Goal: Task Accomplishment & Management: Manage account settings

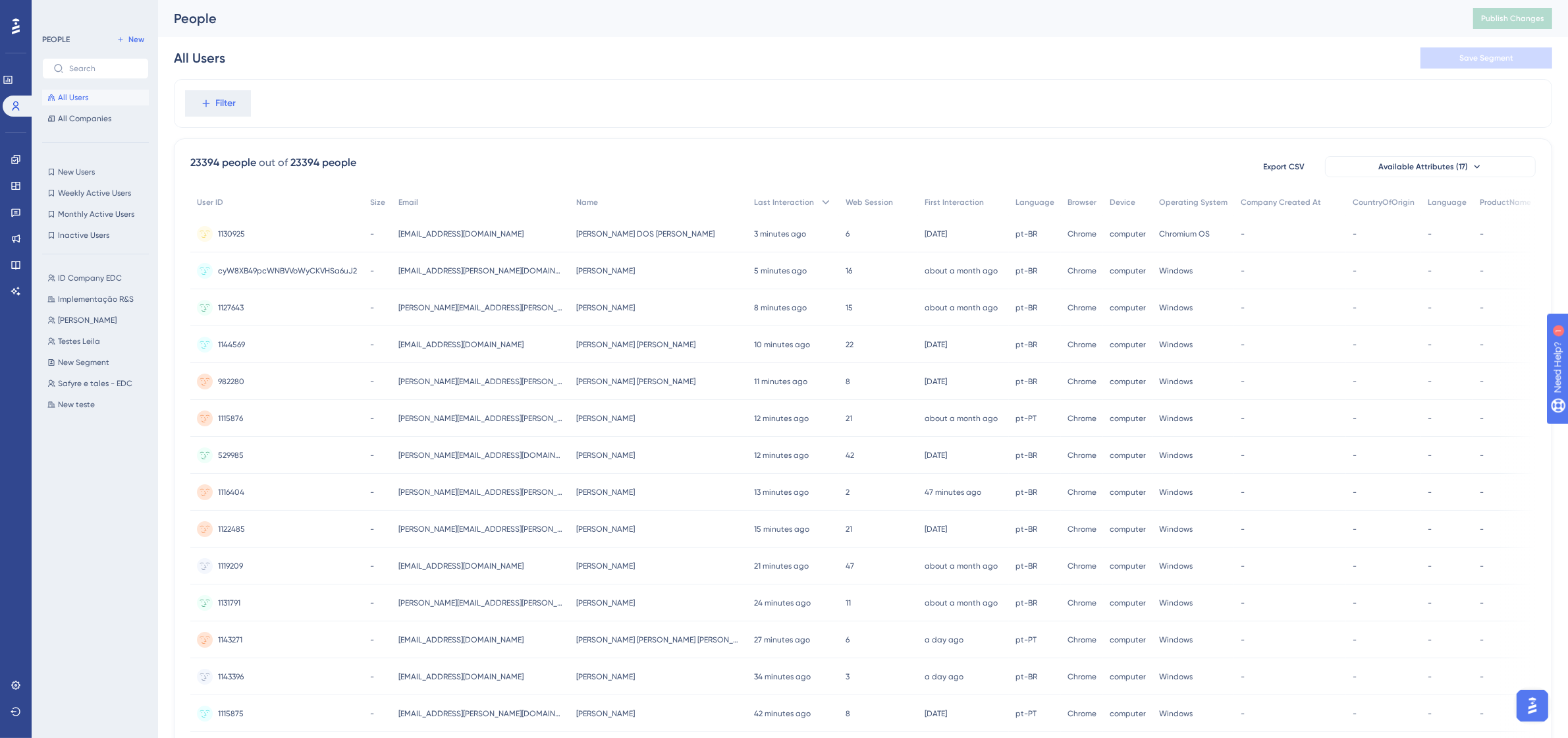
click at [60, 95] on span "All Users" at bounding box center [73, 97] width 30 height 11
click at [11, 110] on icon at bounding box center [16, 106] width 11 height 11
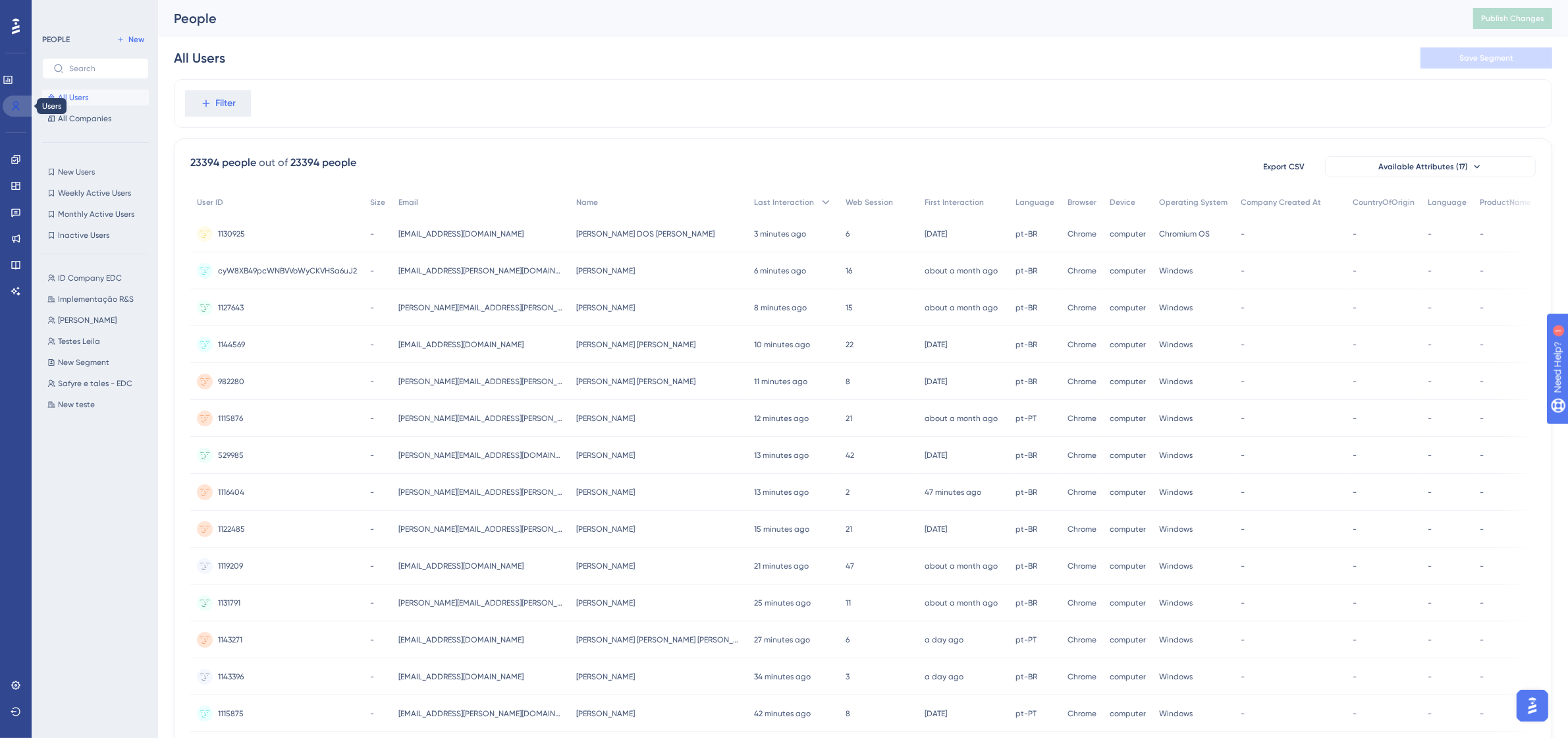
click at [13, 110] on icon at bounding box center [16, 106] width 11 height 11
click at [17, 153] on link at bounding box center [16, 159] width 11 height 21
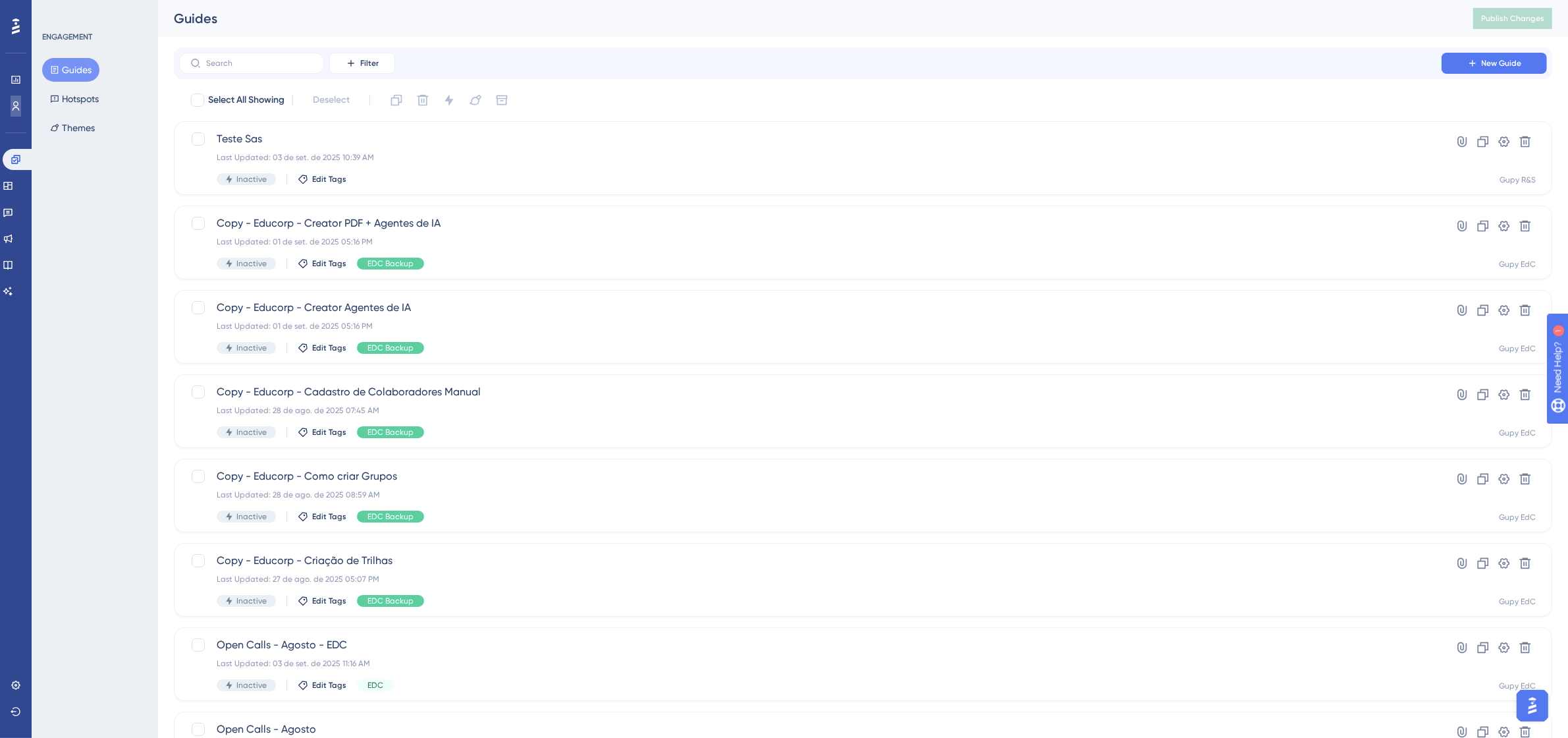
click at [14, 103] on icon at bounding box center [16, 106] width 11 height 11
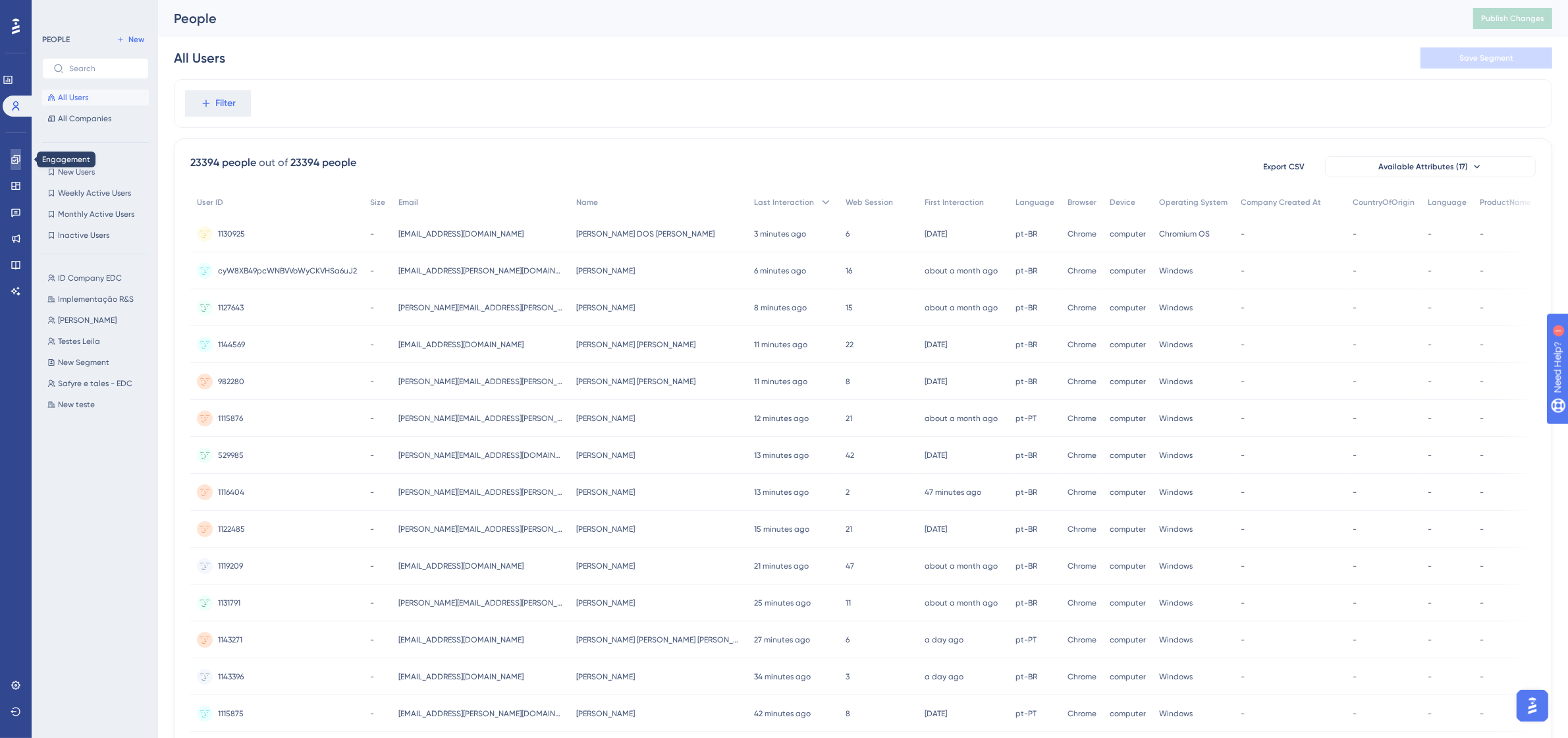
click at [21, 156] on link at bounding box center [16, 159] width 11 height 21
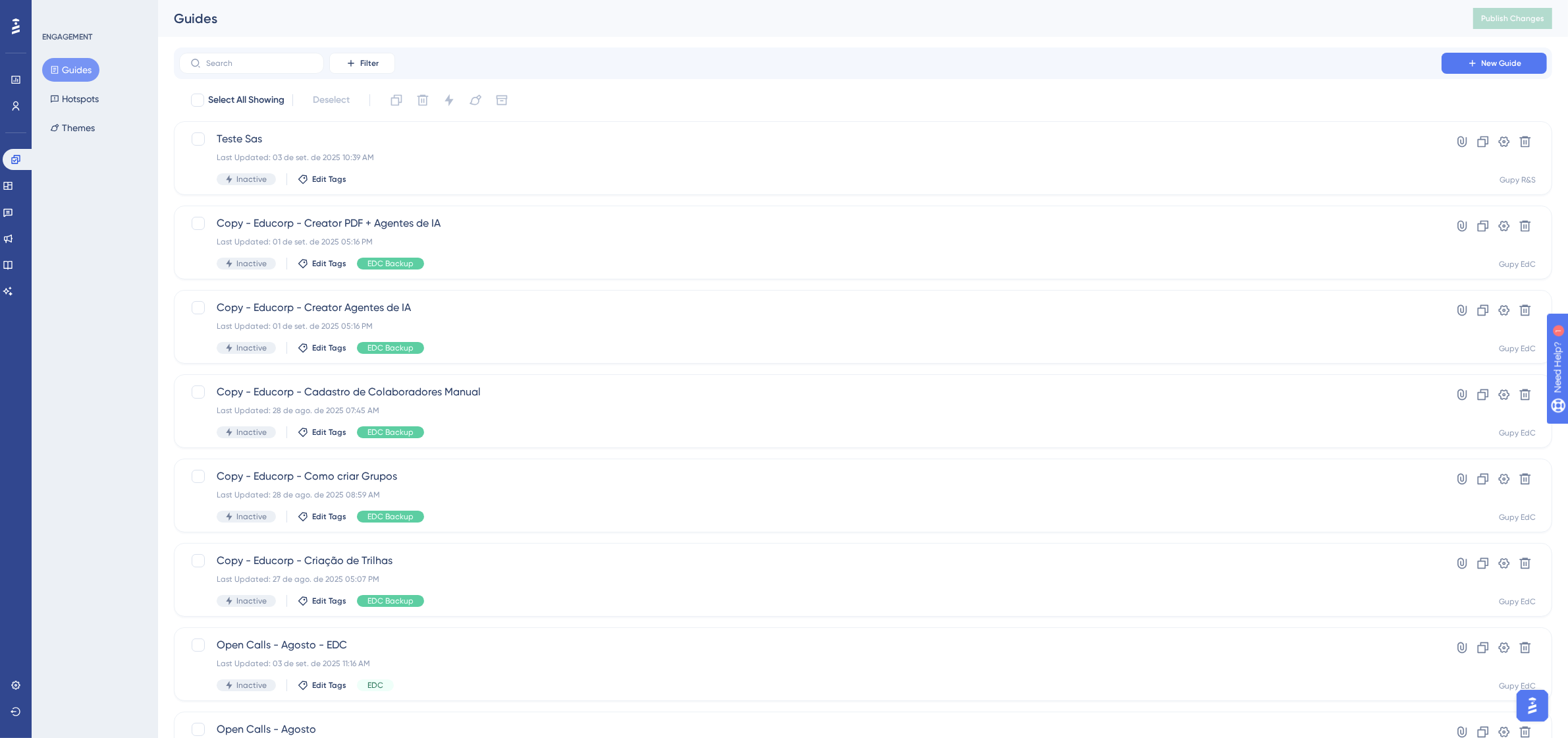
click at [282, 76] on div "Filter New Guide" at bounding box center [864, 64] width 1379 height 32
click at [283, 65] on input "text" at bounding box center [259, 63] width 107 height 9
type input "e"
click at [343, 70] on button "Filter" at bounding box center [362, 64] width 66 height 21
click at [377, 110] on div "Tags Tags" at bounding box center [375, 101] width 54 height 27
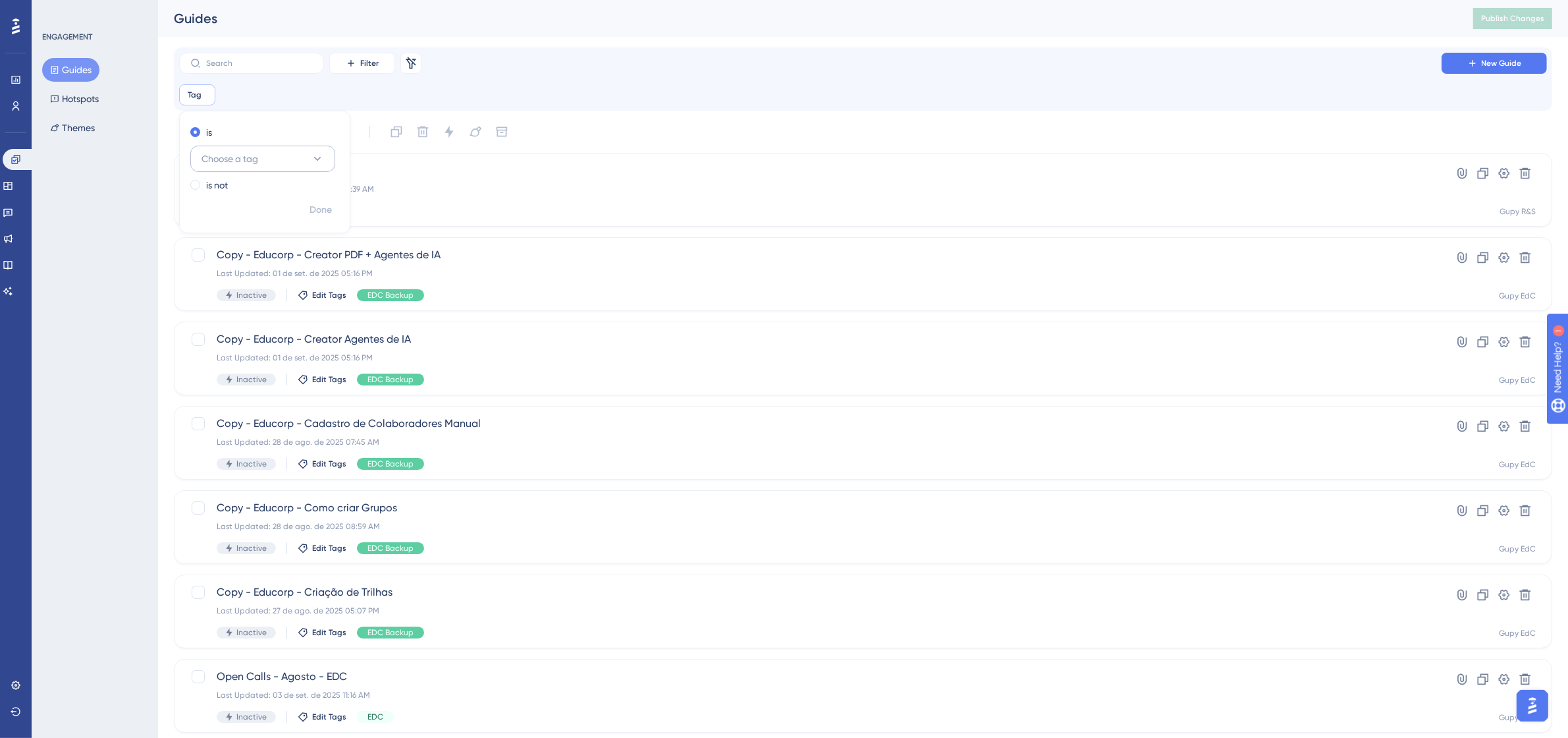
click at [260, 163] on button "Choose a tag" at bounding box center [263, 159] width 145 height 27
click at [273, 314] on span "EDC Implementação" at bounding box center [253, 318] width 87 height 16
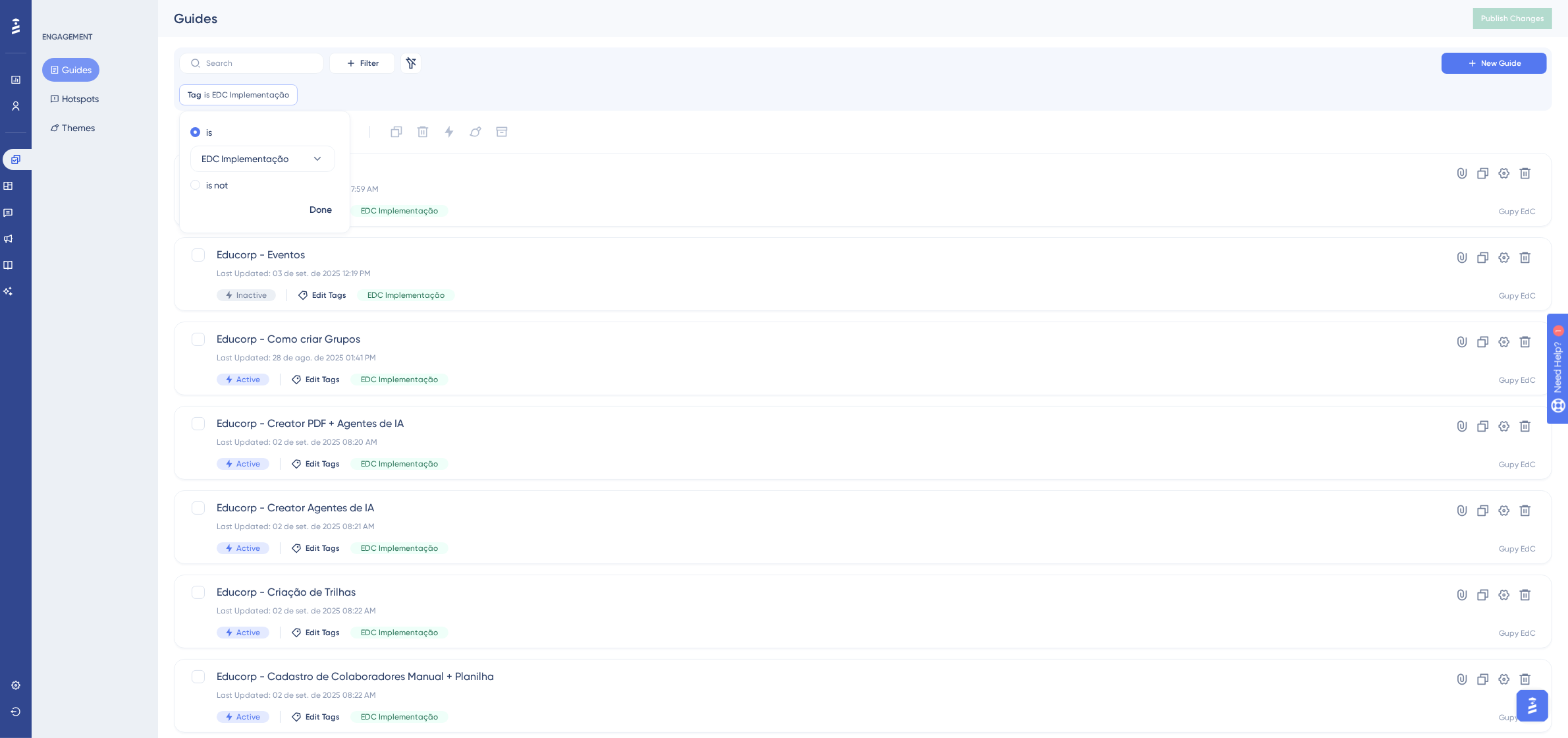
drag, startPoint x: 577, startPoint y: 133, endPoint x: 604, endPoint y: 112, distance: 34.2
click at [583, 130] on div "Select All Showing Deselect" at bounding box center [872, 132] width 1363 height 21
click at [314, 168] on span "Educorp - Introdução" at bounding box center [811, 171] width 1188 height 16
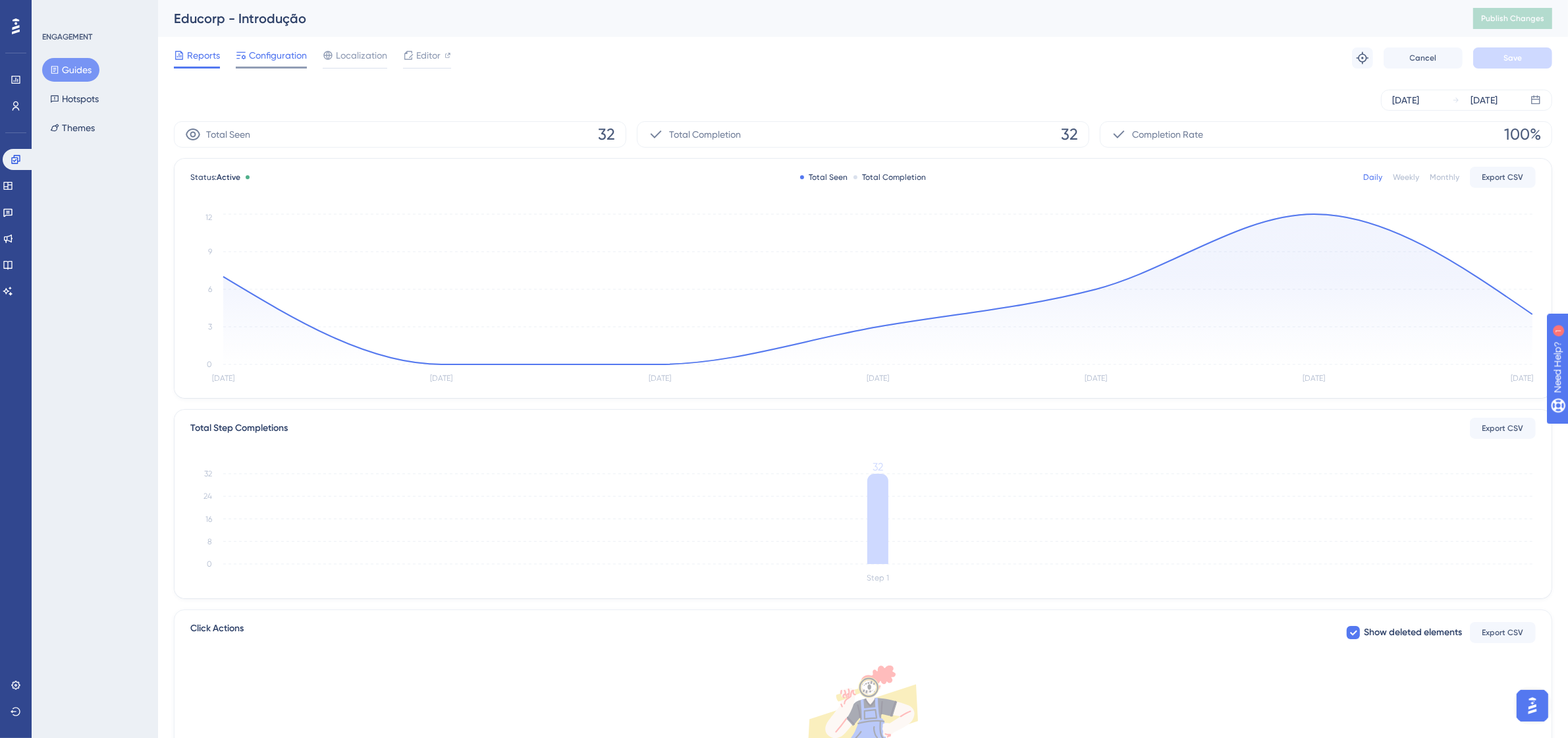
click at [270, 57] on span "Configuration" at bounding box center [278, 56] width 58 height 16
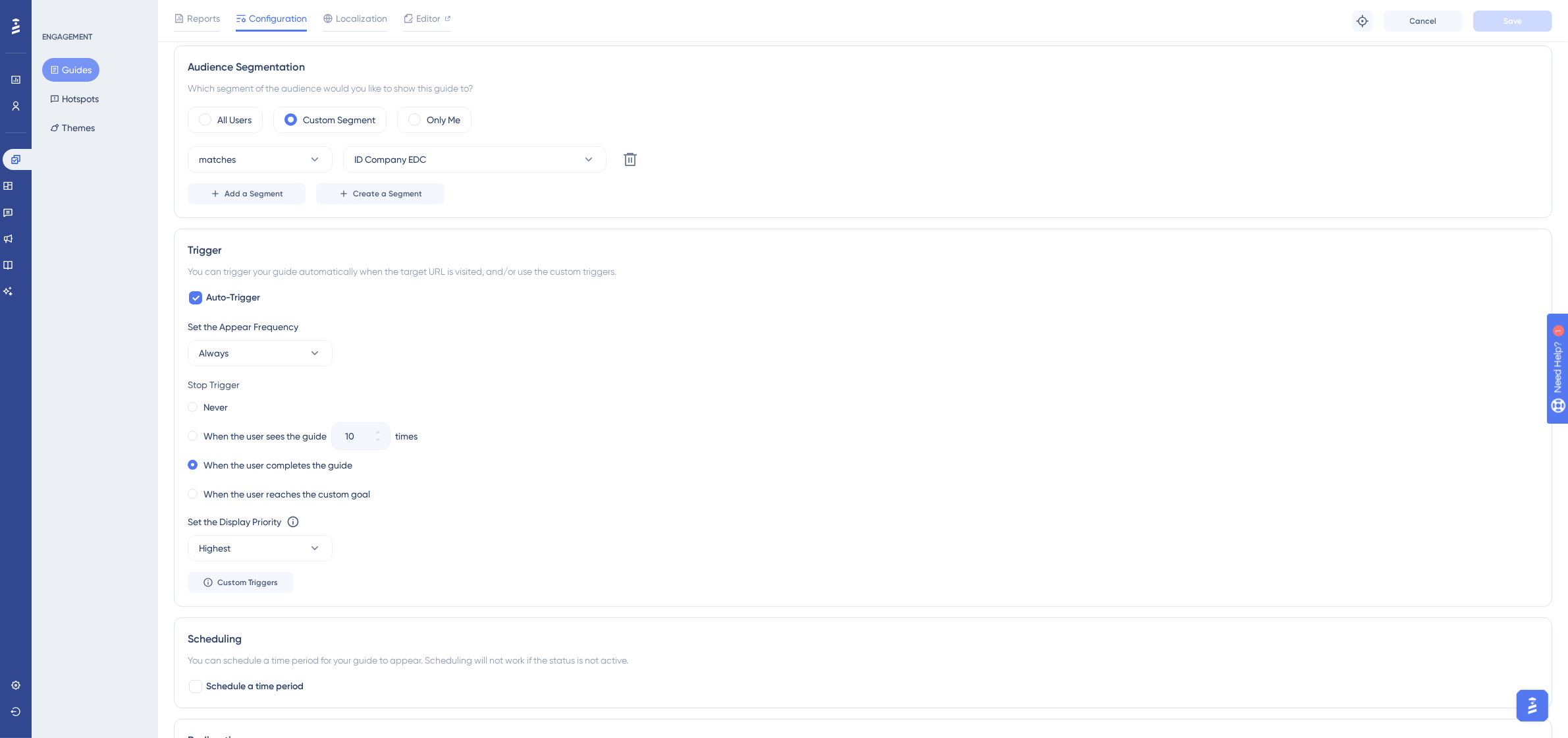
scroll to position [494, 0]
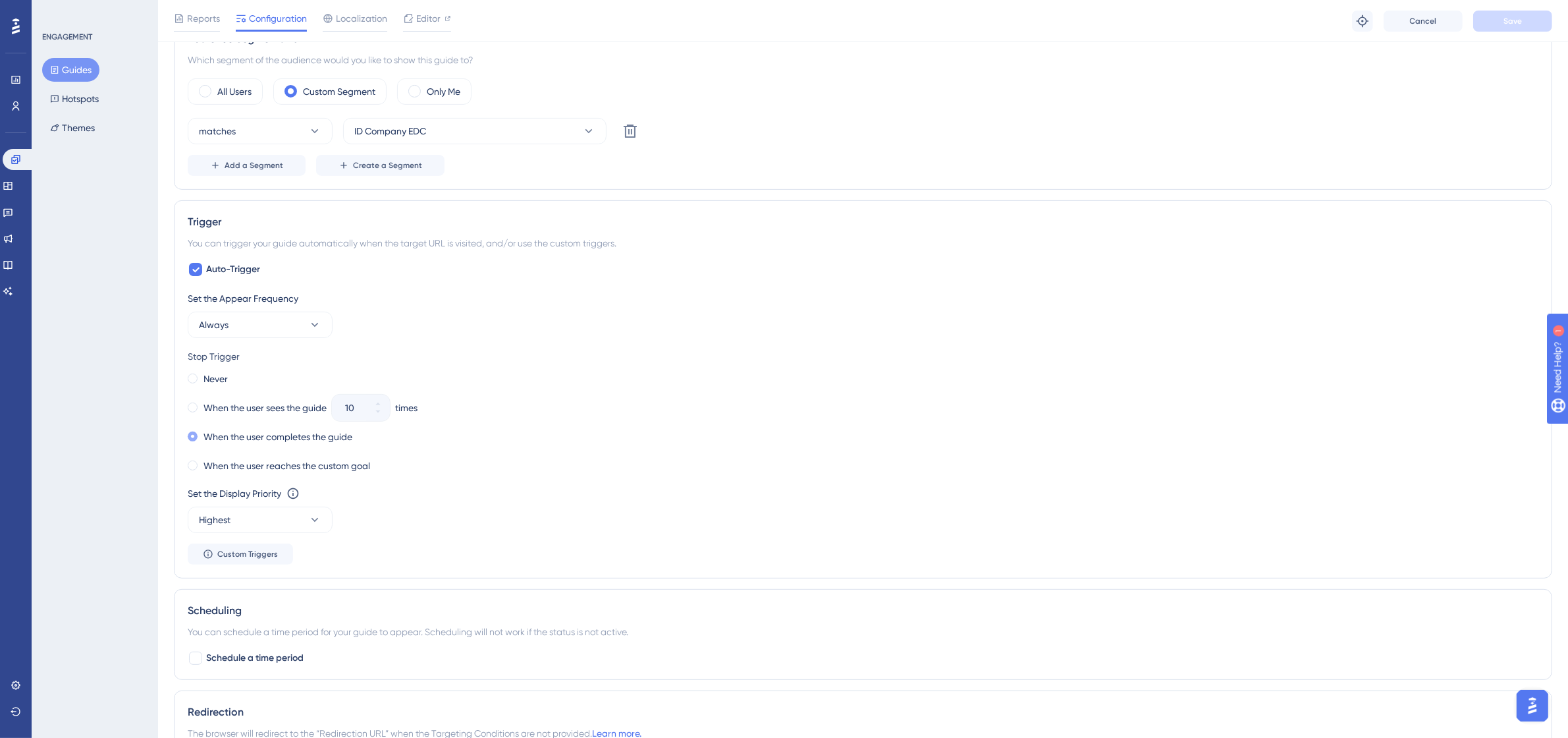
drag, startPoint x: 389, startPoint y: 442, endPoint x: 272, endPoint y: 442, distance: 117.0
click at [272, 442] on div "When the user completes the guide" at bounding box center [863, 437] width 1351 height 19
drag, startPoint x: 353, startPoint y: 443, endPoint x: 221, endPoint y: 438, distance: 132.1
click at [221, 438] on div "When the user completes the guide" at bounding box center [863, 437] width 1351 height 19
drag, startPoint x: 368, startPoint y: 438, endPoint x: 204, endPoint y: 438, distance: 164.0
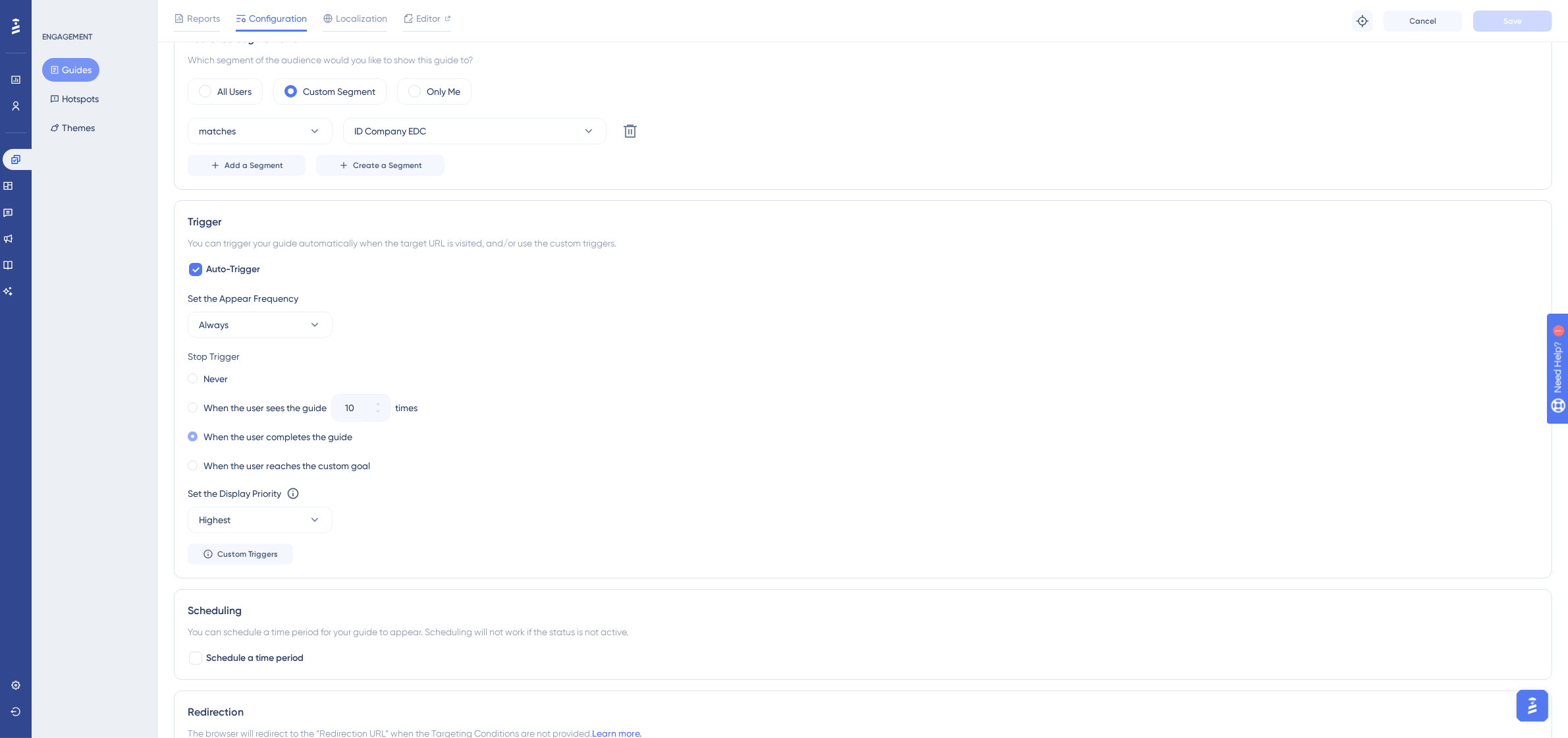
click at [204, 438] on div "When the user completes the guide" at bounding box center [863, 437] width 1351 height 19
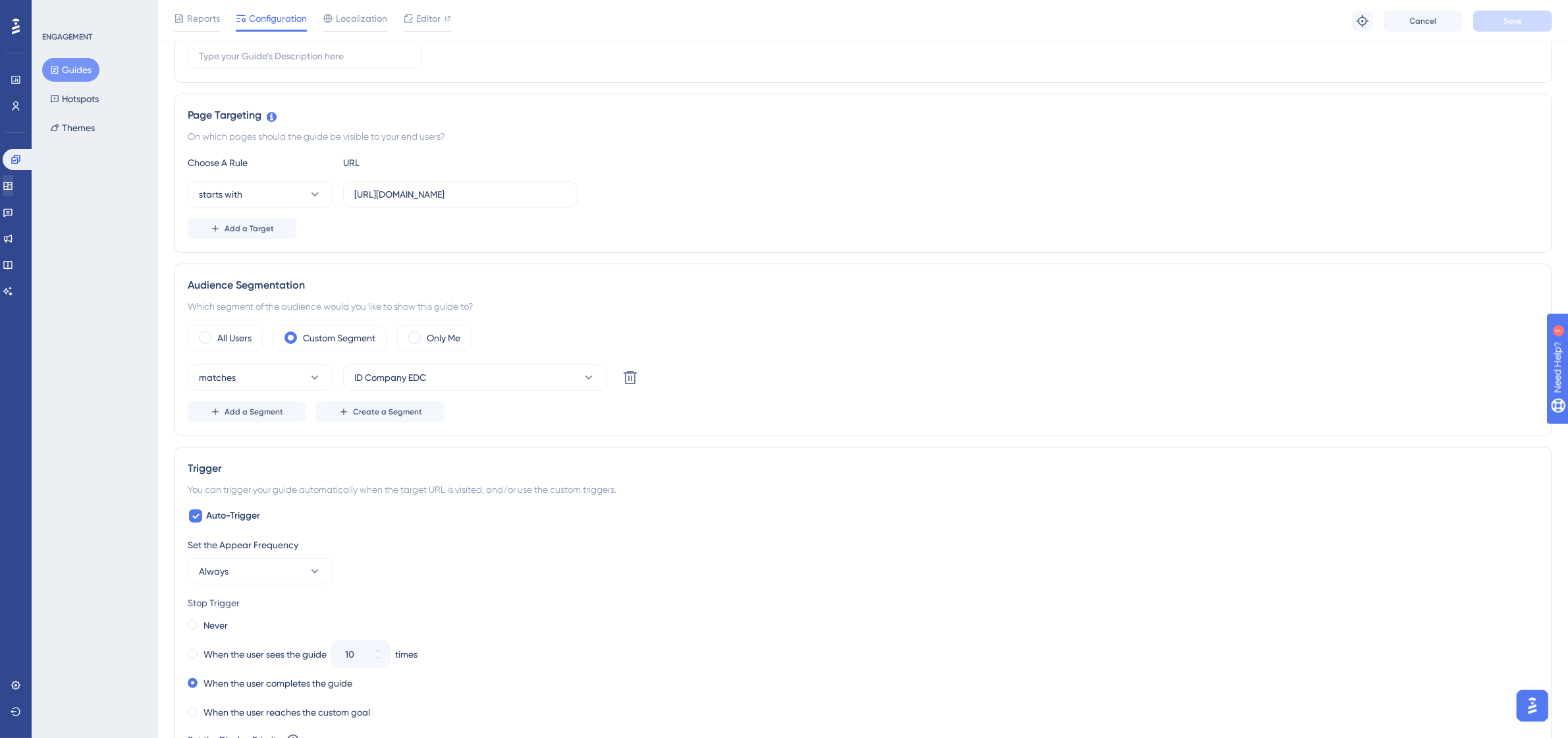
scroll to position [247, 0]
click at [270, 19] on span "Configuration" at bounding box center [278, 19] width 58 height 16
click at [210, 13] on span "Reports" at bounding box center [203, 19] width 33 height 16
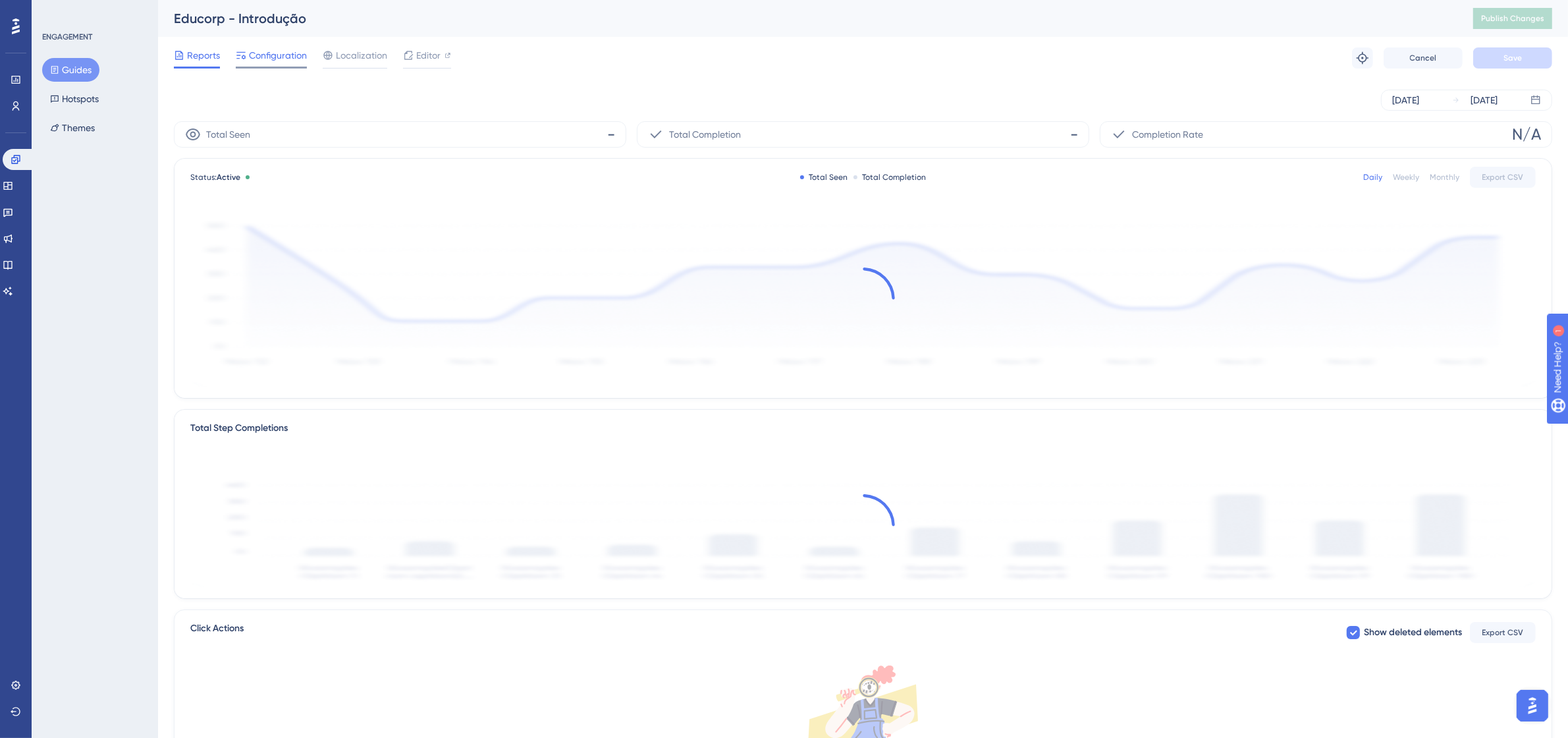
click at [278, 50] on span "Configuration" at bounding box center [278, 56] width 58 height 16
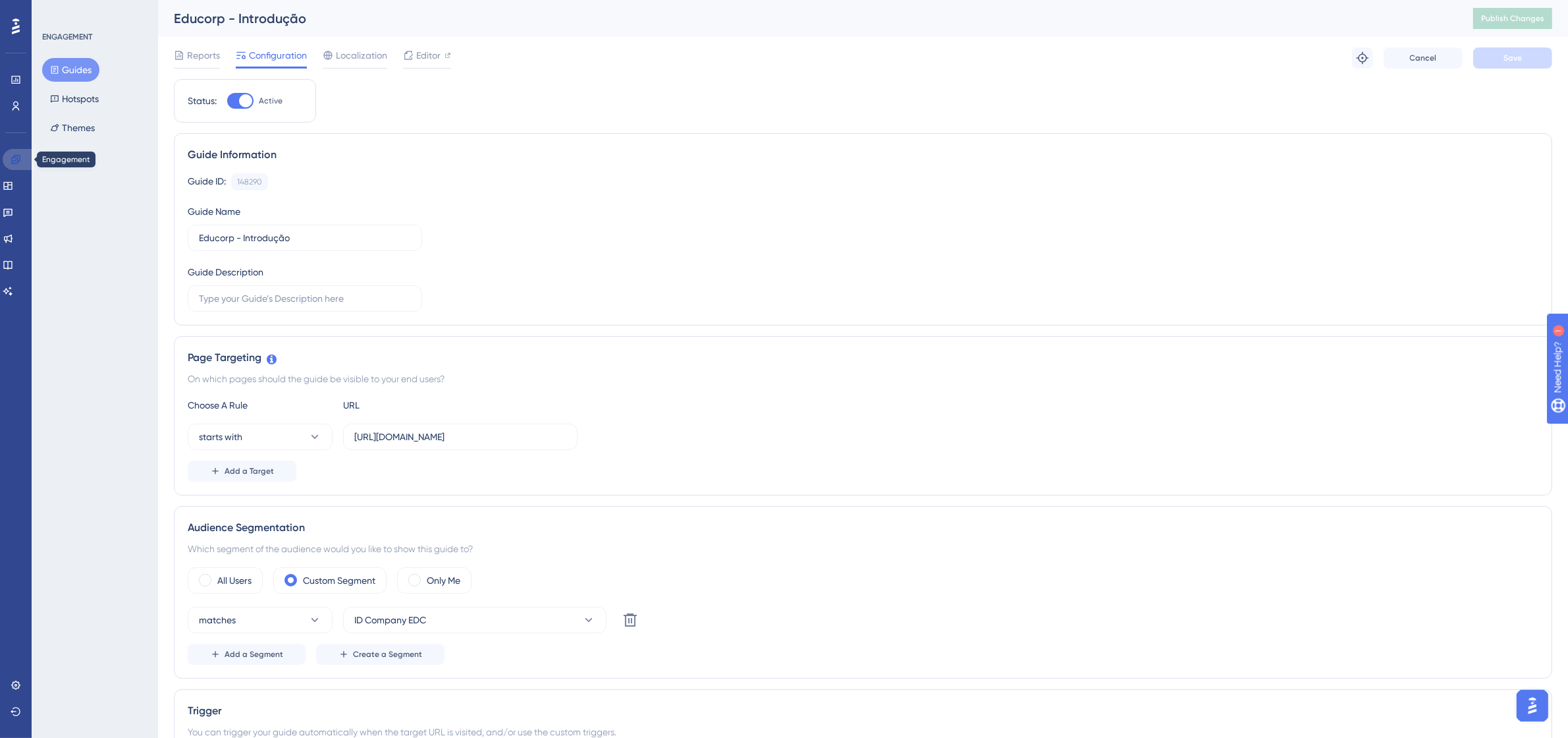
click at [24, 150] on link at bounding box center [19, 159] width 32 height 21
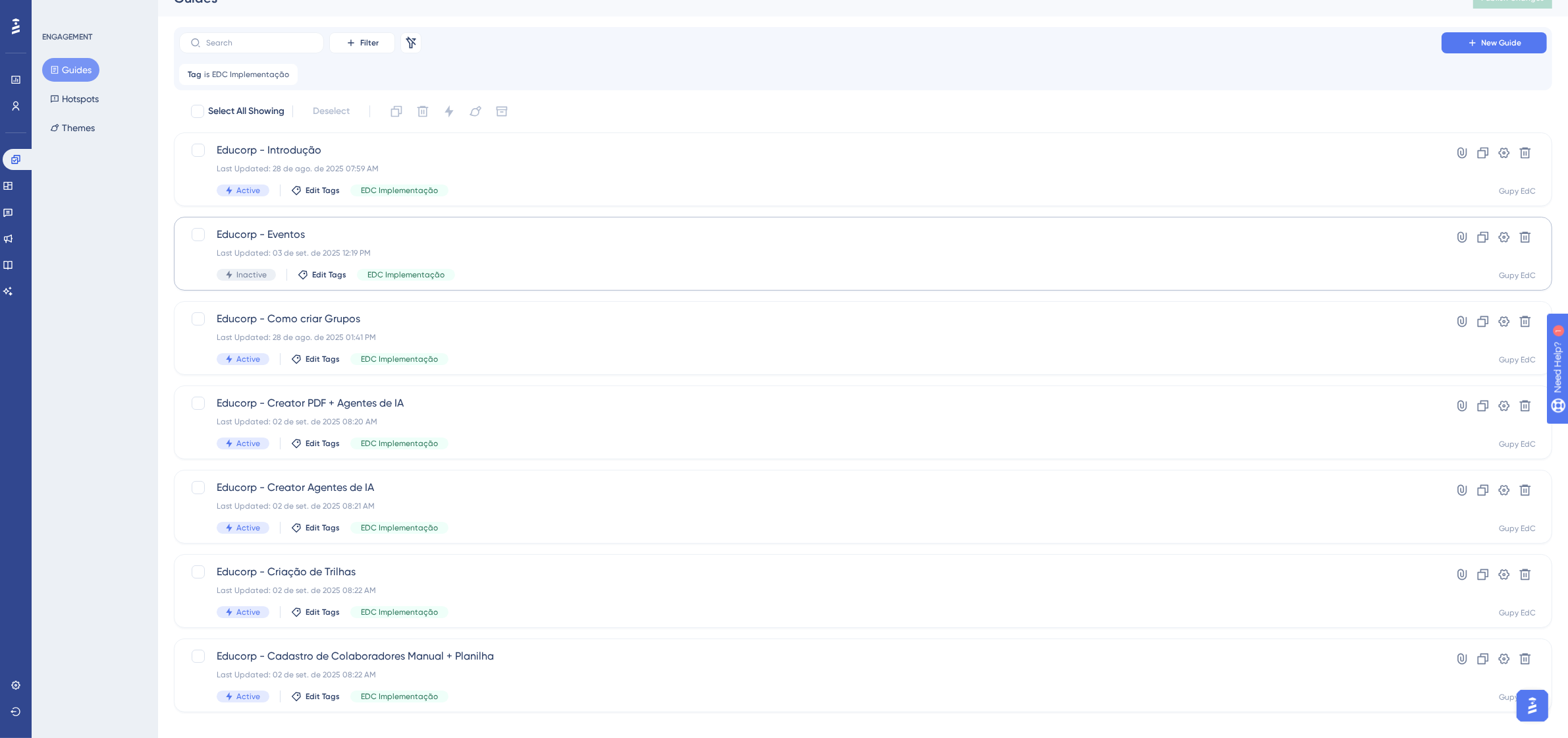
scroll to position [37, 0]
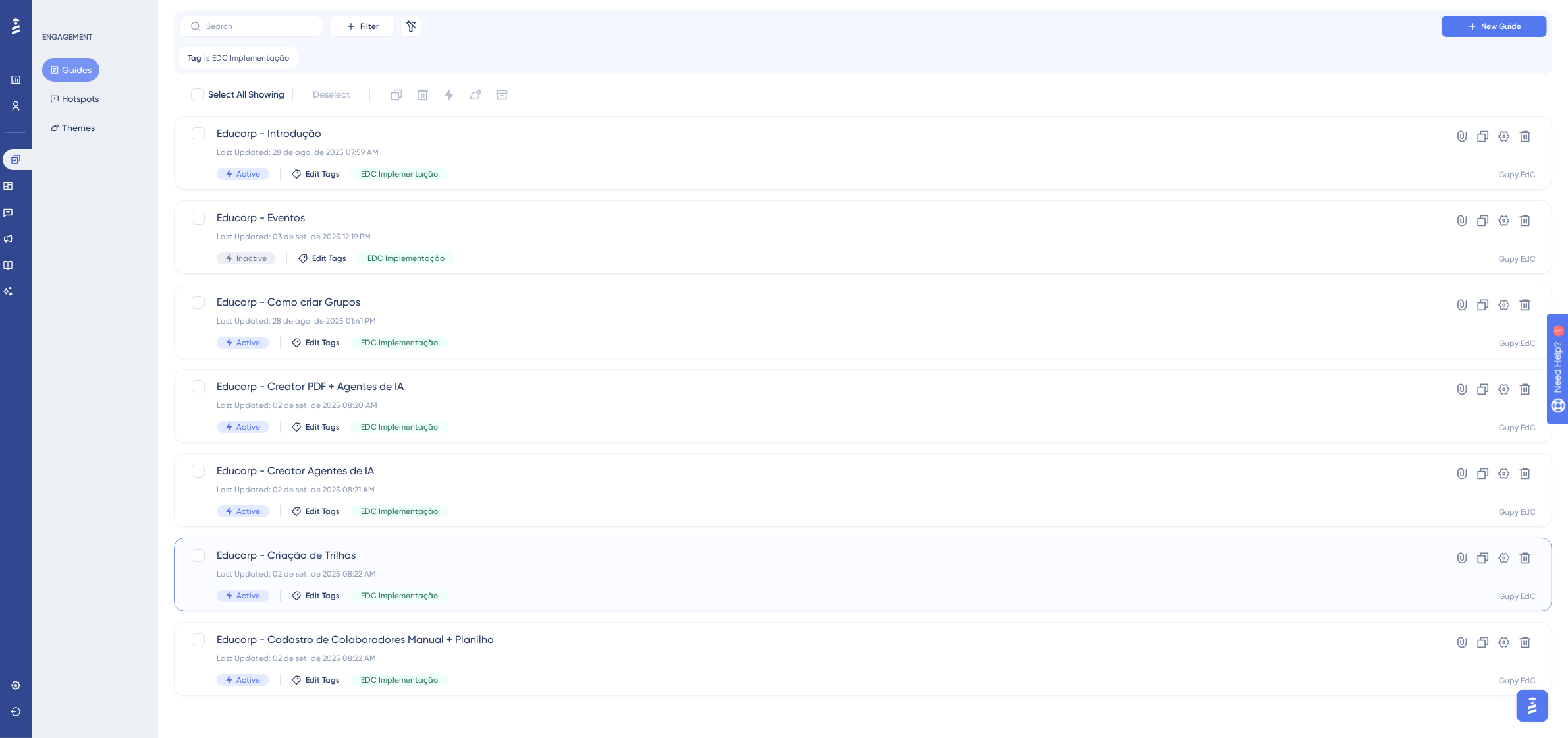
click at [433, 554] on span "Educorp - Criação de Trilhas" at bounding box center [811, 555] width 1188 height 16
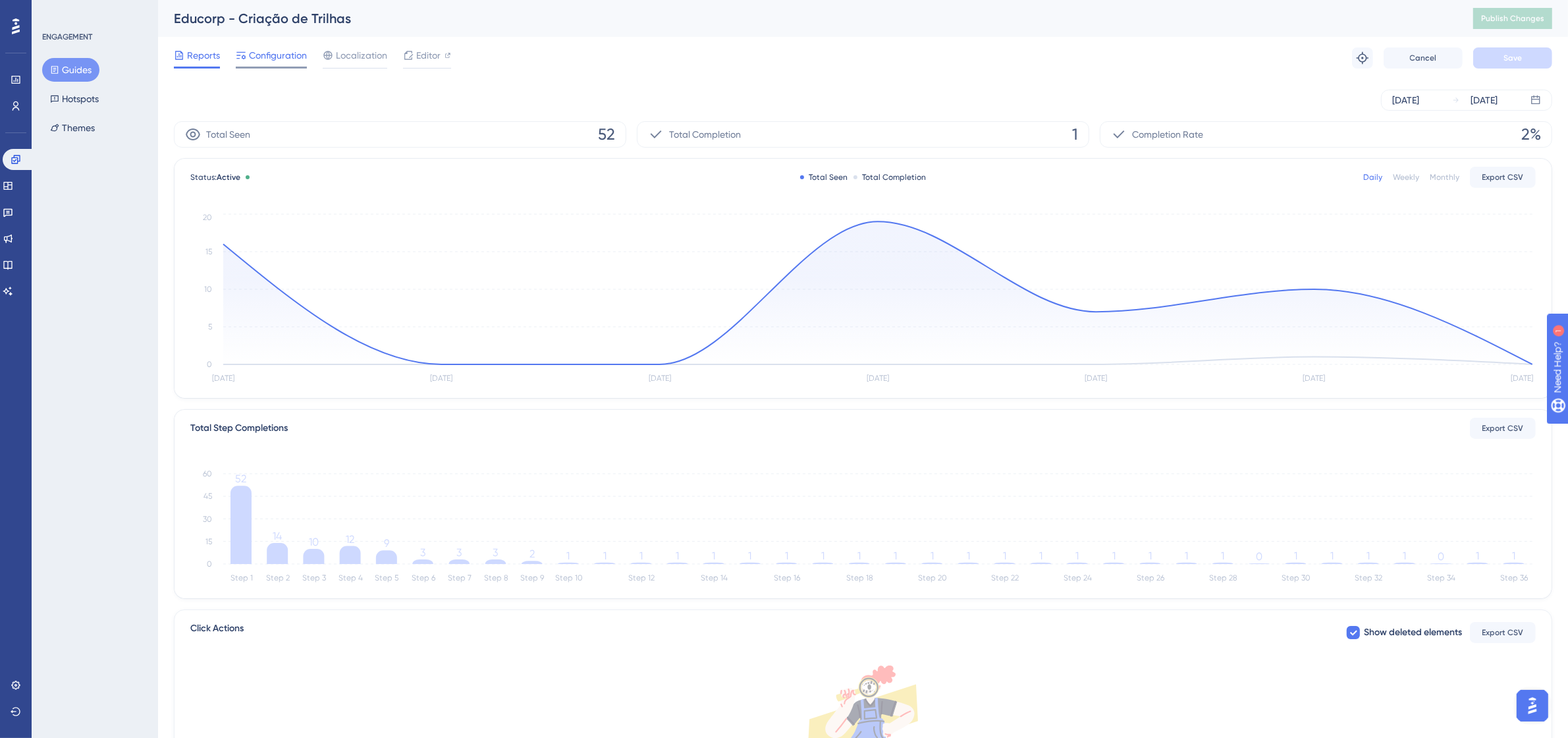
click at [280, 61] on span "Configuration" at bounding box center [278, 56] width 58 height 16
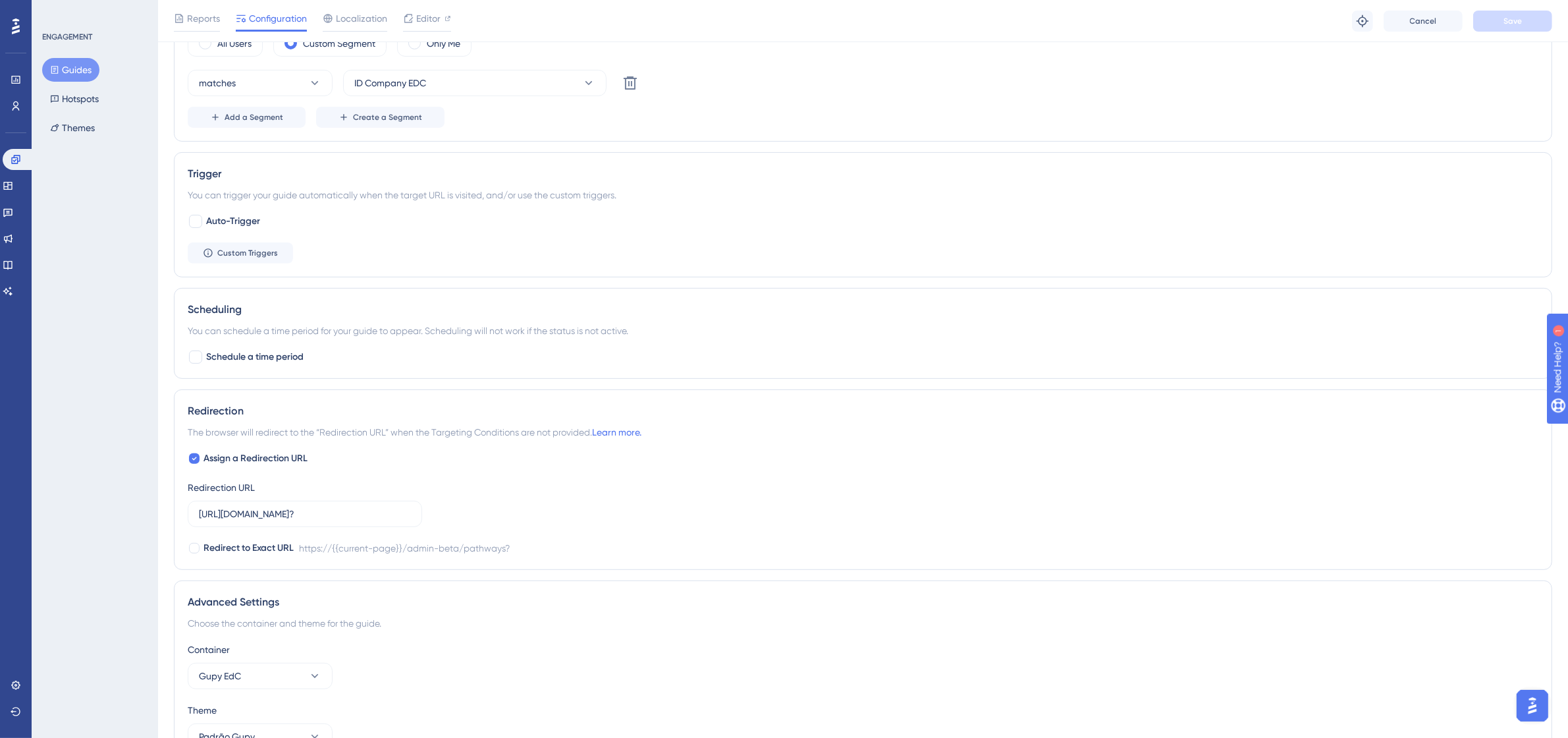
scroll to position [623, 0]
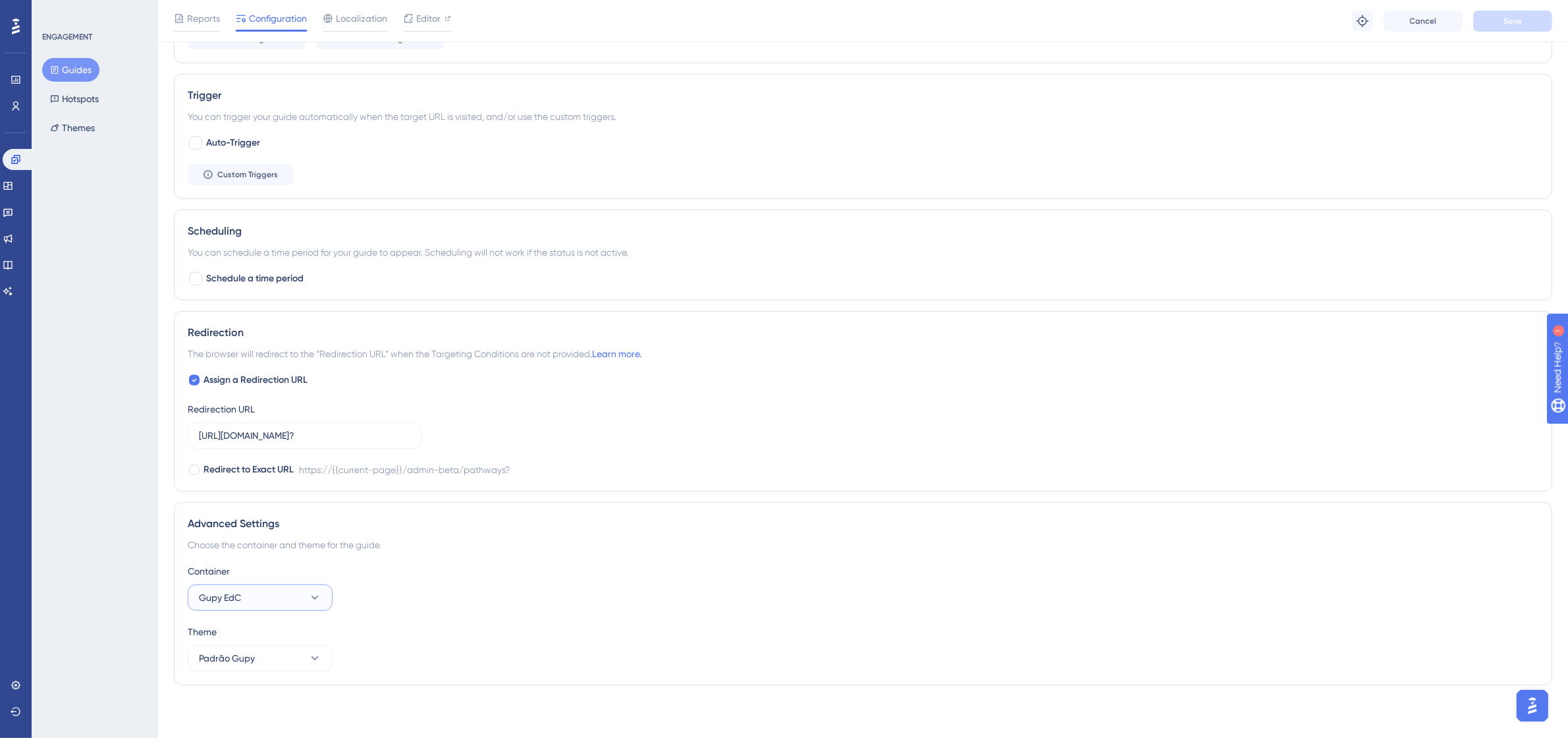
click at [287, 594] on button "Gupy EdC" at bounding box center [260, 597] width 145 height 27
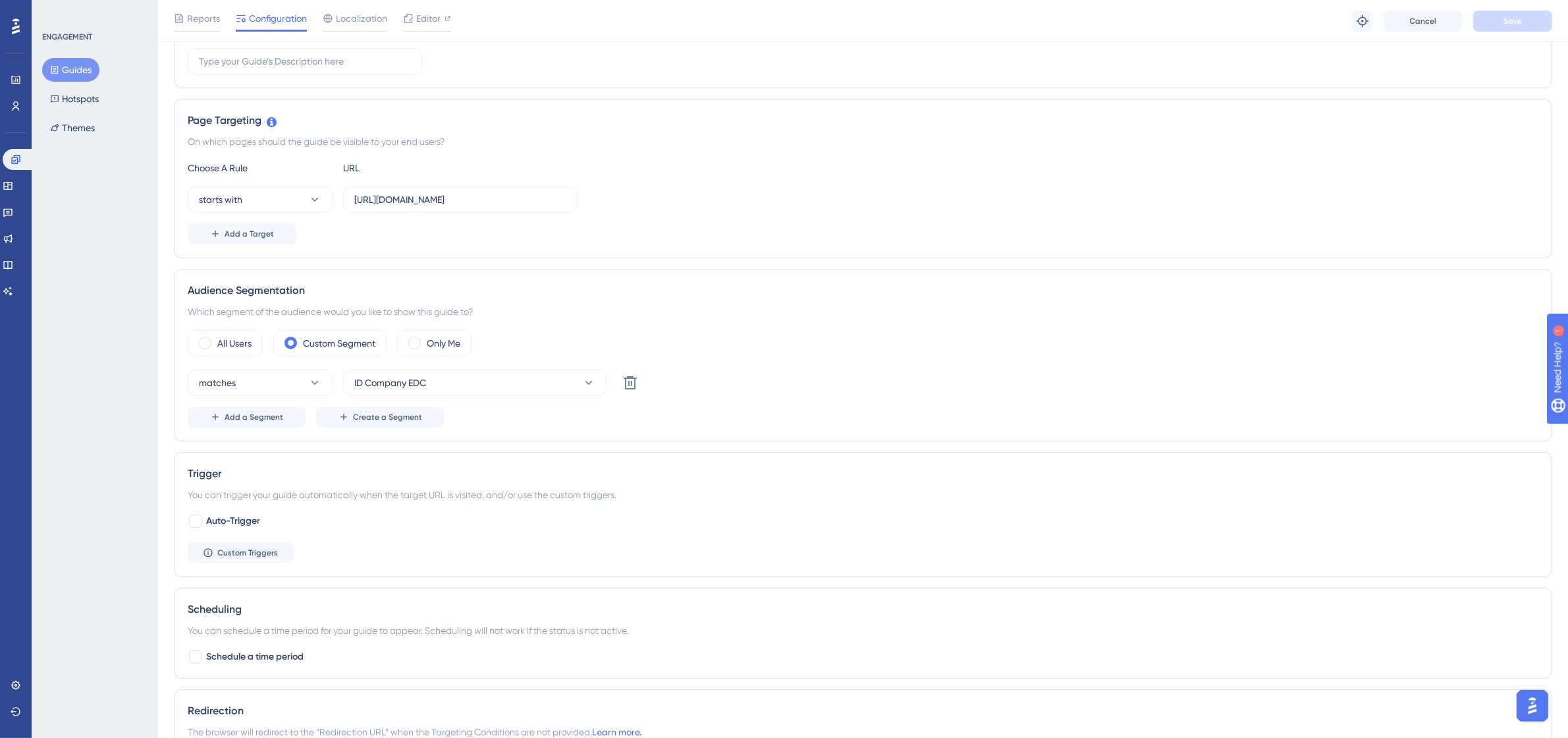
scroll to position [247, 0]
click at [241, 553] on span "Custom Triggers" at bounding box center [247, 548] width 61 height 11
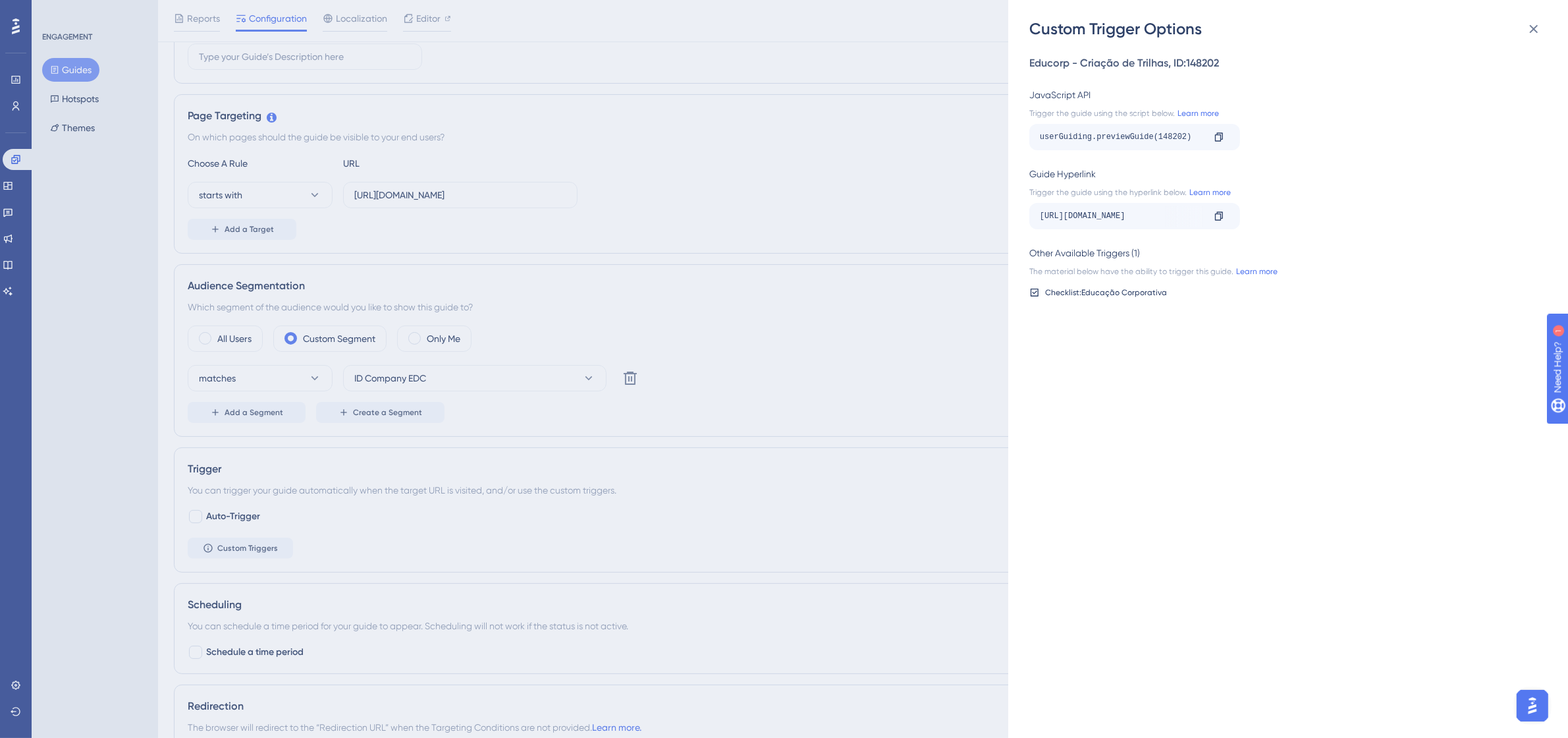
click at [823, 135] on div "Custom Trigger Options Educorp - Criação de Trilhas , ID: 148202 JavaScript API…" at bounding box center [784, 369] width 1568 height 738
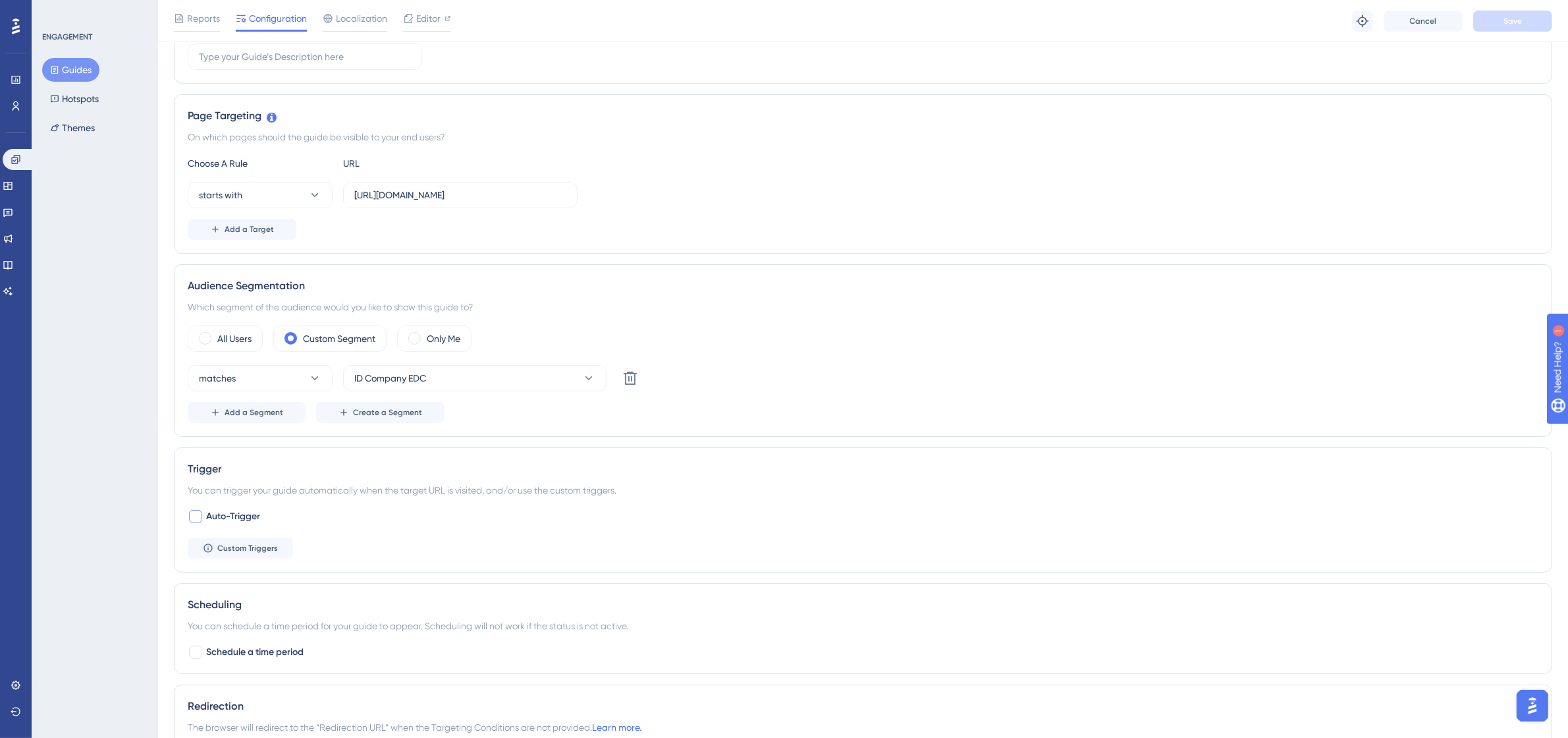
click at [234, 517] on span "Auto-Trigger" at bounding box center [232, 516] width 54 height 16
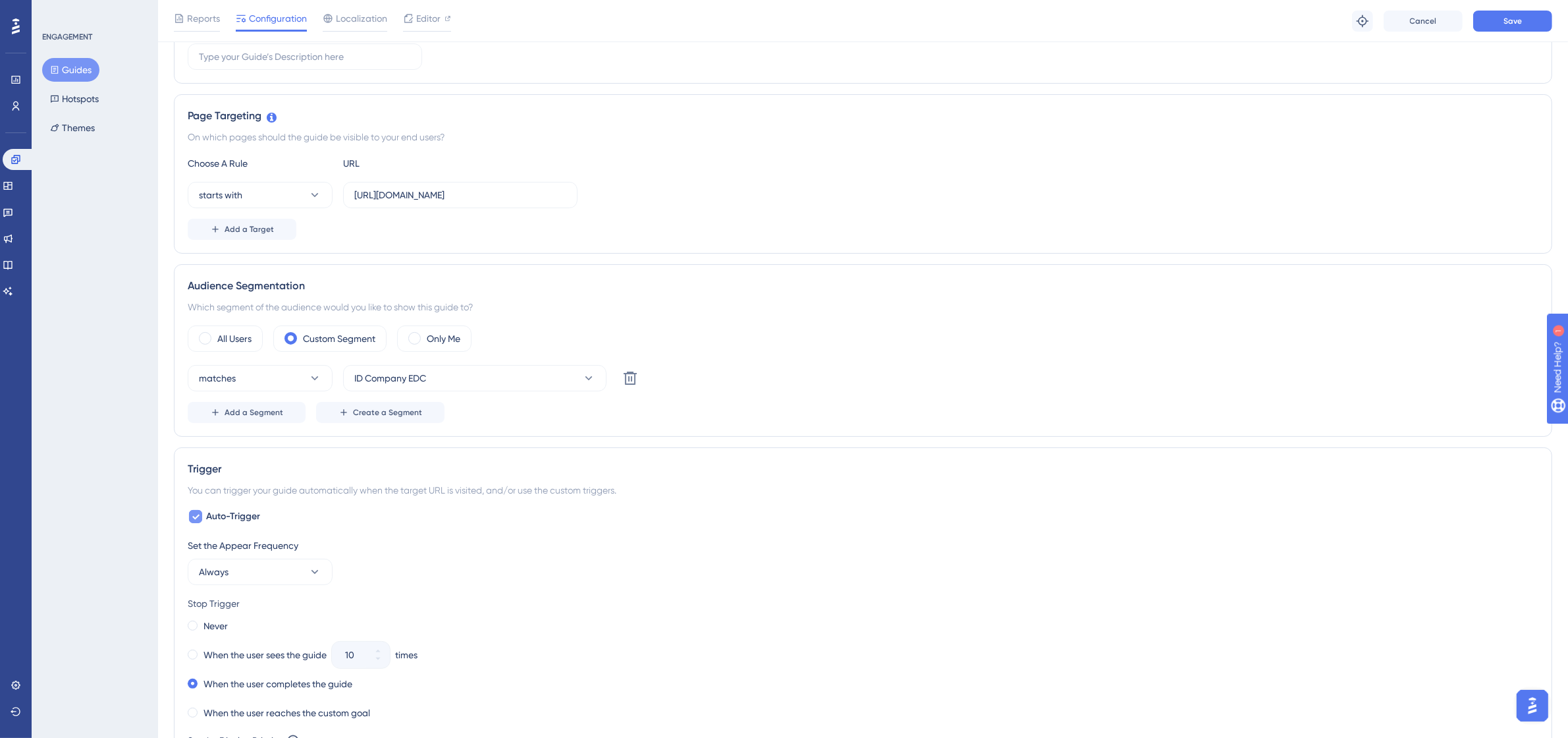
click at [234, 517] on span "Auto-Trigger" at bounding box center [232, 516] width 54 height 16
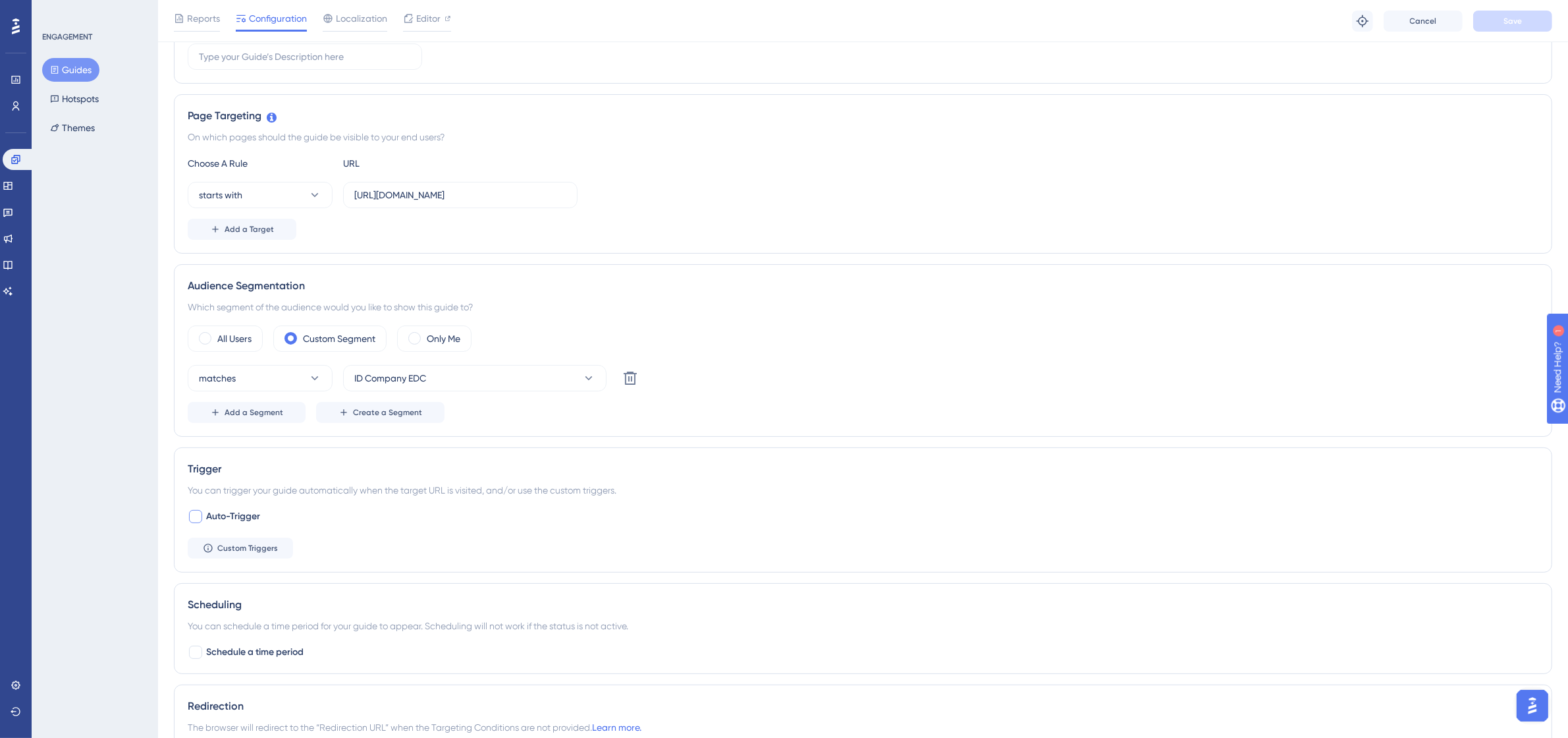
click at [234, 517] on span "Auto-Trigger" at bounding box center [232, 516] width 54 height 16
checkbox input "true"
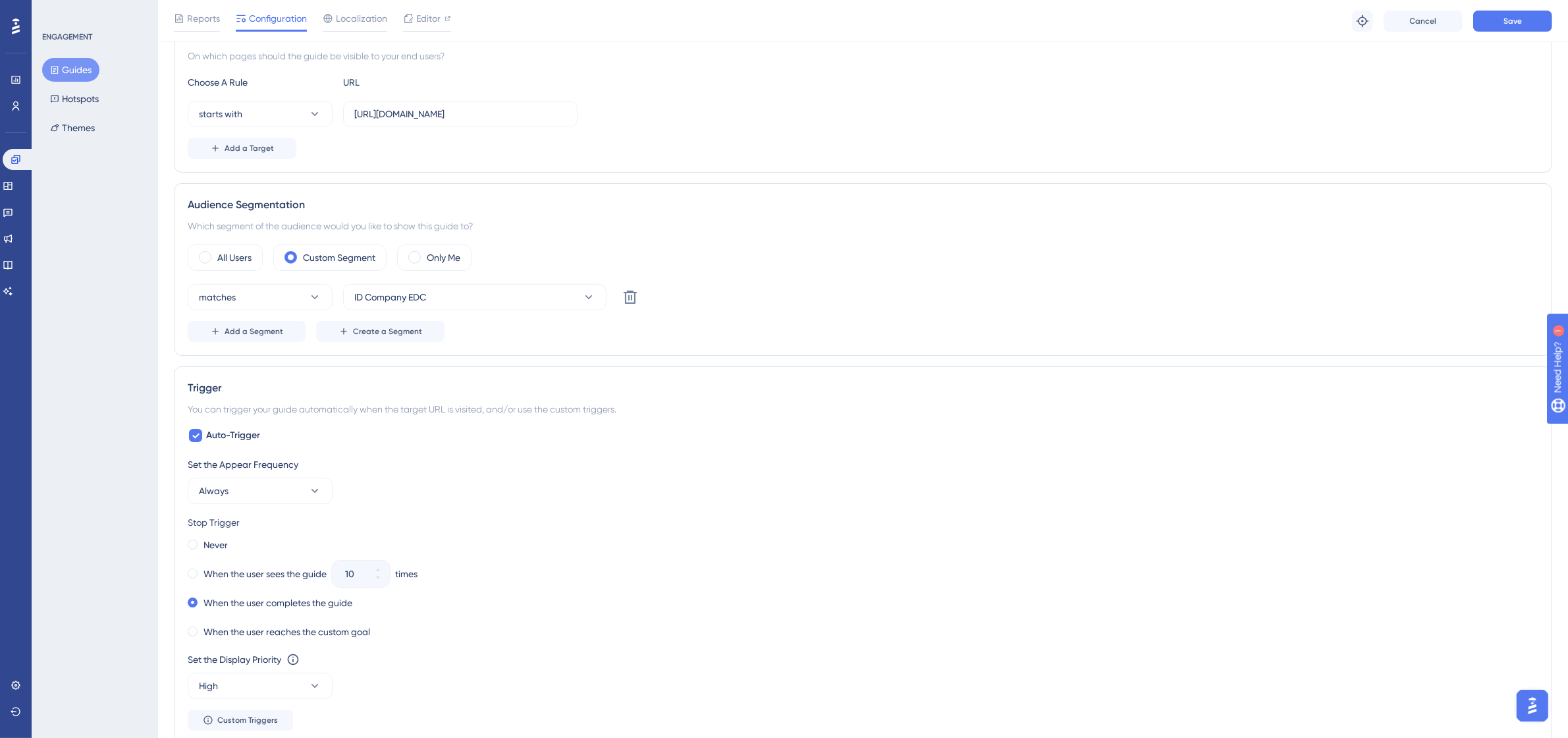
scroll to position [330, 0]
click at [223, 542] on label "Never" at bounding box center [216, 544] width 25 height 16
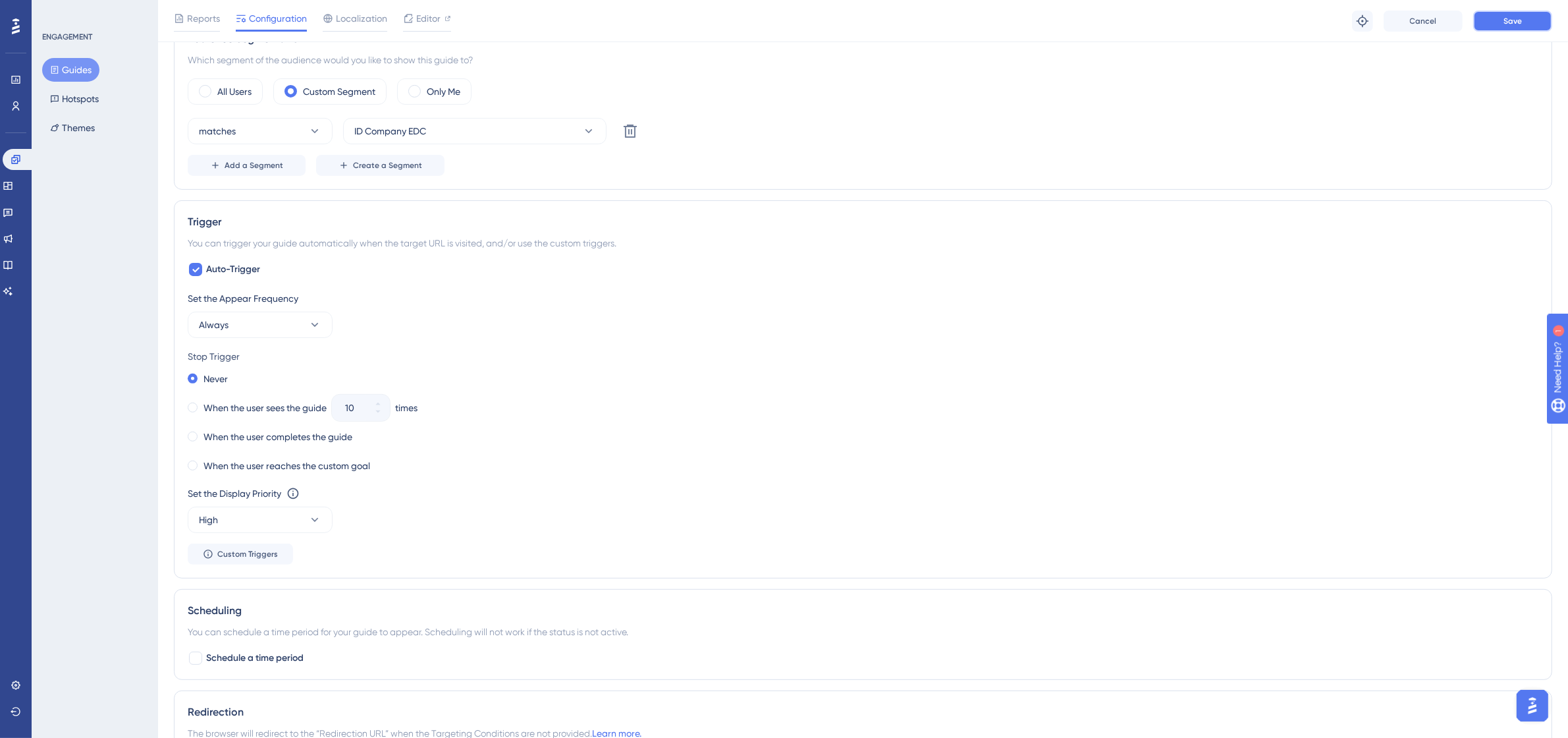
click at [1492, 15] on button "Save" at bounding box center [1512, 21] width 79 height 21
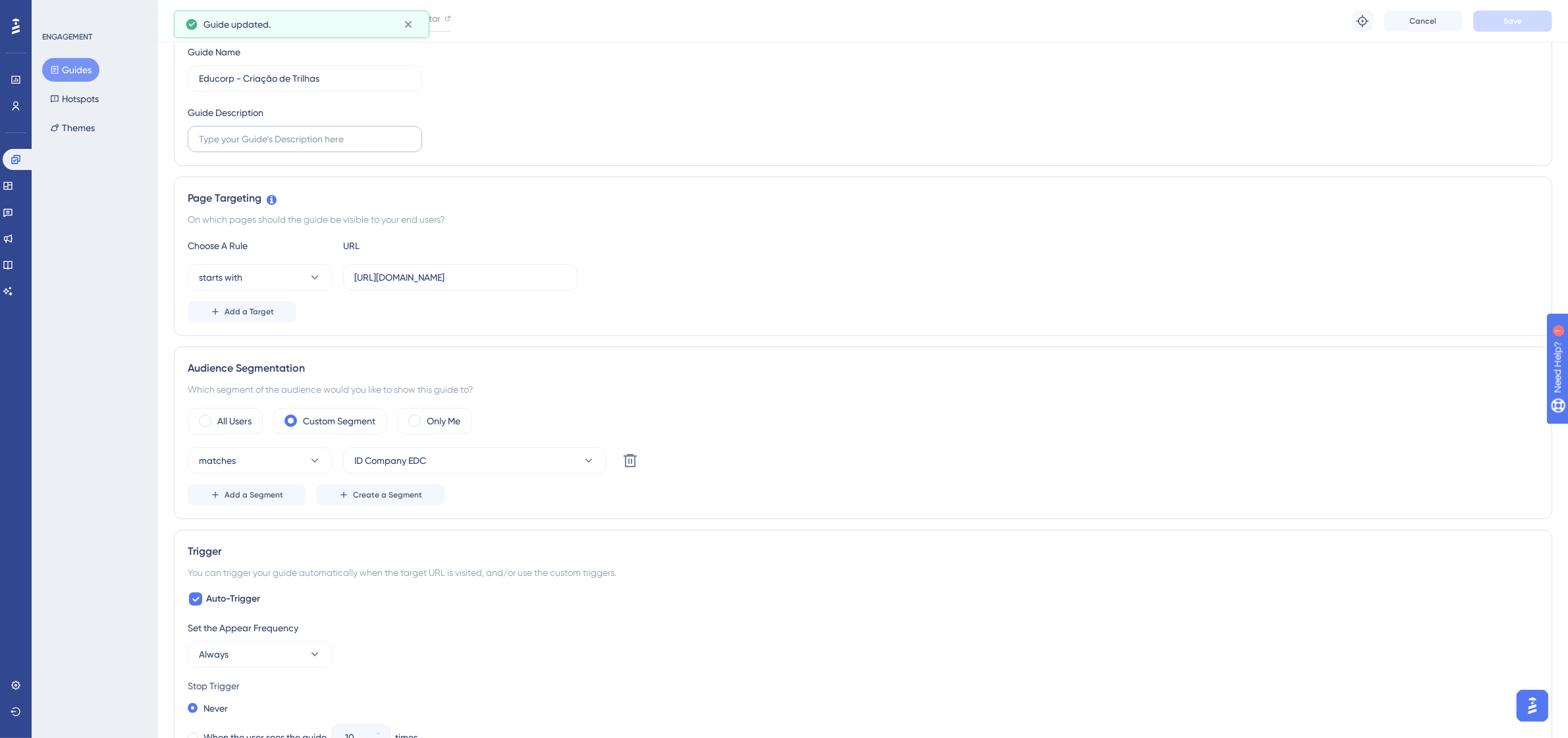
scroll to position [82, 0]
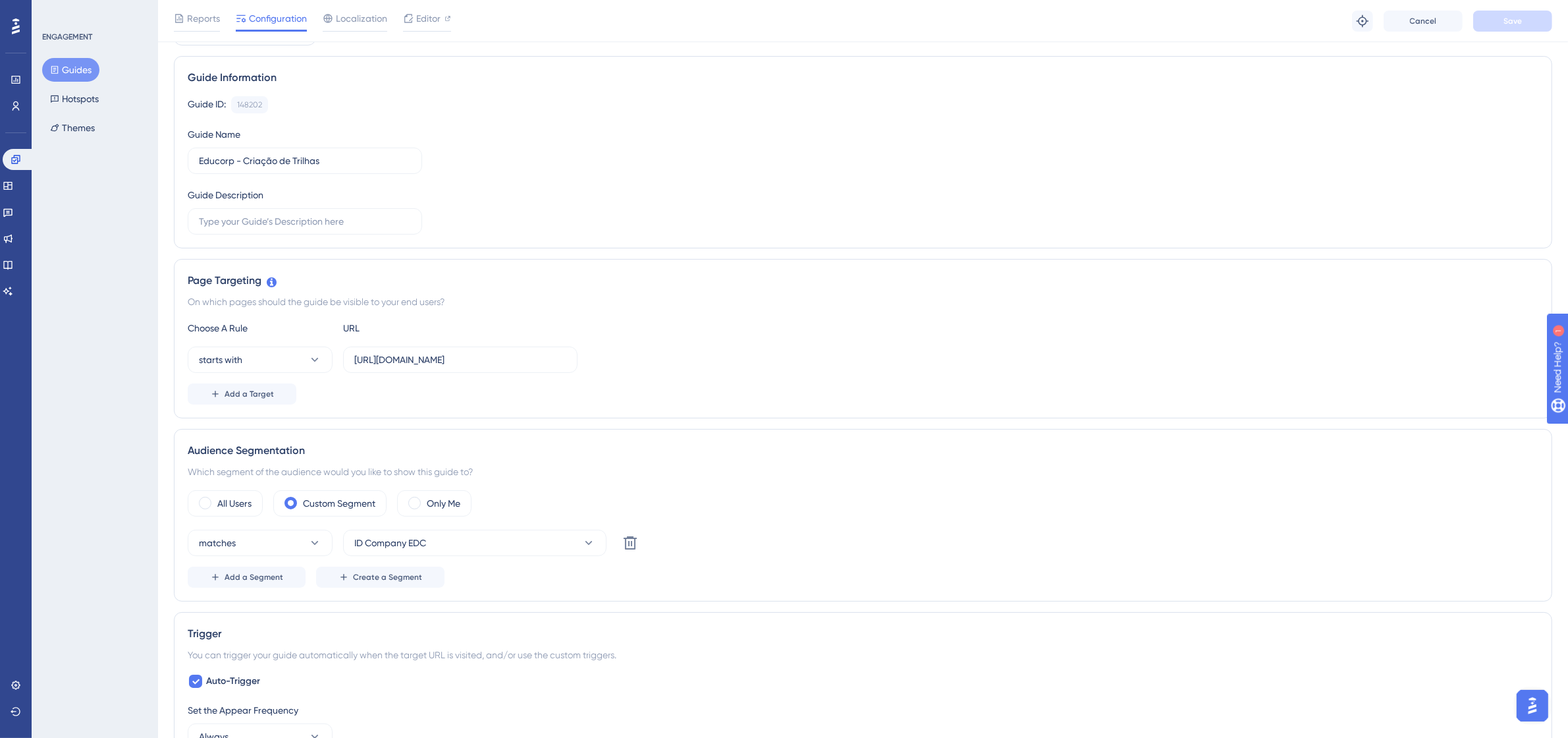
click at [270, 14] on span "Configuration" at bounding box center [278, 19] width 58 height 16
click at [13, 182] on icon at bounding box center [8, 186] width 11 height 11
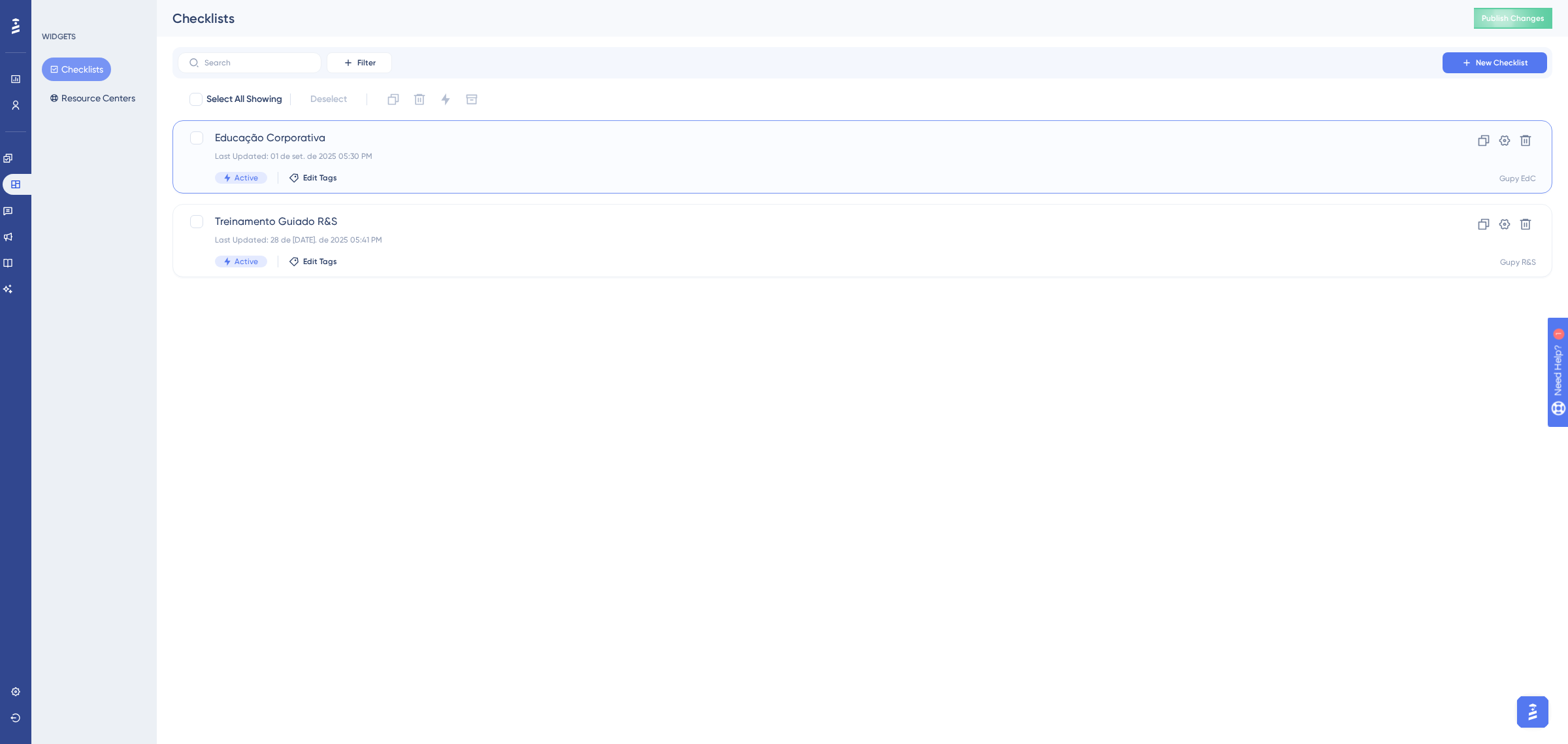
click at [282, 125] on div "Educação Corporativa Last Updated: 01 de set. de 2025 05:30 PM Active Edit Tags…" at bounding box center [863, 156] width 1380 height 73
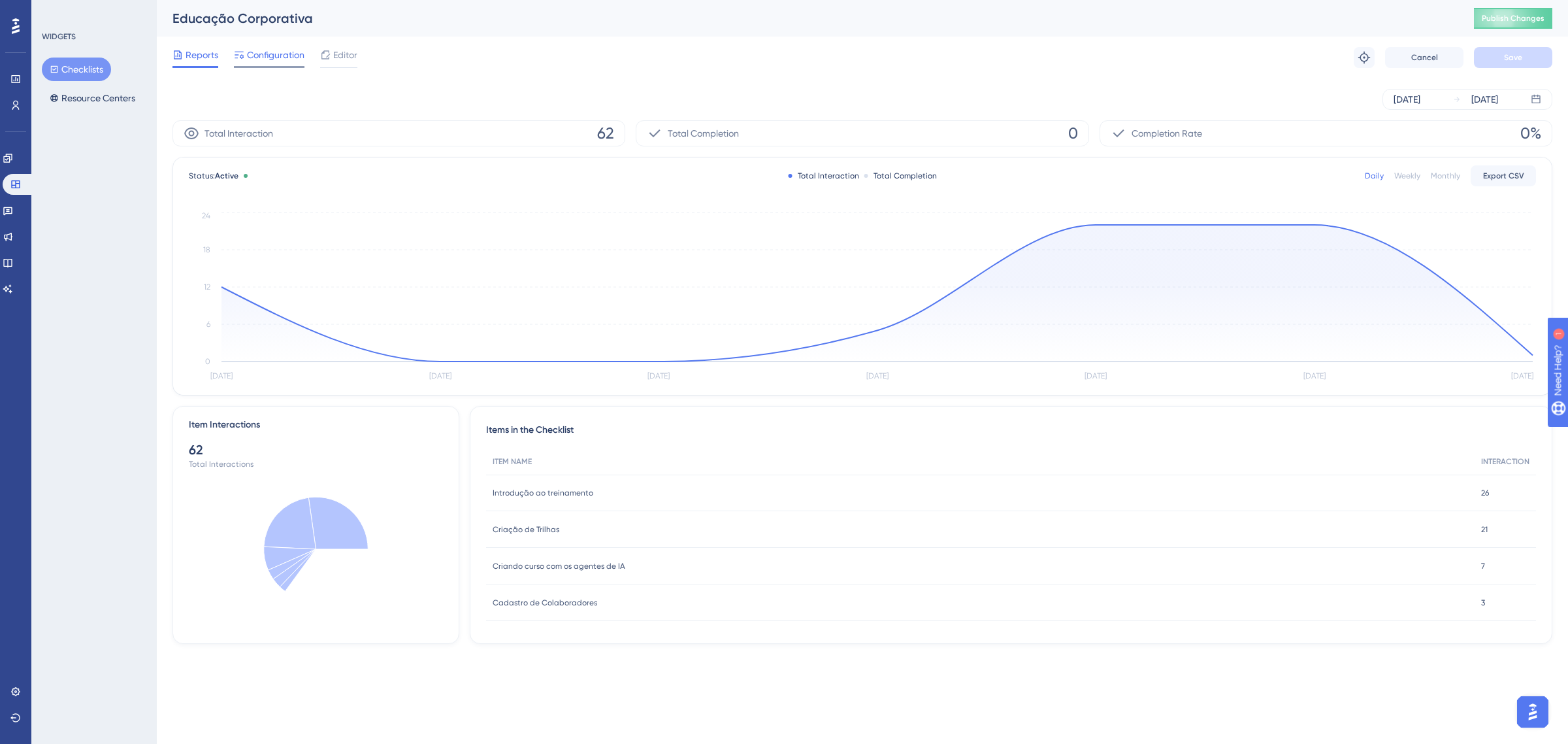
click at [272, 58] on span "Configuration" at bounding box center [276, 55] width 58 height 16
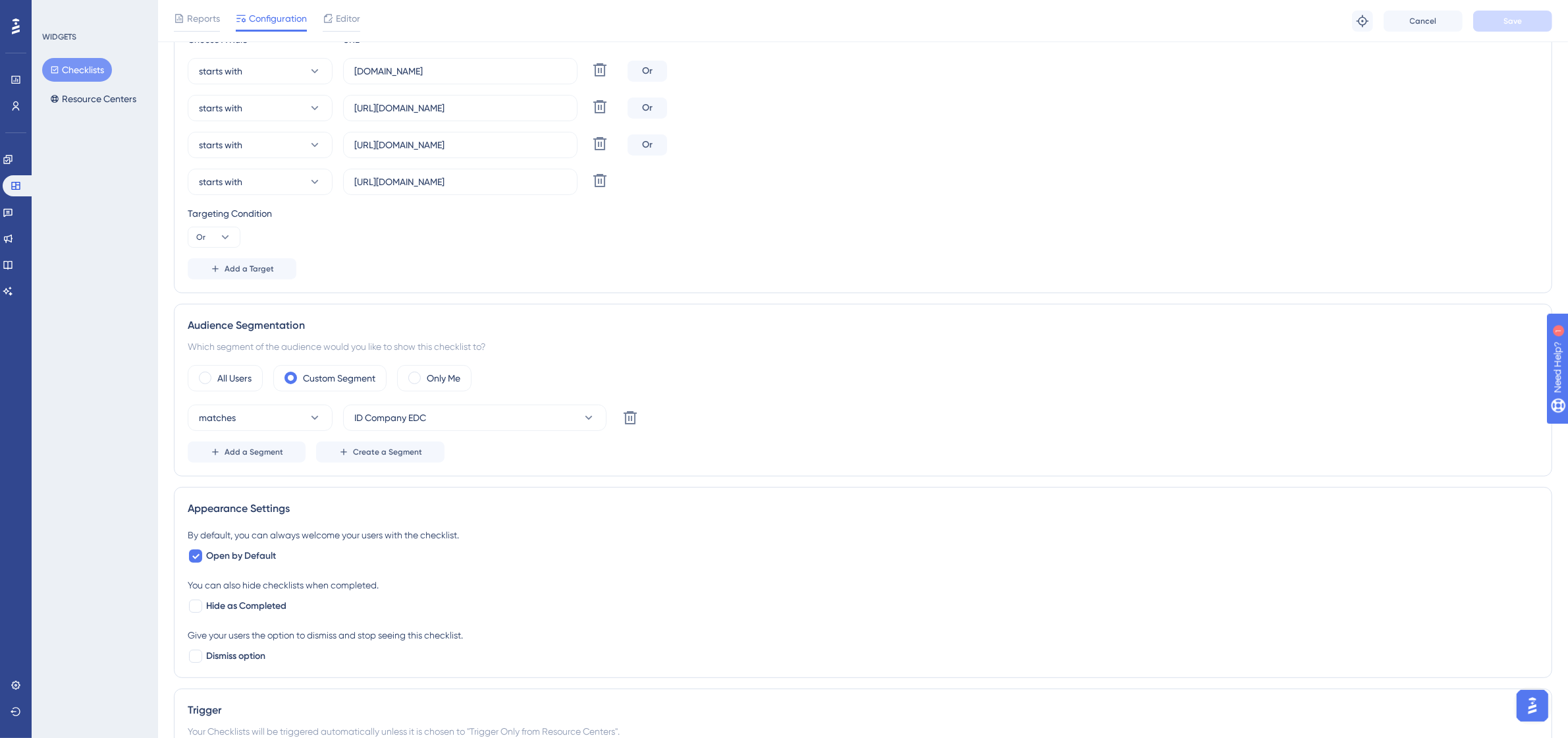
scroll to position [330, 0]
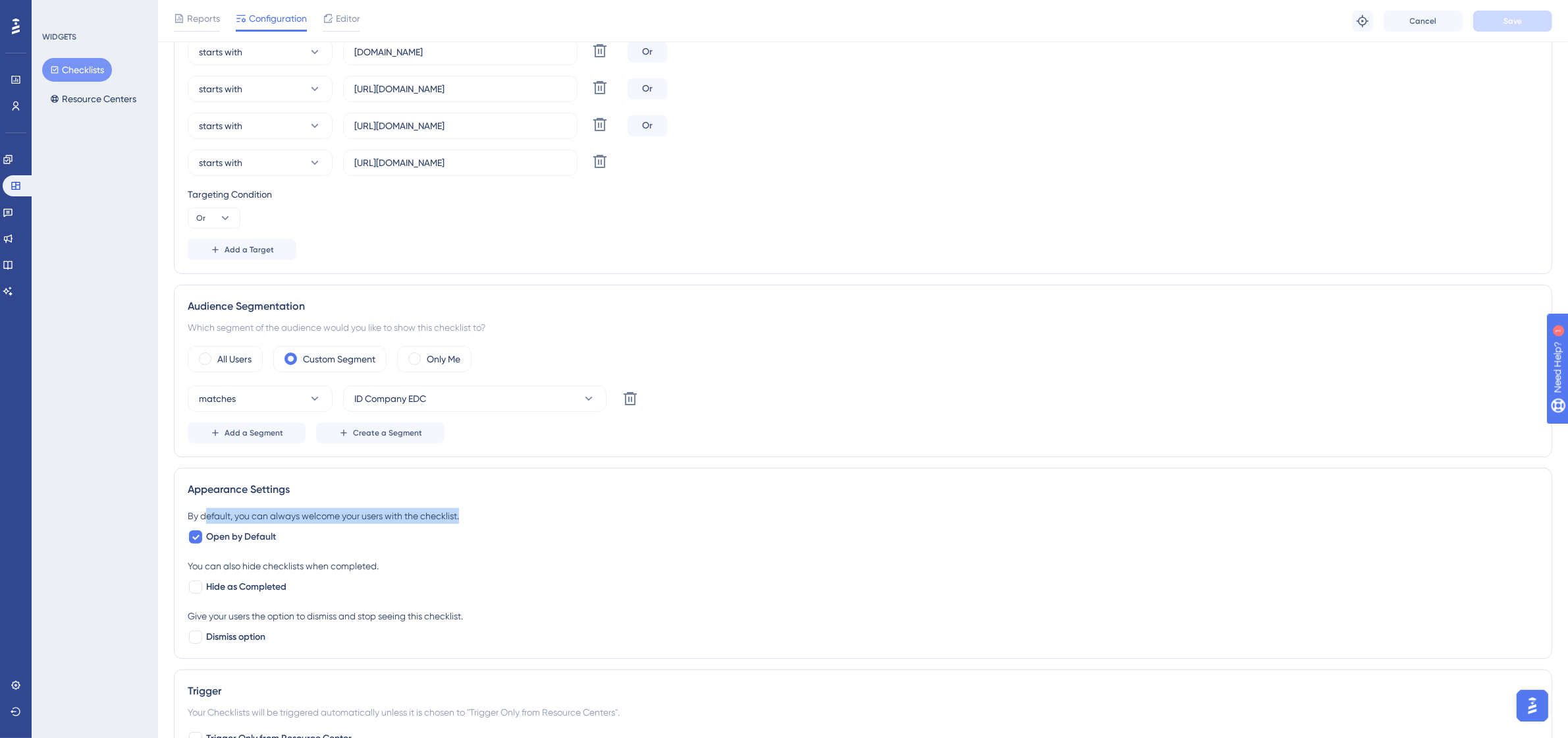
drag, startPoint x: 208, startPoint y: 521, endPoint x: 506, endPoint y: 515, distance: 298.1
click at [506, 515] on div "By default, you can always welcome your users with the checklist." at bounding box center [863, 516] width 1351 height 16
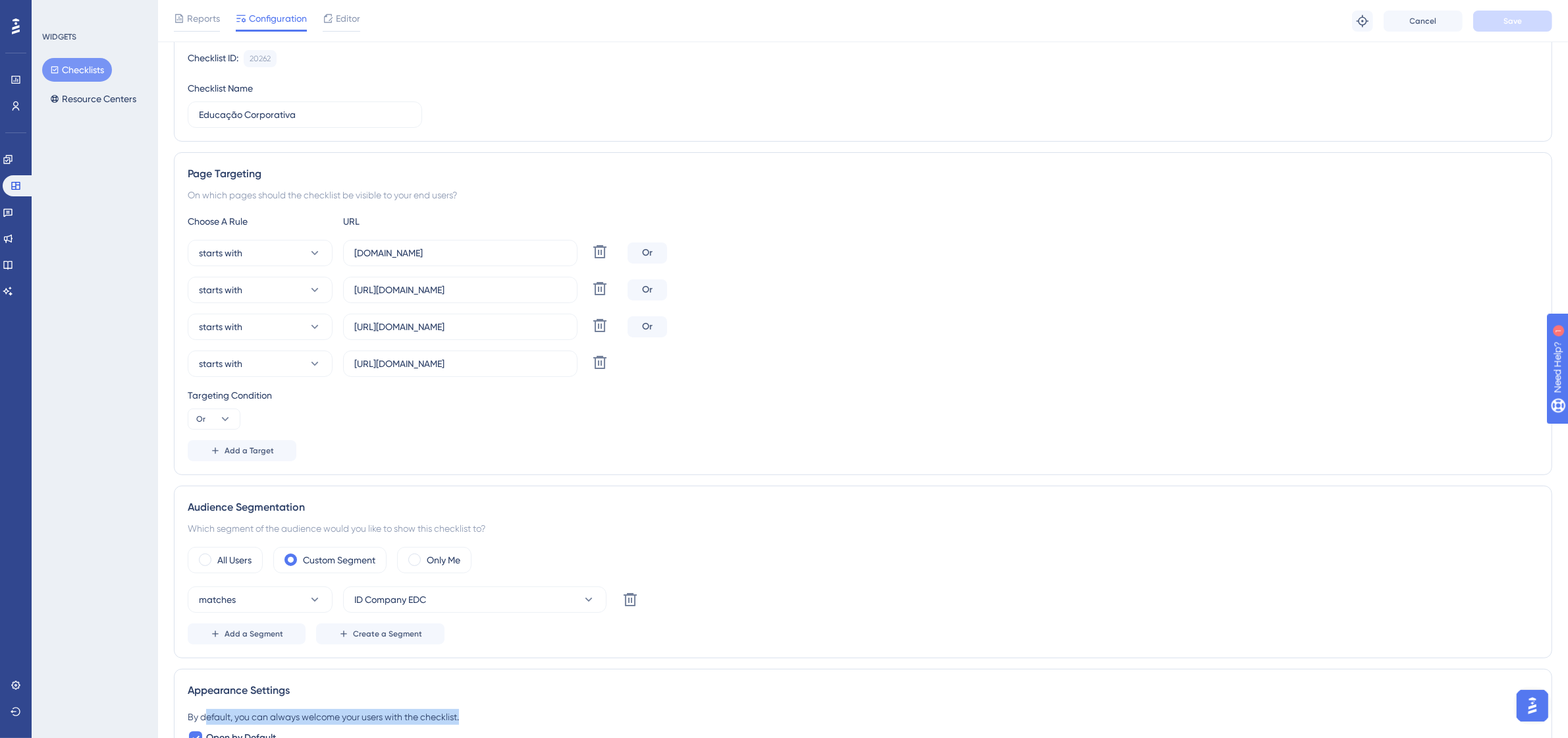
scroll to position [0, 0]
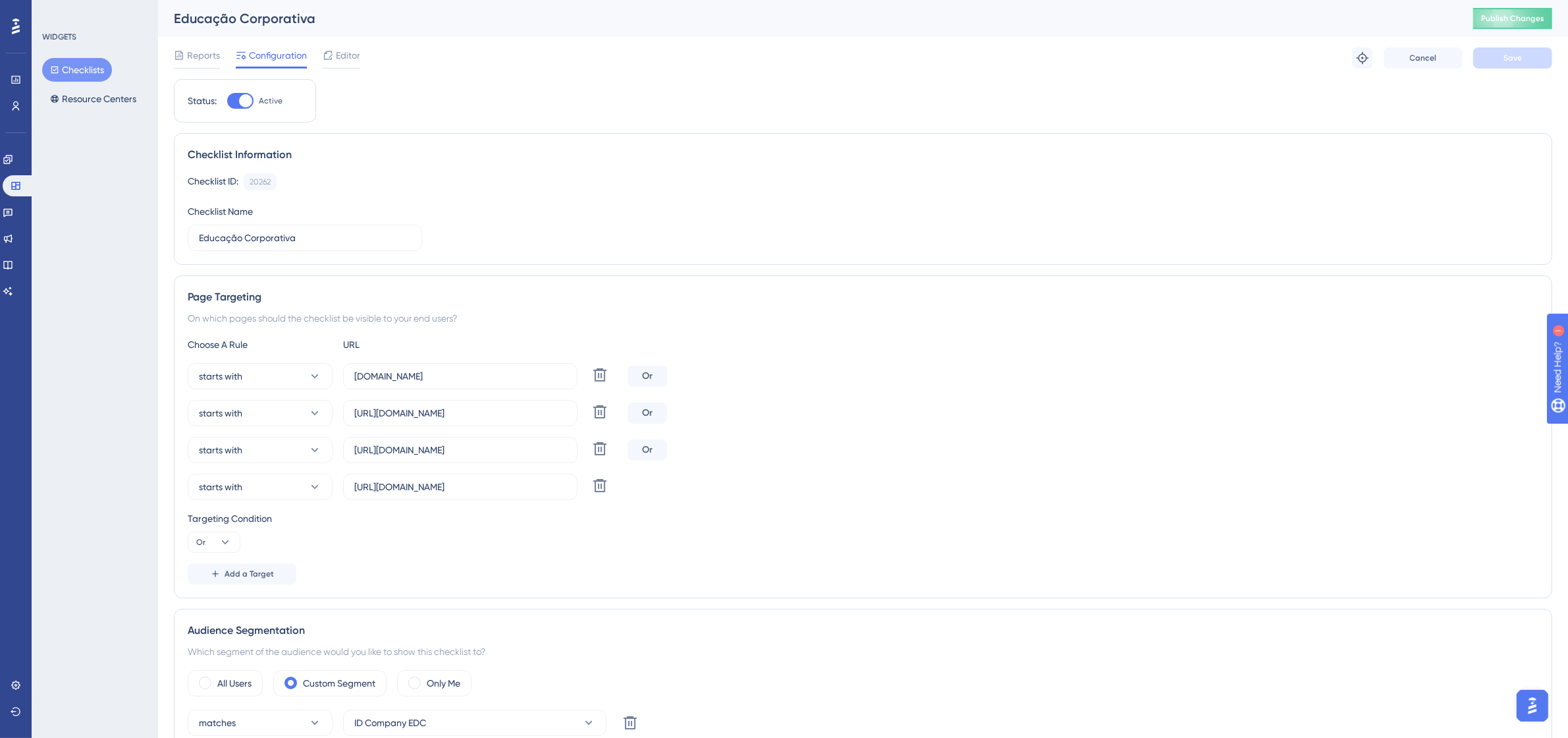
click at [1528, 80] on div "Status: Active Checklist Information Checklist ID: 20262 Copy Checklist Name Ed…" at bounding box center [864, 704] width 1379 height 1250
click at [1532, 19] on span "Publish Changes" at bounding box center [1513, 19] width 64 height 11
click at [18, 185] on icon at bounding box center [16, 186] width 9 height 8
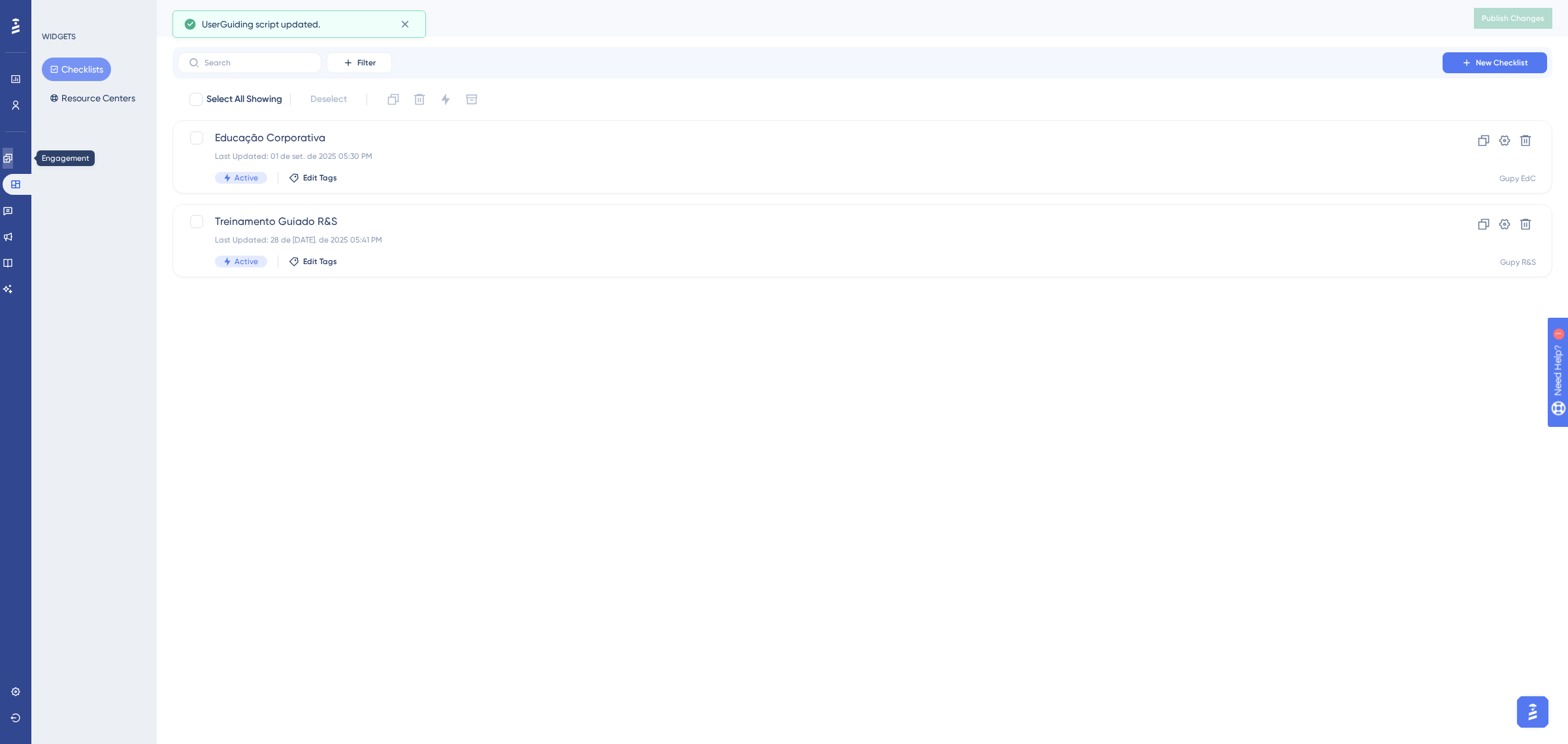
click at [5, 162] on link at bounding box center [8, 158] width 11 height 21
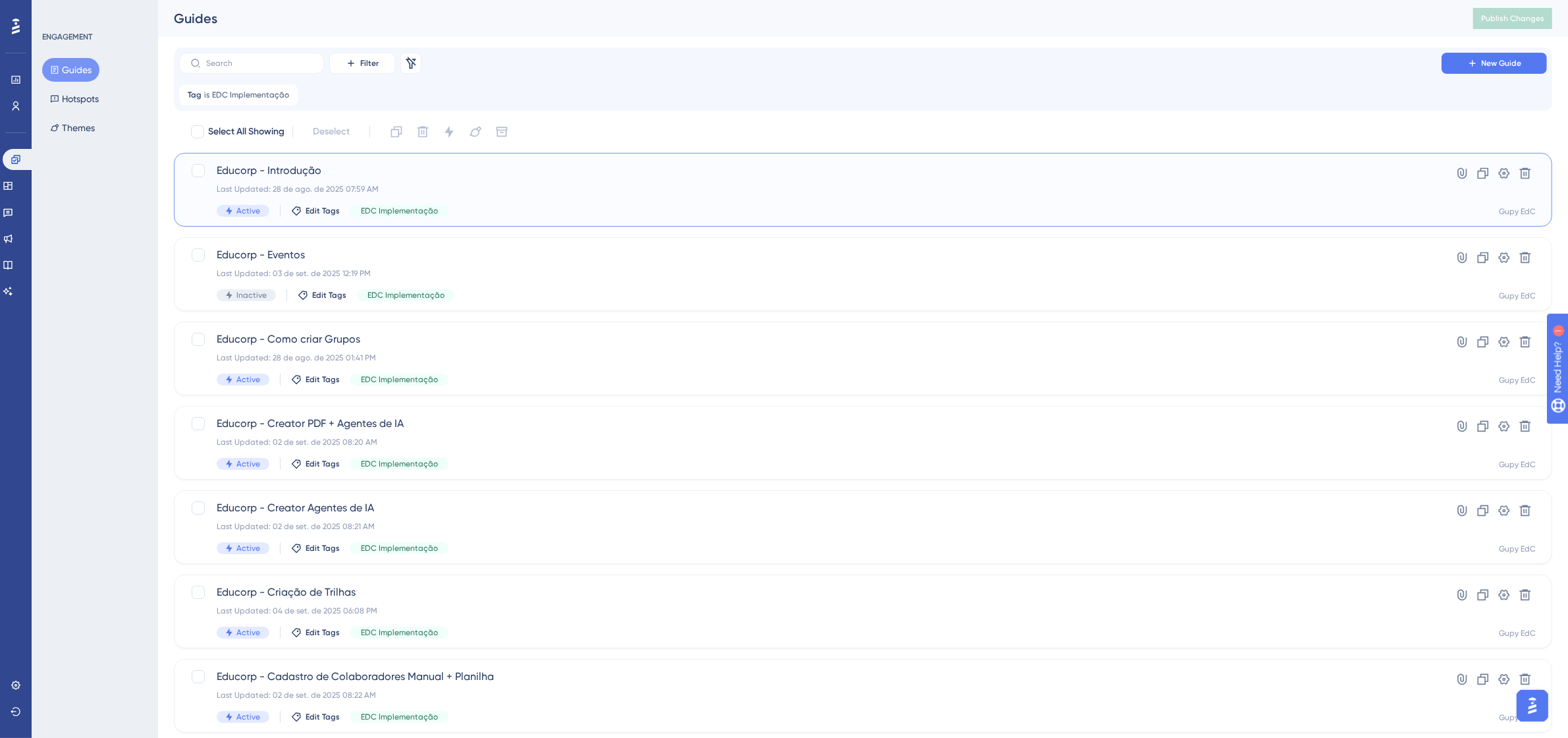
click at [268, 172] on span "Educorp - Introdução" at bounding box center [811, 171] width 1188 height 16
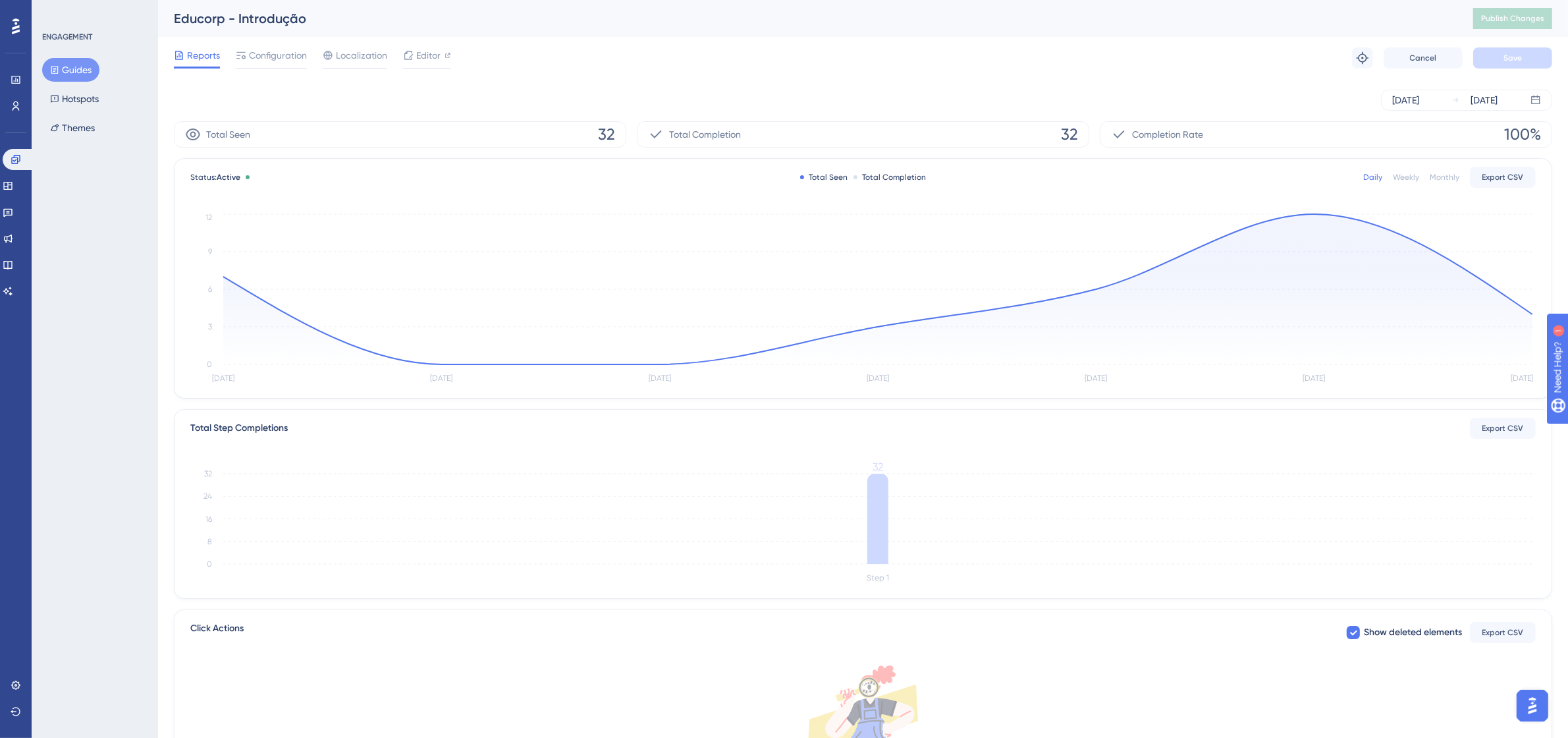
click at [282, 44] on div "Reports Configuration Localization Editor Troubleshoot Cancel Save" at bounding box center [864, 58] width 1379 height 42
click at [272, 55] on span "Configuration" at bounding box center [278, 56] width 58 height 16
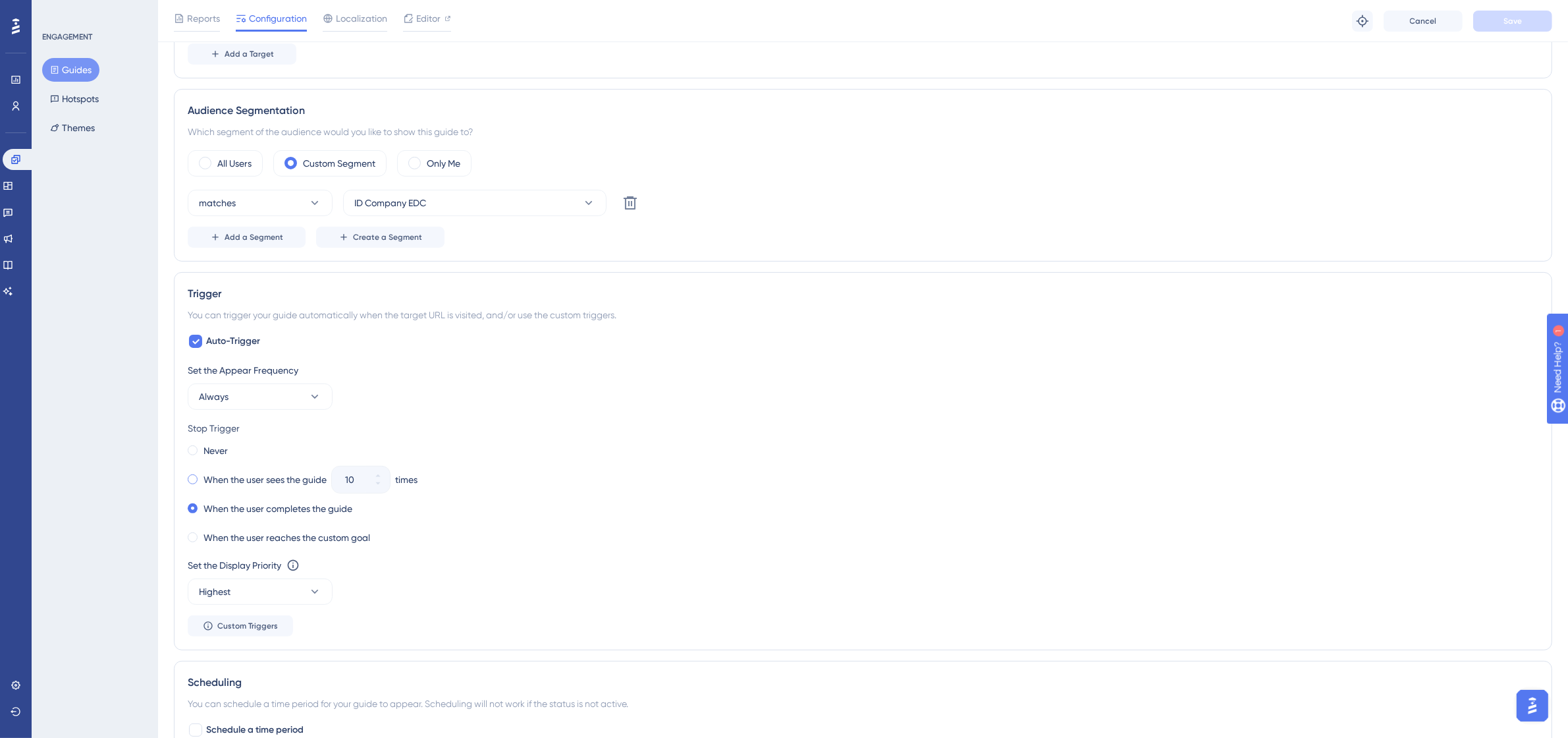
scroll to position [658, 0]
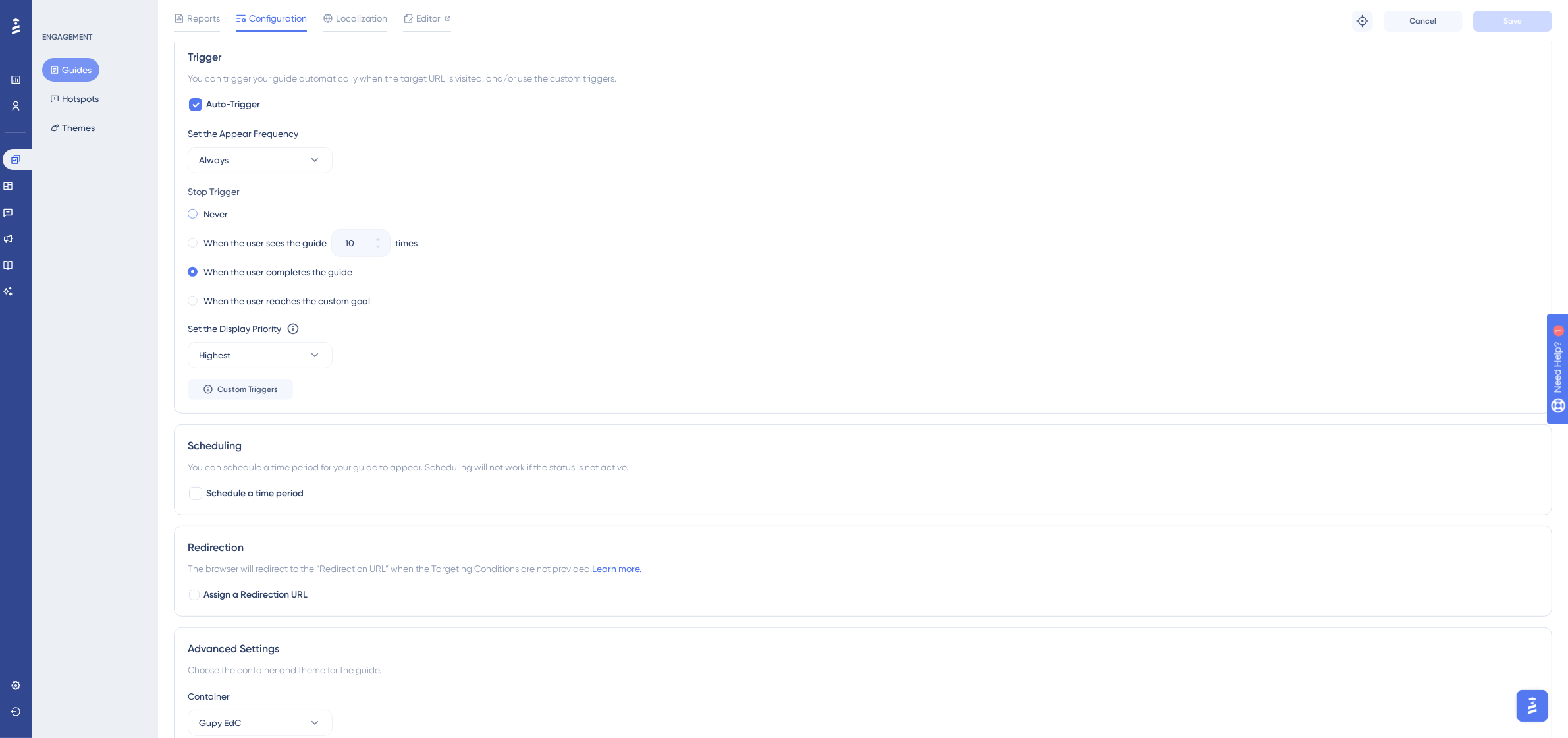
click at [206, 214] on label "Never" at bounding box center [216, 214] width 25 height 16
click at [1497, 25] on button "Save" at bounding box center [1512, 21] width 79 height 21
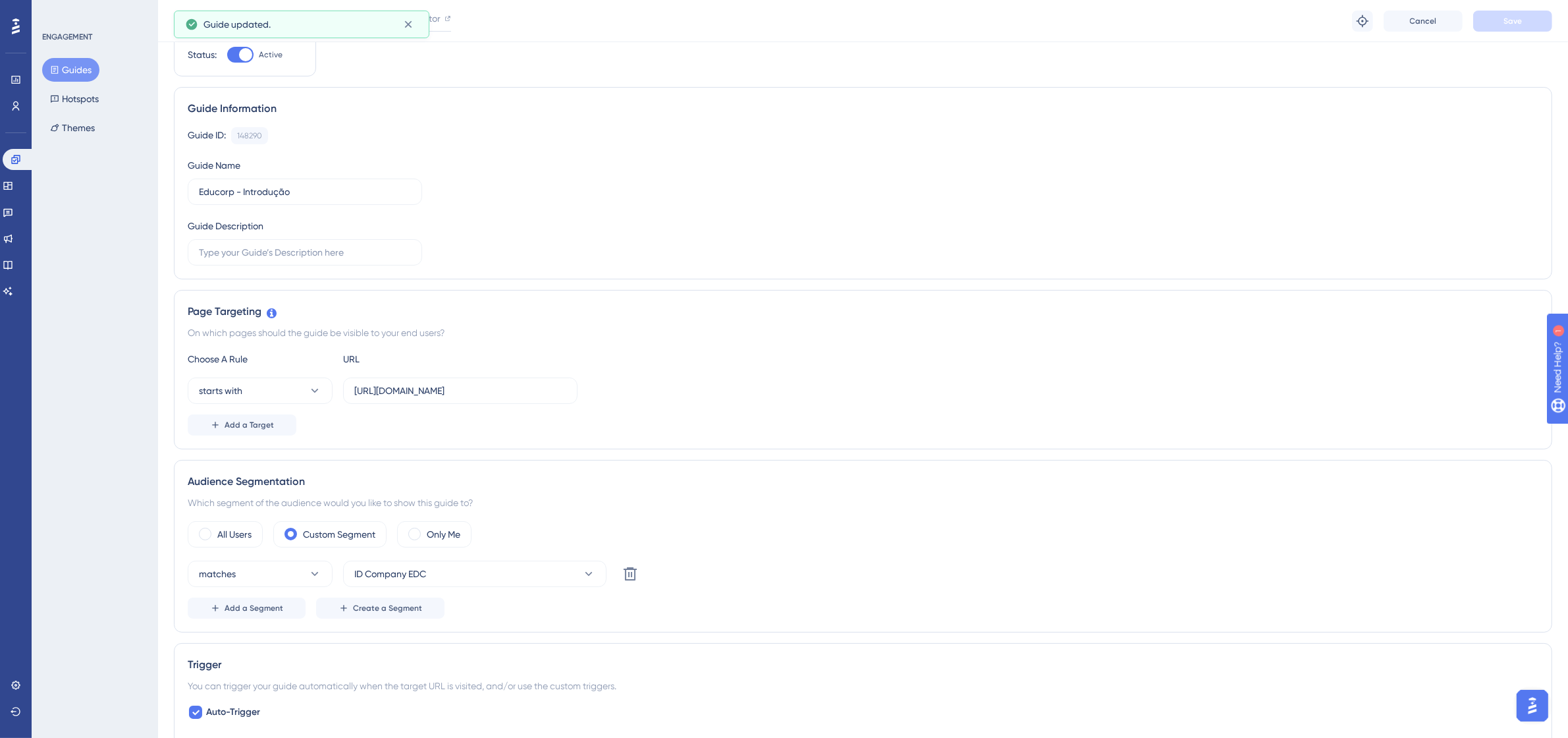
scroll to position [0, 0]
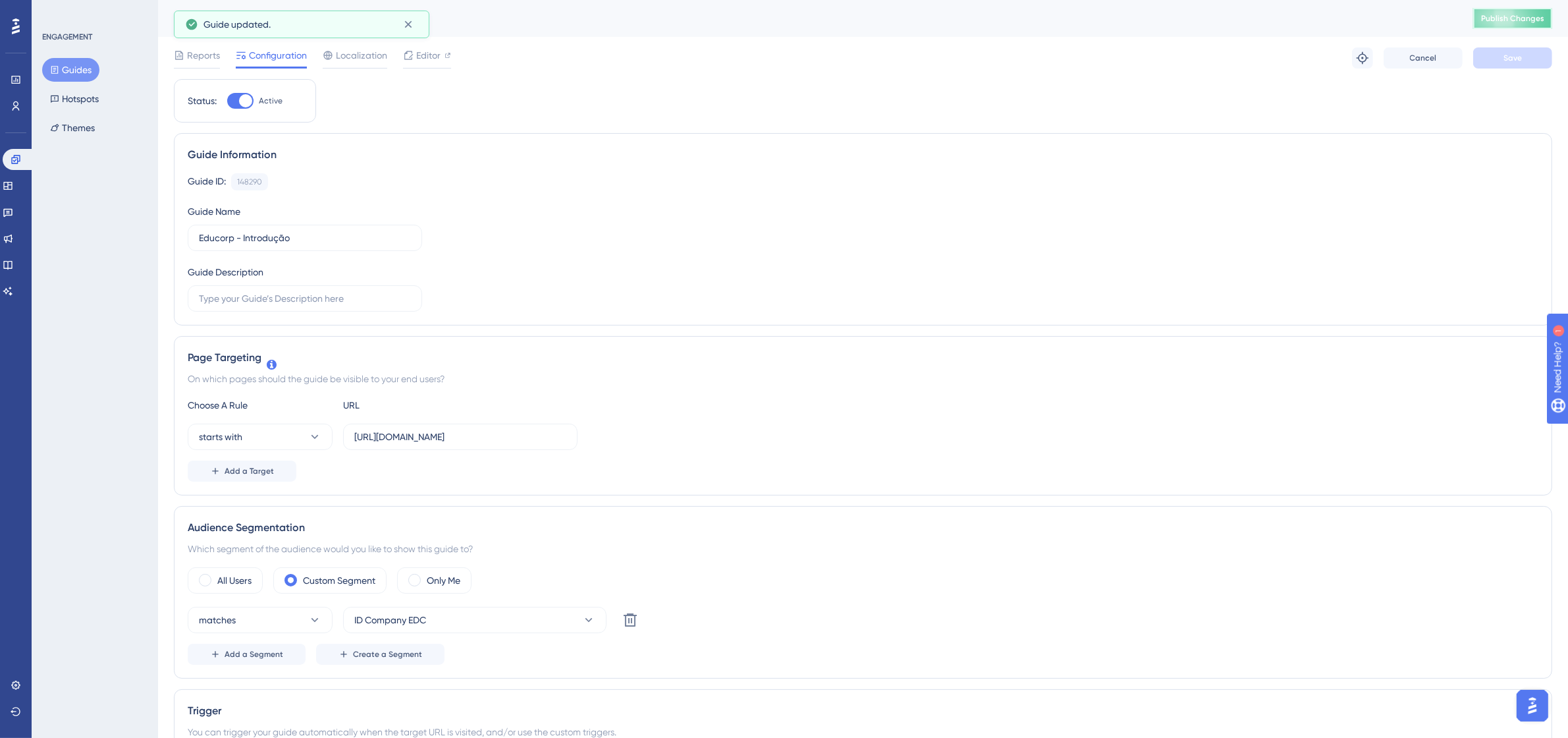
click at [1525, 13] on span "Publish Changes" at bounding box center [1513, 19] width 64 height 11
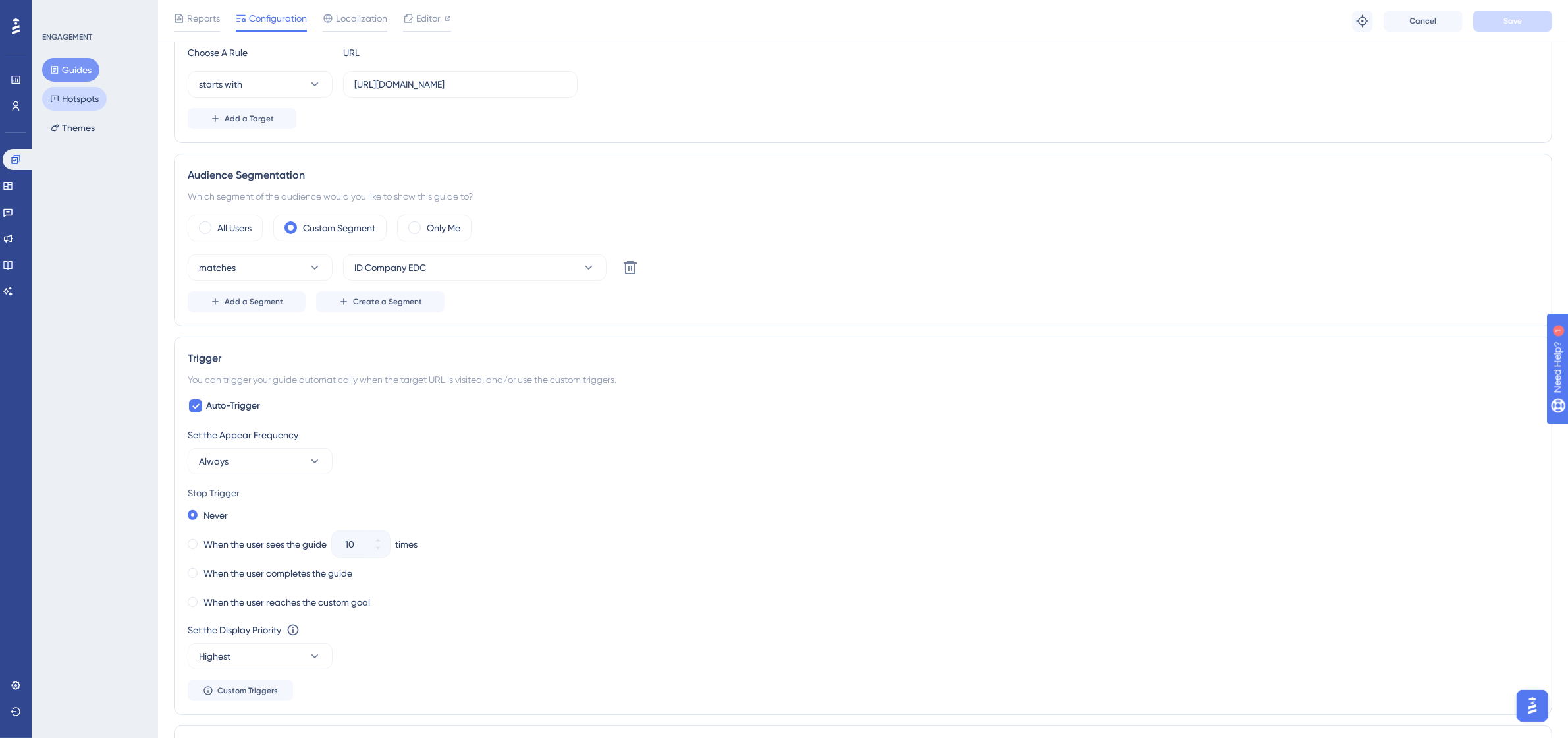
scroll to position [247, 0]
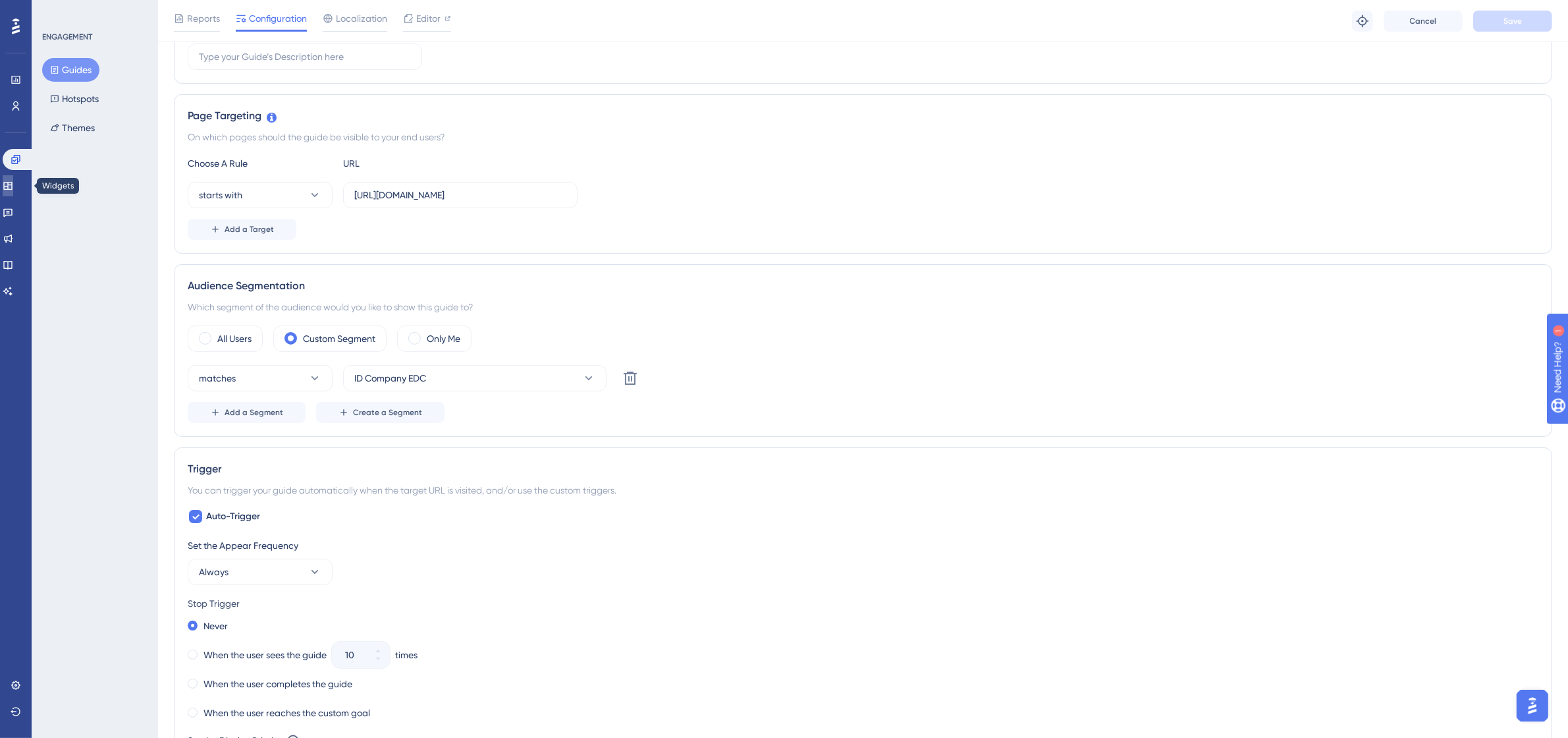
click at [11, 179] on link at bounding box center [8, 186] width 11 height 21
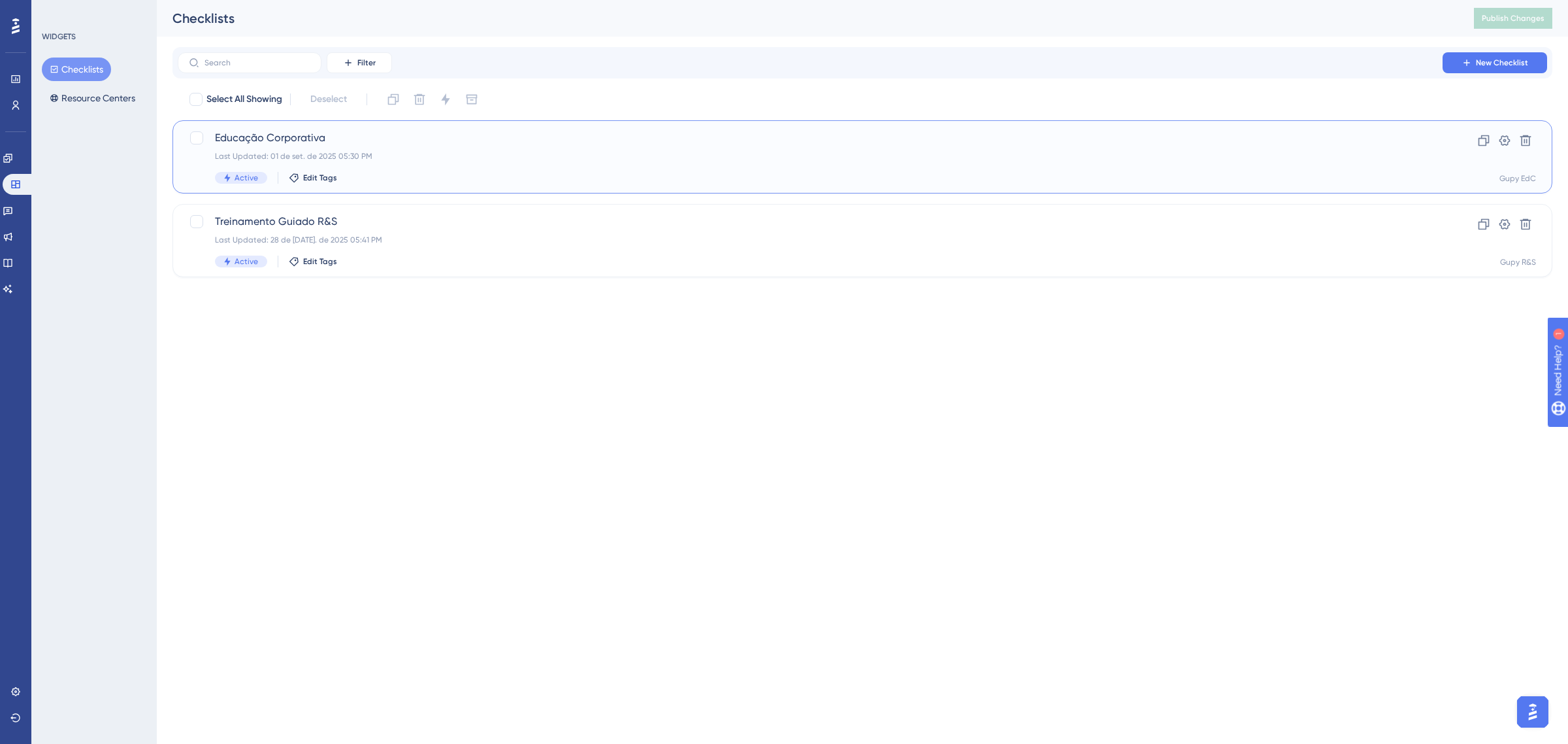
click at [335, 165] on div "Educação Corporativa Last Updated: 01 de set. de 2025 05:30 PM Active Edit Tags" at bounding box center [810, 156] width 1191 height 54
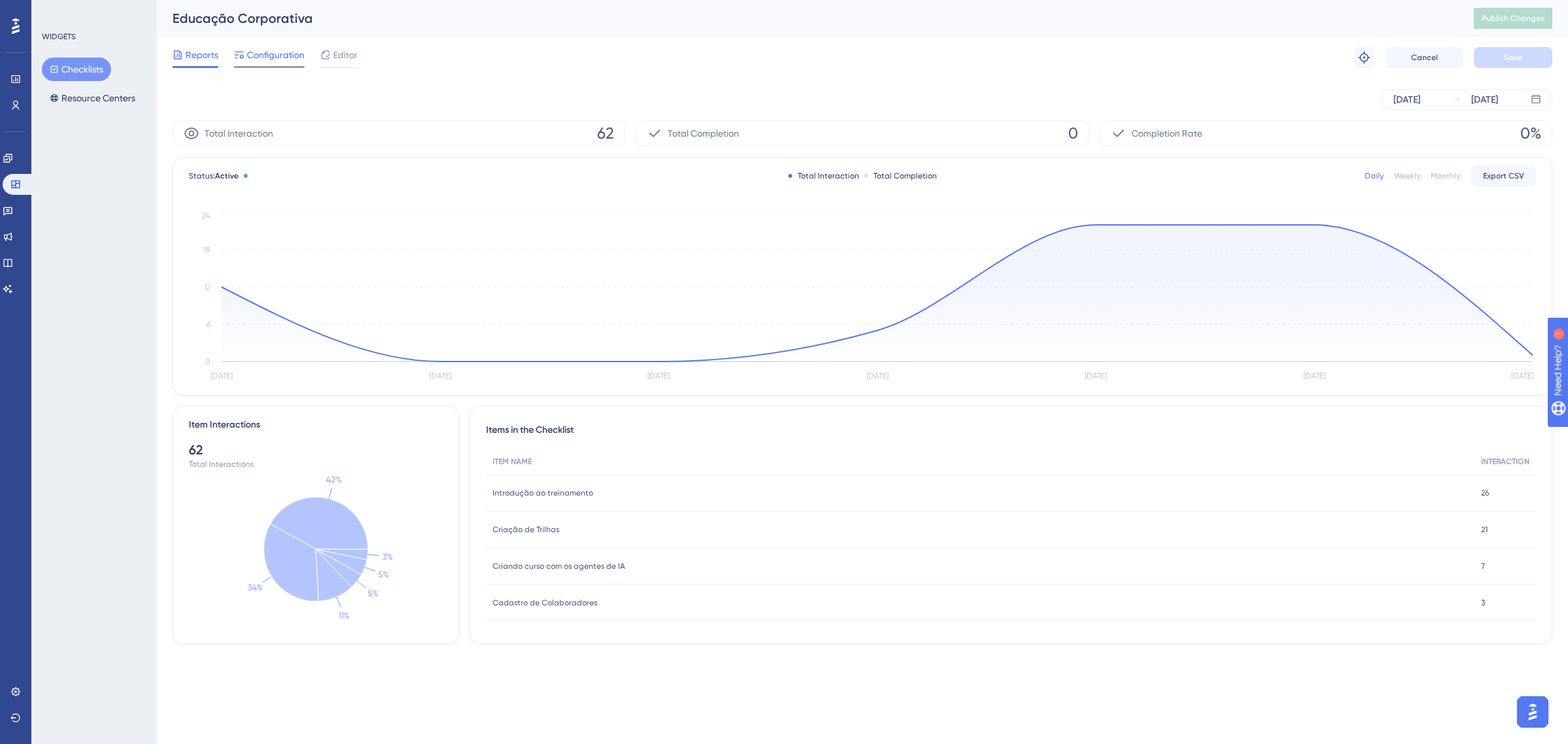
click at [273, 64] on div "Configuration" at bounding box center [269, 58] width 70 height 21
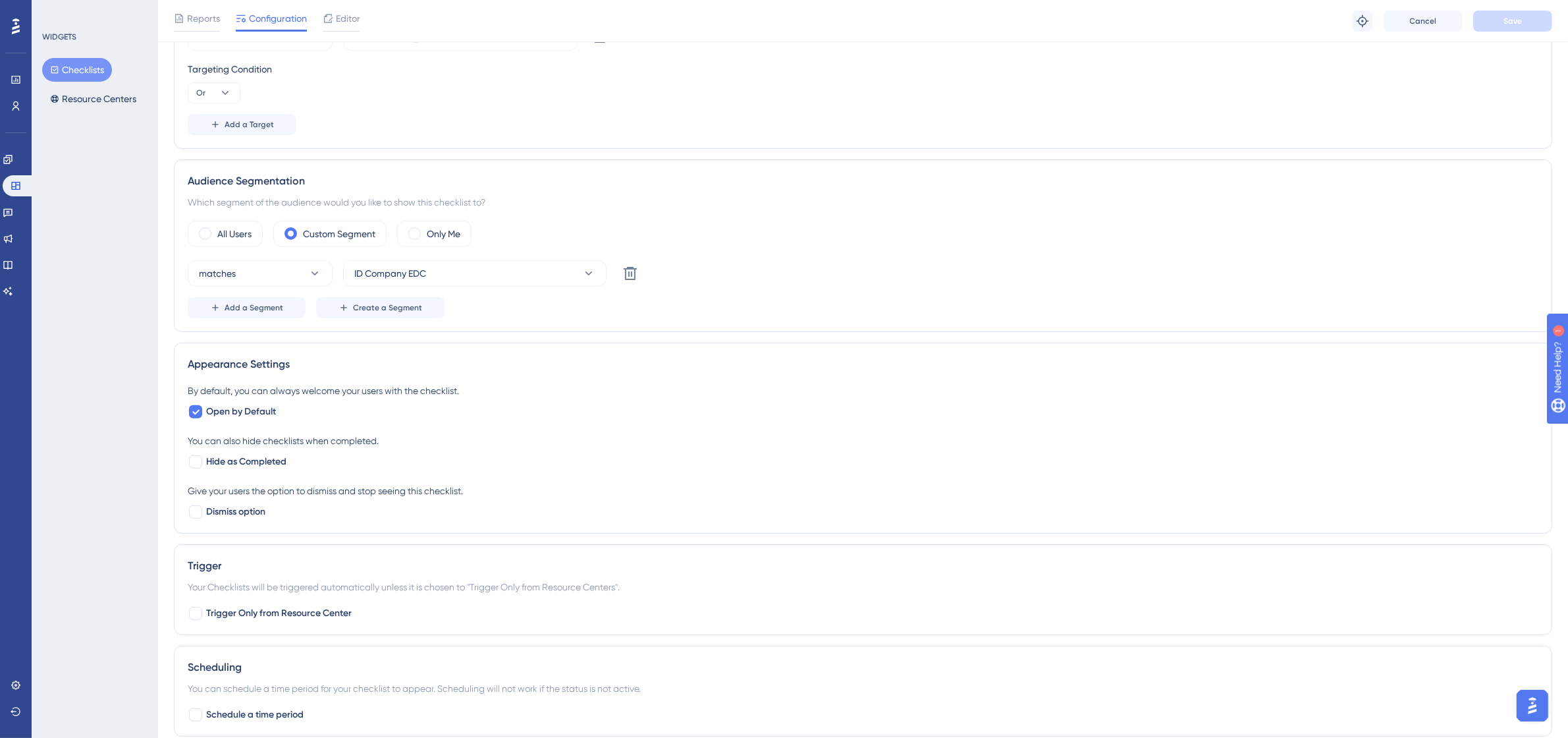
scroll to position [494, 0]
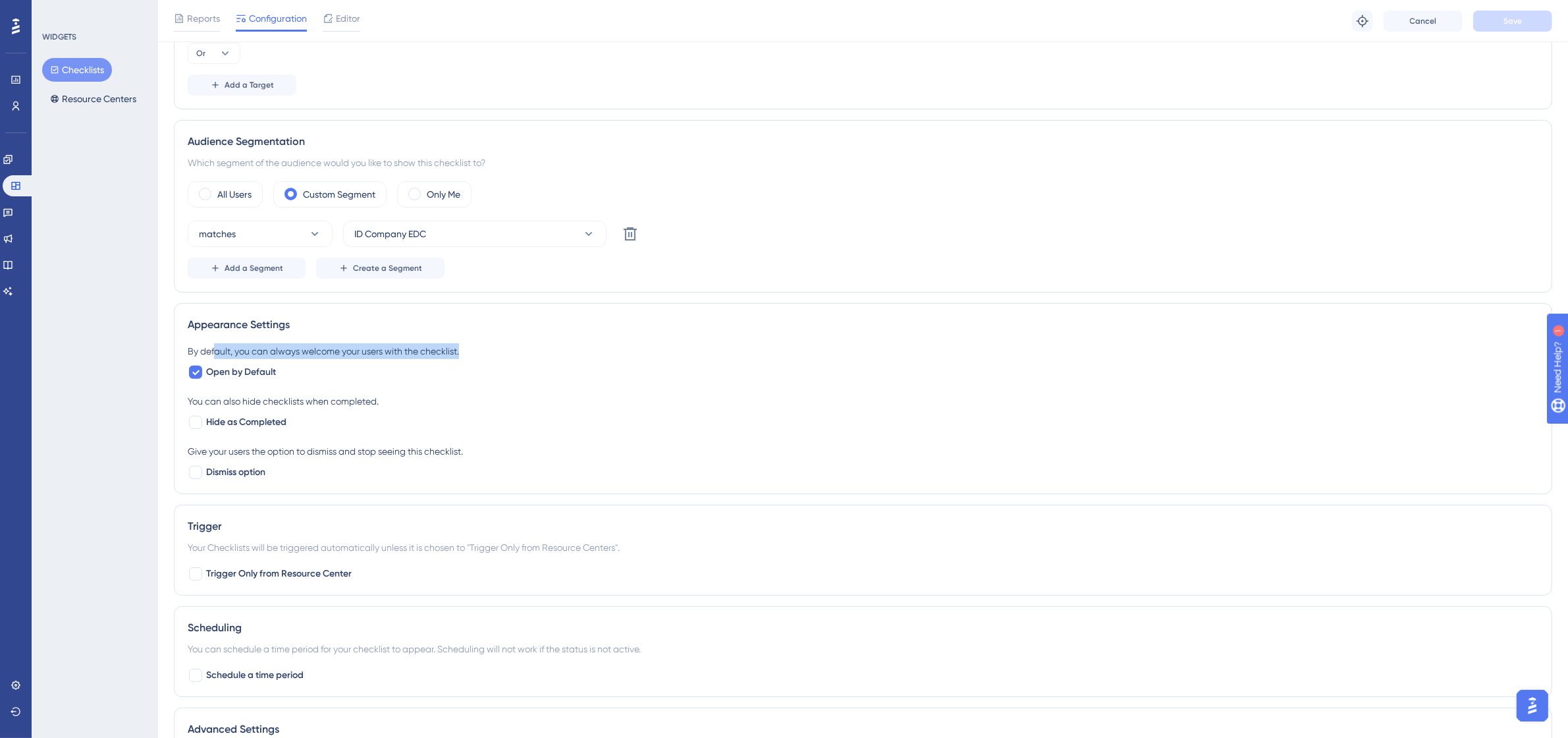
drag, startPoint x: 213, startPoint y: 350, endPoint x: 524, endPoint y: 376, distance: 312.1
click at [522, 350] on div "By default, you can always welcome your users with the checklist." at bounding box center [863, 351] width 1351 height 16
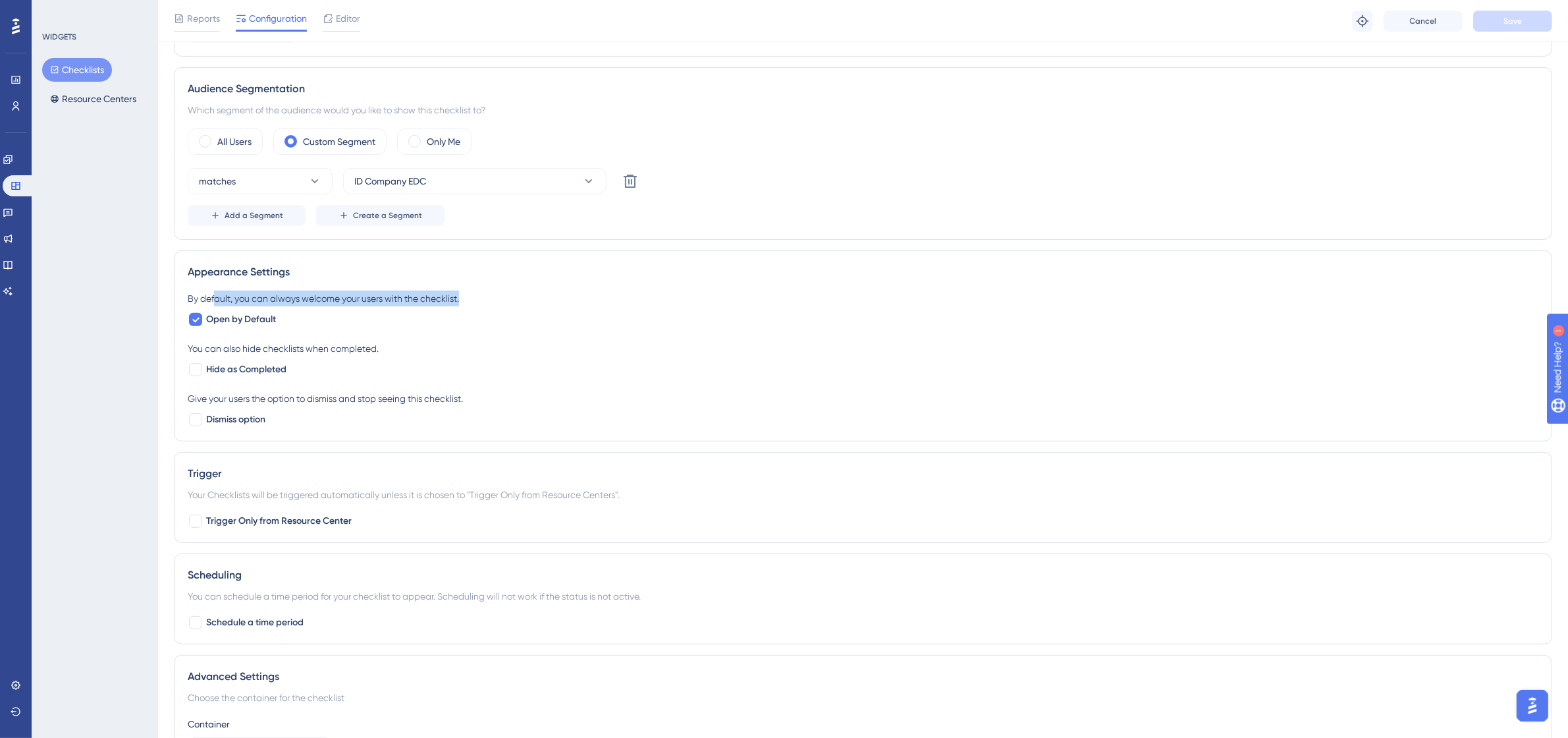
scroll to position [576, 0]
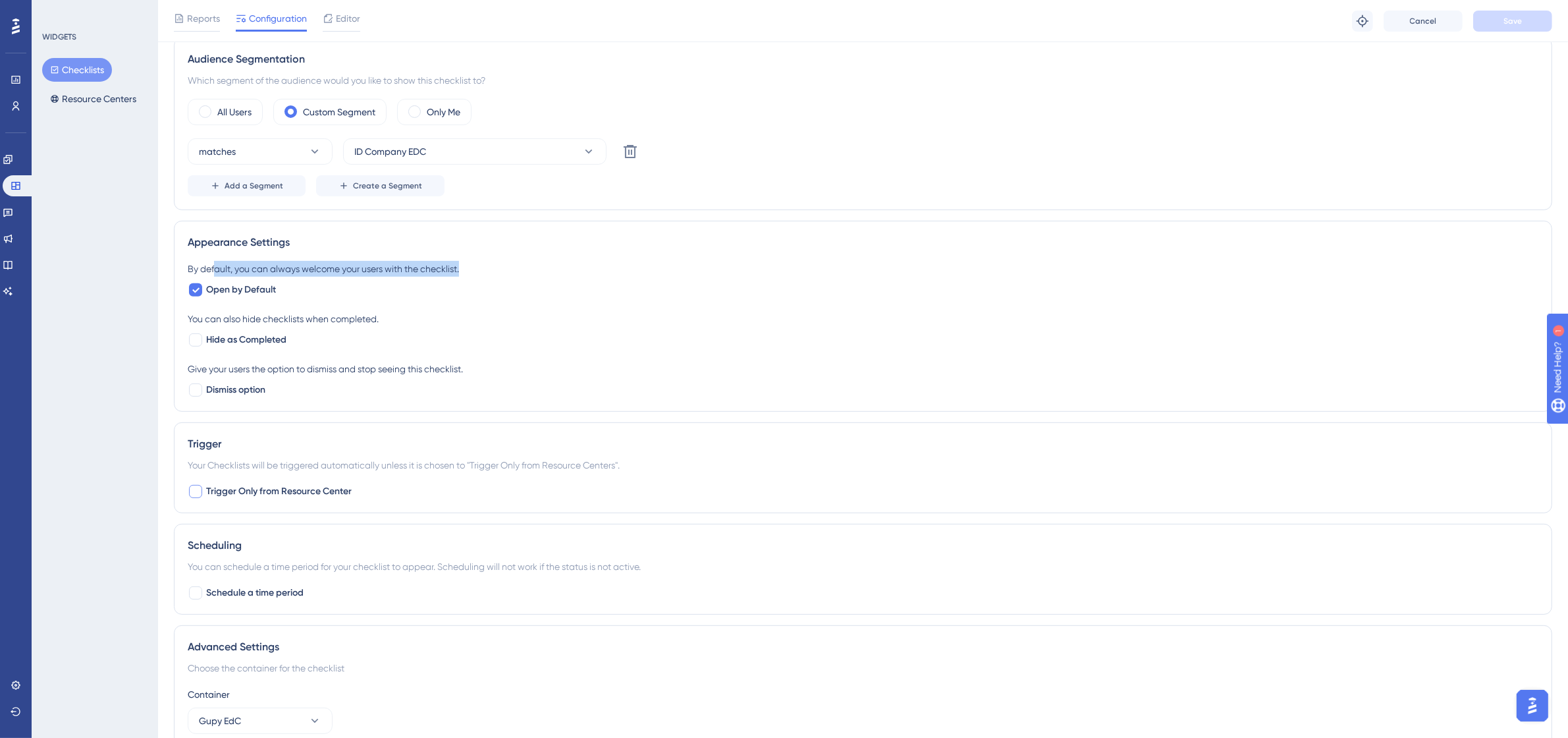
click at [301, 498] on span "Trigger Only from Resource Center" at bounding box center [278, 491] width 146 height 16
checkbox input "false"
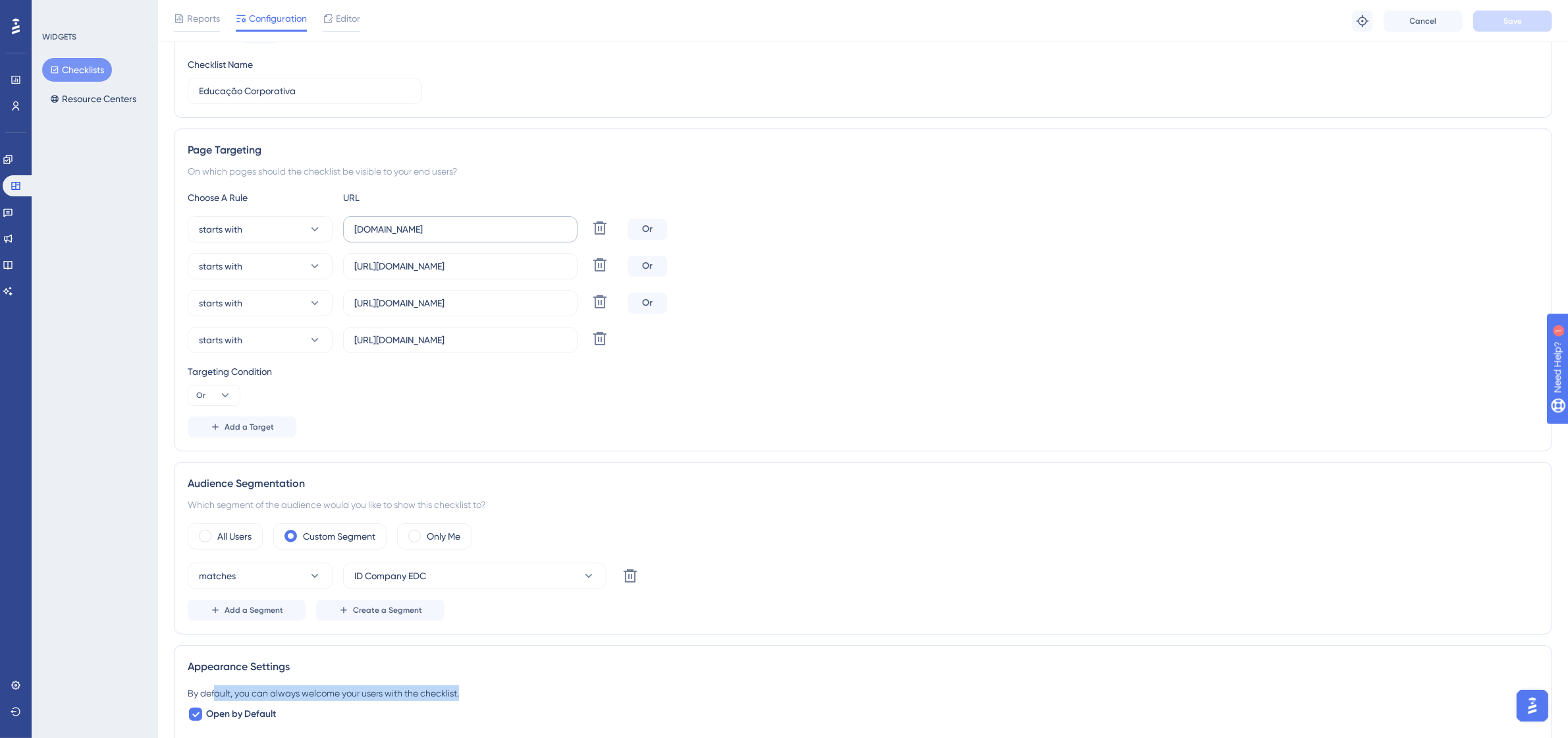
scroll to position [0, 0]
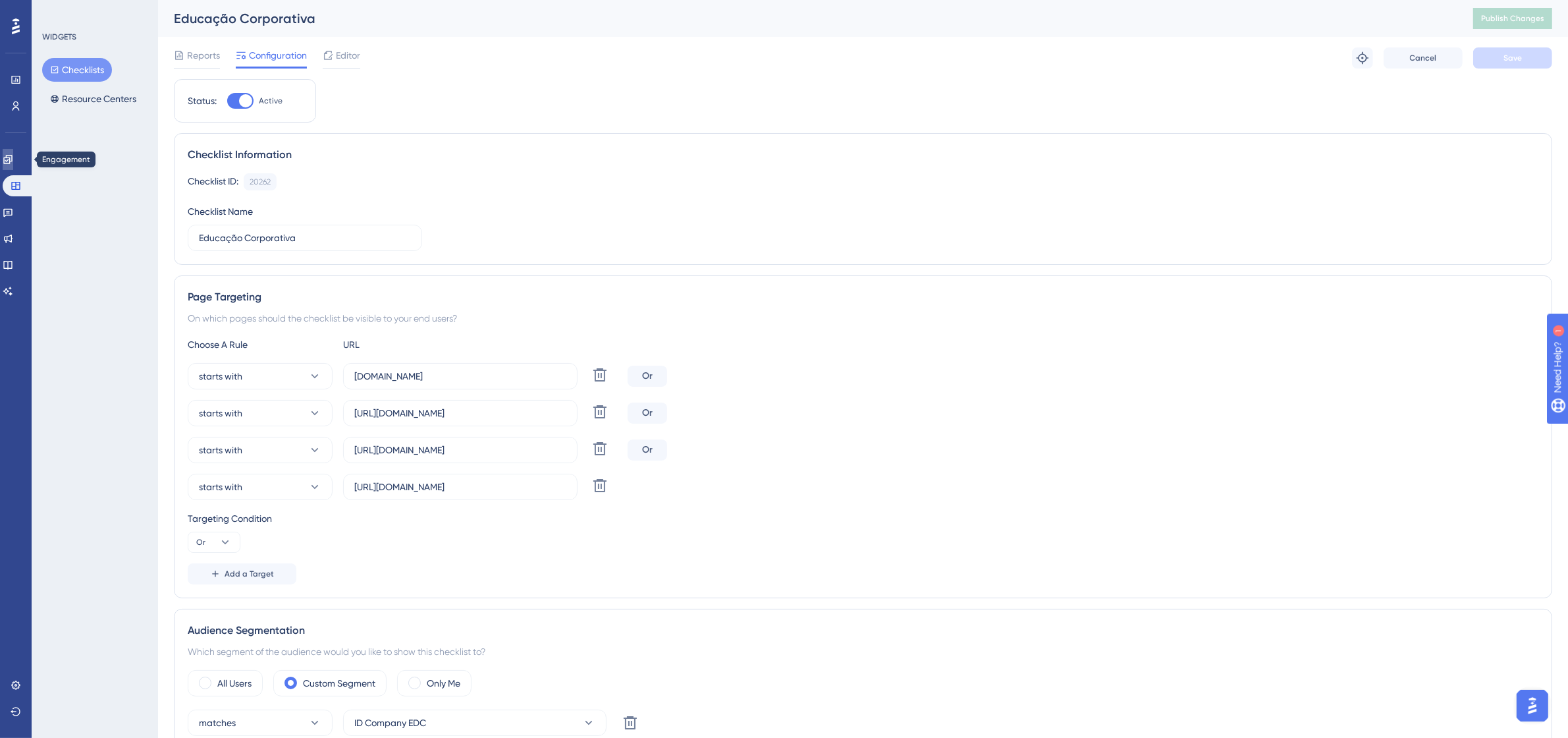
click at [13, 163] on link at bounding box center [8, 159] width 11 height 21
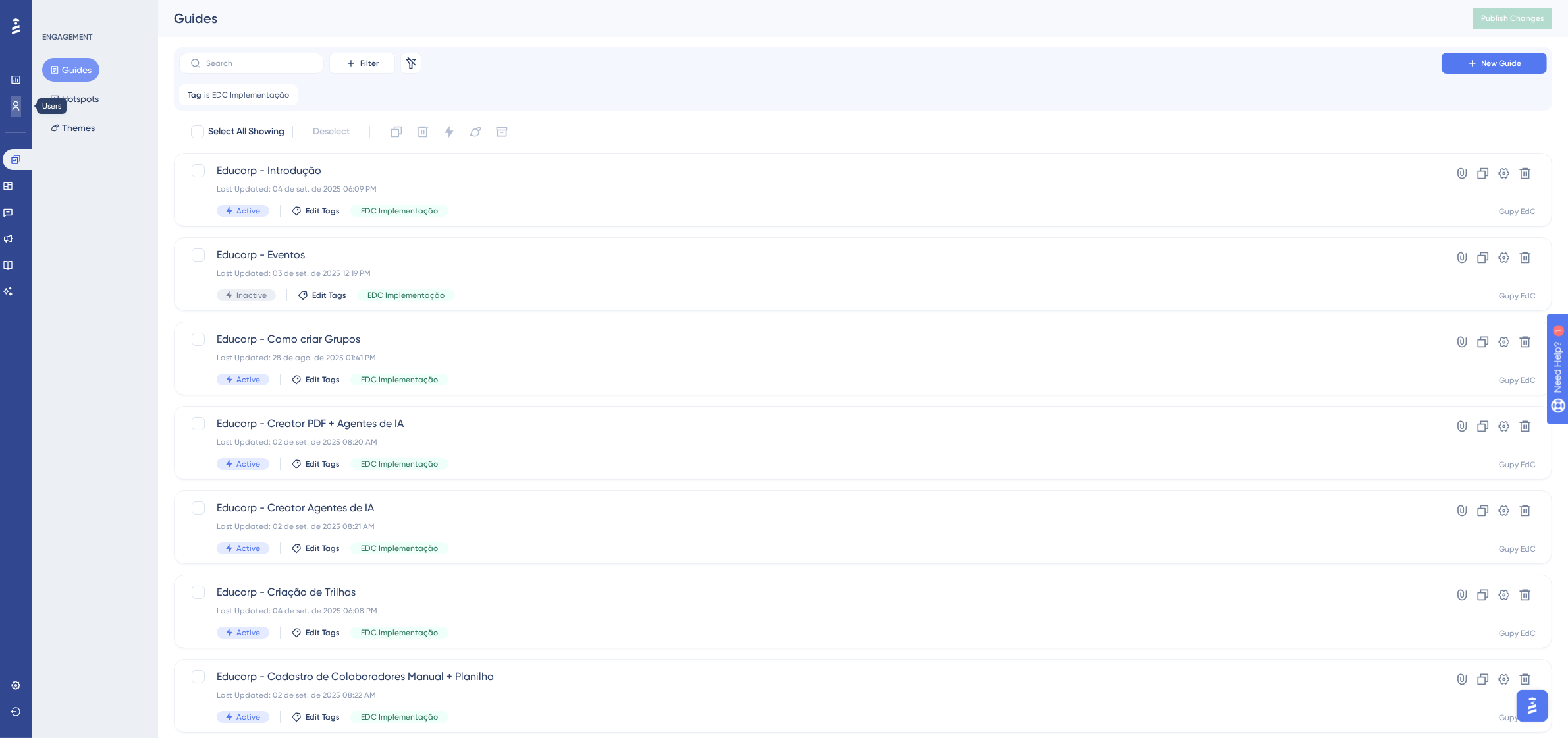
click at [21, 107] on link at bounding box center [16, 106] width 11 height 21
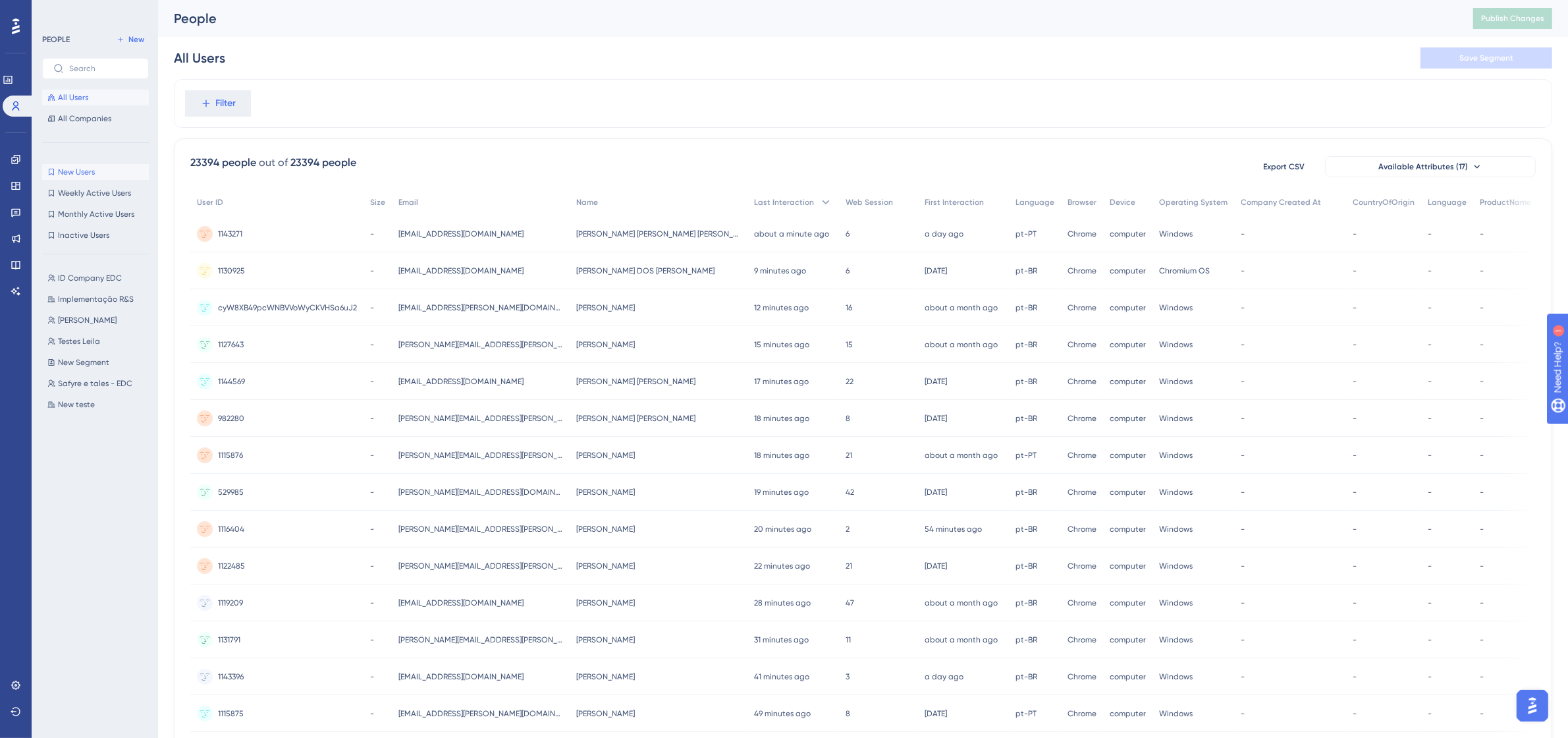
click at [89, 167] on span "New Users" at bounding box center [77, 172] width 37 height 11
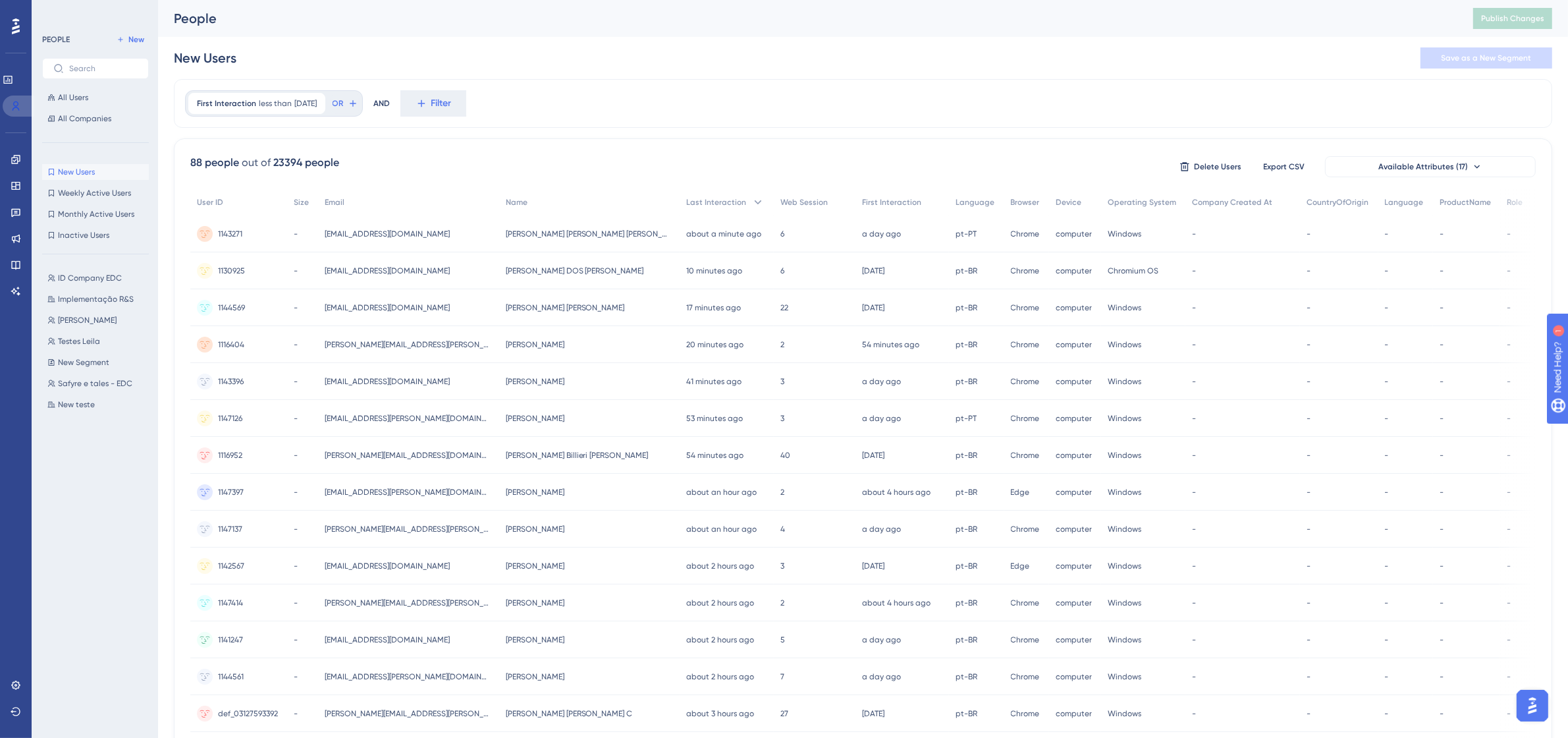
click at [34, 110] on link at bounding box center [19, 106] width 32 height 21
click at [11, 74] on icon at bounding box center [8, 80] width 11 height 11
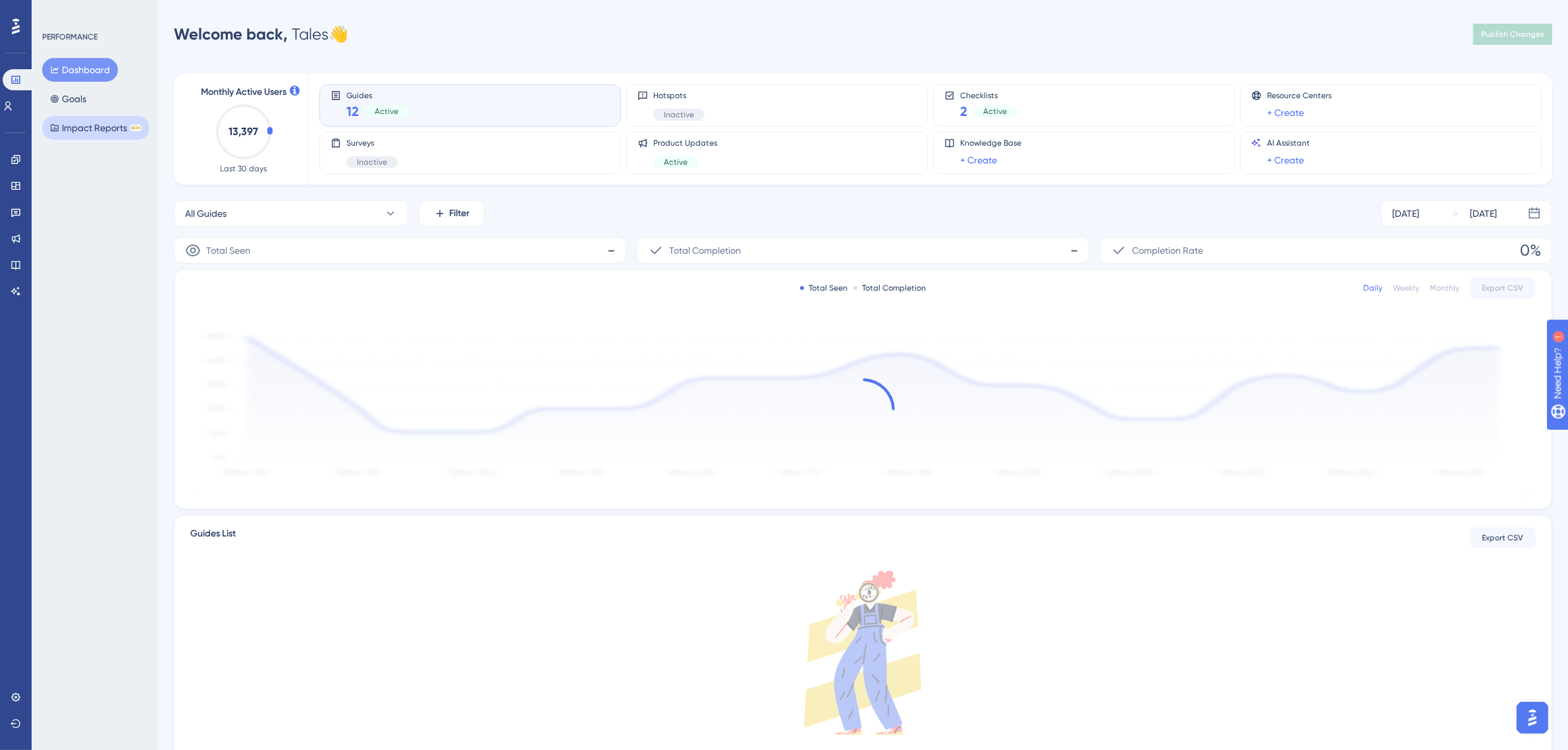
click at [74, 117] on button "Impact Reports BETA" at bounding box center [95, 127] width 107 height 24
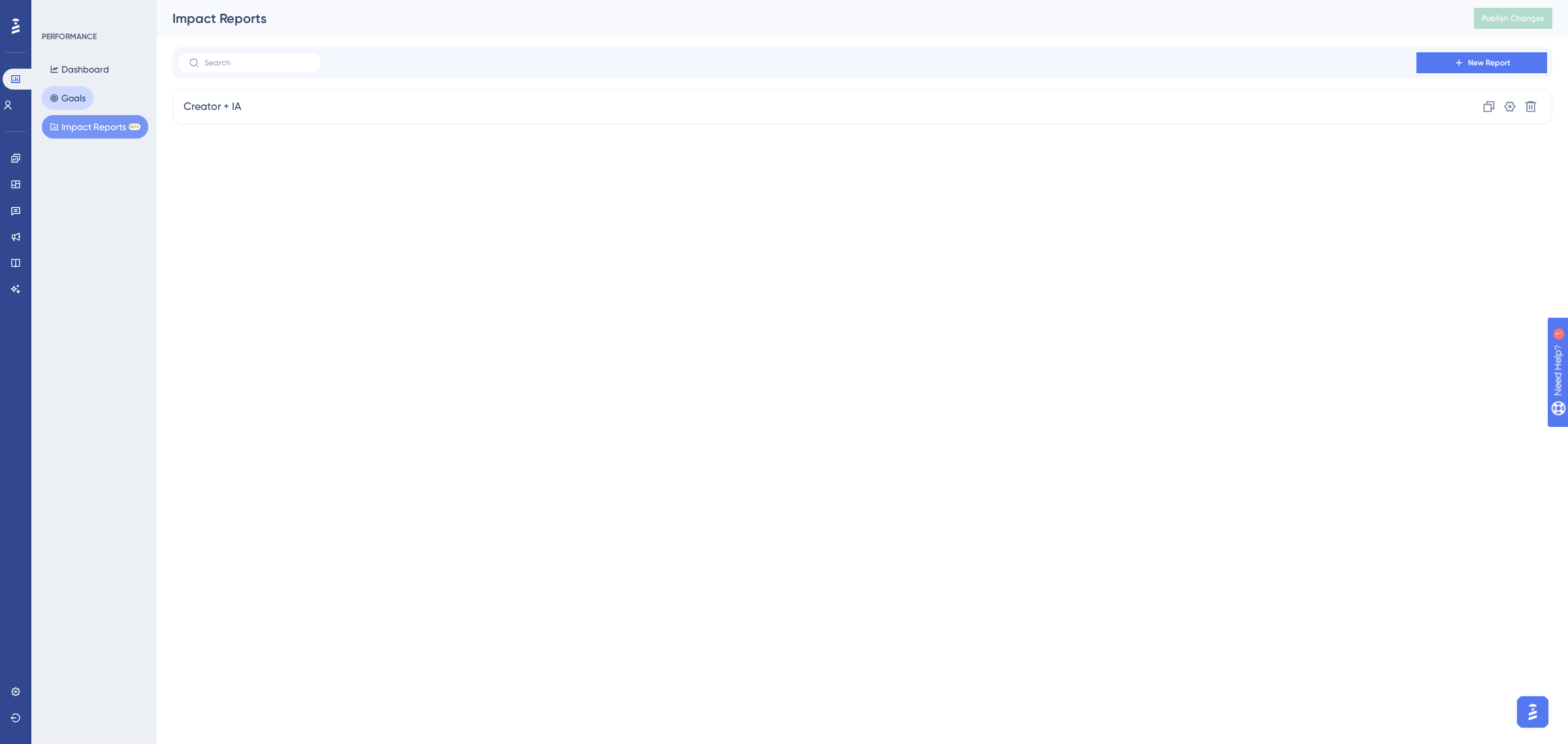
click at [59, 102] on button "Goals" at bounding box center [68, 97] width 52 height 24
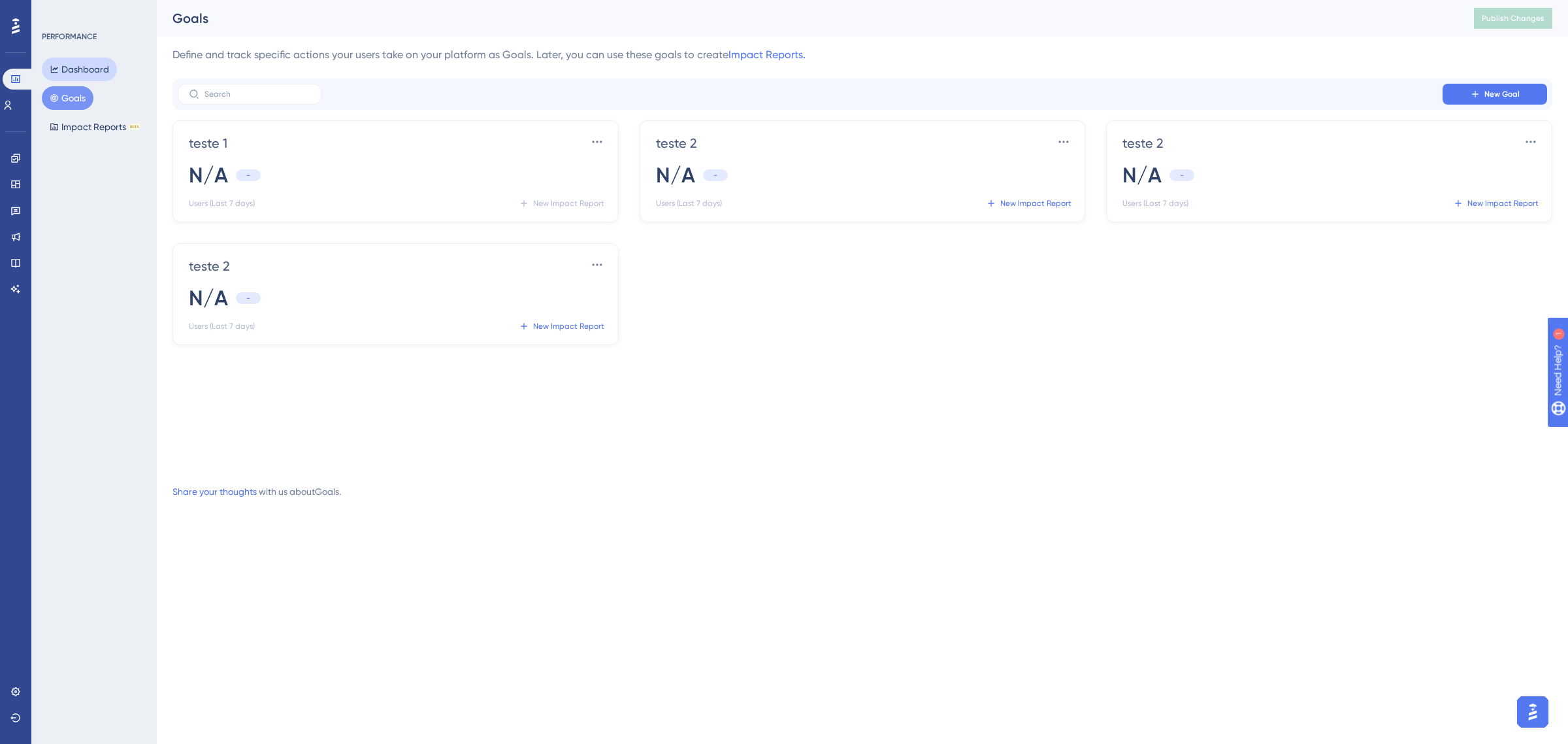
click at [91, 66] on button "Dashboard" at bounding box center [80, 69] width 75 height 24
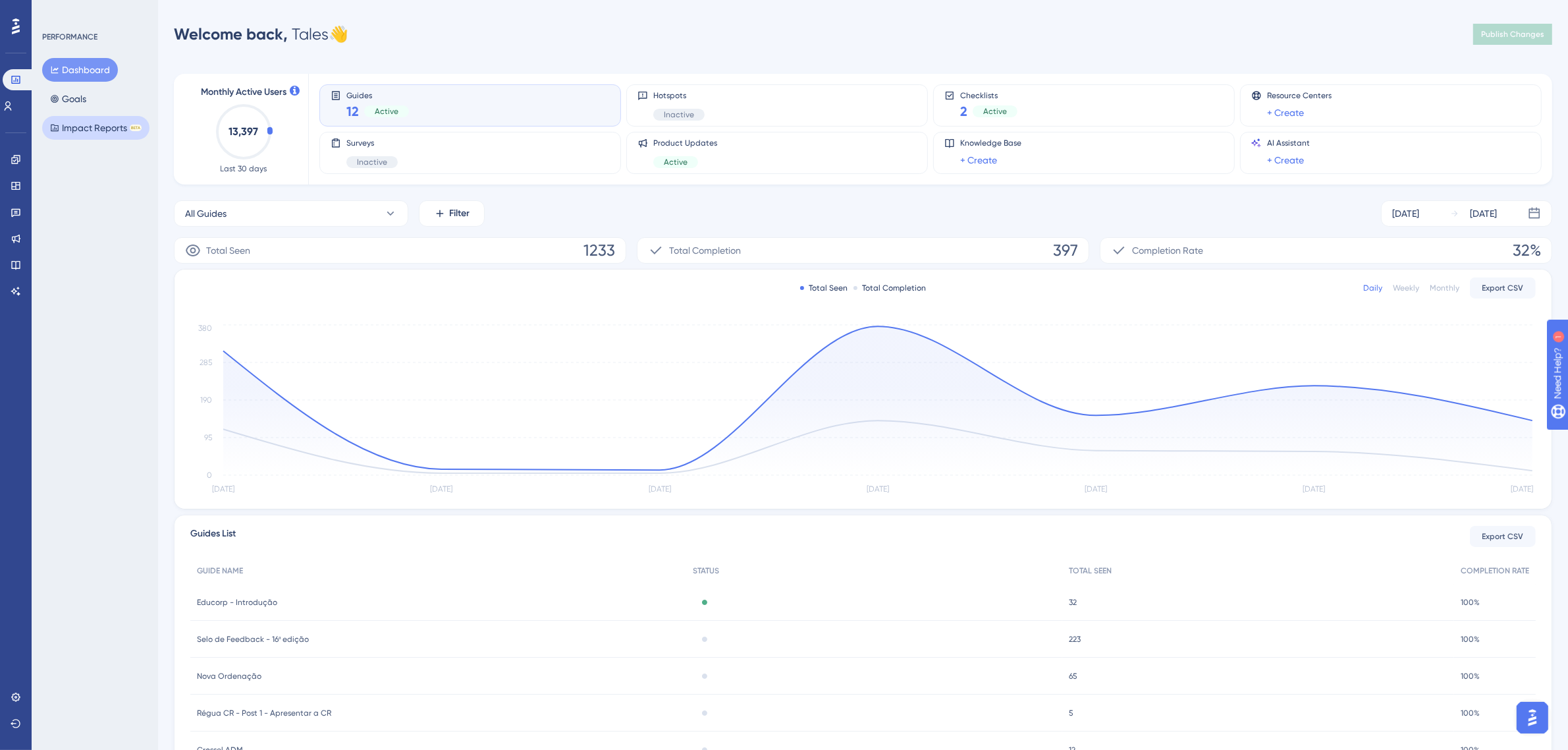
click at [103, 126] on button "Impact Reports BETA" at bounding box center [95, 127] width 107 height 24
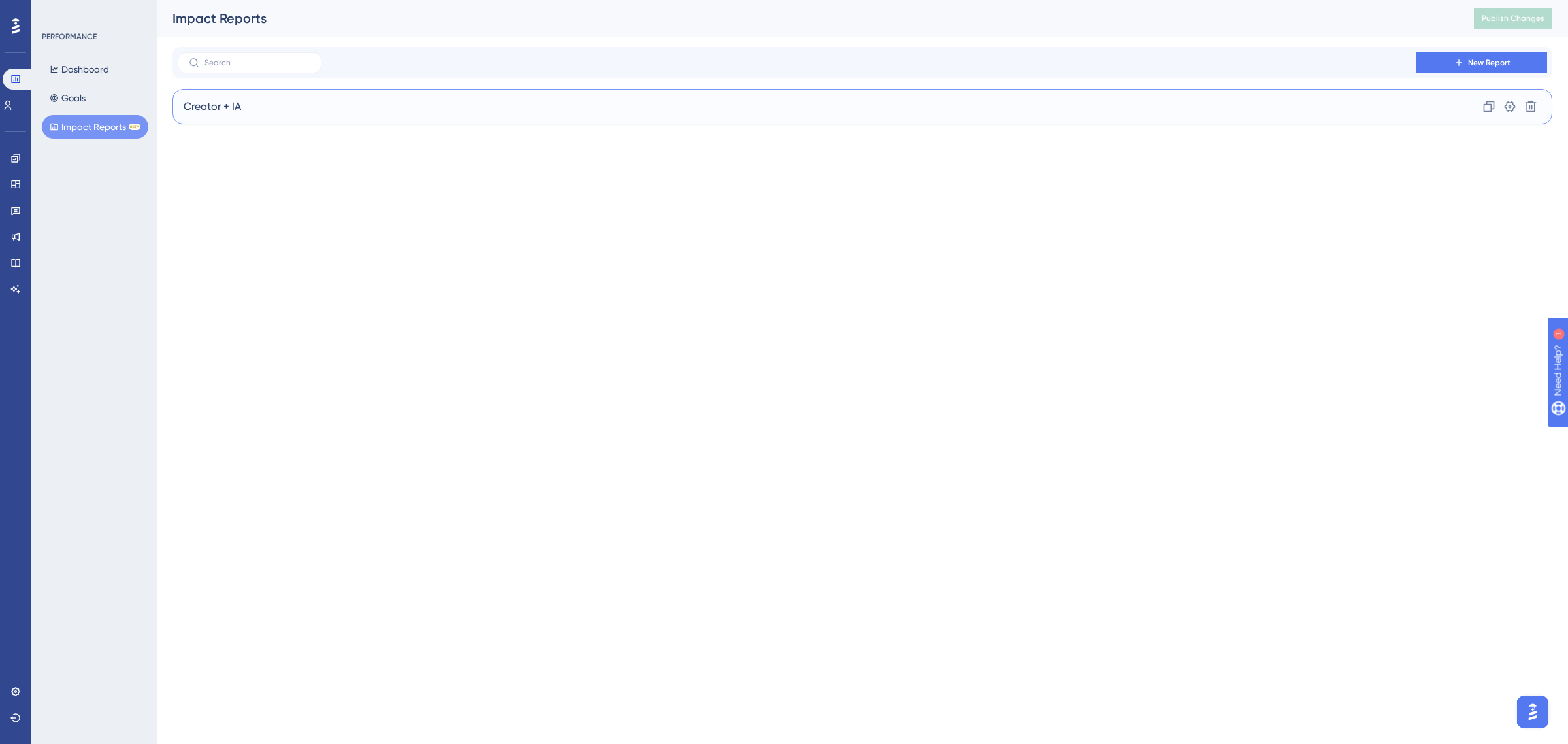
click at [392, 100] on div "Creator + IA Clone Settings Delete" at bounding box center [863, 106] width 1380 height 35
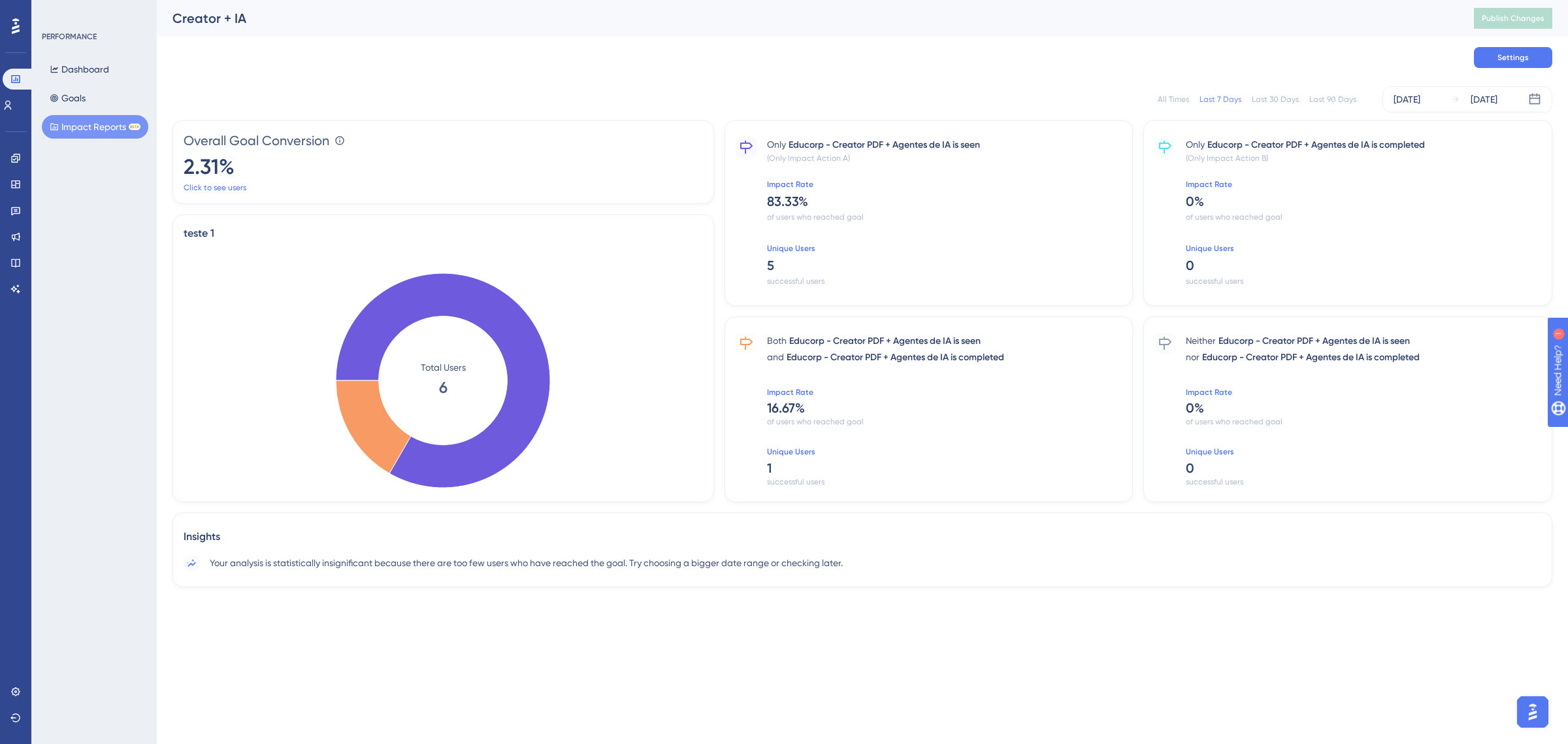
click at [93, 56] on div "PERFORMANCE Dashboard Goals Impact Reports BETA" at bounding box center [95, 85] width 106 height 107
click at [91, 72] on button "Dashboard" at bounding box center [80, 69] width 75 height 24
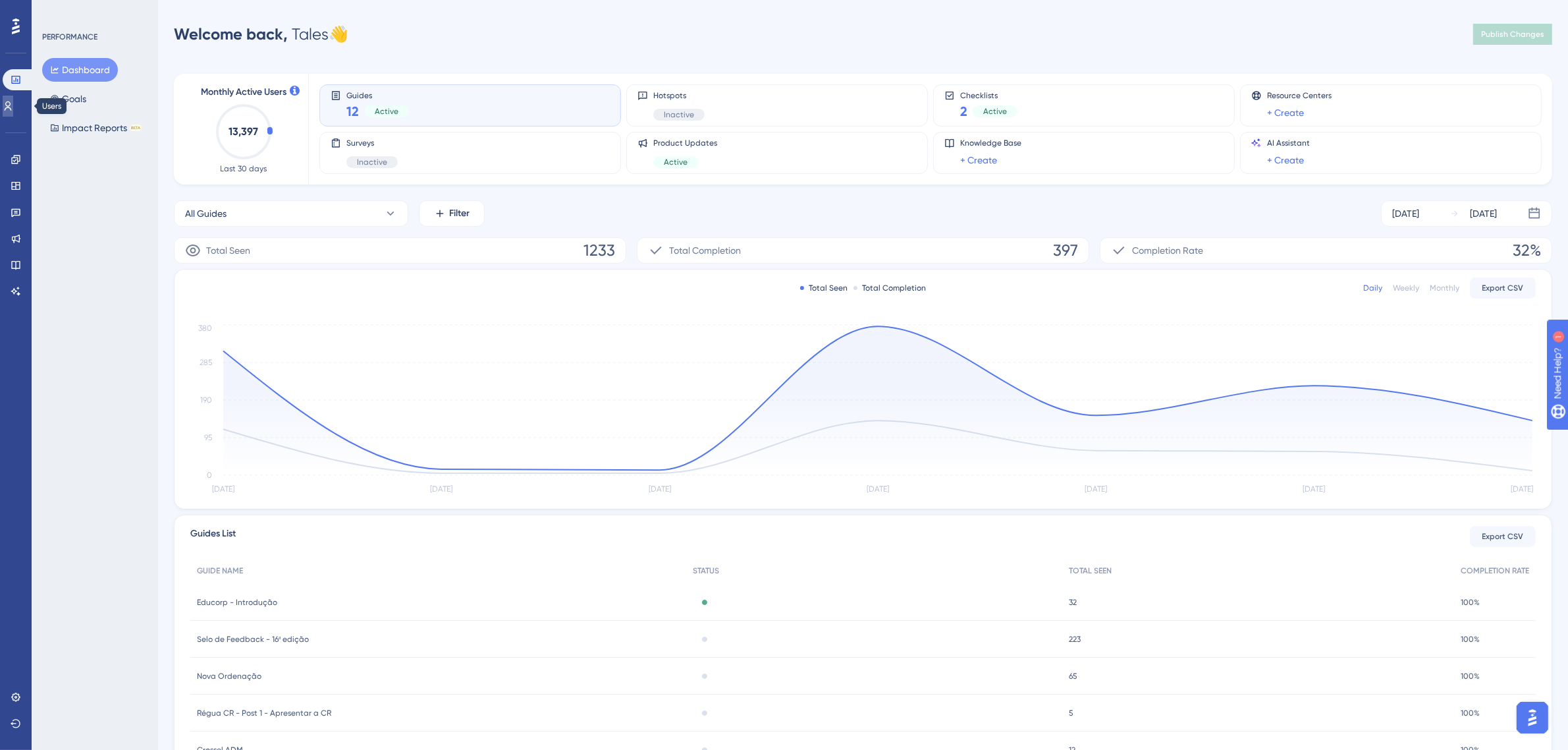
click at [13, 99] on link at bounding box center [8, 106] width 11 height 21
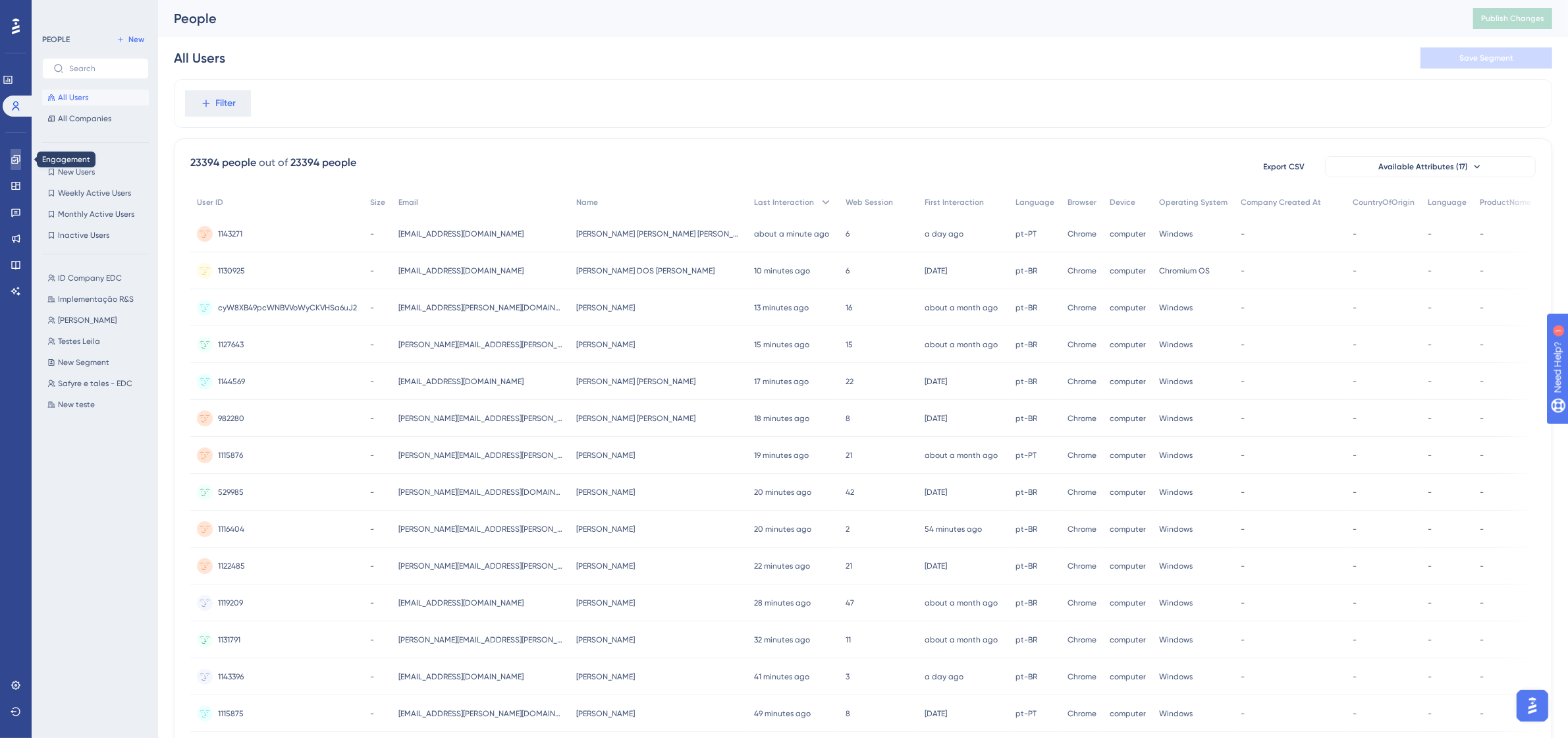
click at [18, 163] on icon at bounding box center [16, 159] width 11 height 11
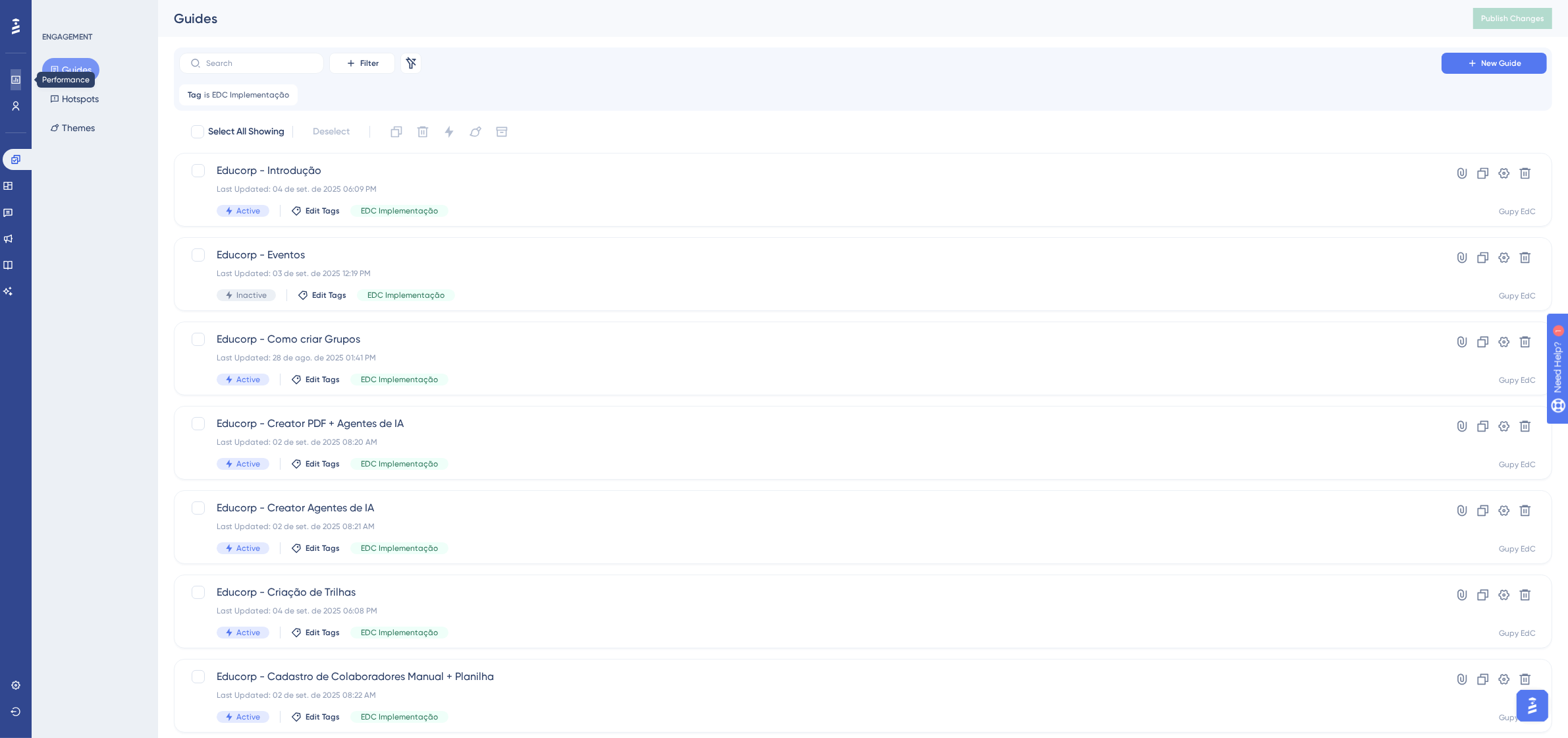
click at [11, 82] on icon at bounding box center [16, 80] width 11 height 11
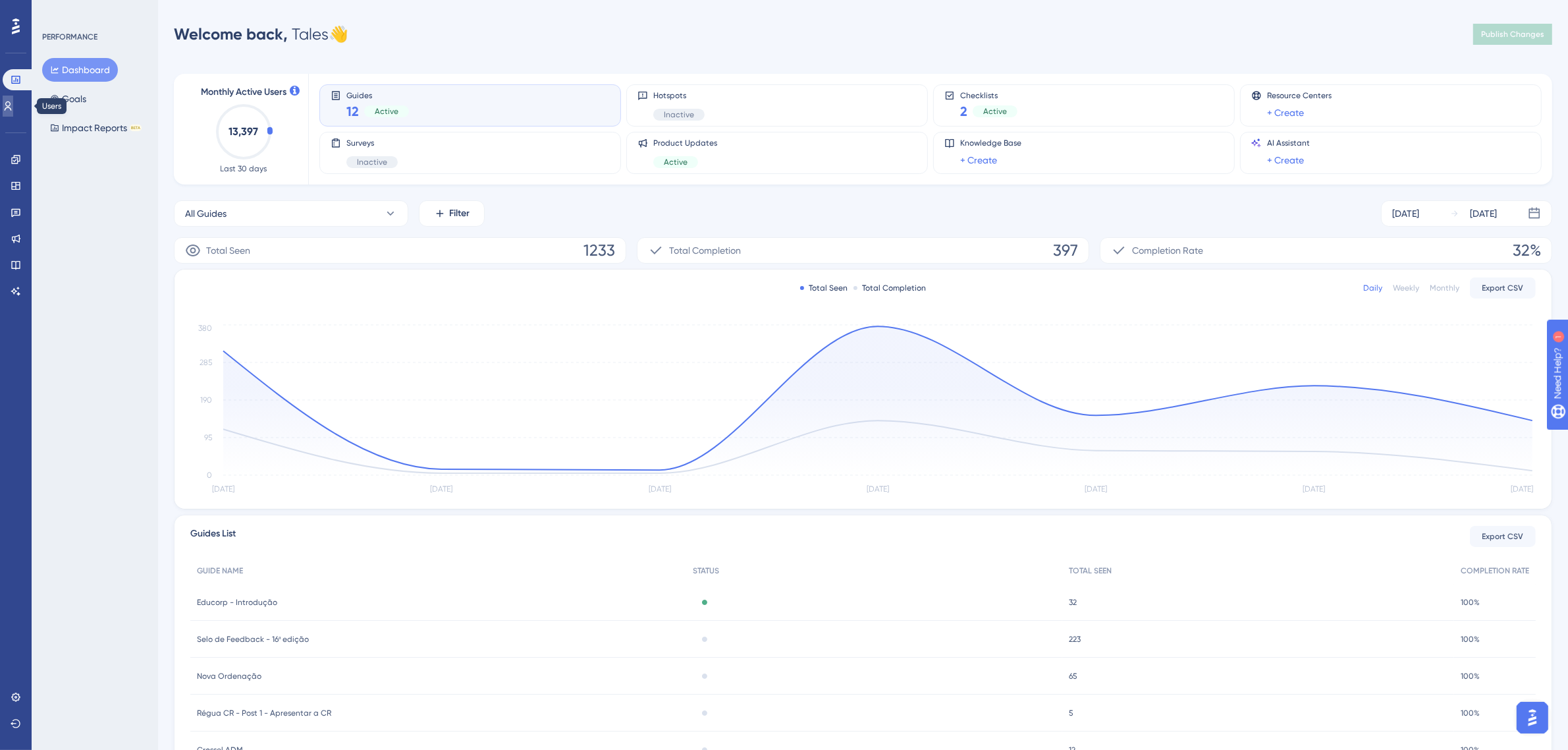
click at [13, 107] on icon at bounding box center [8, 106] width 11 height 11
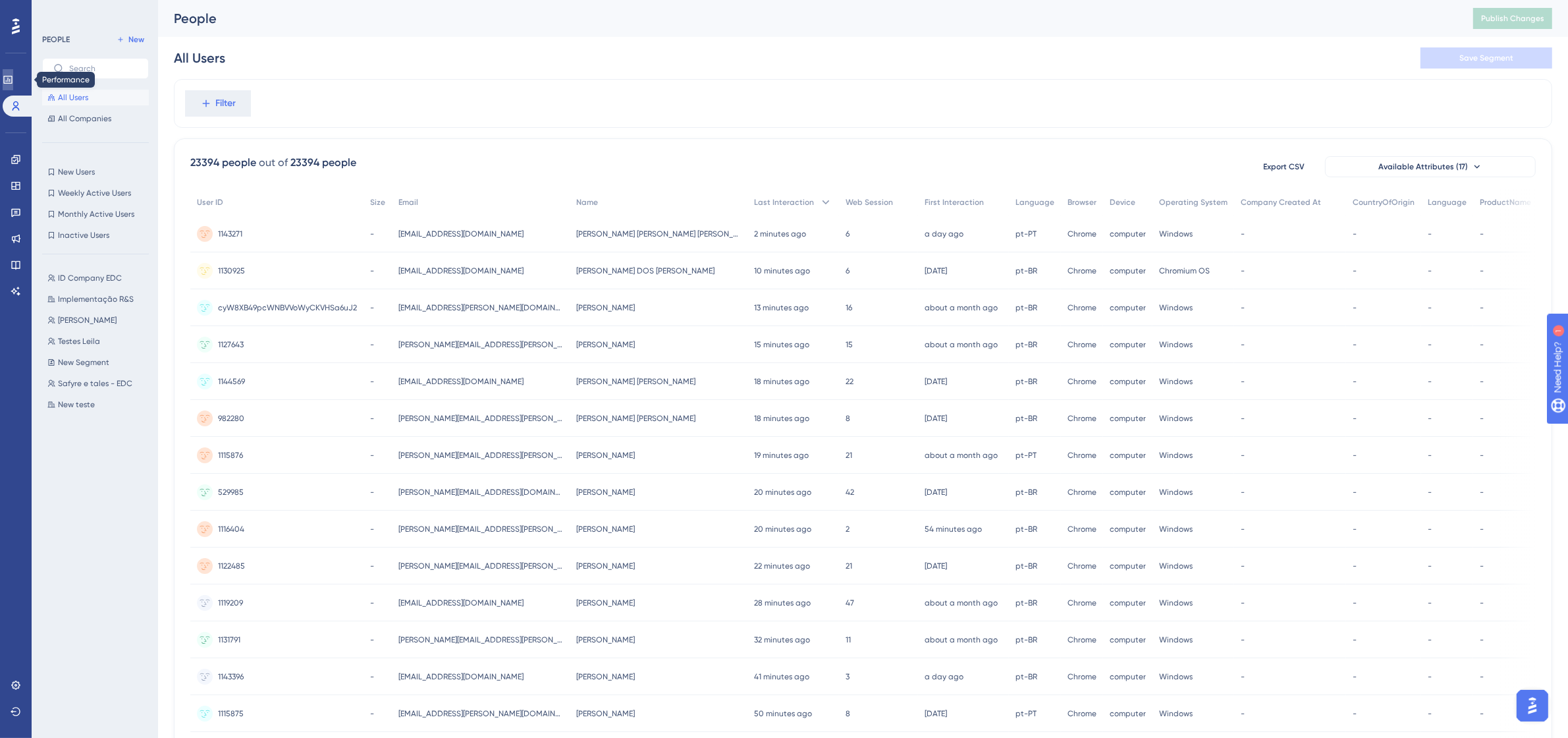
click at [13, 73] on link at bounding box center [8, 80] width 11 height 21
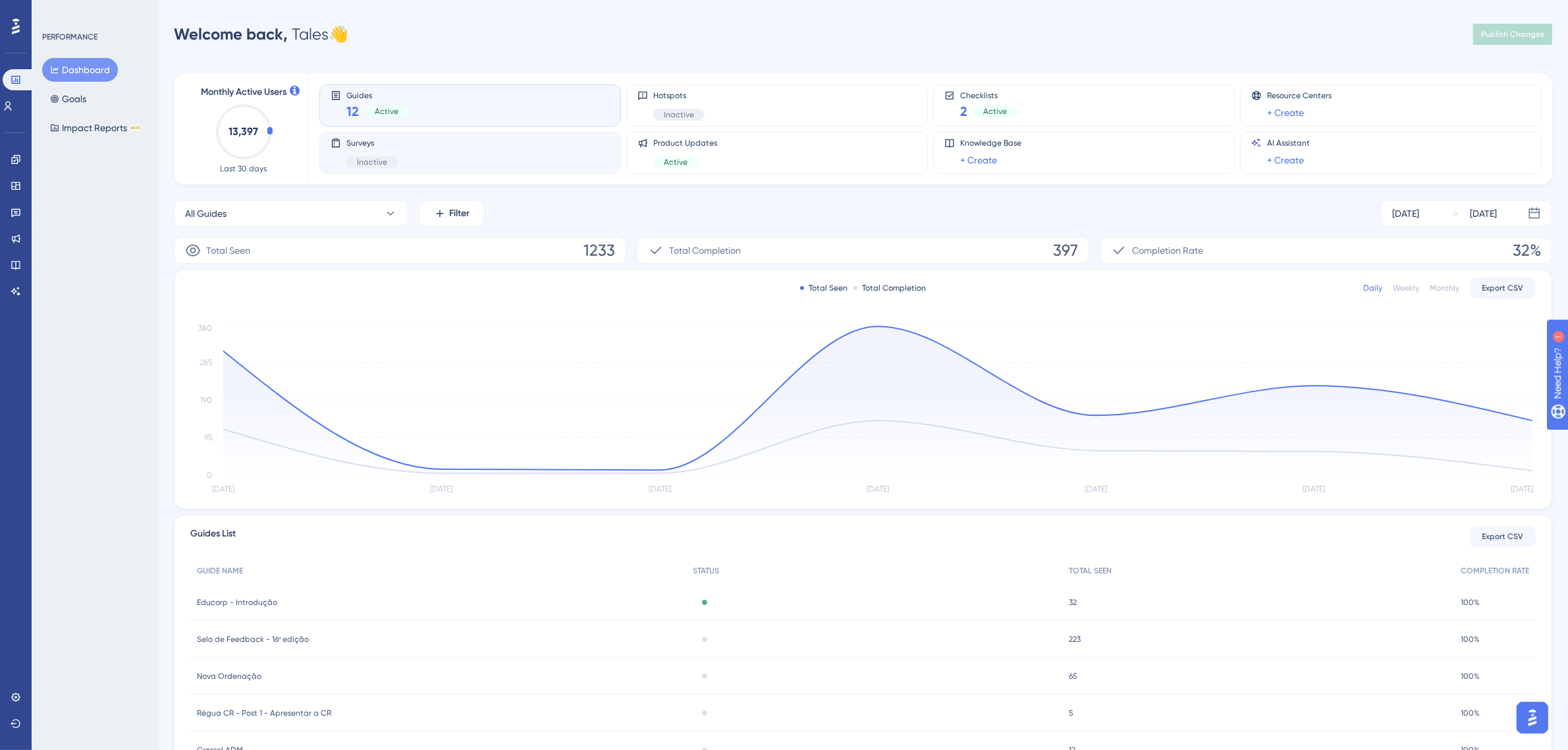
click at [361, 143] on span "Surveys" at bounding box center [372, 143] width 51 height 11
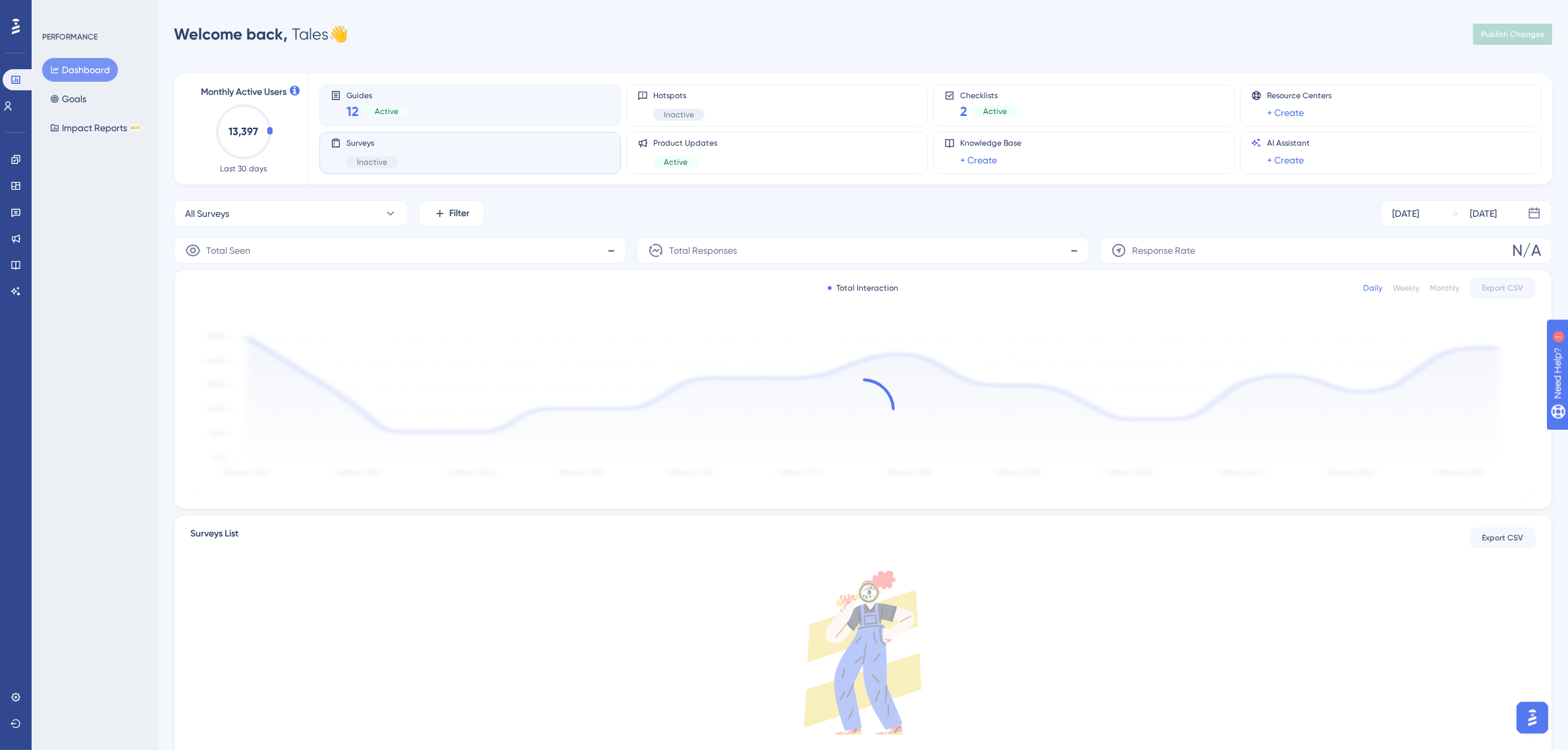
click at [475, 110] on div "Guides 12 Active" at bounding box center [470, 105] width 279 height 30
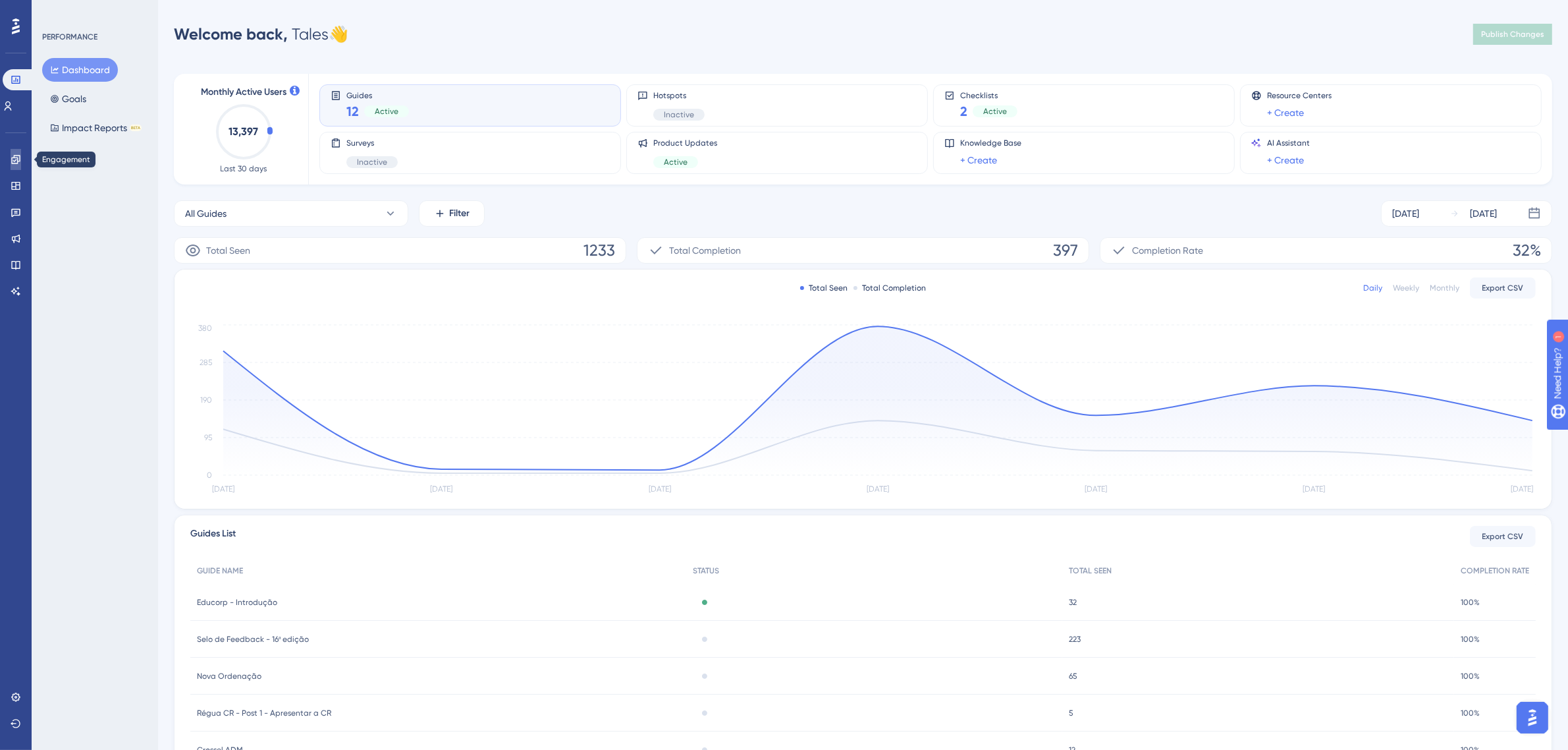
click at [11, 167] on link at bounding box center [16, 159] width 11 height 21
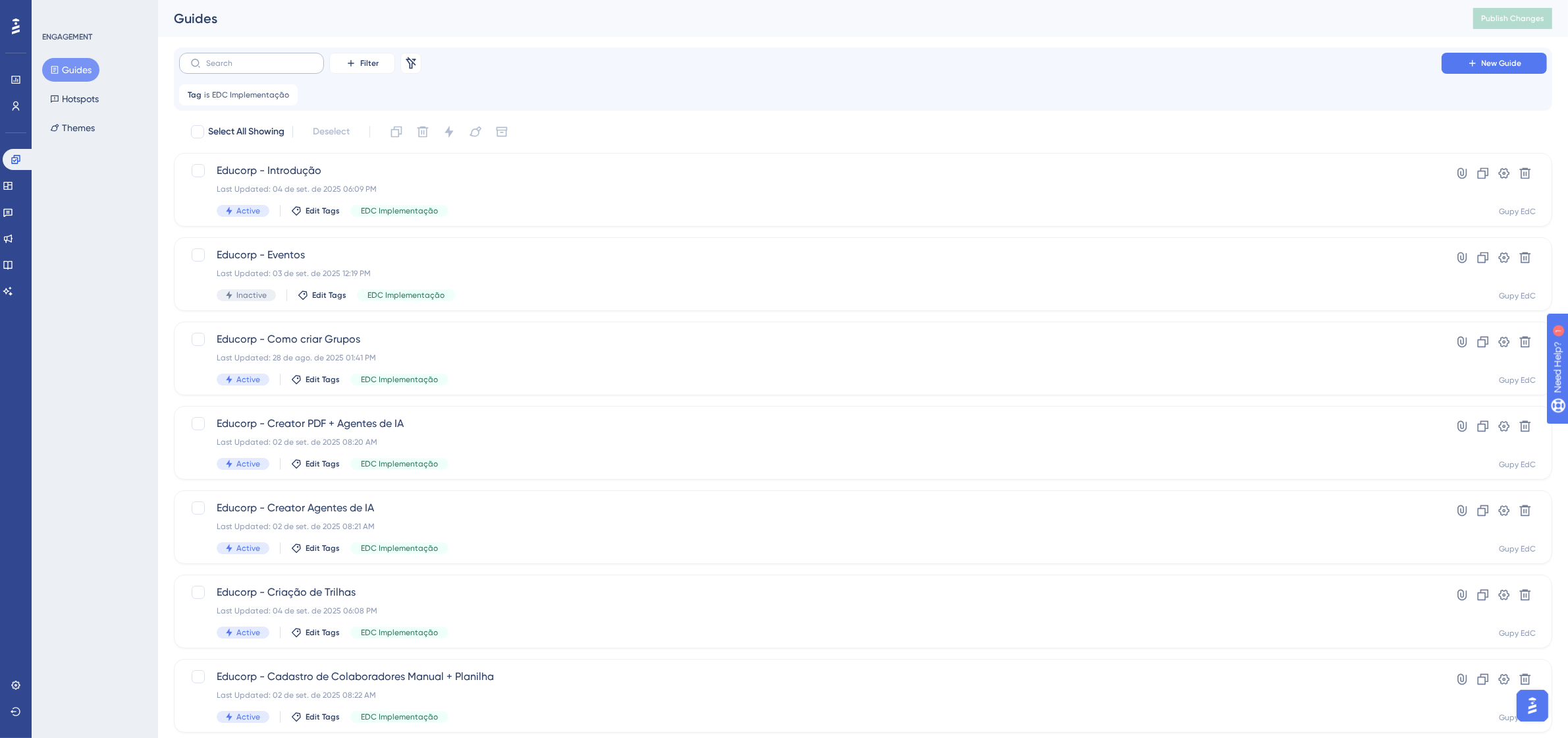
click at [275, 69] on label at bounding box center [252, 64] width 145 height 21
click at [275, 68] on input "text" at bounding box center [259, 63] width 107 height 9
click at [252, 94] on span "EDC Implementação" at bounding box center [250, 95] width 77 height 11
click at [246, 69] on label at bounding box center [252, 64] width 145 height 21
click at [246, 68] on input "text" at bounding box center [259, 63] width 107 height 9
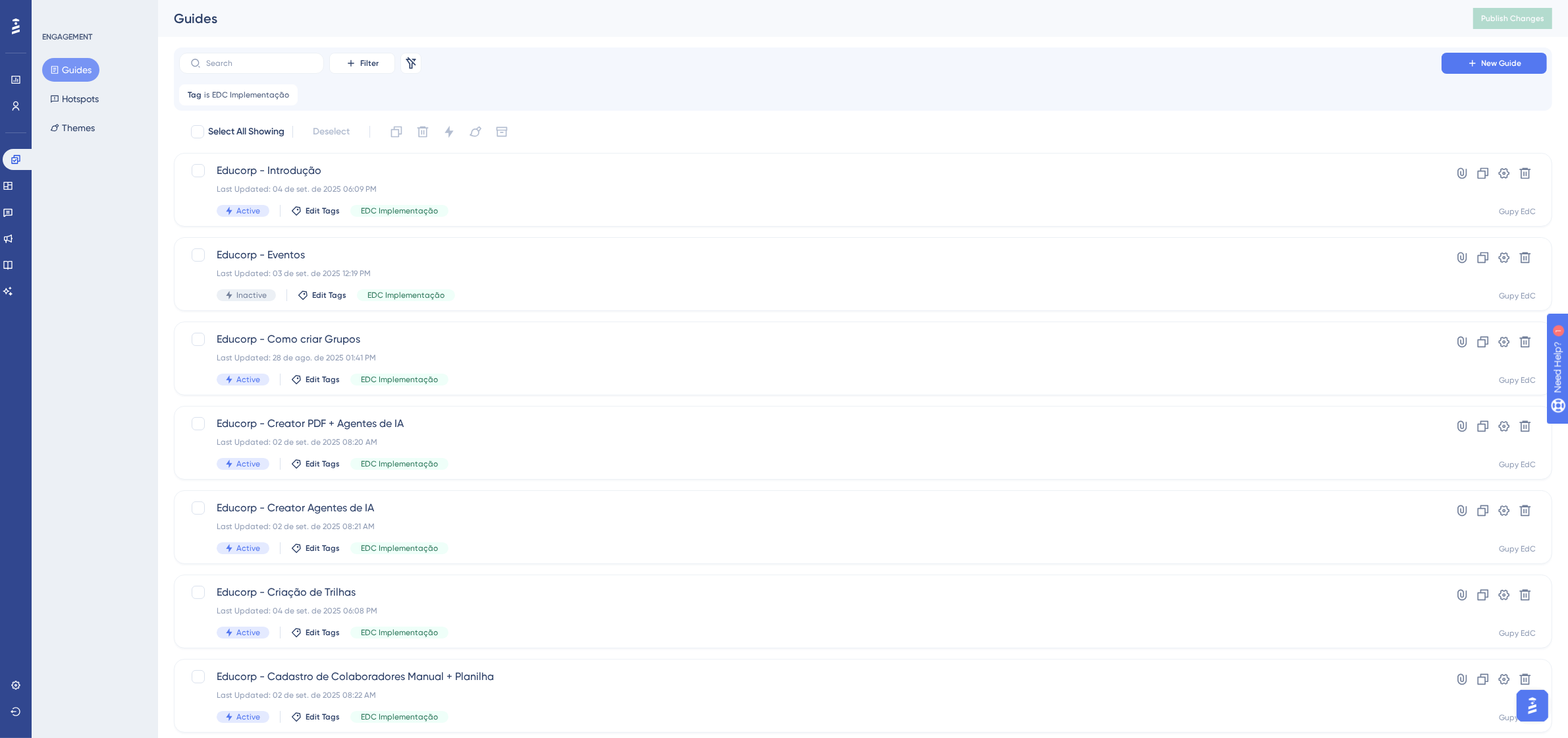
click at [84, 70] on button "Guides" at bounding box center [71, 70] width 57 height 24
click at [28, 156] on link at bounding box center [19, 159] width 32 height 21
click at [13, 87] on link at bounding box center [16, 80] width 11 height 21
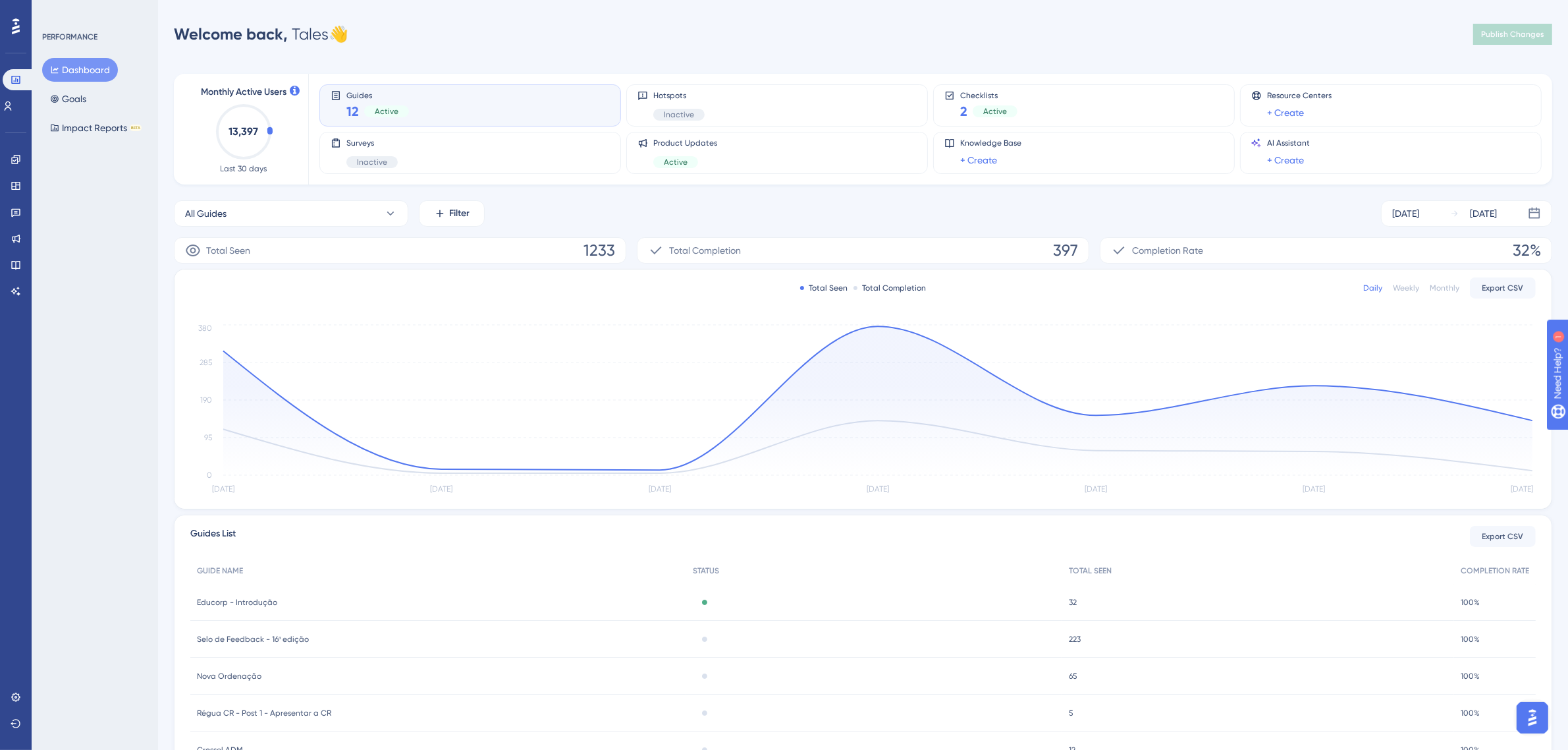
click at [267, 137] on icon "13,397" at bounding box center [244, 132] width 58 height 58
click at [15, 291] on icon at bounding box center [16, 291] width 9 height 9
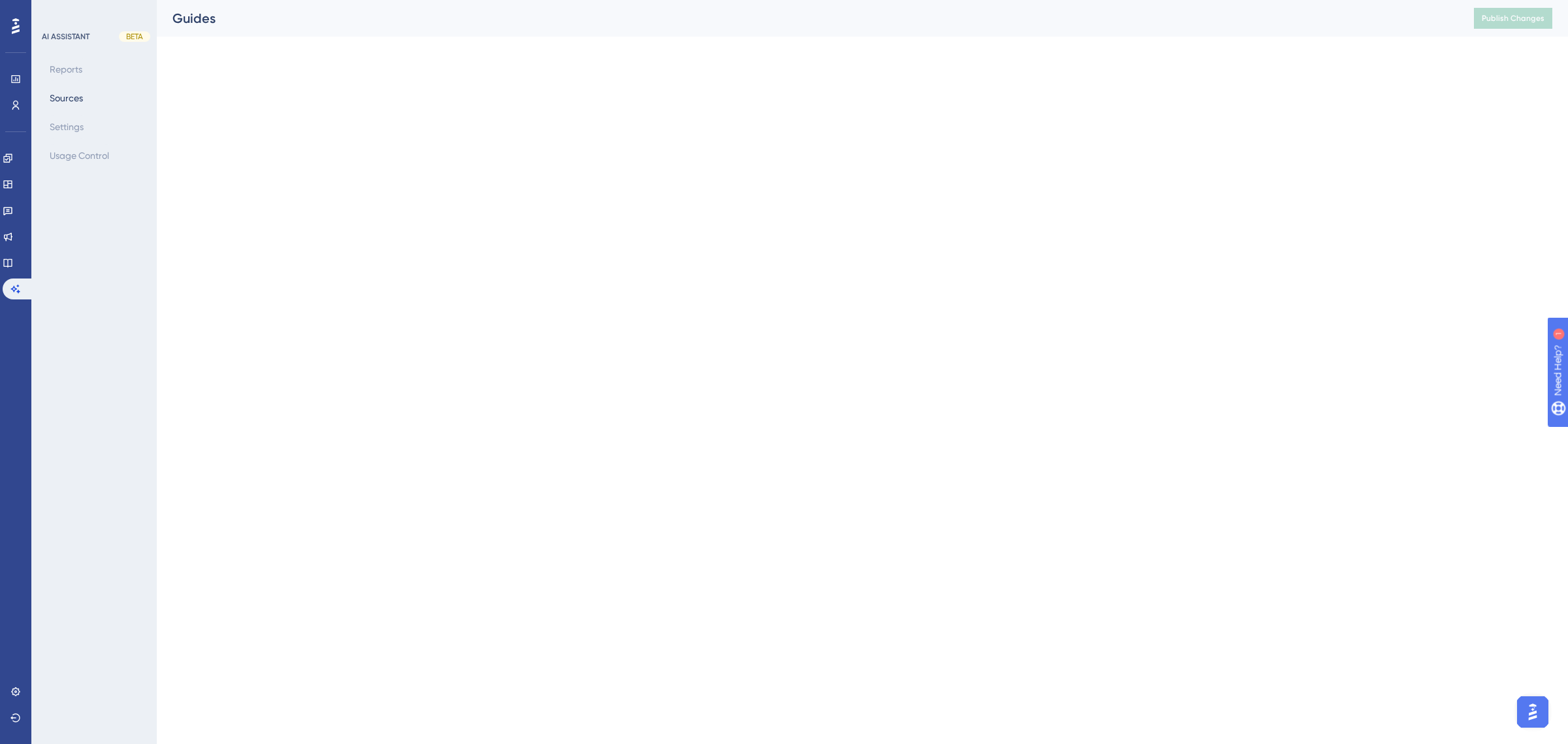
click at [26, 253] on base "Knowledge Base" at bounding box center [16, 263] width 26 height 21
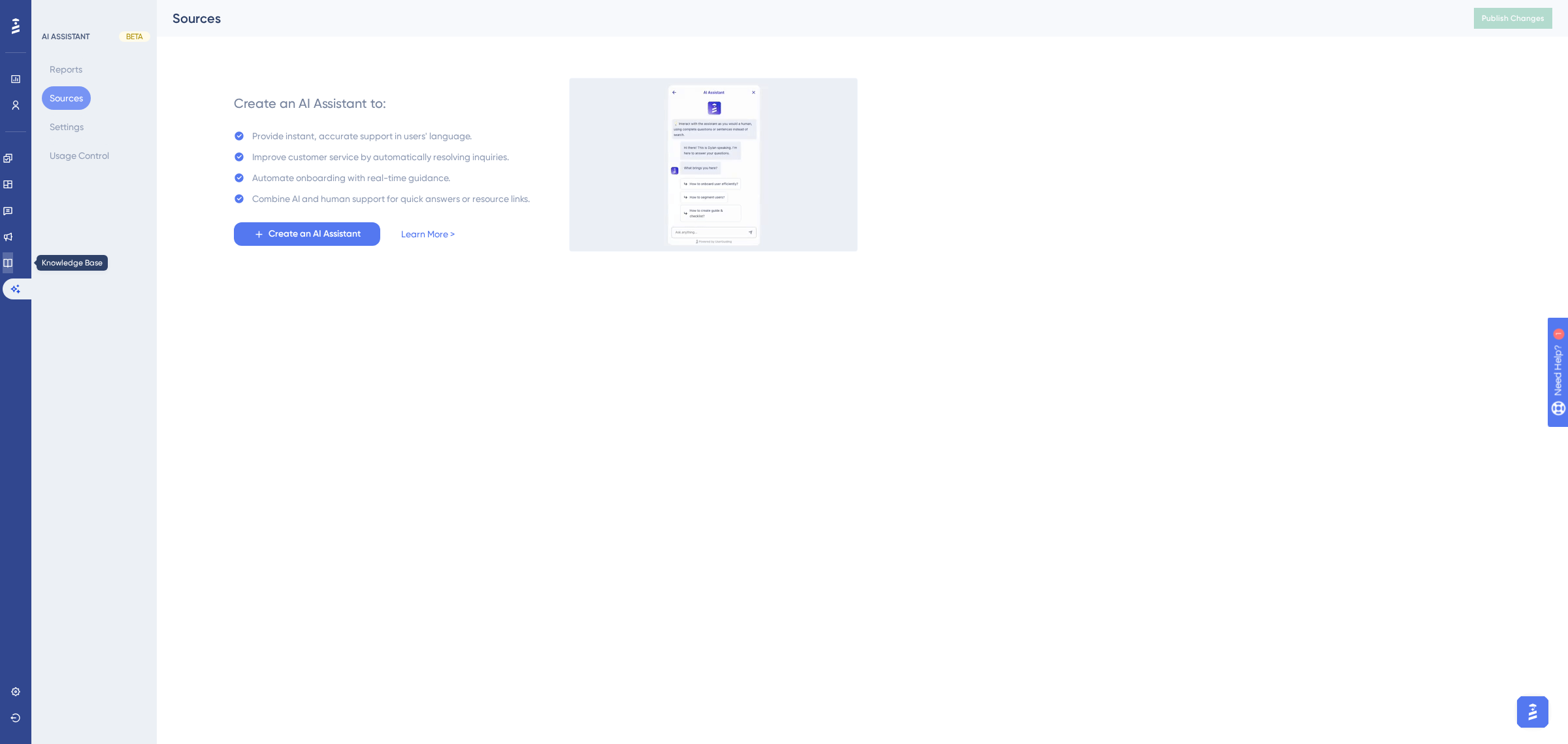
click at [11, 266] on icon at bounding box center [8, 263] width 9 height 9
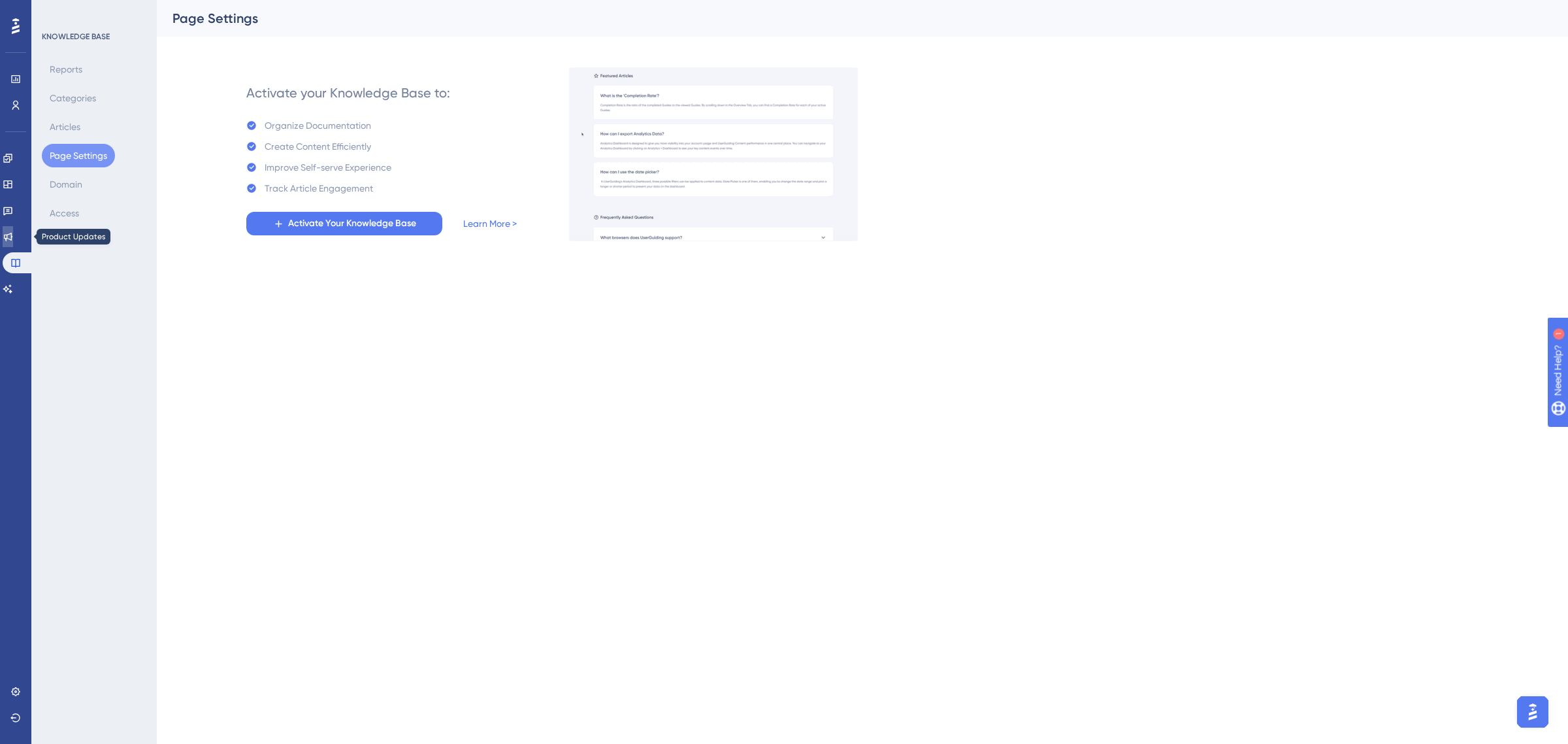
click at [13, 232] on link at bounding box center [8, 237] width 11 height 21
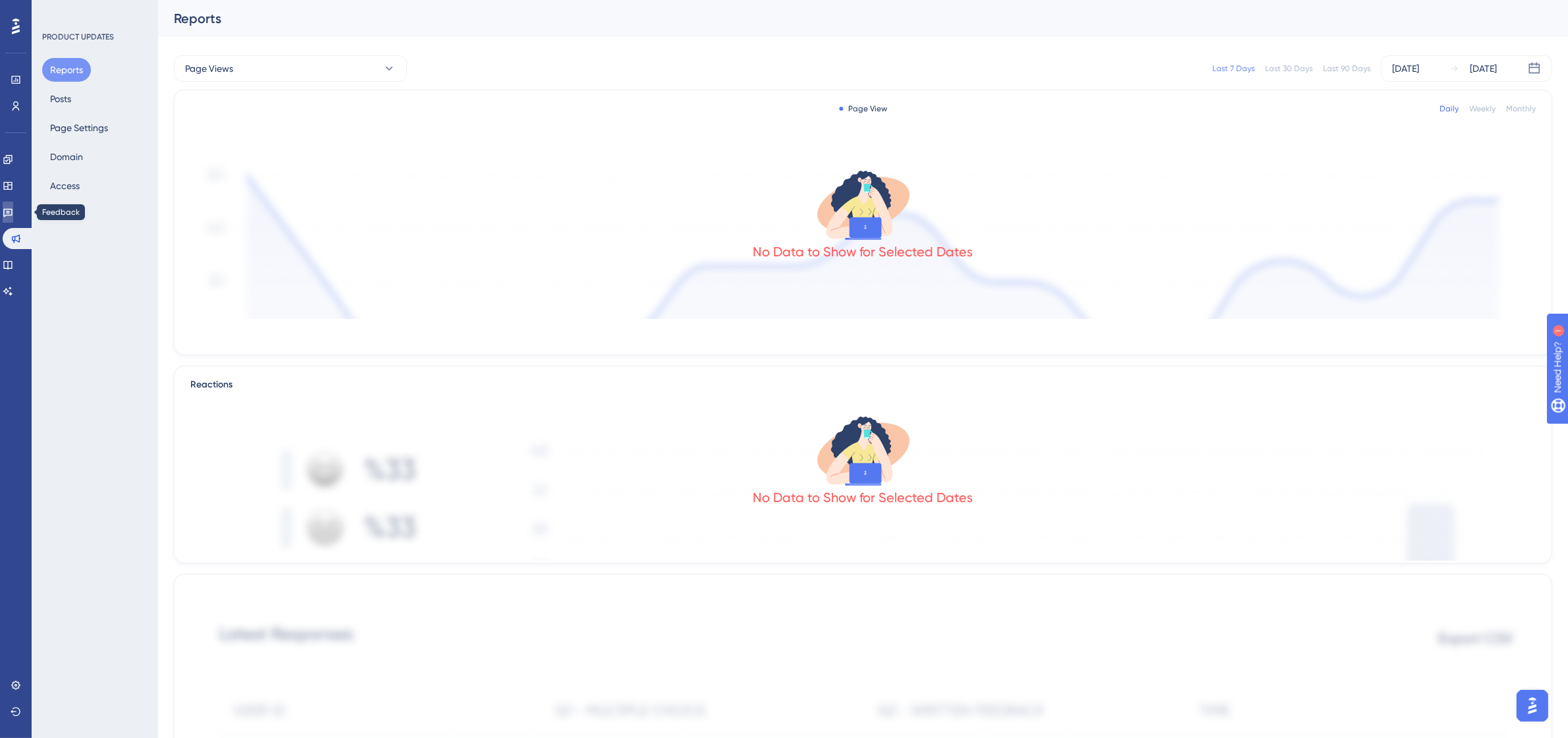
click at [12, 212] on icon at bounding box center [8, 213] width 9 height 9
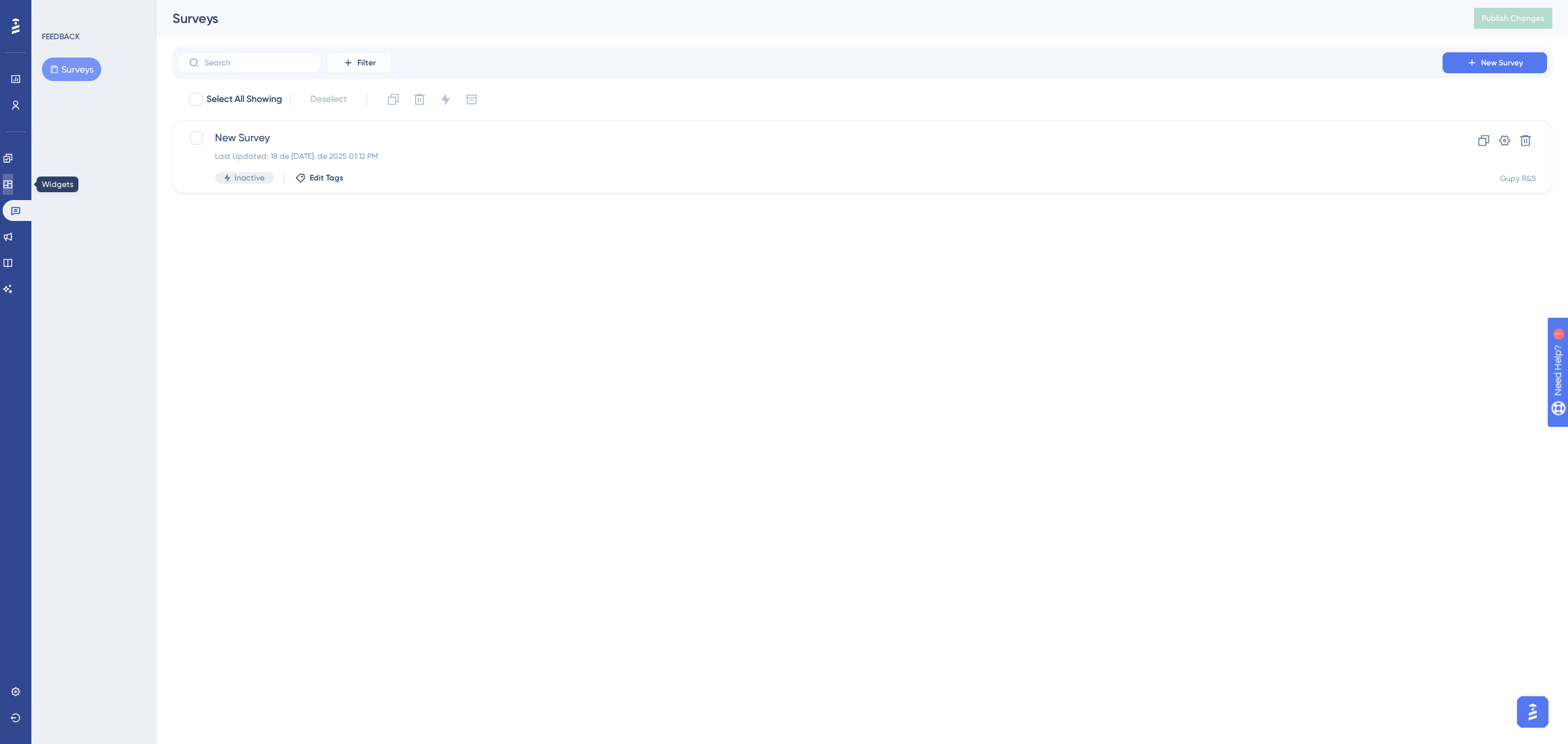
click at [13, 190] on link at bounding box center [8, 184] width 11 height 21
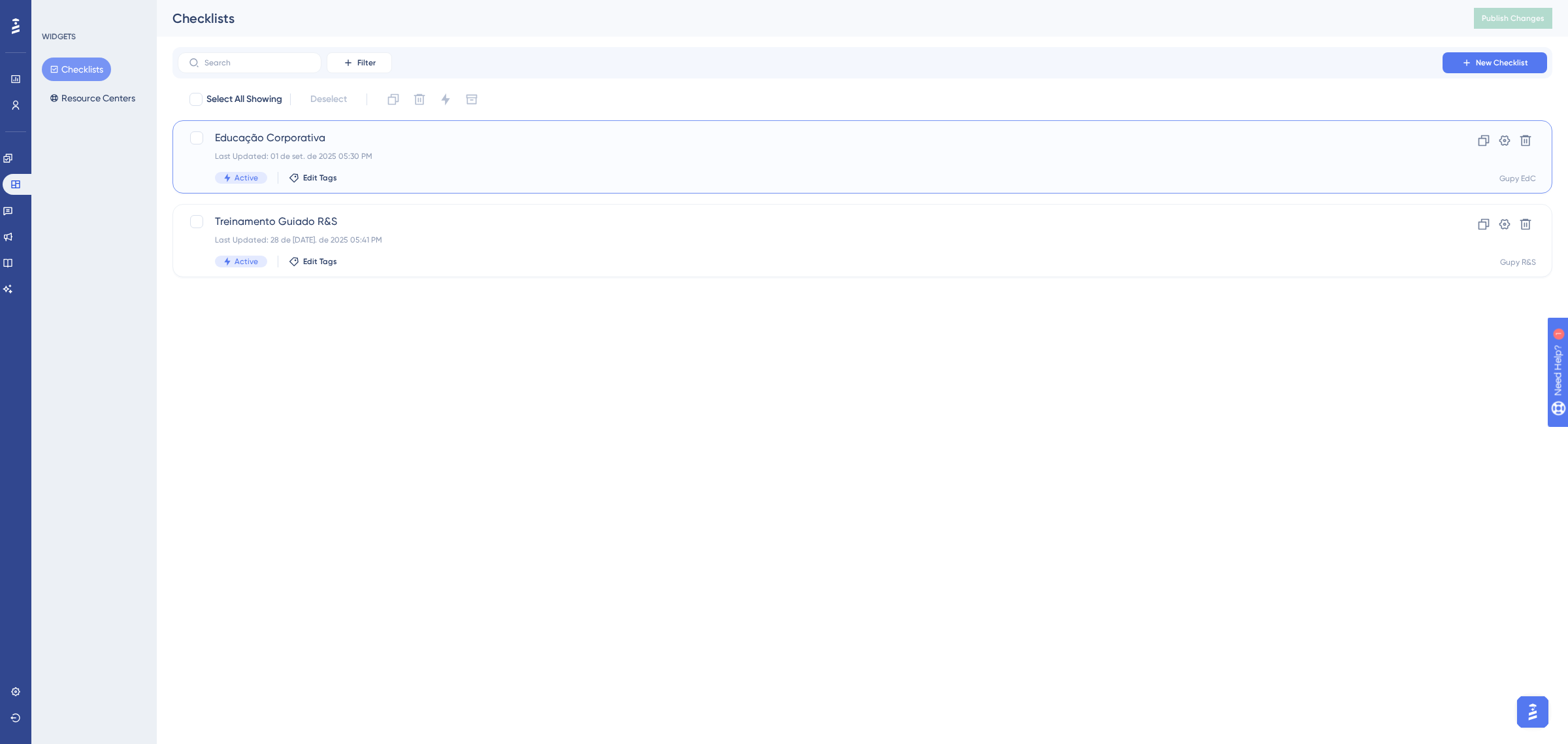
click at [328, 162] on div "Educação Corporativa Last Updated: 01 de set. de 2025 05:30 PM Active Edit Tags" at bounding box center [810, 156] width 1191 height 54
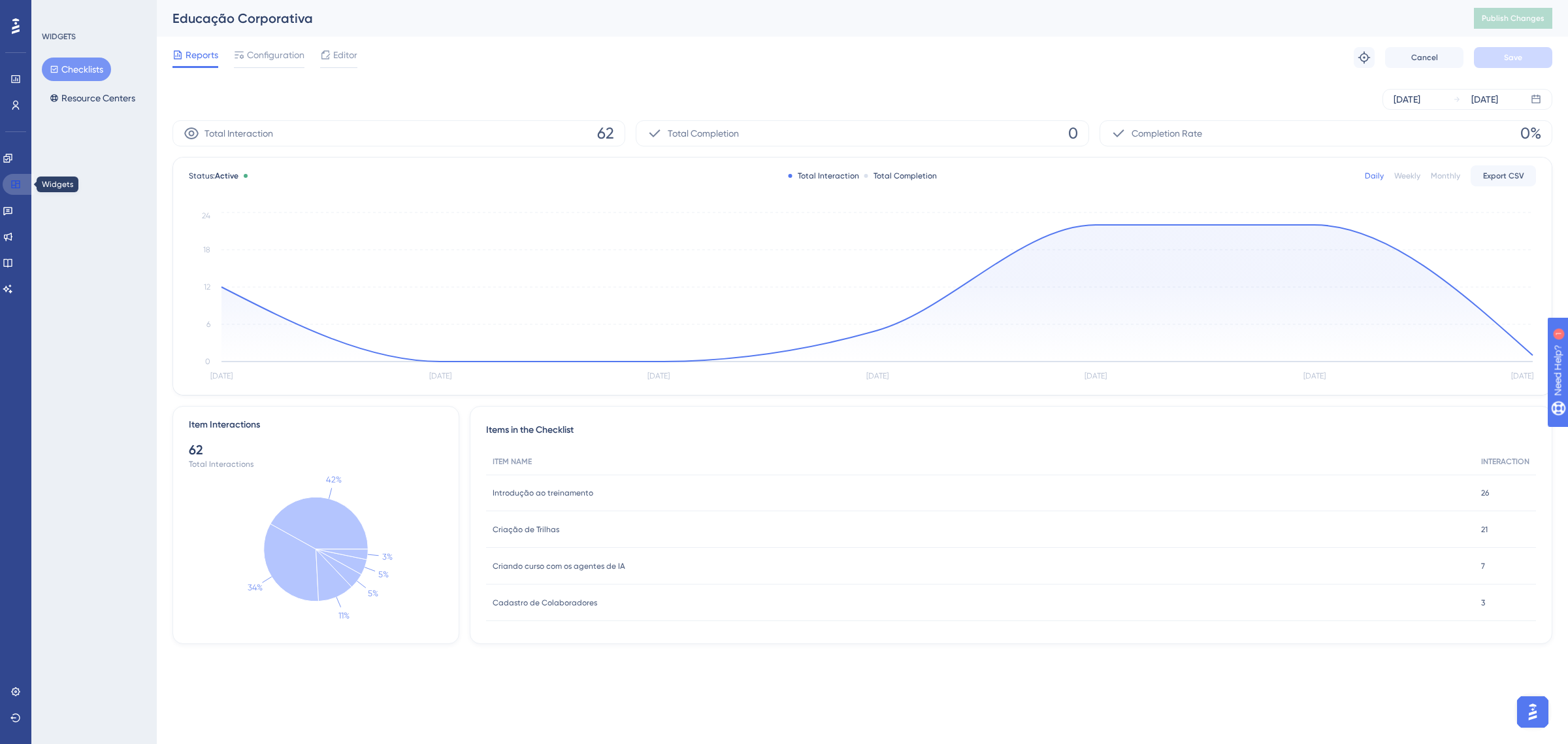
click at [19, 181] on icon at bounding box center [16, 184] width 9 height 8
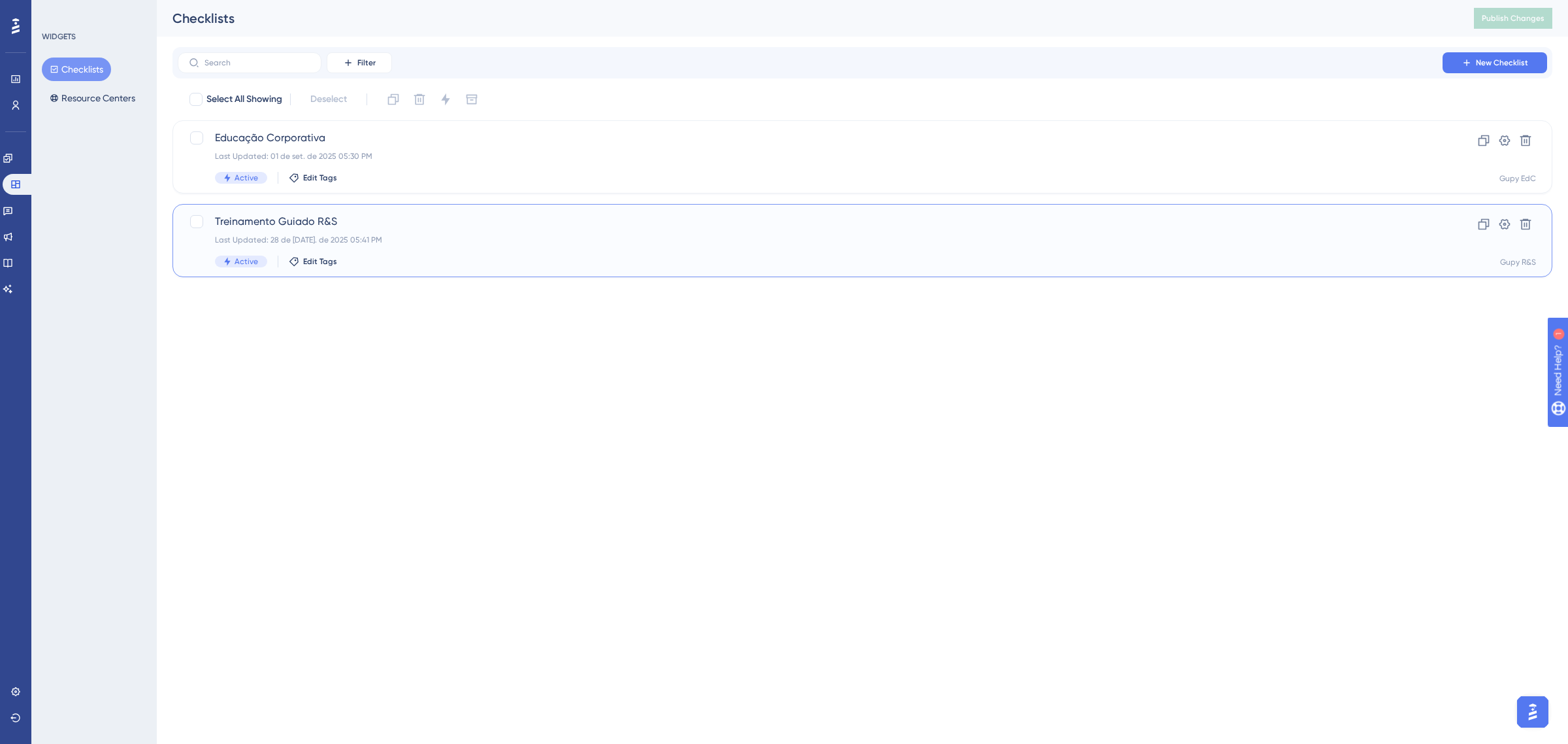
click at [289, 239] on div "Last Updated: 28 de [DATE]. de 2025 05:41 PM" at bounding box center [810, 240] width 1191 height 11
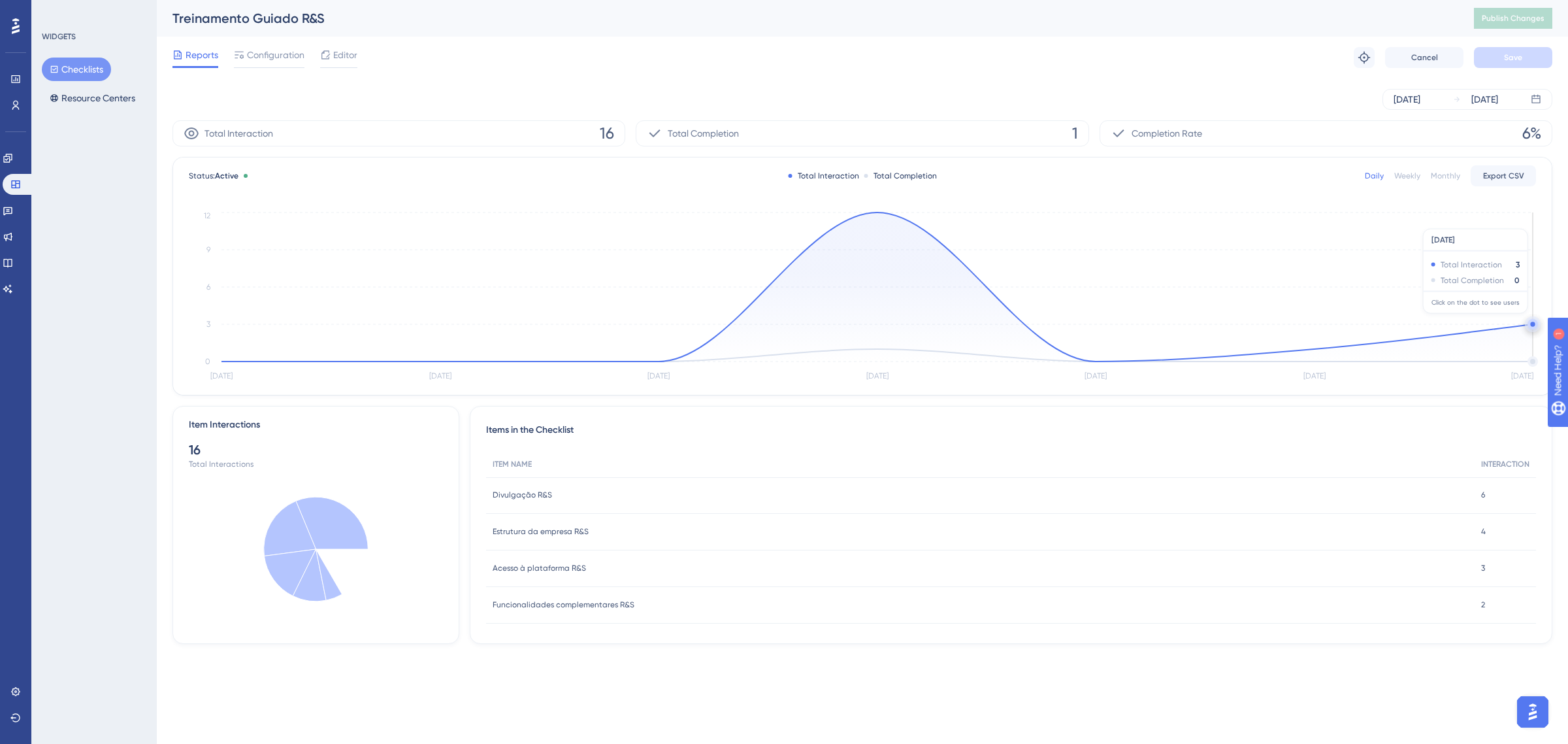
click at [1530, 321] on circle at bounding box center [1533, 325] width 11 height 11
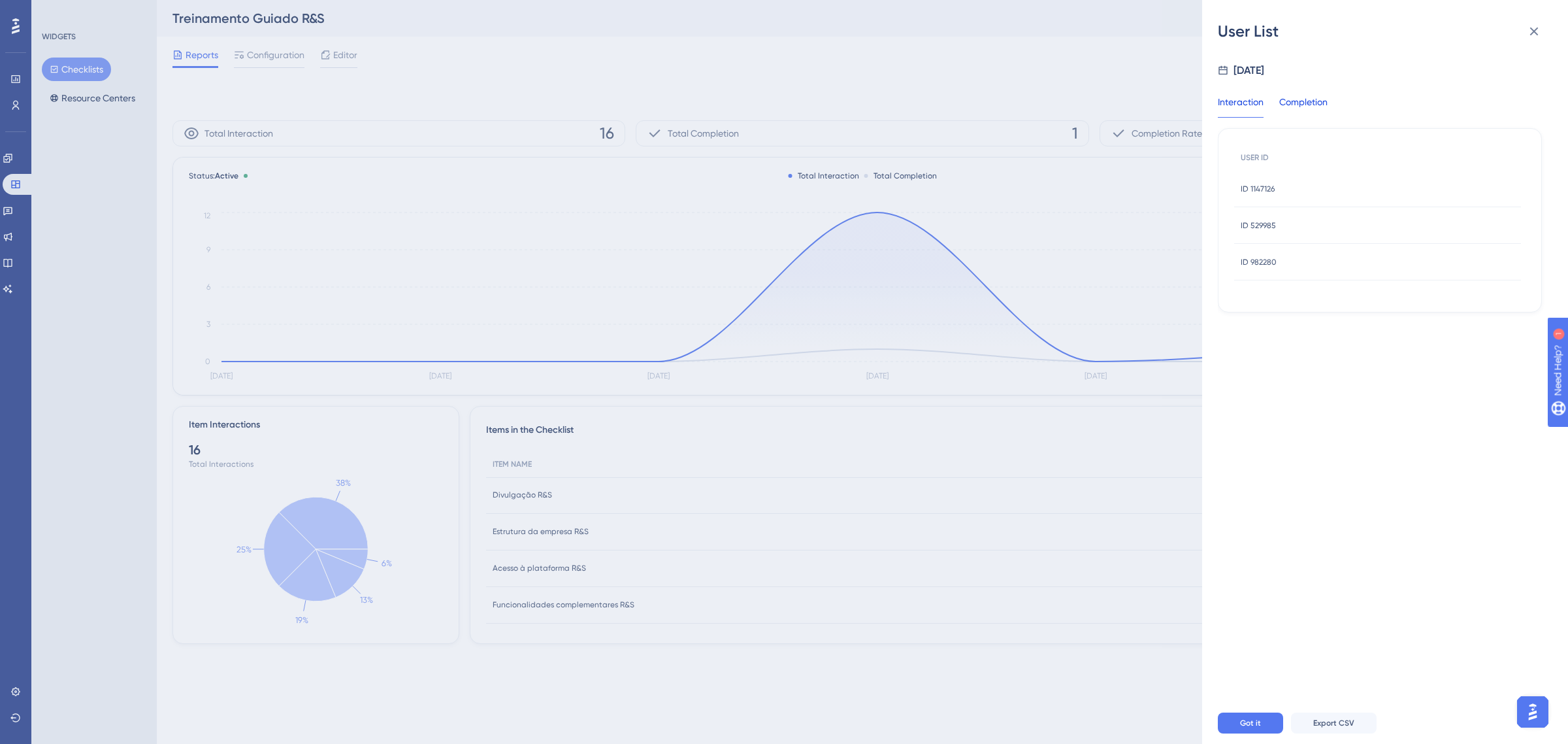
click at [1304, 103] on div "Completion" at bounding box center [1303, 105] width 48 height 24
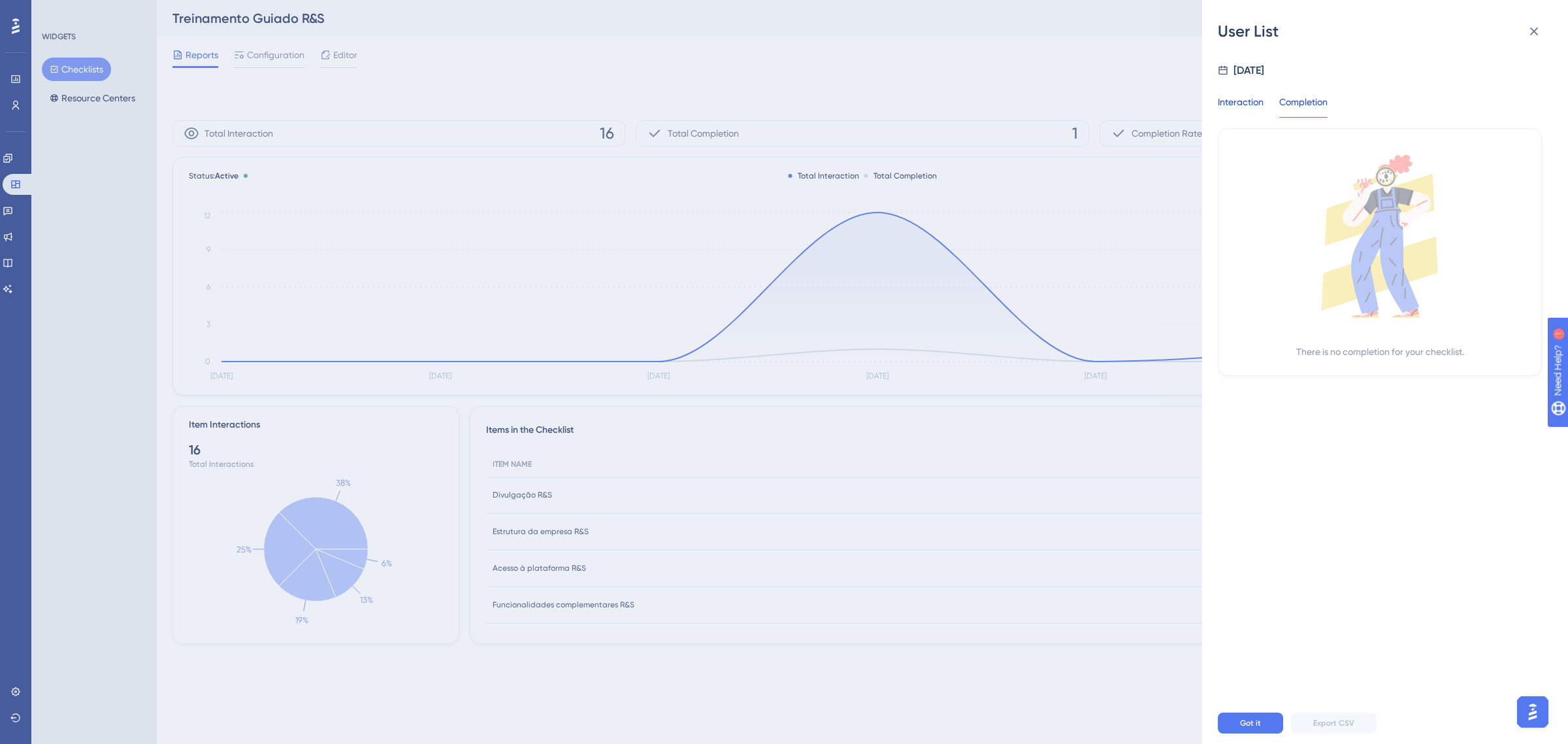
click at [1252, 106] on div "Interaction" at bounding box center [1241, 105] width 46 height 24
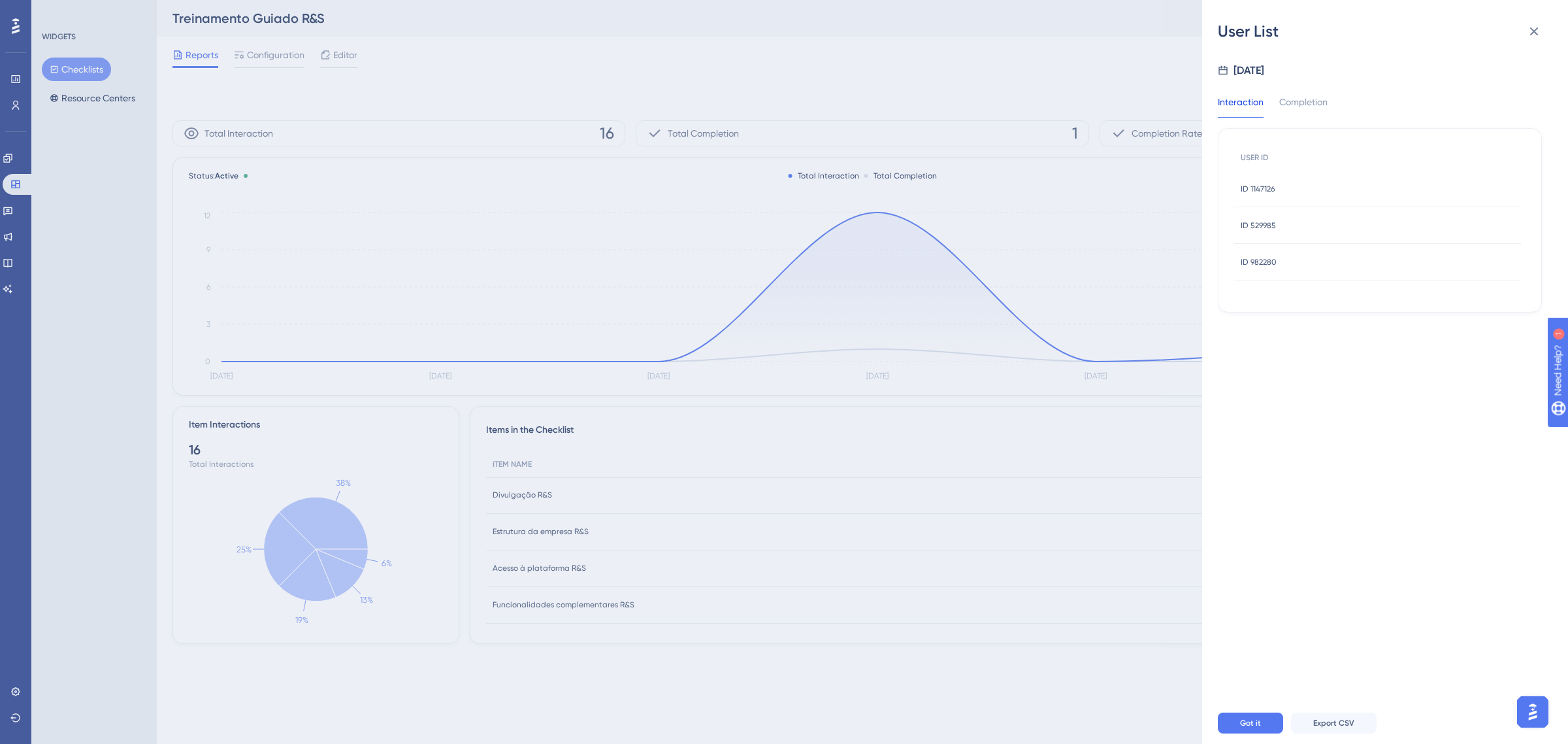
click at [1270, 197] on div "ID 1147126 ID 1147126" at bounding box center [1258, 189] width 34 height 37
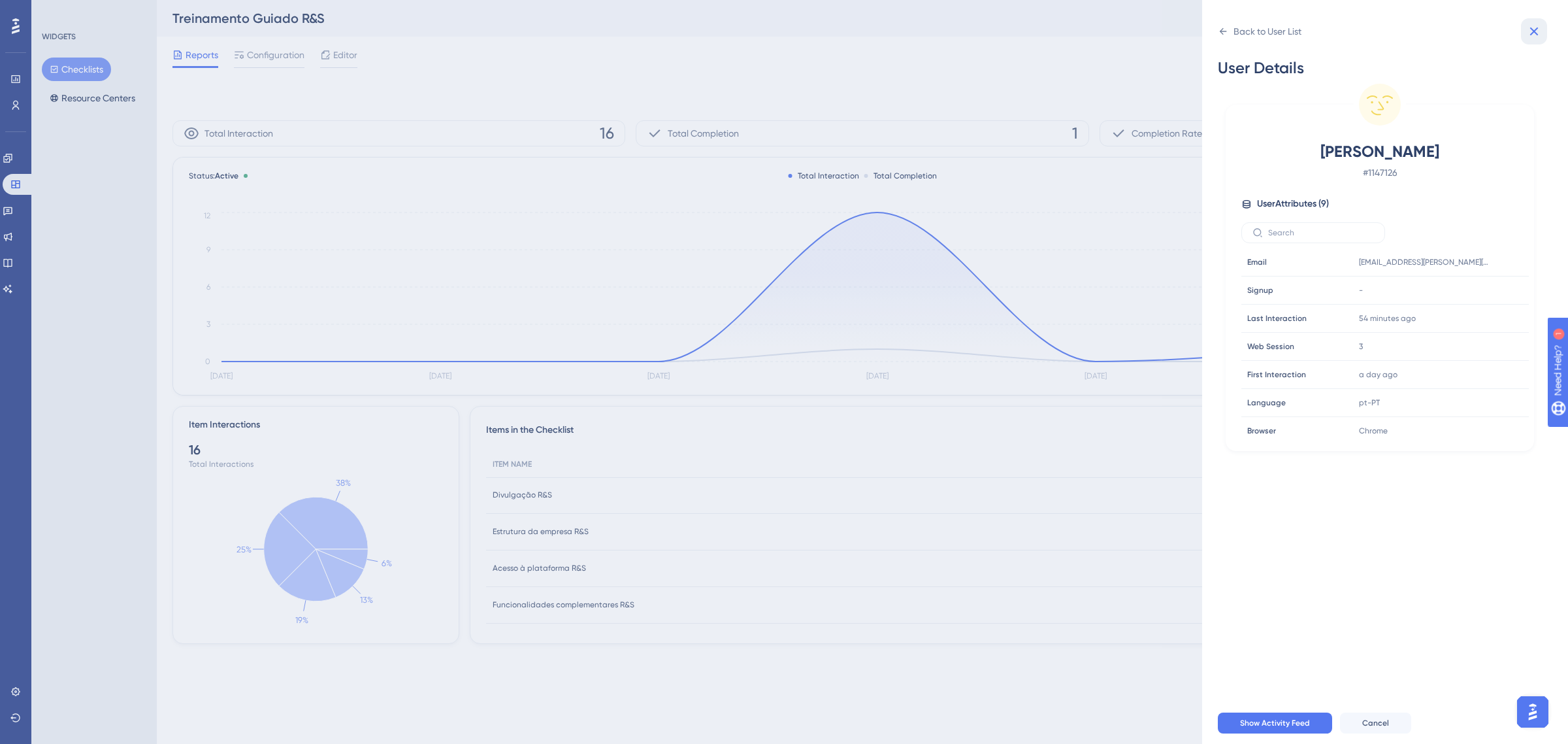
click at [1544, 25] on button at bounding box center [1535, 32] width 26 height 26
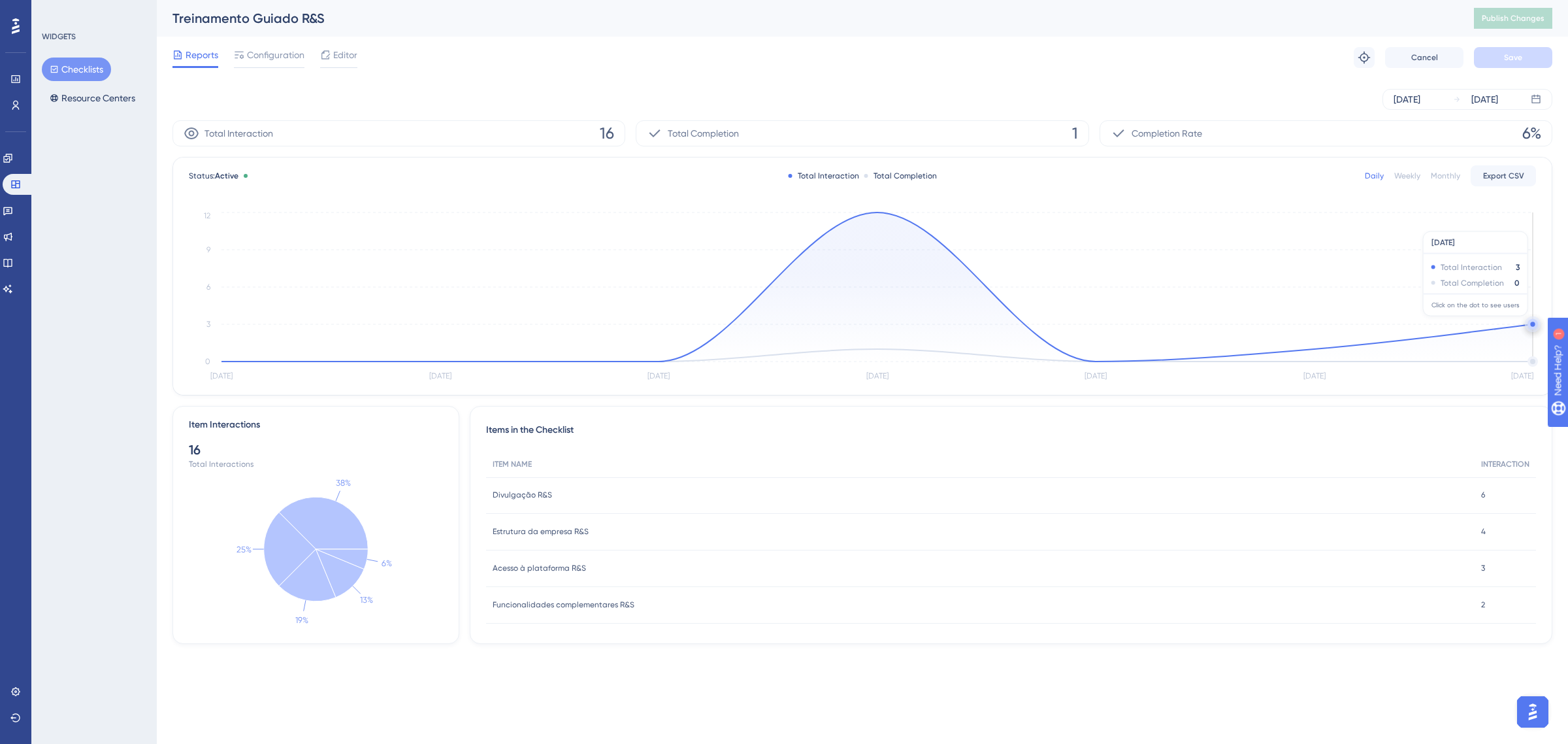
click at [1530, 324] on circle at bounding box center [1533, 325] width 11 height 11
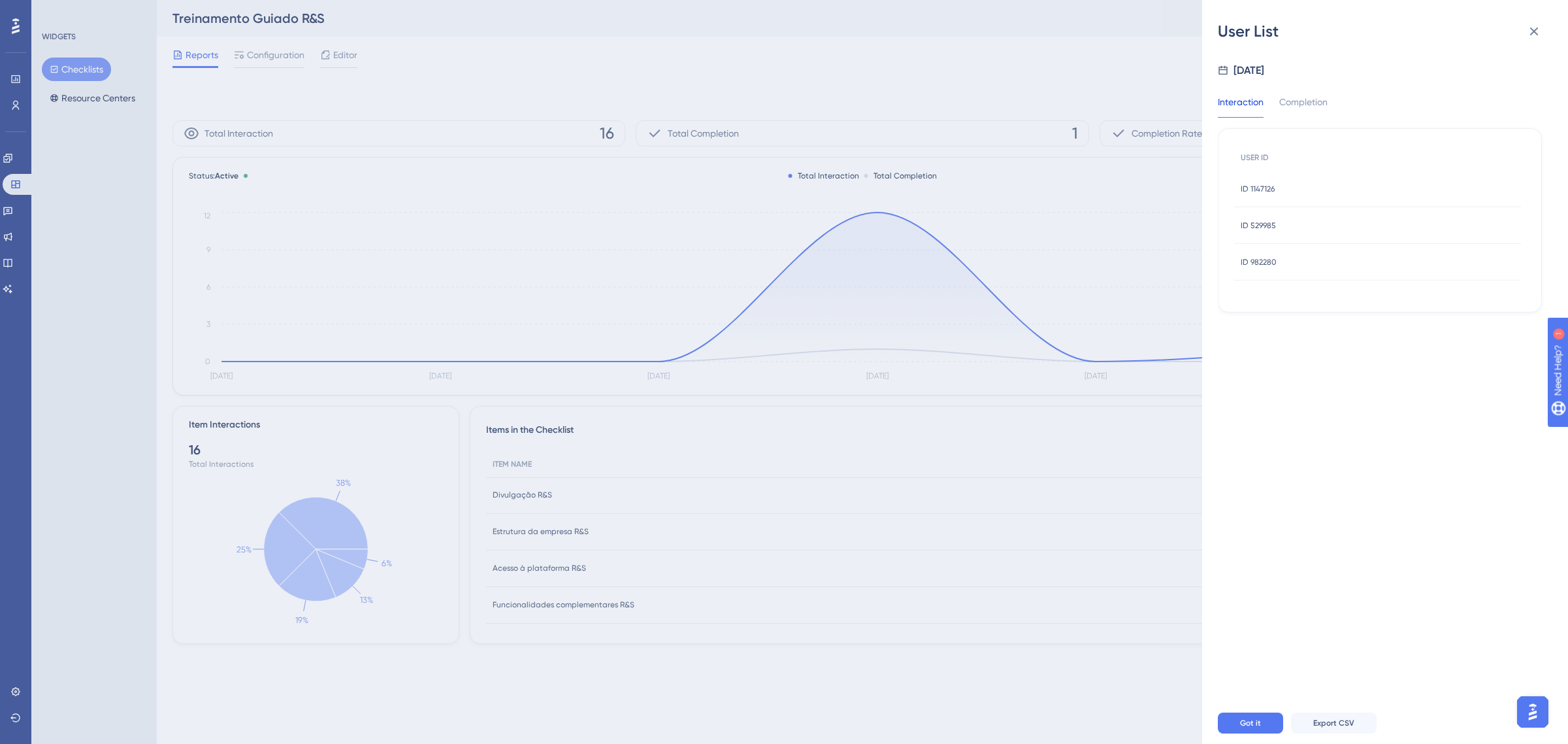
click at [1239, 220] on div "ID 529985 ID 529985" at bounding box center [1378, 225] width 287 height 37
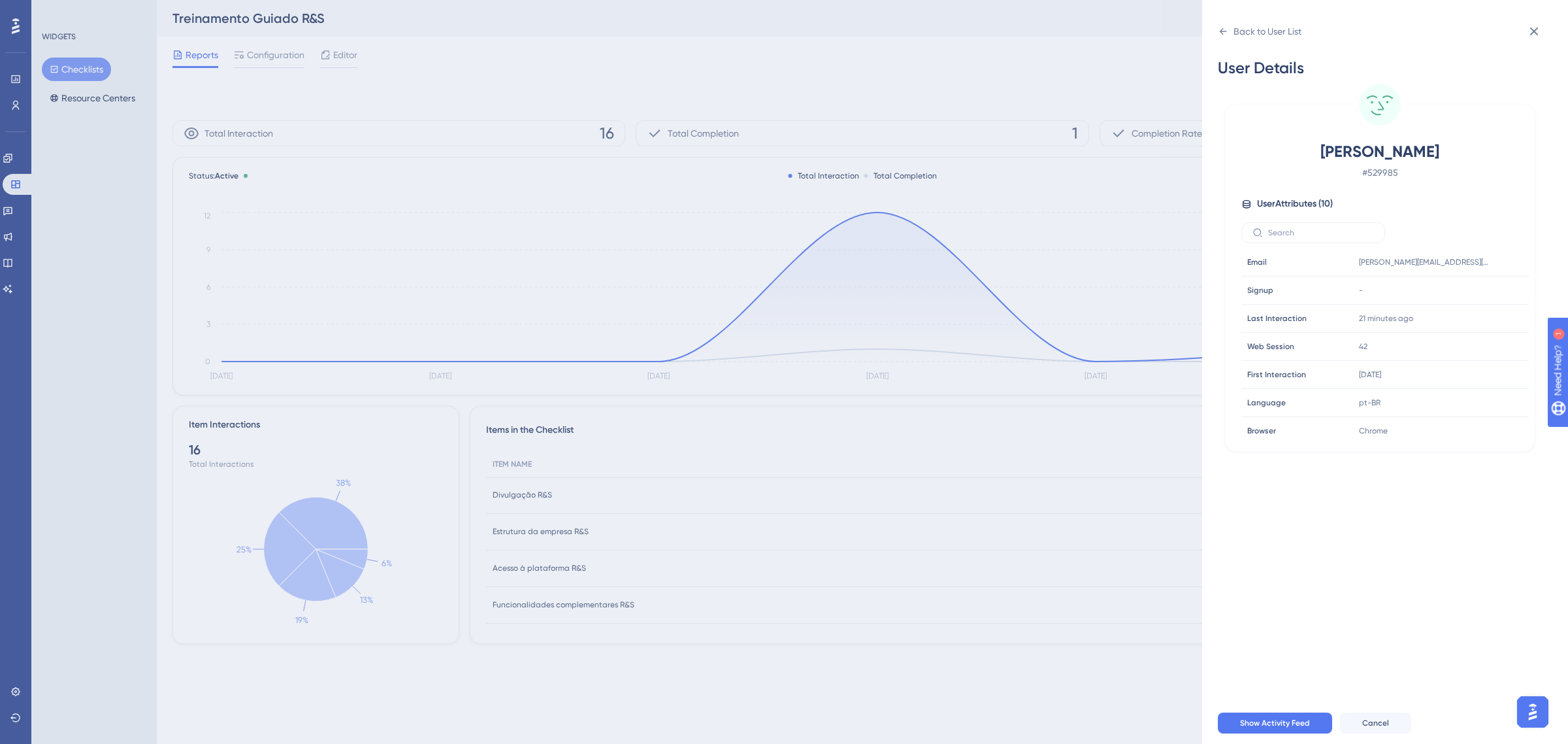
click at [1099, 75] on div "Back to User List User Details [PERSON_NAME] # 529985 User Attributes ( 10 ) Em…" at bounding box center [784, 372] width 1568 height 744
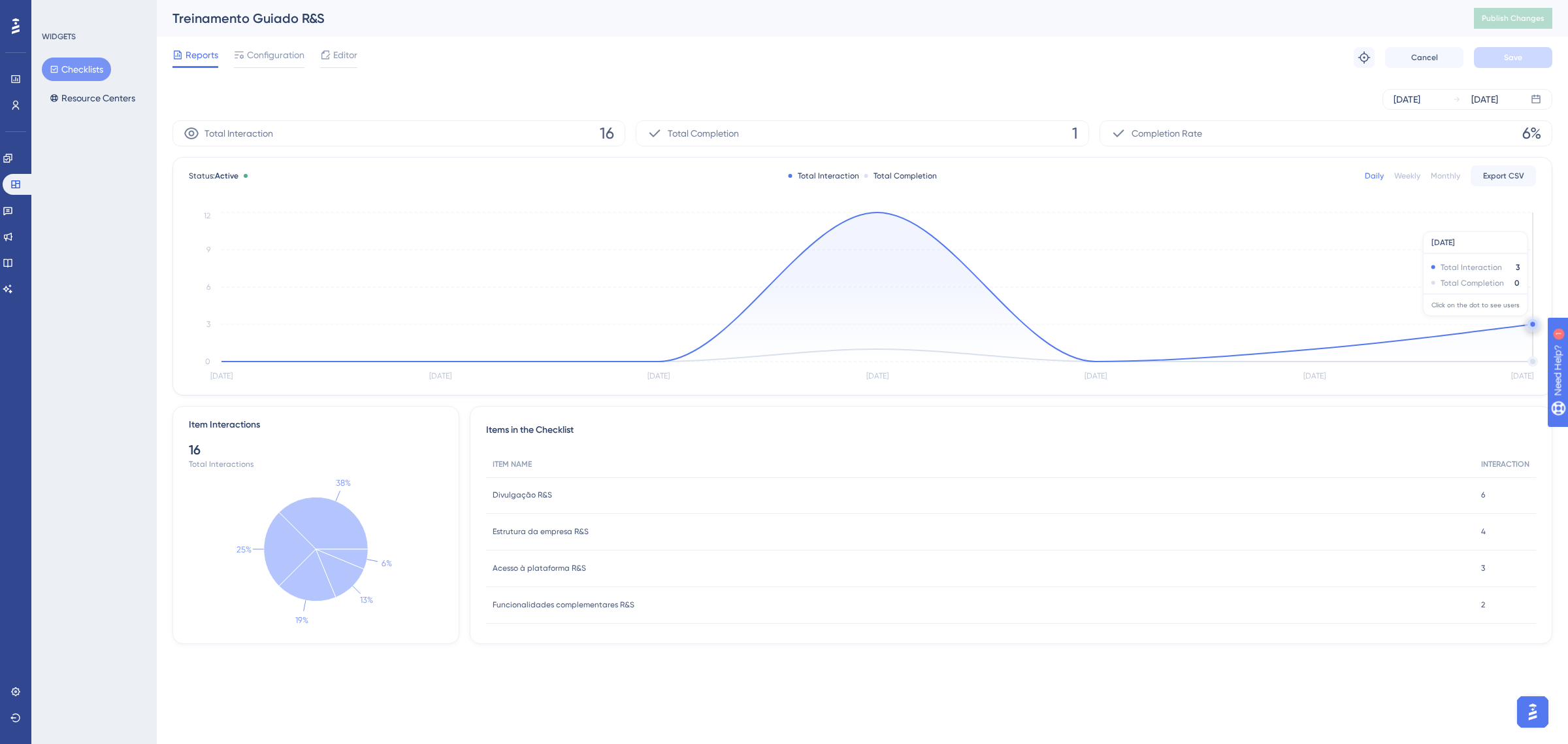
click at [1530, 322] on circle at bounding box center [1533, 325] width 11 height 11
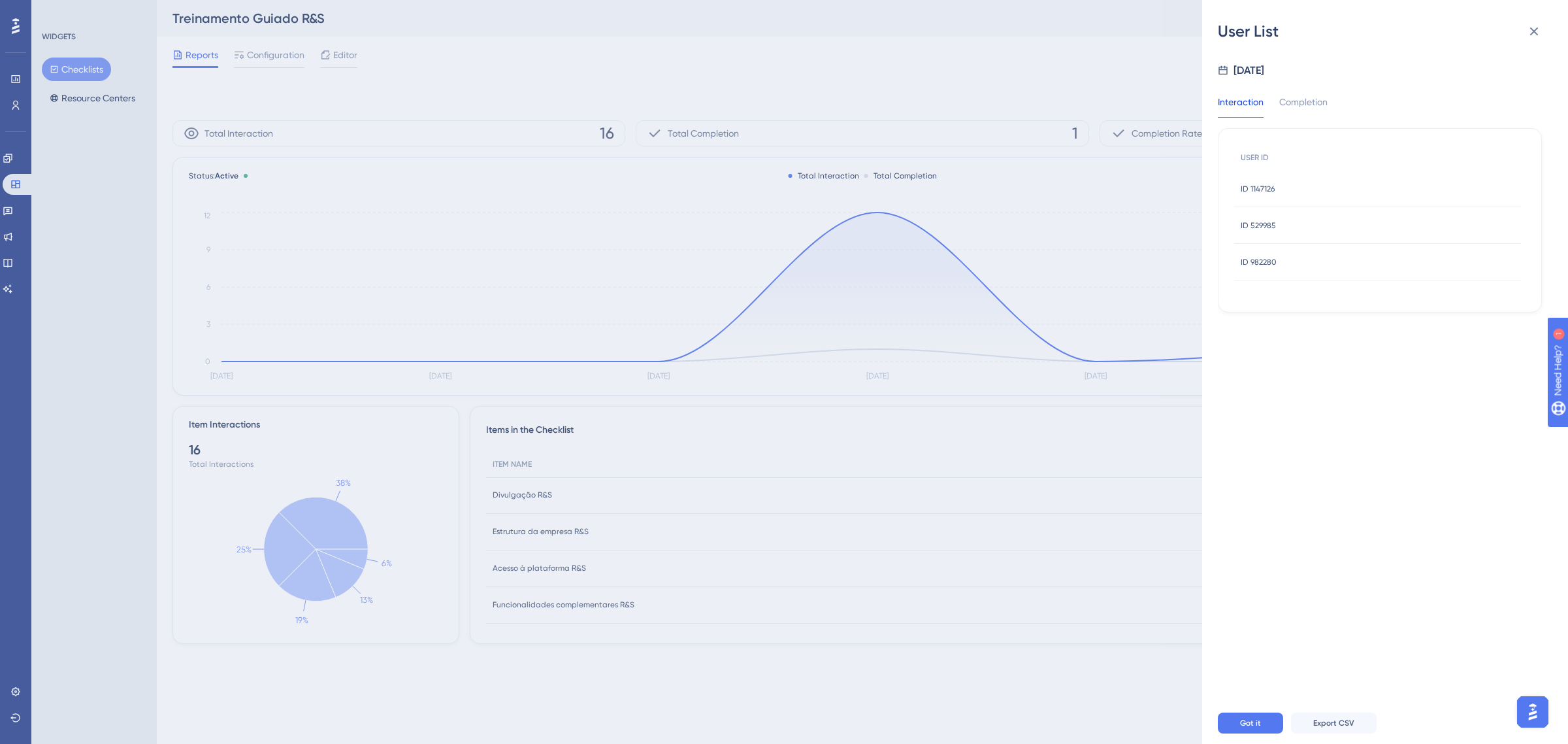
click at [327, 111] on div "User List [DATE] Interaction Completion USER ID ID 1147126 ID 1147126 ID 529985…" at bounding box center [784, 372] width 1568 height 744
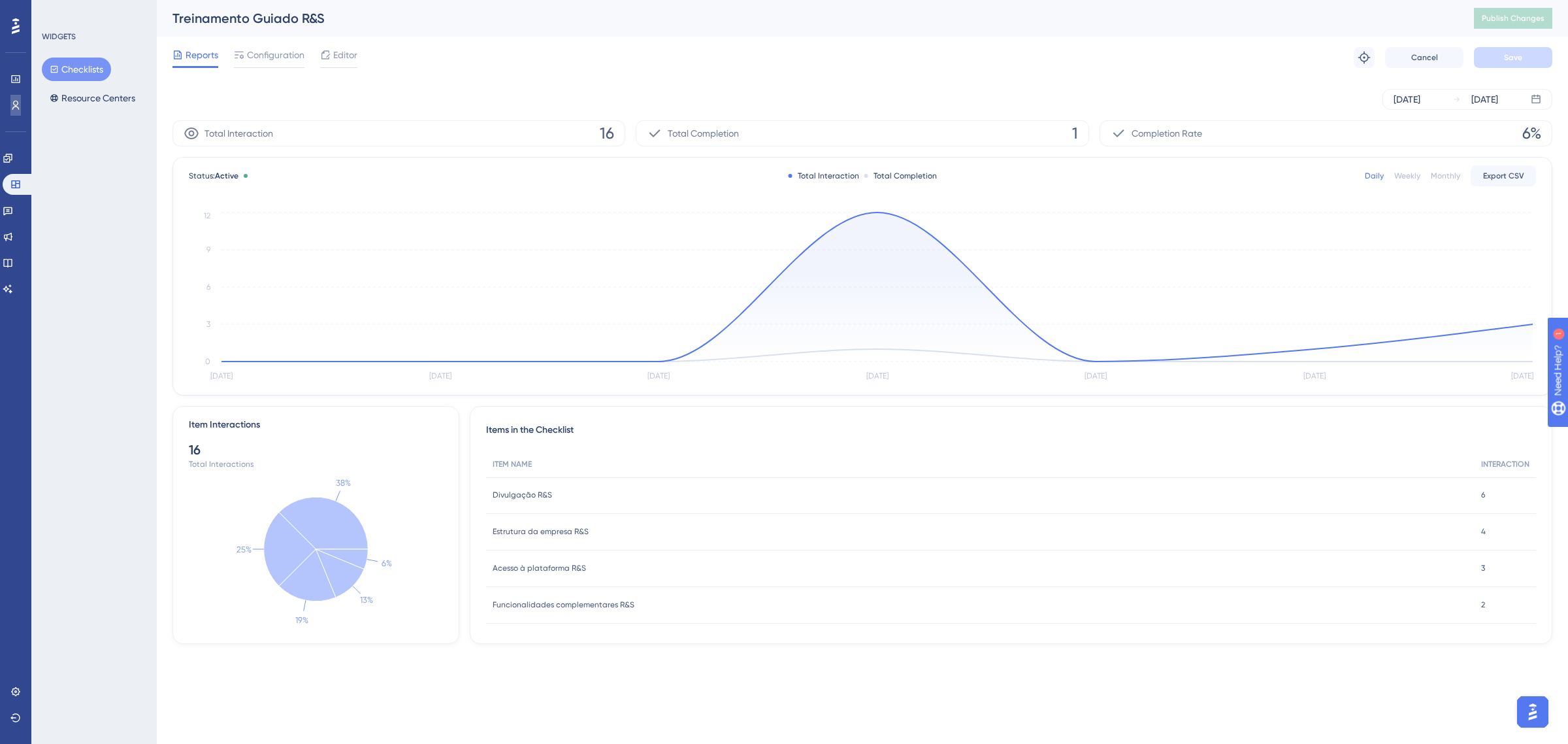
click at [17, 108] on icon at bounding box center [16, 105] width 11 height 11
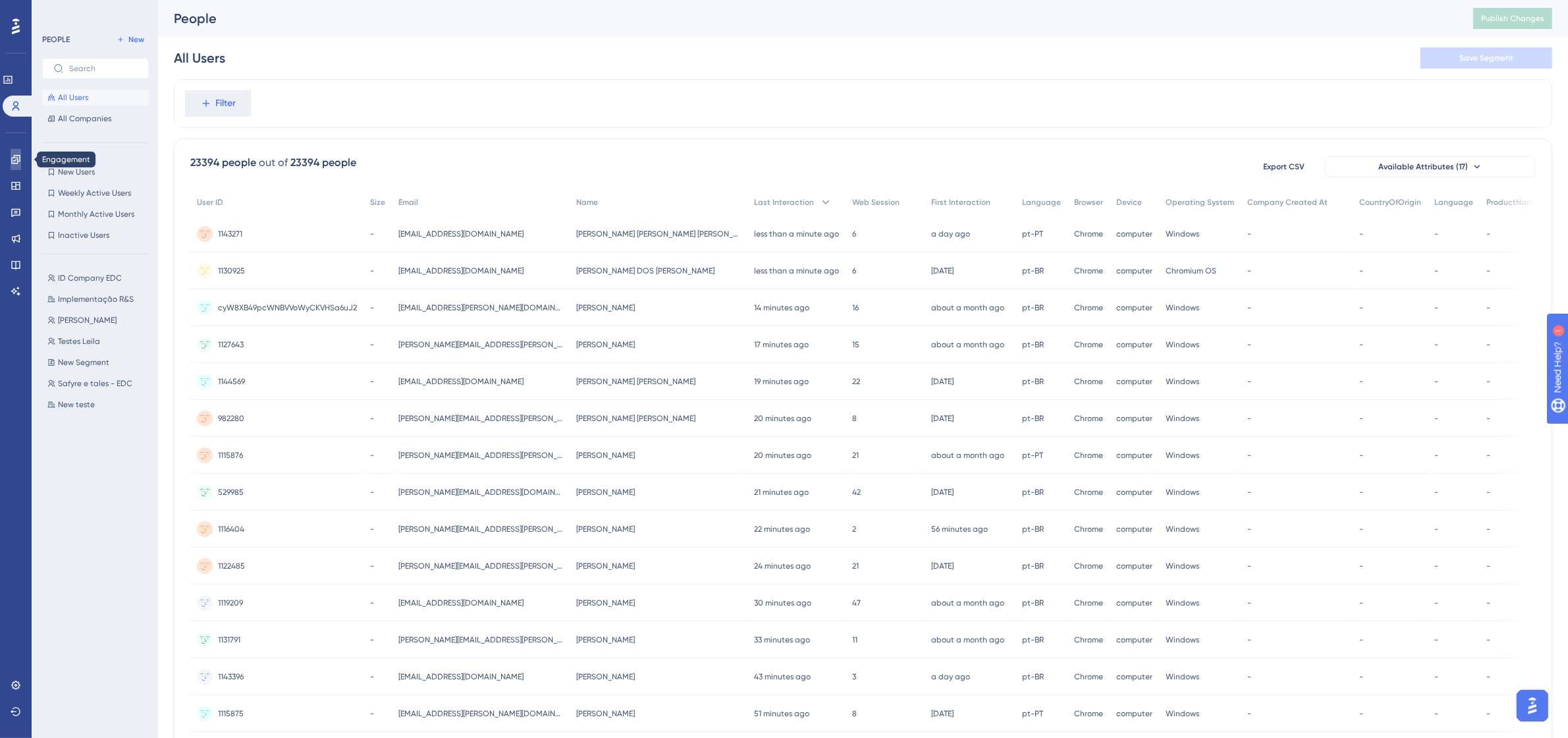
click at [11, 159] on icon at bounding box center [16, 159] width 11 height 11
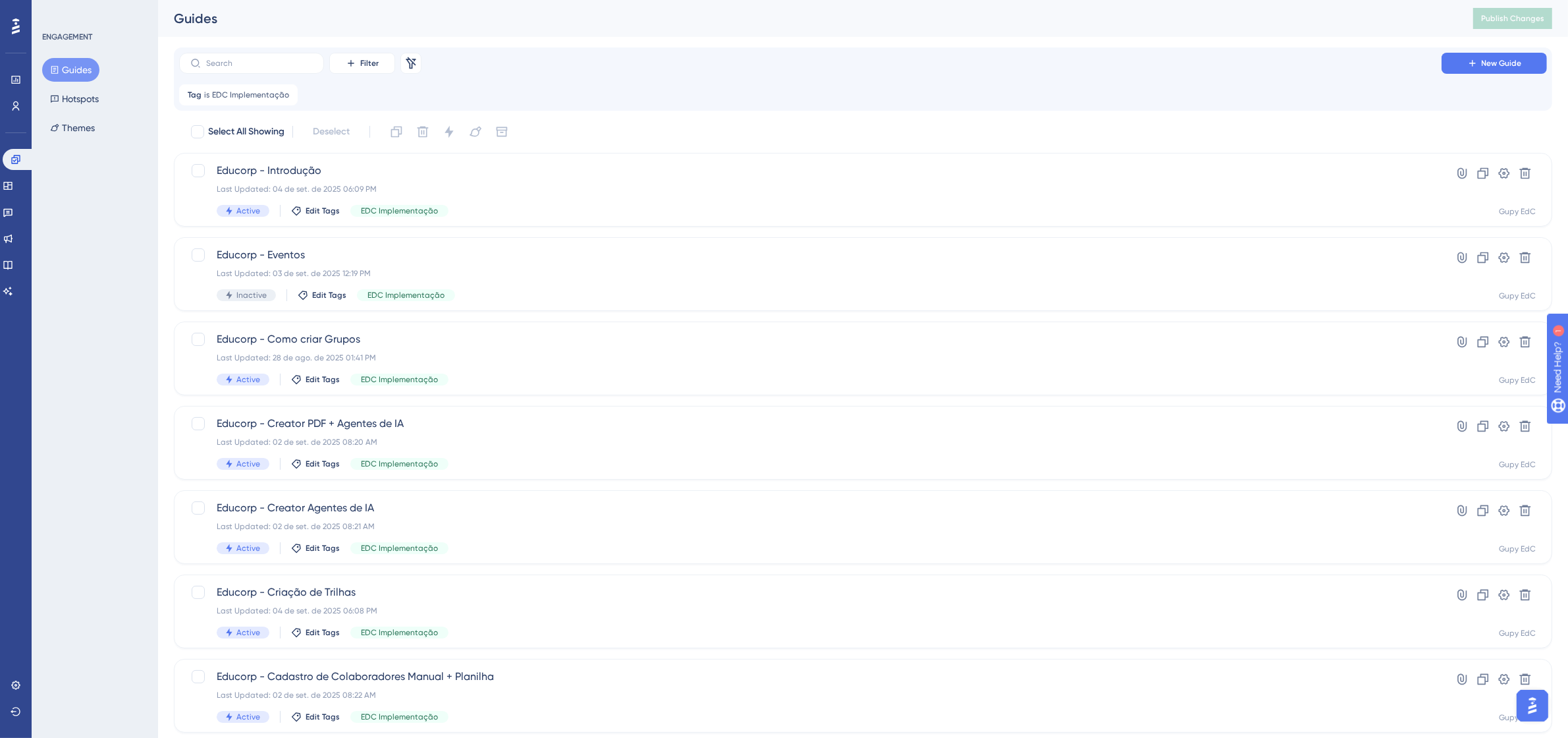
click at [33, 193] on div "ENGAGEMENT Guides Hotspots Themes" at bounding box center [95, 369] width 126 height 738
click at [11, 185] on icon at bounding box center [8, 186] width 11 height 11
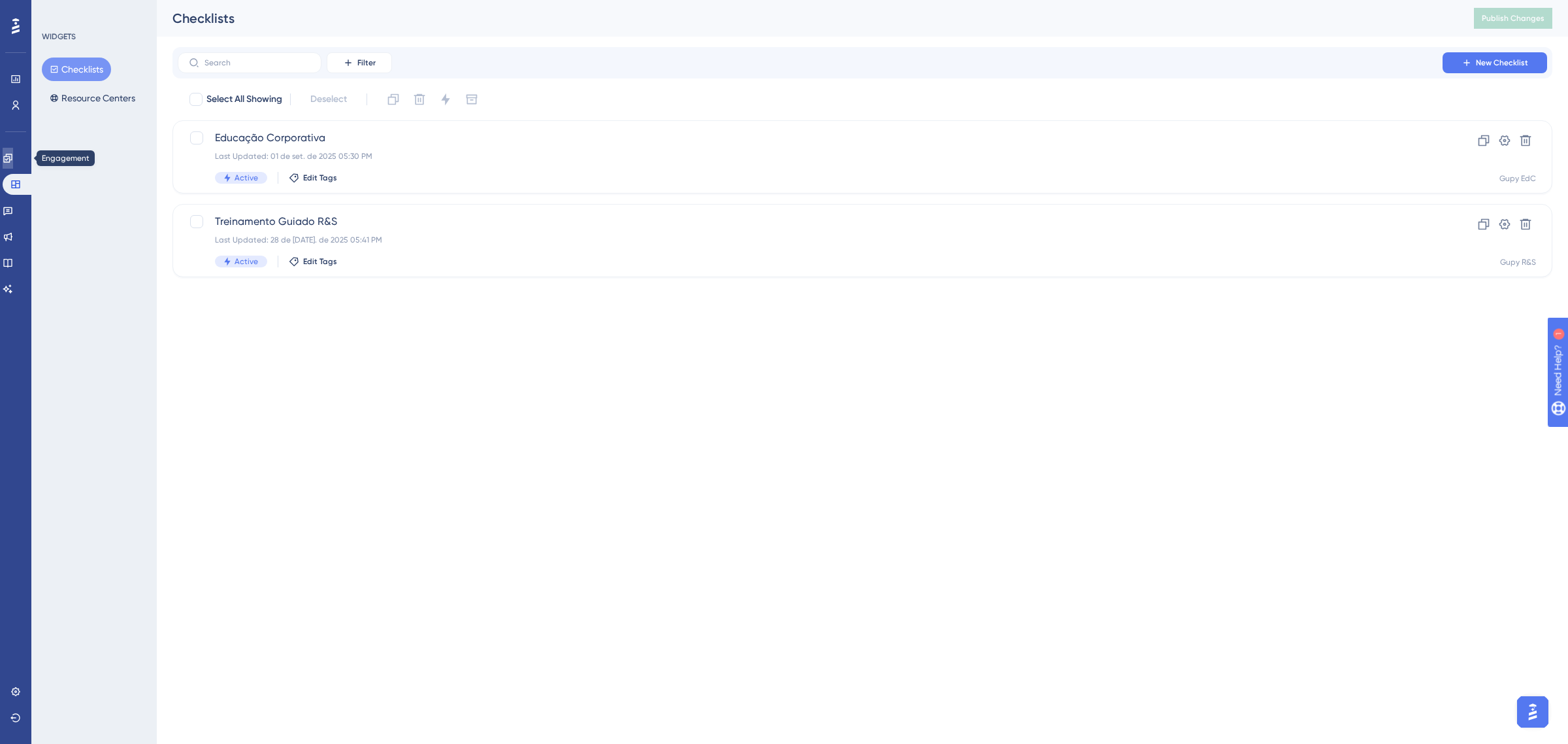
click at [11, 161] on icon at bounding box center [8, 158] width 11 height 11
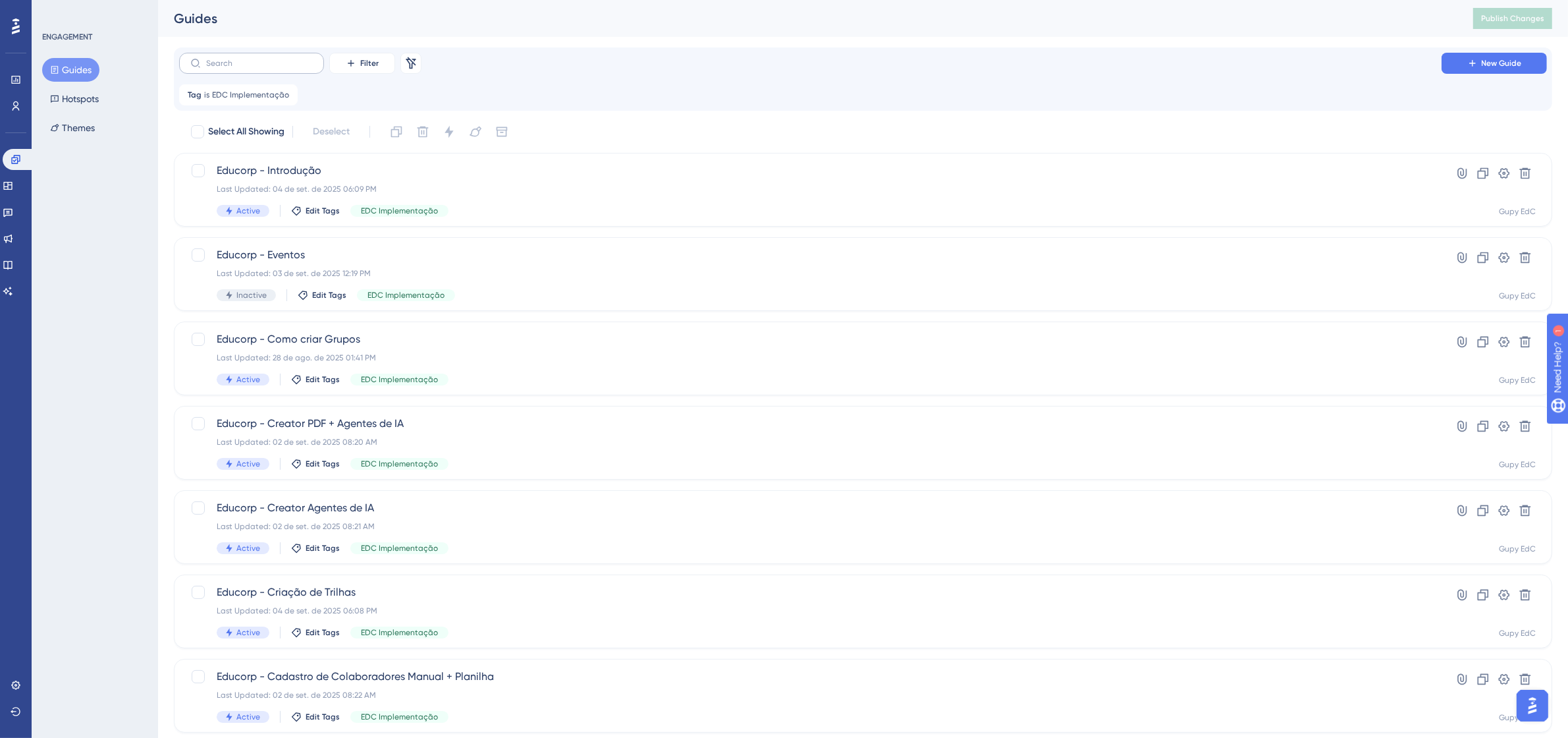
click at [239, 57] on label at bounding box center [252, 64] width 145 height 21
click at [239, 58] on input "text" at bounding box center [259, 63] width 107 height 9
type input "e"
click at [321, 198] on div "Educorp - Introdução Last Updated: 04 de set. de 2025 06:09 PM Active Edit Tags…" at bounding box center [811, 189] width 1188 height 54
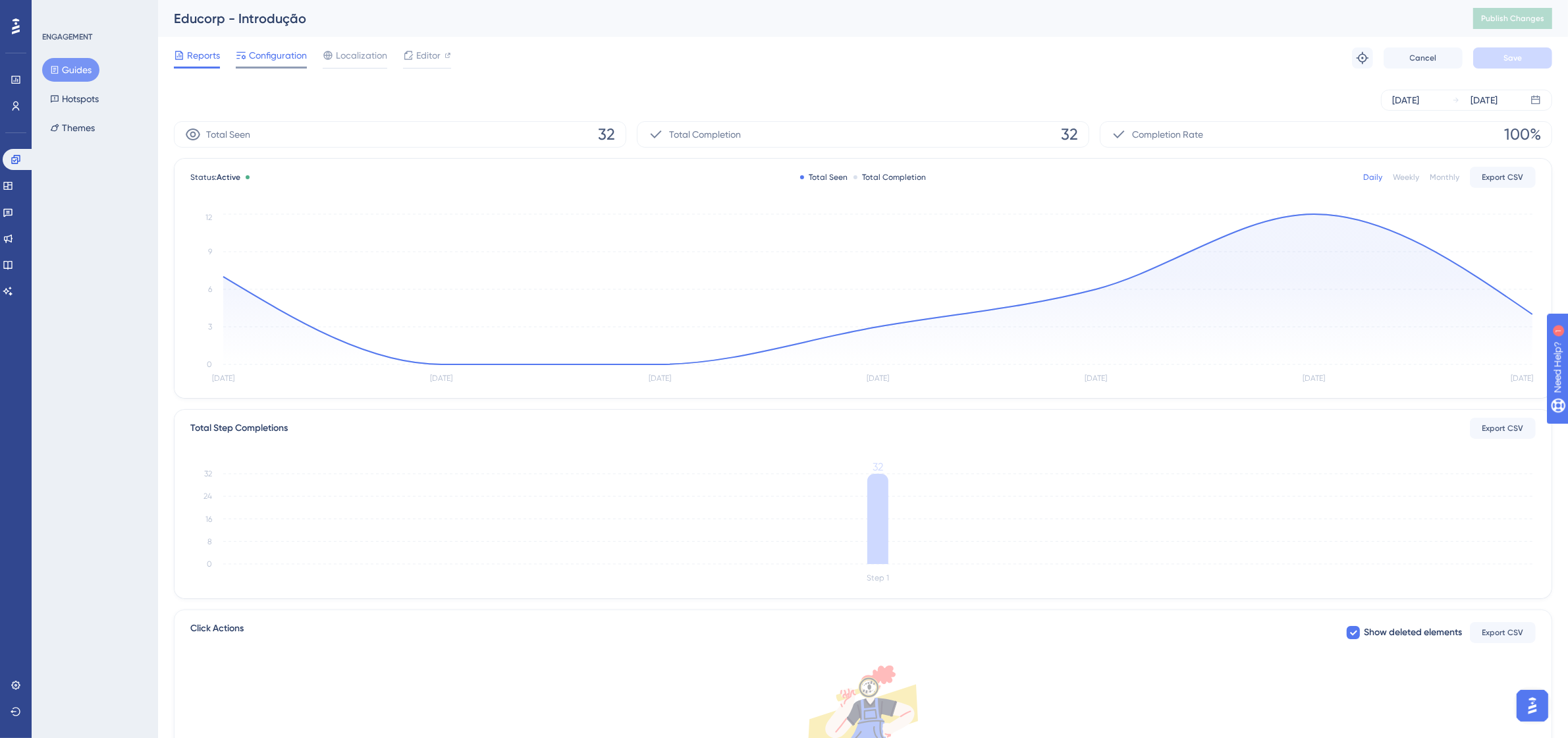
click at [250, 68] on div at bounding box center [271, 67] width 71 height 2
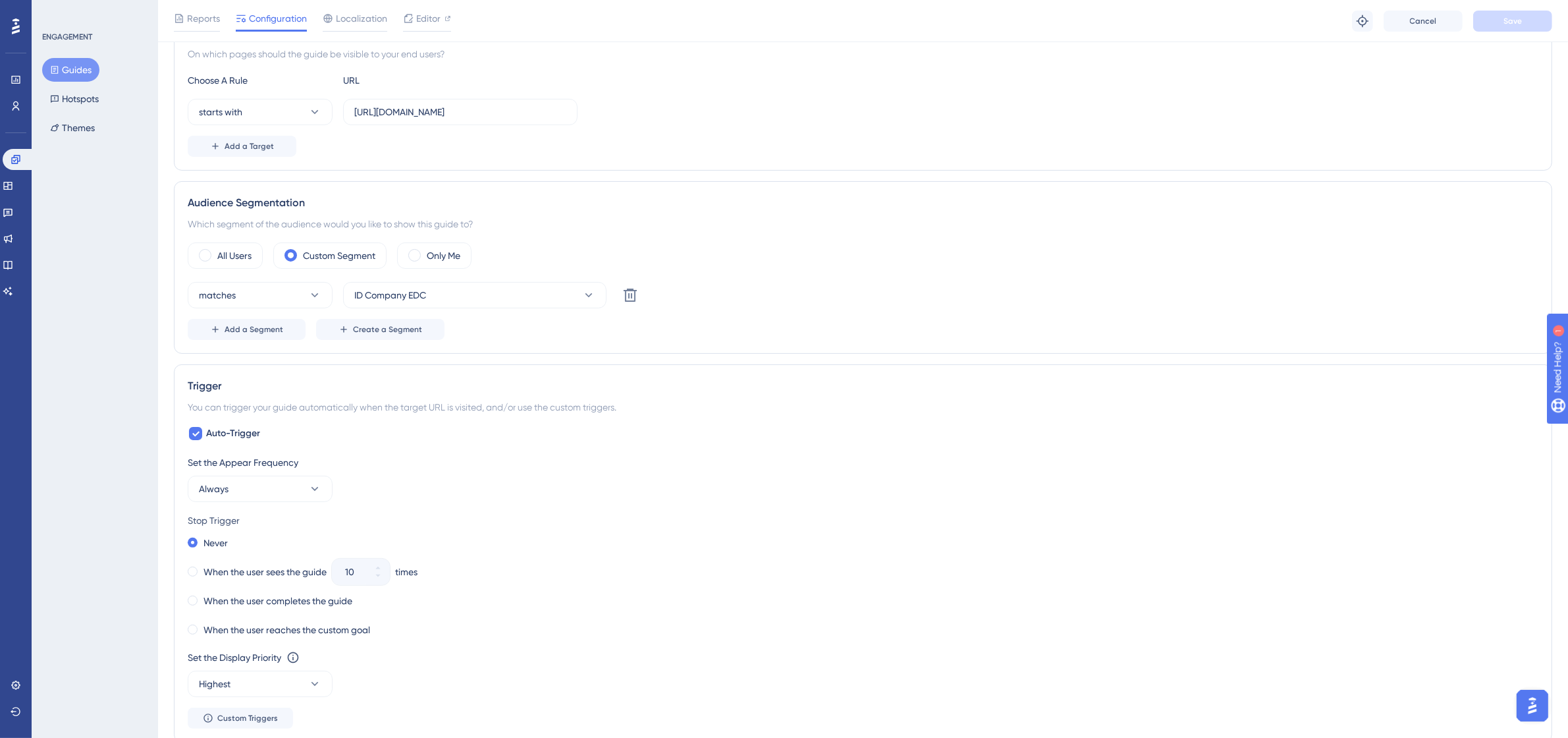
scroll to position [494, 0]
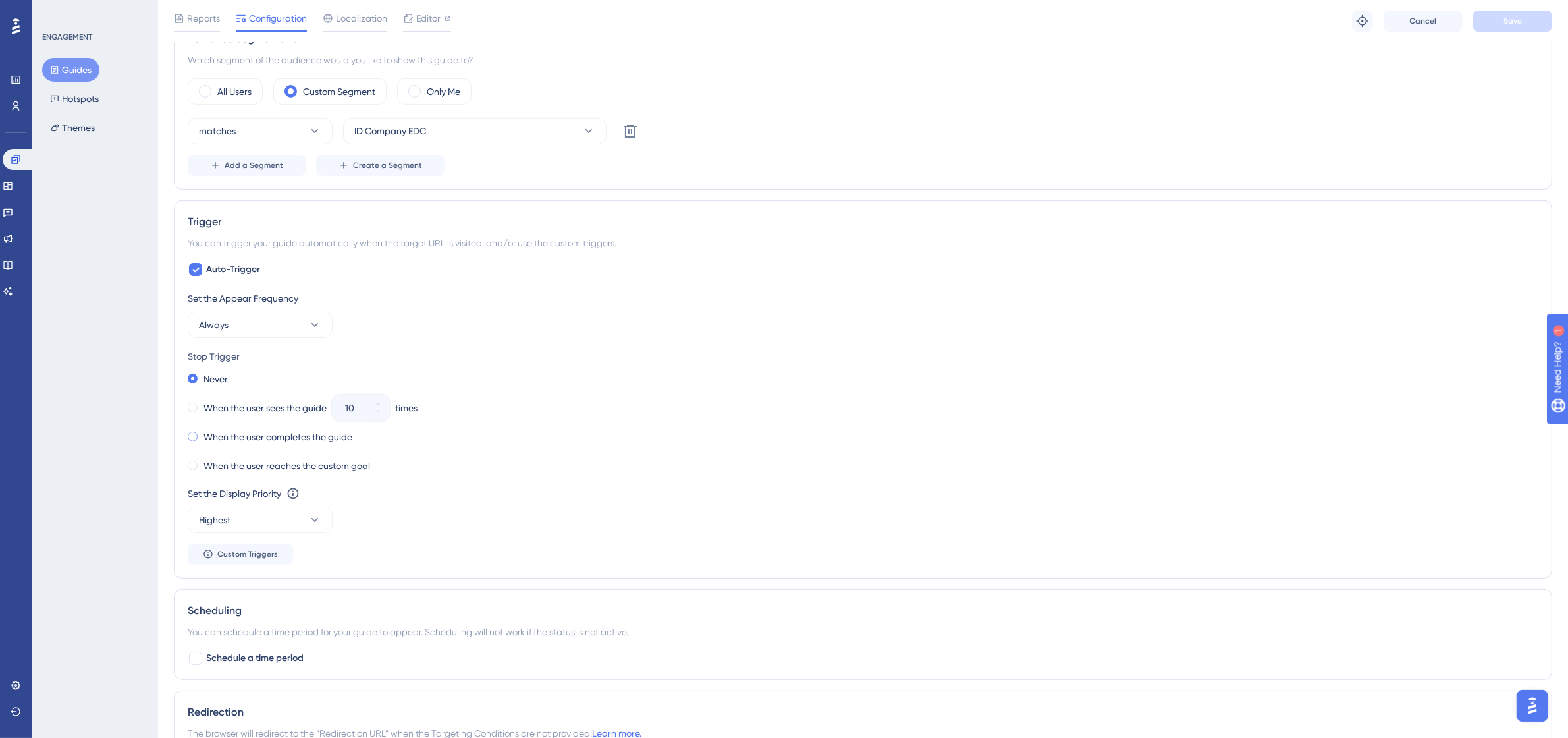
click at [273, 445] on label "When the user completes the guide" at bounding box center [278, 437] width 148 height 16
click at [223, 381] on label "Never" at bounding box center [216, 379] width 25 height 16
click at [993, 277] on div "Auto-Trigger Set the Appear Frequency Always Stop Trigger Never When the user s…" at bounding box center [863, 413] width 1351 height 303
click at [79, 65] on button "Guides" at bounding box center [71, 70] width 57 height 24
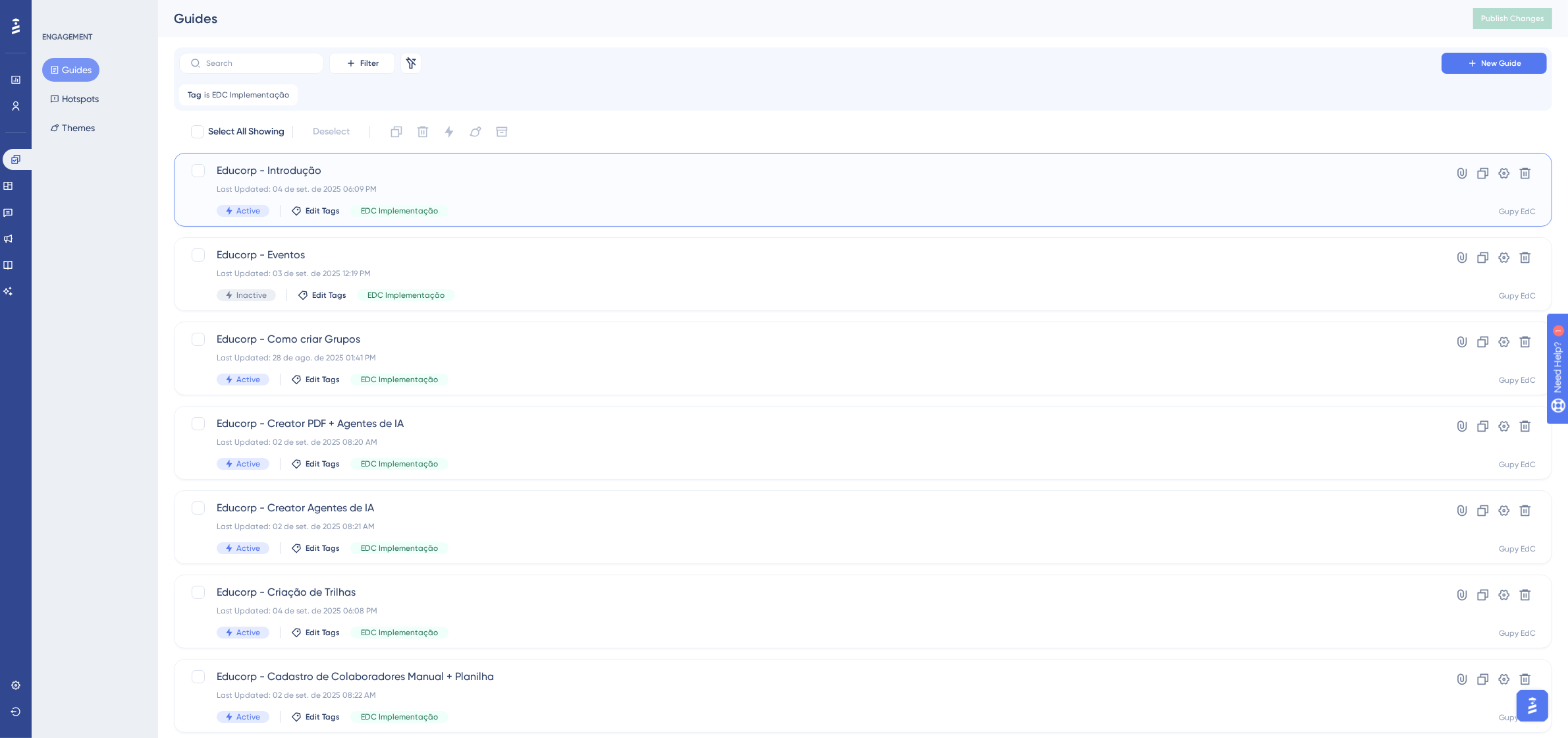
click at [353, 179] on div "Educorp - Introdução Last Updated: 04 de set. de 2025 06:09 PM Active Edit Tags…" at bounding box center [811, 189] width 1188 height 54
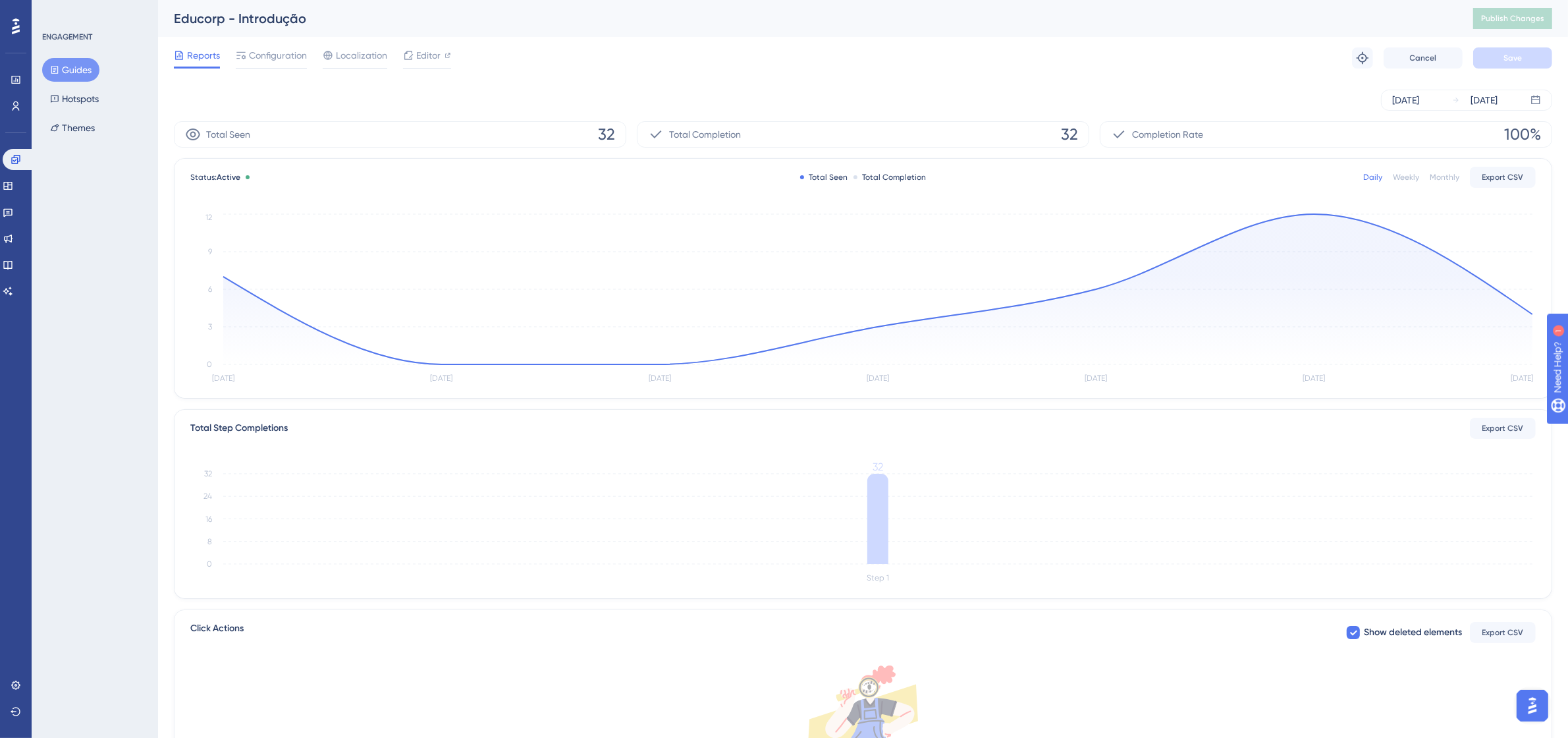
click at [1538, 315] on div "Status: Active Total Seen Total Completion Daily Weekly Monthly Export CSV [DAT…" at bounding box center [863, 278] width 1377 height 240
click at [1529, 313] on circle at bounding box center [1533, 314] width 11 height 11
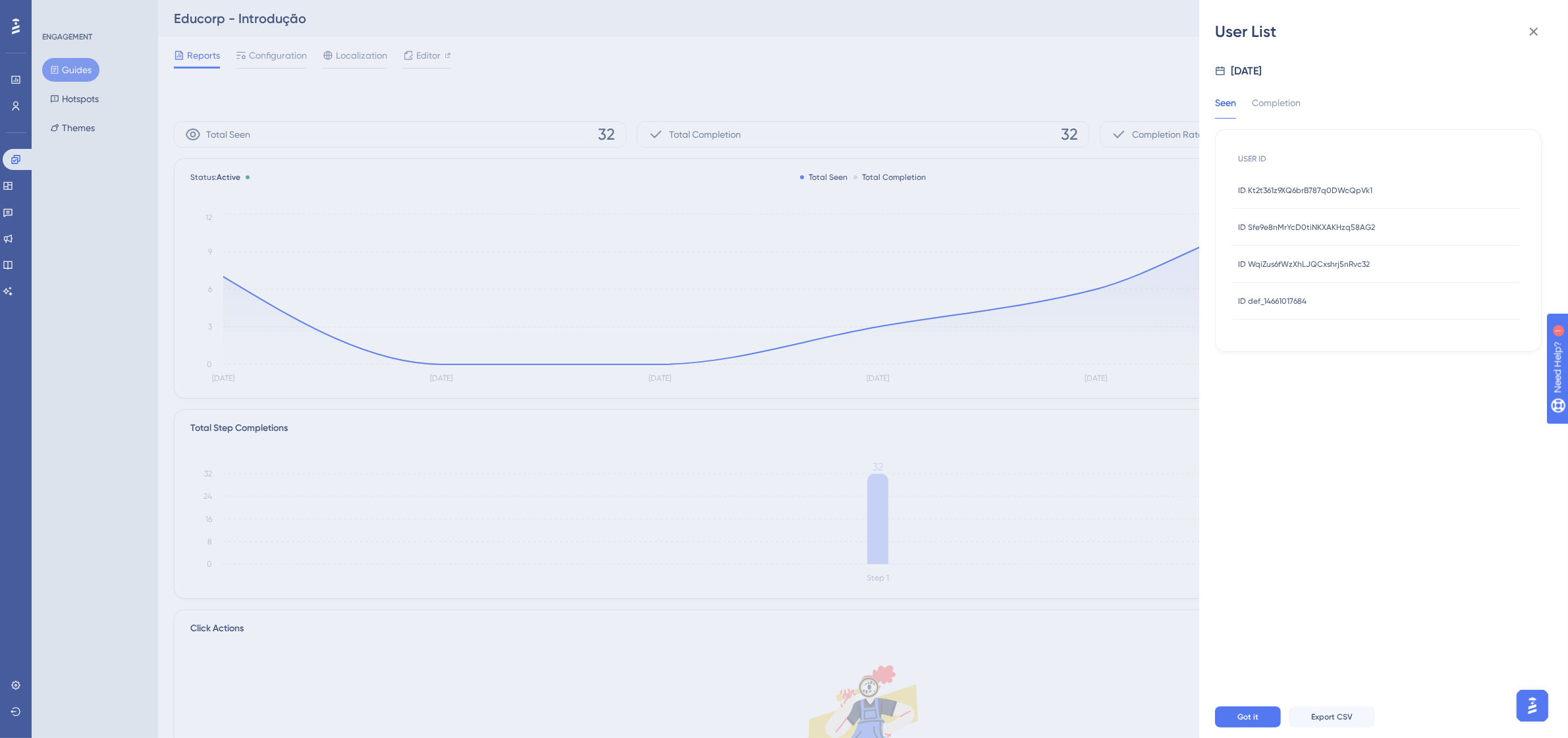
click at [1286, 186] on span "ID Kt2t361z9XQ6brB787q0DWcQpVk1" at bounding box center [1305, 190] width 134 height 11
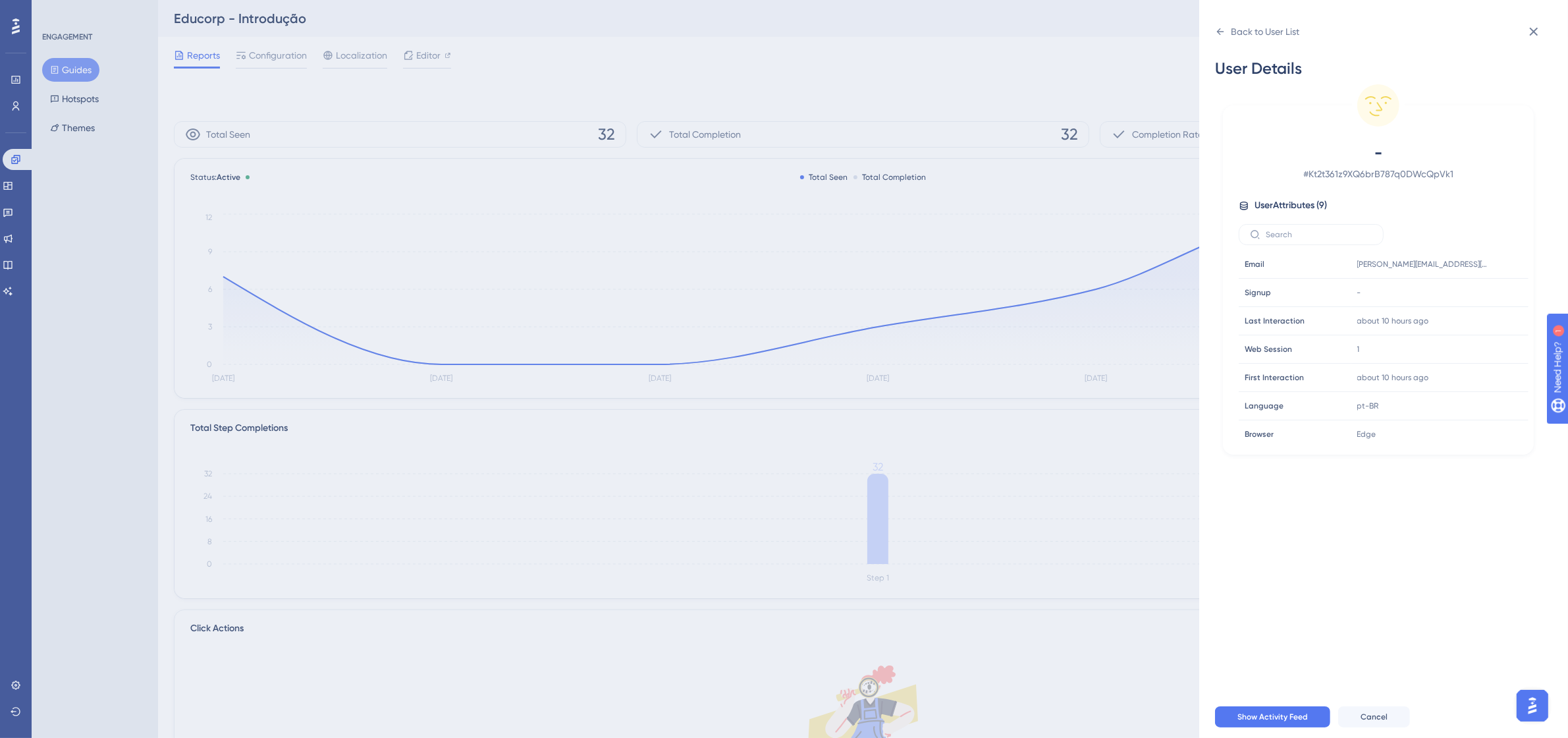
click at [87, 188] on div "Back to User List User Details - # Kt2t361z9XQ6brB787q0DWcQpVk1 User Attributes…" at bounding box center [784, 369] width 1568 height 738
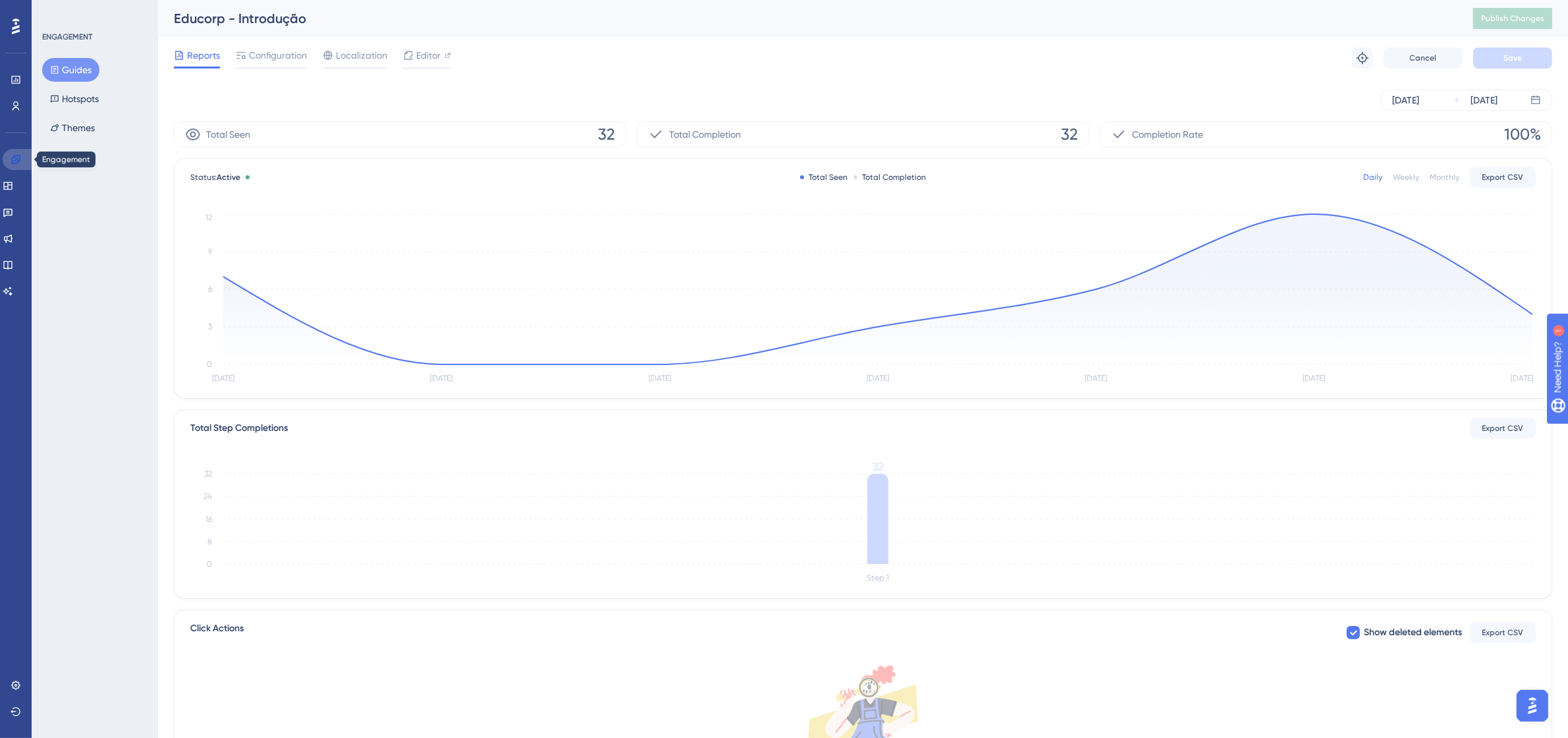
click at [14, 165] on link at bounding box center [19, 159] width 32 height 21
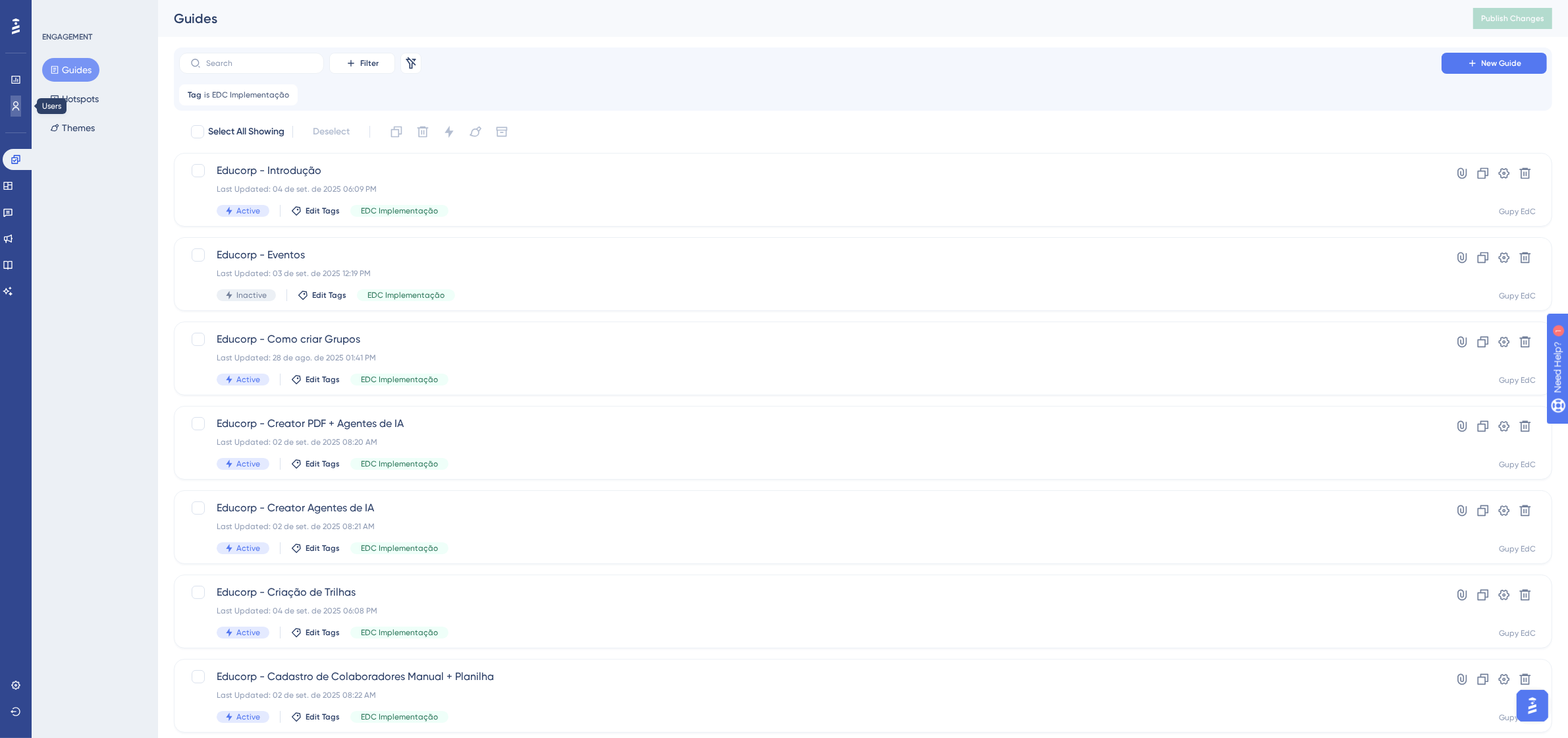
click at [13, 105] on icon at bounding box center [16, 106] width 11 height 11
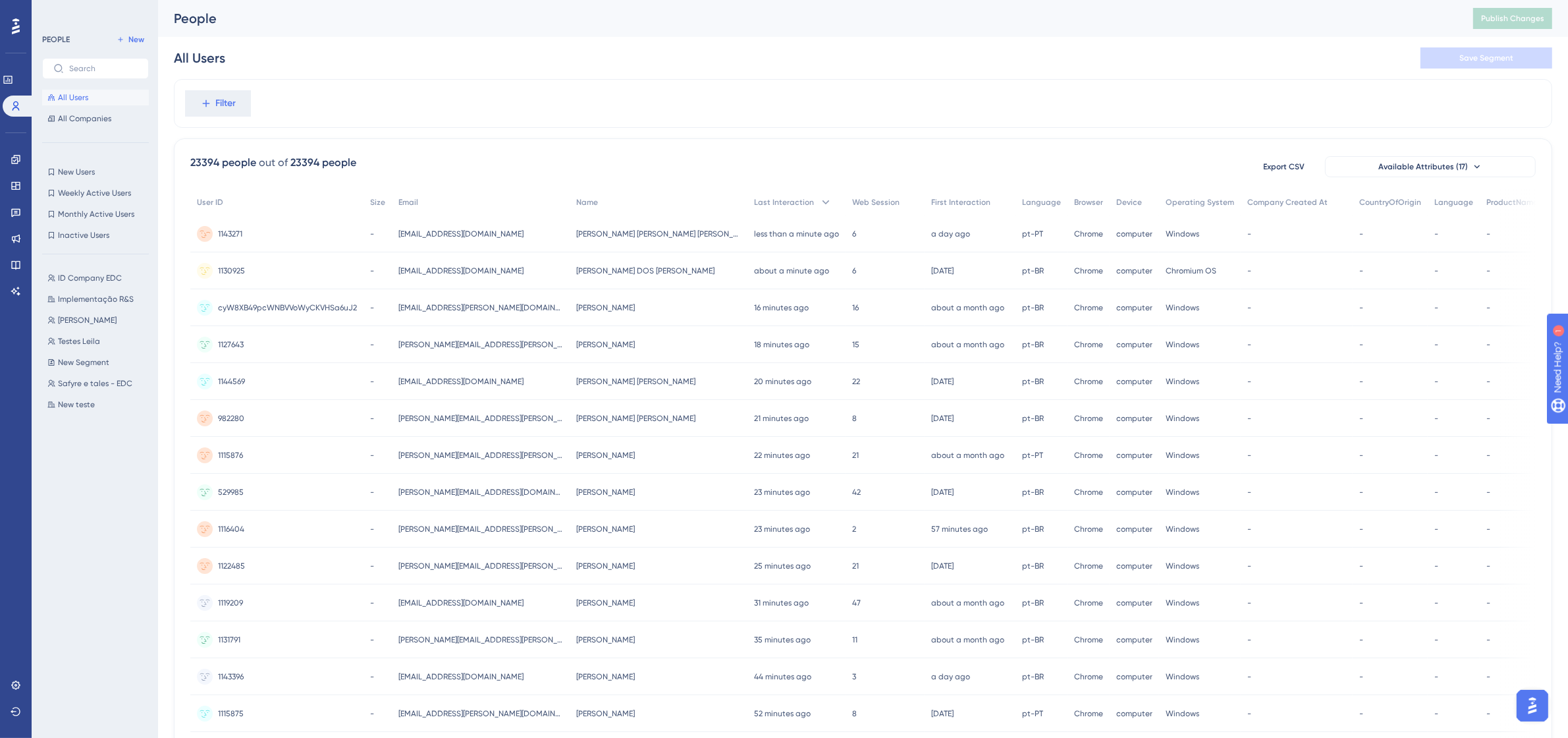
click at [280, 227] on div "1143271 1143271" at bounding box center [277, 234] width 173 height 37
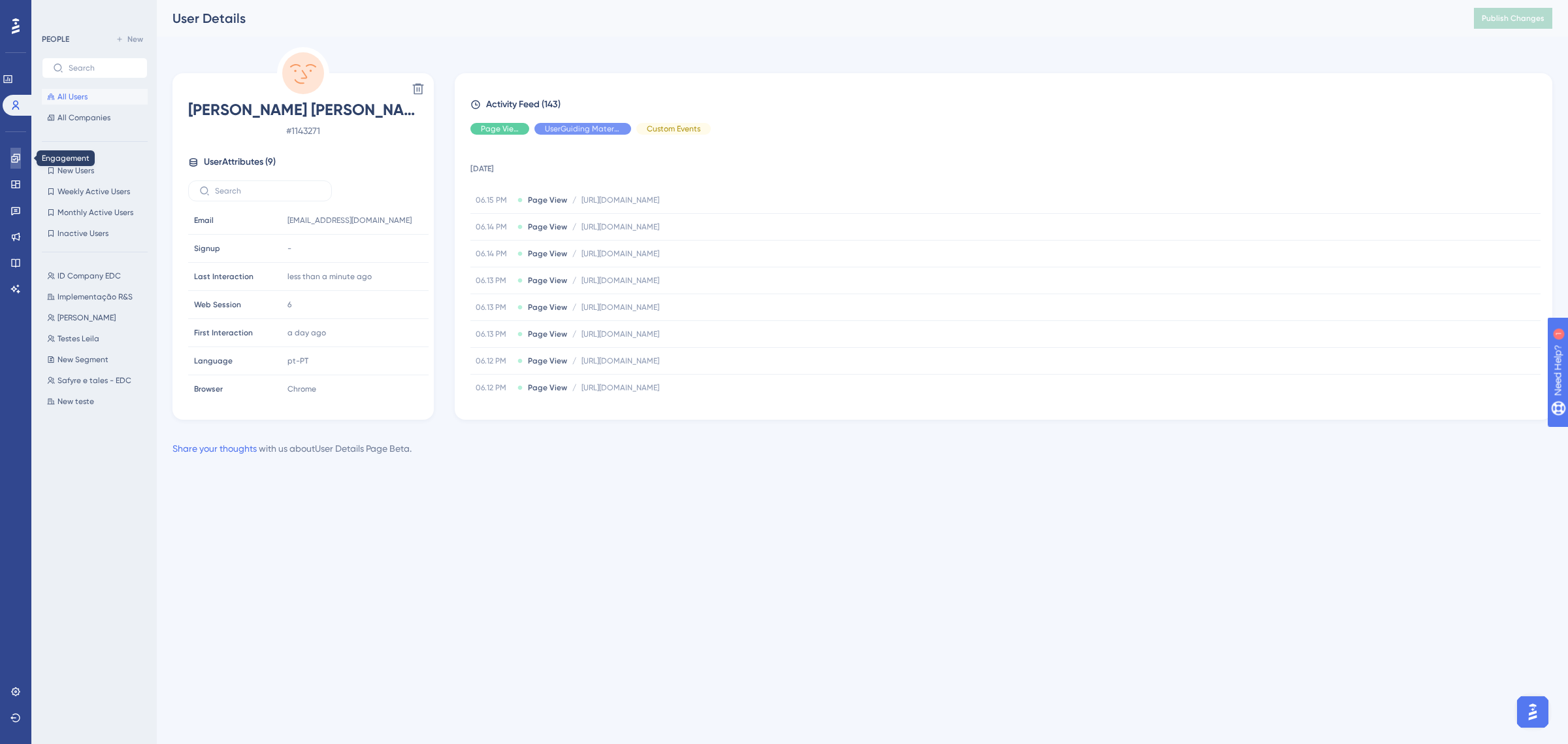
click at [21, 161] on link at bounding box center [16, 158] width 11 height 21
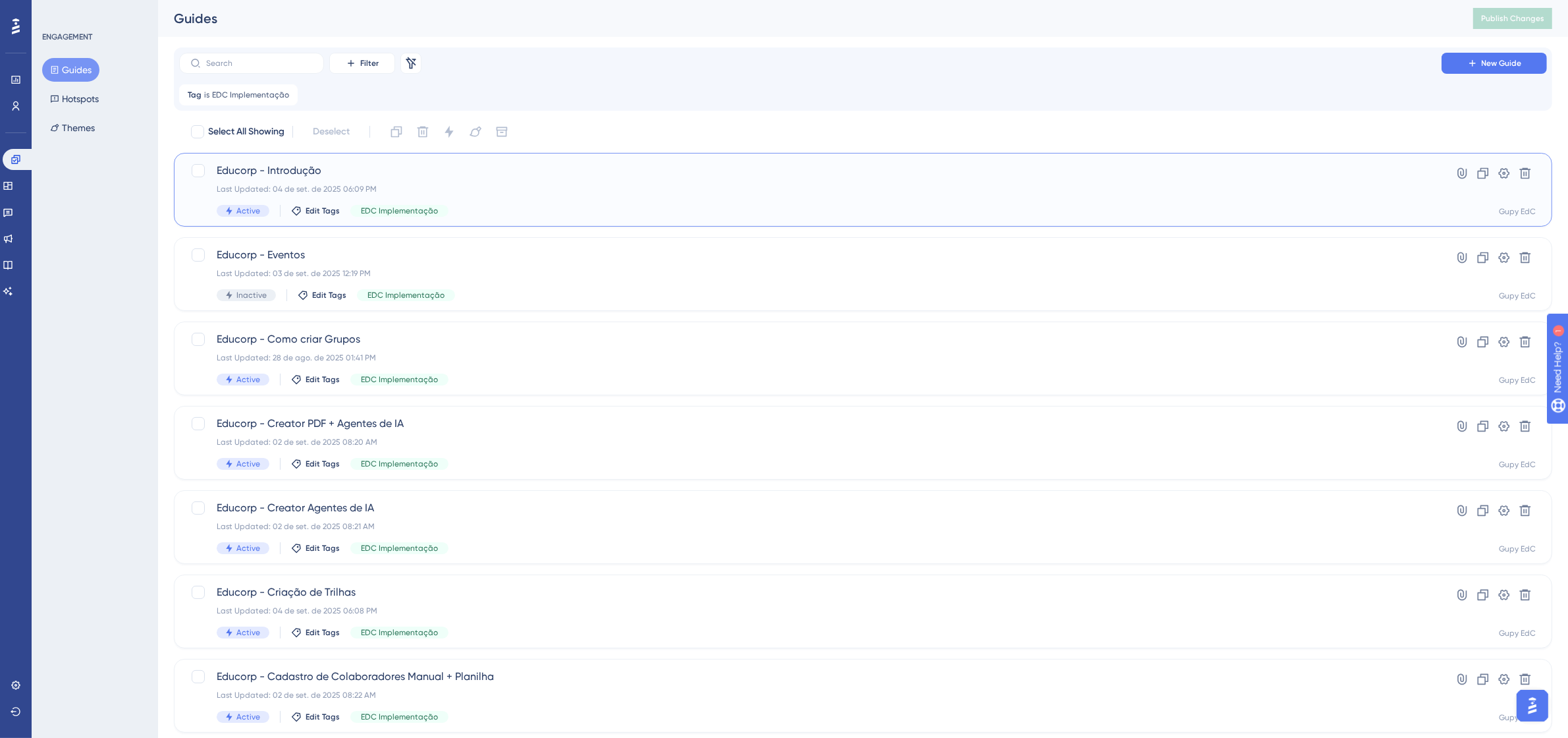
click at [301, 163] on span "Educorp - Introdução" at bounding box center [811, 171] width 1188 height 16
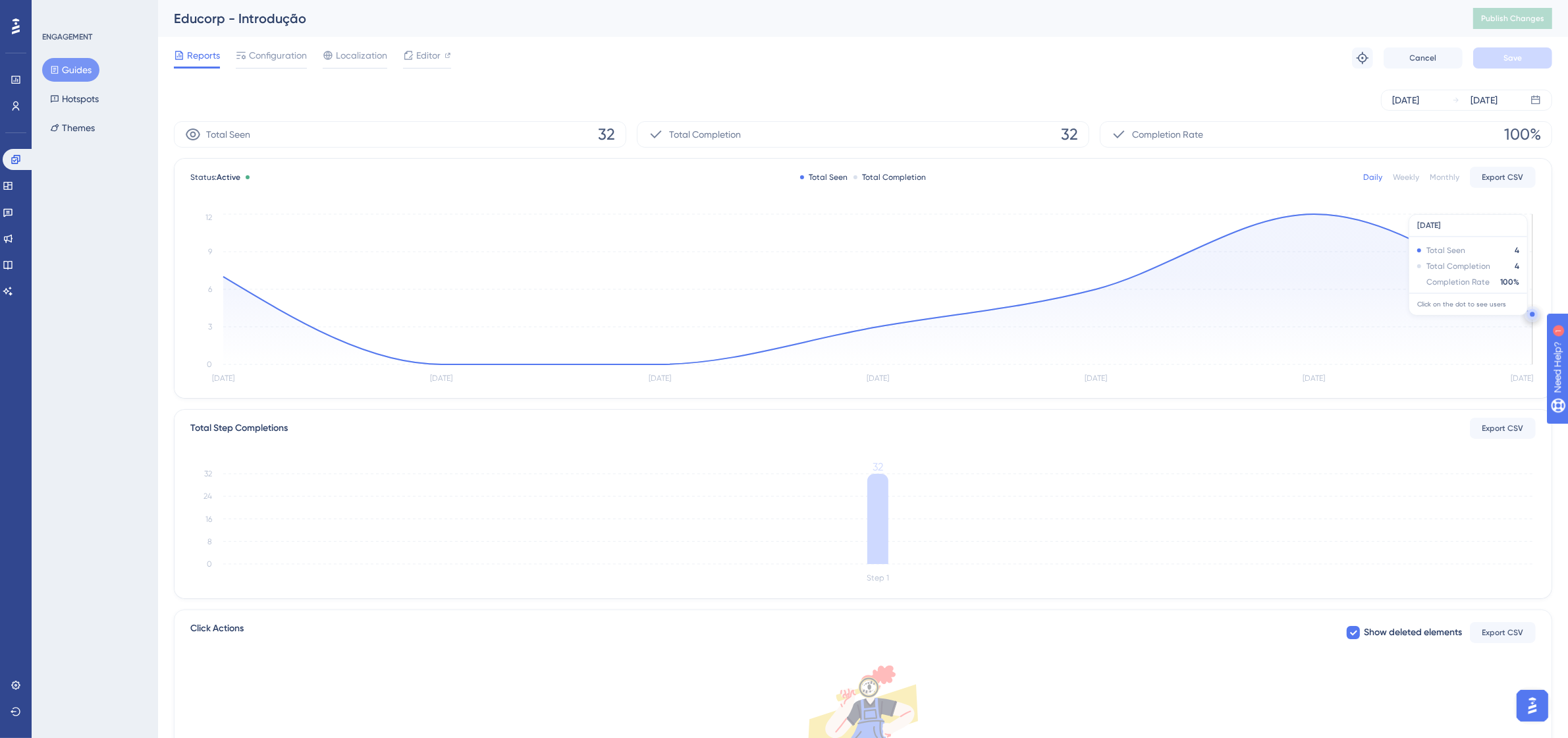
click at [1528, 311] on icon "[DATE] Aug [DATE] [DATE] [DATE] [DATE] [DATE] 0 3 6 9 12" at bounding box center [863, 299] width 1345 height 177
click at [1530, 314] on circle at bounding box center [1532, 313] width 4 height 4
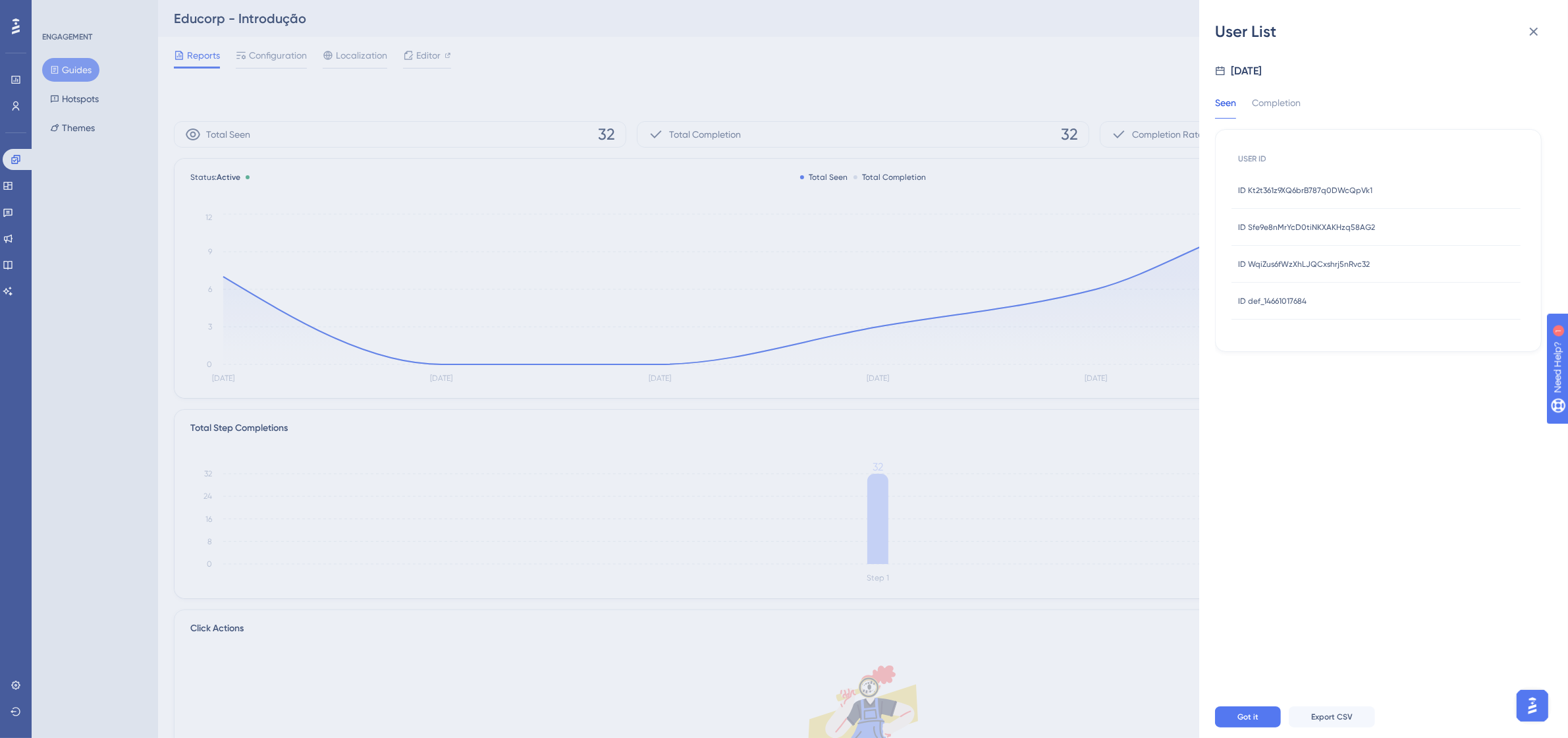
click at [1321, 182] on div "ID Kt2t361z9XQ6brB787q0DWcQpVk1 ID Kt2t361z9XQ6brB787q0DWcQpVk1" at bounding box center [1305, 190] width 134 height 37
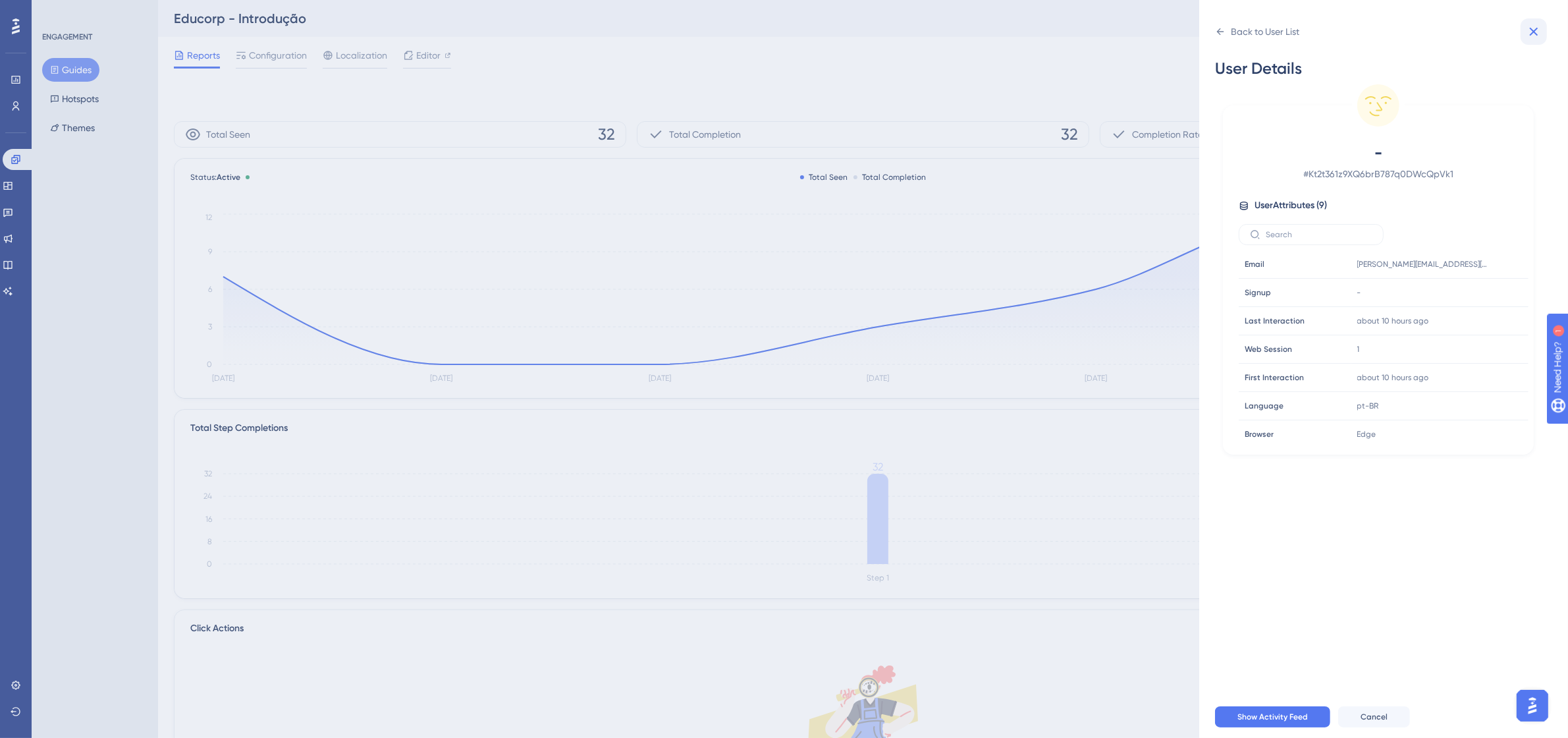
click at [1534, 32] on icon at bounding box center [1534, 32] width 9 height 9
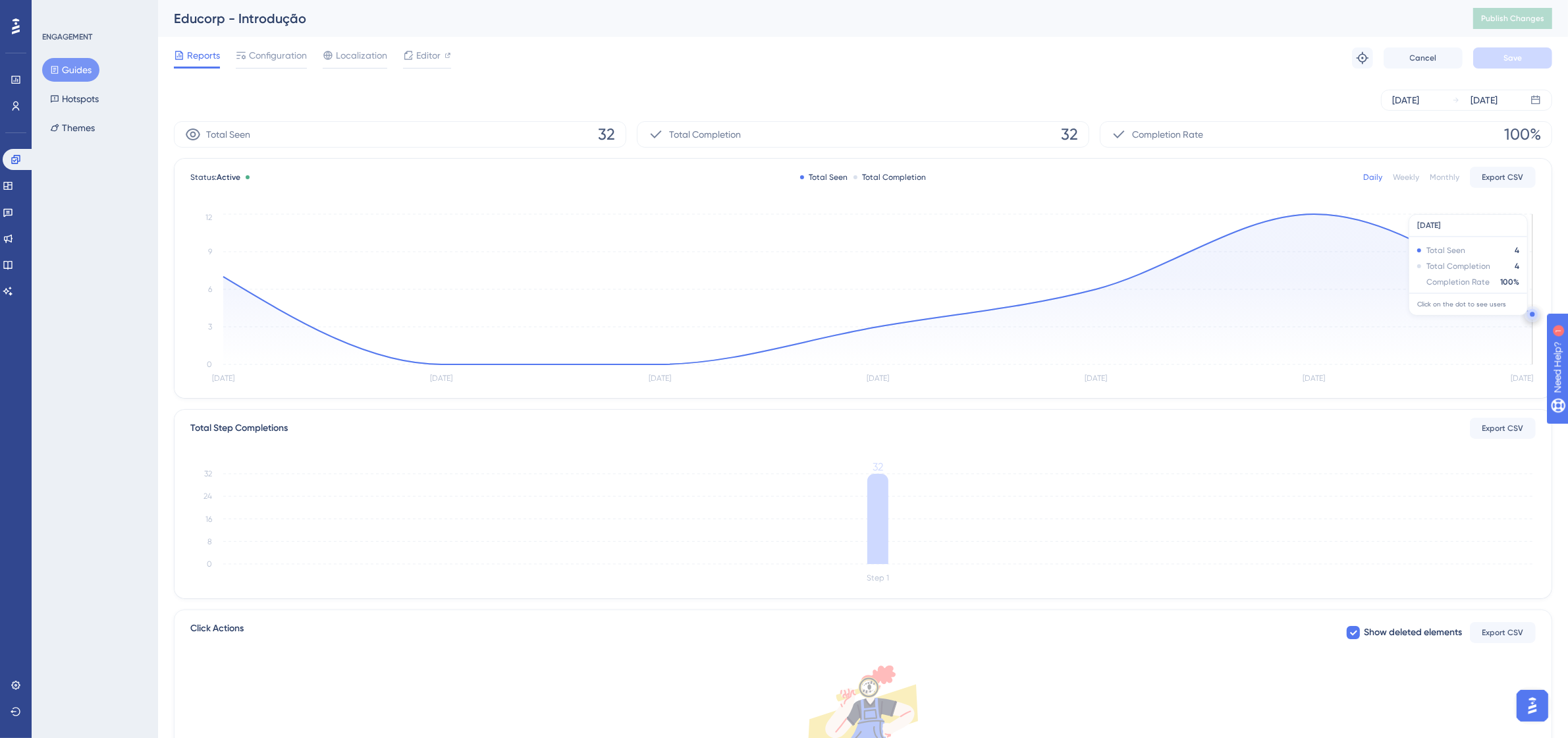
click at [1528, 315] on circle at bounding box center [1533, 314] width 11 height 11
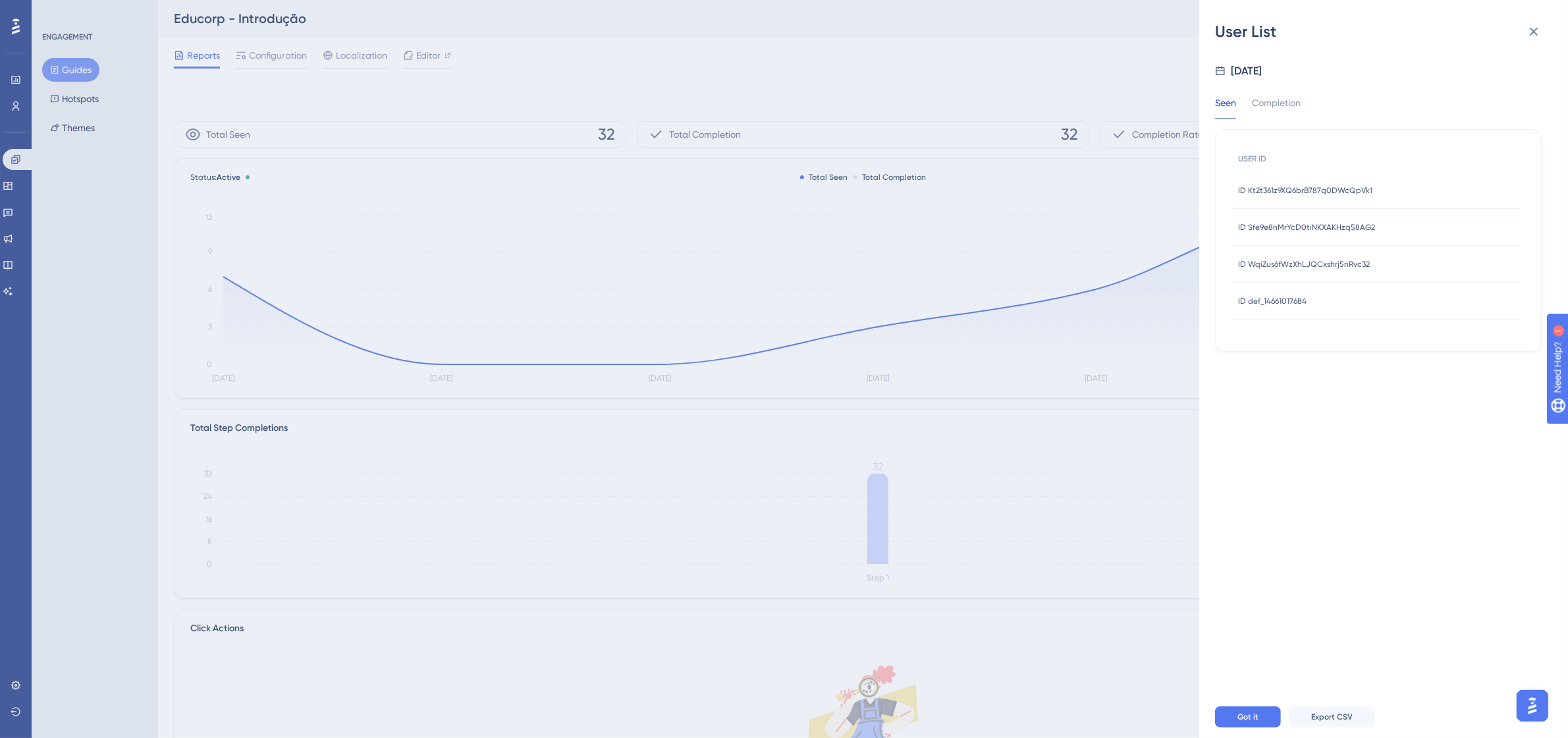
click at [1283, 288] on div "ID def_14661017684 ID def_14661017684" at bounding box center [1273, 301] width 69 height 37
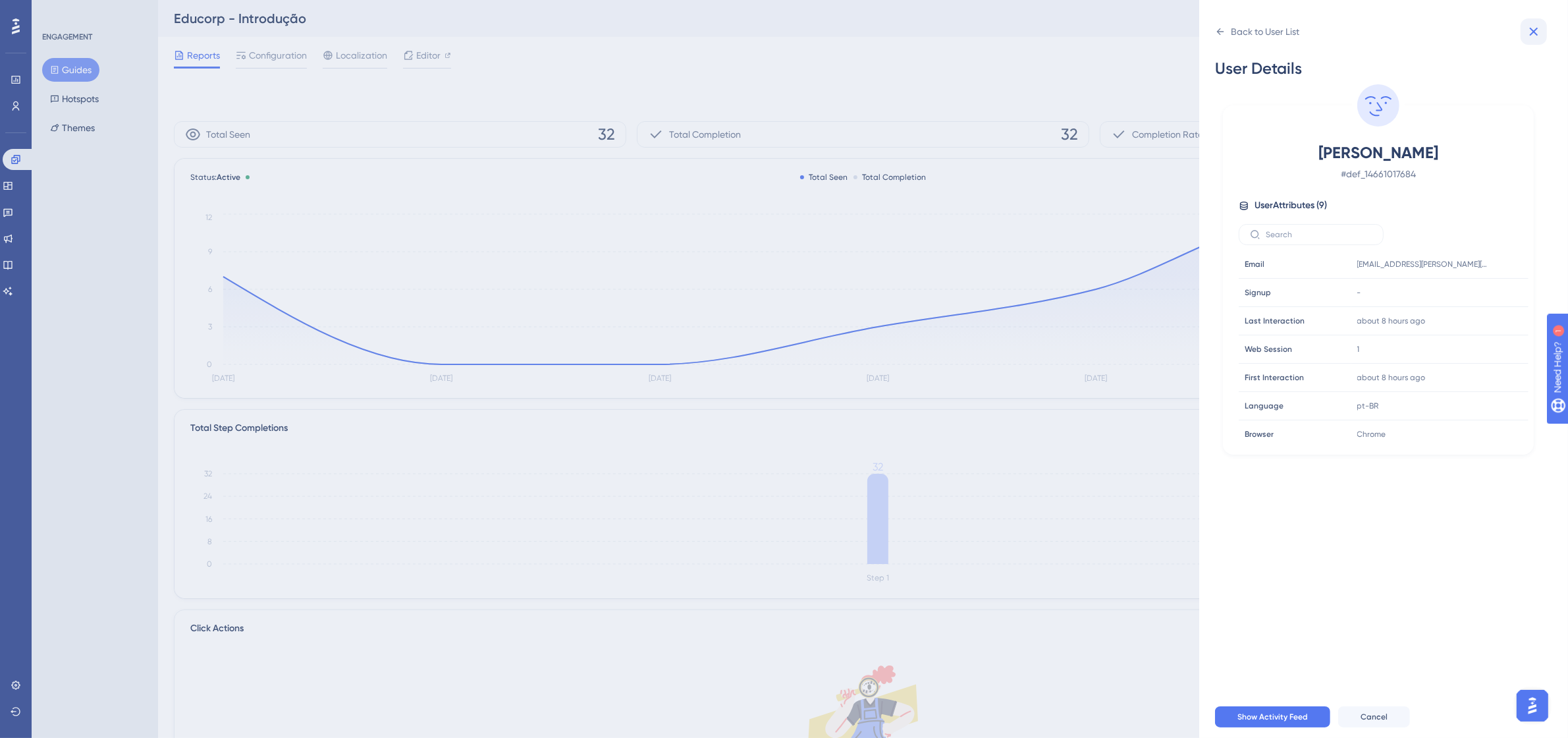
click at [1541, 24] on icon at bounding box center [1534, 32] width 16 height 16
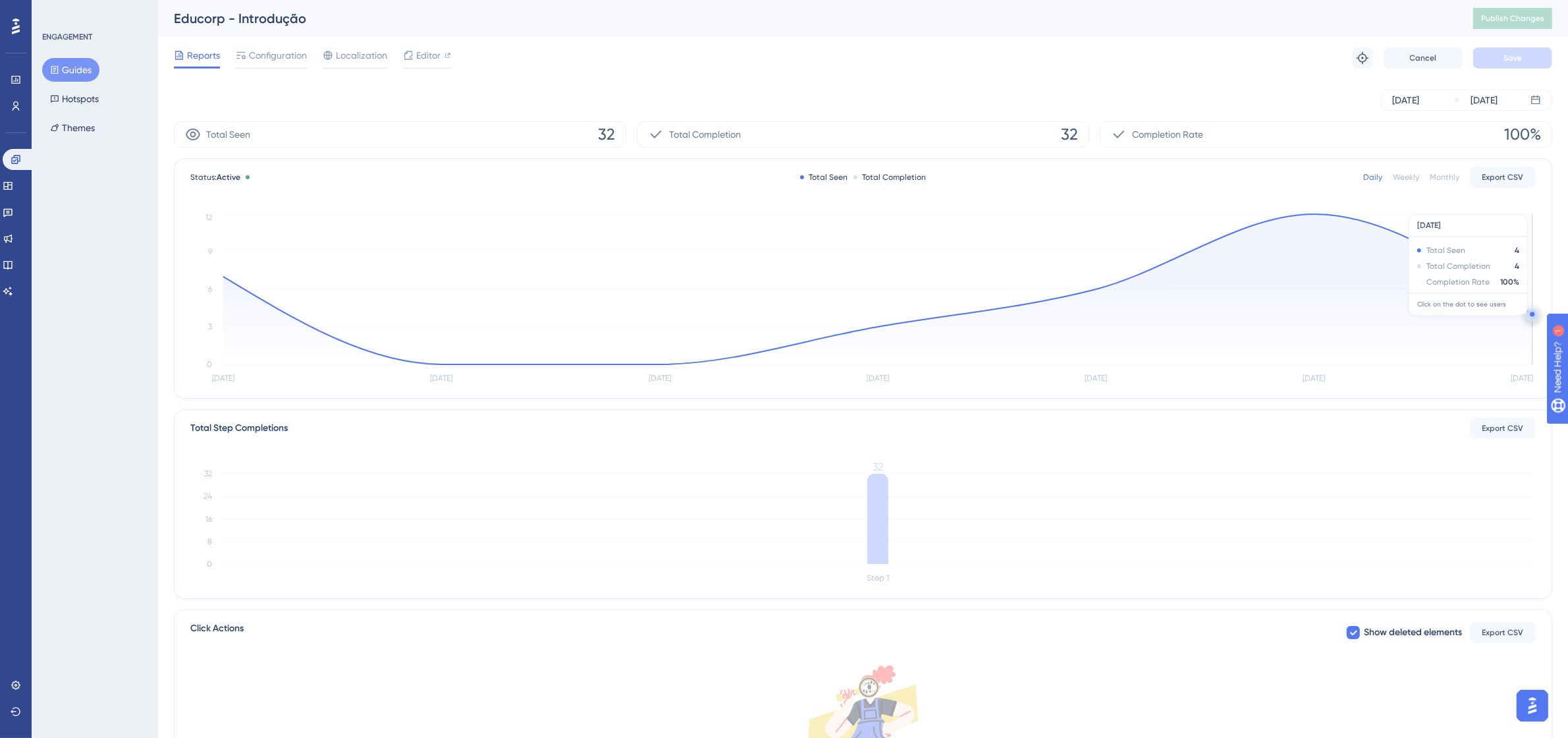
click at [1529, 304] on icon "[DATE] Aug [DATE] [DATE] [DATE] [DATE] [DATE] 0 3 6 9 12" at bounding box center [863, 299] width 1345 height 177
click at [1530, 313] on circle at bounding box center [1533, 316] width 5 height 5
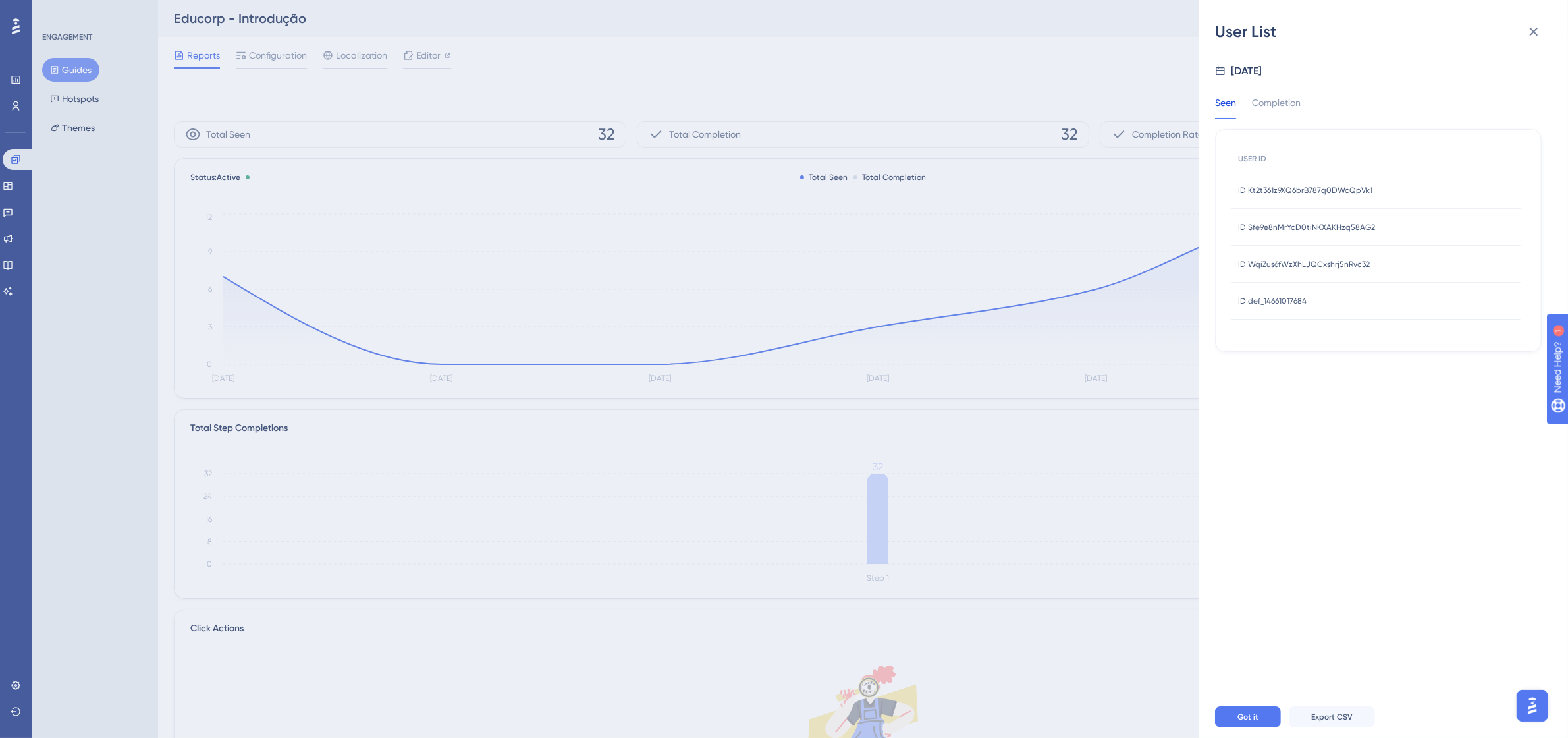
click at [1328, 273] on div "ID WqiZus6fWzXhLJQCxshrj5nRvc32 ID WqiZus6fWzXhLJQCxshrj5nRvc32" at bounding box center [1304, 264] width 132 height 37
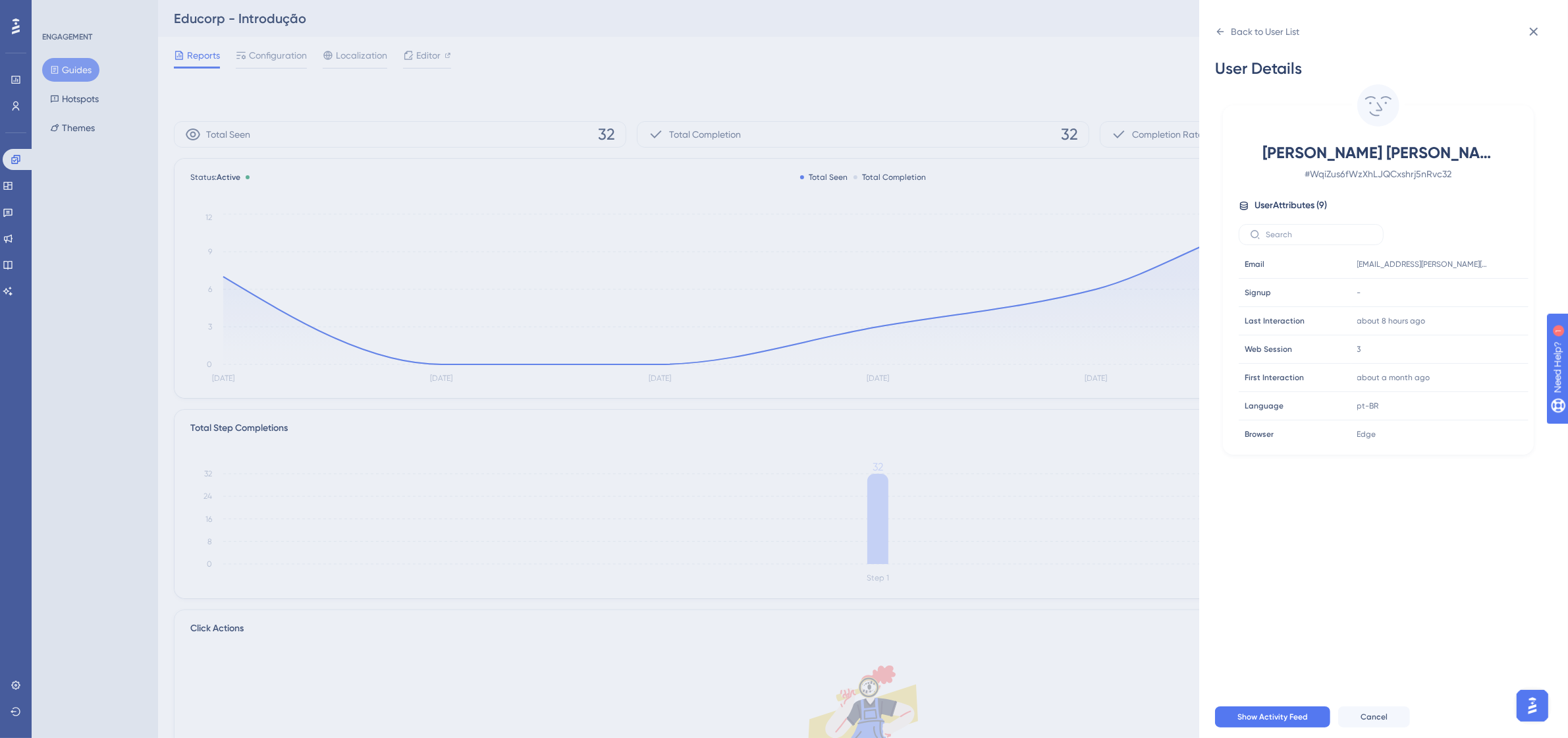
click at [1332, 262] on td "Email Email" at bounding box center [1295, 264] width 112 height 28
click at [1526, 41] on button at bounding box center [1534, 32] width 27 height 27
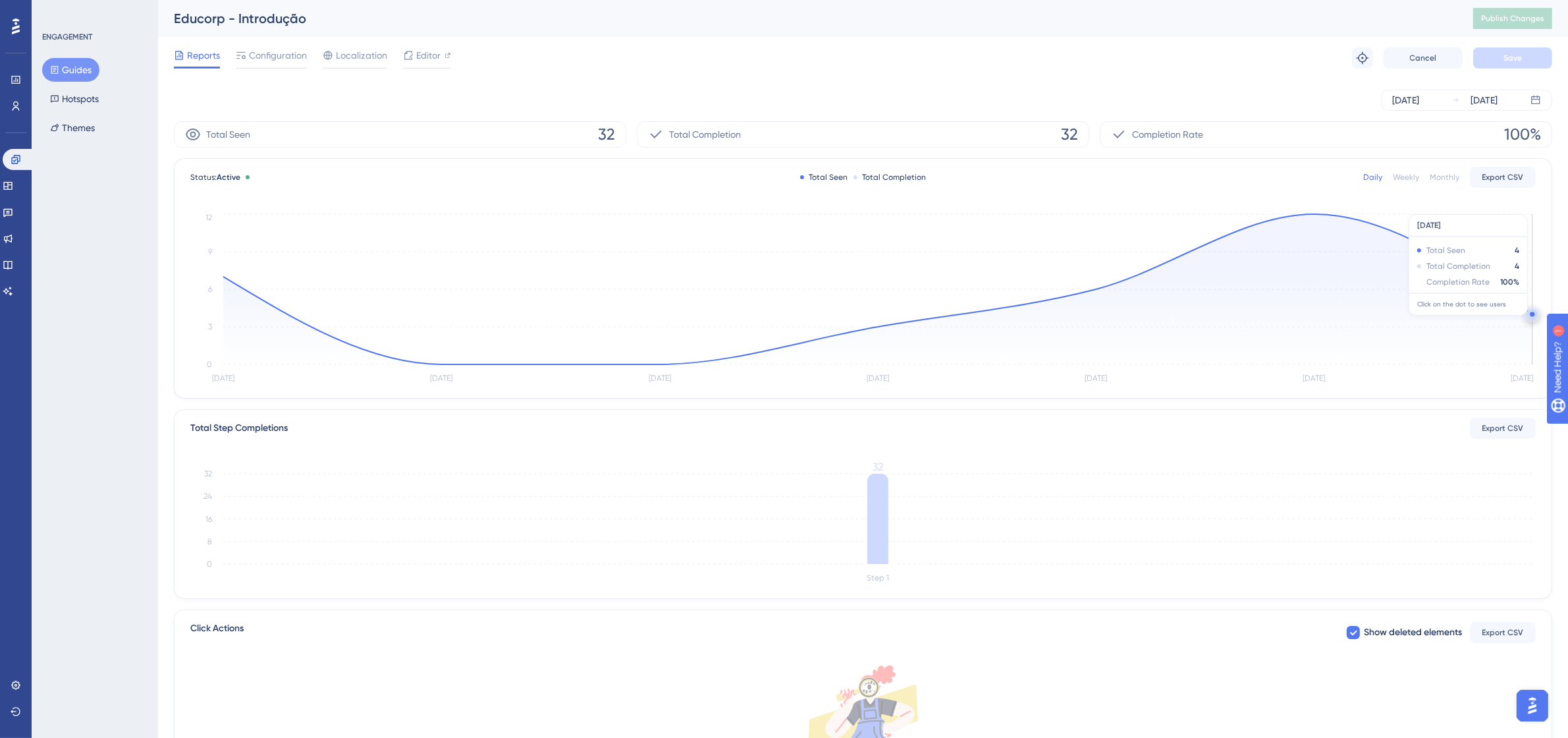
click at [1532, 313] on circle at bounding box center [1532, 313] width 4 height 4
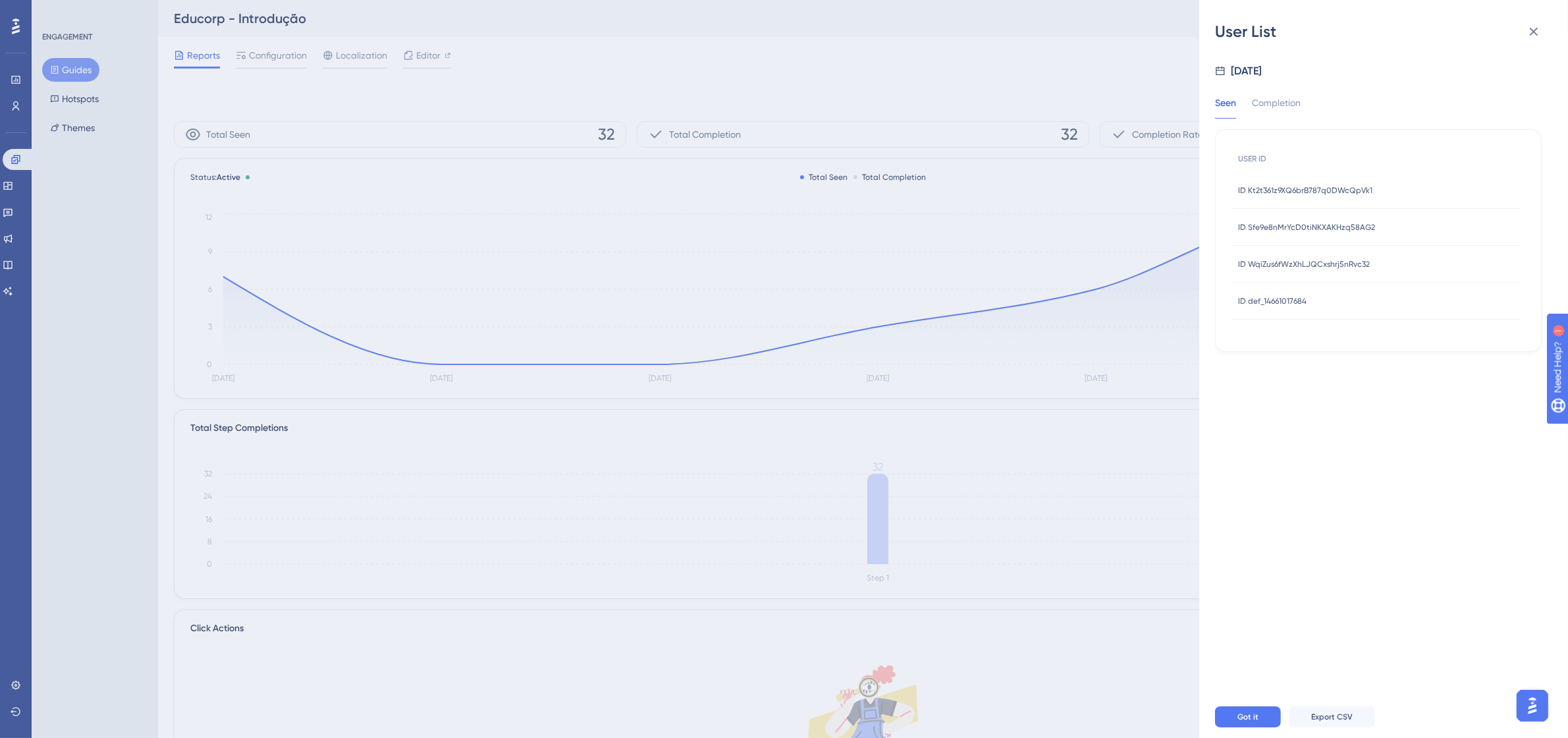
click at [1334, 227] on span "ID Sfe9e8nMrYcD0tiNKXAKHzq58AG2" at bounding box center [1306, 227] width 137 height 11
click at [1330, 225] on span "ID Sfe9e8nMrYcD0tiNKXAKHzq58AG2" at bounding box center [1306, 227] width 137 height 11
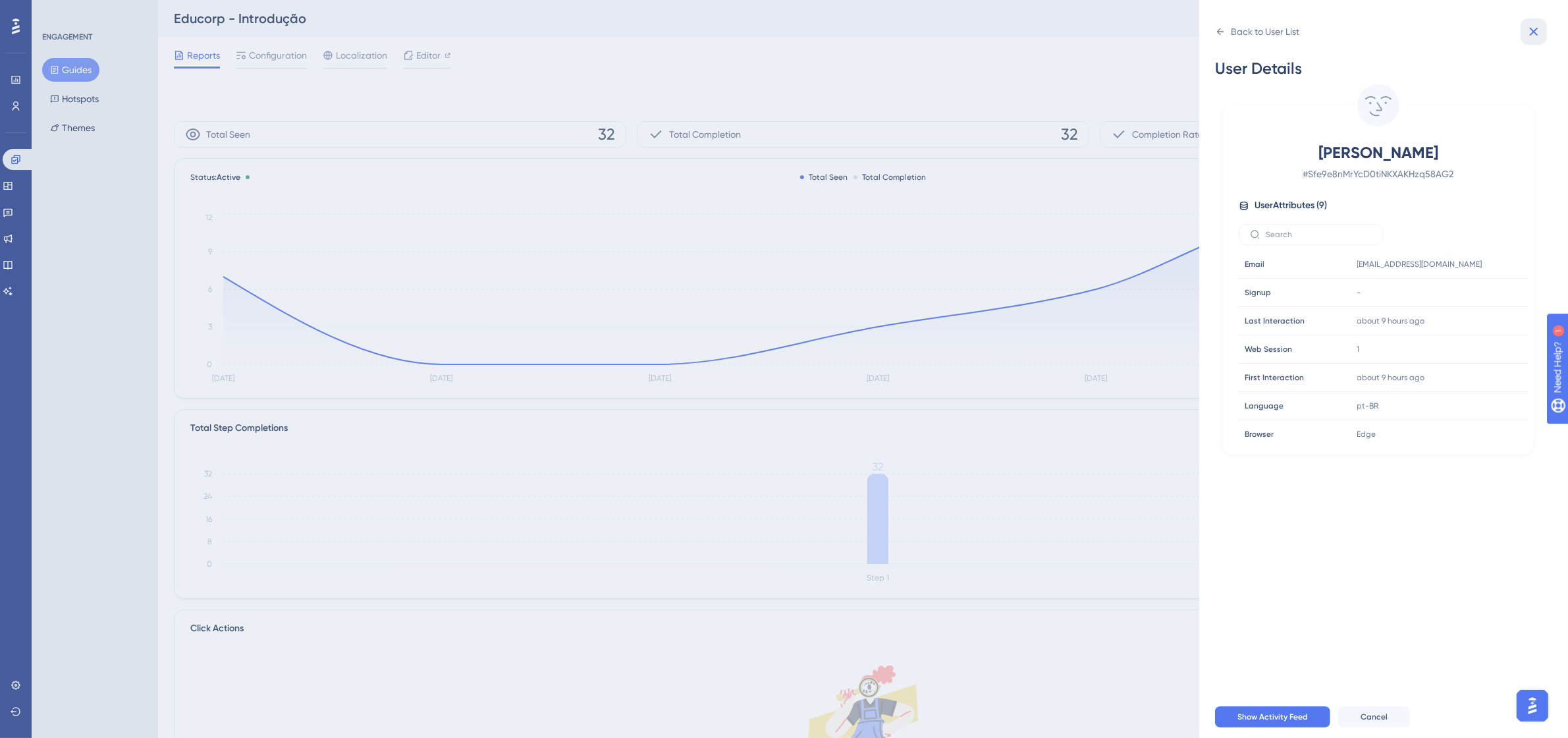
click at [1524, 38] on button at bounding box center [1534, 32] width 27 height 27
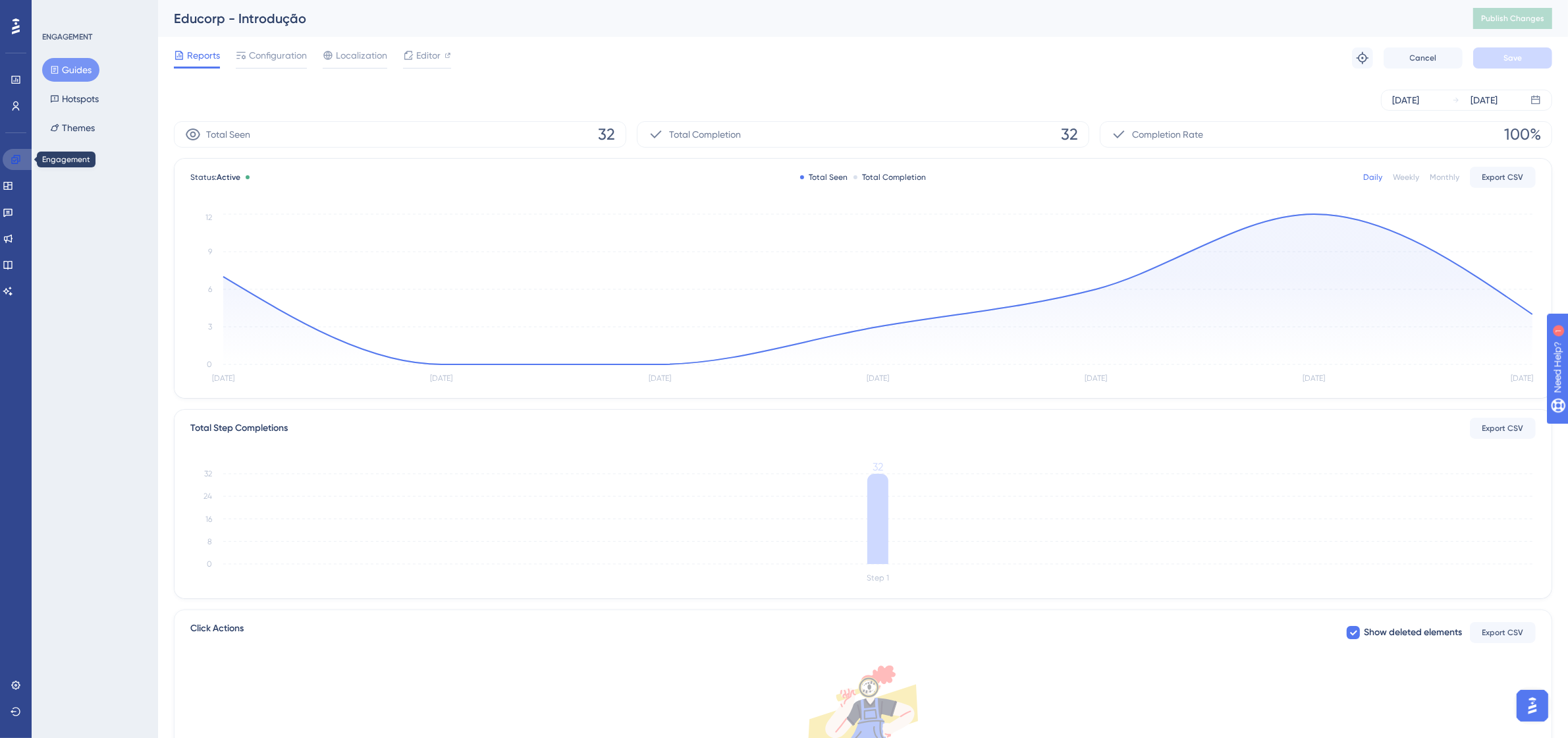
click at [11, 154] on icon at bounding box center [16, 159] width 11 height 11
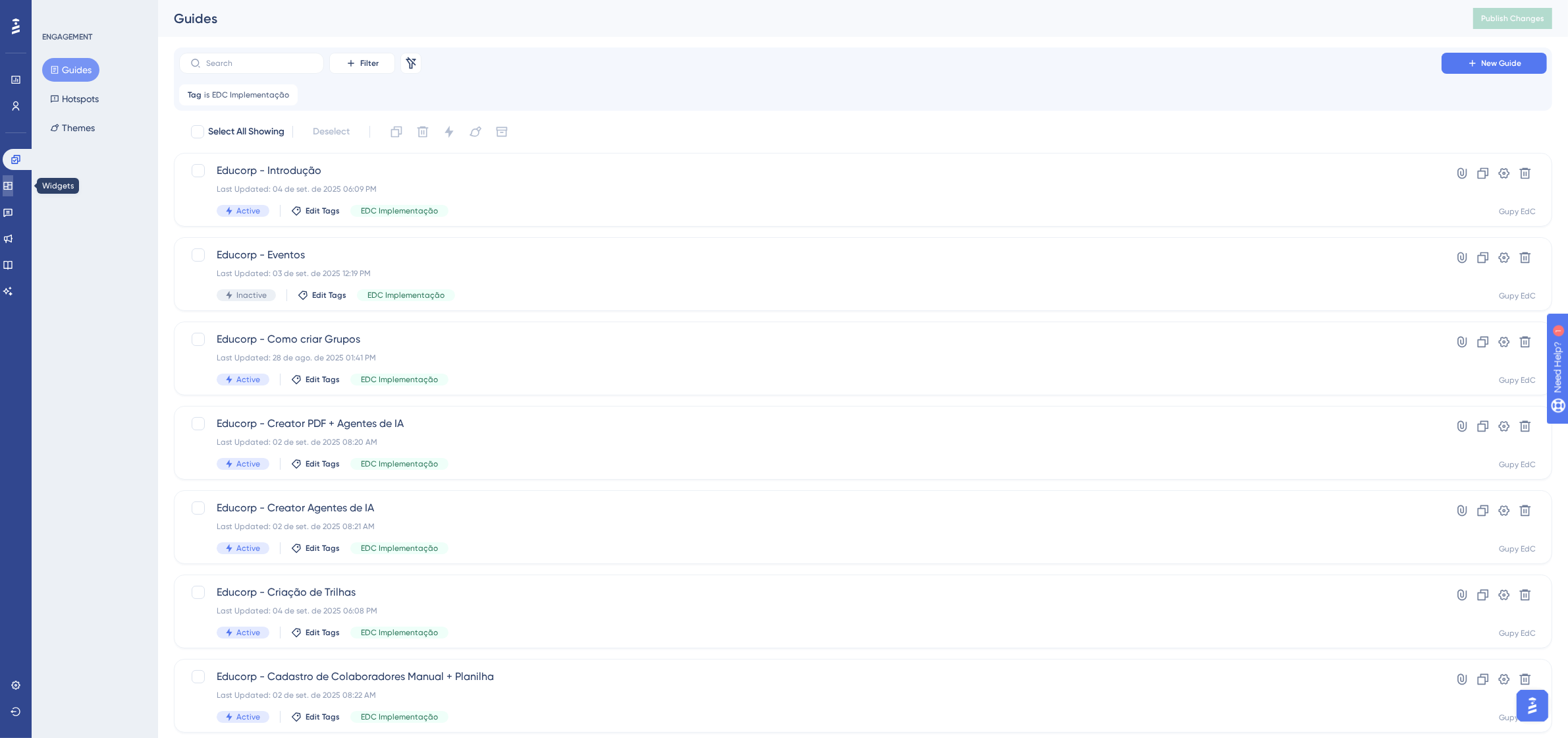
click at [13, 187] on link at bounding box center [8, 186] width 11 height 21
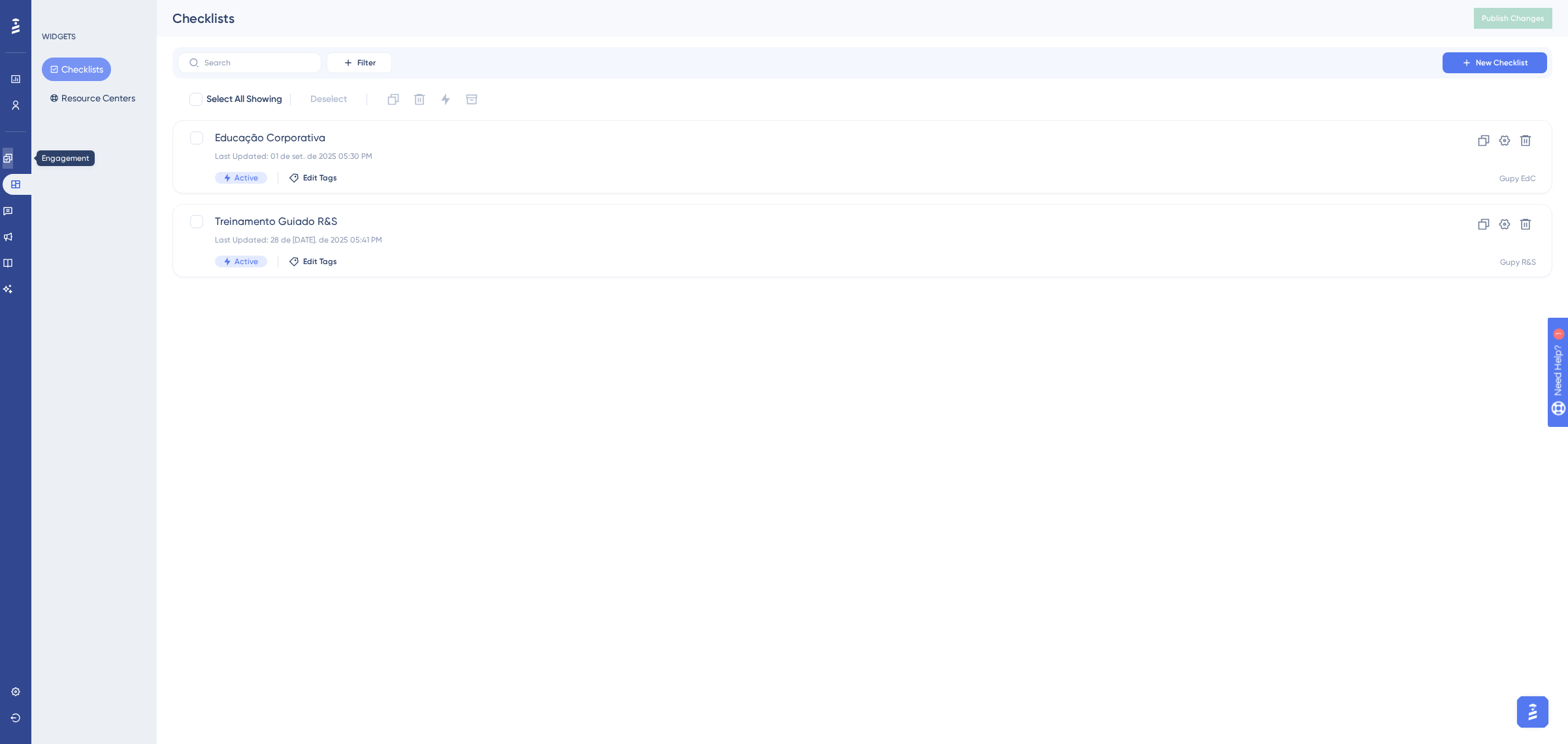
click at [13, 153] on icon at bounding box center [8, 158] width 11 height 11
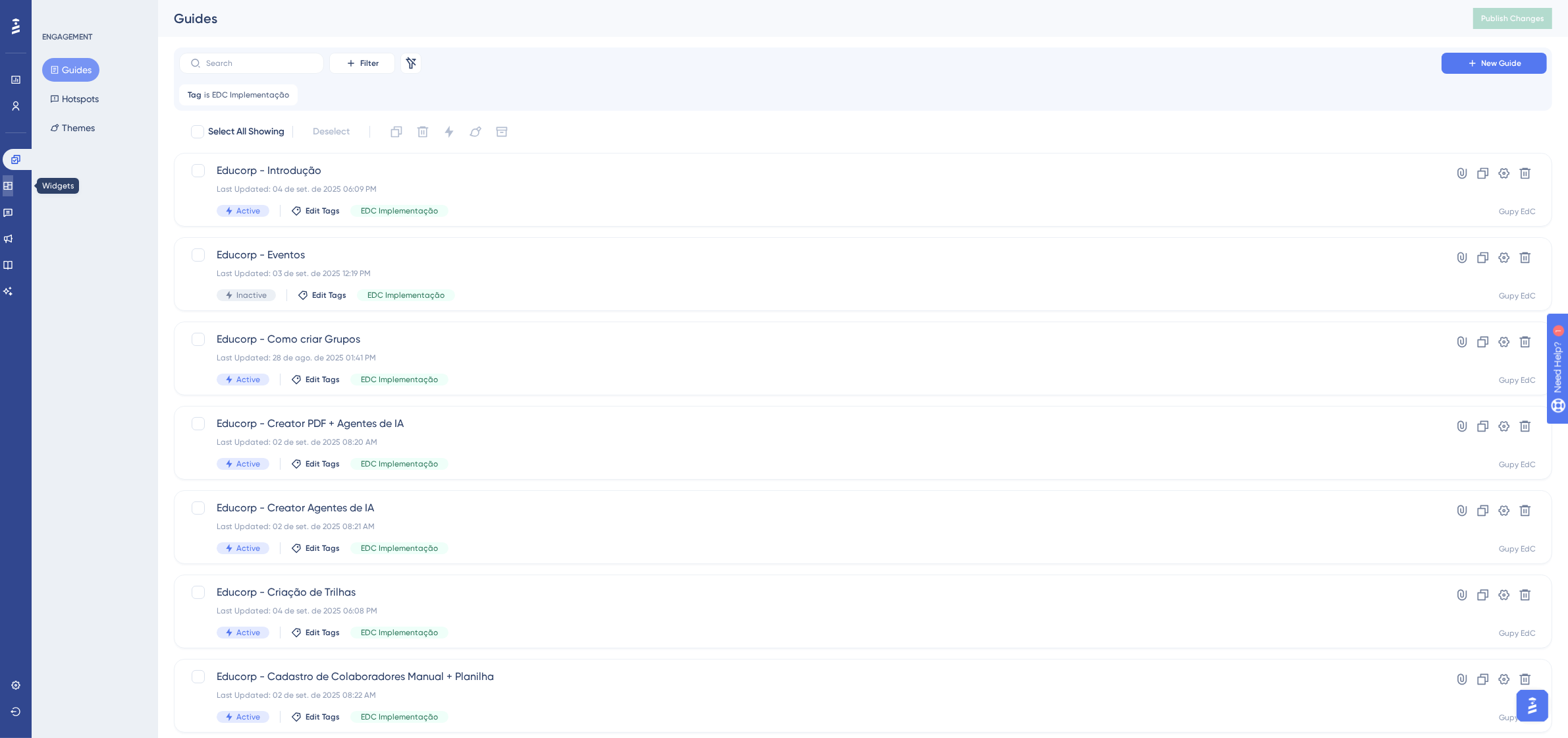
click at [13, 181] on icon at bounding box center [8, 186] width 11 height 11
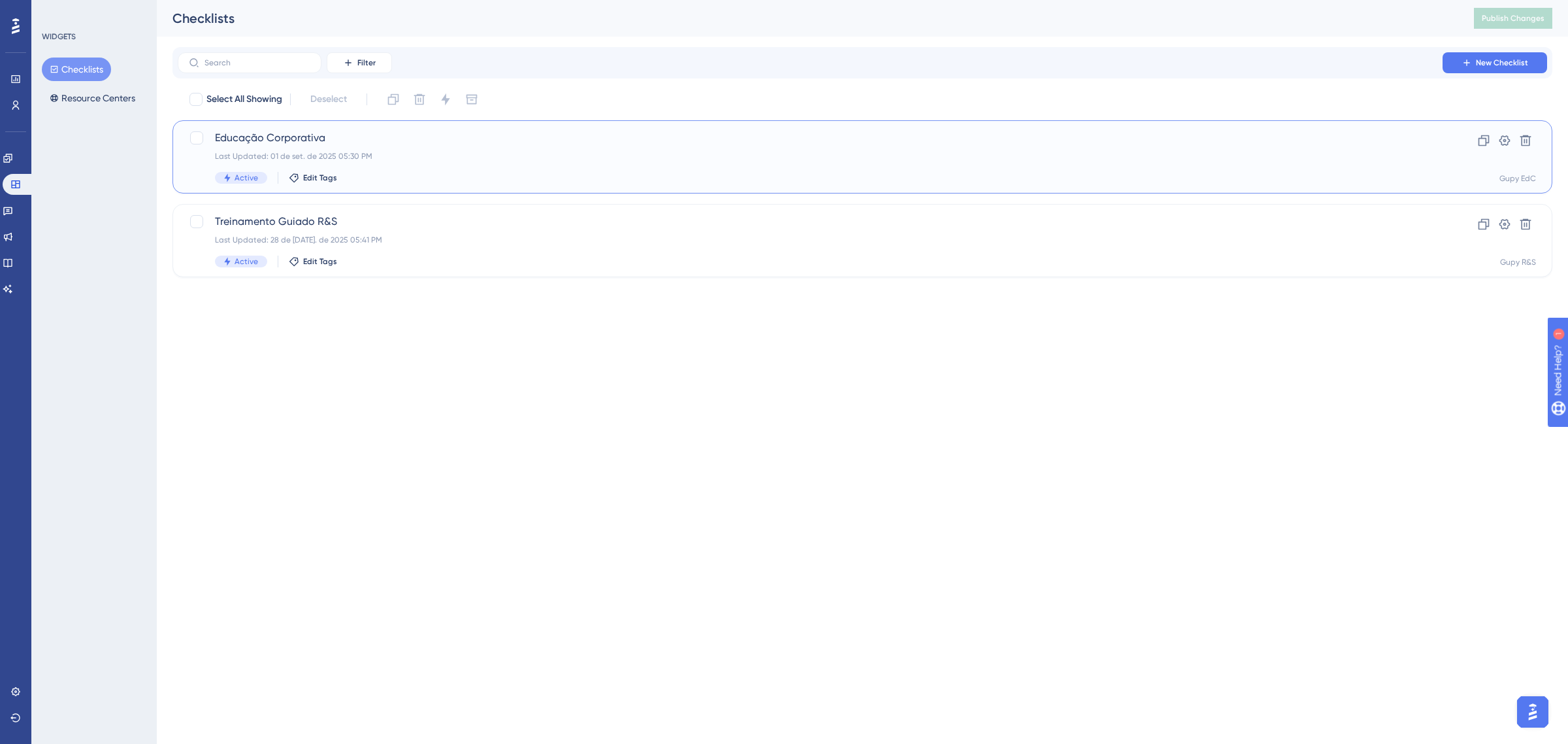
click at [404, 159] on div "Last Updated: 01 de set. de 2025 05:30 PM" at bounding box center [810, 156] width 1191 height 11
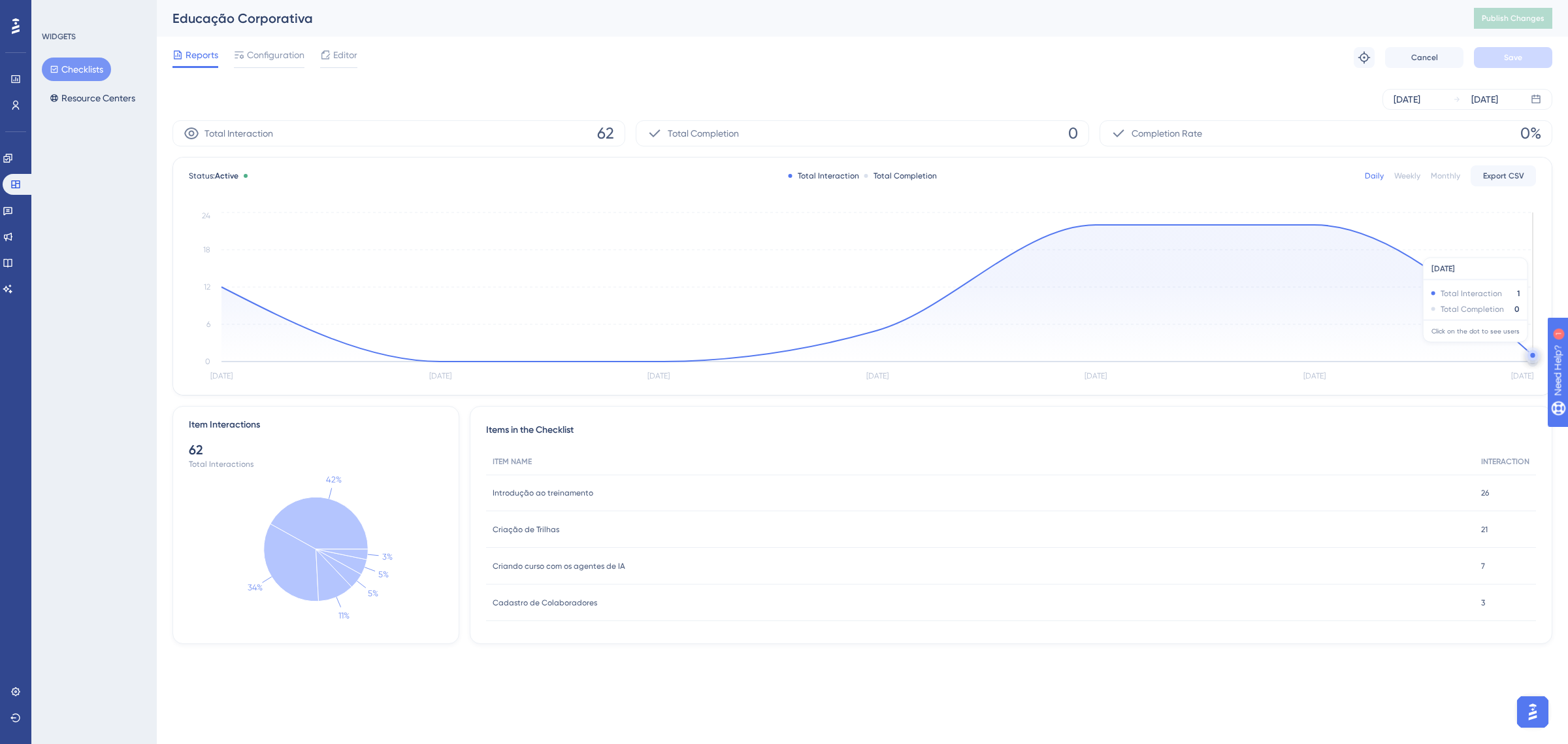
click at [1529, 353] on circle at bounding box center [1533, 356] width 7 height 7
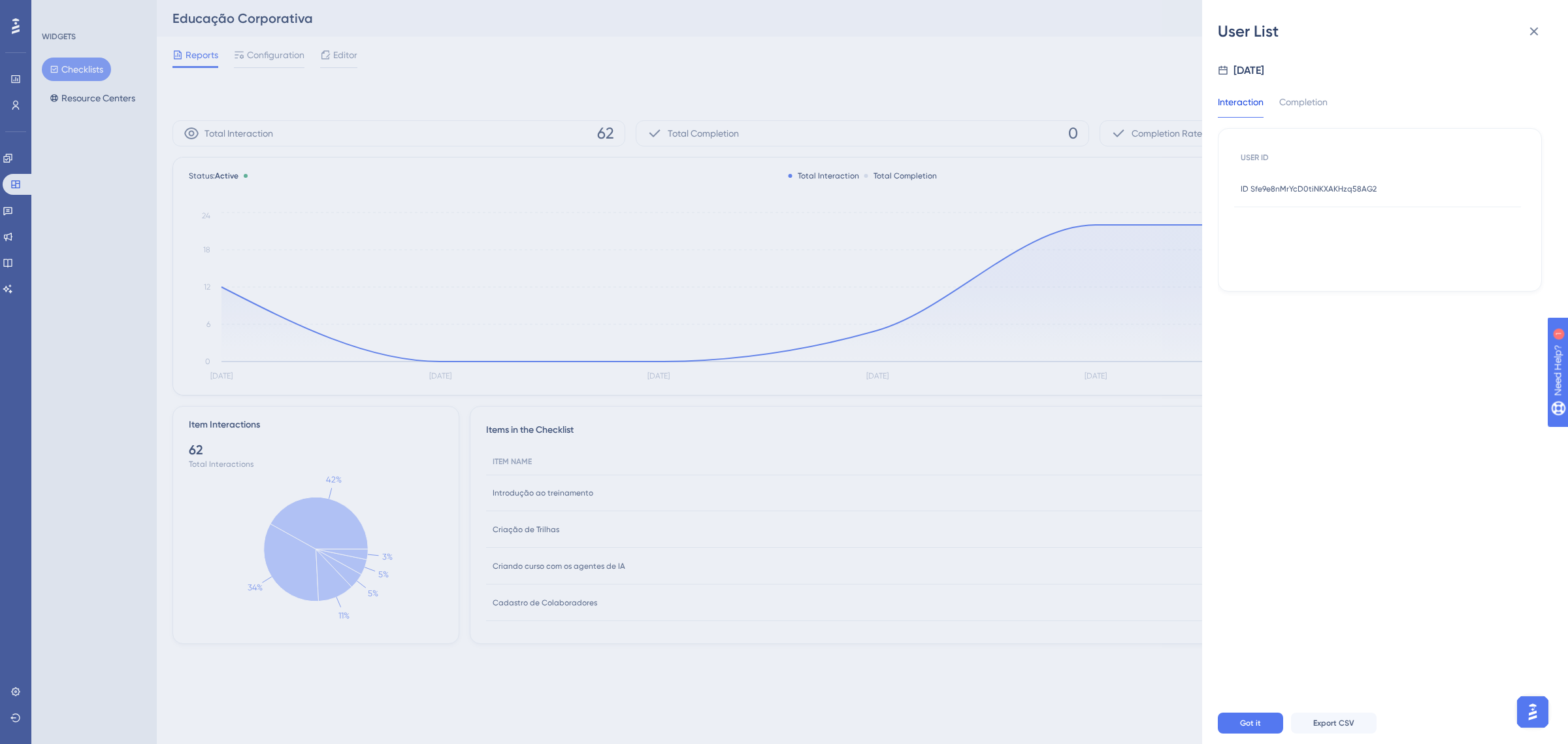
click at [1346, 197] on div "ID Sfe9e8nMrYcD0tiNKXAKHzq58AG2 ID Sfe9e8nMrYcD0tiNKXAKHzq58AG2" at bounding box center [1308, 189] width 136 height 37
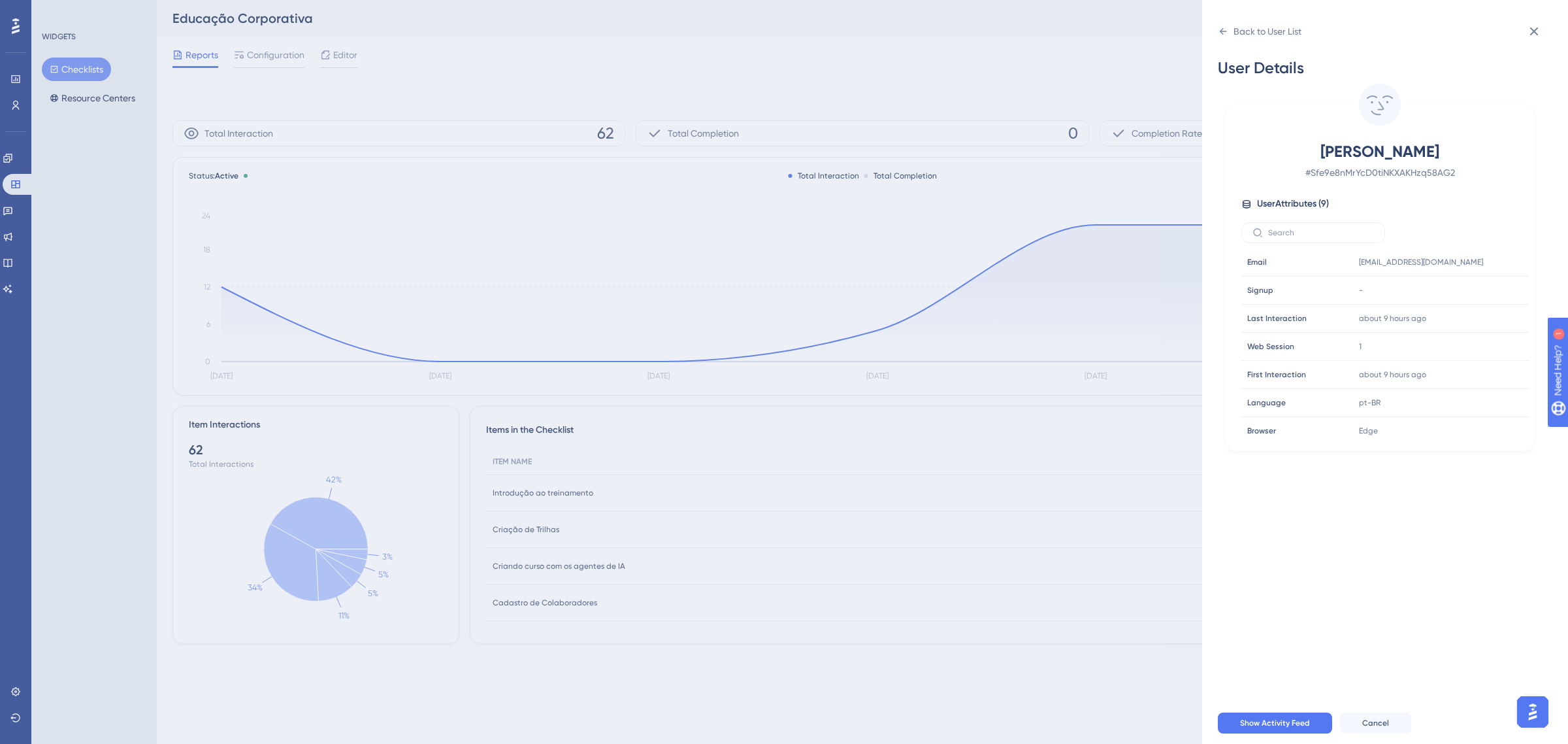
click at [1017, 82] on div "Back to User List User Details [PERSON_NAME] # Sfe9e8nMrYcD0tiNKXAKHzq58AG2 Use…" at bounding box center [784, 372] width 1568 height 744
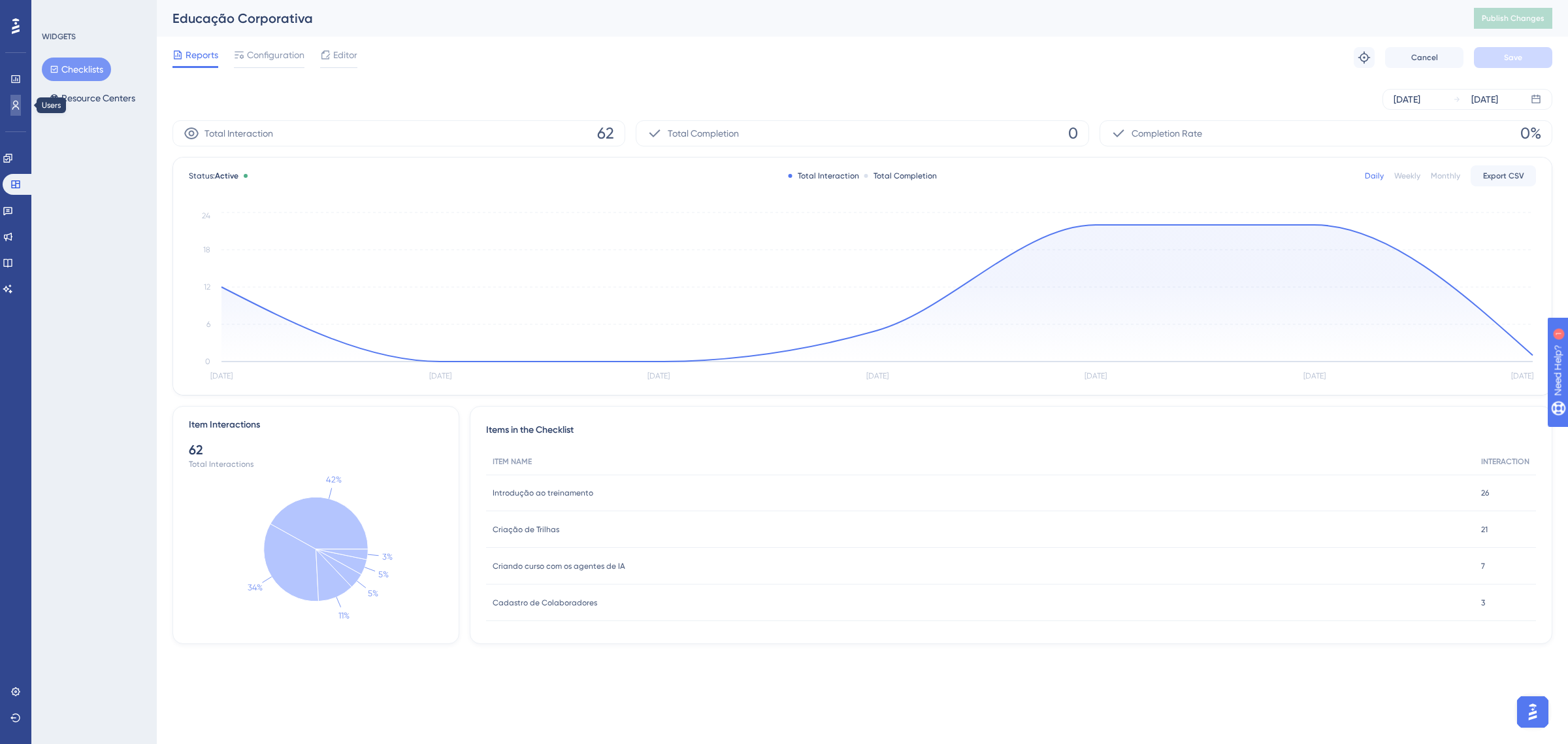
click at [11, 106] on link at bounding box center [16, 105] width 11 height 21
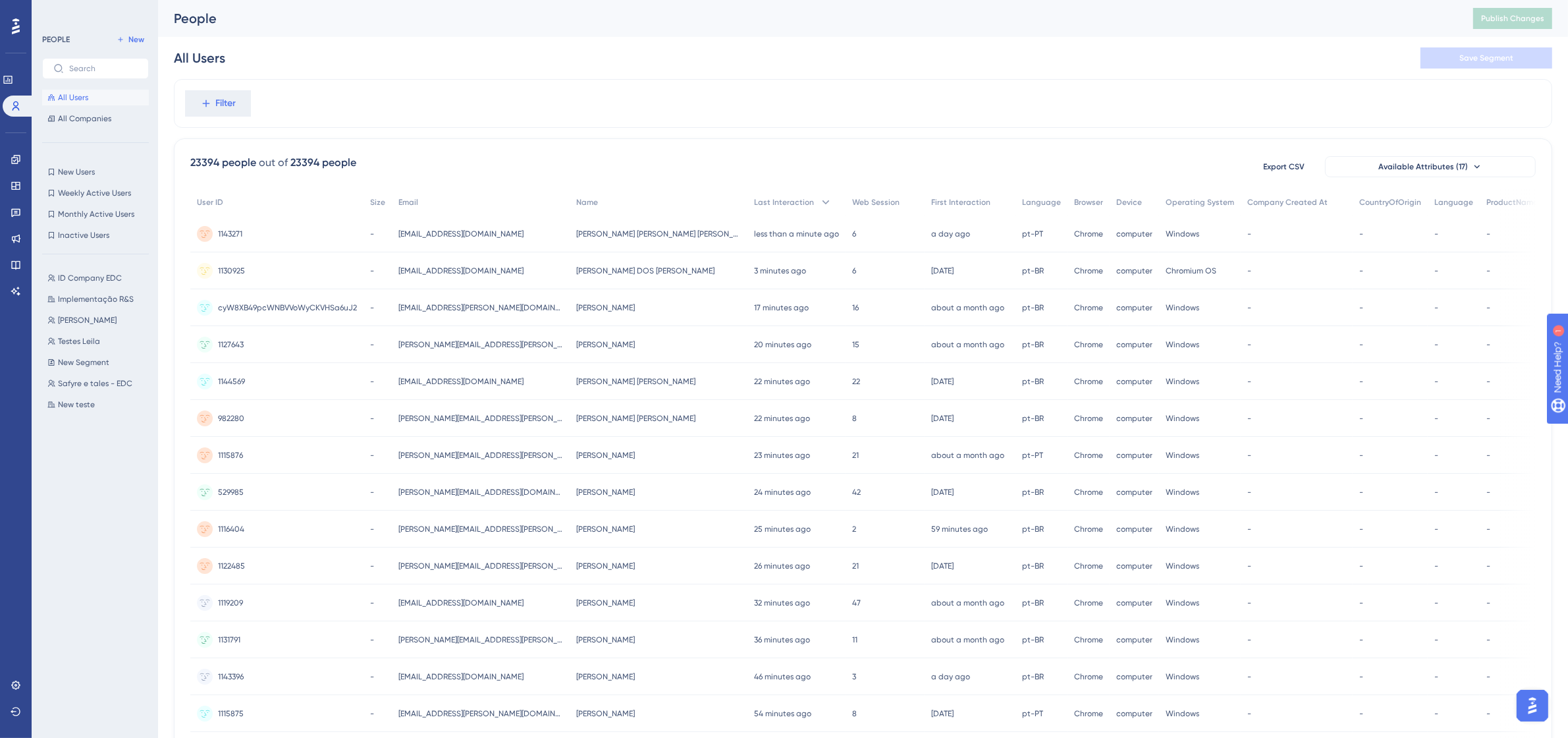
click at [73, 95] on span "All Users" at bounding box center [73, 97] width 30 height 11
click at [10, 72] on link at bounding box center [8, 80] width 11 height 21
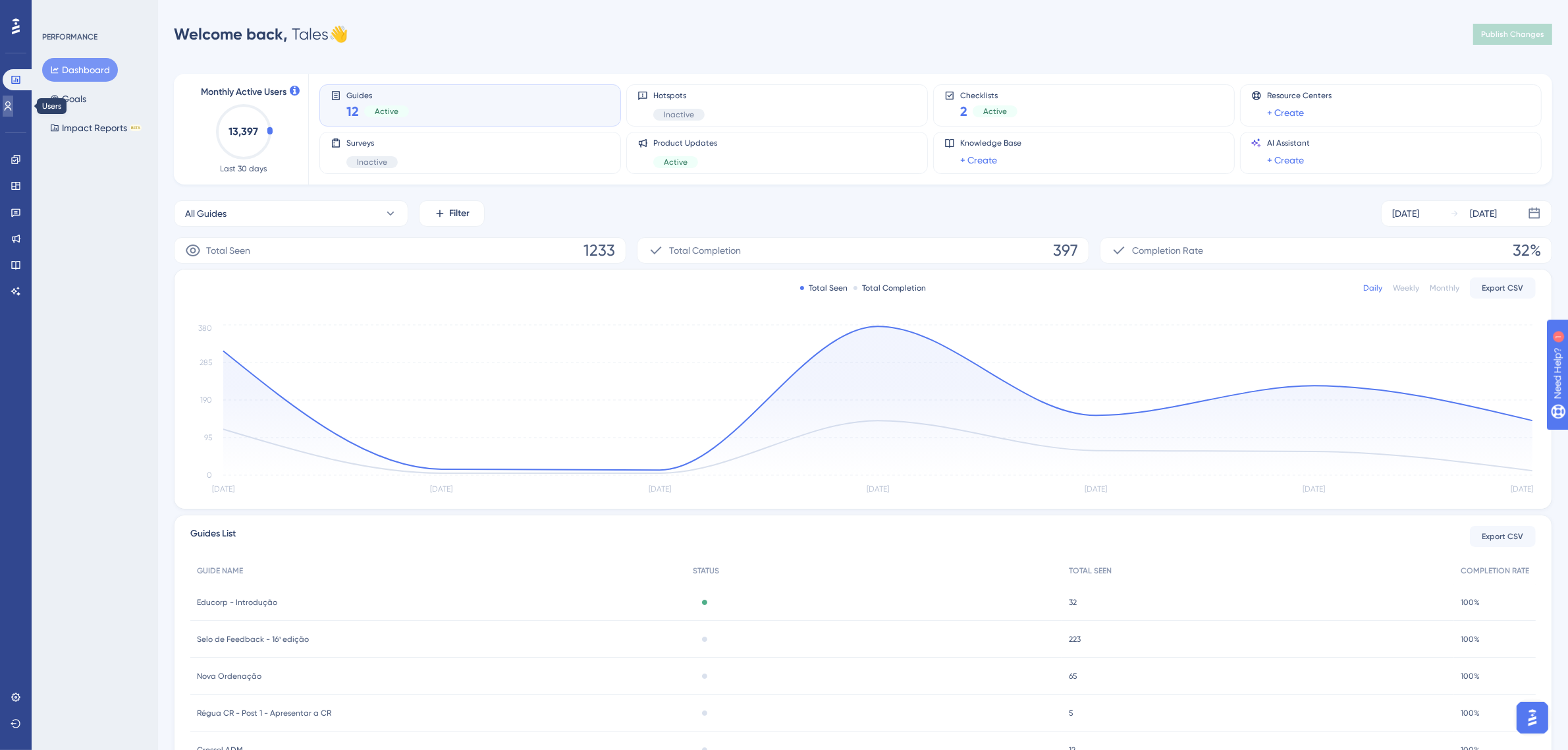
click at [13, 103] on icon at bounding box center [8, 106] width 11 height 11
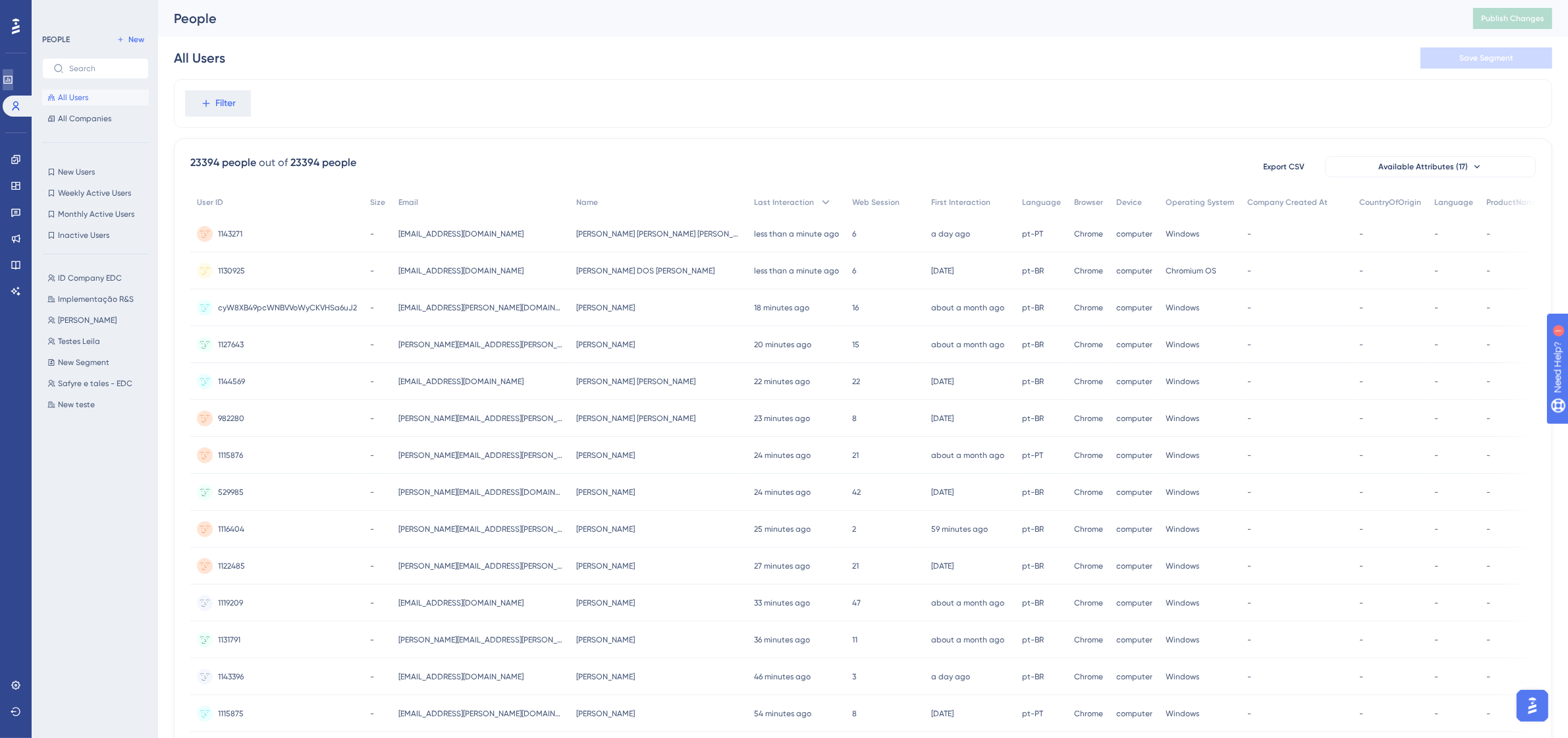
click at [13, 84] on link at bounding box center [8, 80] width 11 height 21
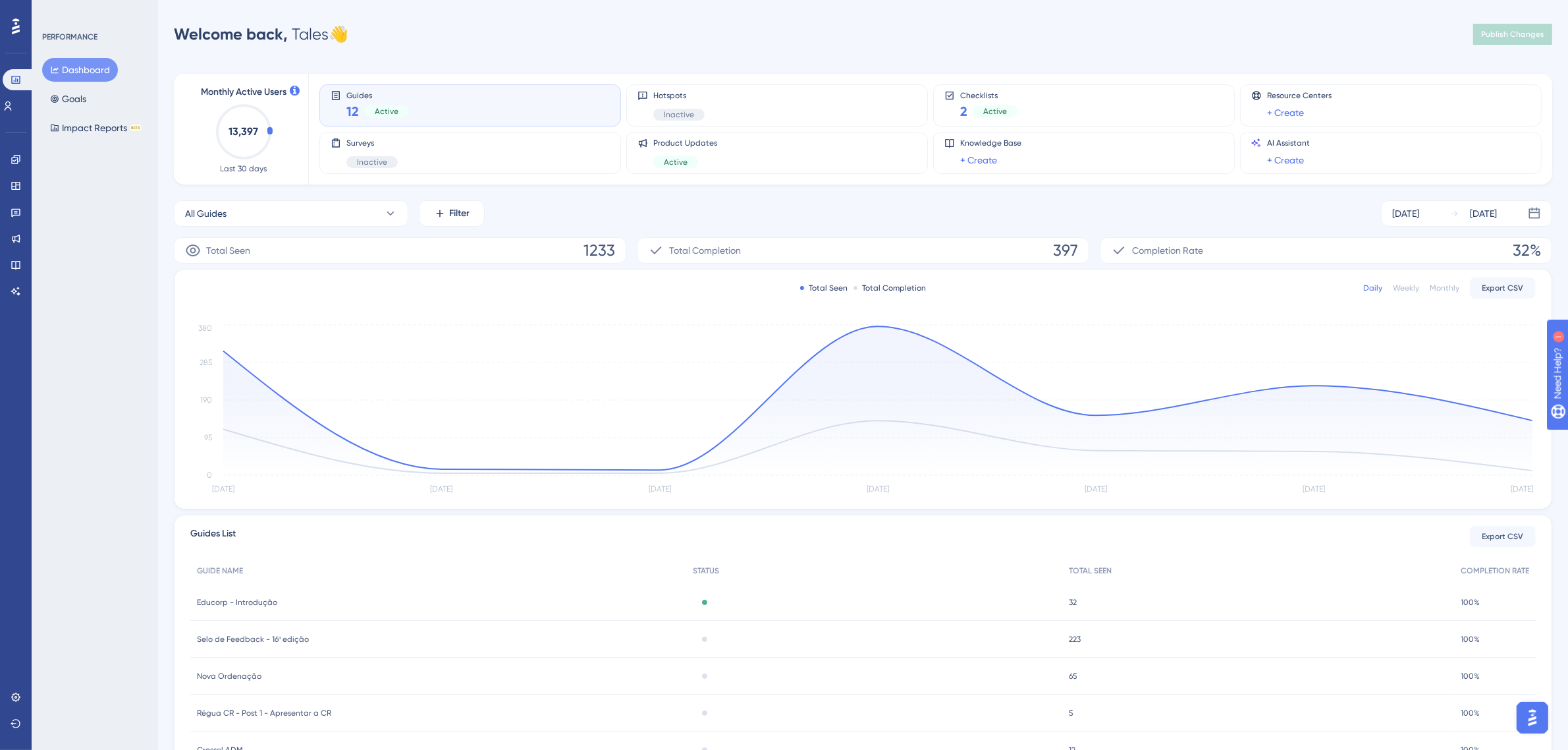
click at [268, 136] on circle at bounding box center [244, 132] width 53 height 53
click at [273, 126] on div "Monthly Active Users 13,397 Last 30 days" at bounding box center [244, 128] width 97 height 89
click at [1470, 222] on div "[DATE] [DATE]" at bounding box center [1467, 214] width 171 height 27
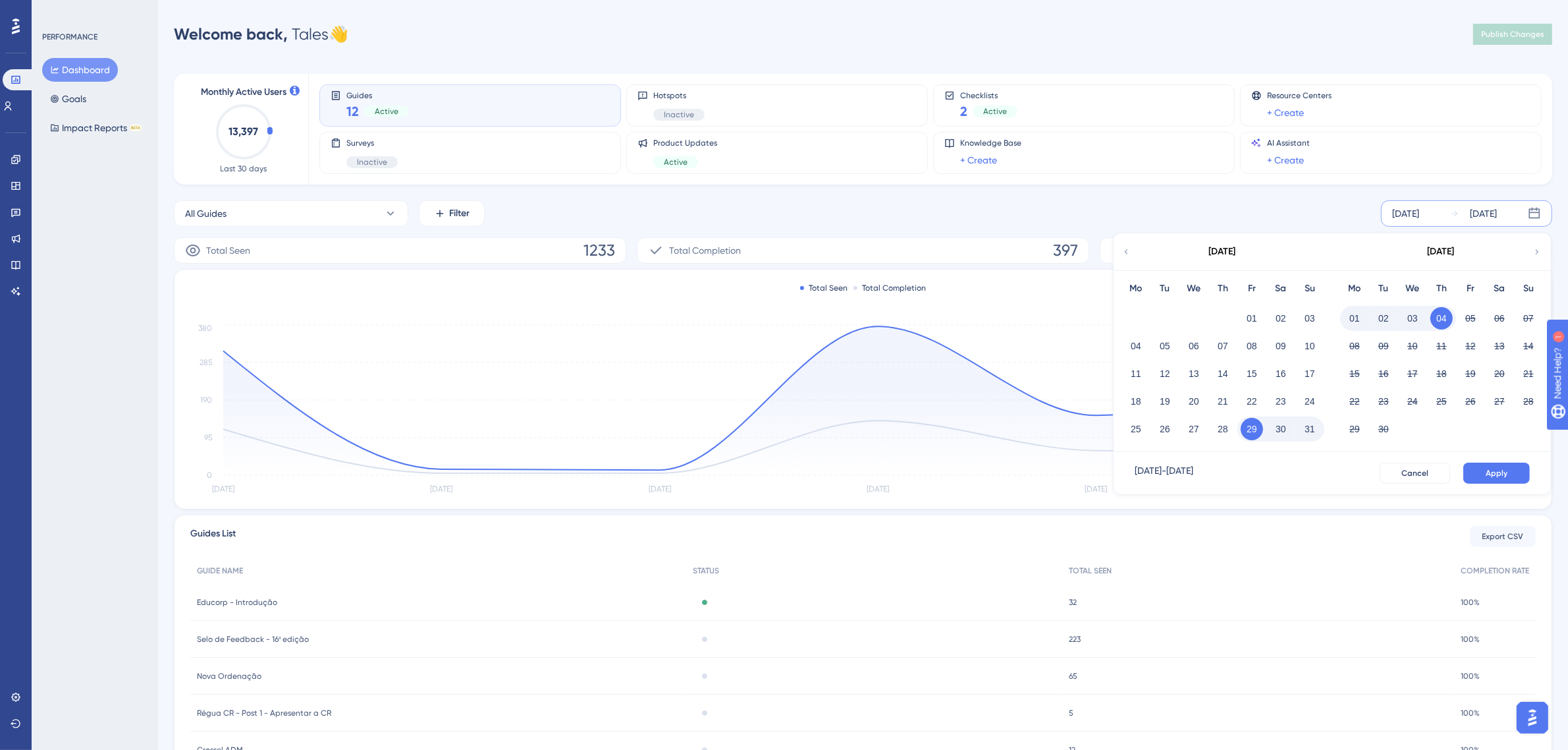
click at [1440, 317] on button "04" at bounding box center [1442, 318] width 22 height 22
click at [1450, 212] on icon at bounding box center [1455, 213] width 9 height 9
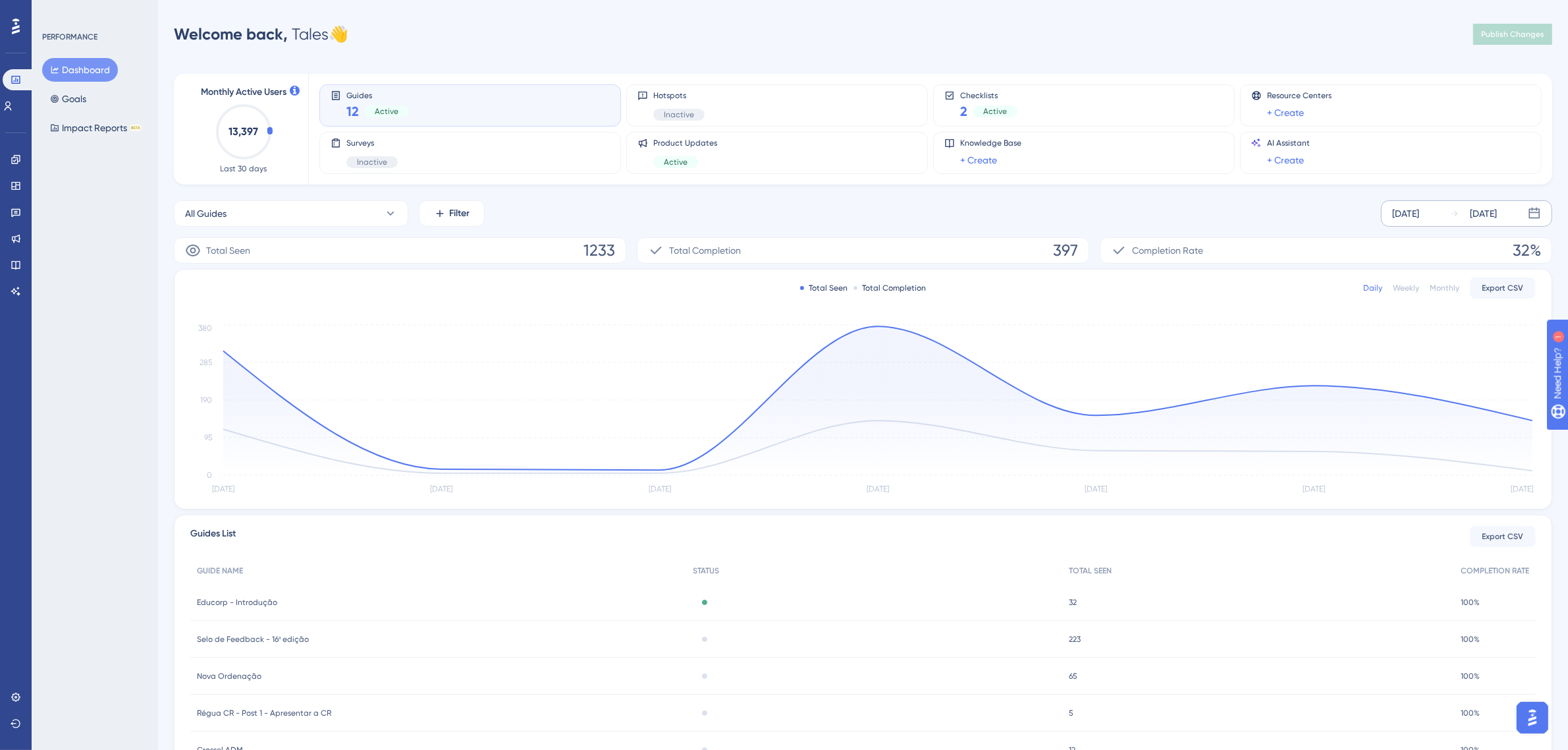
click at [1448, 212] on div "[DATE] [DATE]" at bounding box center [1467, 214] width 171 height 27
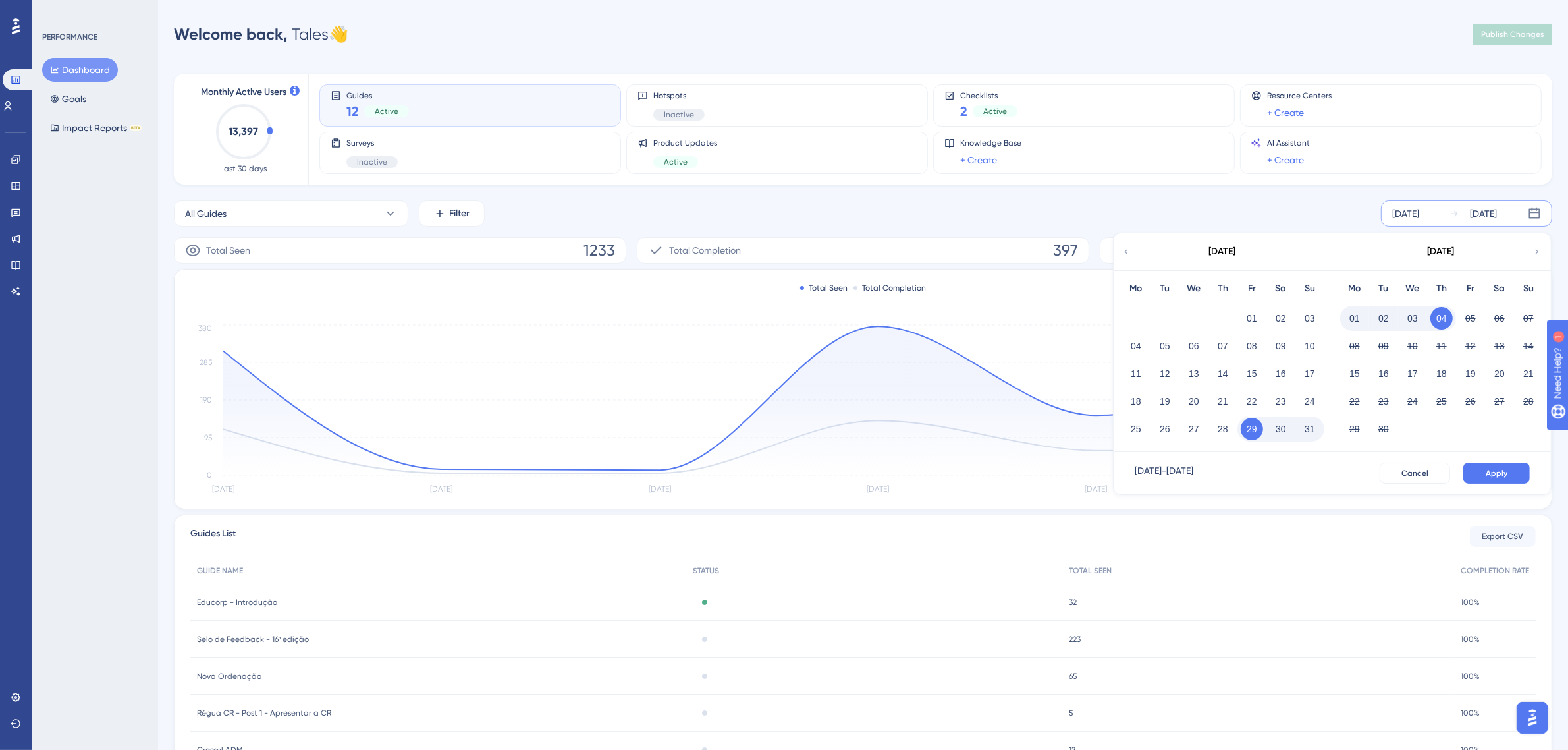
click at [1442, 317] on button "04" at bounding box center [1442, 318] width 22 height 22
click at [1420, 214] on div "[DATE]" at bounding box center [1405, 214] width 27 height 16
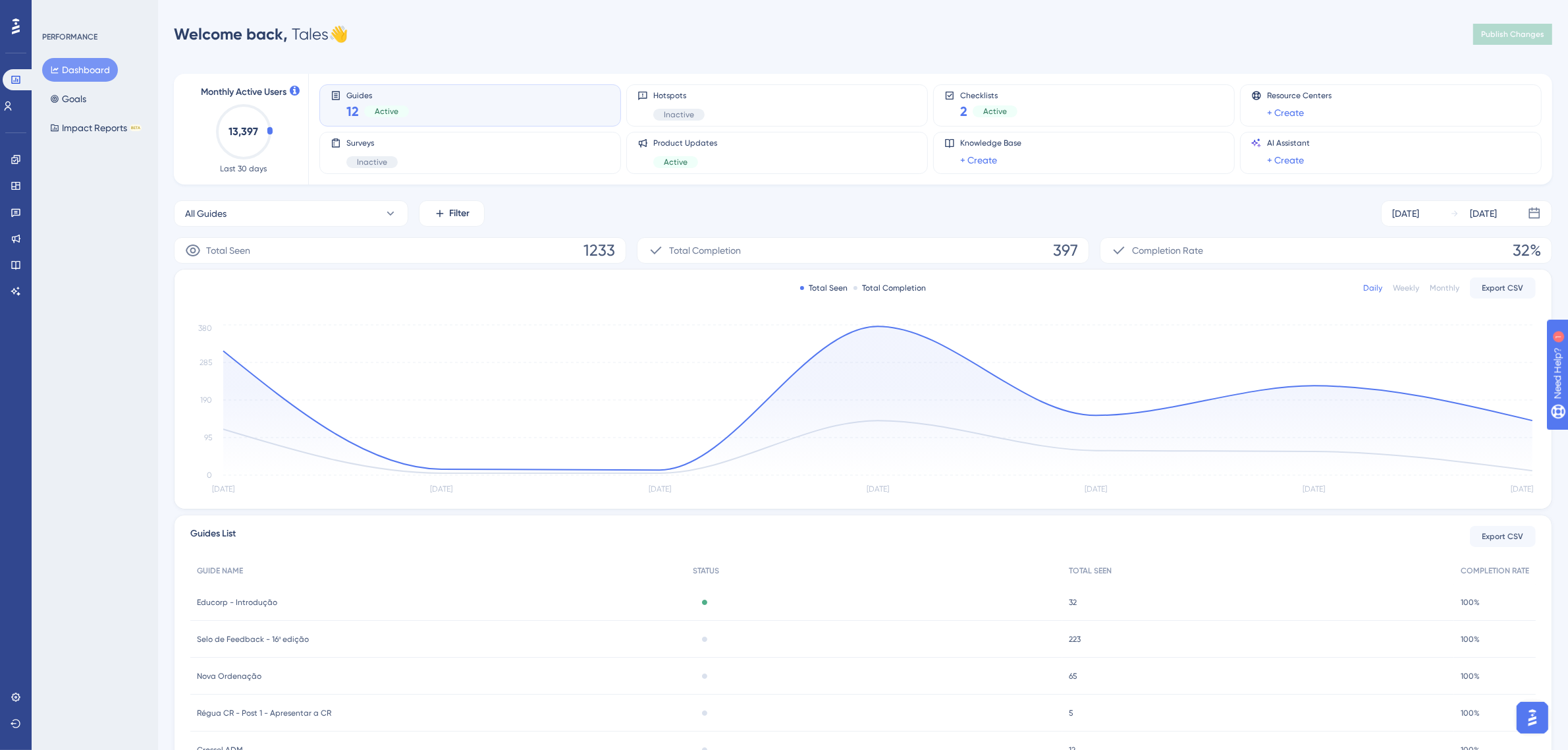
click at [1438, 228] on div "All Guides Filter [DATE] [DATE] Total Seen 1233 Total Completion 397 Completion…" at bounding box center [864, 506] width 1379 height 611
click at [1420, 216] on div "[DATE]" at bounding box center [1405, 214] width 27 height 16
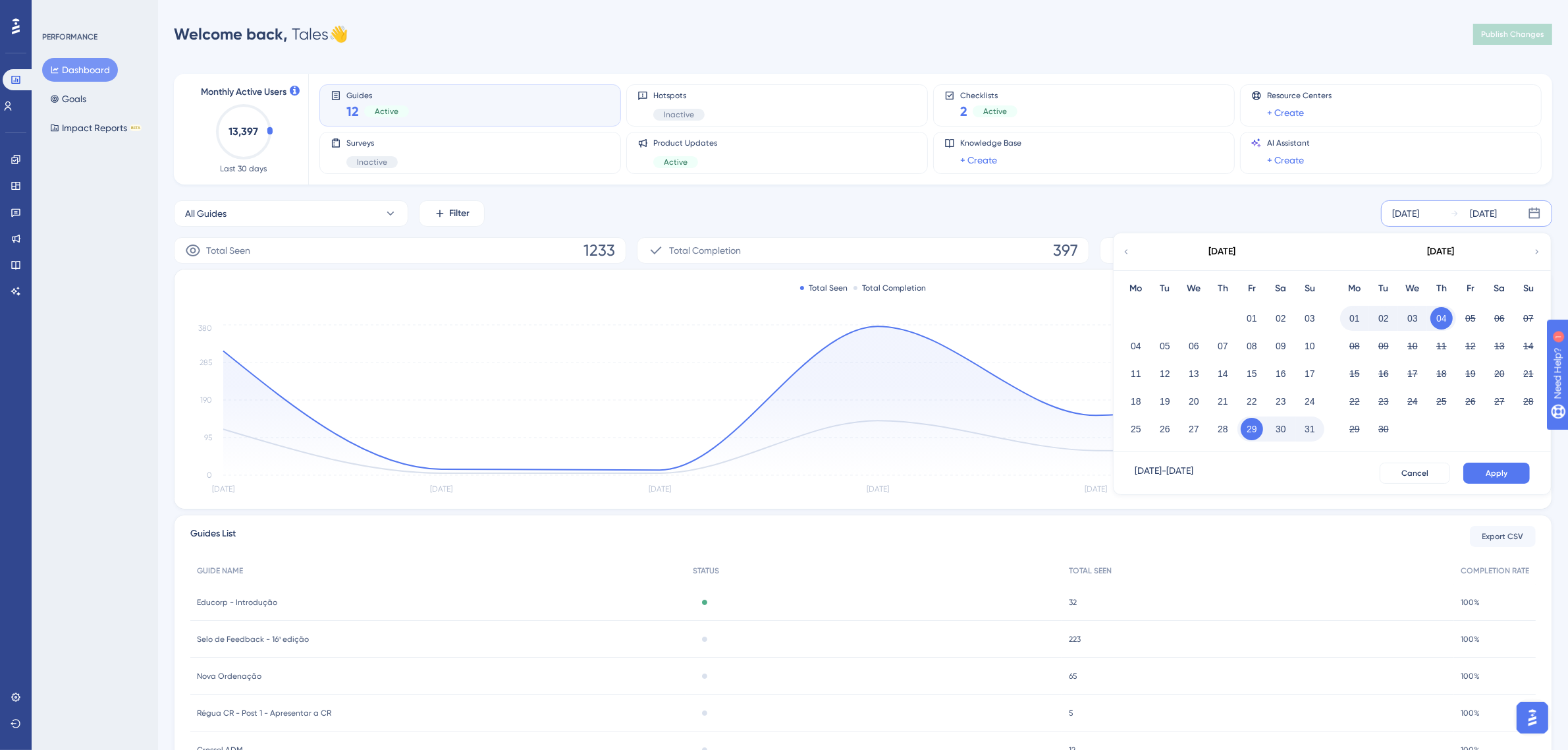
click at [1408, 310] on button "03" at bounding box center [1412, 318] width 22 height 22
click at [1446, 221] on div "[DATE] [DATE] [DATE] Mo Tu We Th Fr Sa Su 01 02 03 04 05 06 07 08 09 10 11 12 1…" at bounding box center [1467, 214] width 171 height 27
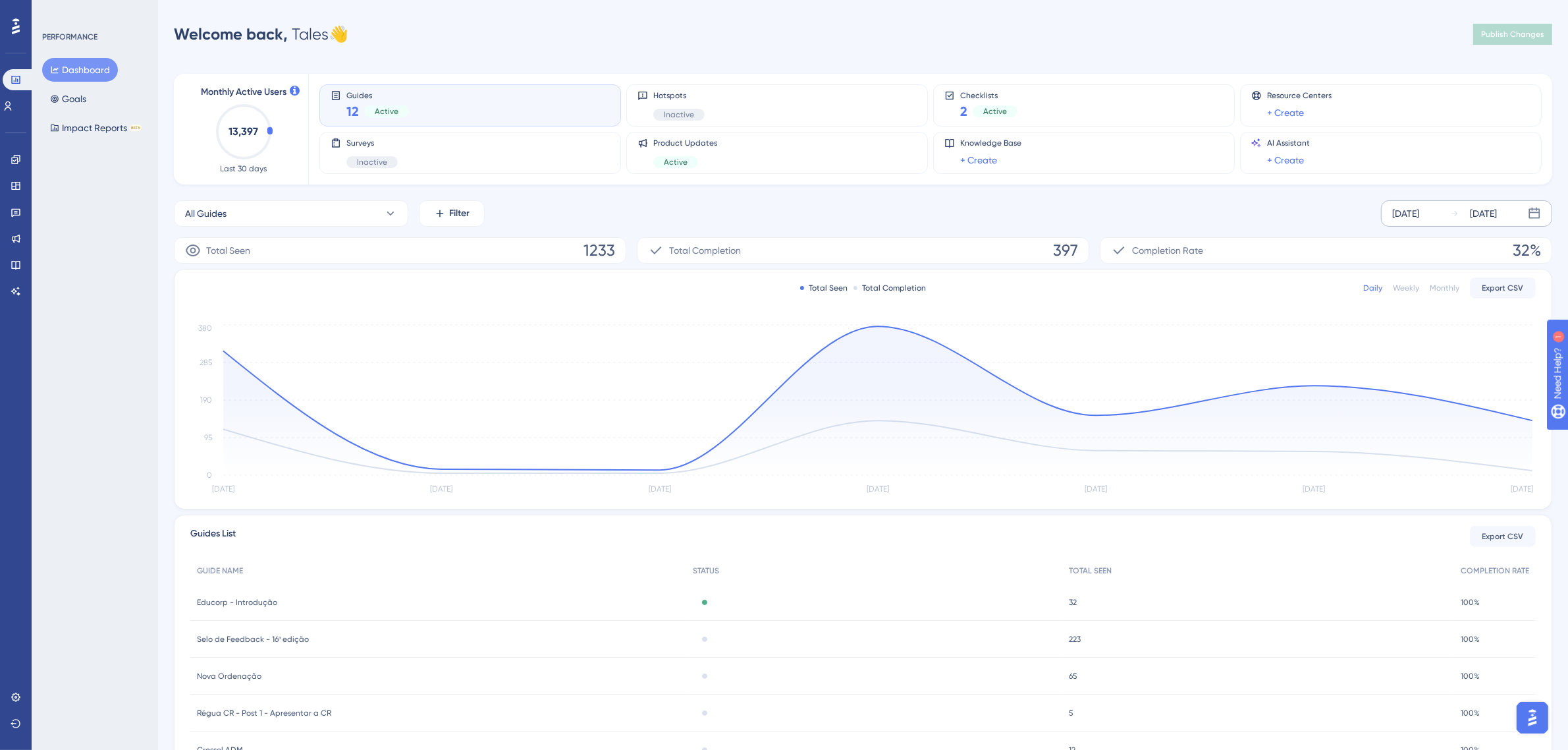
click at [1446, 221] on div "[DATE] [DATE]" at bounding box center [1467, 214] width 171 height 27
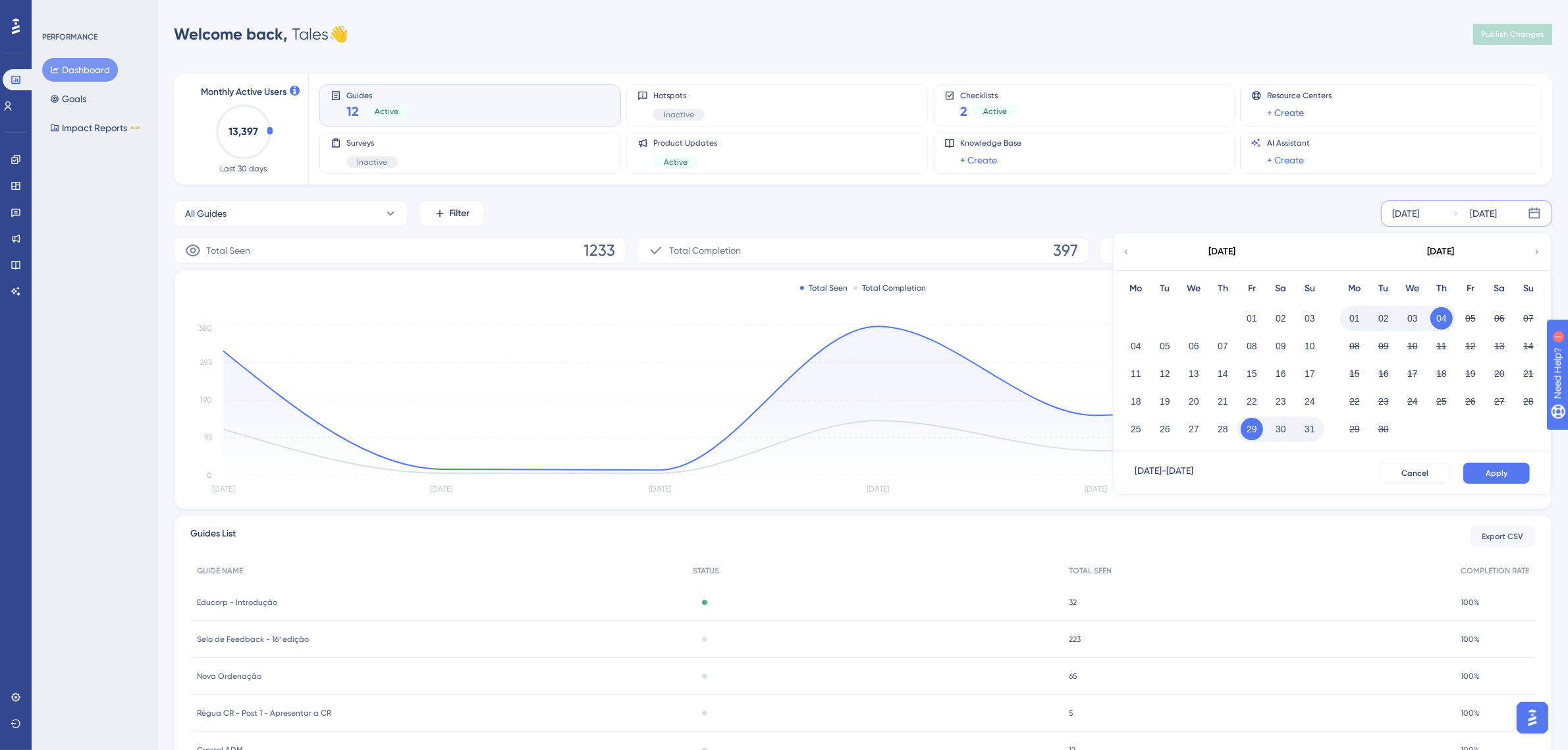
drag, startPoint x: 1237, startPoint y: 439, endPoint x: 1247, endPoint y: 439, distance: 10.0
click at [1247, 439] on div "25 26 27 28 29 30 31" at bounding box center [1223, 427] width 203 height 27
drag, startPoint x: 1257, startPoint y: 430, endPoint x: 1397, endPoint y: 315, distance: 181.2
click at [1397, 315] on div "[DATE] Mo Tu We Th Fr Sa Su 01 02 03 04 05 06 07 08 09 10 11 12 13 14 15 16 17 …" at bounding box center [1332, 342] width 438 height 218
click at [1351, 330] on div "01" at bounding box center [1354, 318] width 29 height 25
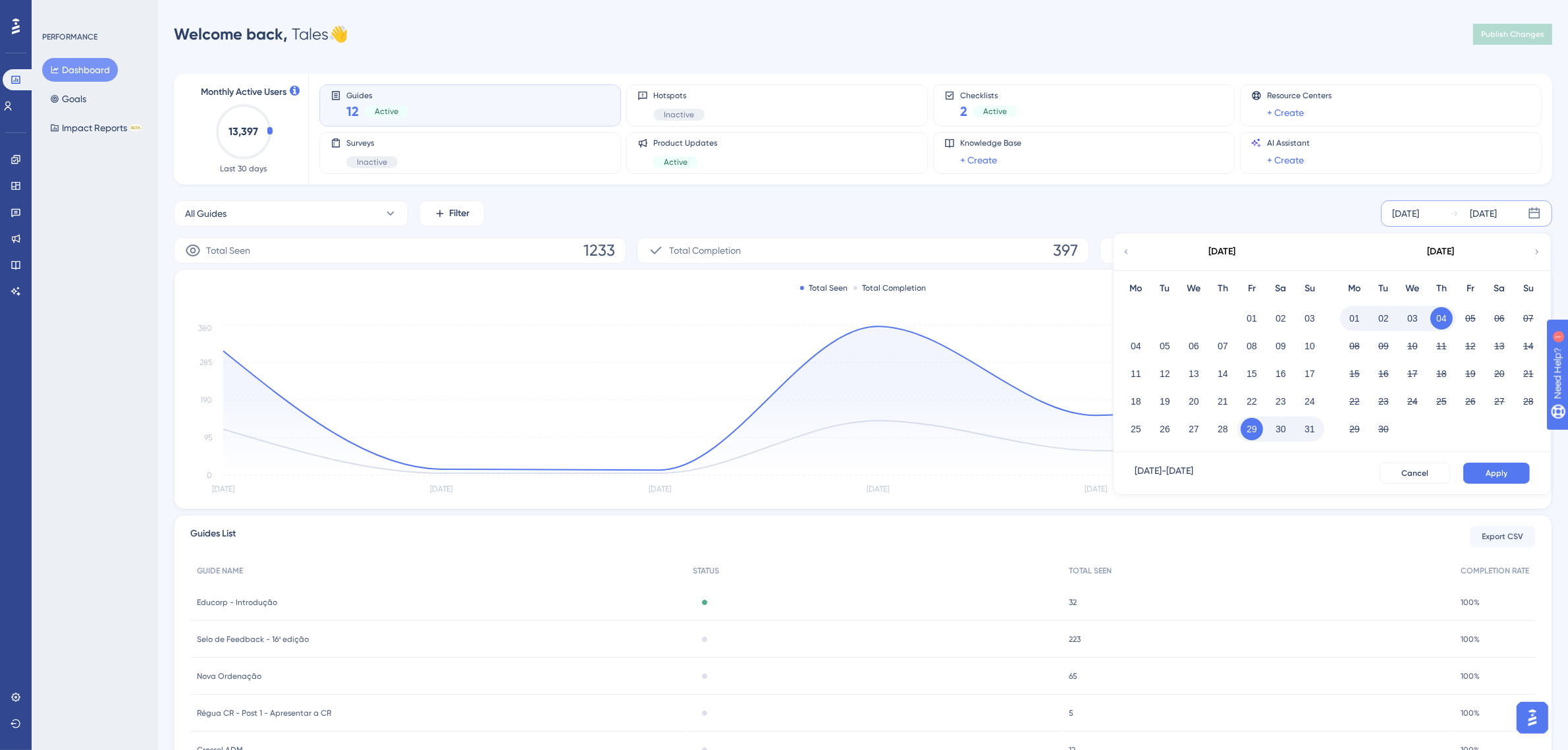
click at [1351, 330] on div "01" at bounding box center [1354, 318] width 29 height 25
click at [1193, 466] on div "[DATE] - [DATE]" at bounding box center [1164, 473] width 58 height 21
click at [1530, 254] on div "[DATE]" at bounding box center [1442, 252] width 217 height 37
click at [1539, 254] on icon at bounding box center [1537, 251] width 9 height 11
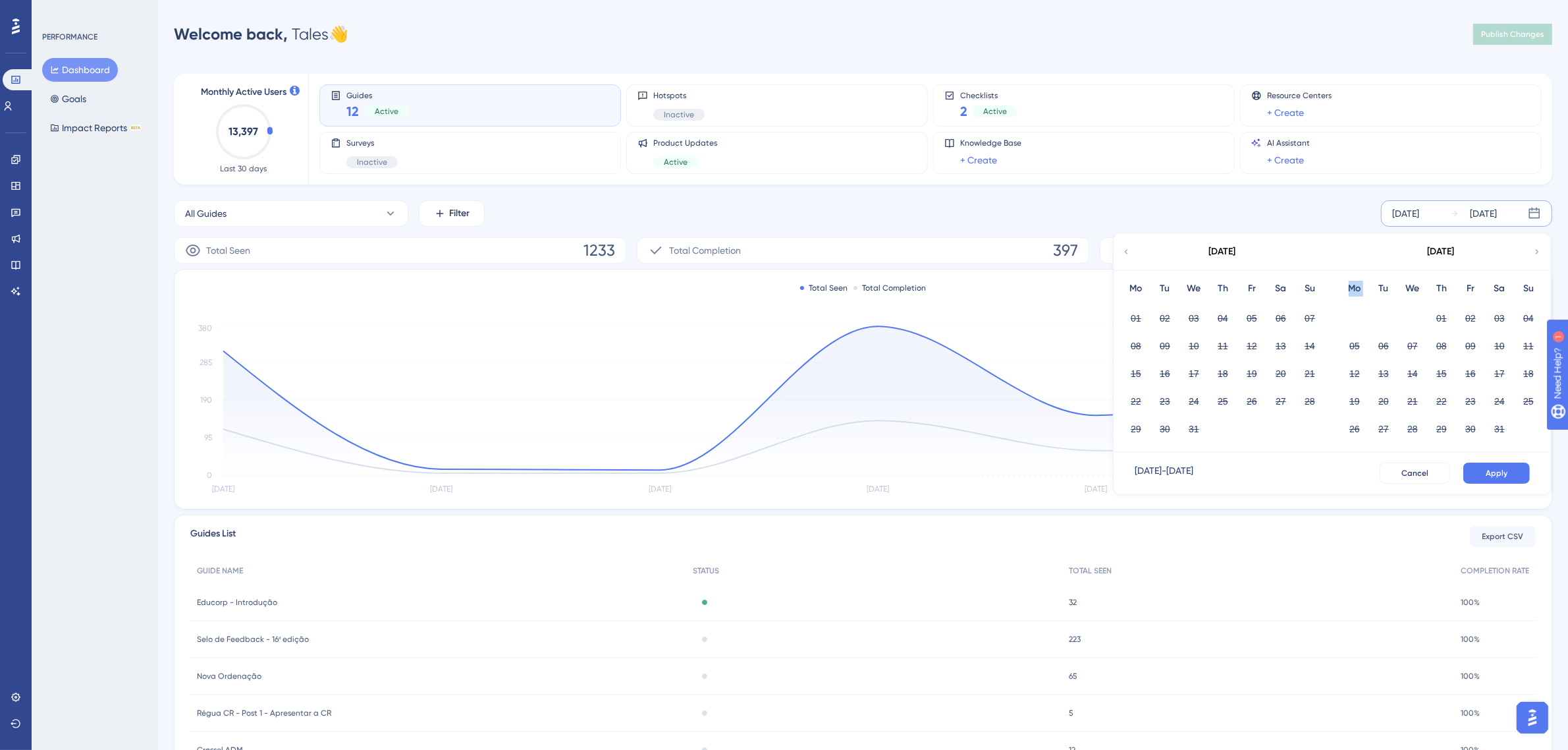
click at [1539, 254] on icon at bounding box center [1537, 251] width 9 height 11
click at [1138, 244] on div "[DATE]" at bounding box center [1222, 252] width 217 height 37
click at [1126, 256] on icon at bounding box center [1126, 251] width 9 height 11
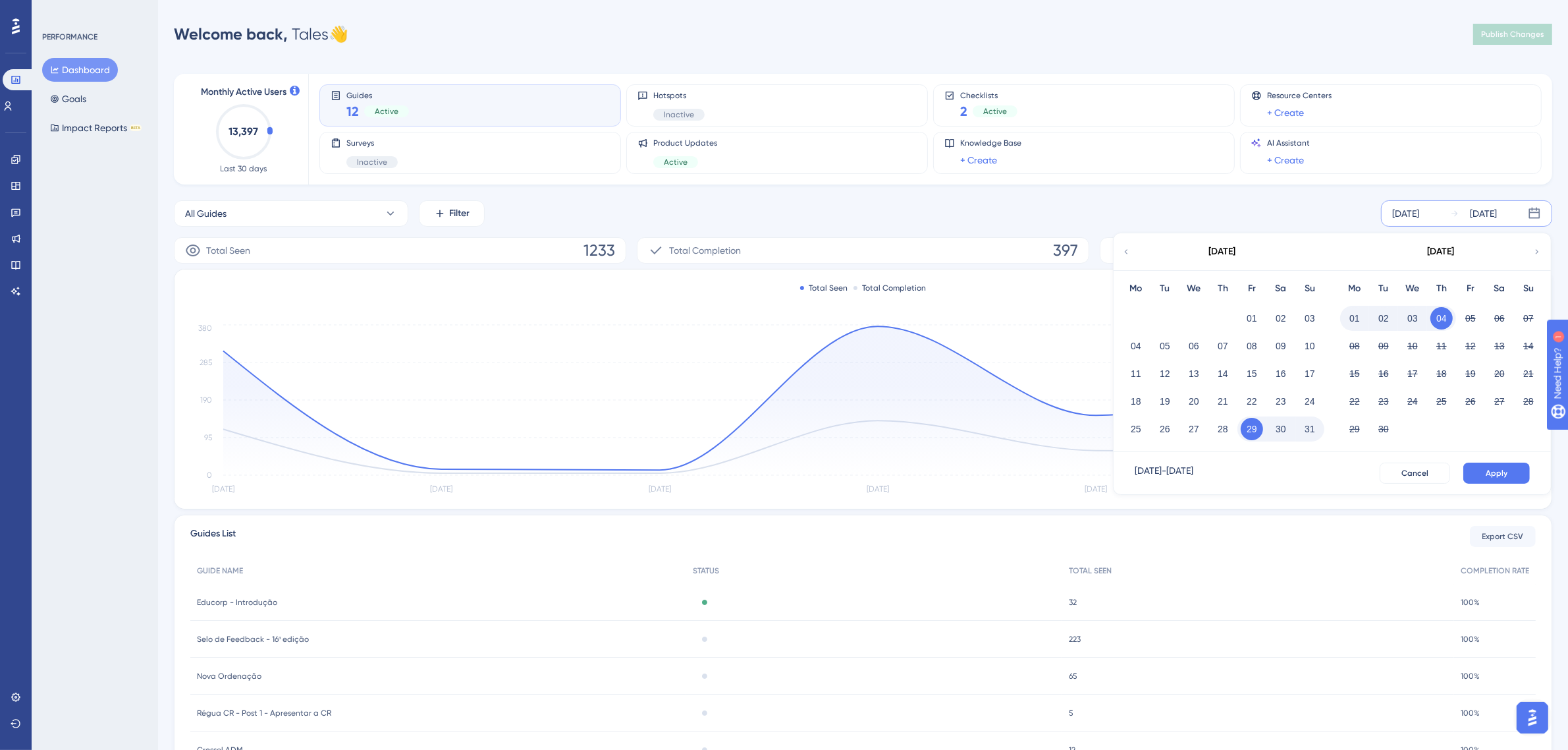
click at [1283, 436] on button "30" at bounding box center [1281, 428] width 22 height 22
click at [1305, 430] on button "31" at bounding box center [1310, 428] width 22 height 22
click at [1278, 425] on button "30" at bounding box center [1281, 428] width 22 height 22
click at [1357, 311] on button "01" at bounding box center [1354, 318] width 22 height 22
click at [1275, 432] on button "30" at bounding box center [1281, 428] width 22 height 22
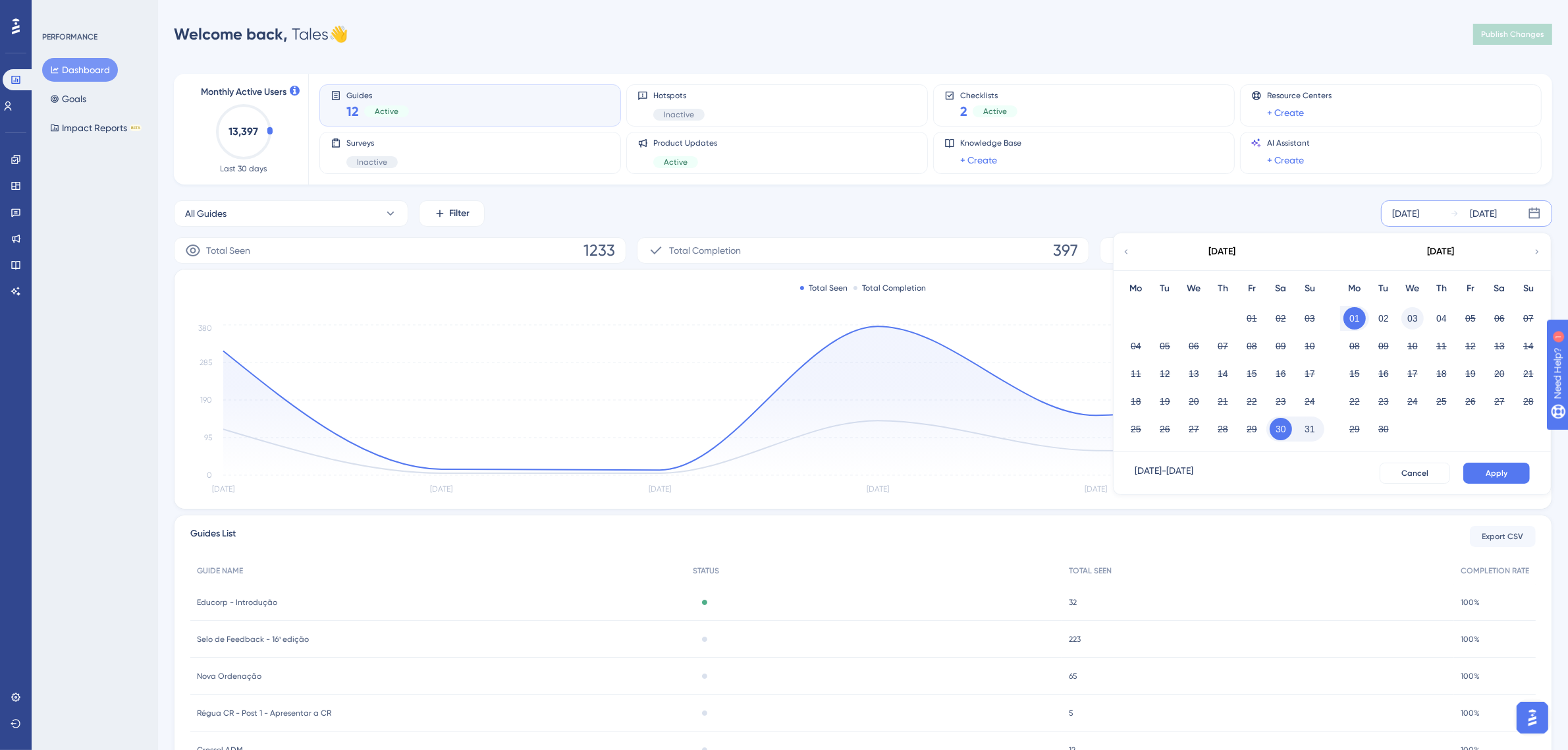
click at [1416, 317] on button "03" at bounding box center [1412, 318] width 22 height 22
click at [1356, 320] on button "01" at bounding box center [1354, 318] width 22 height 22
click at [1198, 318] on button "03" at bounding box center [1193, 318] width 22 height 22
click at [1160, 326] on button "02" at bounding box center [1165, 318] width 22 height 22
click at [1184, 314] on button "03" at bounding box center [1193, 318] width 22 height 22
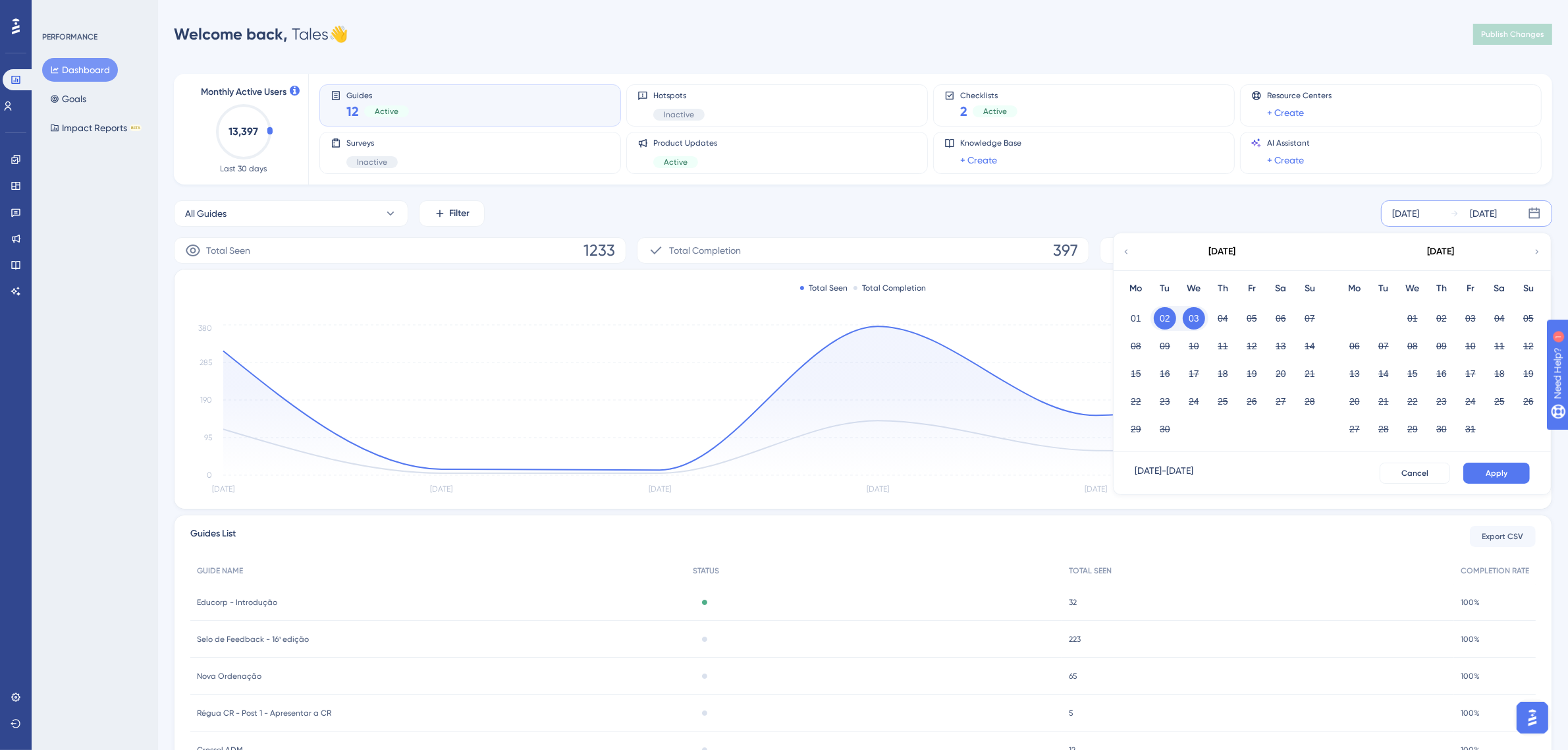
click at [1169, 319] on button "02" at bounding box center [1165, 318] width 22 height 22
click at [1193, 317] on button "03" at bounding box center [1193, 318] width 22 height 22
drag, startPoint x: 1171, startPoint y: 315, endPoint x: 1191, endPoint y: 318, distance: 20.2
click at [1172, 317] on button "02" at bounding box center [1165, 318] width 22 height 22
click at [1191, 318] on button "03" at bounding box center [1193, 318] width 22 height 22
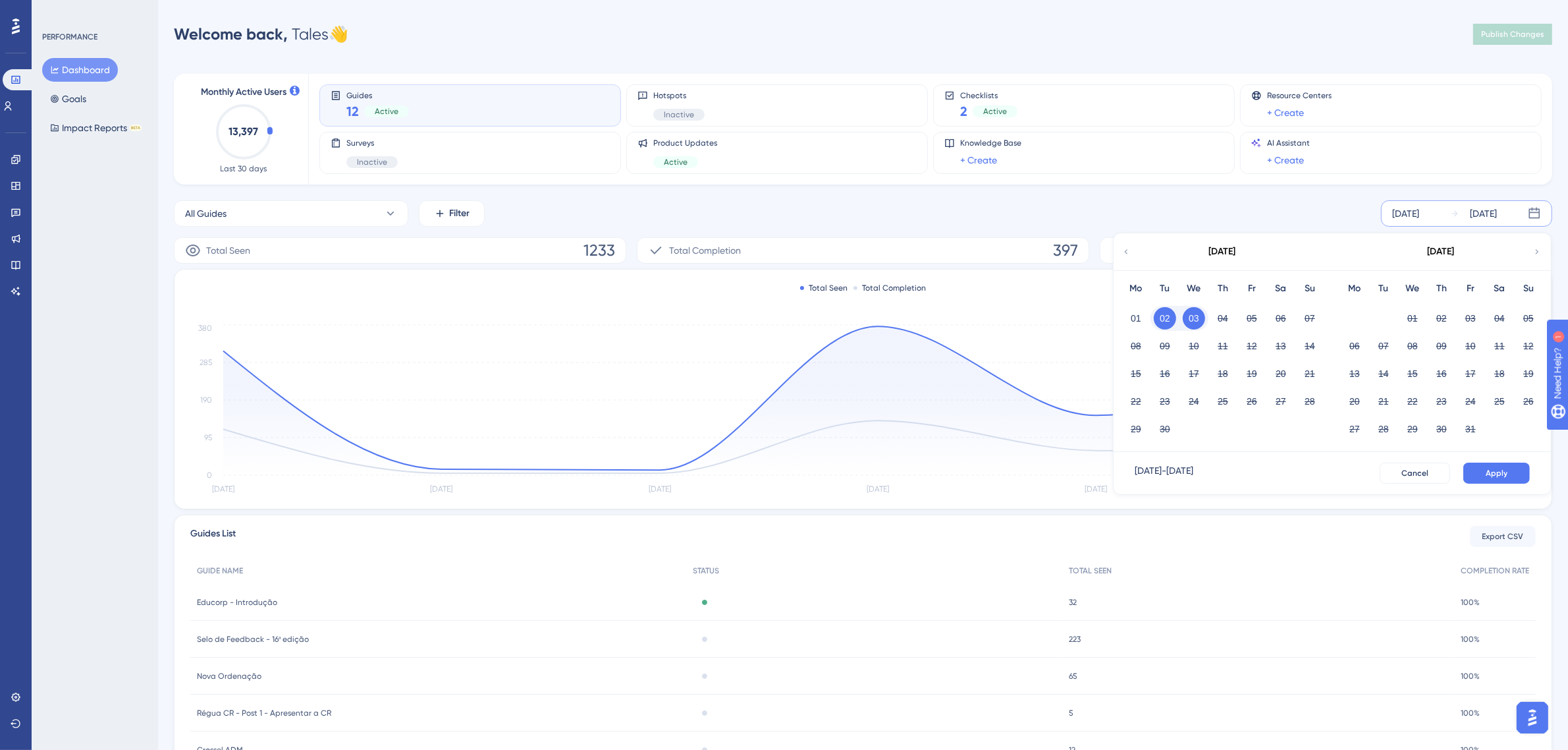
click at [1191, 318] on button "03" at bounding box center [1193, 318] width 22 height 22
click at [1122, 252] on icon at bounding box center [1126, 251] width 9 height 11
click at [1493, 475] on span "Apply" at bounding box center [1496, 473] width 22 height 11
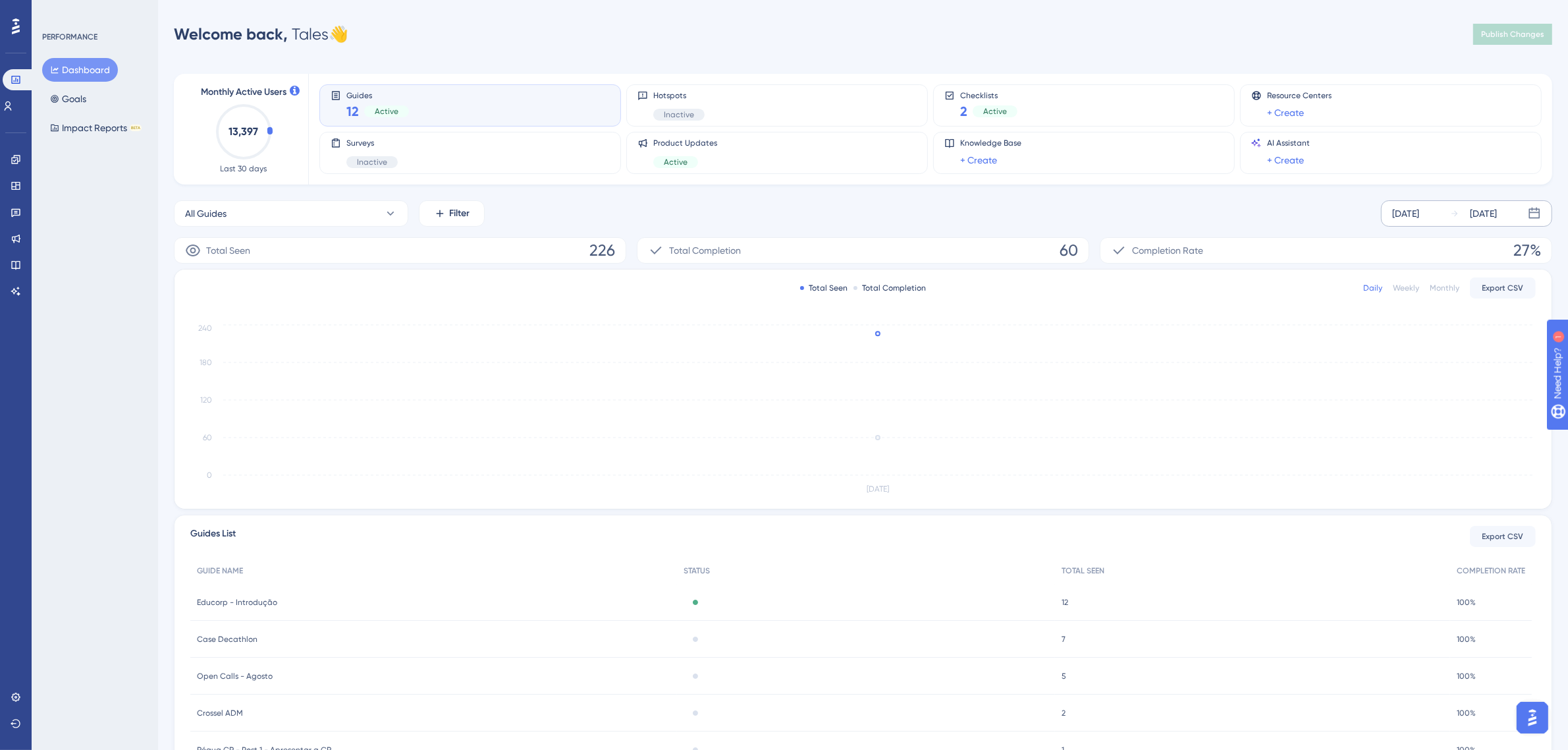
click at [248, 605] on span "Educorp - Introdução" at bounding box center [237, 602] width 80 height 11
click at [235, 645] on div "Case Decathlon Case Decathlon" at bounding box center [434, 639] width 488 height 37
click at [244, 680] on div "Open Calls - Agosto Open Calls - Agosto" at bounding box center [434, 677] width 488 height 37
click at [1123, 17] on div "Performance Users Engagement Widgets Feedback Product Updates Knowledge Base AI…" at bounding box center [784, 426] width 1568 height 853
click at [13, 103] on icon at bounding box center [8, 106] width 11 height 11
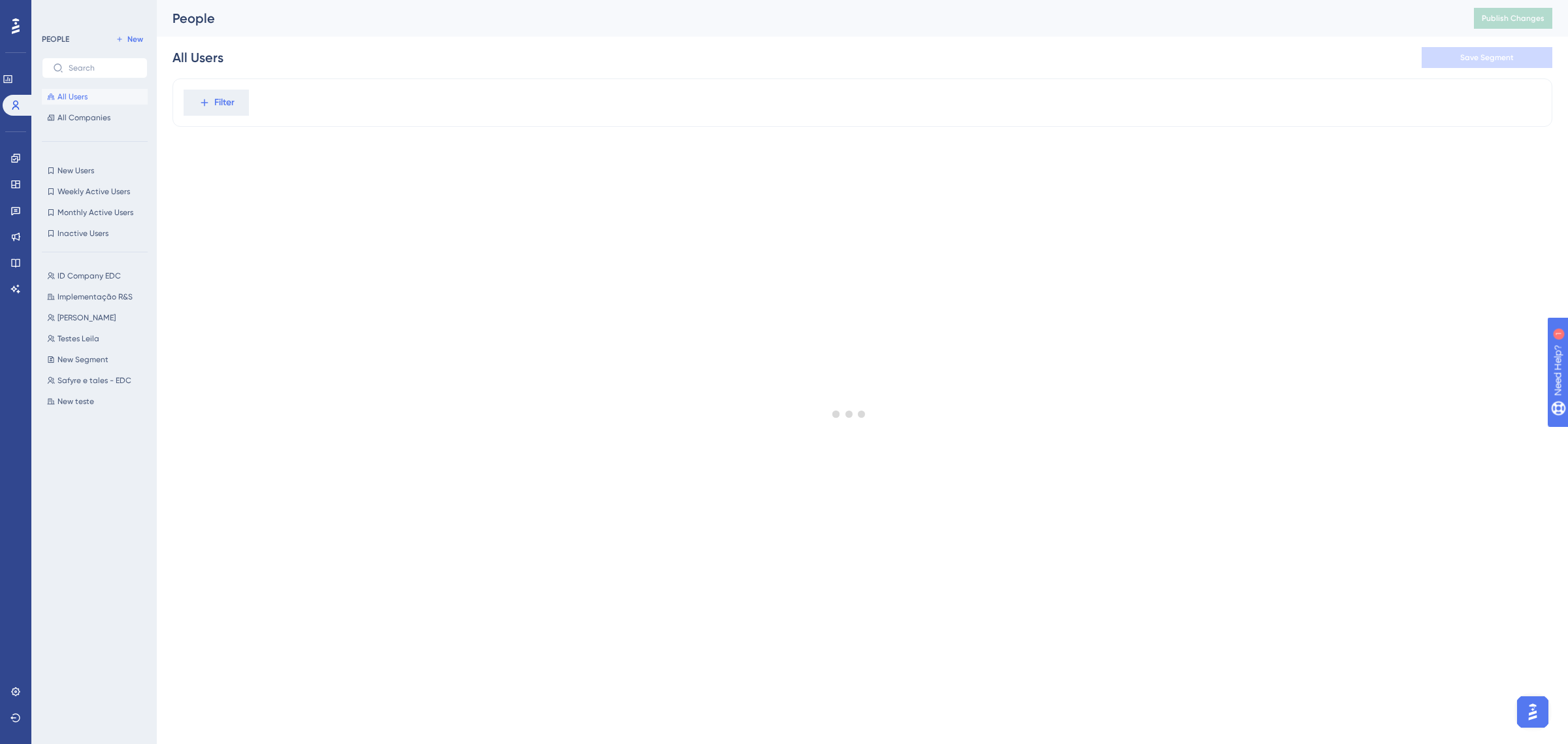
click at [30, 74] on div "Performance Users Engagement Widgets Feedback Product Updates Knowledge Base AI…" at bounding box center [16, 372] width 32 height 744
click at [13, 74] on icon at bounding box center [8, 79] width 11 height 11
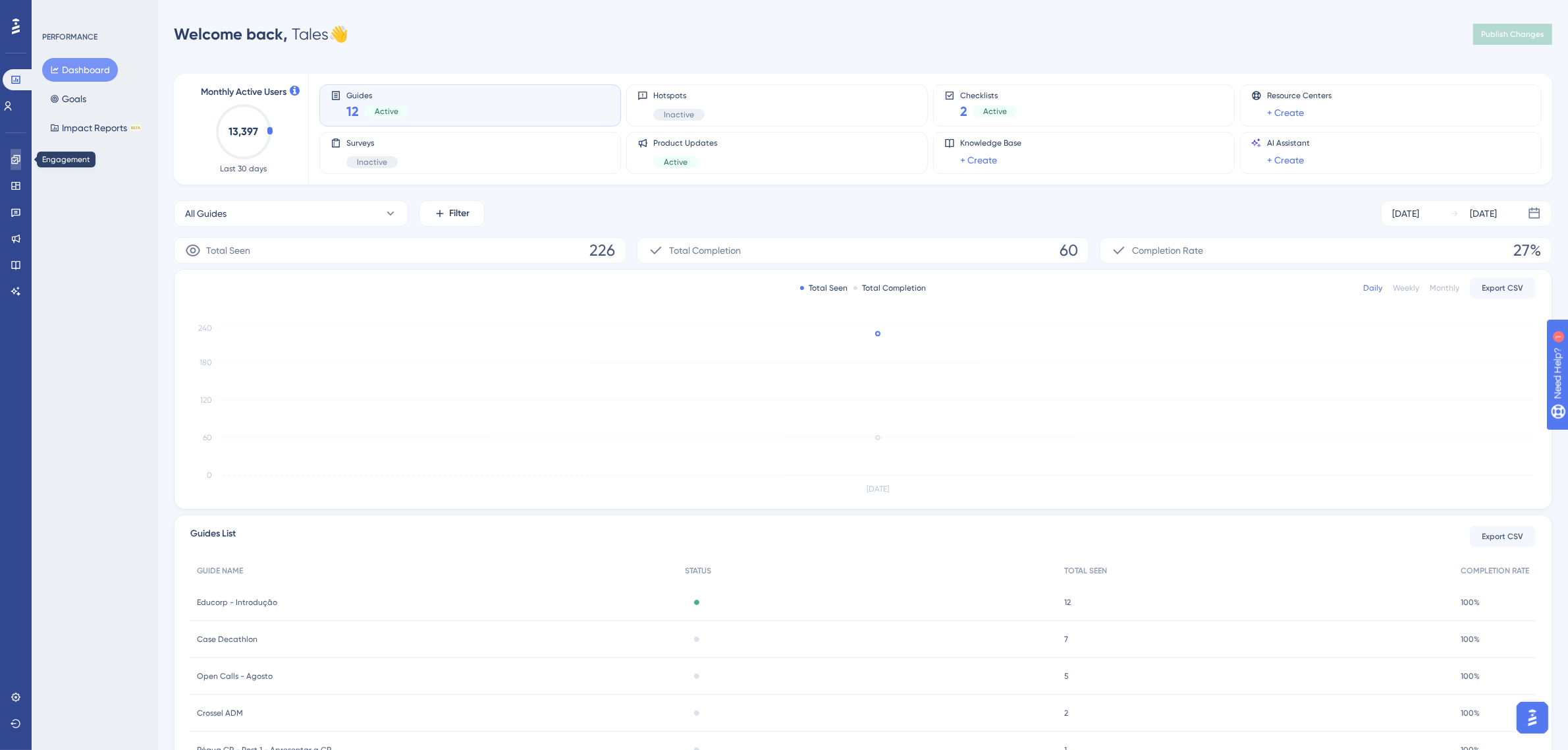
drag, startPoint x: 25, startPoint y: 158, endPoint x: 23, endPoint y: 172, distance: 14.1
click at [21, 158] on link at bounding box center [16, 159] width 11 height 21
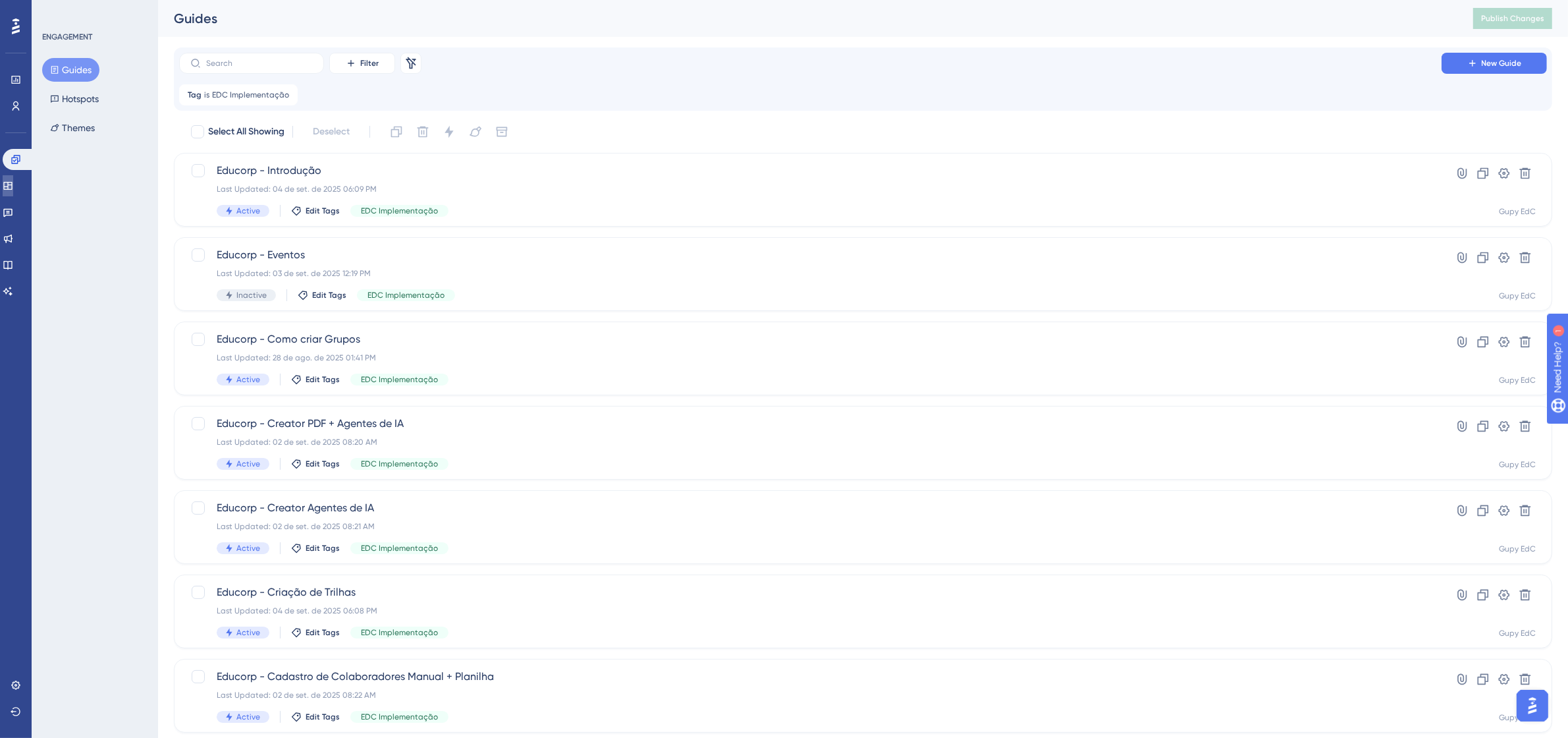
click at [11, 182] on icon at bounding box center [8, 186] width 9 height 8
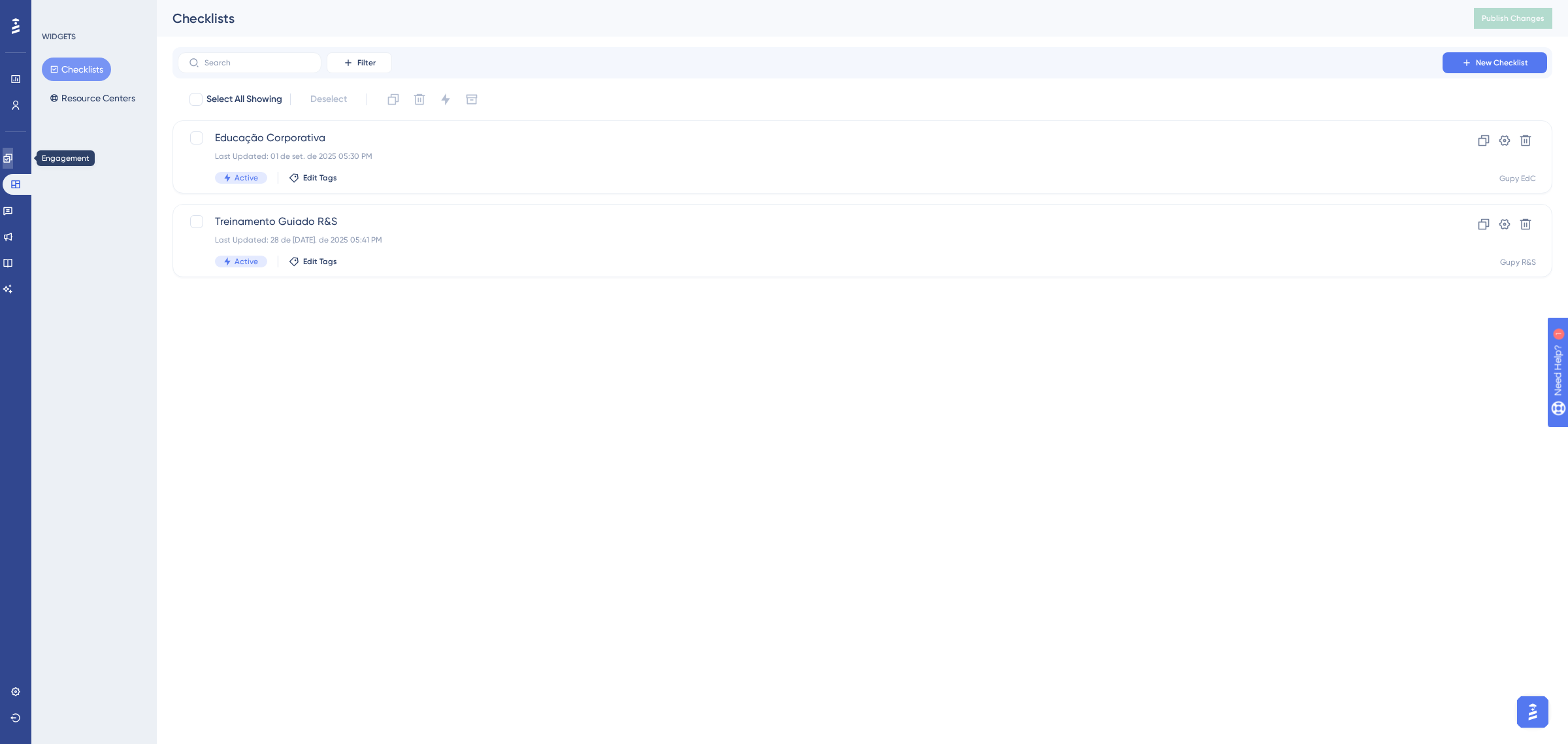
click at [13, 155] on icon at bounding box center [8, 158] width 11 height 11
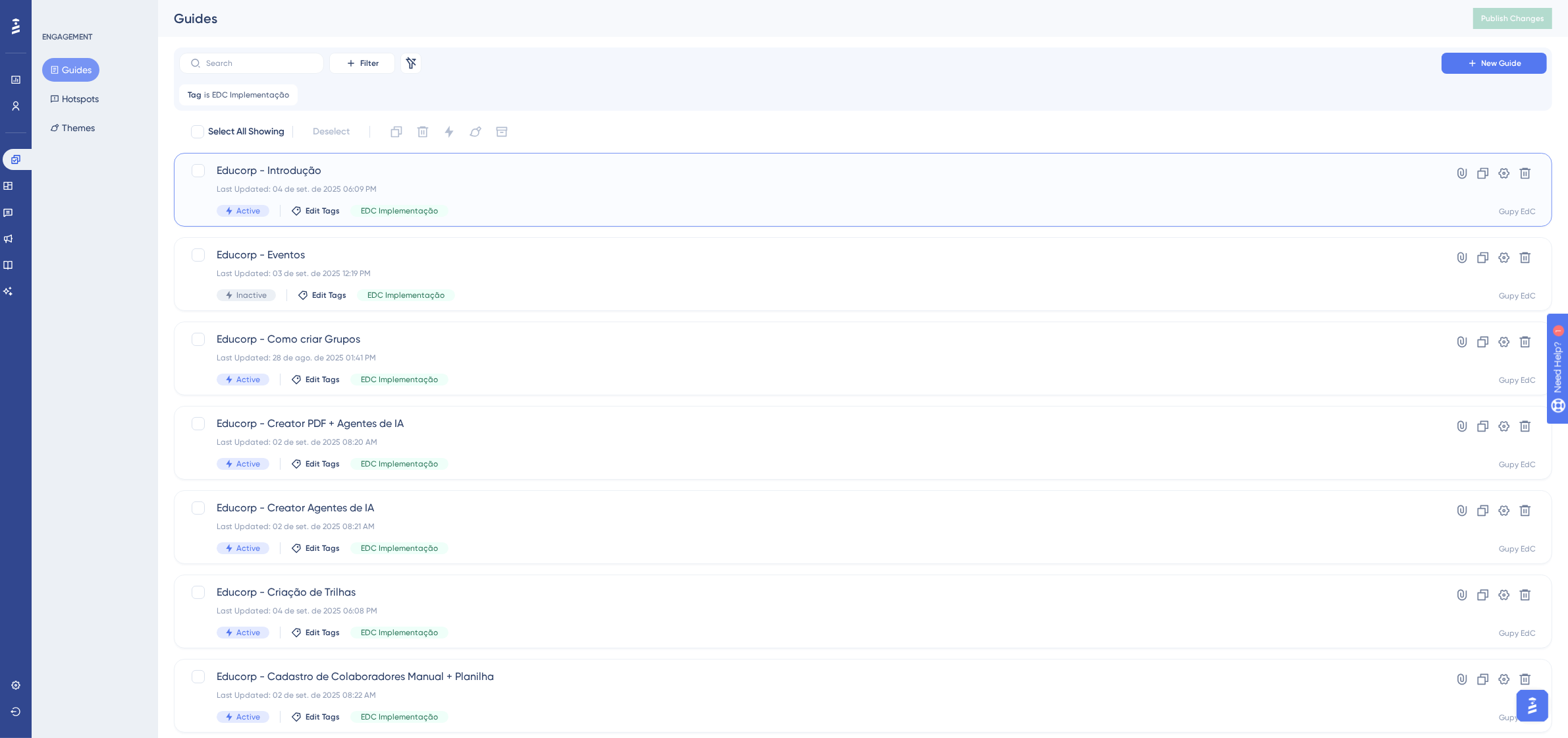
click at [334, 163] on span "Educorp - Introdução" at bounding box center [811, 171] width 1188 height 16
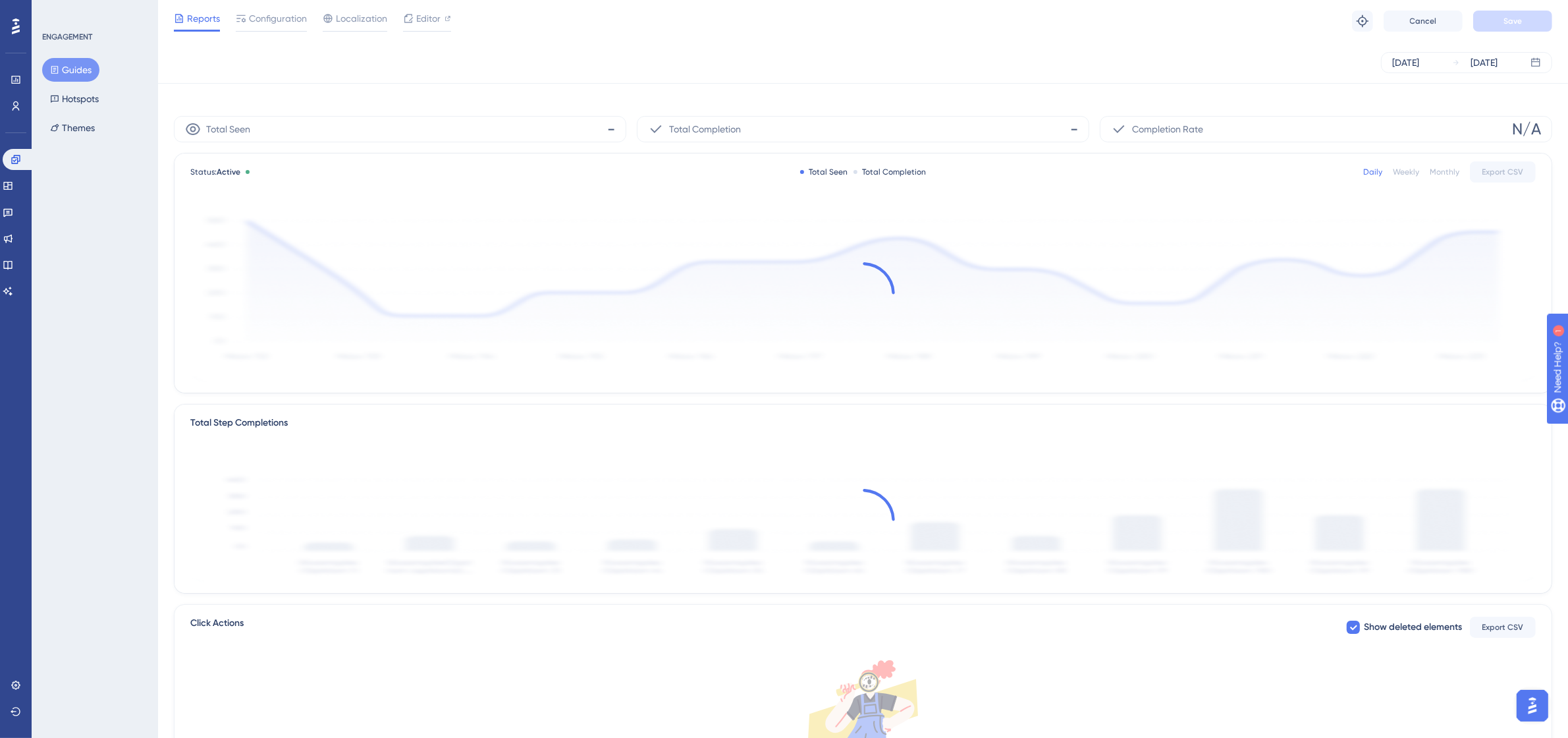
scroll to position [182, 0]
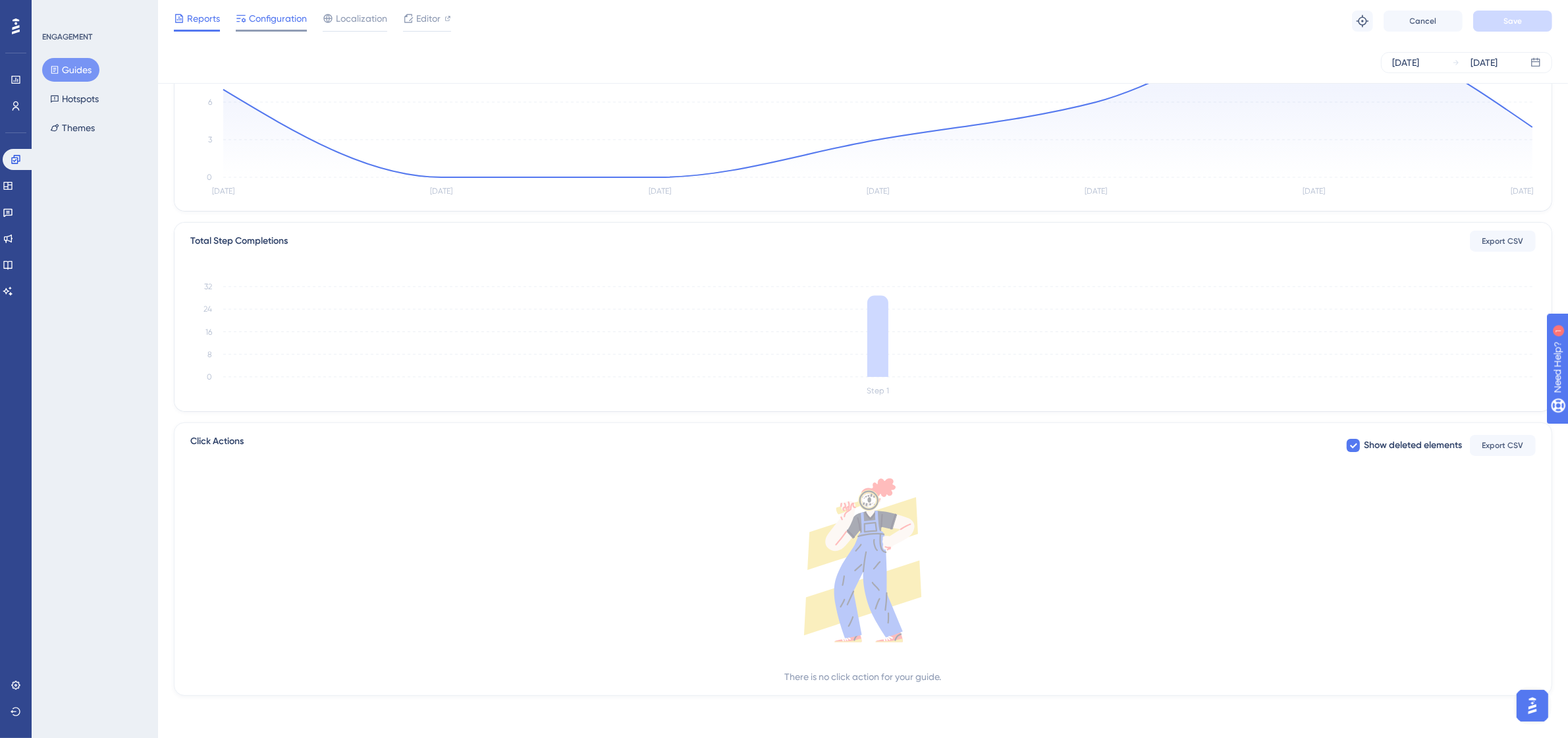
click at [277, 18] on span "Configuration" at bounding box center [278, 19] width 58 height 16
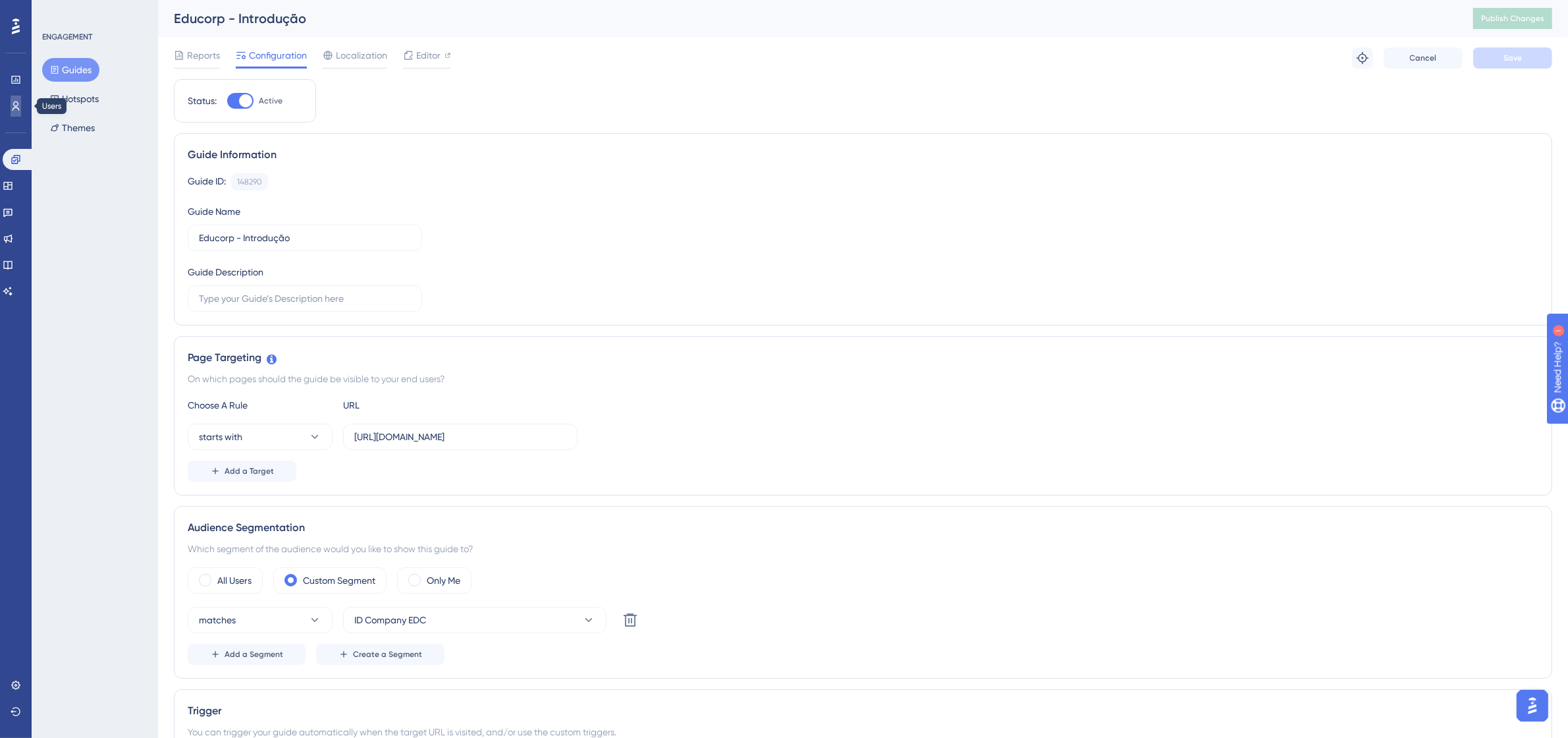
click at [21, 99] on link at bounding box center [16, 106] width 11 height 21
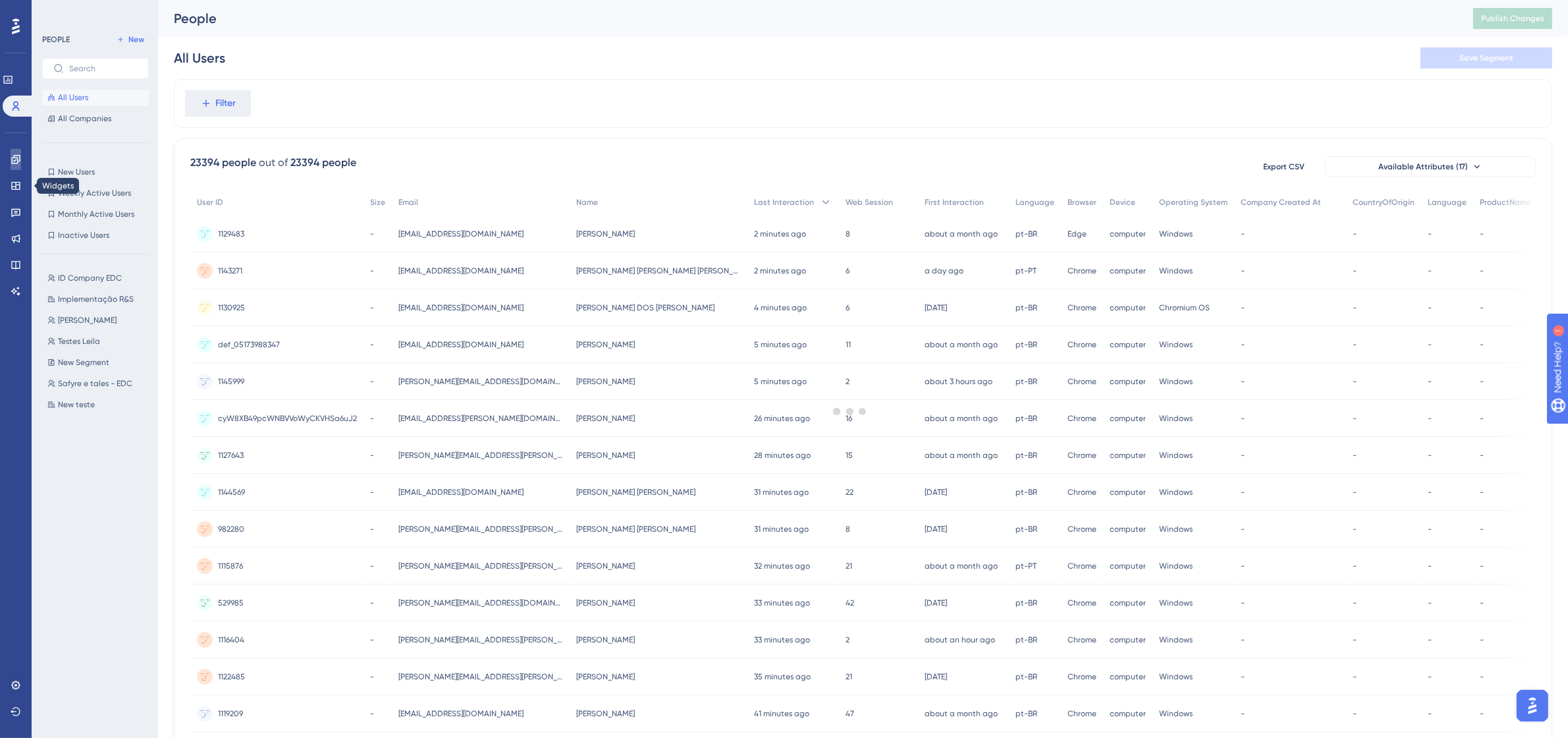
click at [17, 156] on icon at bounding box center [16, 159] width 11 height 11
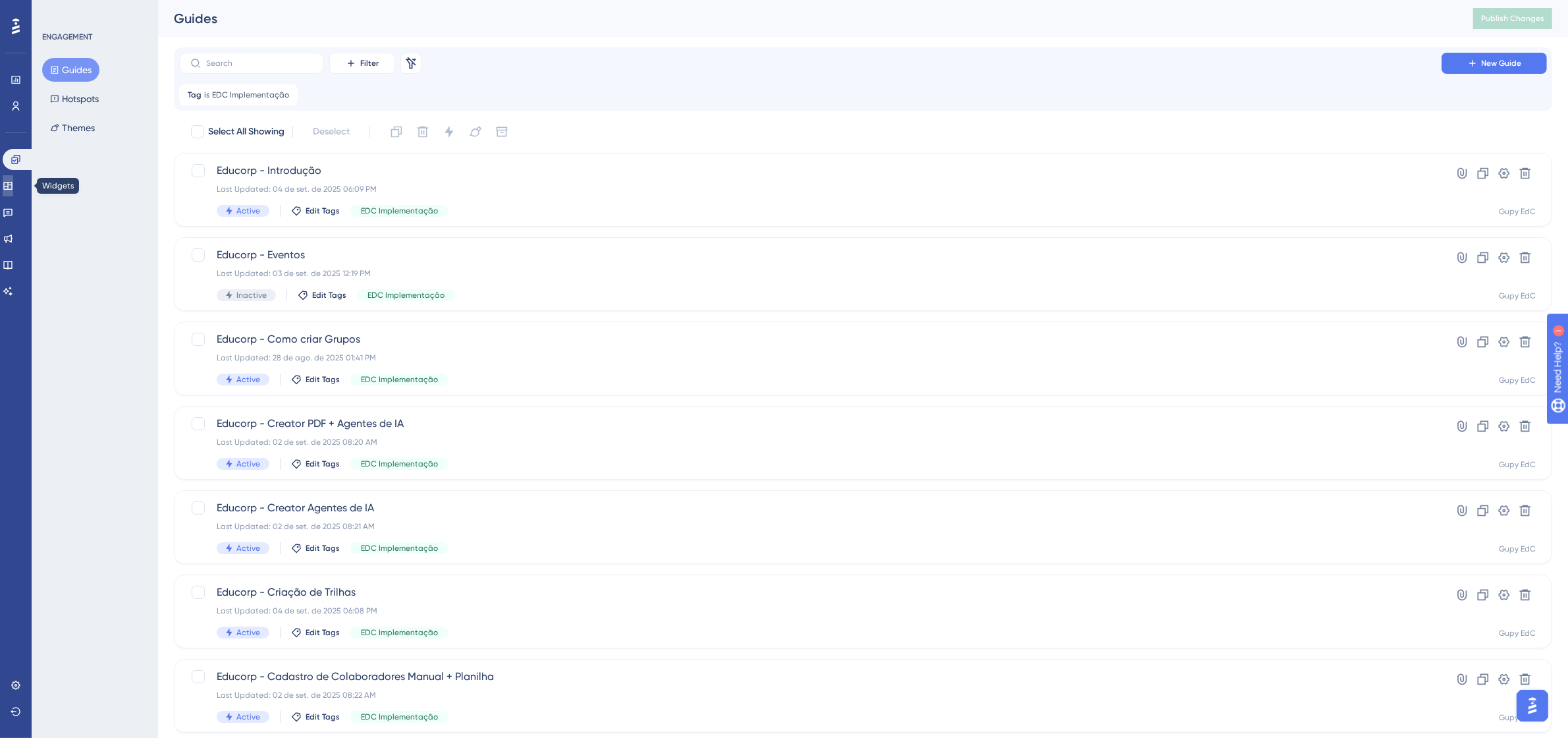
click at [13, 185] on icon at bounding box center [8, 186] width 11 height 11
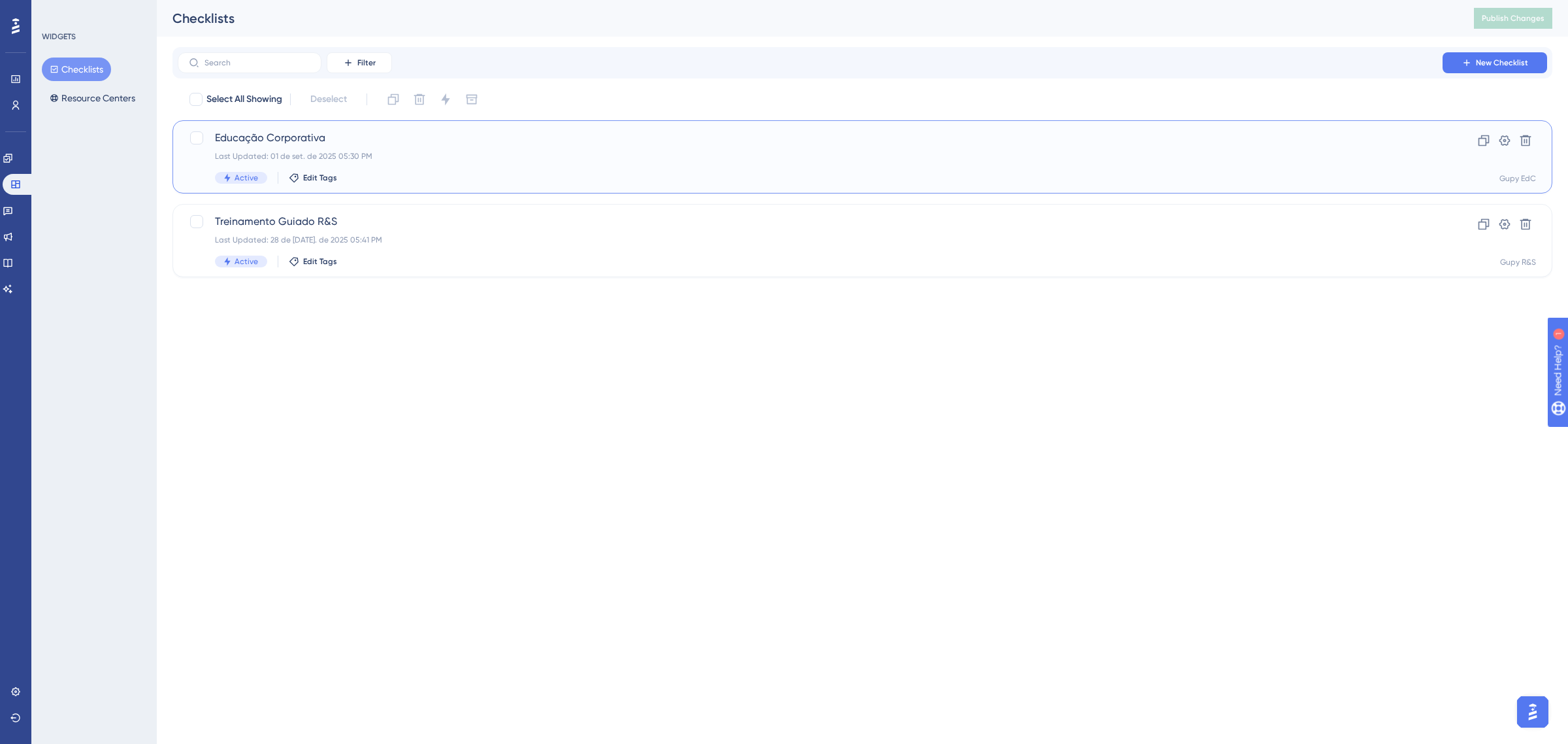
click at [345, 152] on div "Last Updated: 01 de set. de 2025 05:30 PM" at bounding box center [810, 156] width 1191 height 11
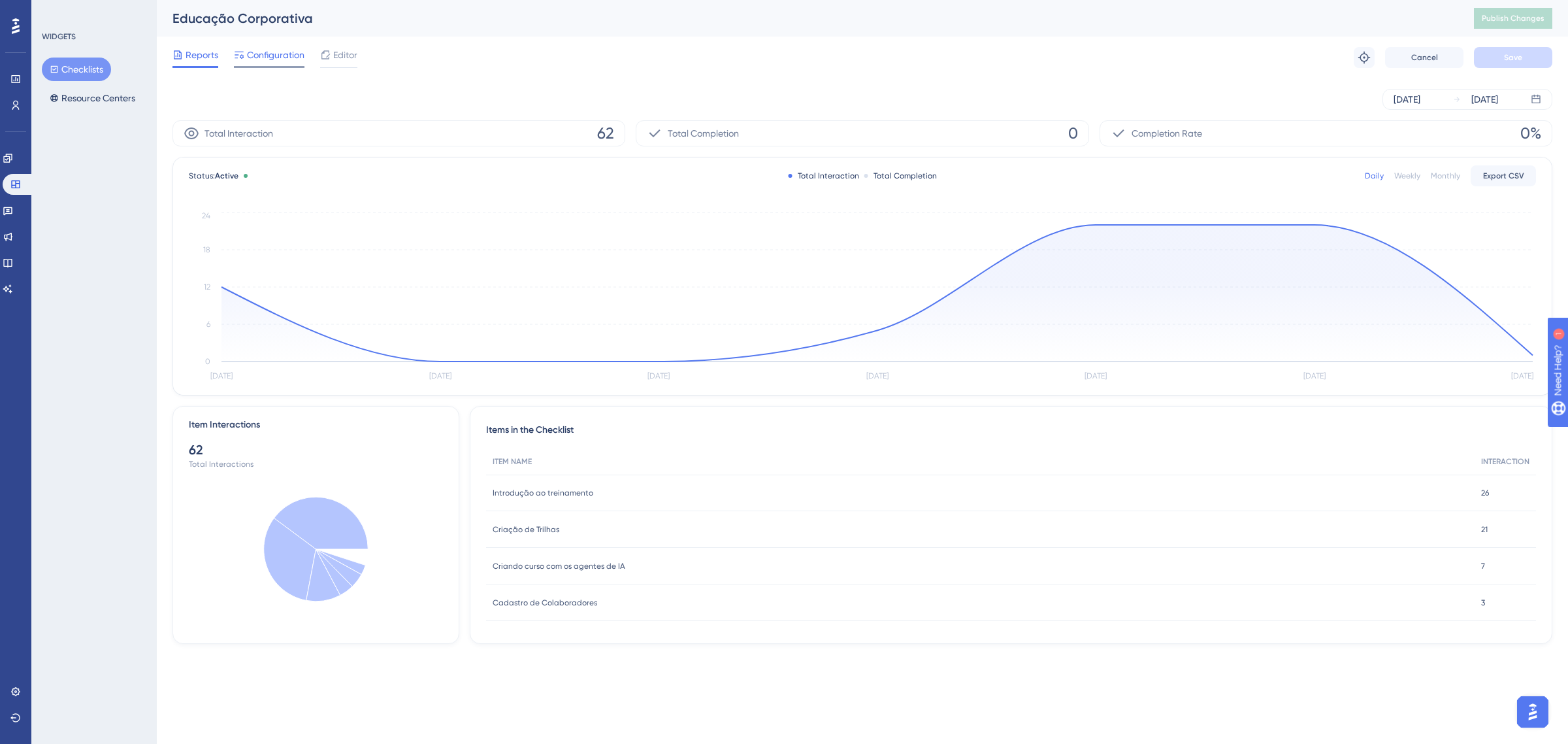
click at [274, 56] on span "Configuration" at bounding box center [276, 55] width 58 height 16
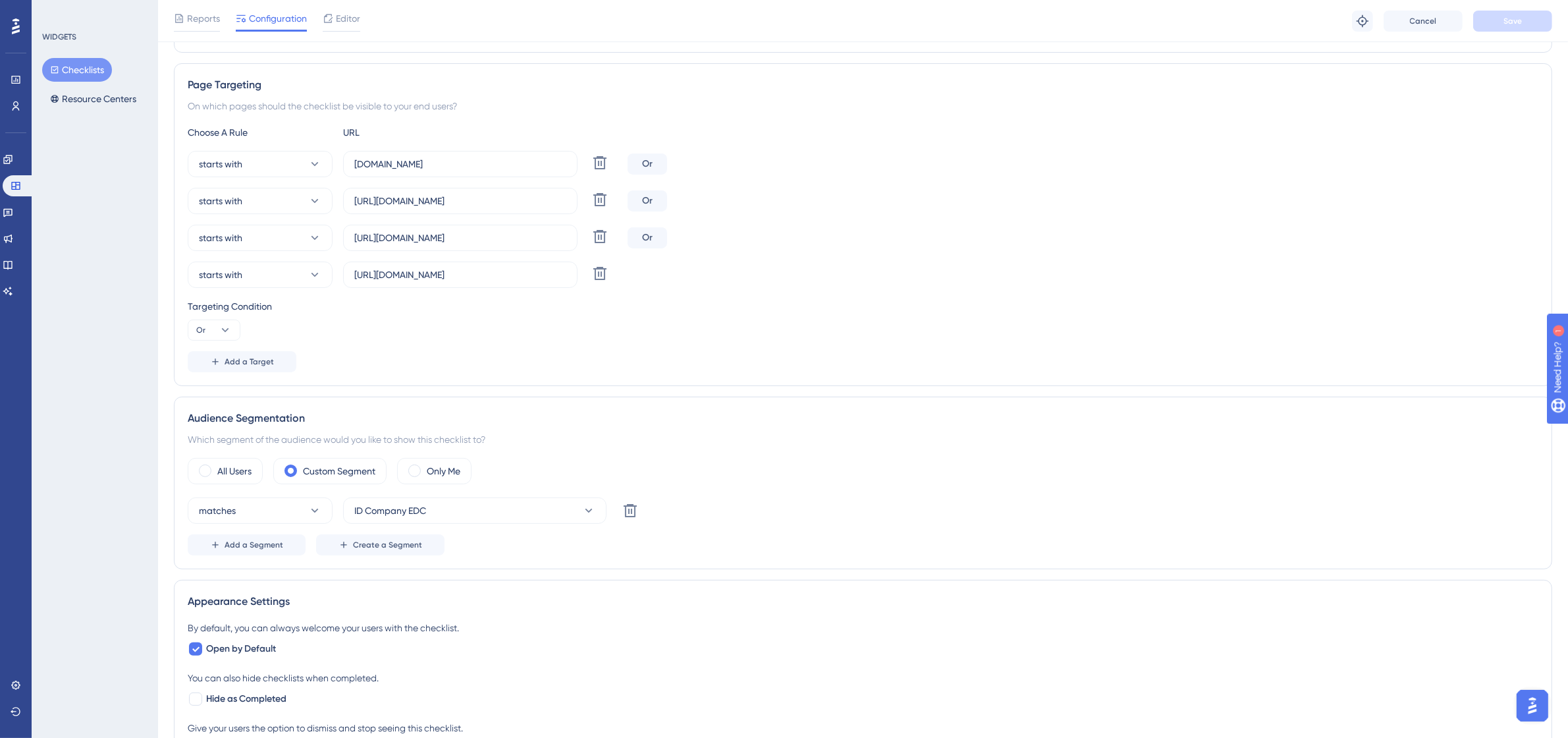
scroll to position [247, 0]
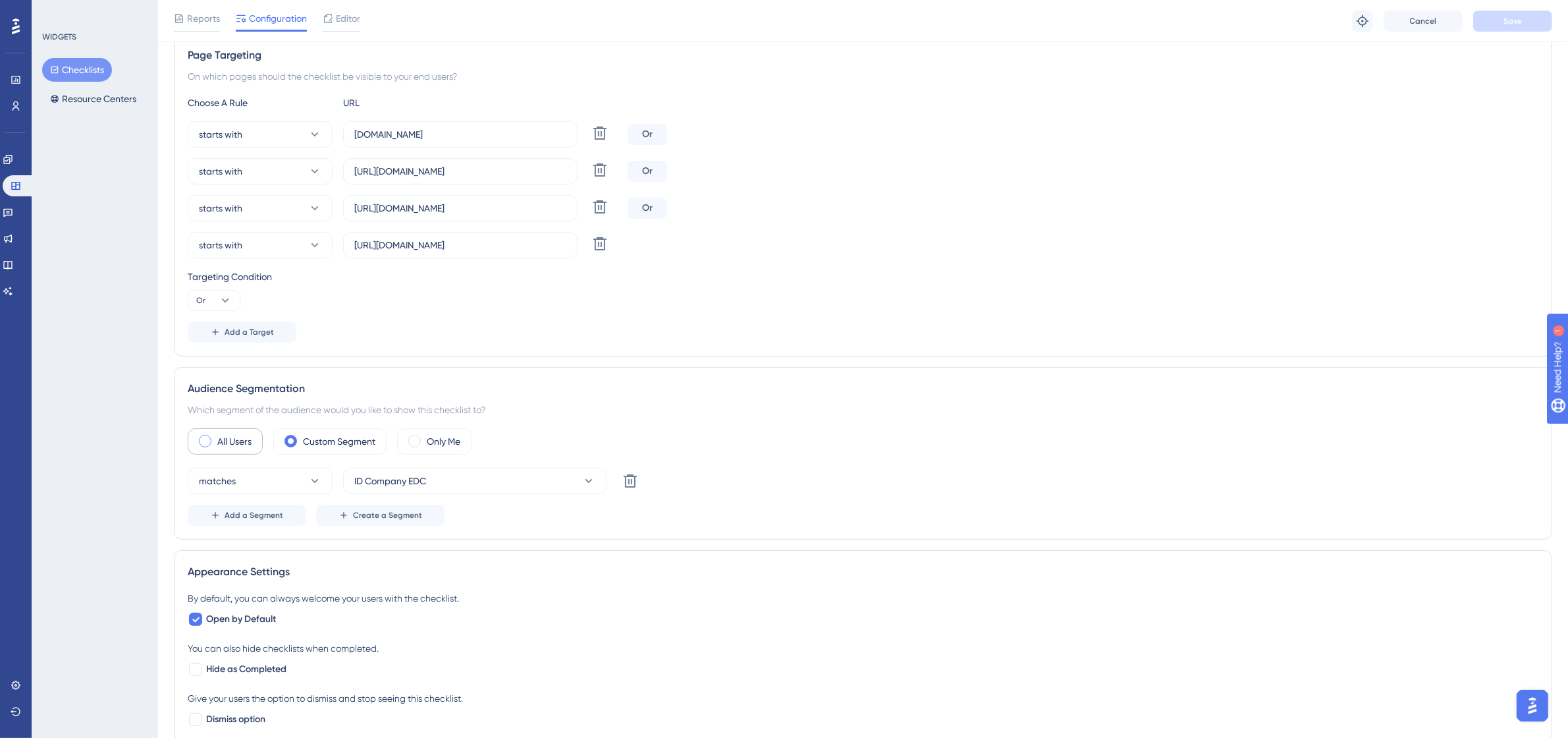
click at [229, 445] on label "All Users" at bounding box center [234, 441] width 34 height 16
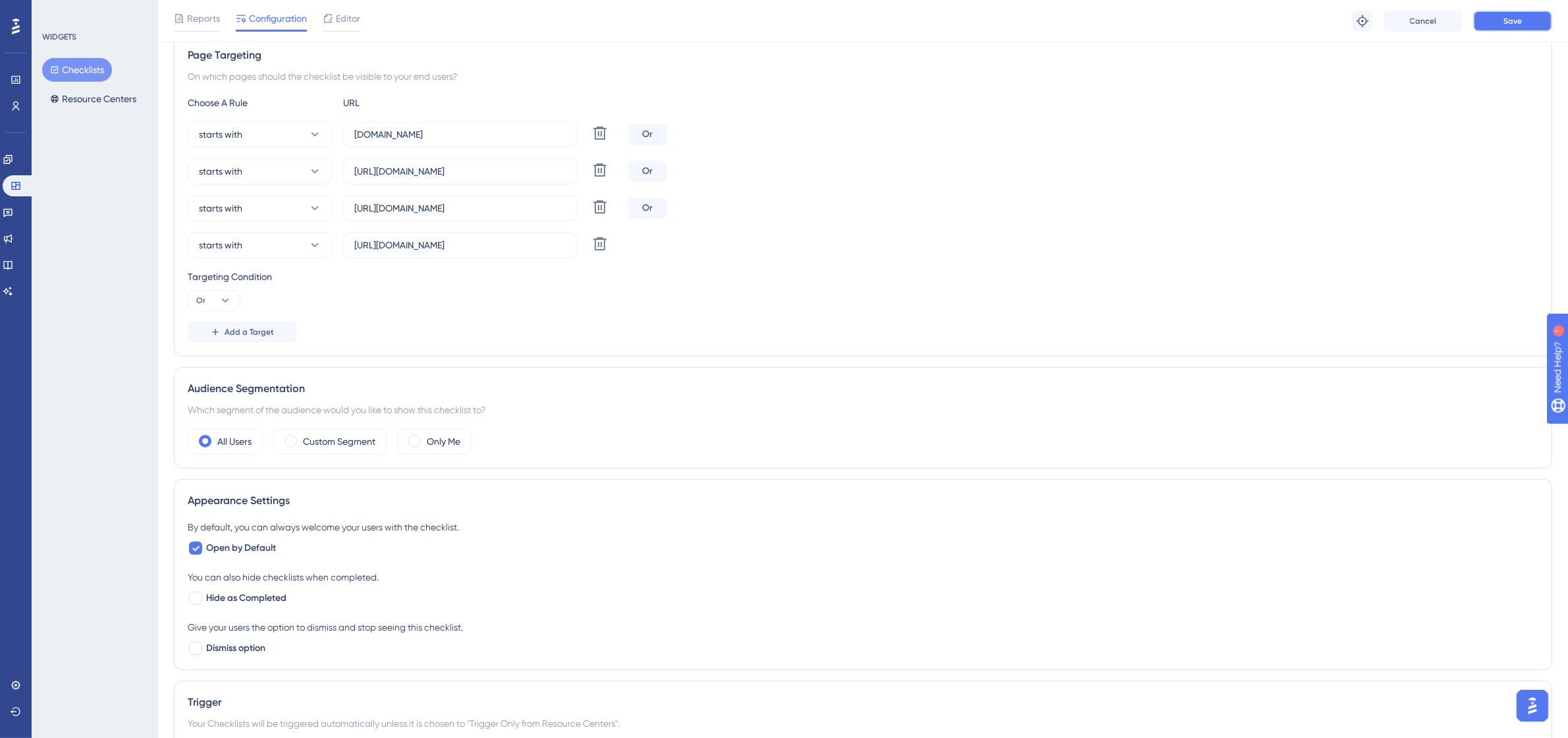
click at [1503, 27] on button "Save" at bounding box center [1512, 21] width 79 height 21
click at [13, 155] on icon at bounding box center [8, 159] width 11 height 11
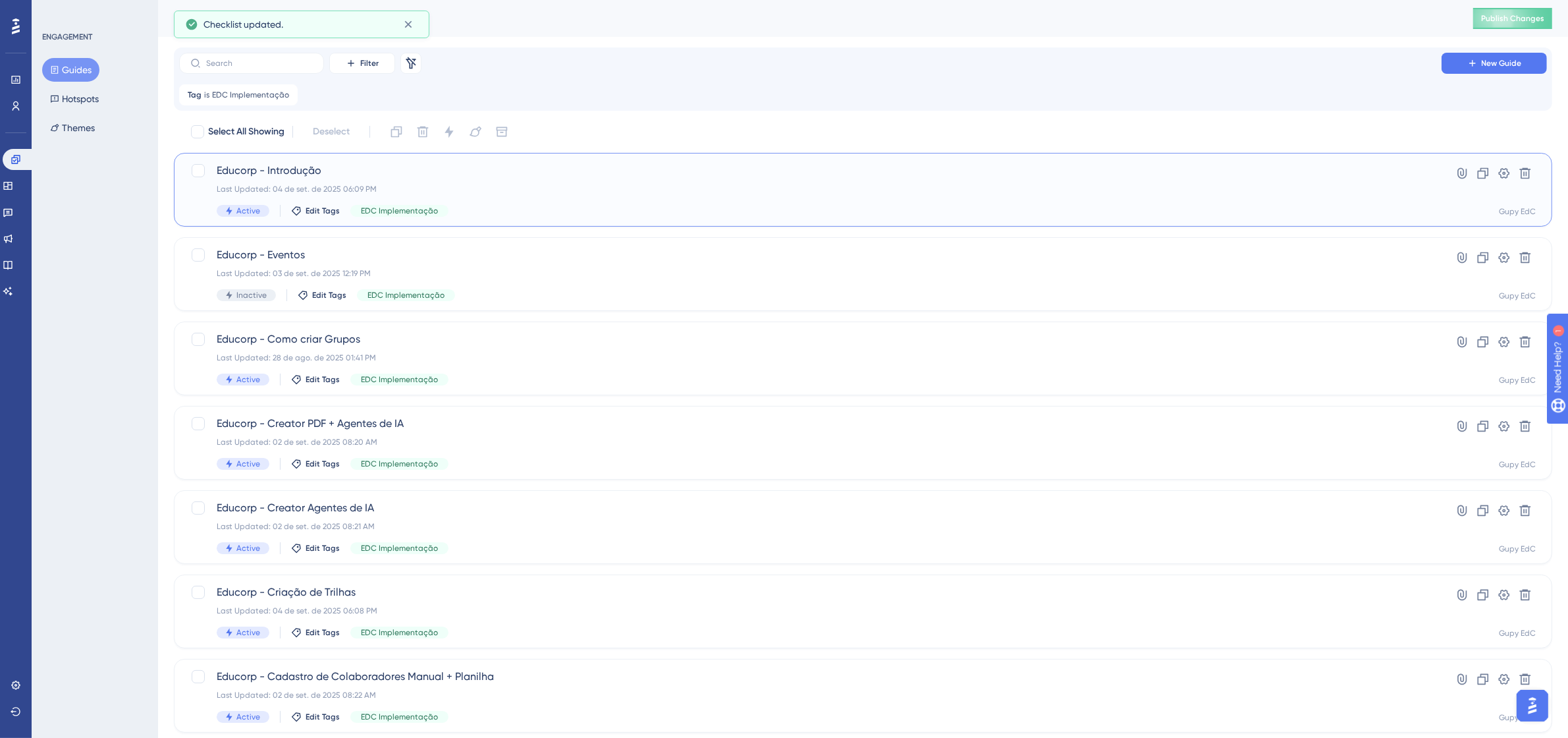
click at [331, 176] on span "Educorp - Introdução" at bounding box center [811, 171] width 1188 height 16
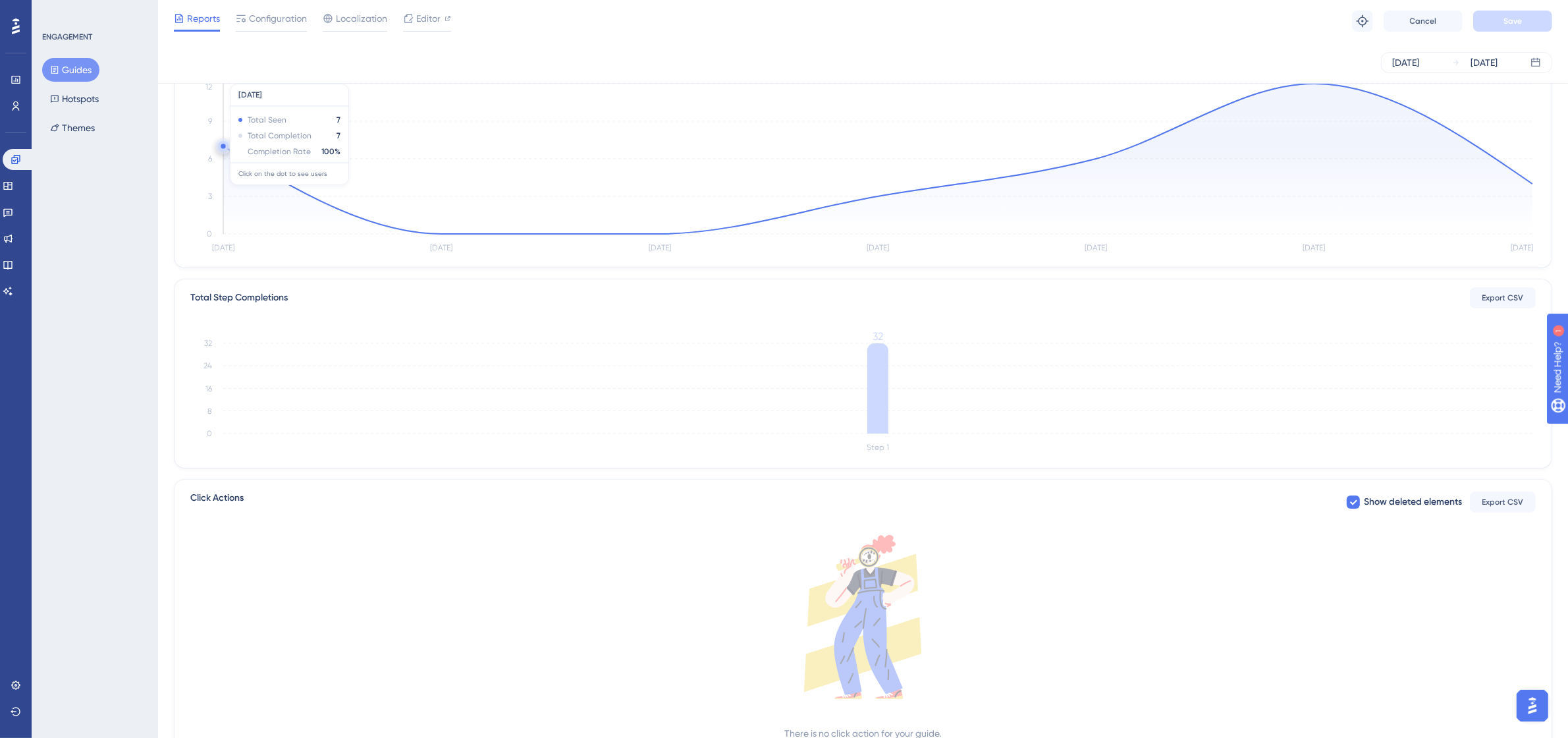
scroll to position [182, 0]
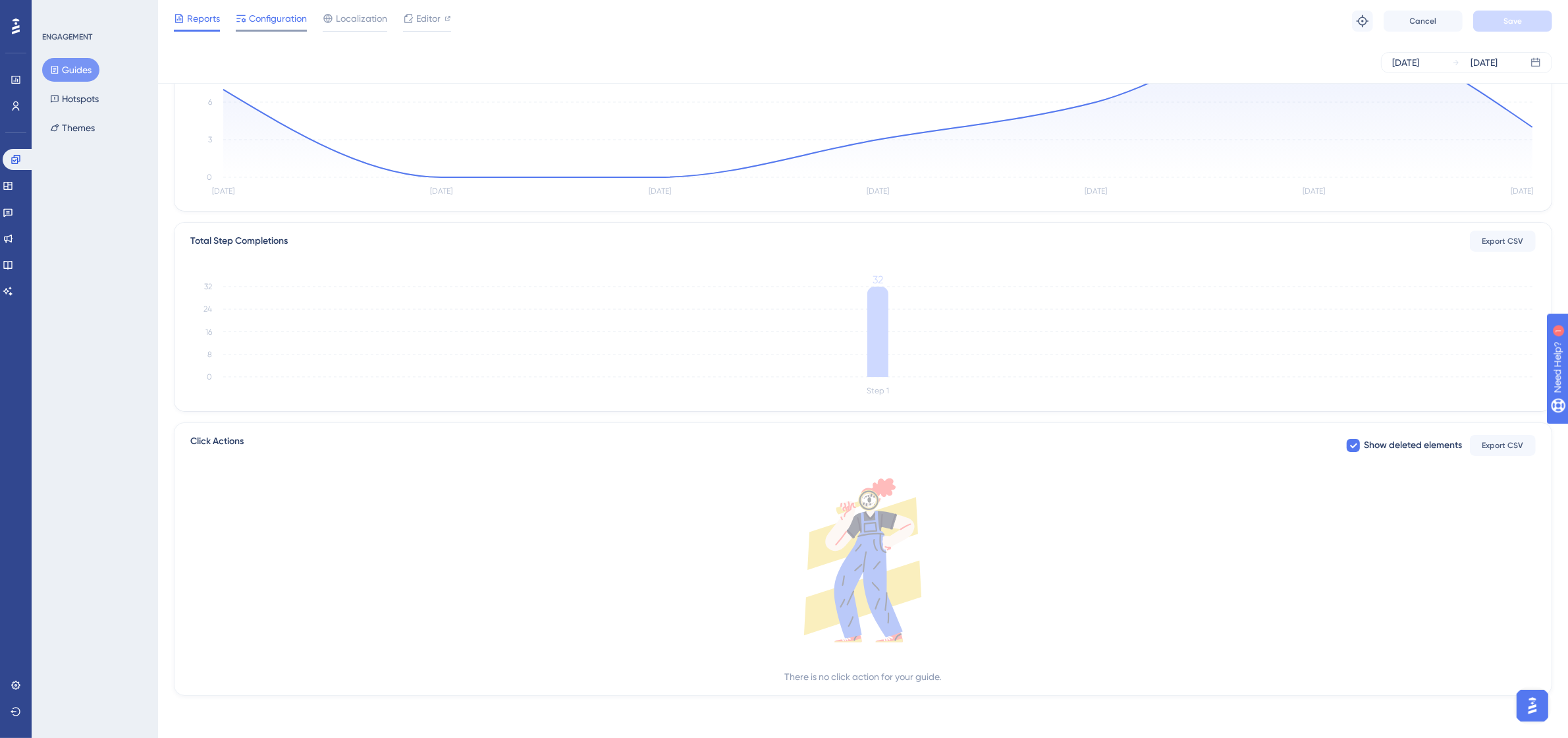
click at [272, 17] on span "Configuration" at bounding box center [278, 19] width 58 height 16
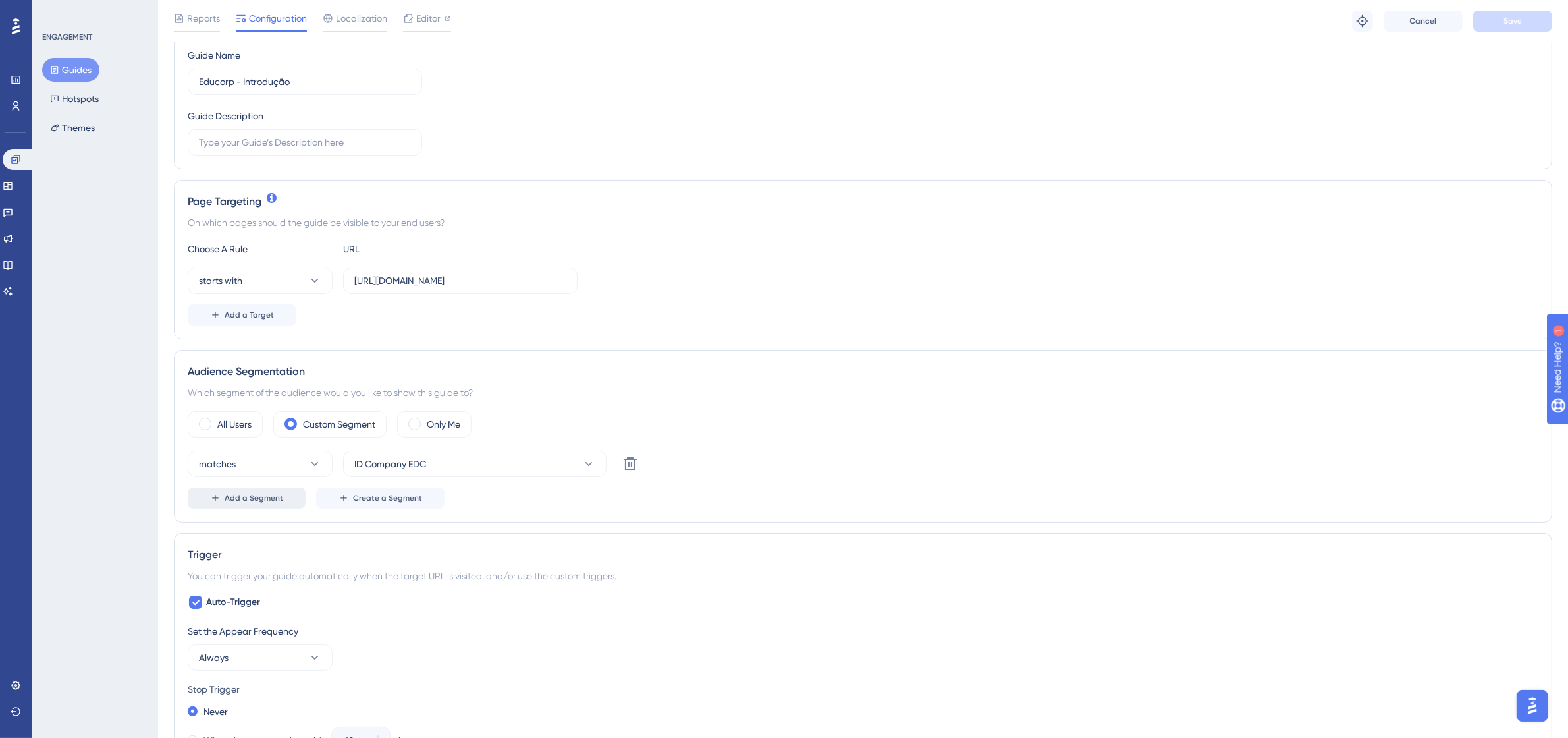
scroll to position [164, 0]
click at [238, 425] on label "All Users" at bounding box center [234, 421] width 34 height 16
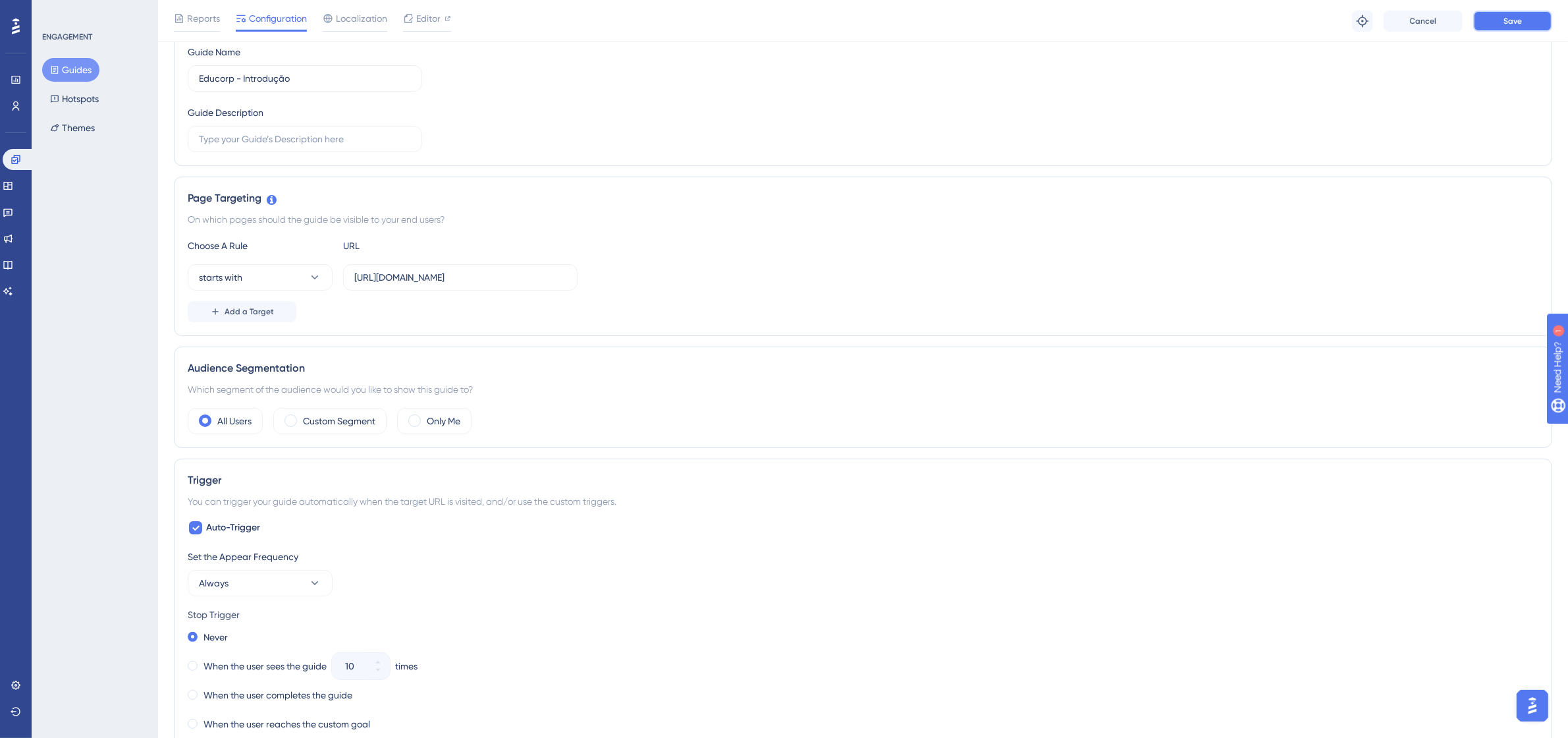
click at [1530, 17] on button "Save" at bounding box center [1512, 21] width 79 height 21
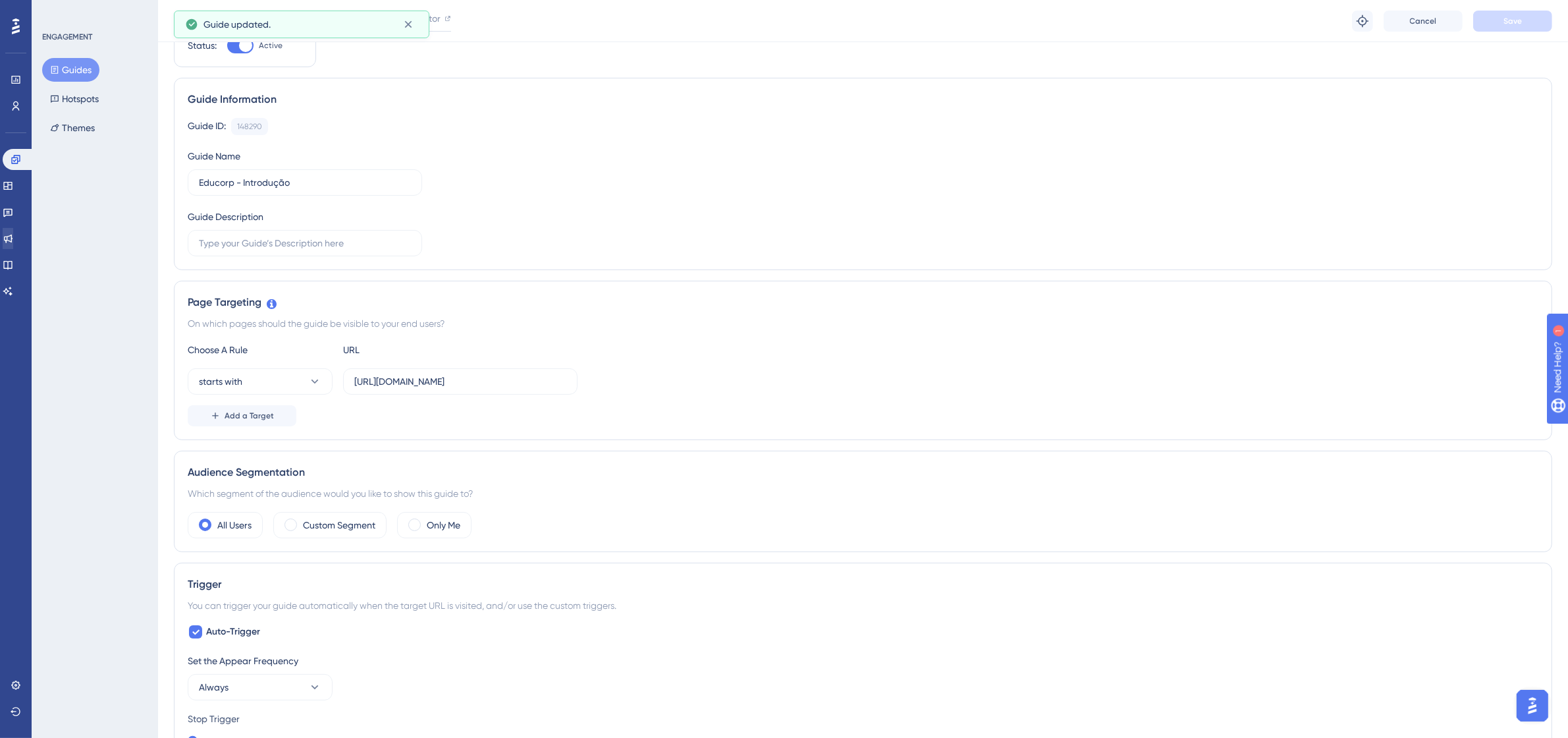
scroll to position [0, 0]
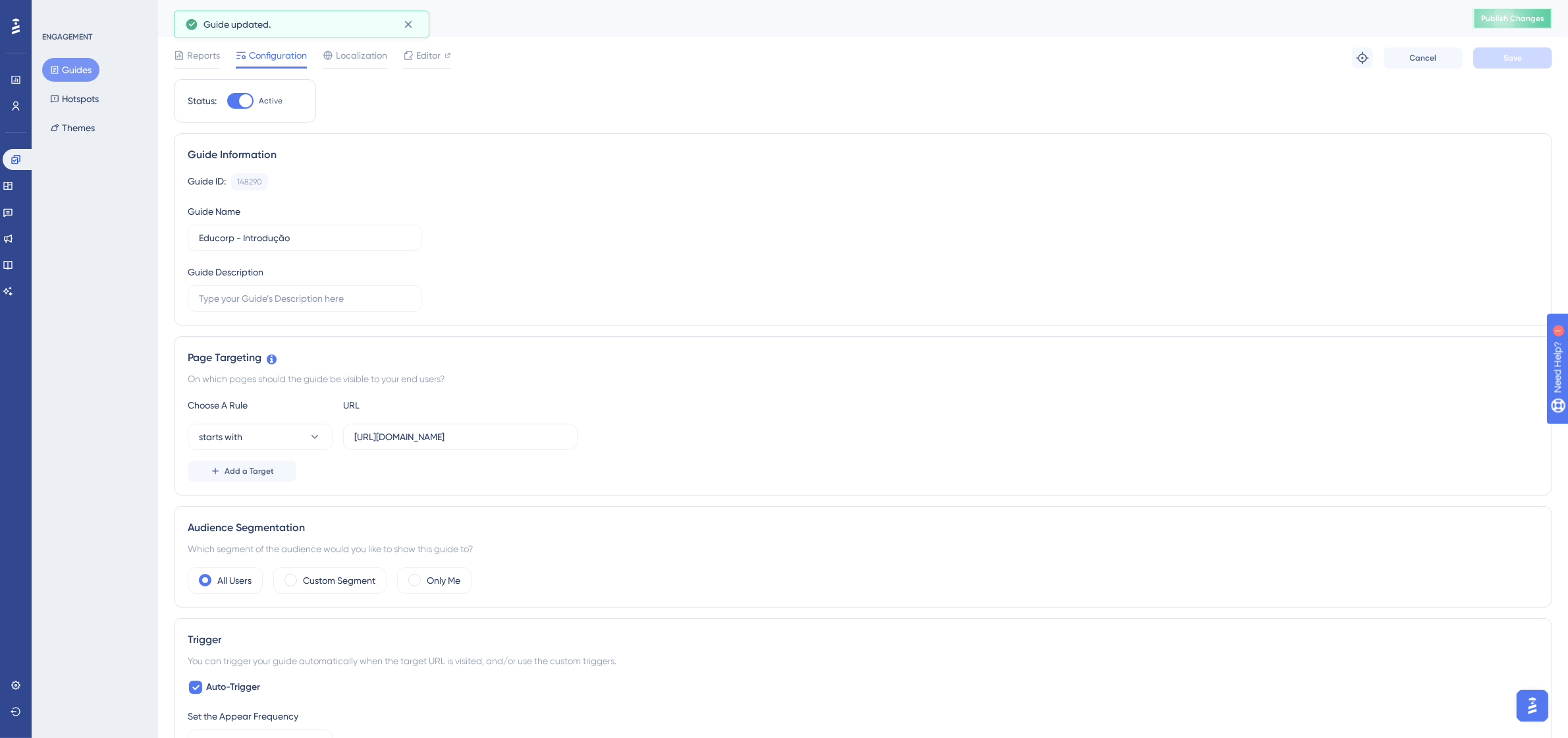
click at [1536, 24] on button "Publish Changes" at bounding box center [1512, 19] width 79 height 21
drag, startPoint x: 23, startPoint y: 185, endPoint x: 40, endPoint y: 185, distance: 17.0
click at [13, 185] on link at bounding box center [8, 186] width 11 height 21
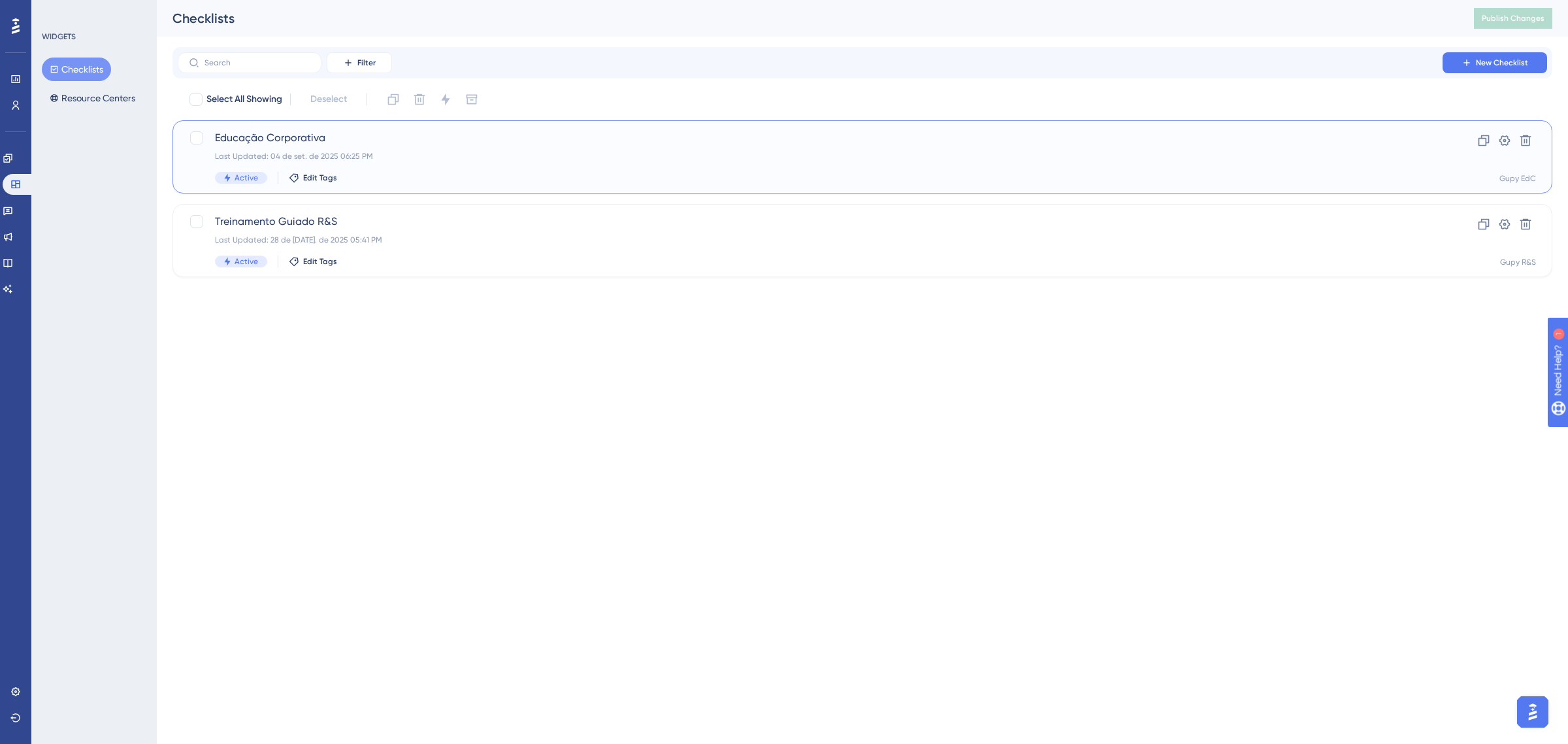
click at [387, 136] on span "Educação Corporativa" at bounding box center [810, 138] width 1191 height 16
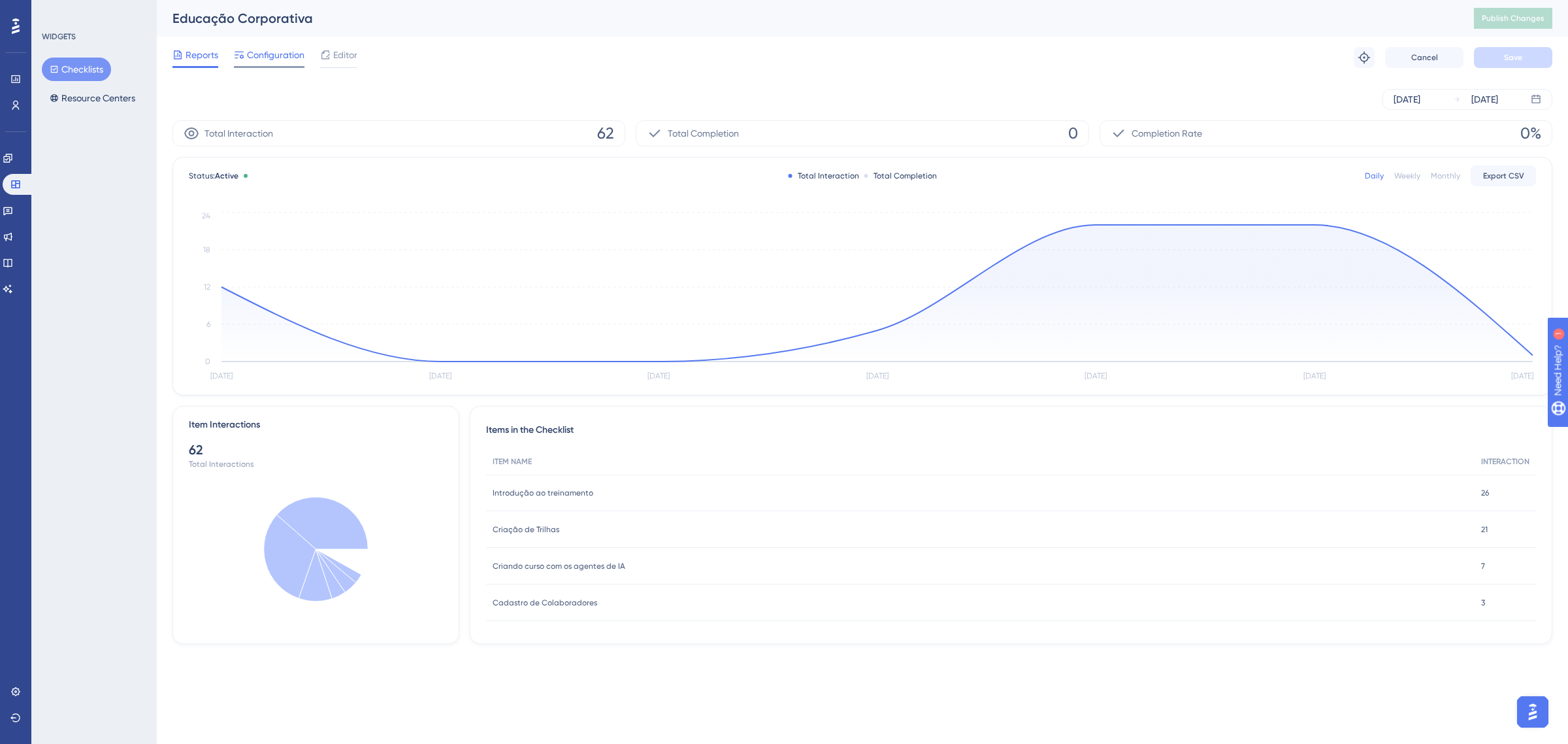
click at [268, 49] on span "Configuration" at bounding box center [276, 55] width 58 height 16
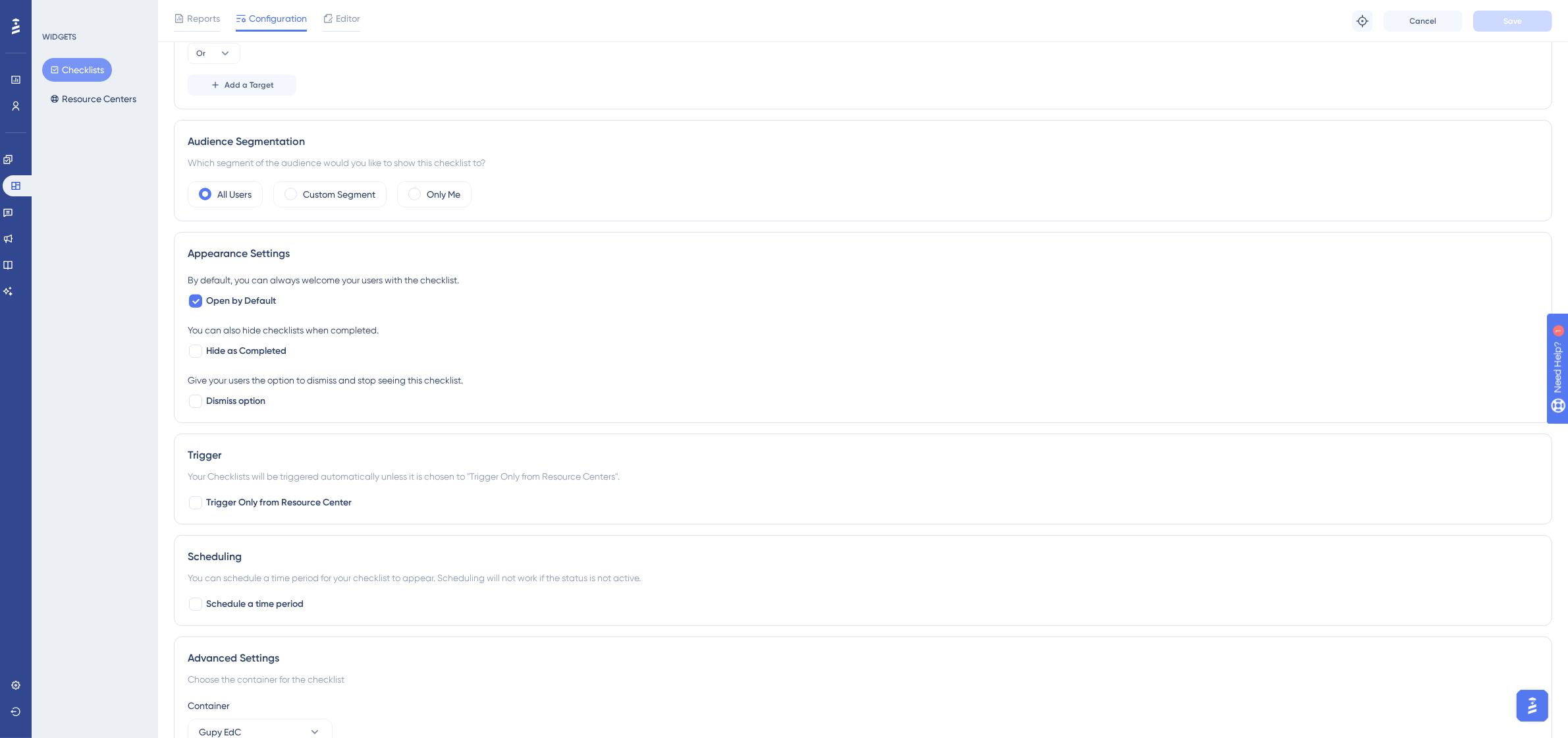
scroll to position [570, 0]
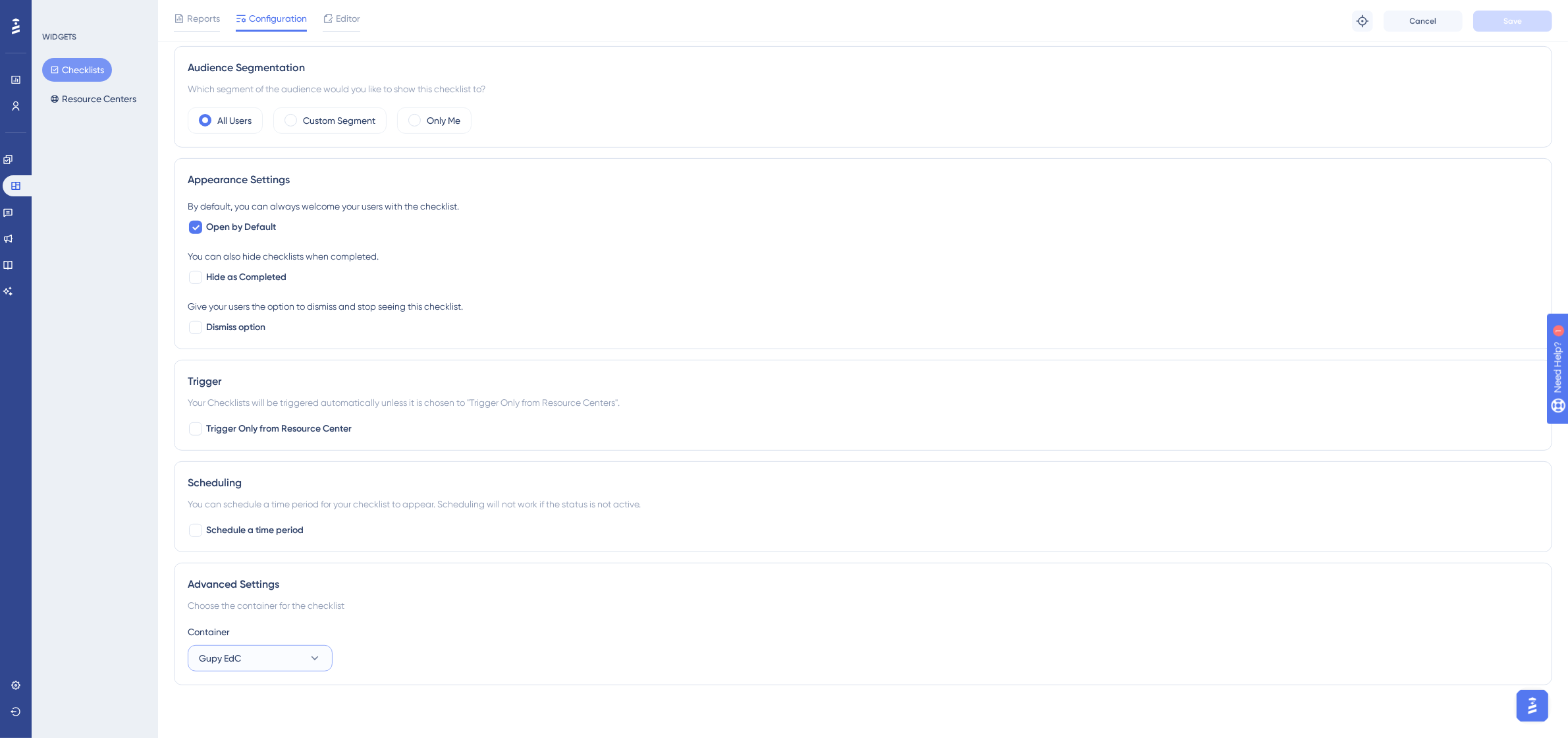
click at [254, 659] on button "Gupy EdC" at bounding box center [260, 658] width 145 height 27
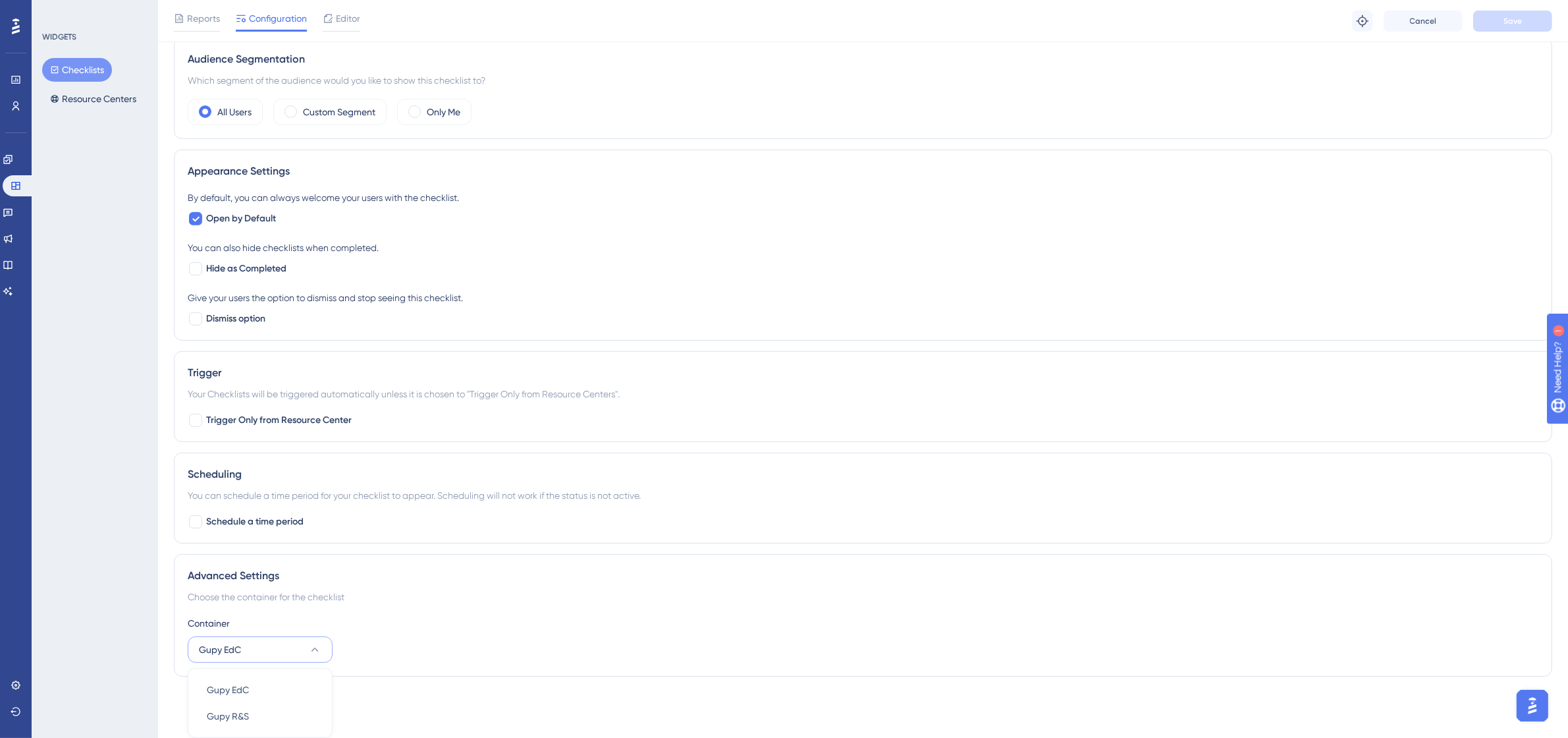
click at [254, 659] on button "Gupy EdC" at bounding box center [260, 650] width 145 height 27
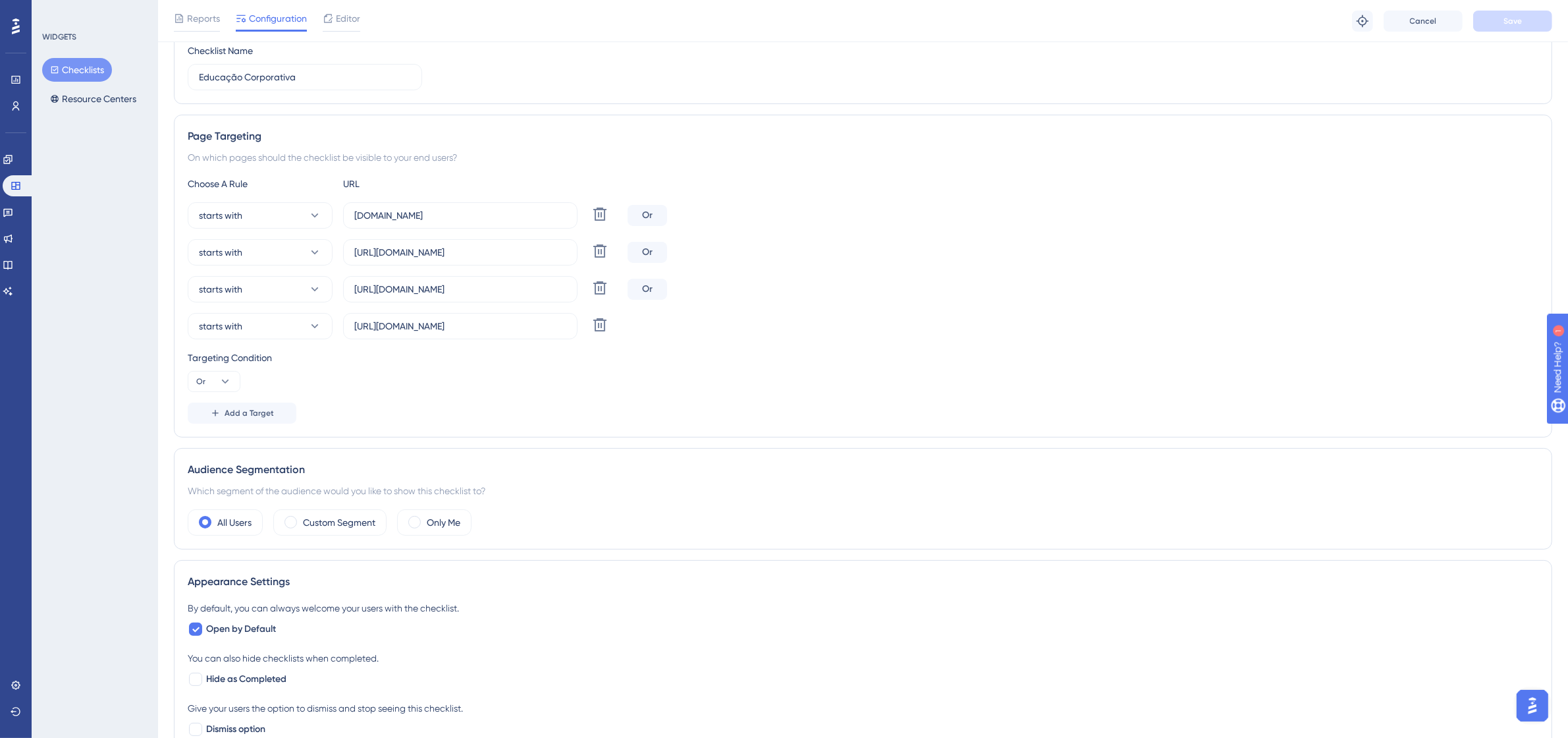
scroll to position [159, 0]
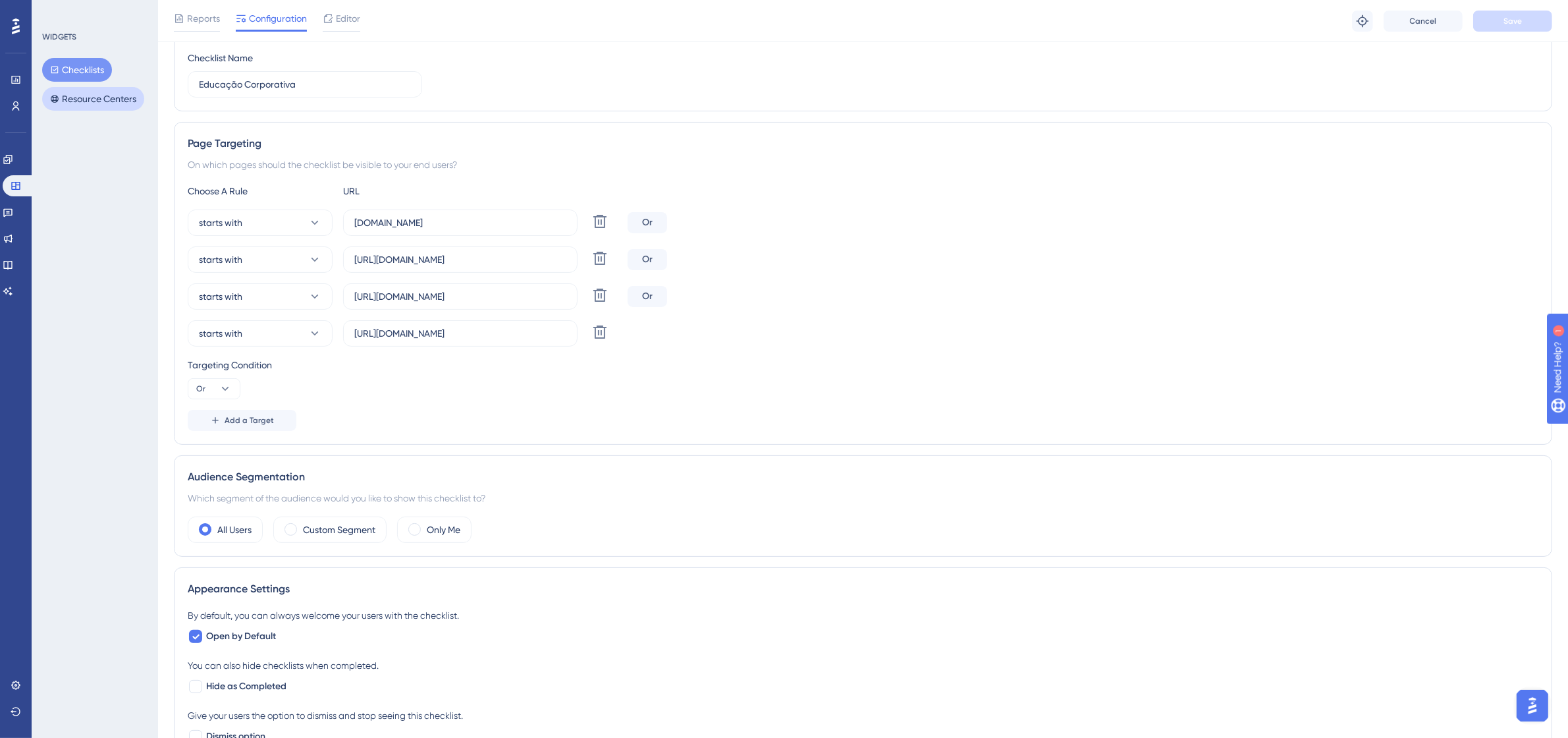
click at [95, 106] on button "Resource Centers" at bounding box center [94, 98] width 103 height 24
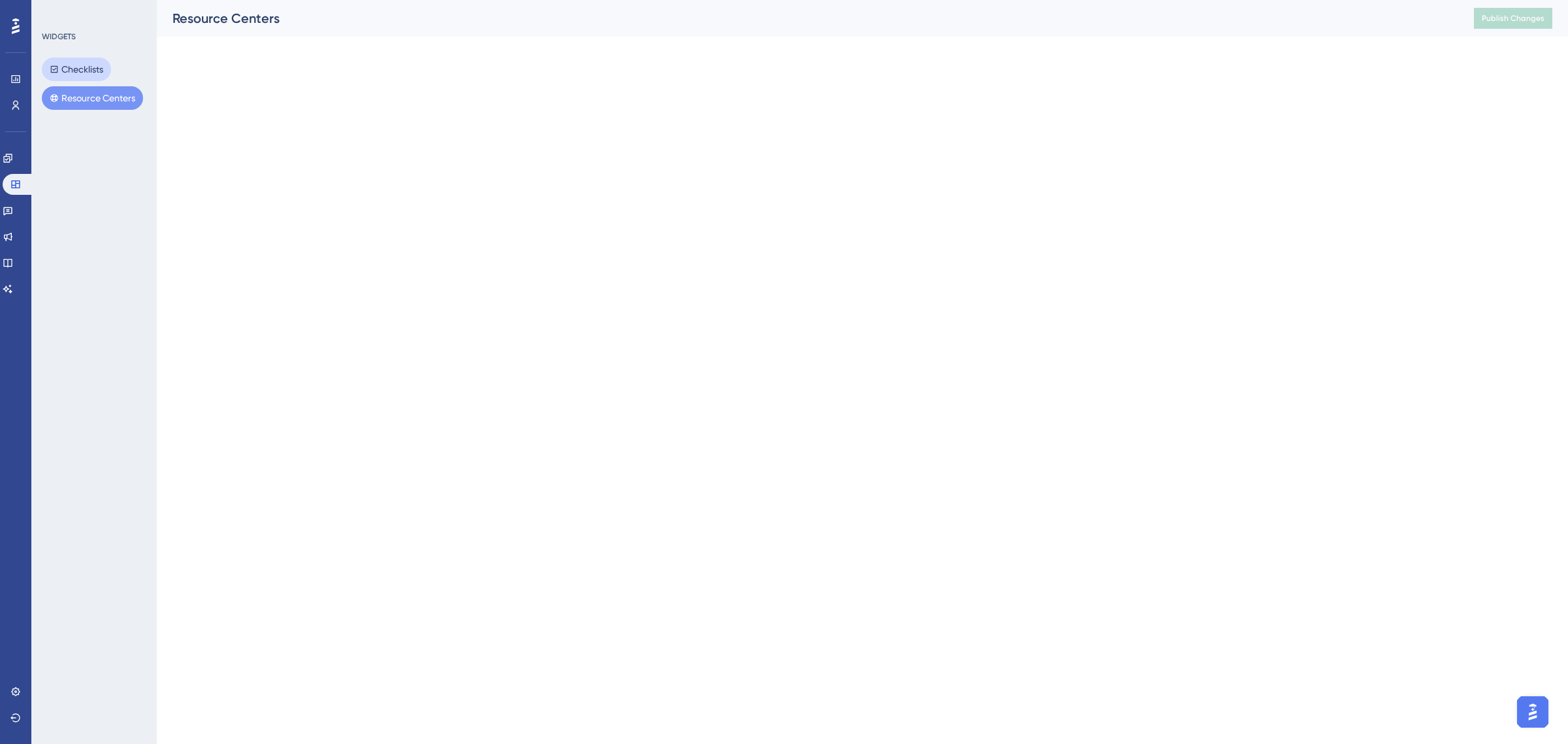
click at [90, 70] on button "Checklists" at bounding box center [76, 69] width 69 height 24
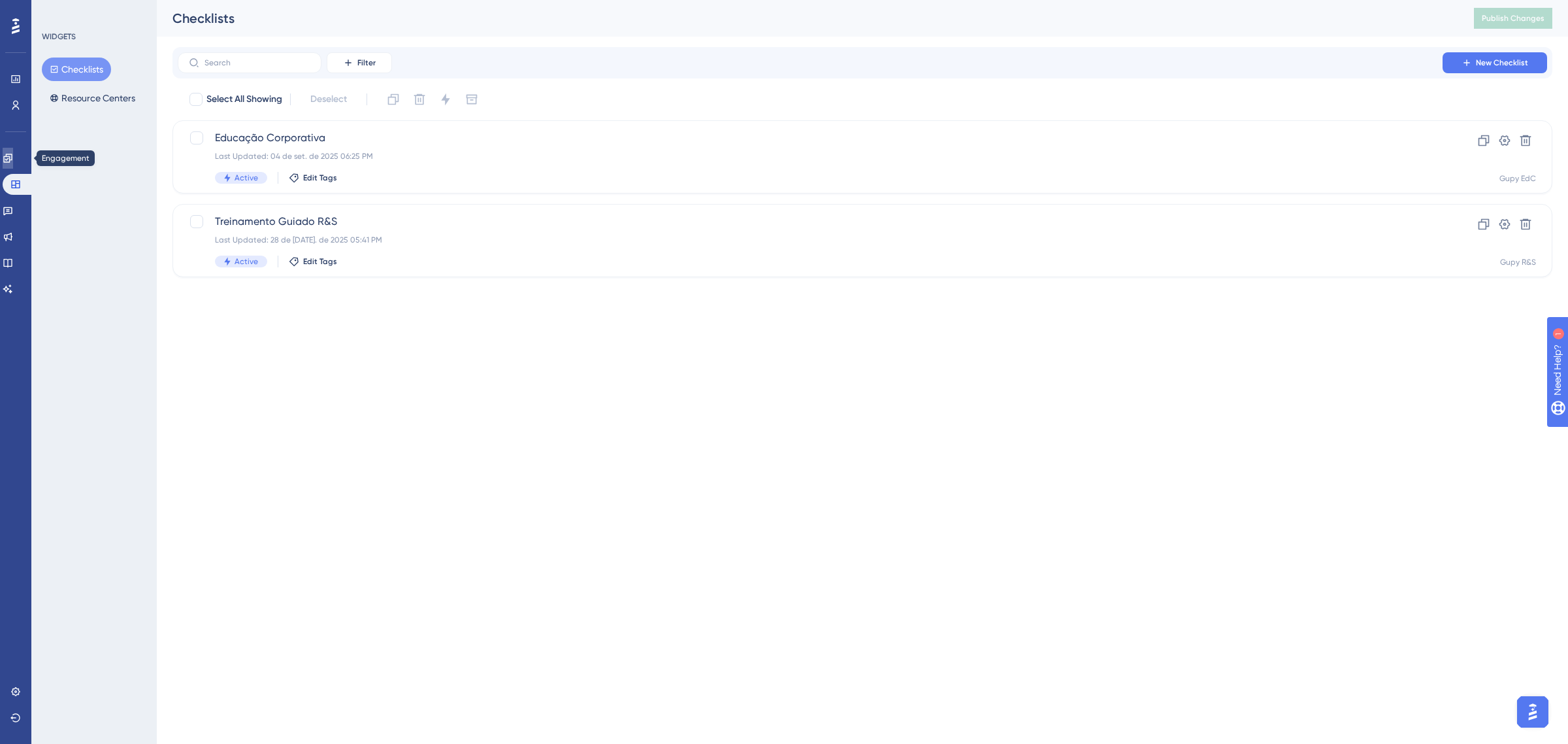
click at [11, 161] on icon at bounding box center [8, 158] width 9 height 9
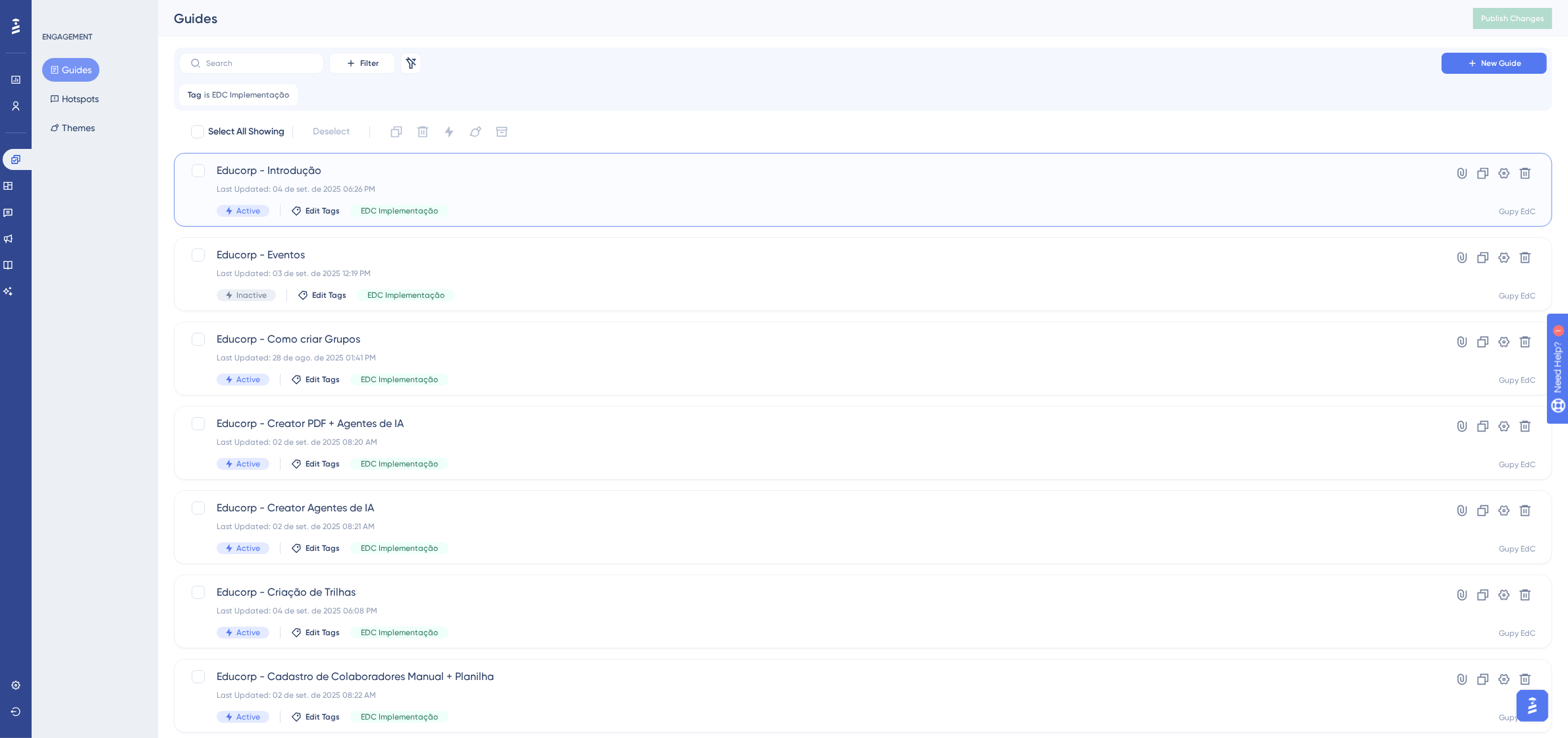
click at [259, 160] on div "Educorp - Introdução Last Updated: 04 de set. de 2025 06:26 PM Active Edit Tags…" at bounding box center [864, 189] width 1379 height 73
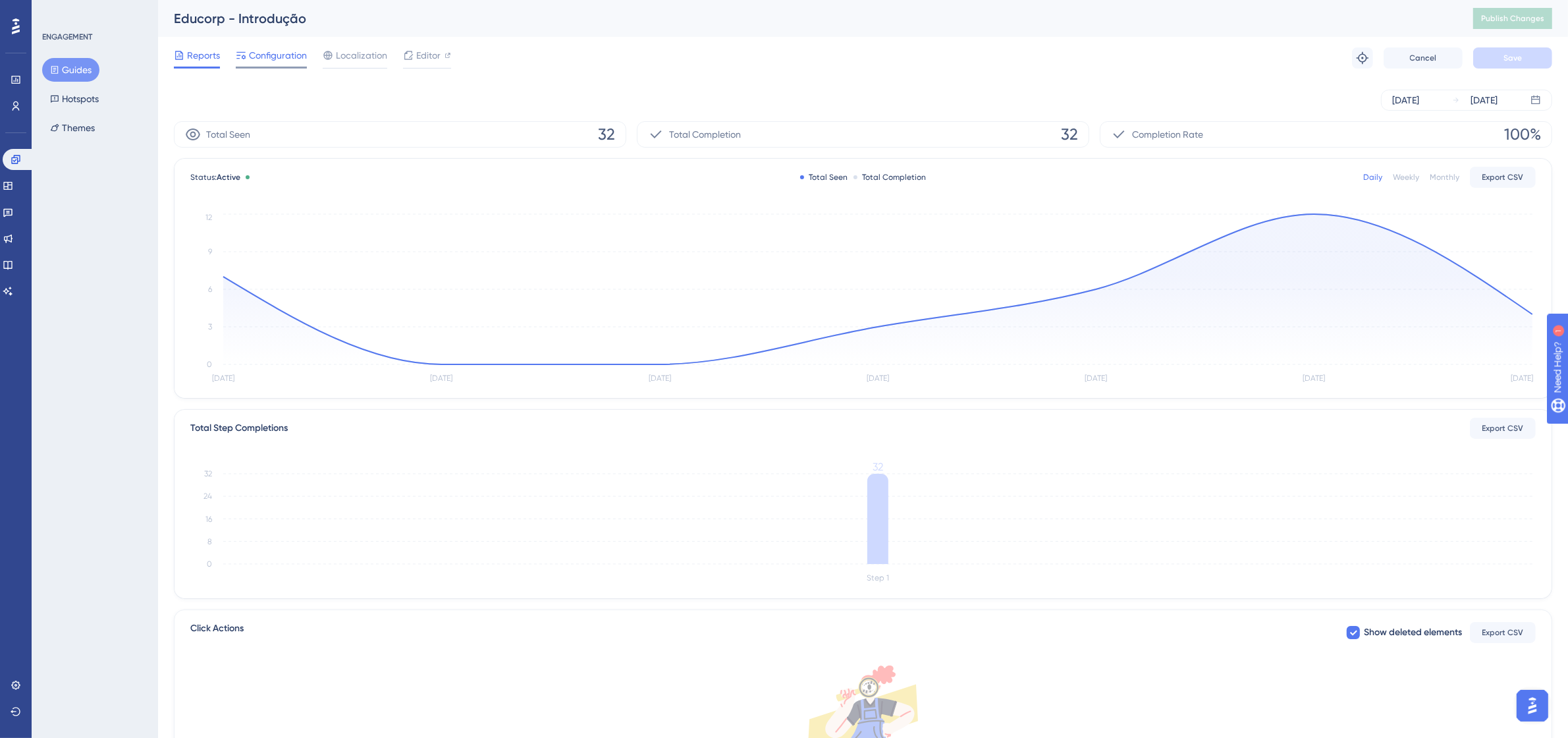
click at [273, 48] on span "Configuration" at bounding box center [278, 56] width 58 height 16
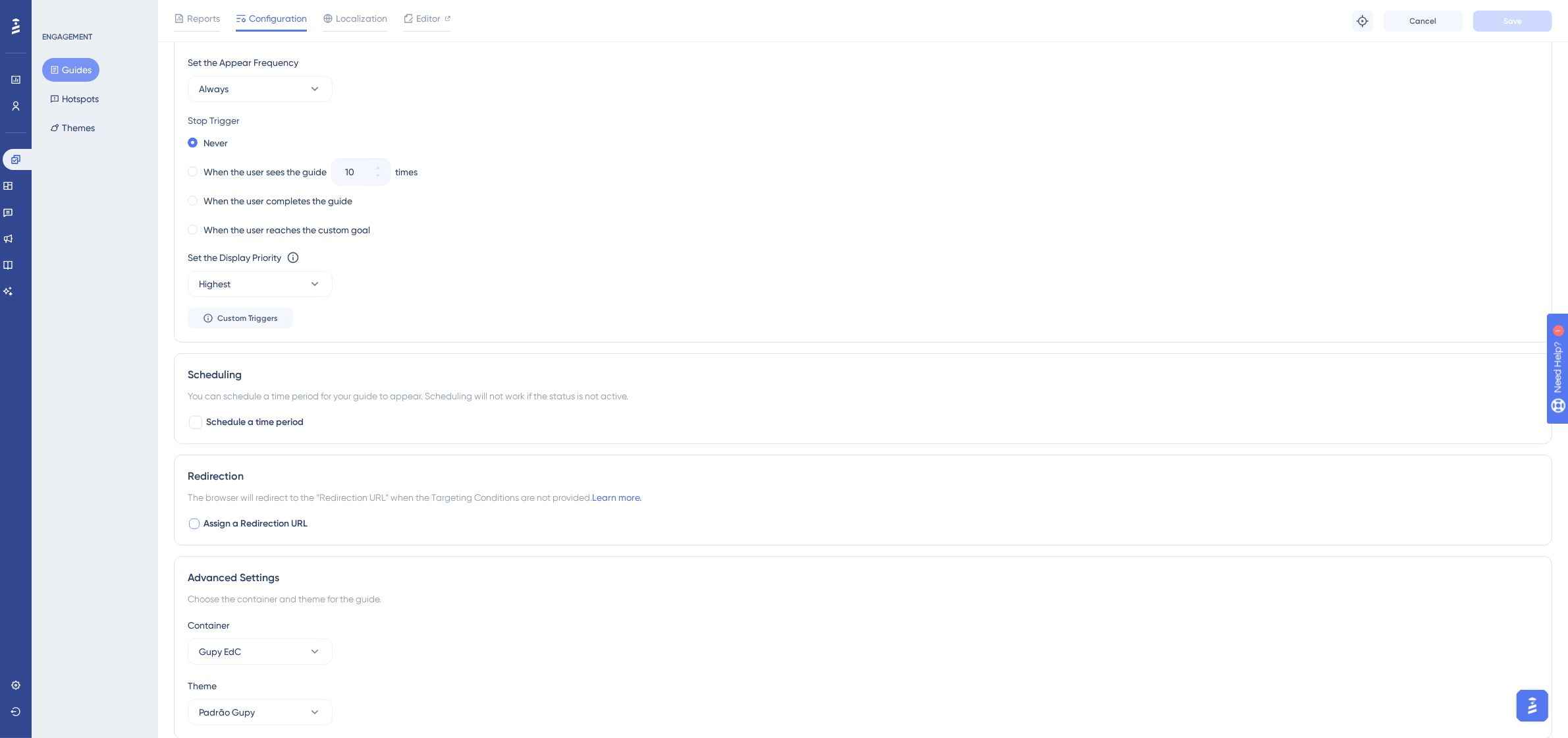
scroll to position [715, 0]
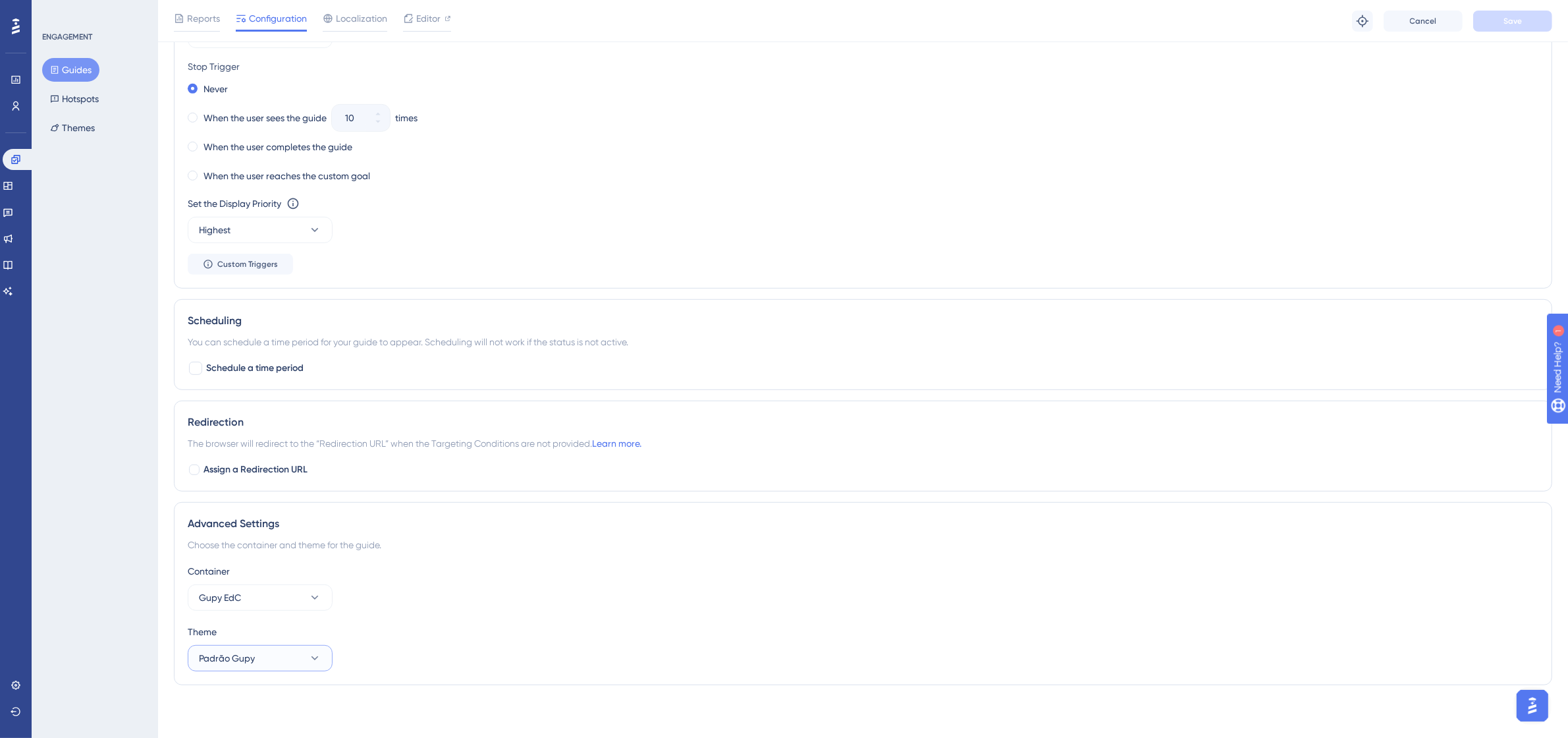
click at [291, 662] on button "Padrão Gupy" at bounding box center [260, 658] width 145 height 27
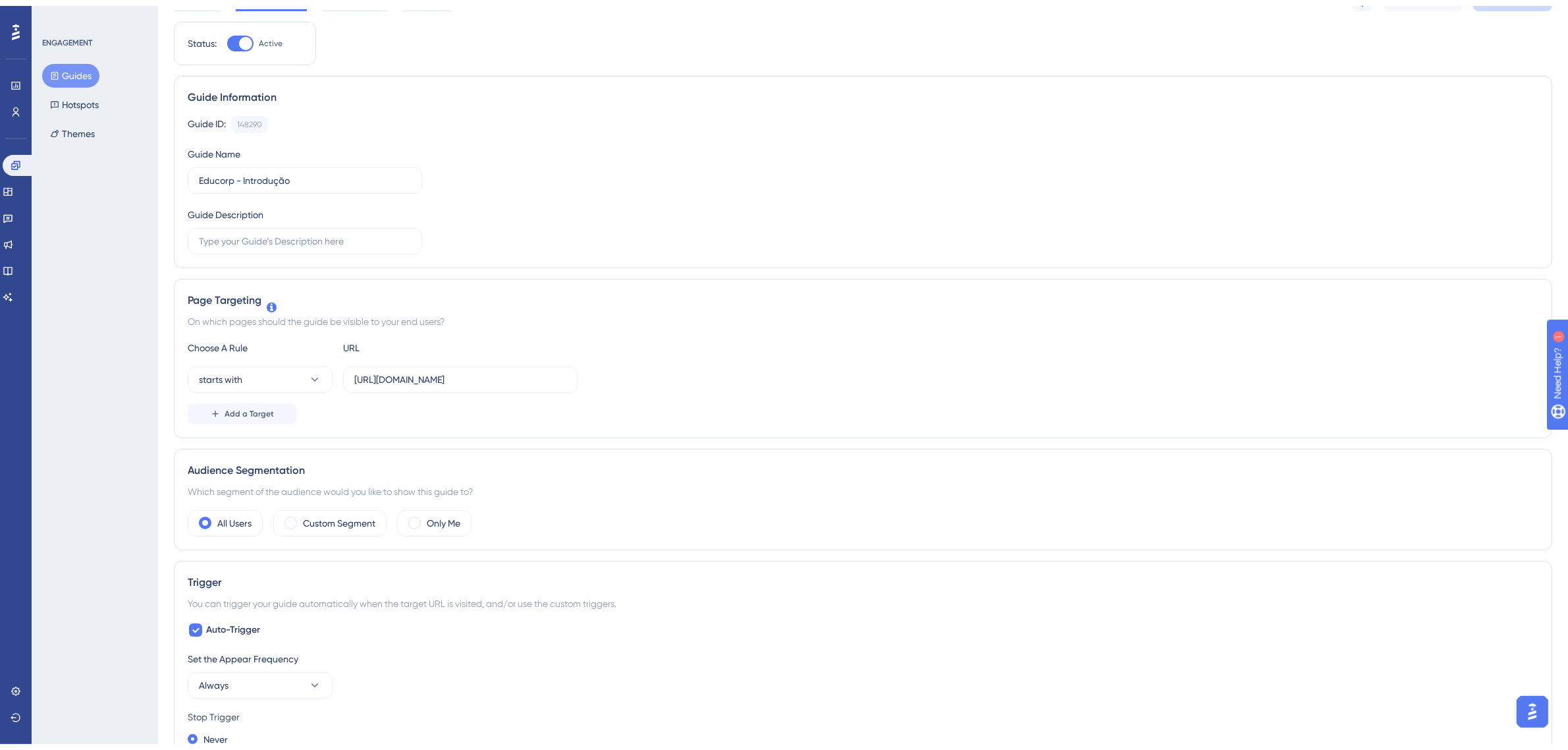
scroll to position [0, 0]
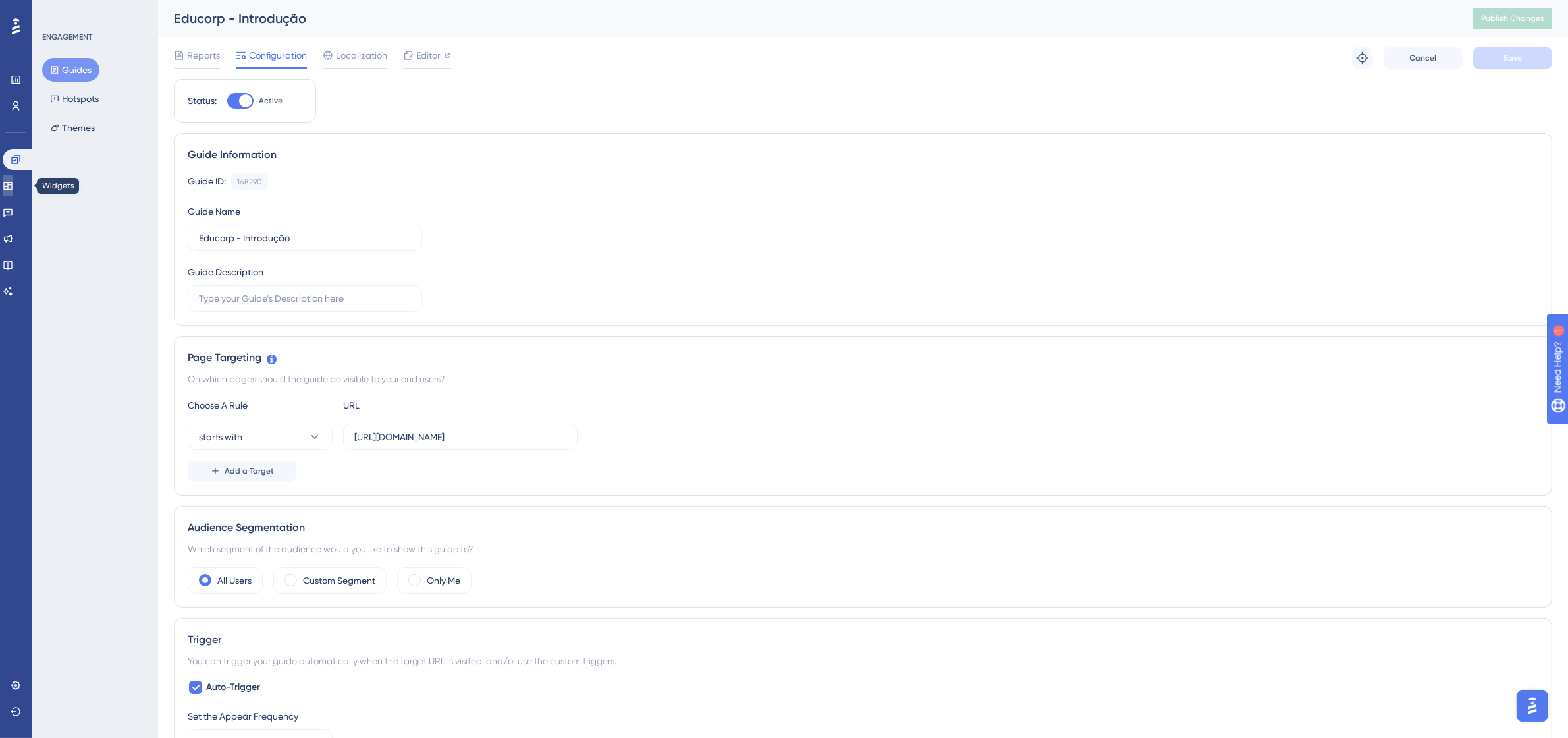
click at [13, 178] on link at bounding box center [8, 186] width 11 height 21
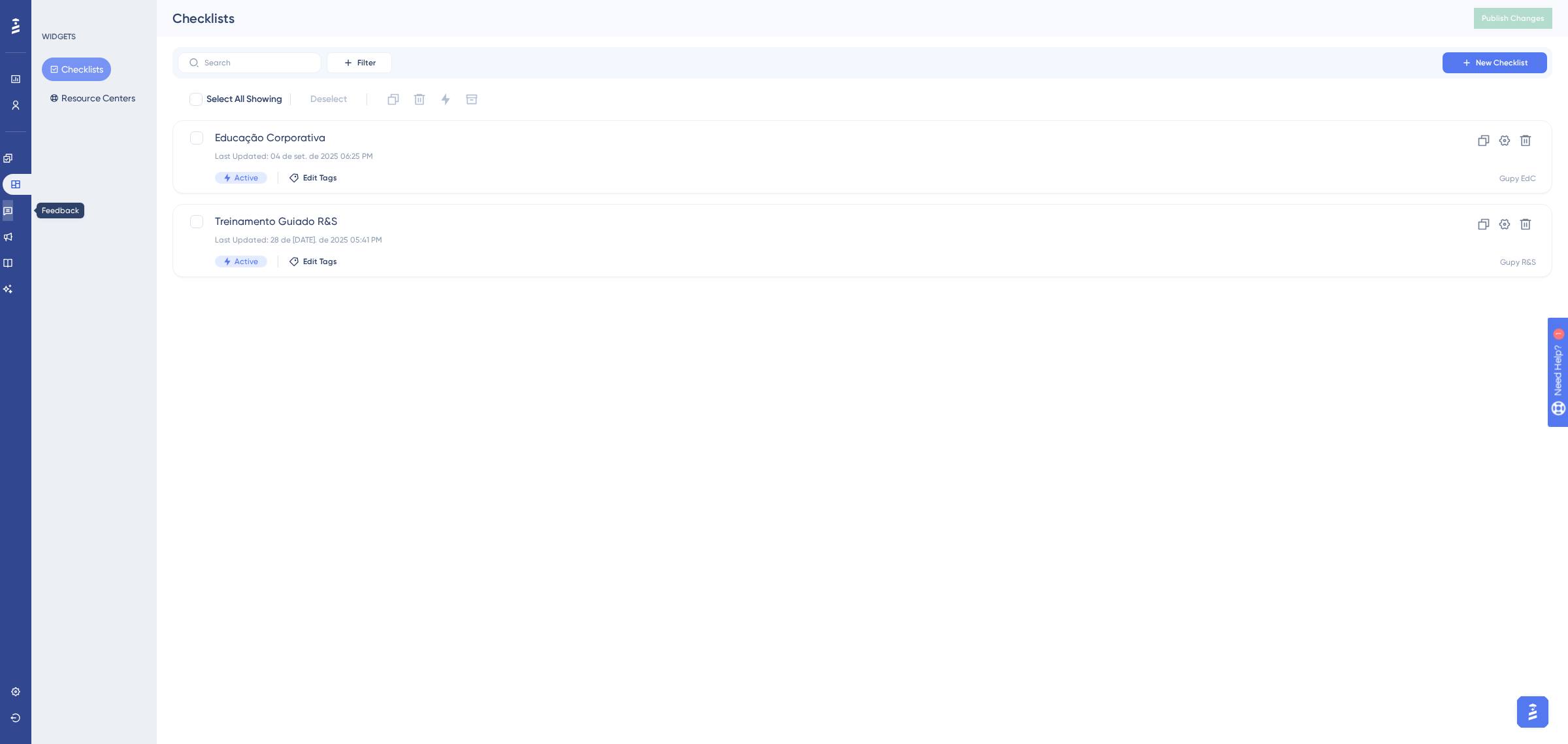
click at [1, 214] on div "Performance Users Engagement Widgets Feedback Product Updates Knowledge Base AI…" at bounding box center [16, 372] width 32 height 744
click at [18, 223] on div "Engagement Widgets Feedback Product Updates Knowledge Base AI Assistant" at bounding box center [16, 223] width 26 height 152
click at [13, 219] on link at bounding box center [8, 211] width 11 height 21
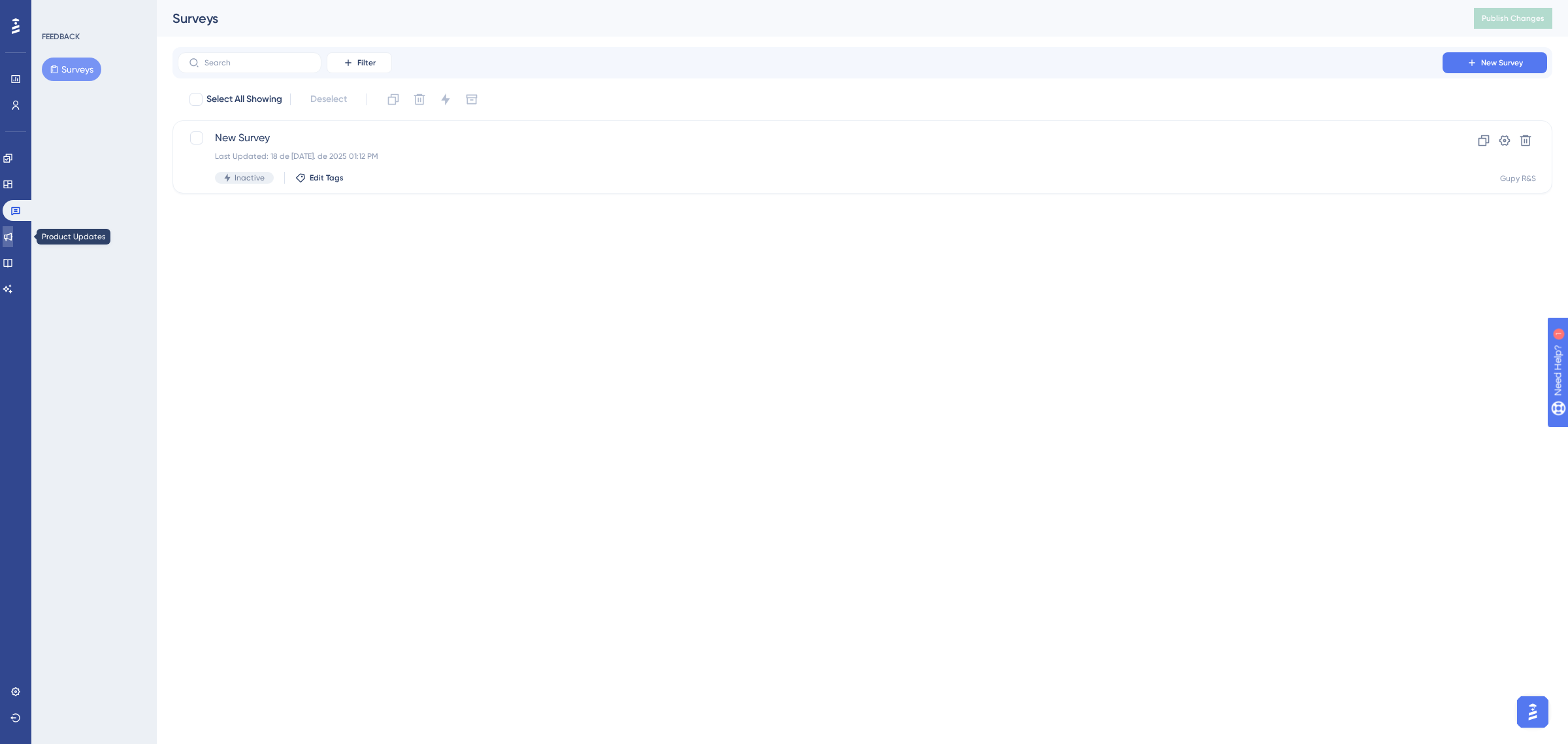
click at [11, 243] on link at bounding box center [8, 237] width 11 height 21
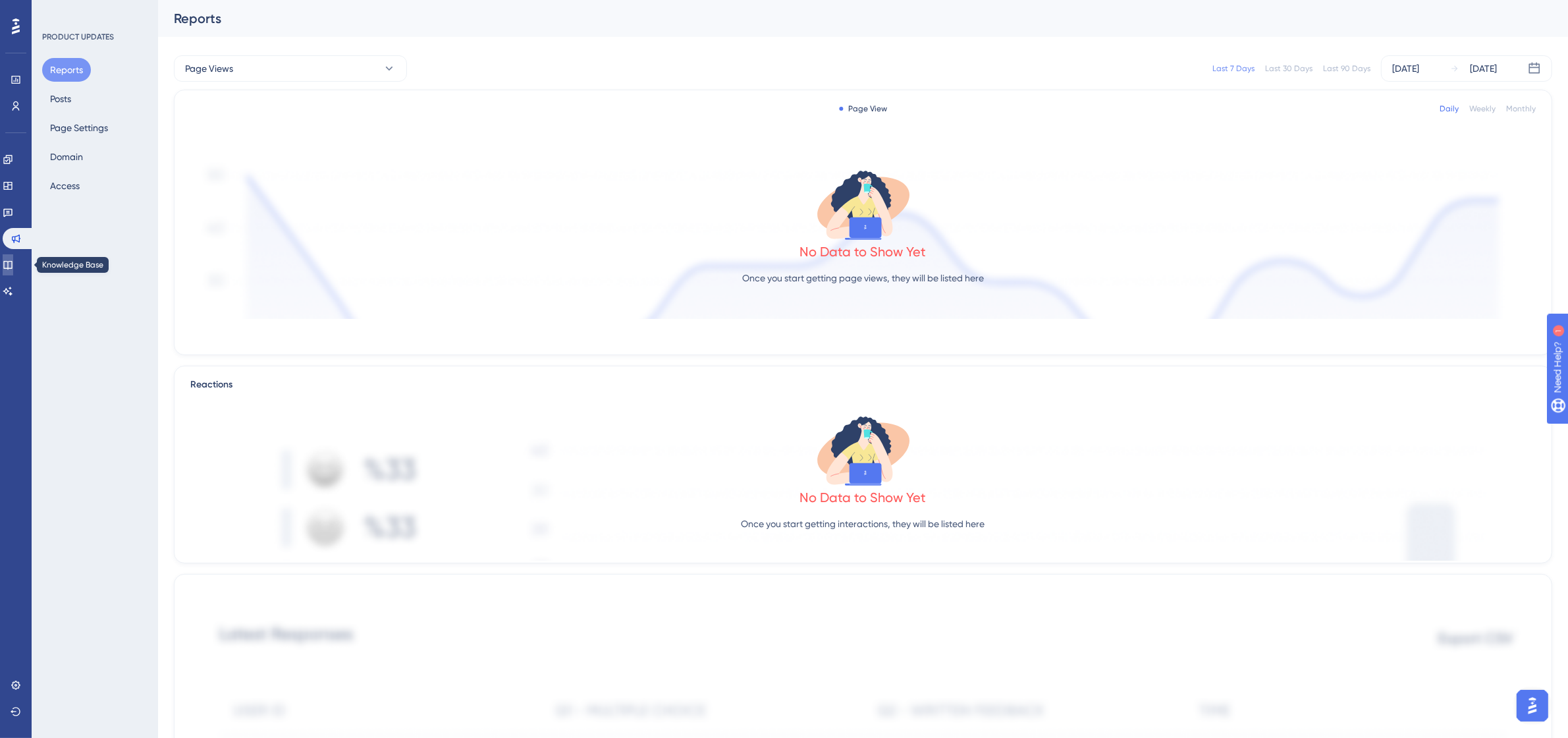
click at [13, 267] on icon at bounding box center [8, 265] width 11 height 11
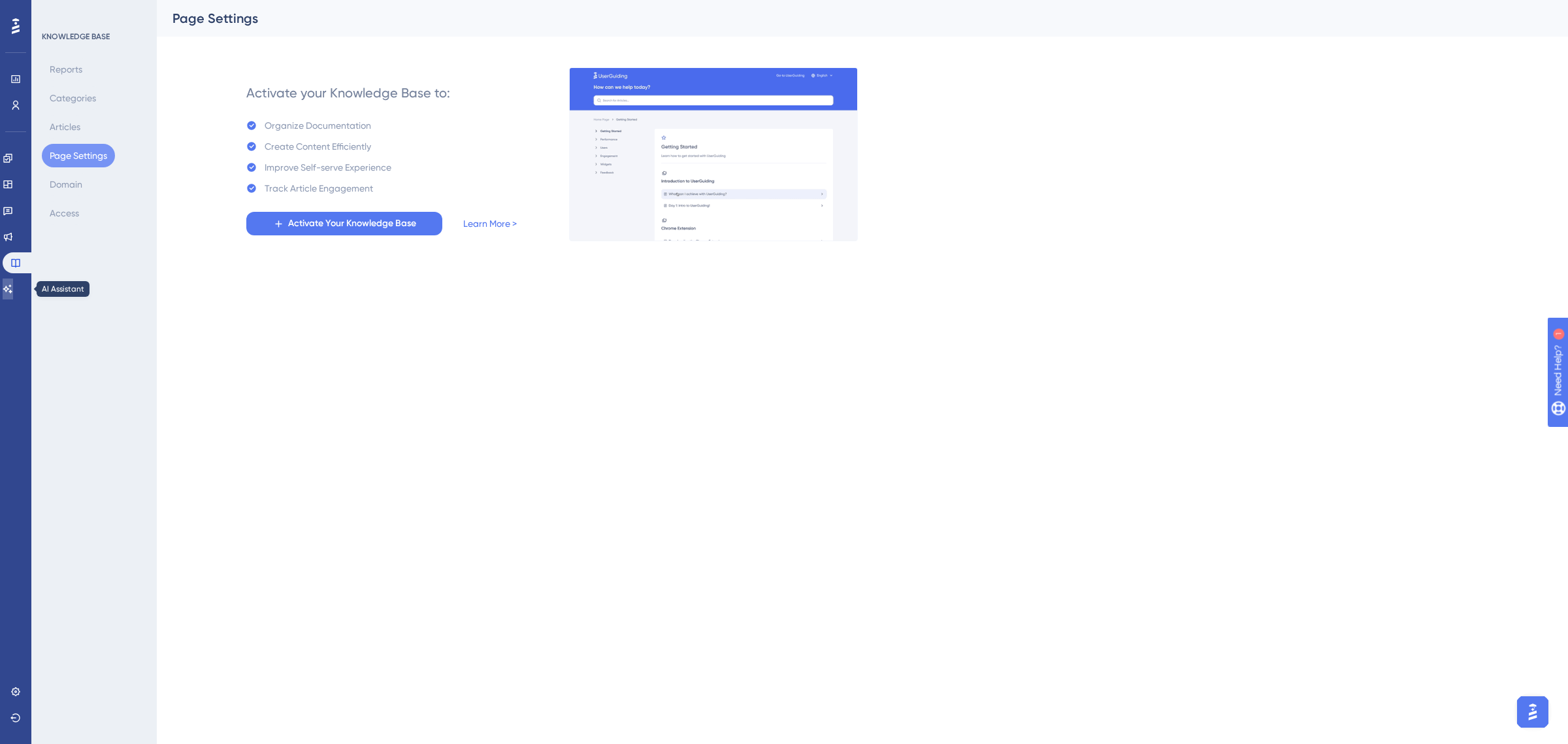
click at [13, 278] on link at bounding box center [8, 289] width 11 height 21
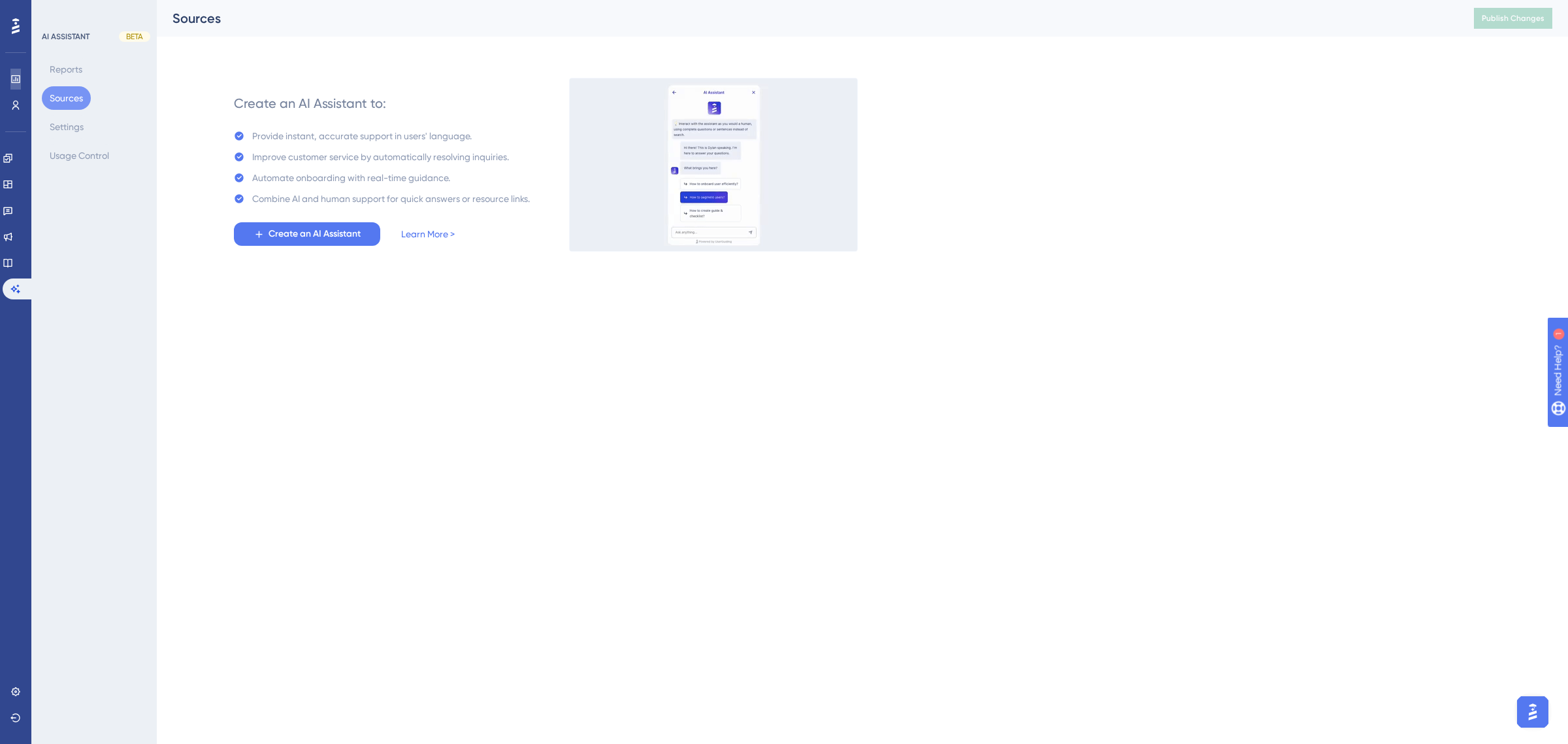
click at [15, 85] on link at bounding box center [16, 79] width 11 height 21
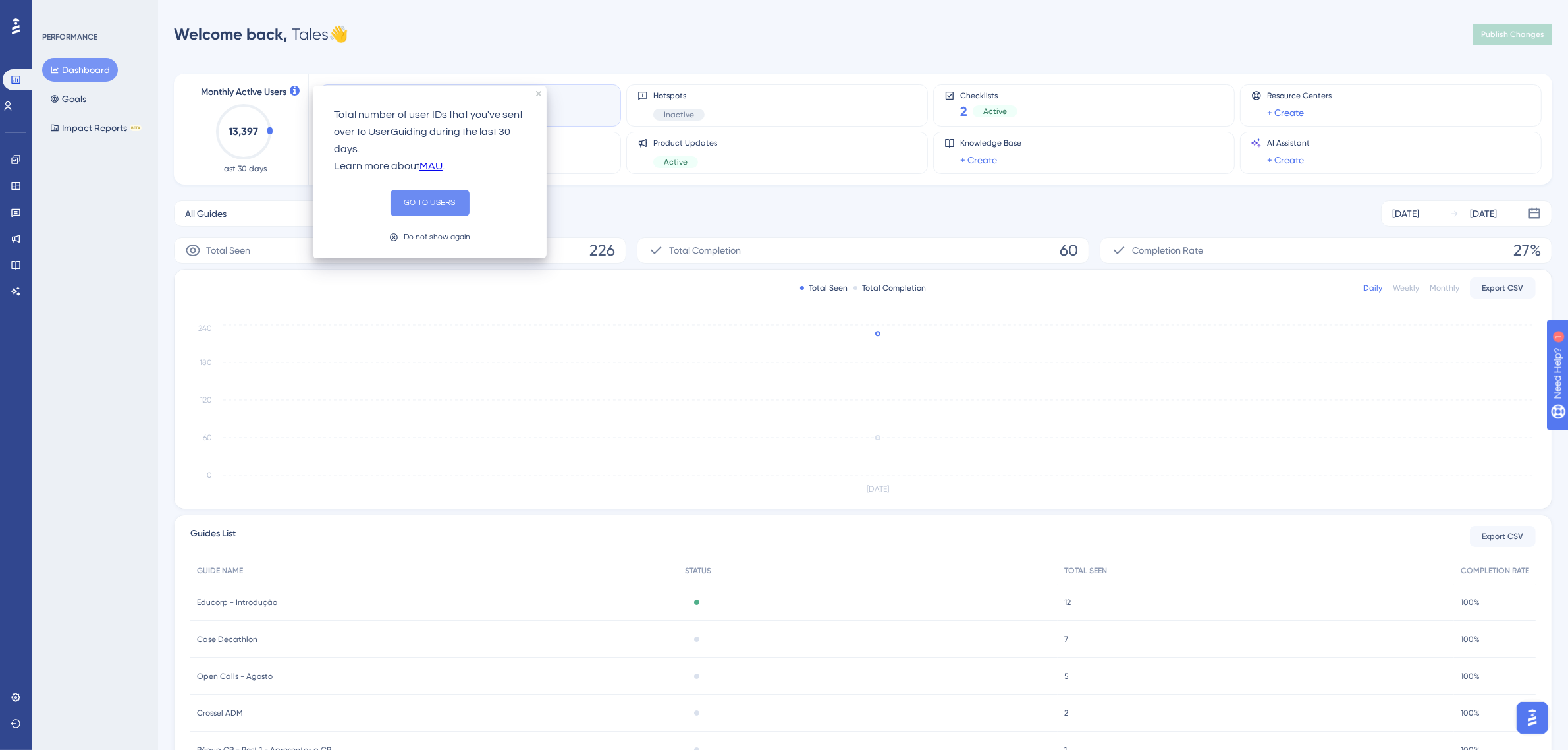
click at [438, 193] on button "GO TO USERS" at bounding box center [430, 203] width 79 height 27
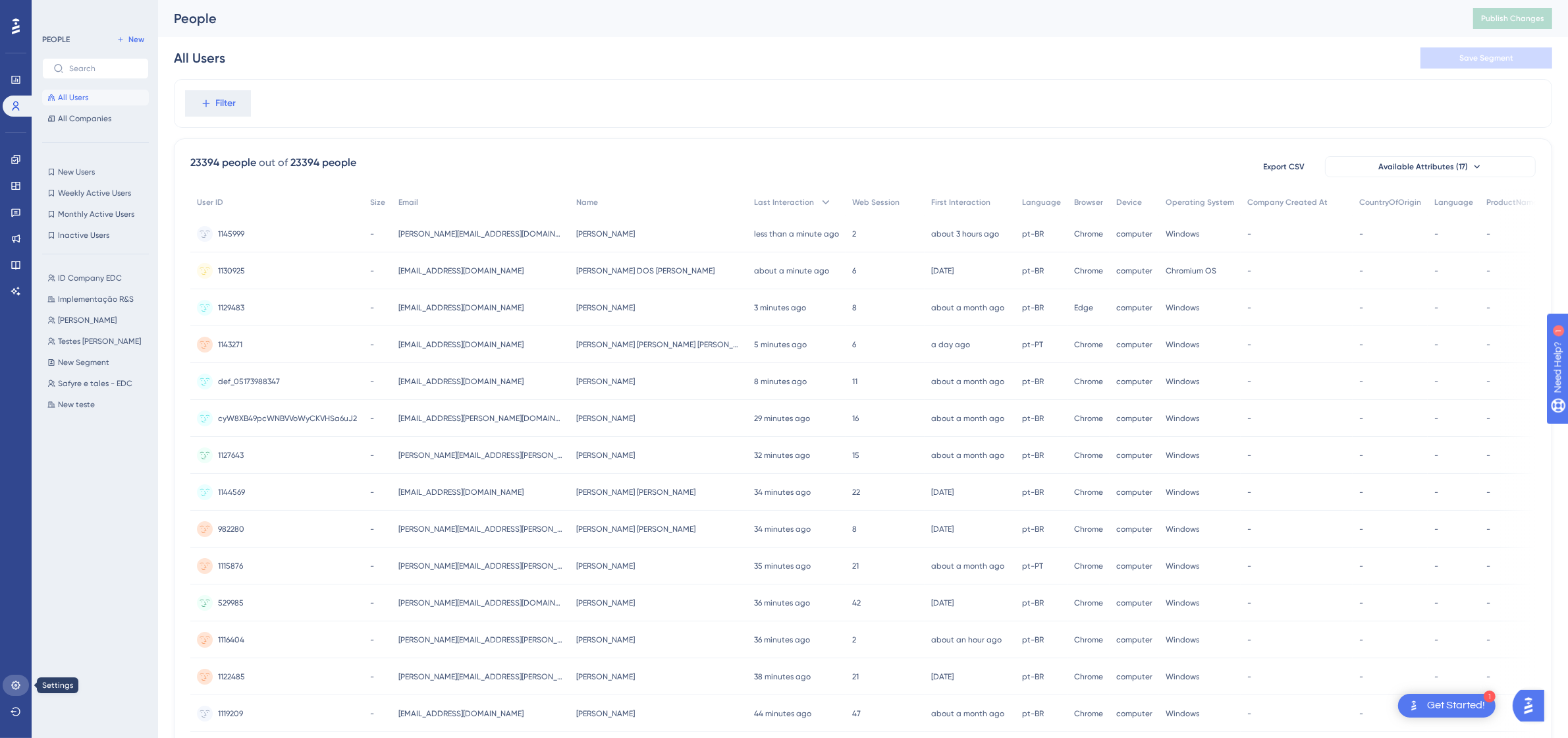
click at [11, 689] on icon at bounding box center [16, 685] width 11 height 11
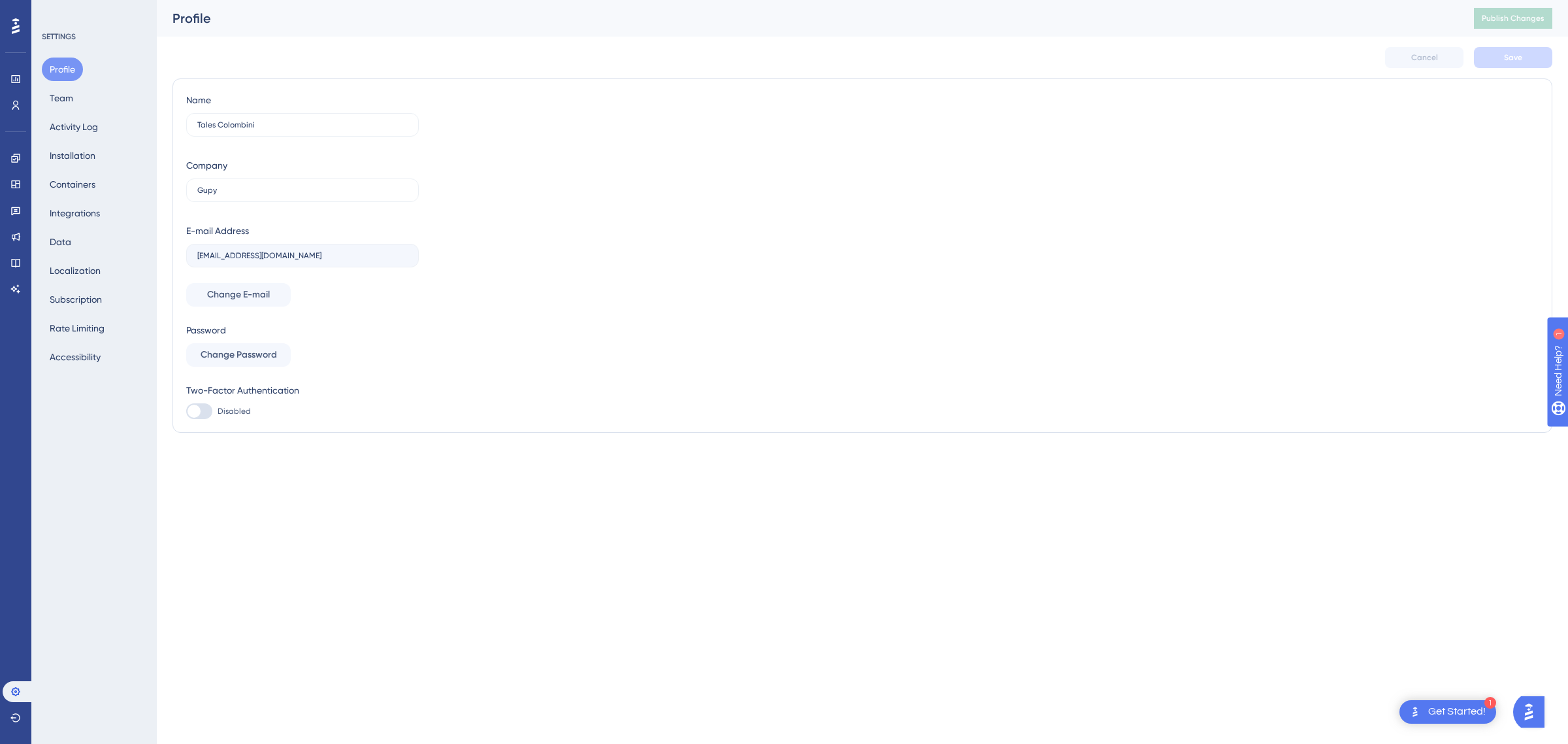
click at [86, 96] on div "Profile Team Activity Log Installation Containers Integrations Data Localizatio…" at bounding box center [95, 213] width 106 height 311
click at [79, 96] on button "Team" at bounding box center [61, 97] width 39 height 24
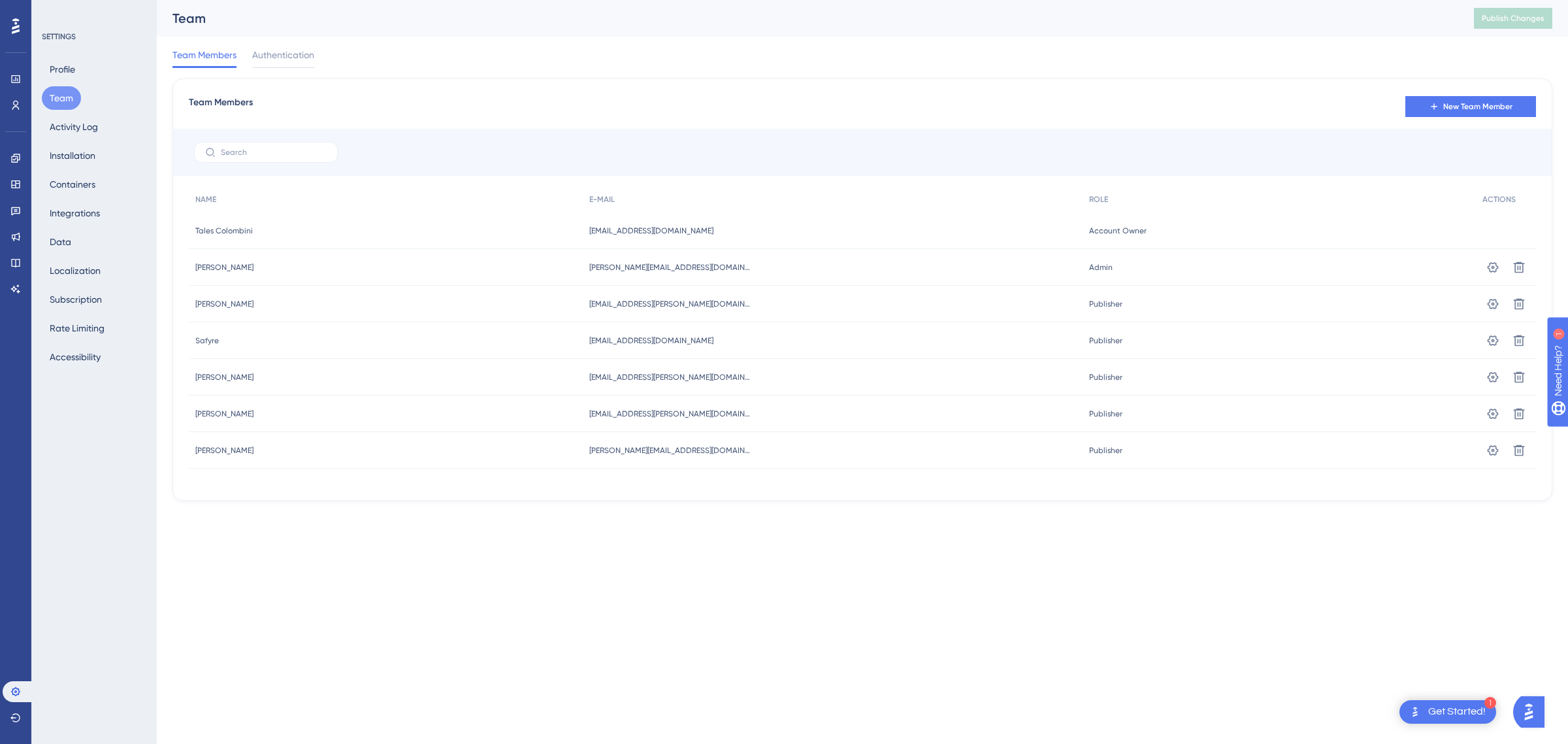
click at [68, 100] on button "Team" at bounding box center [61, 97] width 39 height 24
click at [79, 126] on button "Activity Log" at bounding box center [74, 126] width 64 height 24
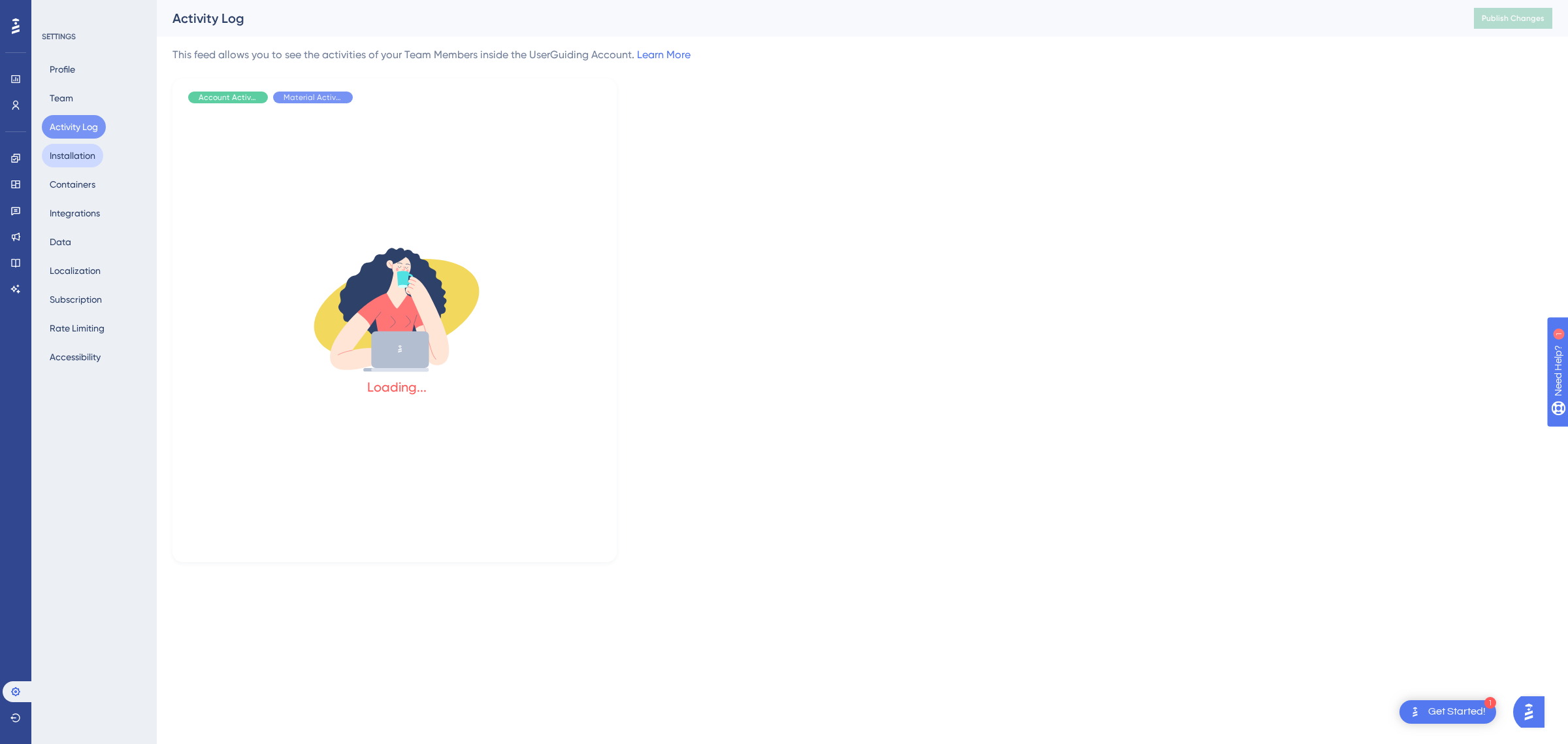
click at [86, 161] on button "Installation" at bounding box center [73, 155] width 61 height 24
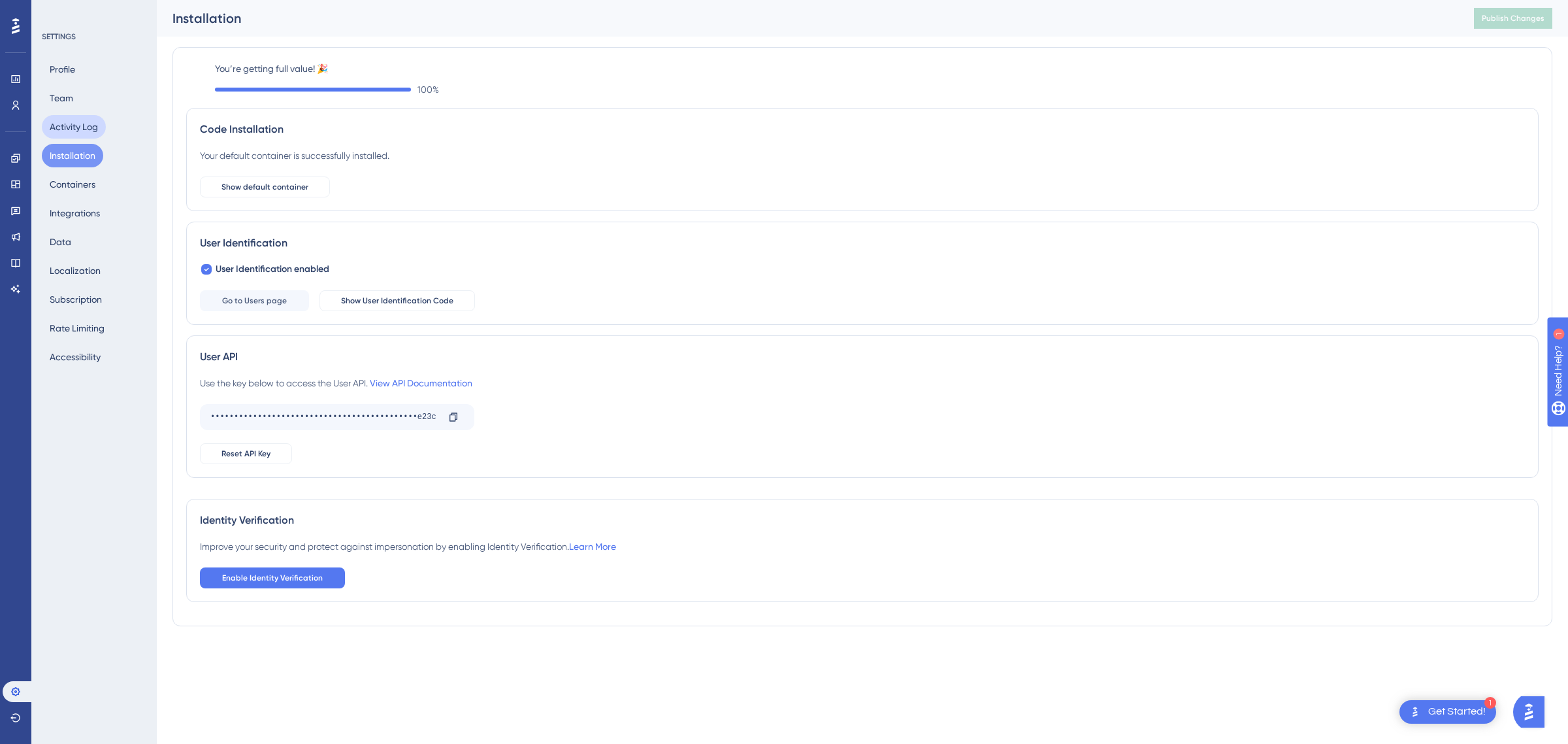
click at [81, 132] on button "Activity Log" at bounding box center [74, 126] width 64 height 24
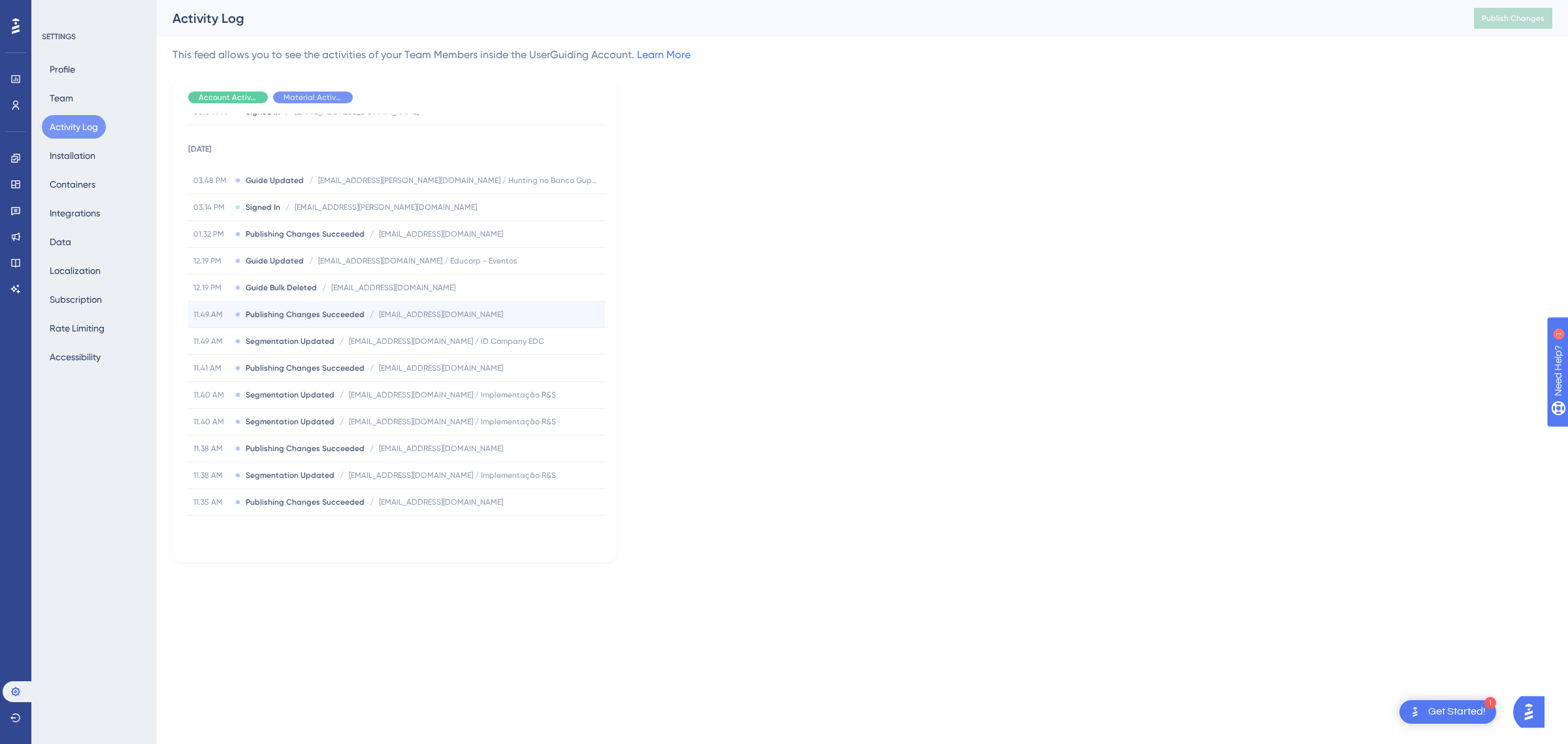
scroll to position [327, 0]
click at [46, 164] on button "Installation" at bounding box center [73, 155] width 61 height 24
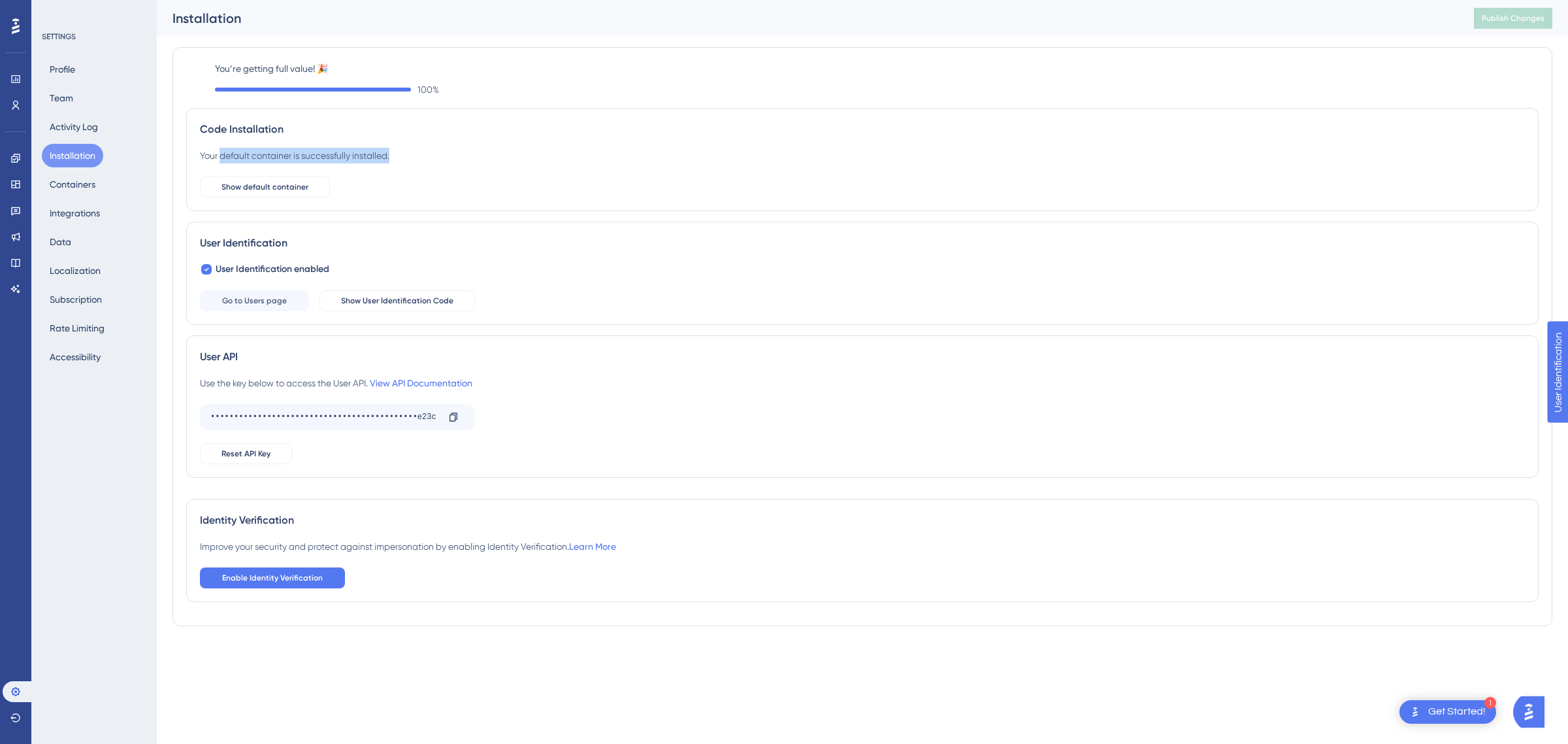
drag, startPoint x: 220, startPoint y: 154, endPoint x: 517, endPoint y: 157, distance: 297.0
click at [517, 157] on div "Your default container is successfully installed. Show default container" at bounding box center [862, 172] width 1325 height 50
click at [75, 184] on button "Containers" at bounding box center [73, 184] width 61 height 24
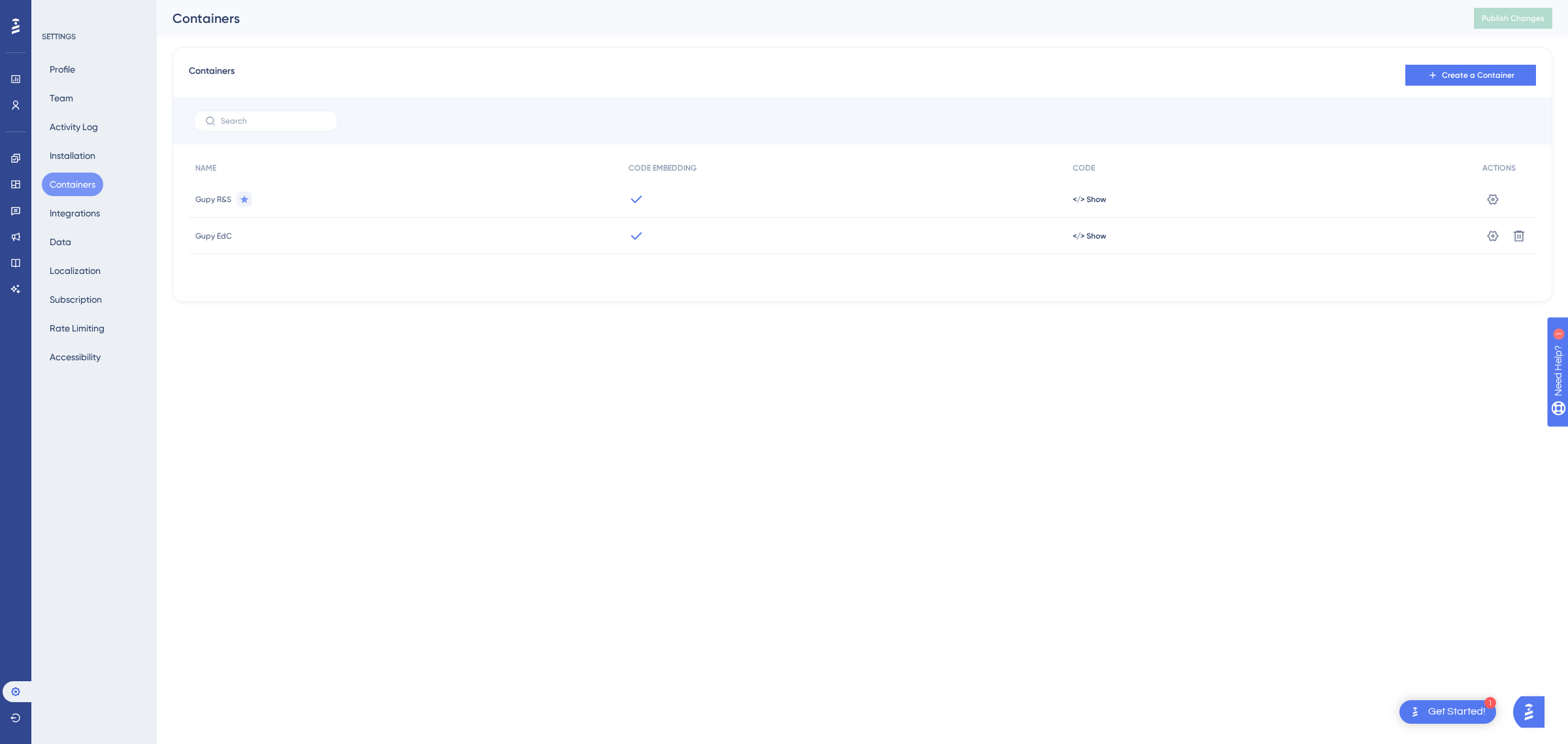
drag, startPoint x: 643, startPoint y: 227, endPoint x: 616, endPoint y: 211, distance: 31.4
click at [641, 228] on icon at bounding box center [637, 236] width 16 height 16
drag, startPoint x: 619, startPoint y: 197, endPoint x: 631, endPoint y: 203, distance: 13.4
click at [0, 0] on div "Gupy R&S </> Show Settings" at bounding box center [0, 0] width 0 height 0
click at [1087, 239] on span "</> Show" at bounding box center [1090, 236] width 33 height 11
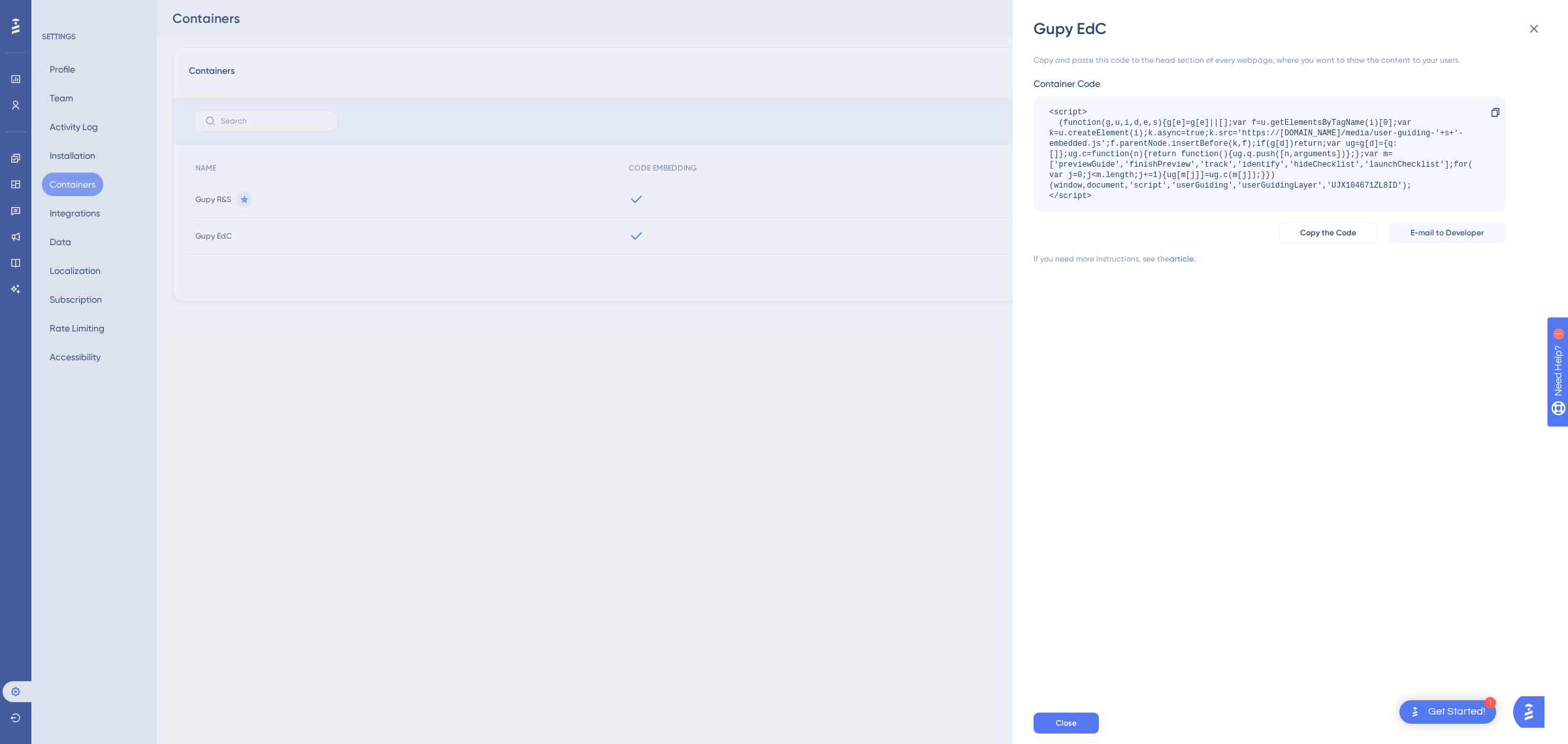
click at [755, 212] on div "Gupy EdC Copy and paste this code to the head section of every webpage, where y…" at bounding box center [784, 372] width 1568 height 744
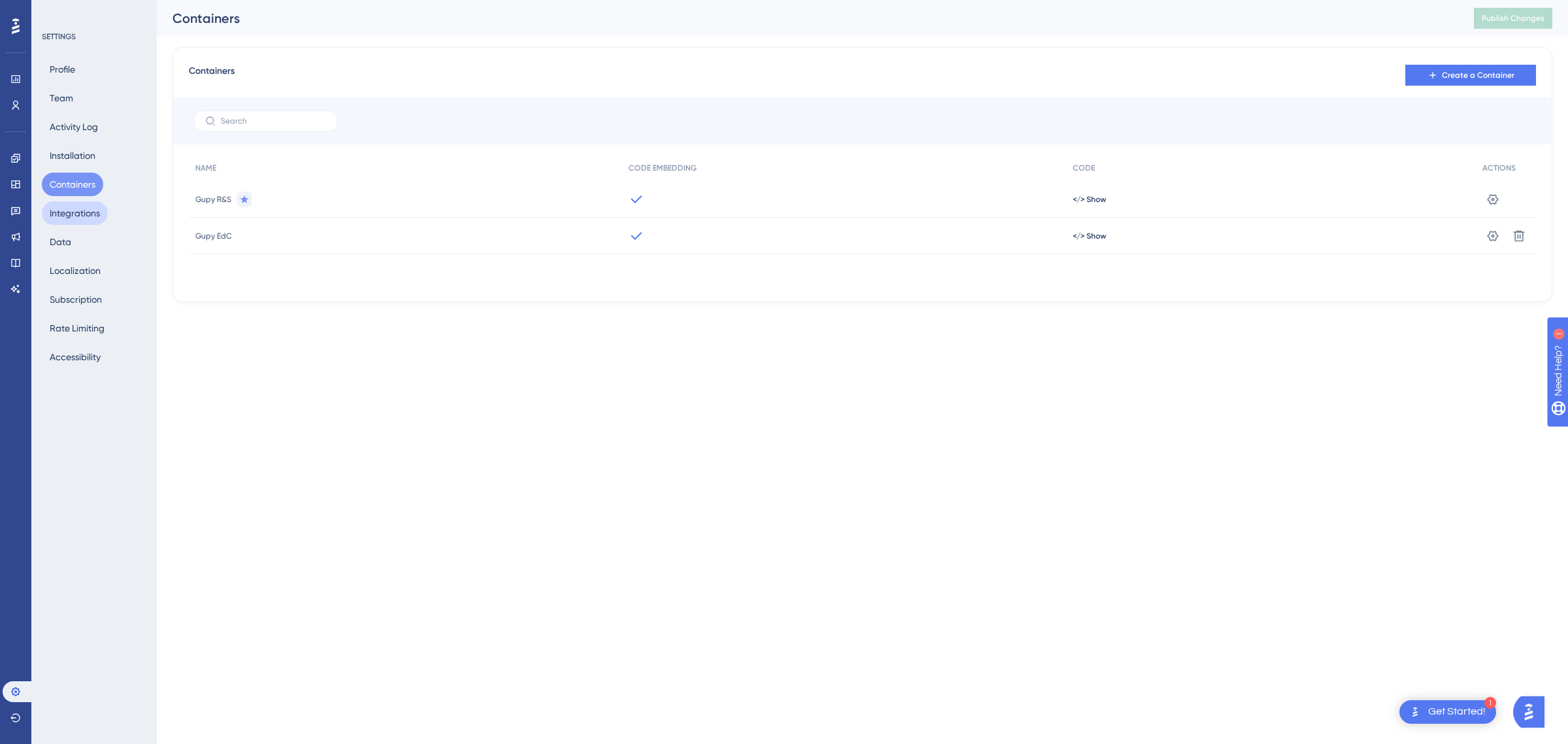
click at [66, 225] on button "Integrations" at bounding box center [75, 213] width 66 height 24
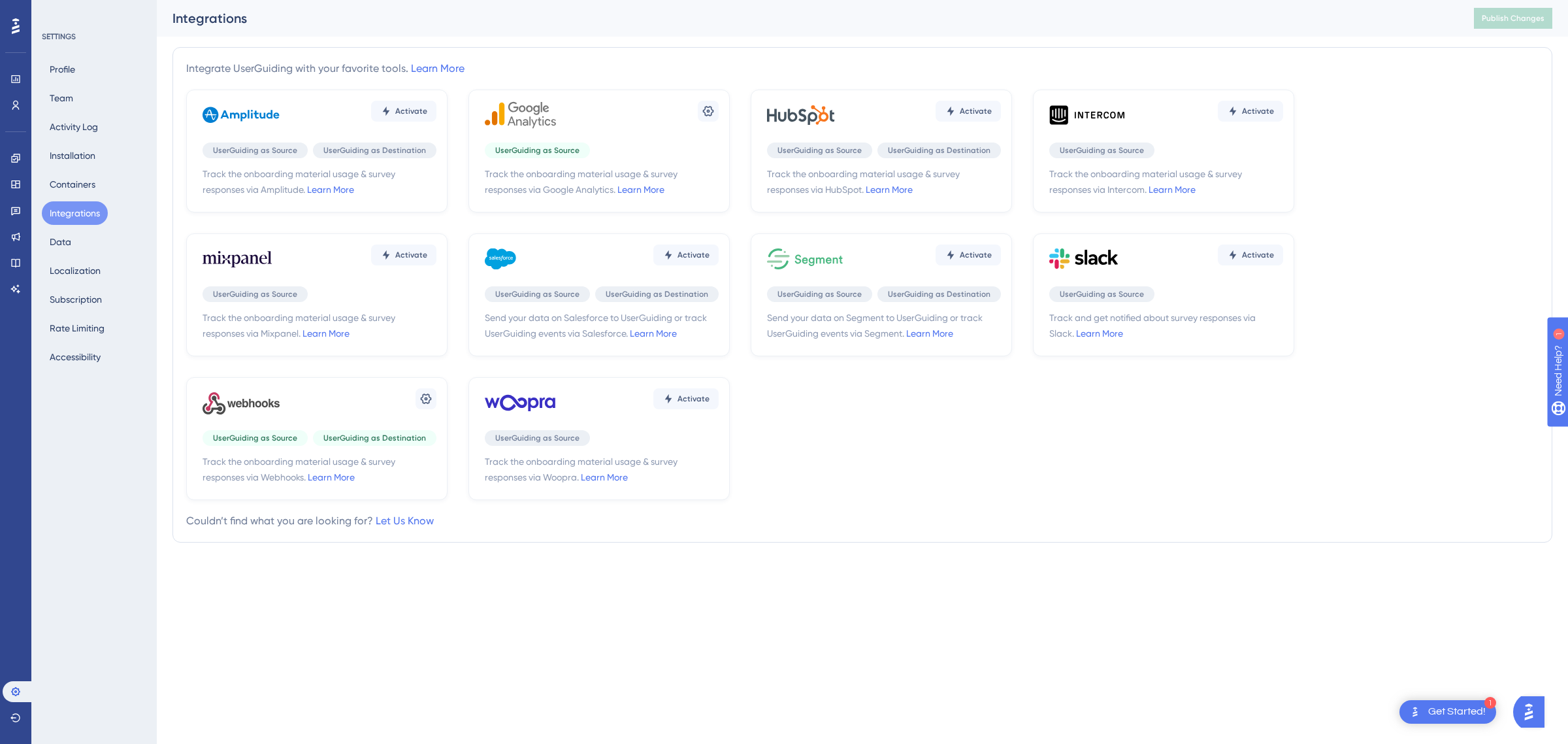
click at [86, 255] on div "Profile Team Activity Log Installation Containers Integrations Data Localizatio…" at bounding box center [95, 213] width 106 height 311
click at [72, 244] on button "Data" at bounding box center [61, 241] width 37 height 24
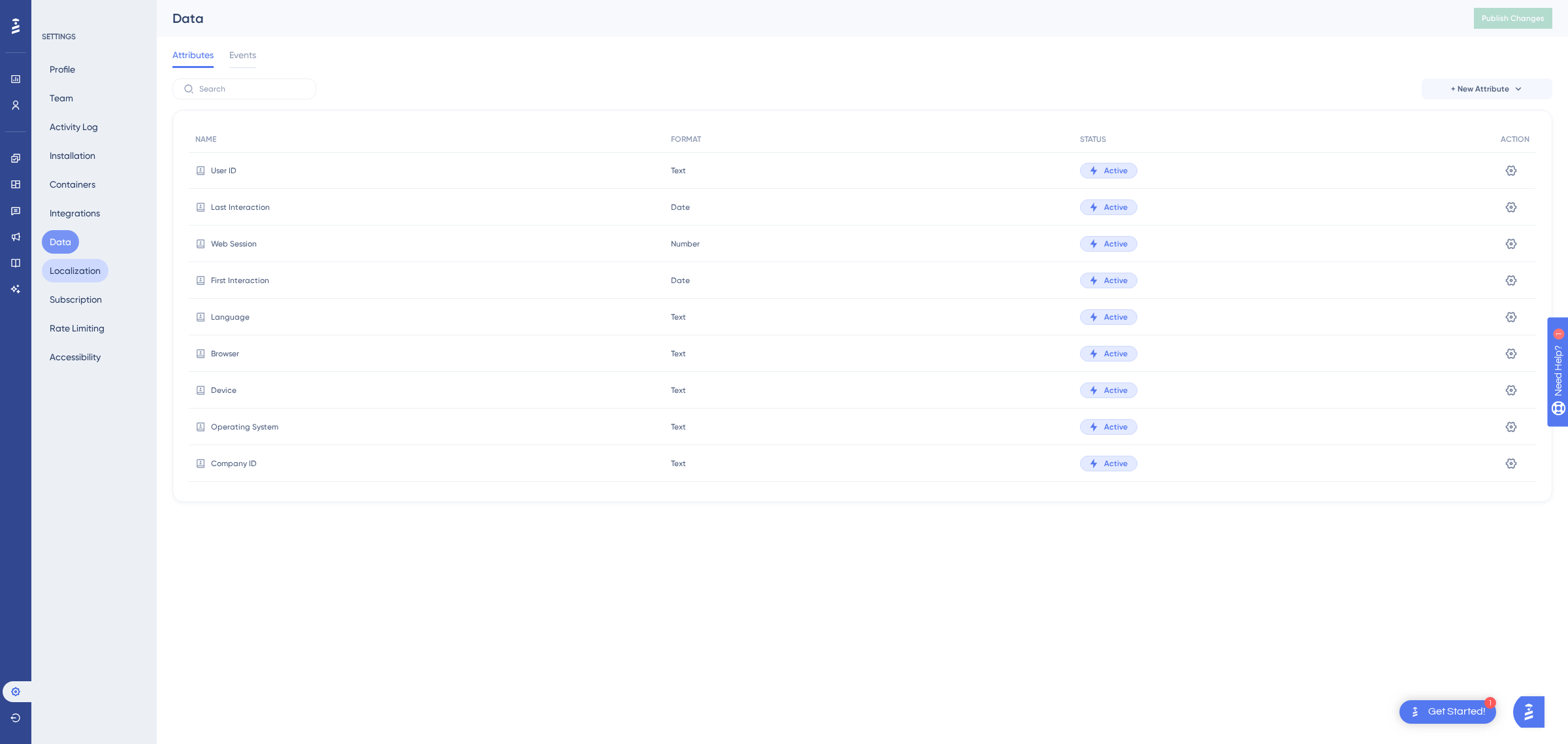
click at [89, 279] on button "Localization" at bounding box center [75, 270] width 67 height 24
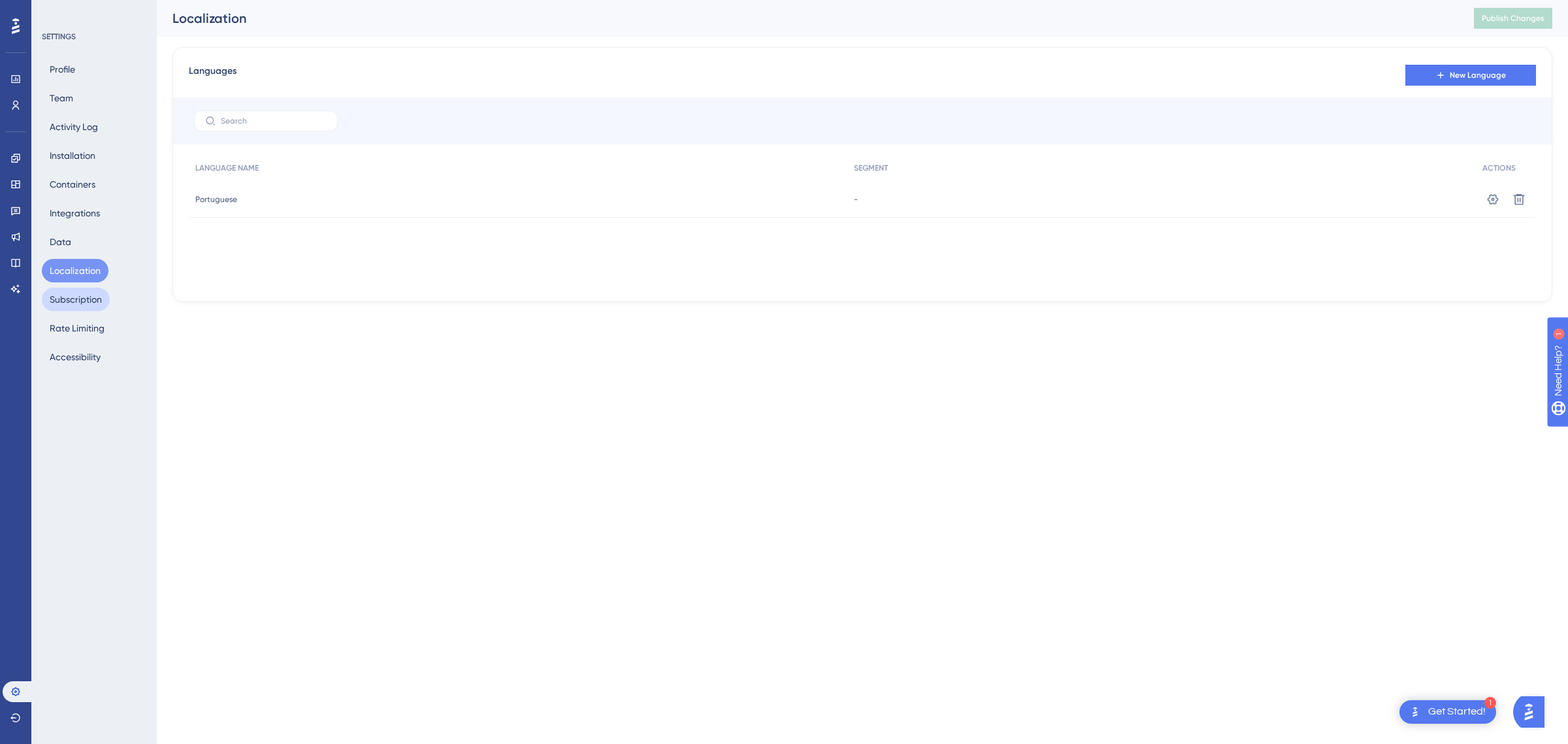
click at [82, 298] on button "Subscription" at bounding box center [76, 299] width 68 height 24
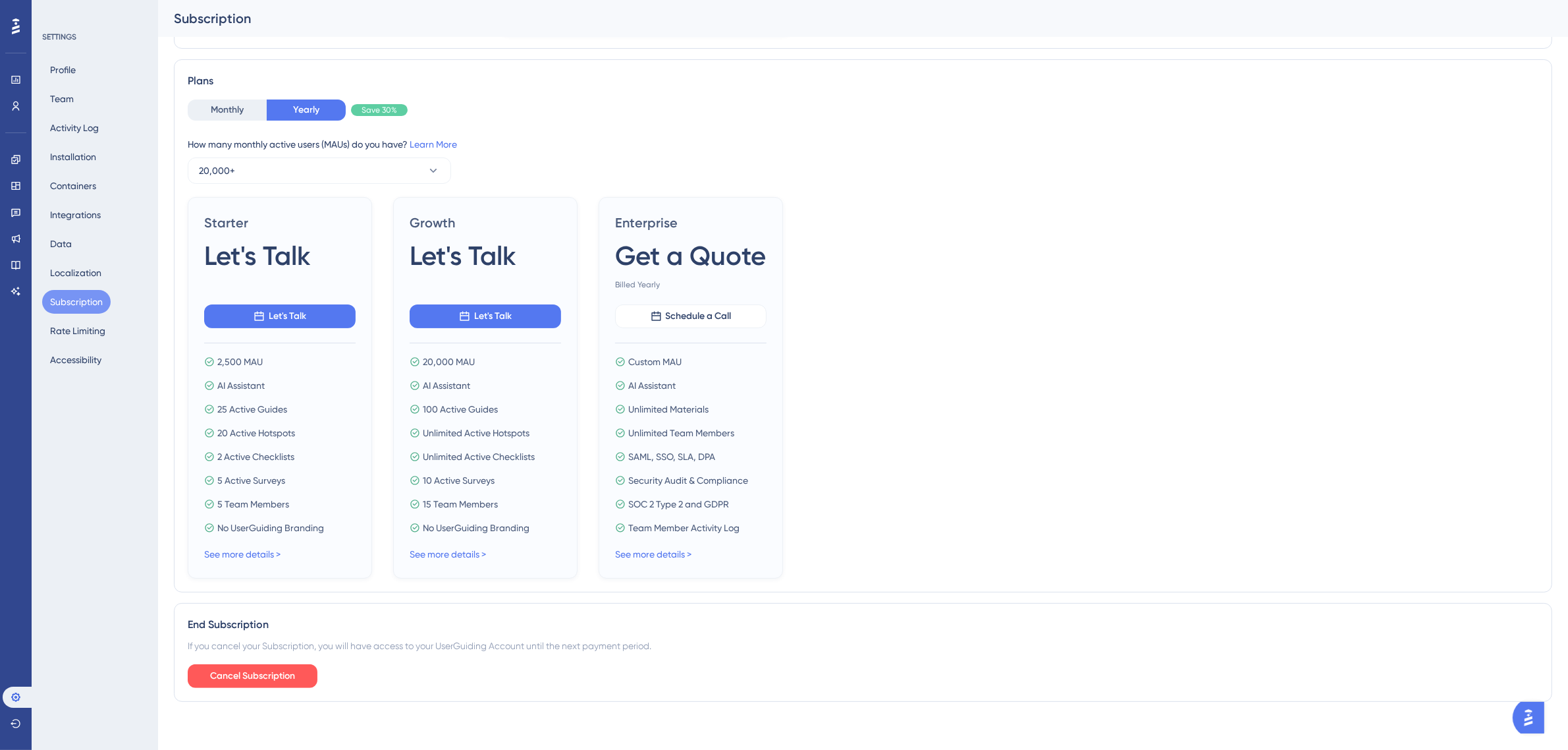
scroll to position [264, 0]
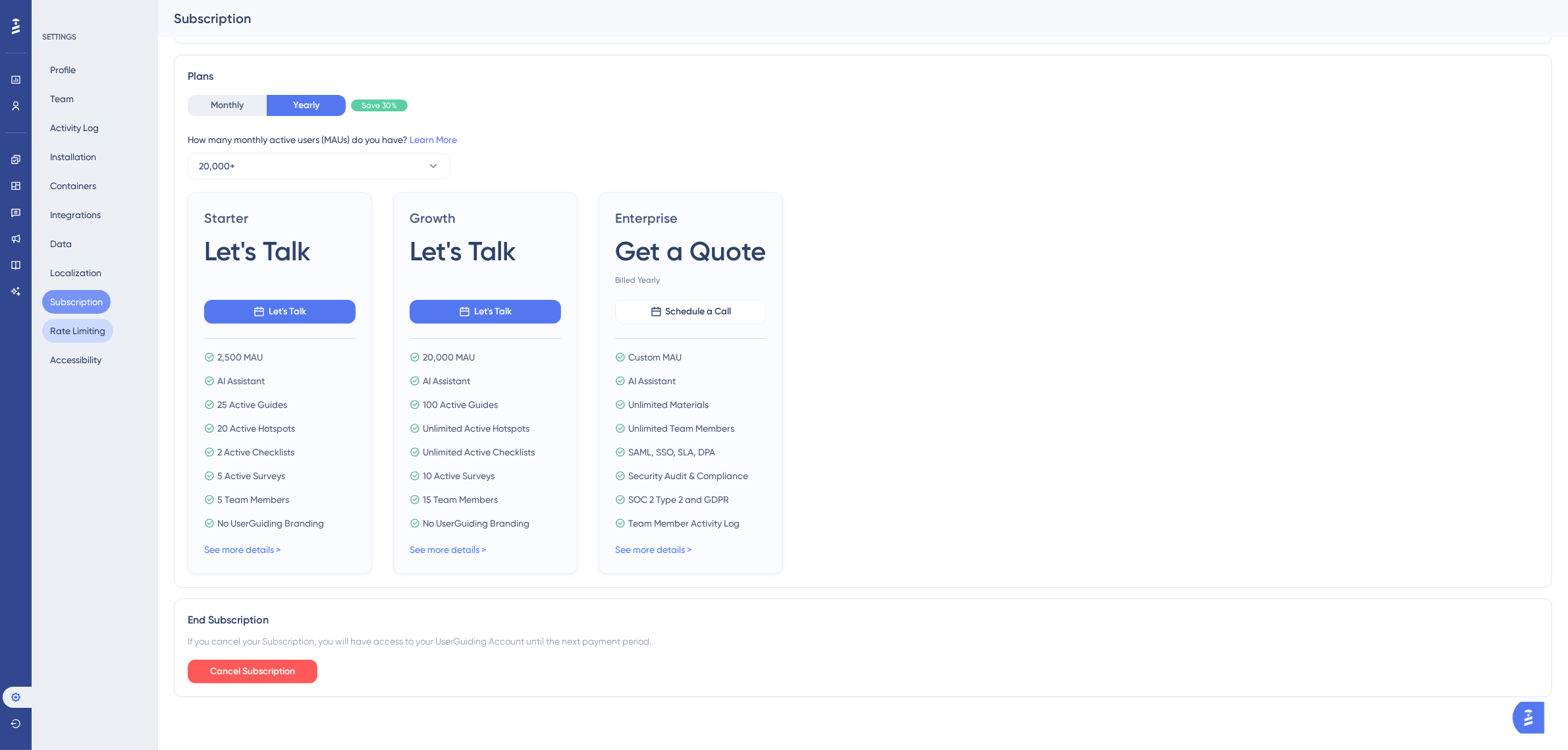
click at [81, 323] on button "Rate Limiting" at bounding box center [78, 331] width 71 height 24
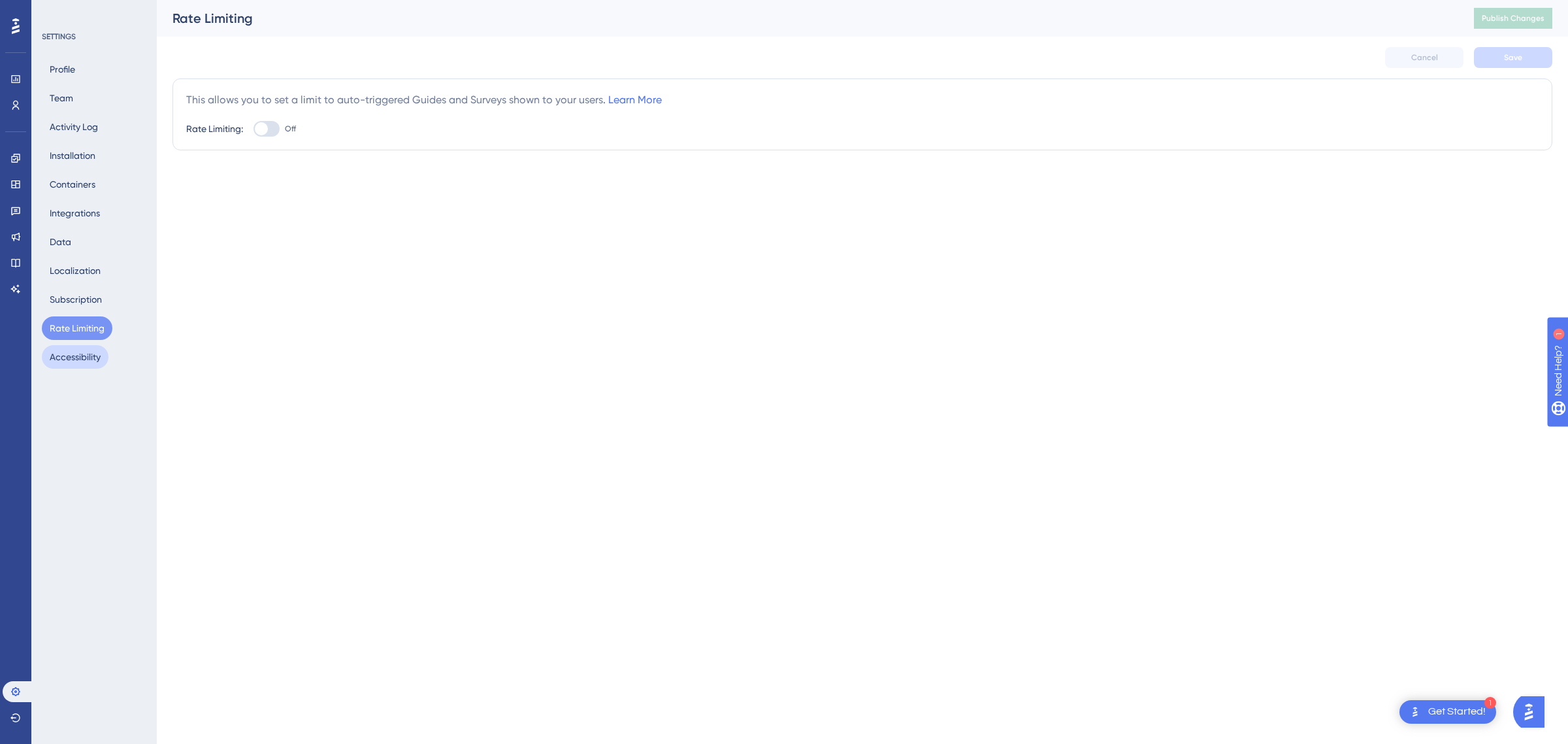
click at [92, 347] on button "Accessibility" at bounding box center [75, 356] width 67 height 24
click at [93, 331] on button "Rate Limiting" at bounding box center [77, 328] width 70 height 24
drag, startPoint x: 289, startPoint y: 97, endPoint x: 572, endPoint y: 89, distance: 283.1
click at [572, 89] on div "This allows you to set a limit to auto-triggered Guides and Surveys shown to yo…" at bounding box center [863, 114] width 1380 height 72
click at [517, 70] on div "Cancel Save" at bounding box center [863, 58] width 1380 height 42
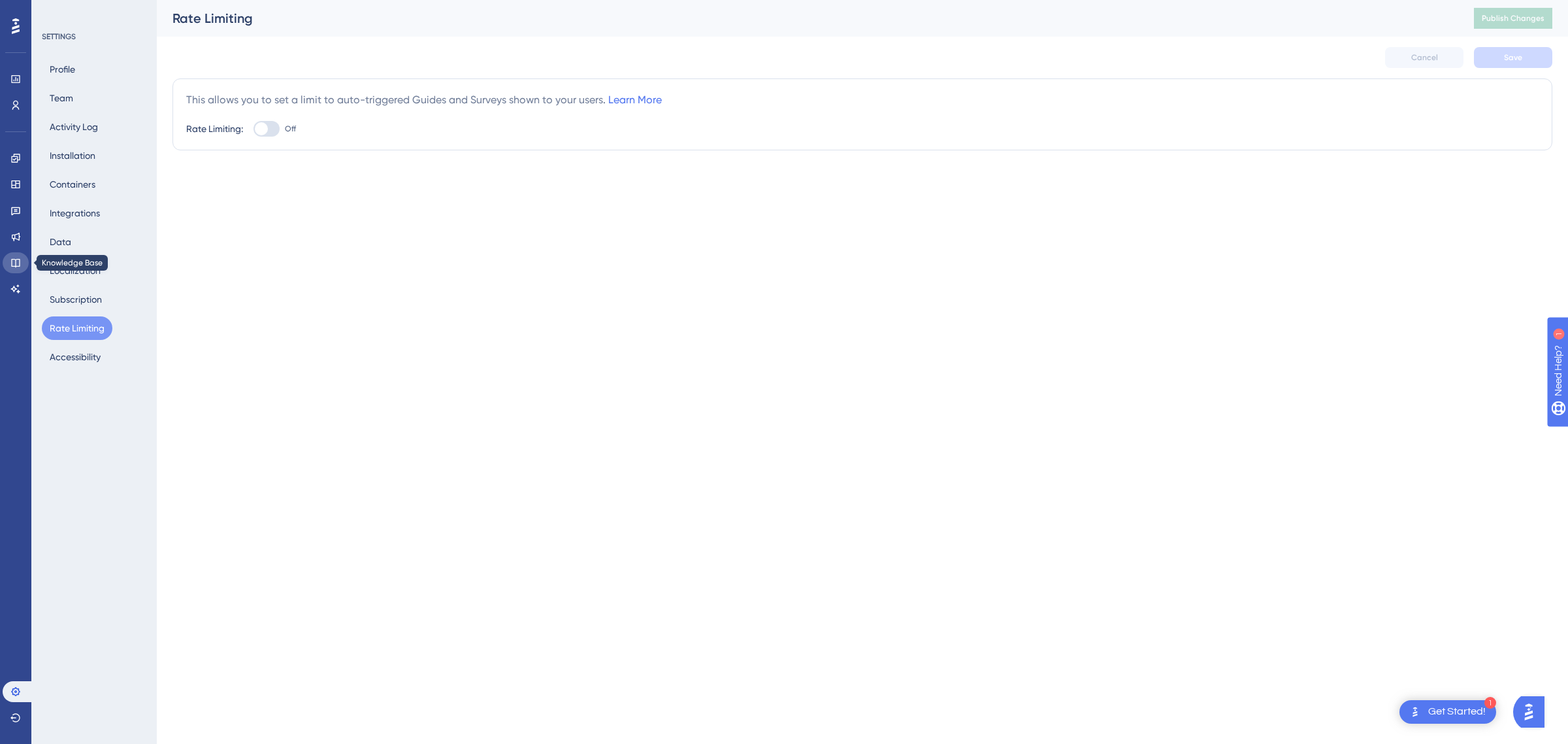
click at [22, 266] on link at bounding box center [16, 263] width 26 height 21
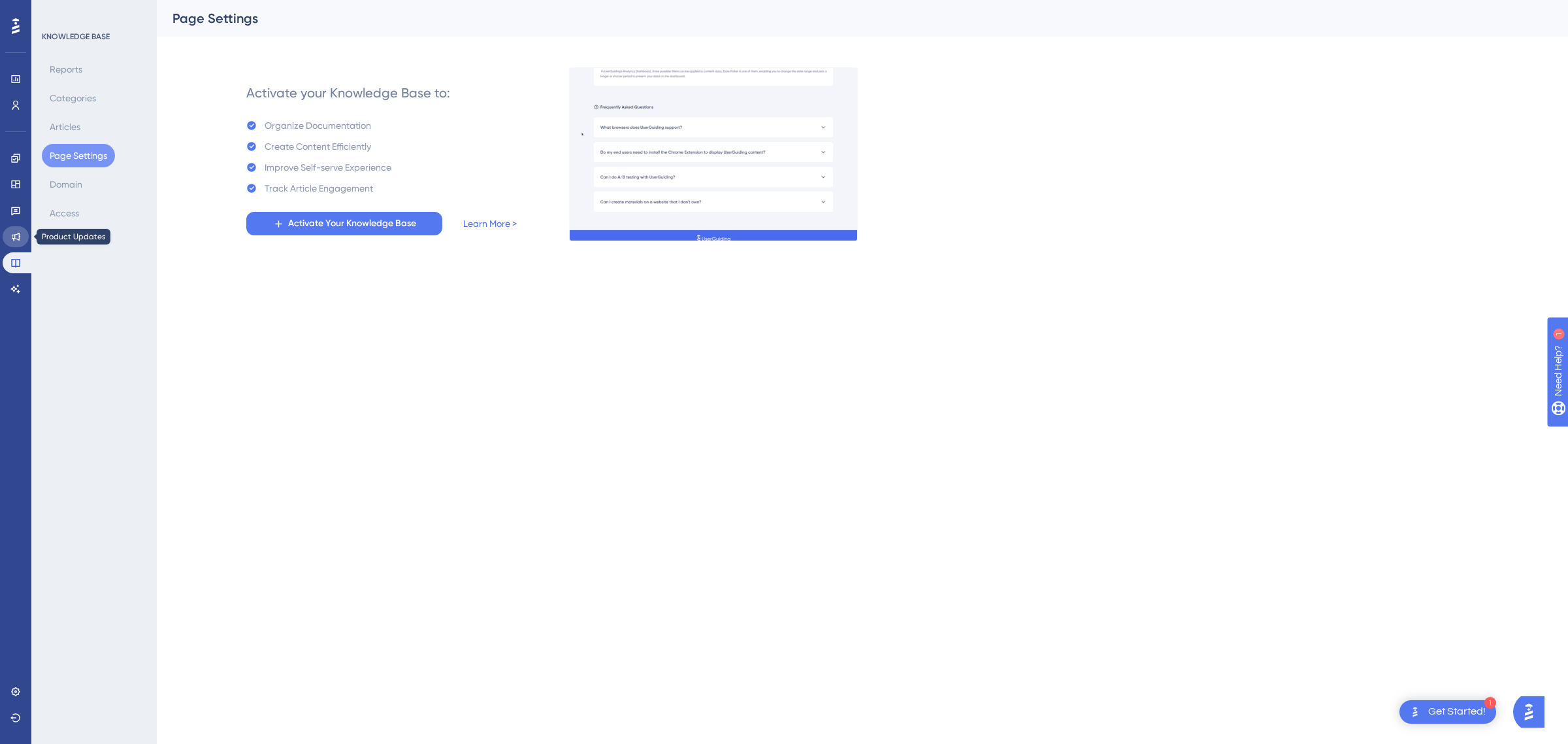
click at [18, 242] on link at bounding box center [16, 237] width 26 height 21
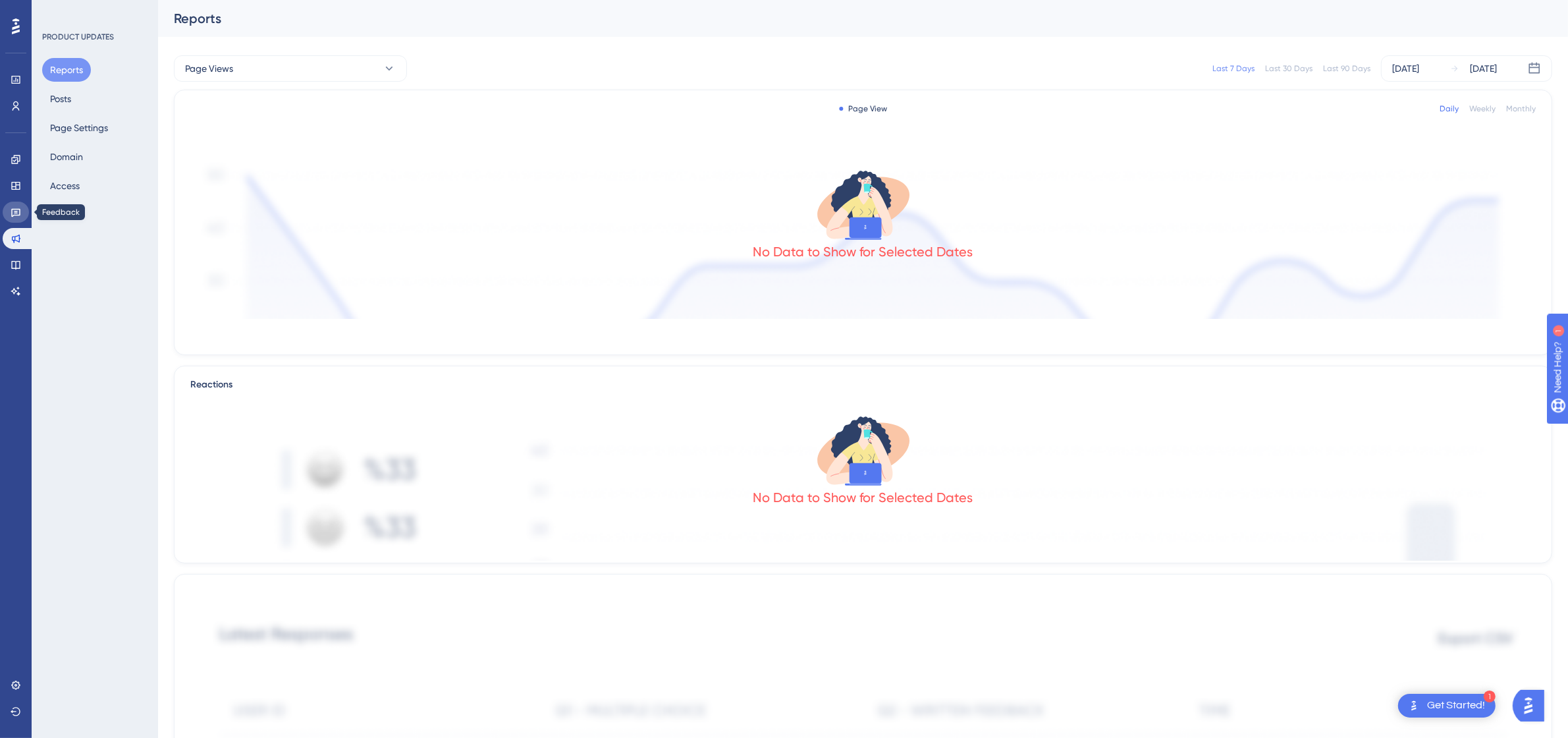
click at [19, 221] on link at bounding box center [16, 212] width 27 height 21
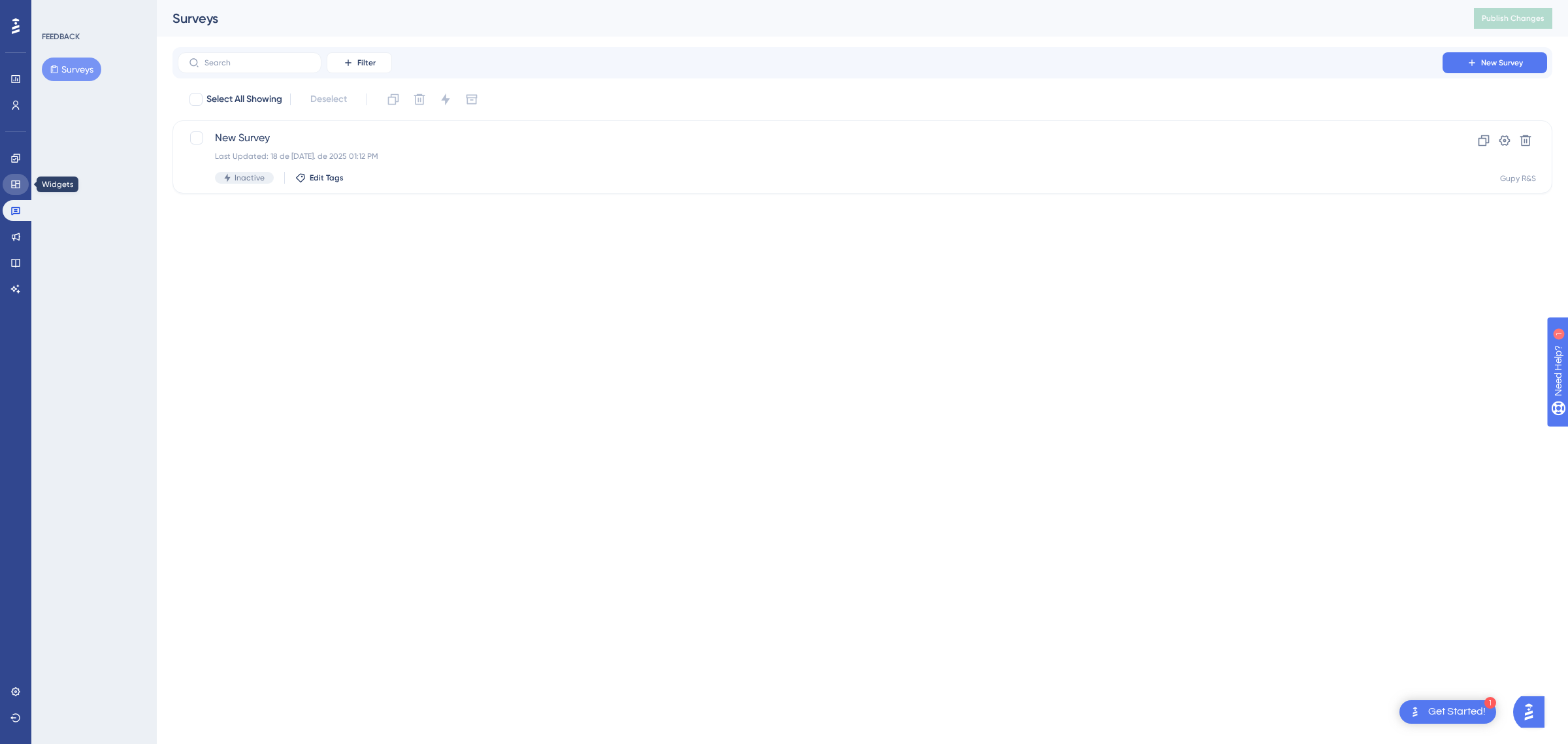
click at [19, 191] on link at bounding box center [16, 184] width 26 height 21
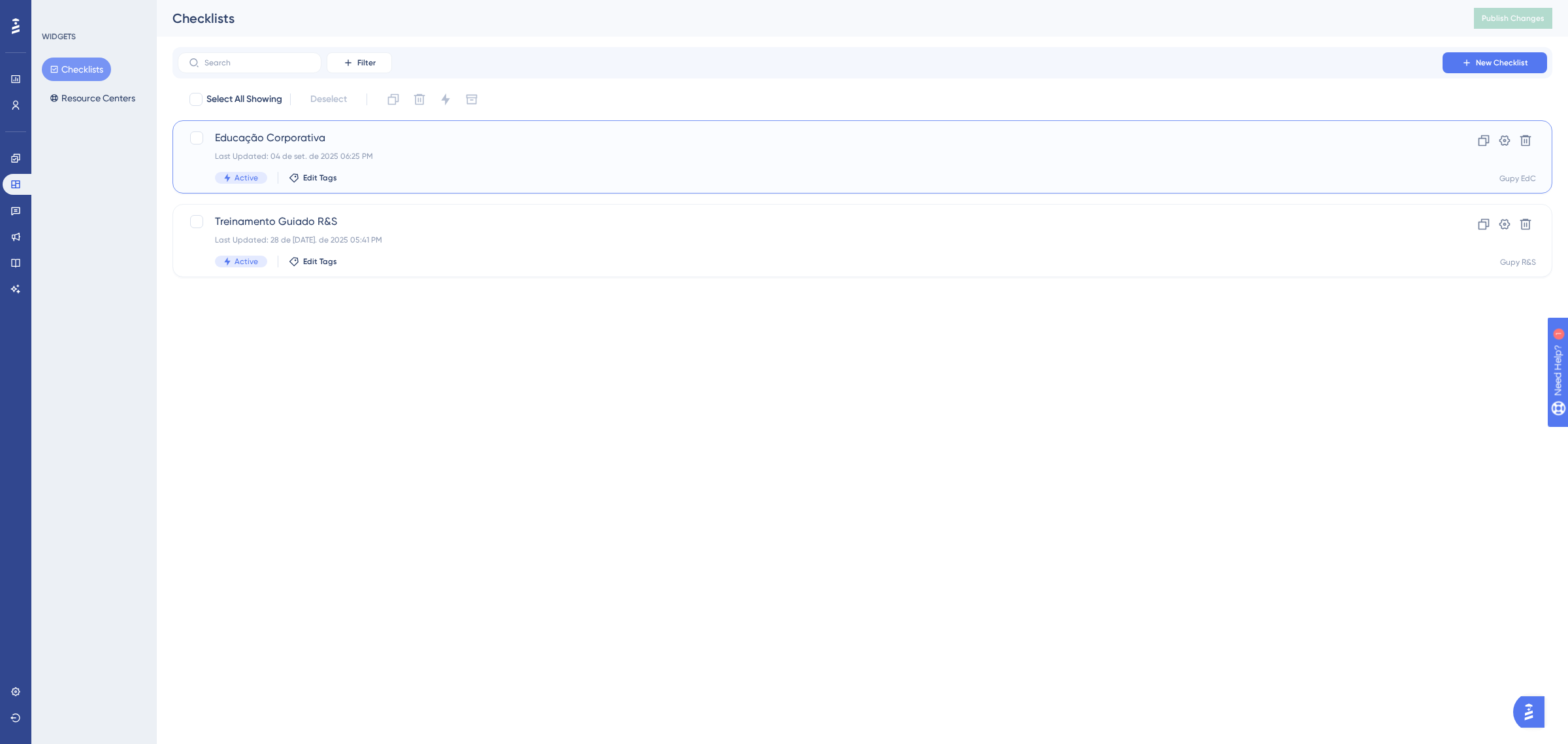
click at [322, 154] on div "Last Updated: 04 de set. de 2025 06:25 PM" at bounding box center [810, 156] width 1191 height 11
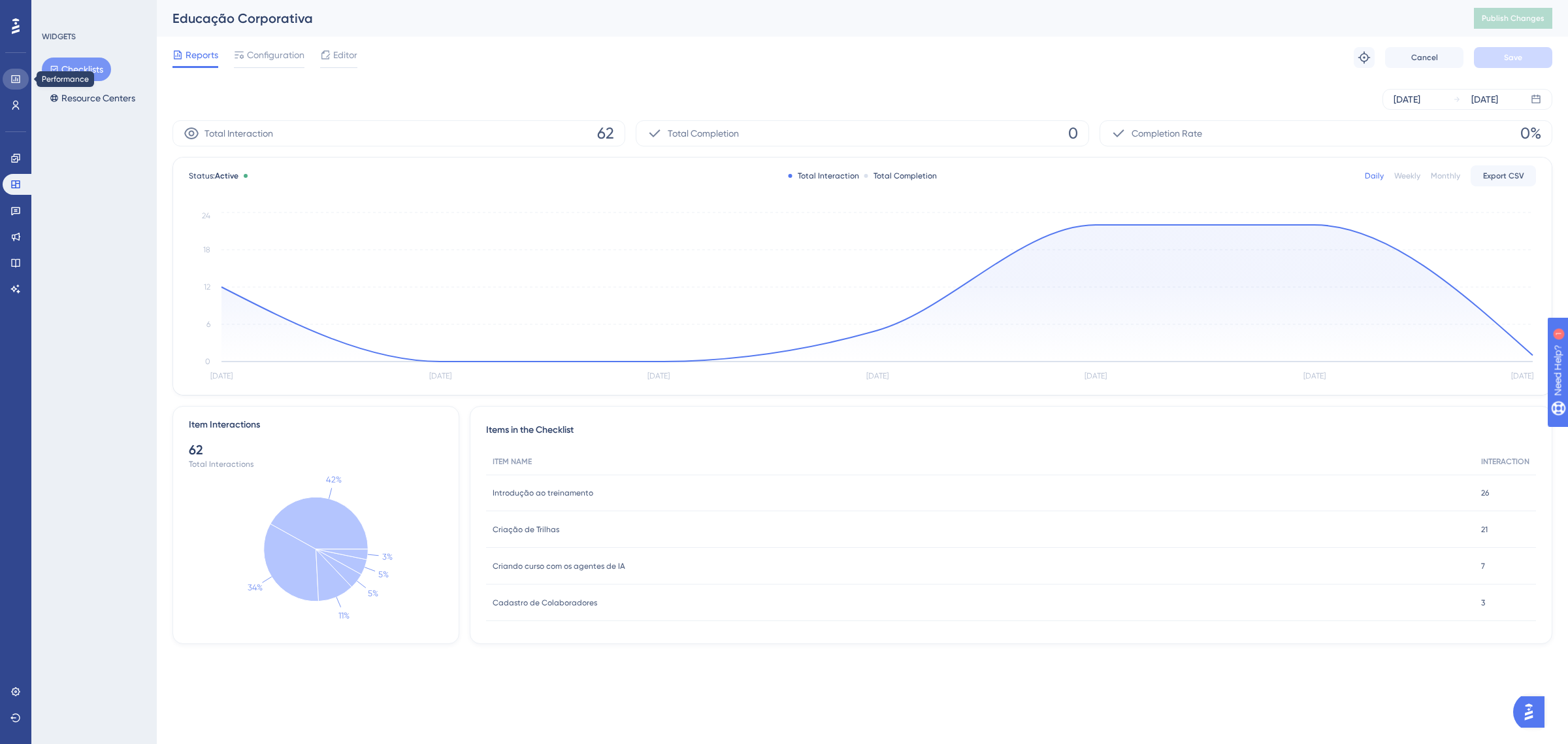
click at [8, 75] on link at bounding box center [16, 79] width 26 height 21
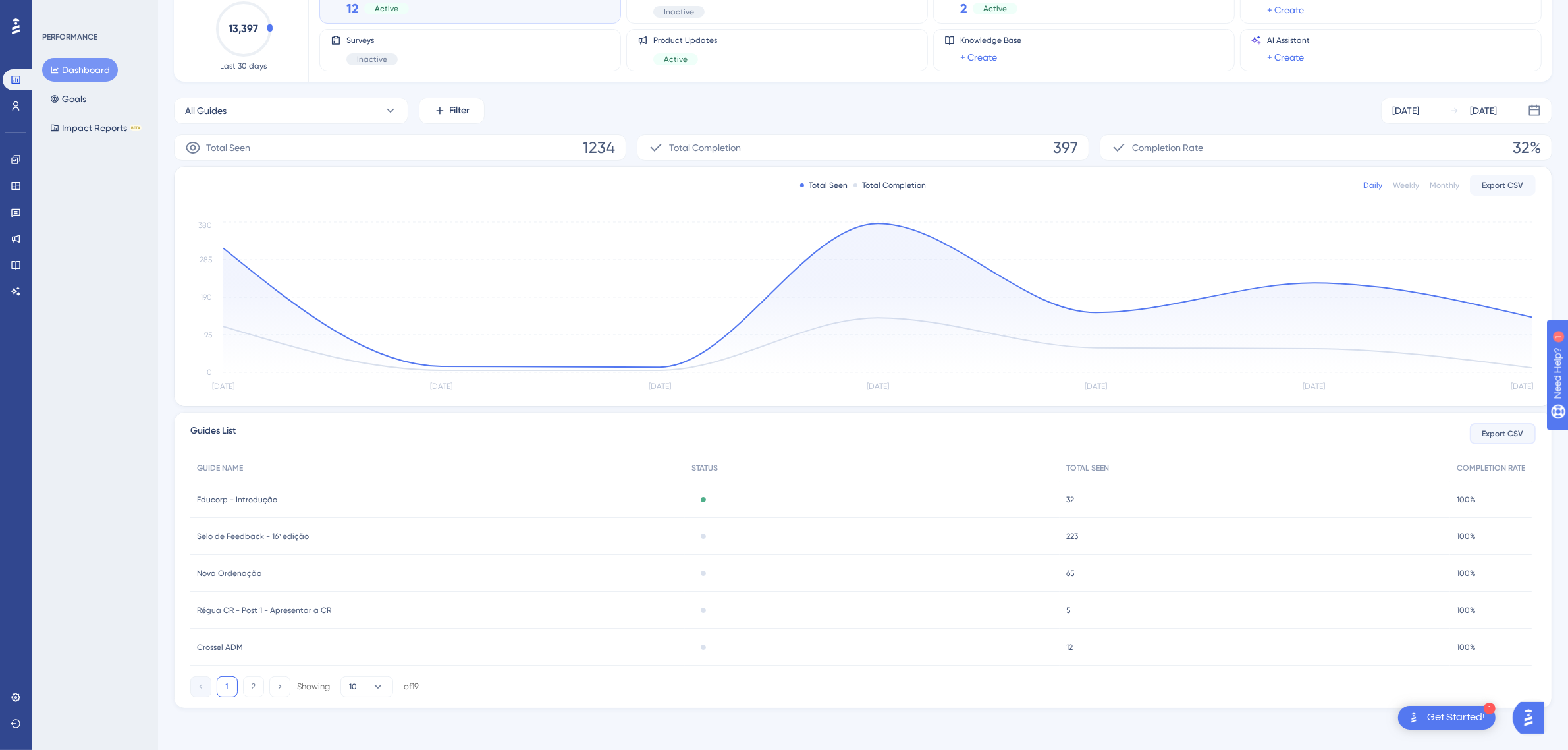
click at [1500, 433] on span "Export CSV" at bounding box center [1503, 433] width 42 height 11
click at [658, 280] on icon "Aug 29 Aug 30 Aug 31 Sep 1 Sep 2 Sep 3 Sep 4 0 95 190 285 380" at bounding box center [863, 307] width 1345 height 177
click at [90, 101] on button "Goals" at bounding box center [68, 98] width 52 height 24
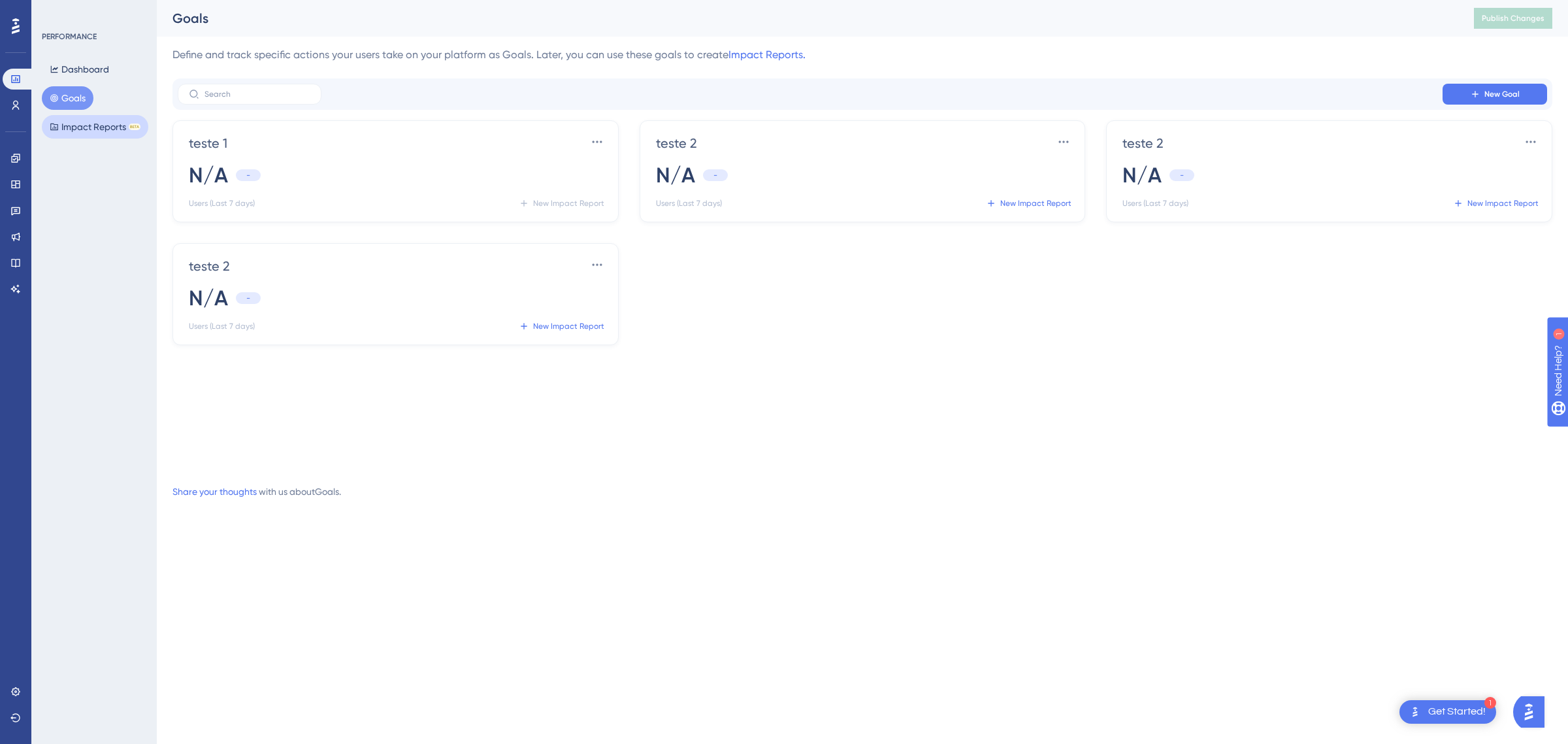
click at [85, 134] on button "Impact Reports BETA" at bounding box center [95, 126] width 106 height 24
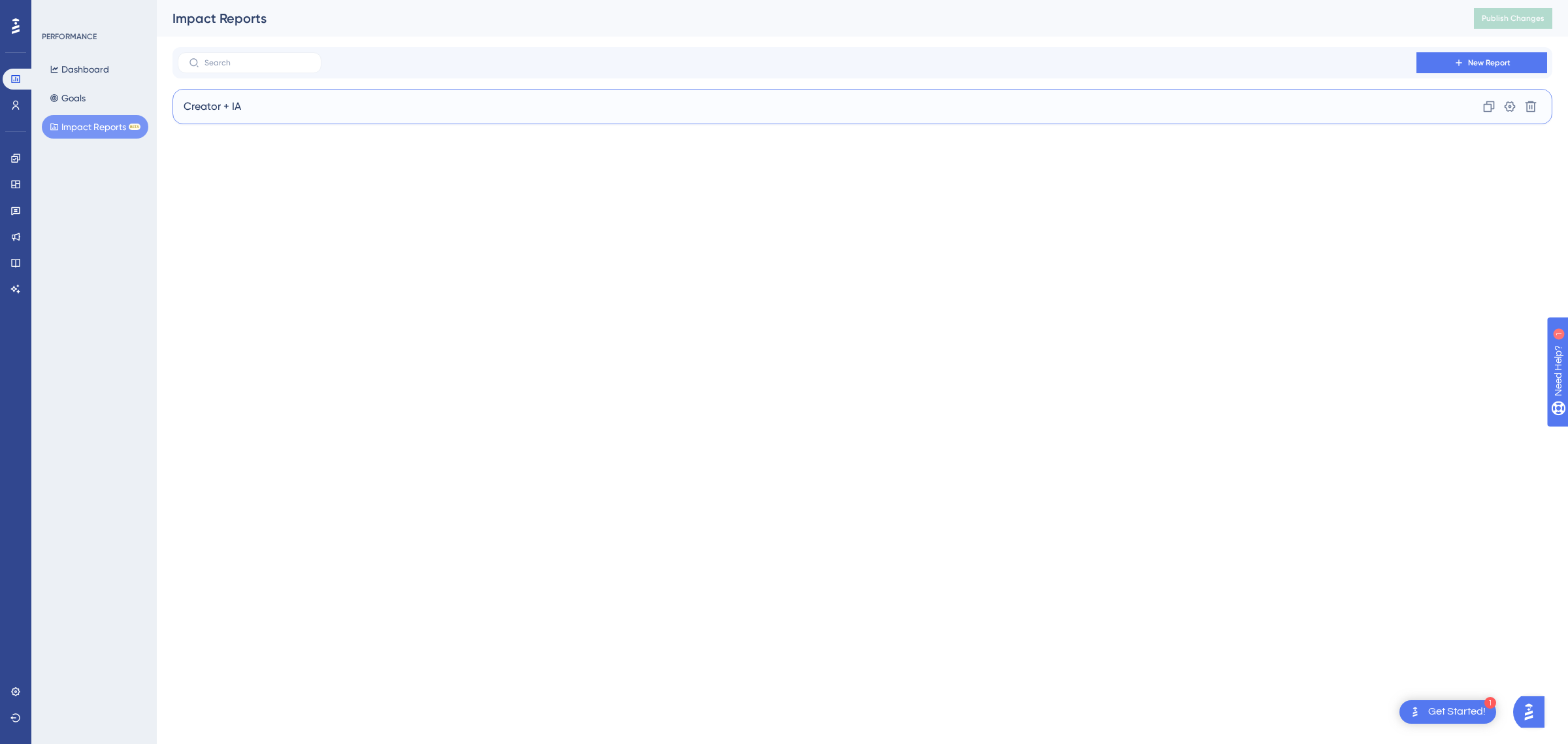
click at [325, 122] on div "Creator + IA Clone Settings Delete" at bounding box center [863, 106] width 1380 height 35
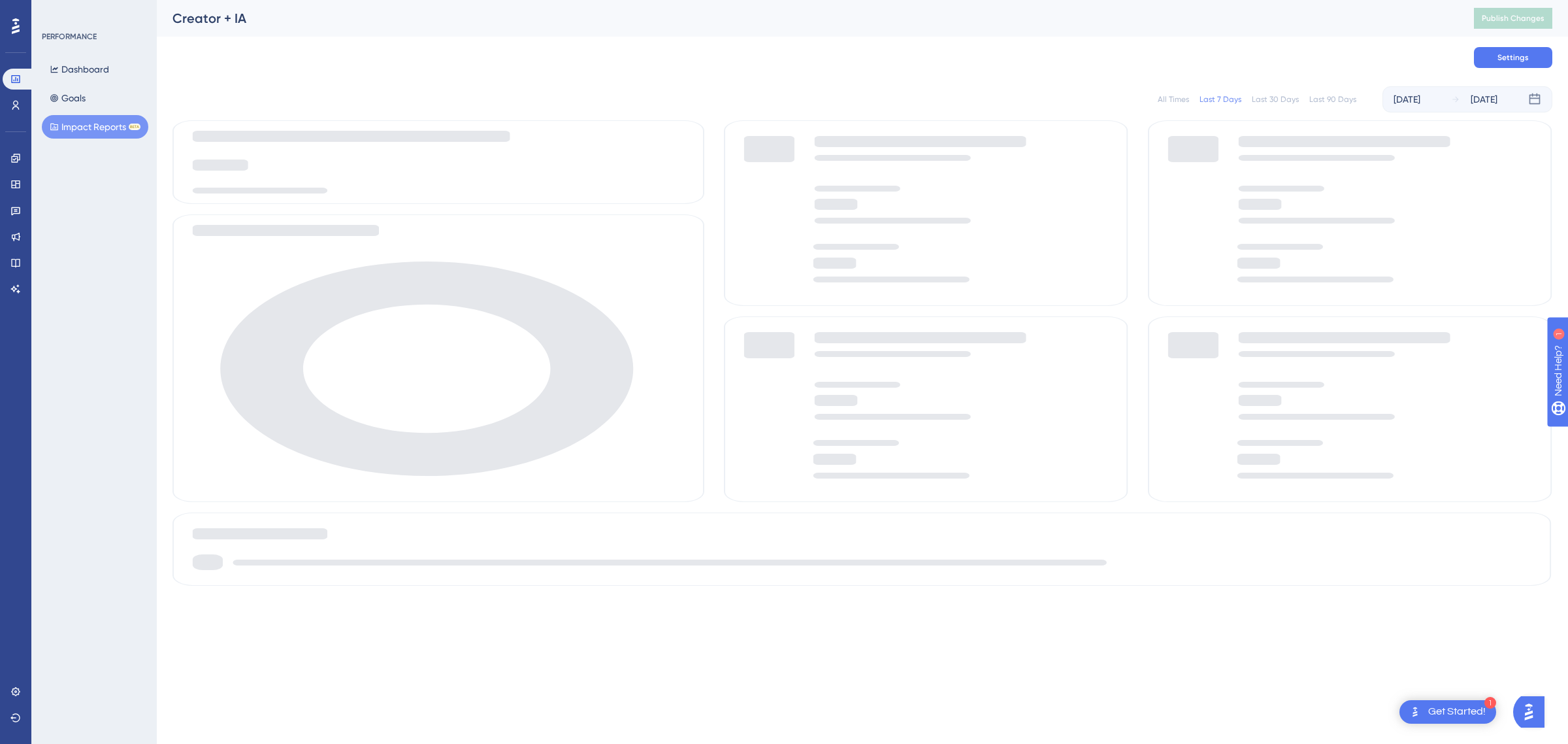
click at [267, 220] on rect at bounding box center [438, 358] width 531 height 287
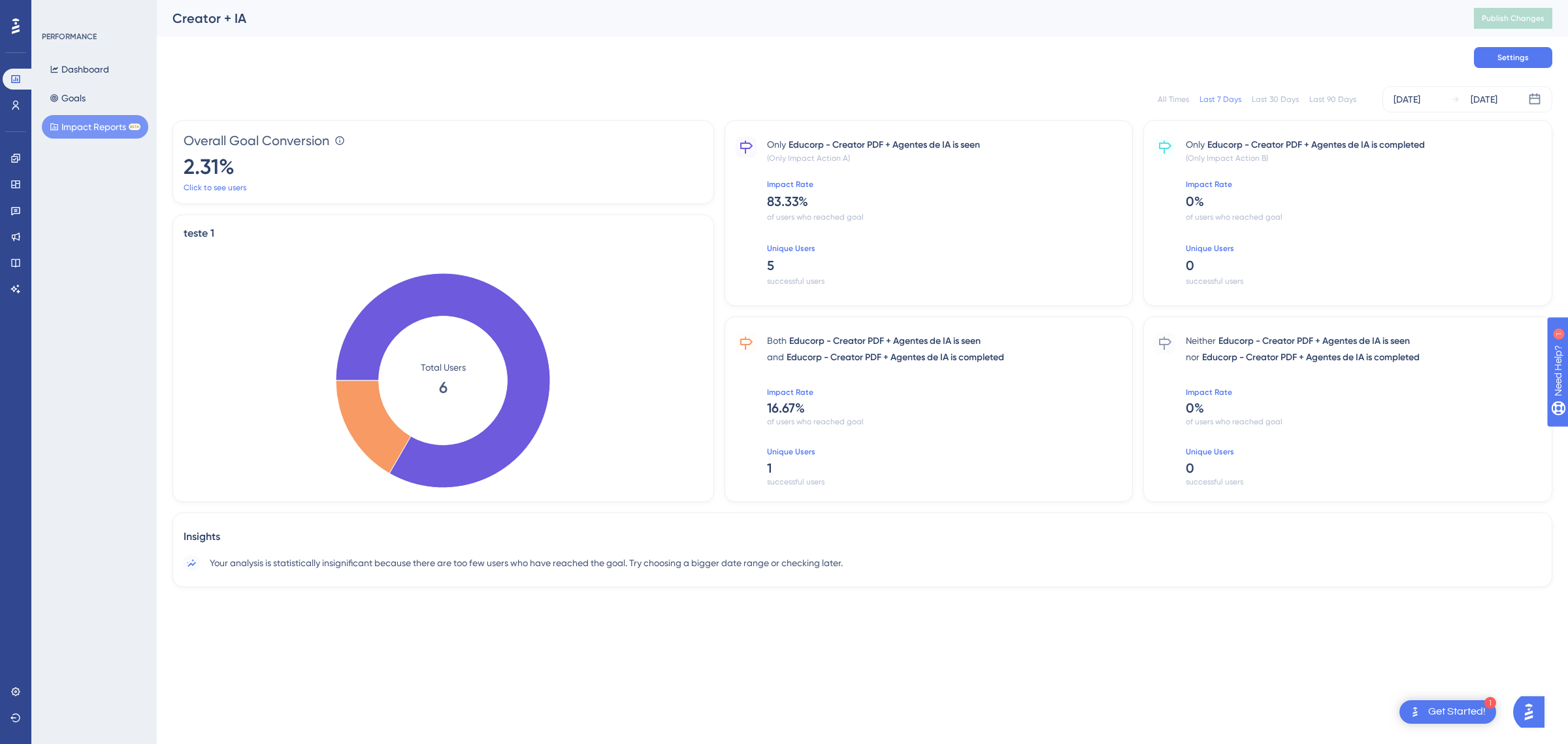
click at [342, 558] on span "Your analysis is statistically insignificant because there are too few users wh…" at bounding box center [526, 563] width 633 height 16
drag, startPoint x: 1251, startPoint y: 558, endPoint x: 891, endPoint y: 576, distance: 360.4
click at [1199, 563] on div "Your analysis is statistically insignificant because there are too few users wh…" at bounding box center [862, 563] width 1358 height 16
drag, startPoint x: 552, startPoint y: 561, endPoint x: 428, endPoint y: 561, distance: 124.0
click at [524, 561] on span "Your analysis is statistically insignificant because there are too few users wh…" at bounding box center [526, 563] width 633 height 16
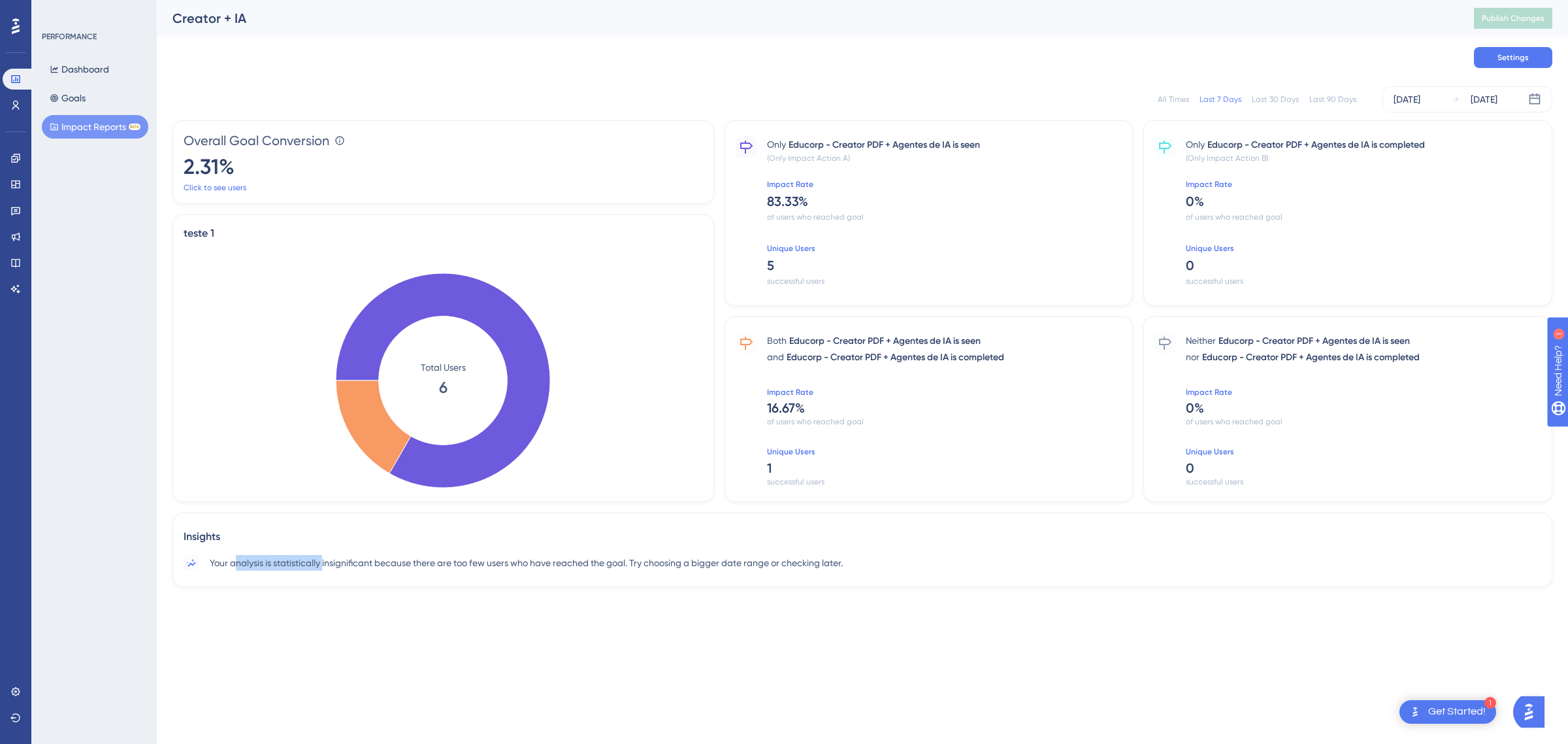
drag, startPoint x: 324, startPoint y: 561, endPoint x: 189, endPoint y: 566, distance: 135.1
click at [214, 566] on span "Your analysis is statistically insignificant because there are too few users wh…" at bounding box center [526, 563] width 633 height 16
click at [183, 566] on div at bounding box center [191, 563] width 16 height 16
click at [213, 553] on div "Insights Your analysis is statistically insignificant because there are too few…" at bounding box center [863, 549] width 1380 height 75
click at [193, 566] on icon at bounding box center [193, 560] width 30 height 30
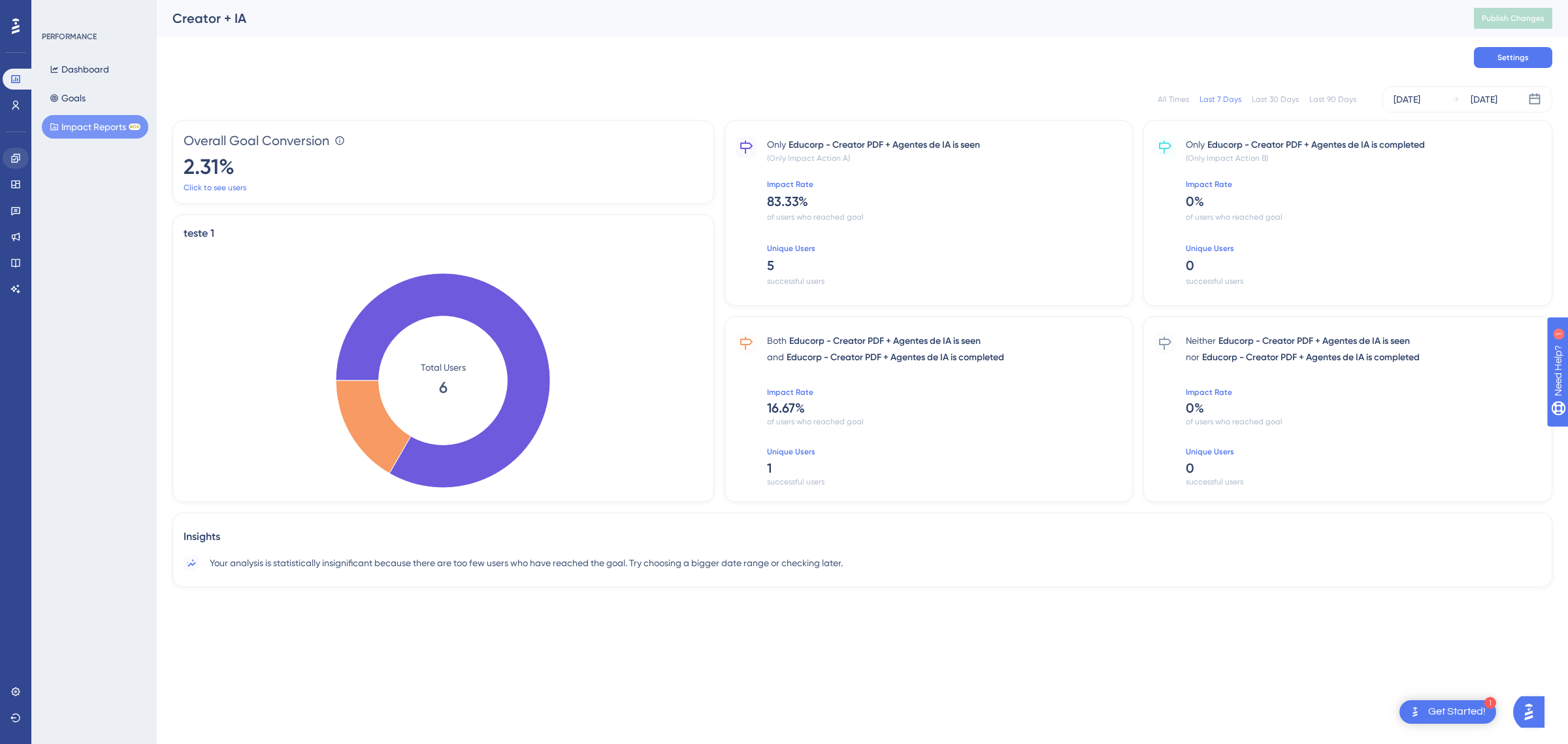
click at [22, 158] on div "Performance Users Engagement Widgets Feedback Product Updates Knowledge Base AI…" at bounding box center [16, 372] width 32 height 744
click at [19, 154] on icon at bounding box center [16, 158] width 11 height 11
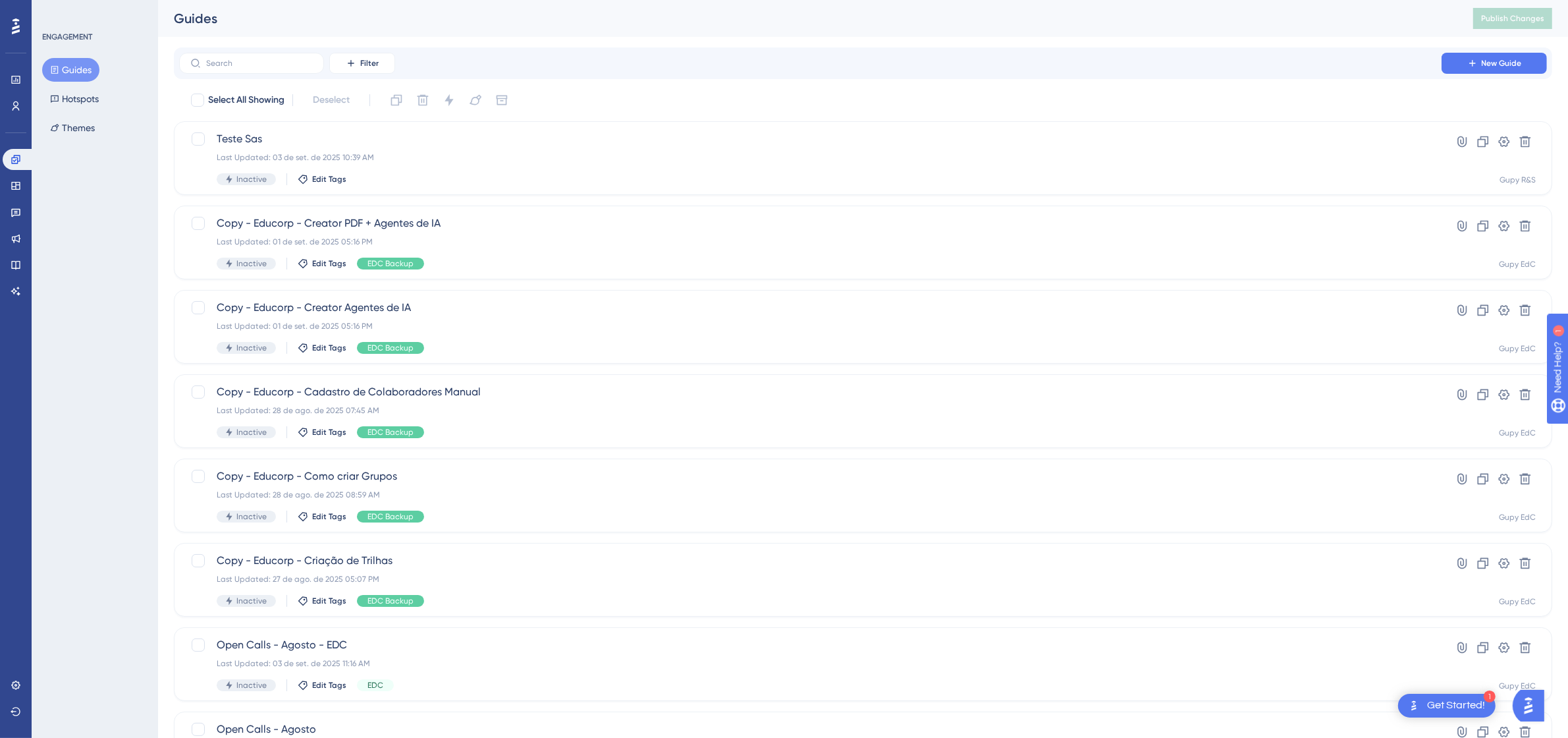
drag, startPoint x: 574, startPoint y: 34, endPoint x: 486, endPoint y: 0, distance: 94.3
click at [573, 34] on div "Guides Publish Changes" at bounding box center [863, 19] width 1410 height 37
click at [30, 179] on div "Performance Users Engagement Widgets Feedback Product Updates Knowledge Base AI…" at bounding box center [16, 369] width 32 height 738
click at [23, 185] on link at bounding box center [16, 186] width 27 height 21
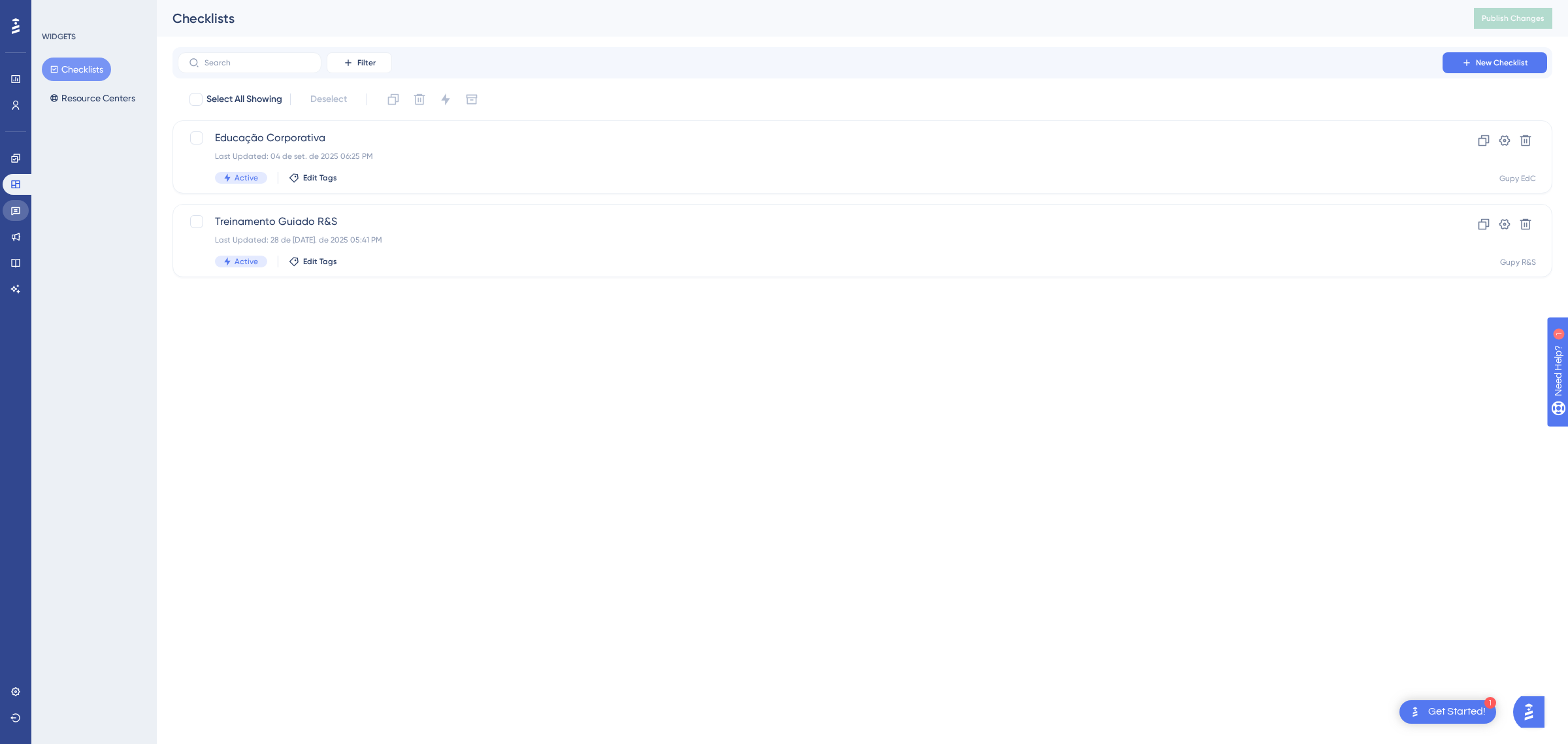
click at [17, 200] on link at bounding box center [16, 211] width 26 height 21
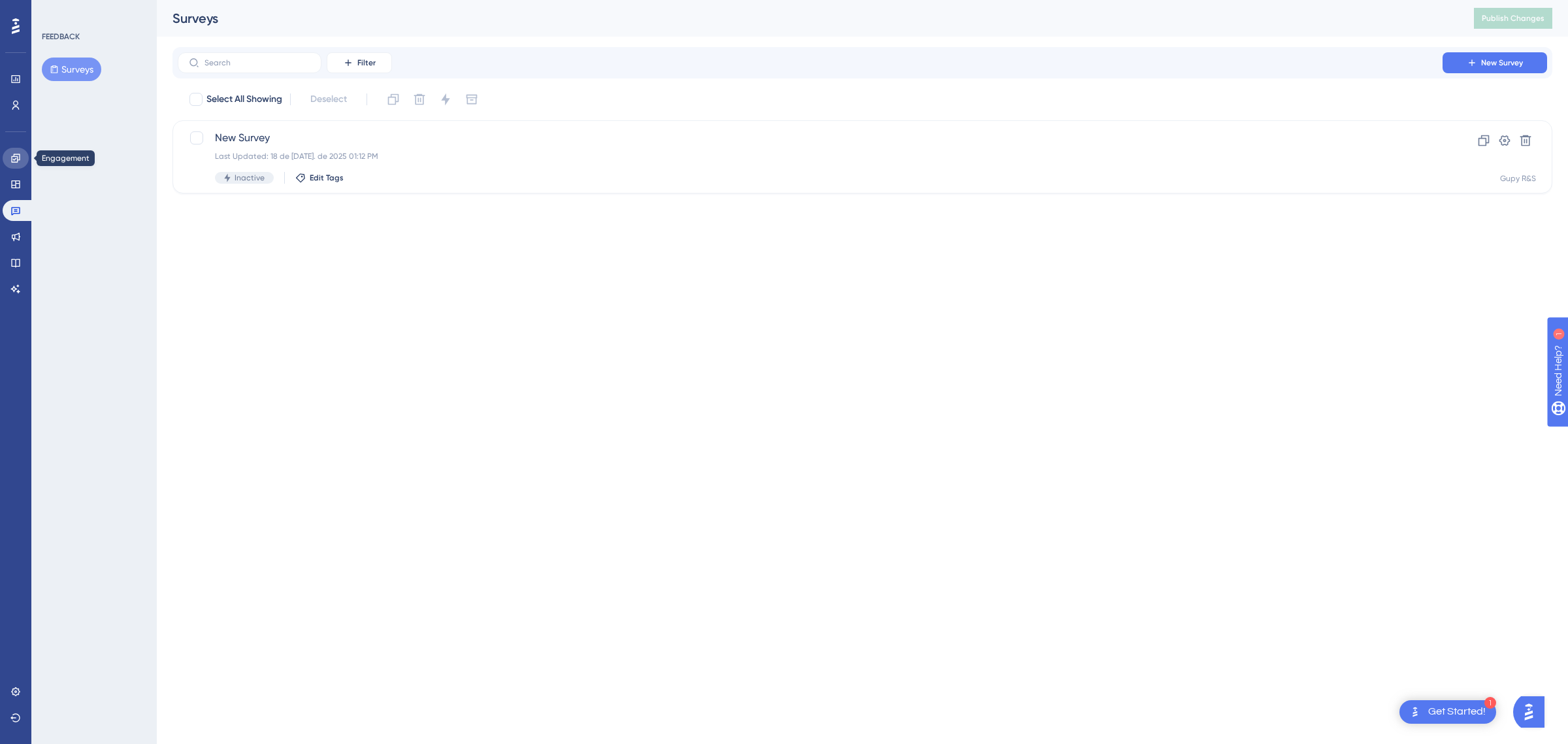
click at [17, 158] on icon at bounding box center [16, 158] width 9 height 9
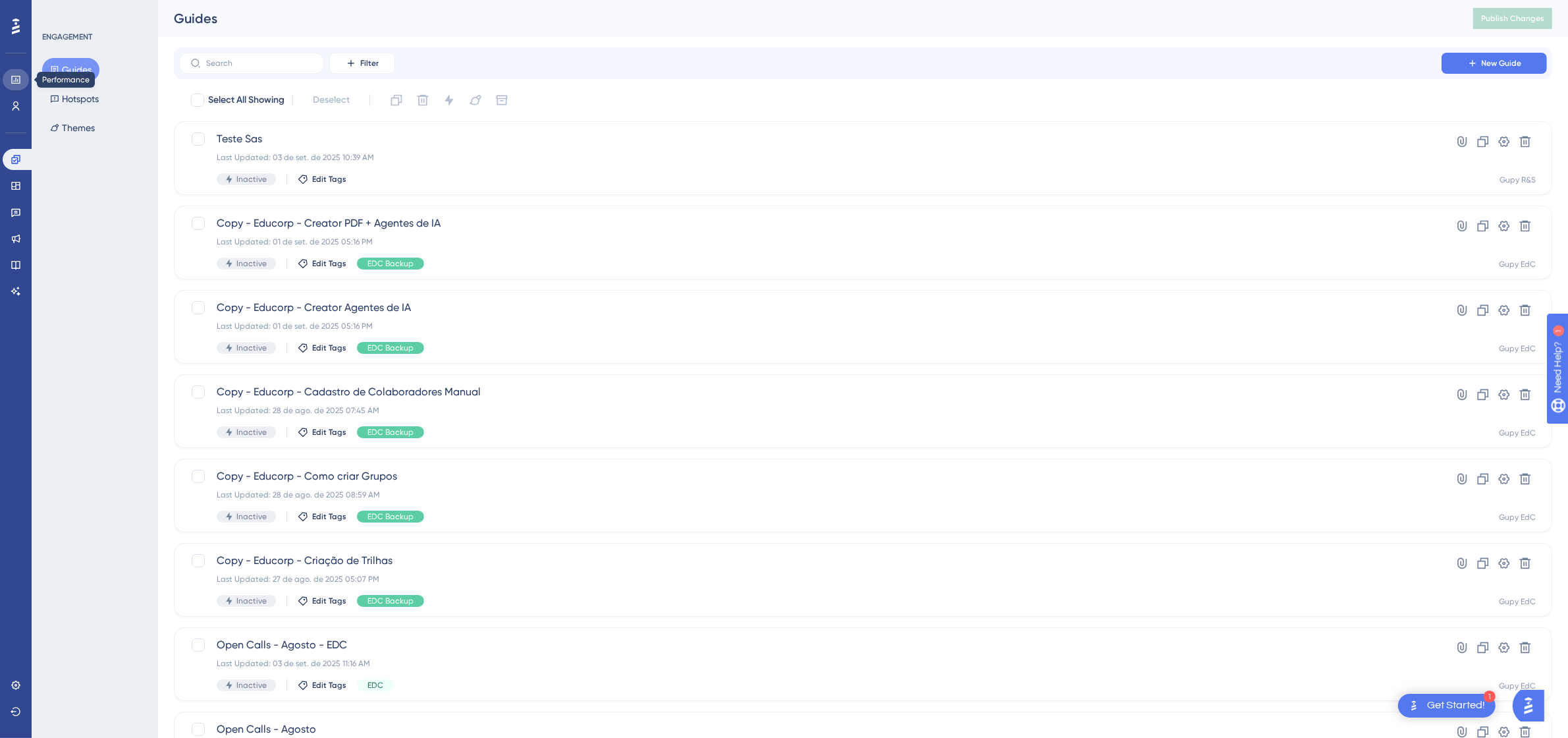
click at [15, 83] on icon at bounding box center [16, 80] width 9 height 8
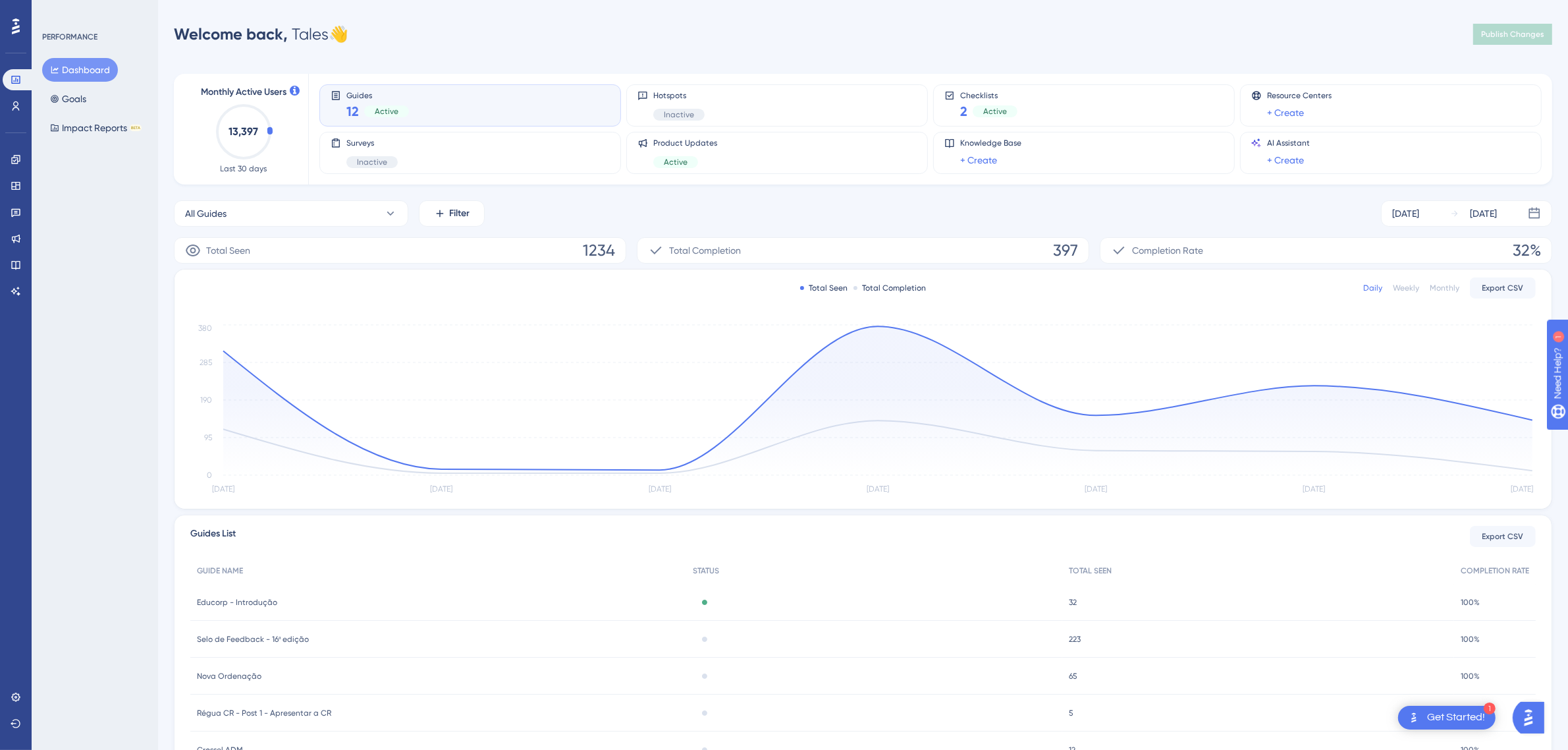
click at [30, 145] on div "Performance Users Engagement Widgets Feedback Product Updates Knowledge Base AI…" at bounding box center [16, 375] width 32 height 750
click at [11, 158] on icon at bounding box center [16, 159] width 9 height 9
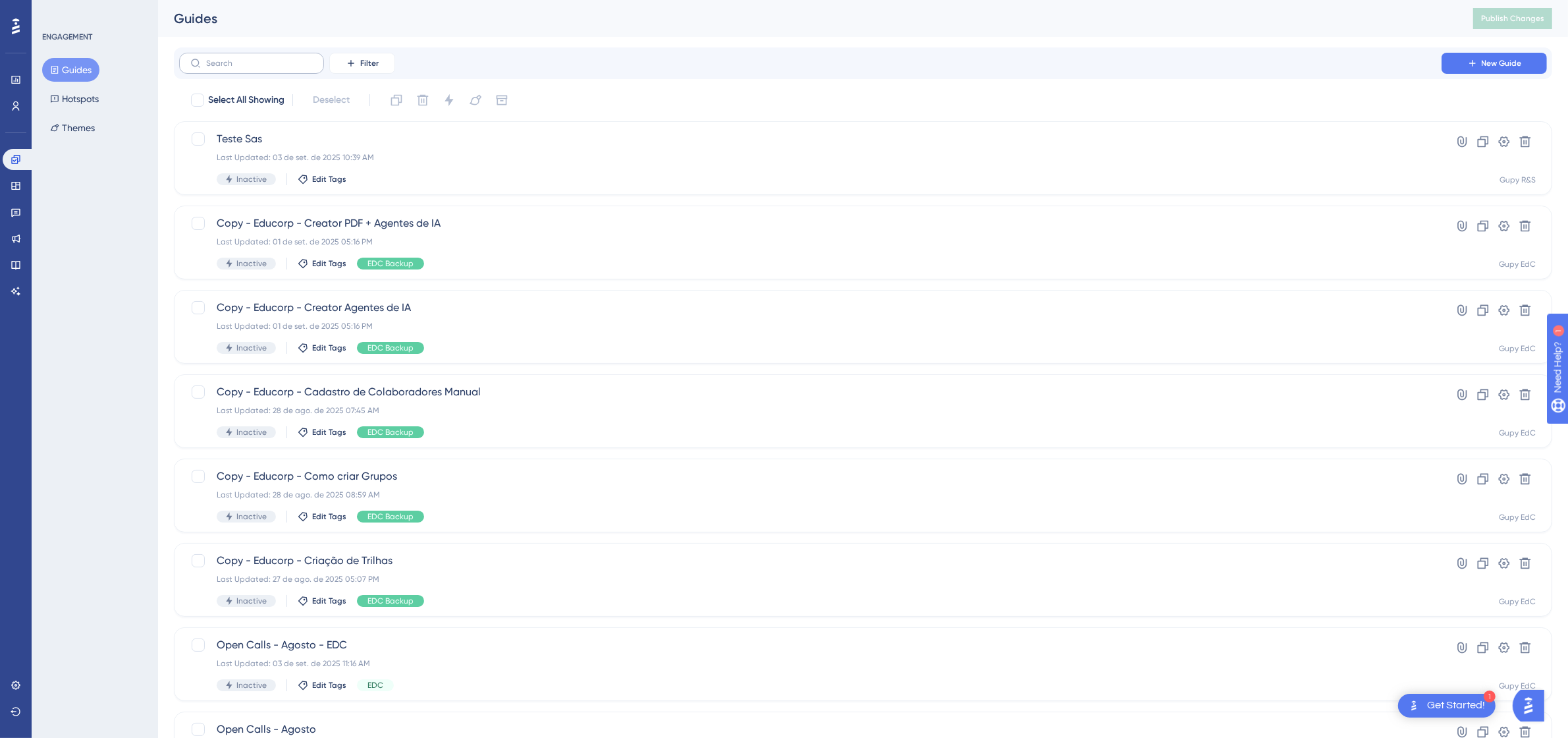
click at [278, 68] on label at bounding box center [252, 64] width 145 height 21
click at [278, 68] on input "text" at bounding box center [259, 63] width 107 height 9
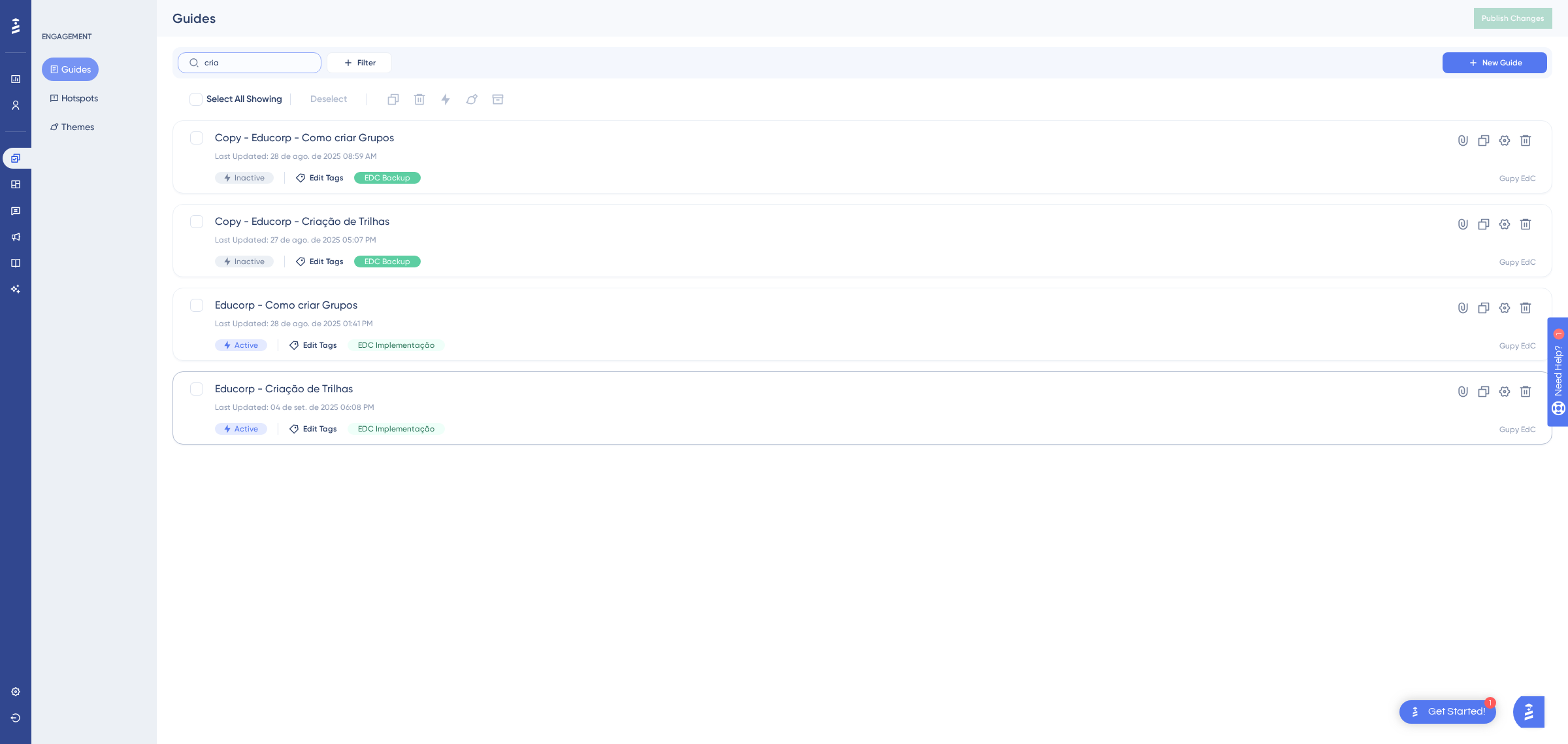
type input "cria"
click at [386, 404] on div "Last Updated: 04 de set. de 2025 06:08 PM" at bounding box center [810, 407] width 1191 height 11
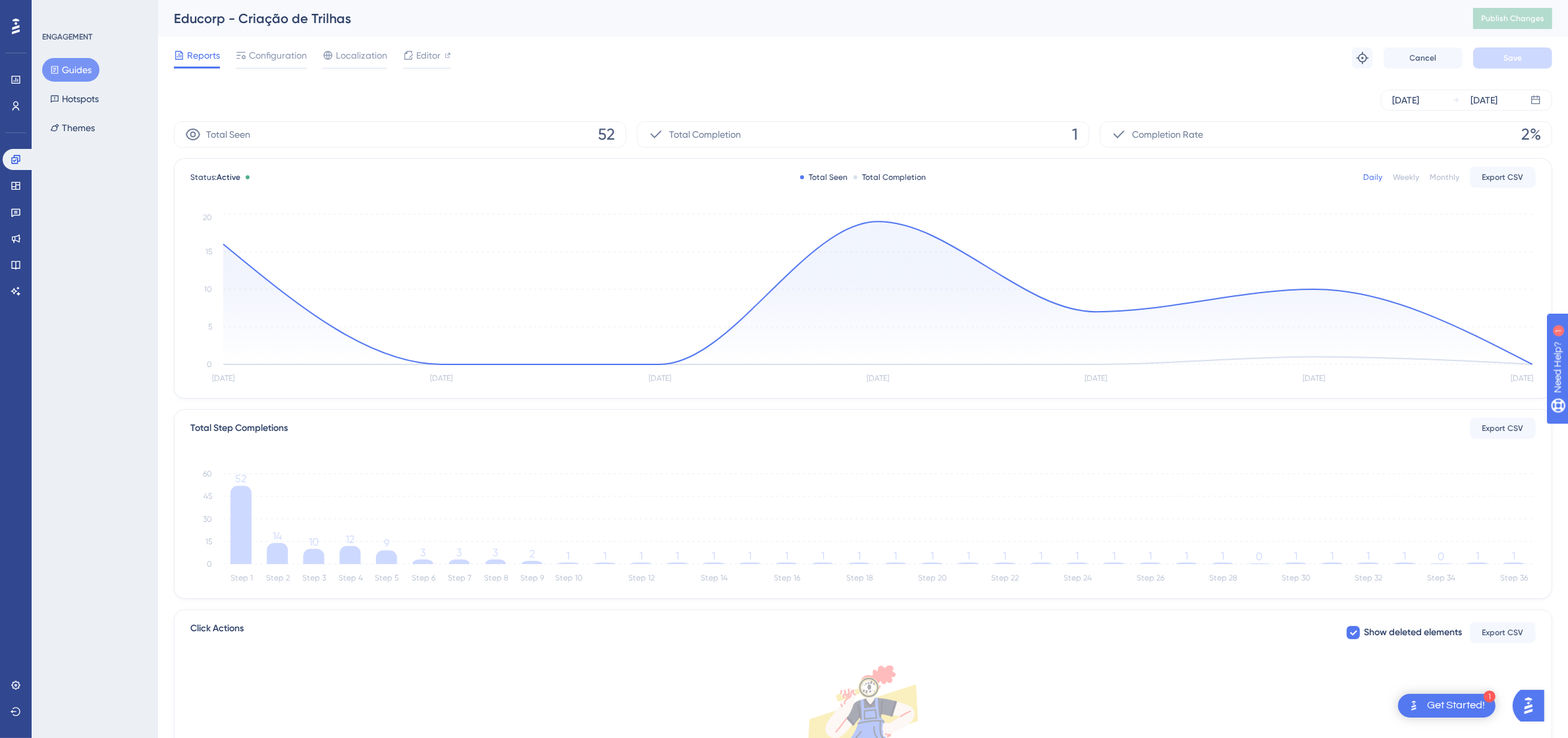
click at [260, 59] on span "Configuration" at bounding box center [278, 56] width 58 height 16
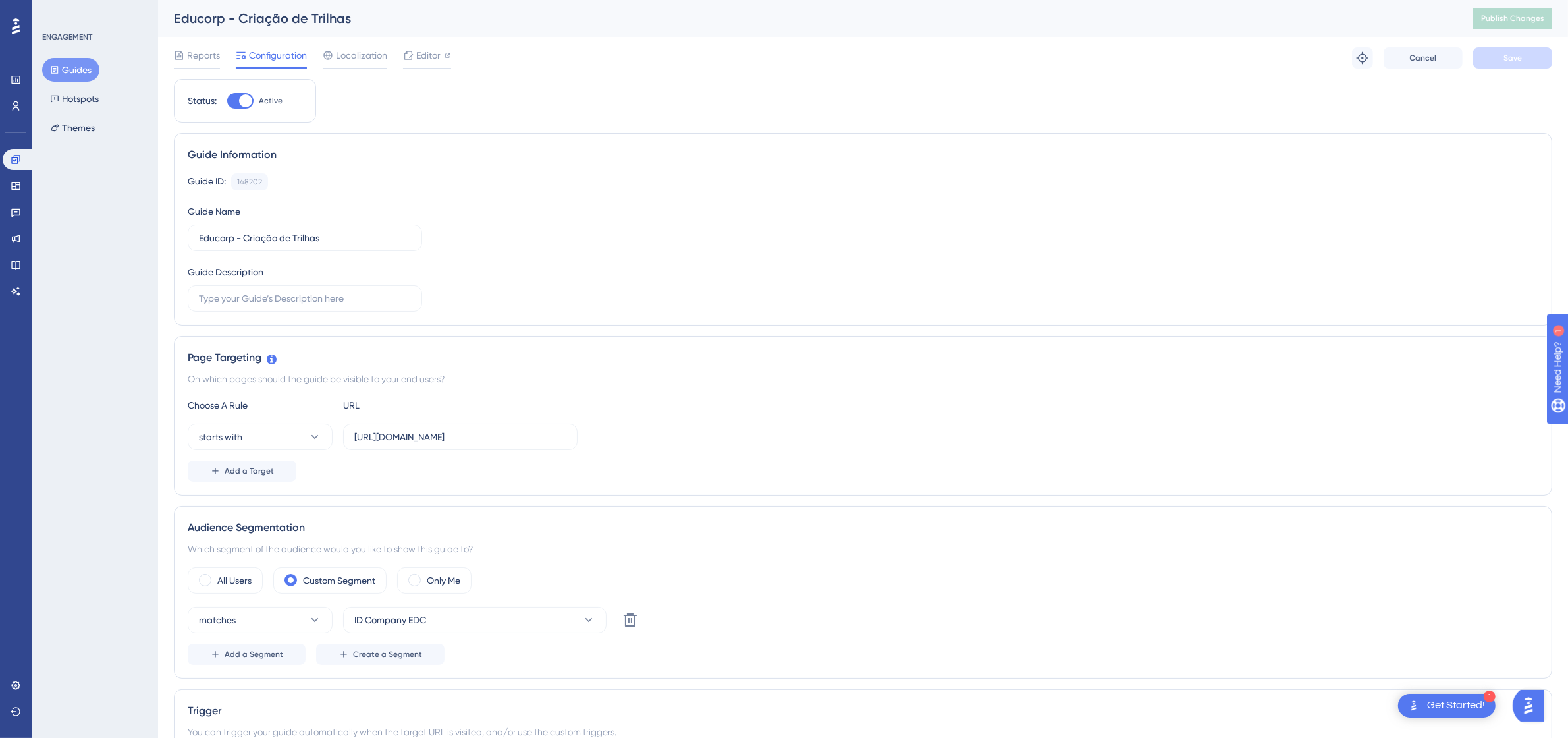
click at [247, 101] on div at bounding box center [246, 101] width 13 height 13
click at [227, 101] on input "Active" at bounding box center [226, 101] width 1 height 1
checkbox input "false"
click at [1548, 54] on button "Save" at bounding box center [1512, 58] width 79 height 21
click at [4, 195] on div "Widgets" at bounding box center [16, 186] width 27 height 21
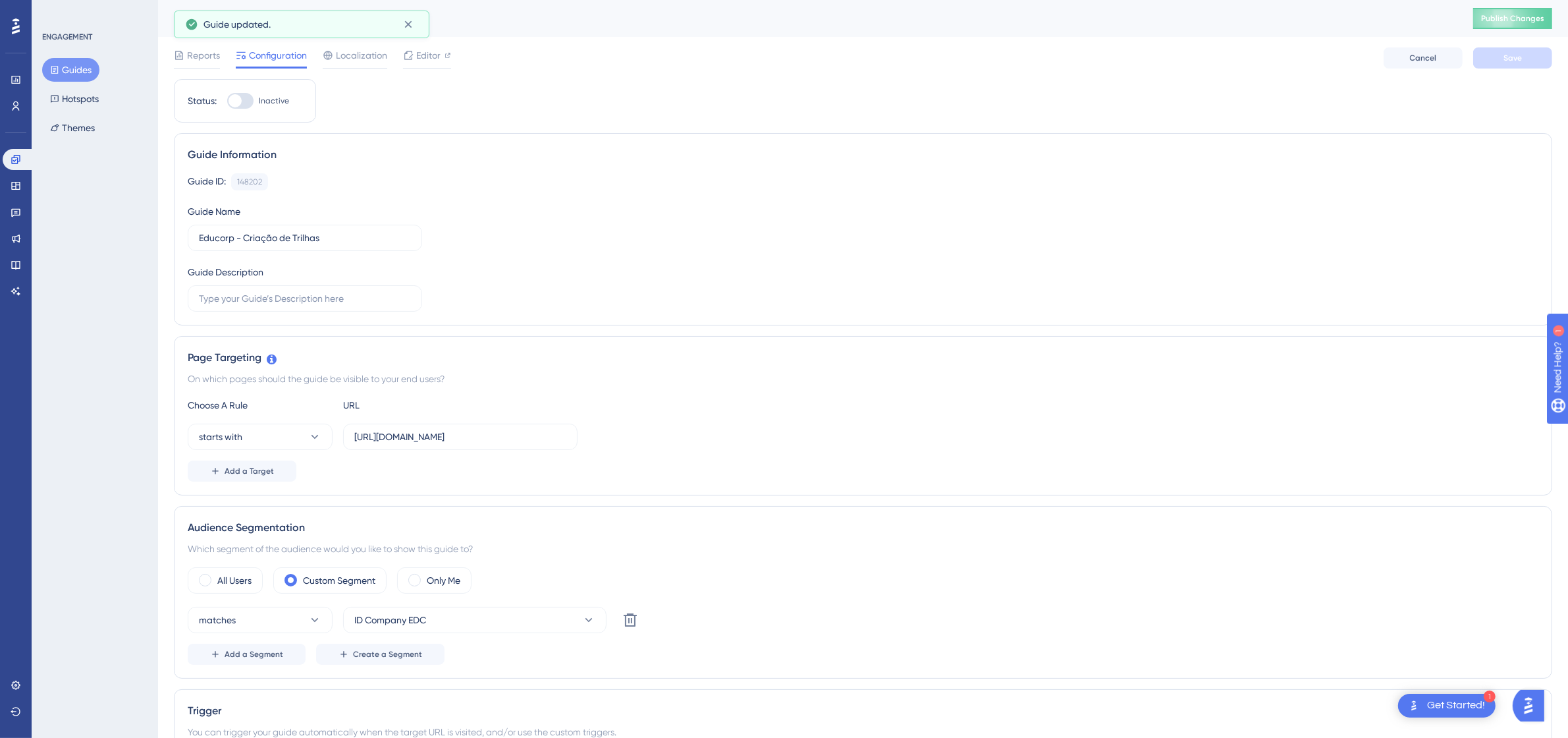
click at [27, 175] on div "Widgets" at bounding box center [16, 186] width 27 height 21
click at [17, 183] on icon at bounding box center [16, 186] width 11 height 11
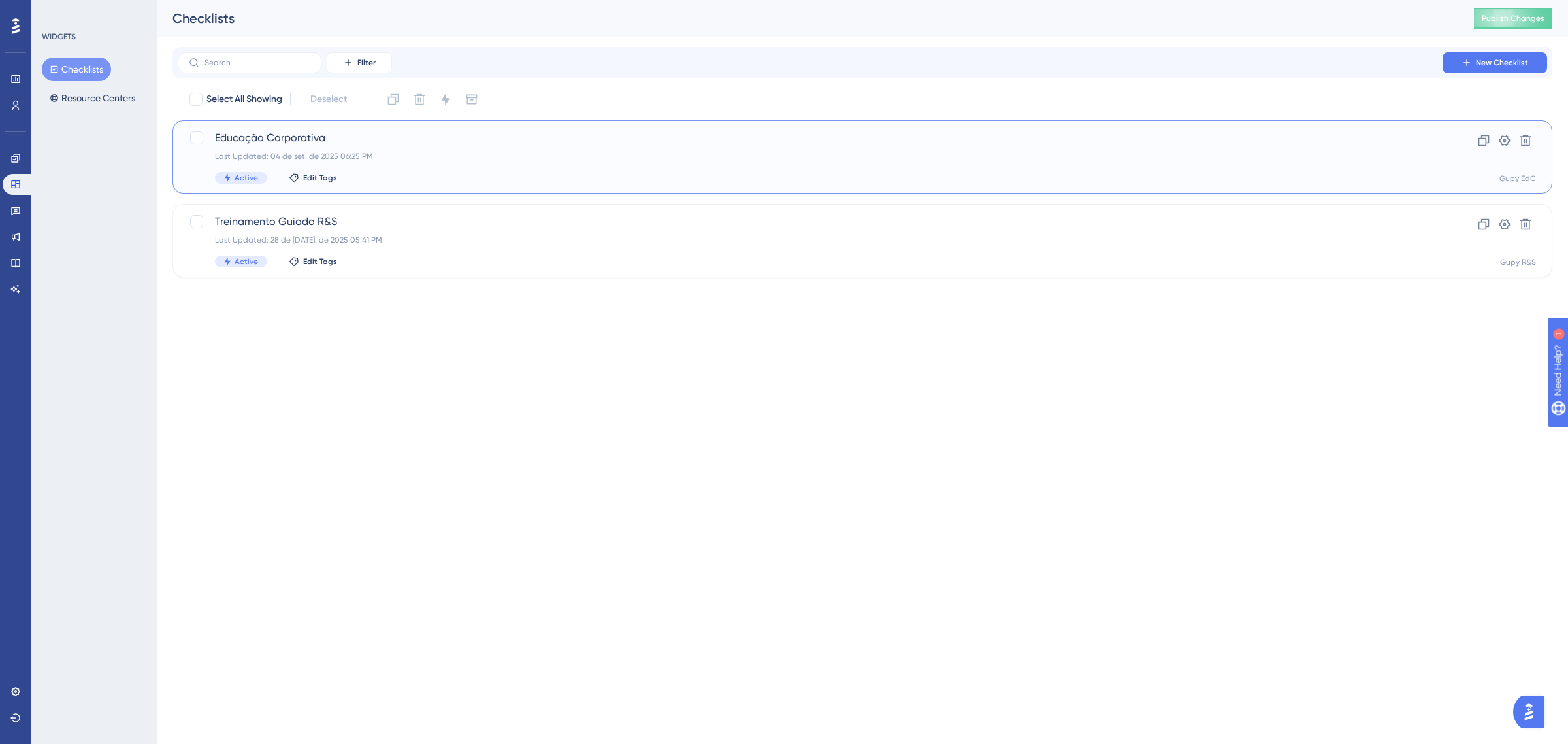
click at [357, 147] on div "Educação Corporativa Last Updated: 04 de set. de 2025 06:25 PM Active Edit Tags" at bounding box center [810, 156] width 1191 height 54
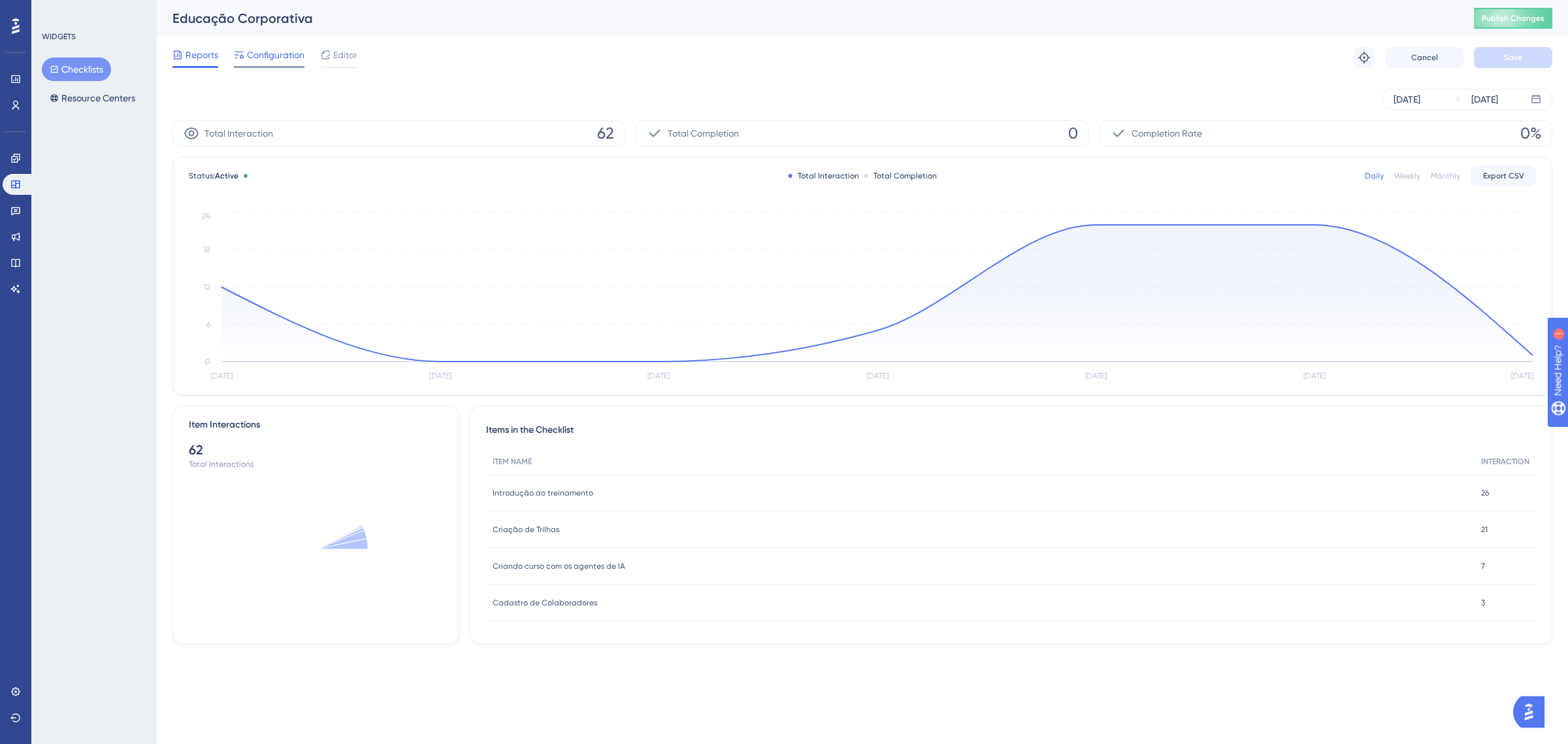
click at [262, 50] on span "Configuration" at bounding box center [276, 55] width 58 height 16
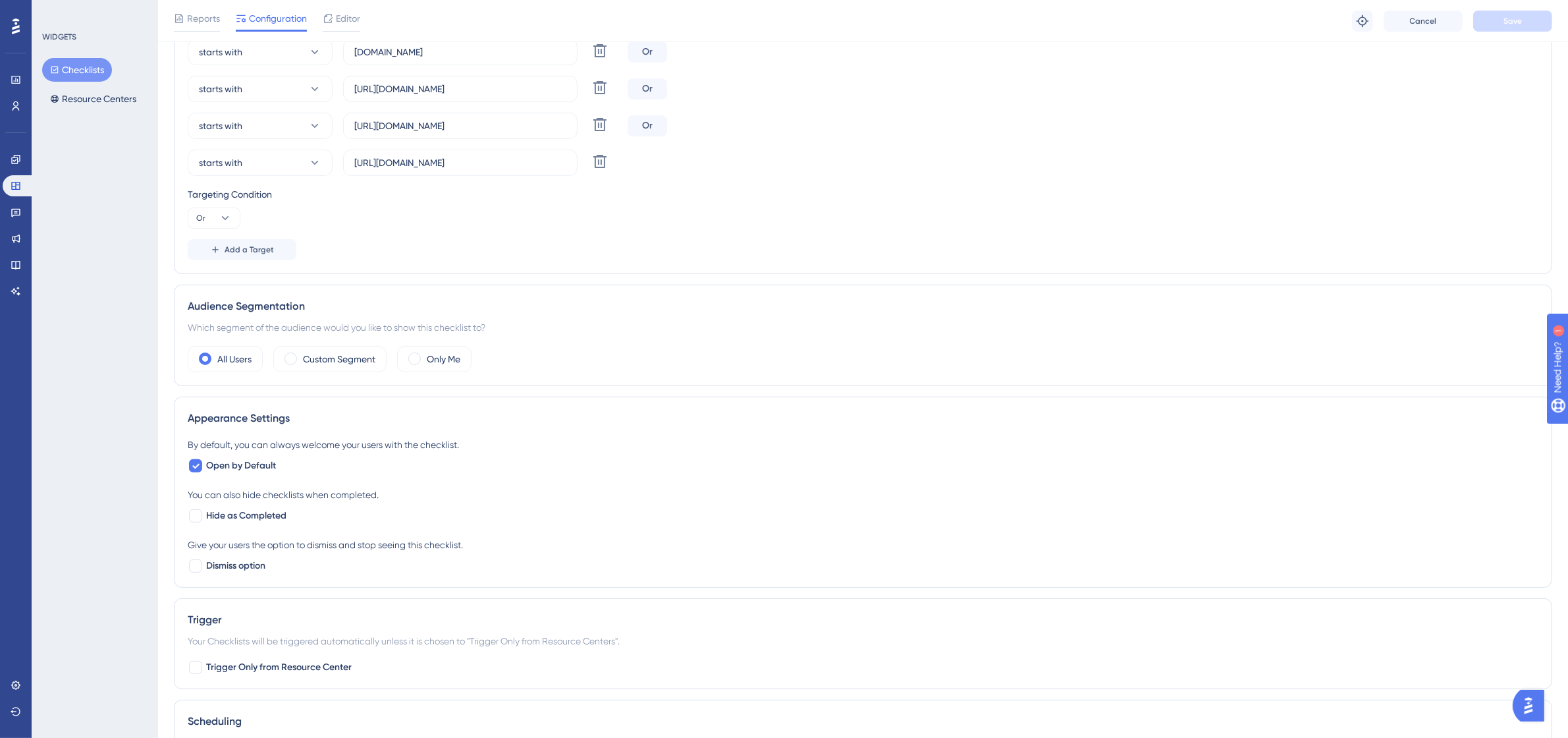
scroll to position [82, 0]
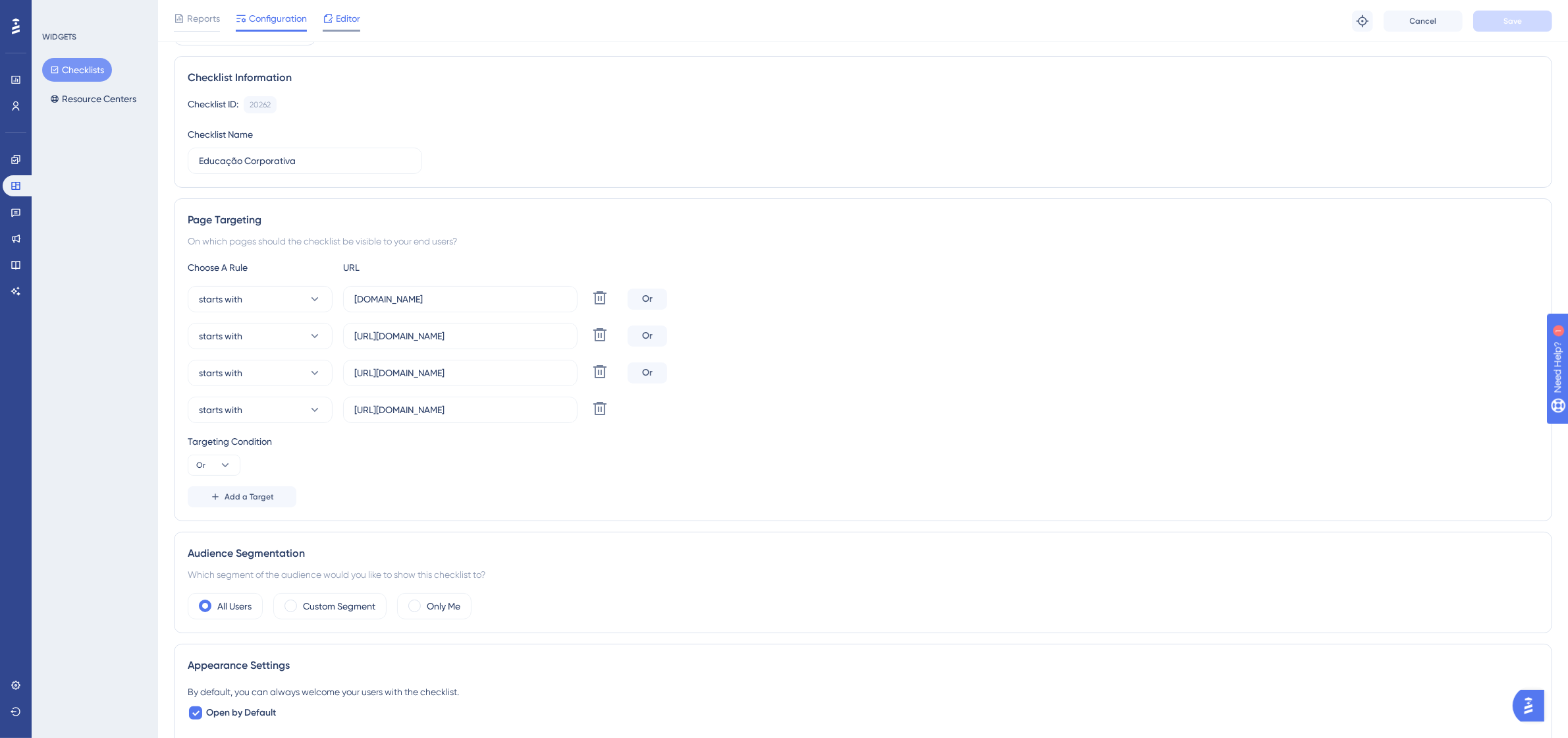
click at [335, 11] on div "Editor" at bounding box center [341, 19] width 37 height 16
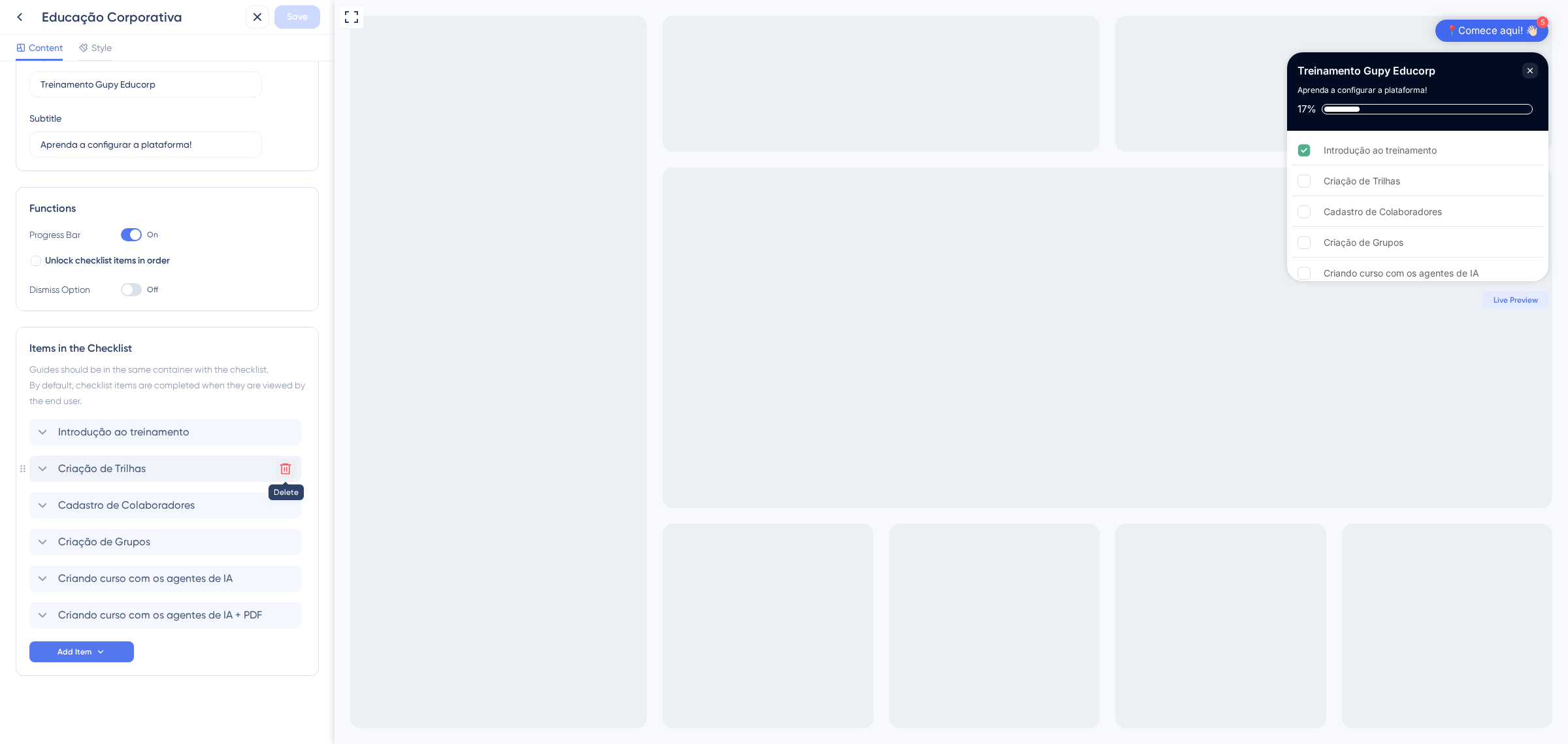
click at [284, 475] on icon at bounding box center [285, 469] width 13 height 13
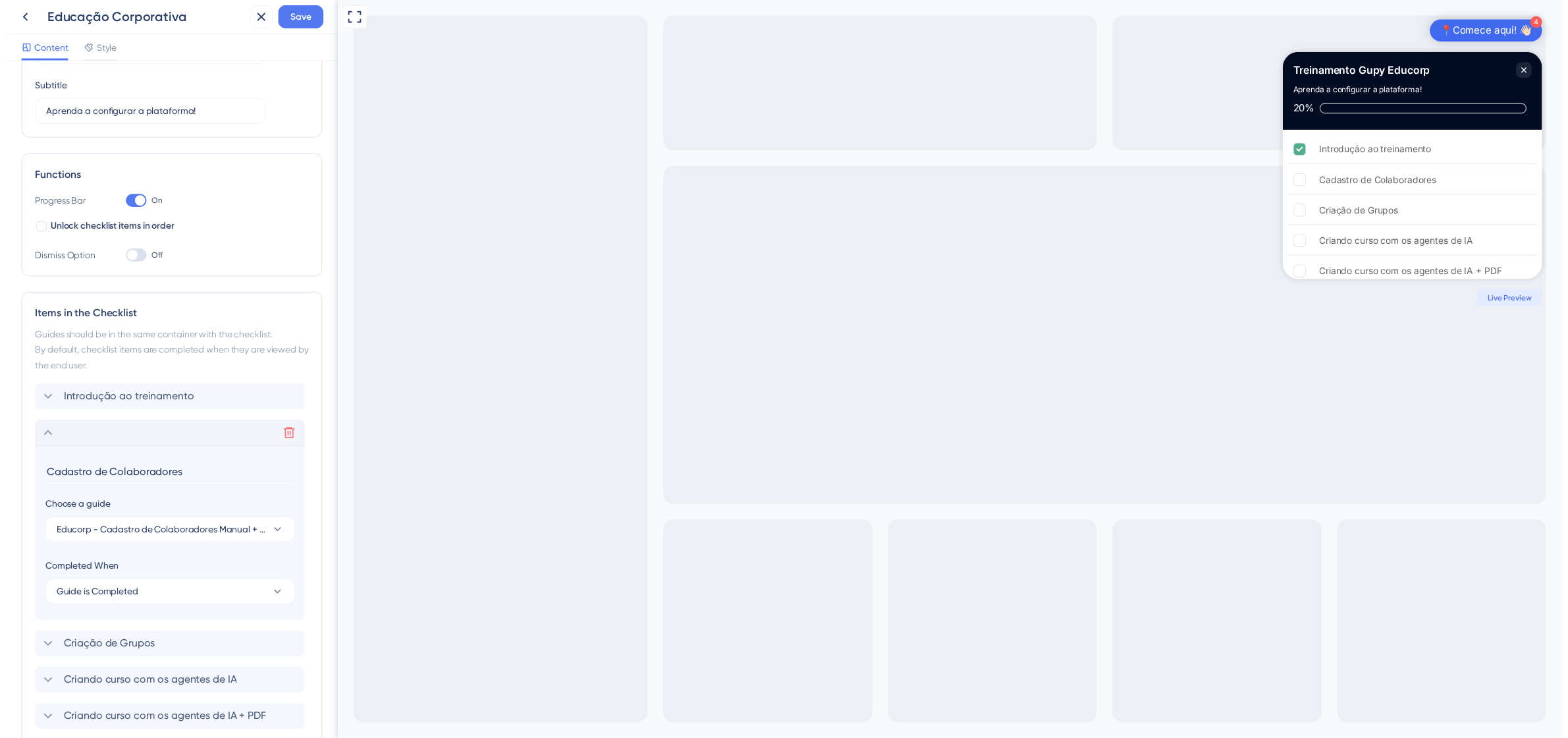
scroll to position [208, 0]
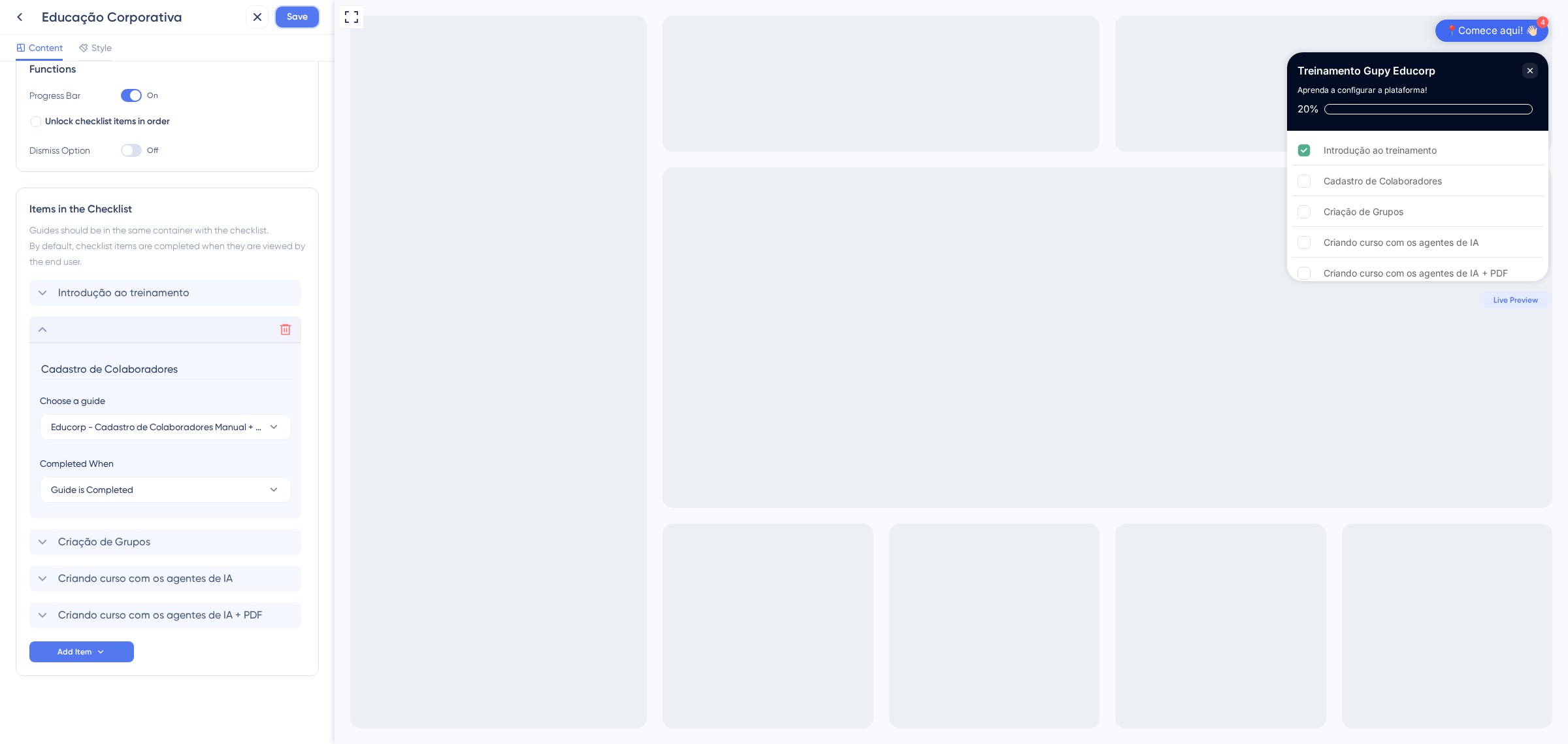
click at [299, 18] on span "Save" at bounding box center [297, 17] width 21 height 16
click at [1415, 6] on div "Full Screen Preview 4 📍Comece aqui! 👋🏻 Treinamento Gupy Educorp Aprenda a confi…" at bounding box center [951, 372] width 1234 height 744
click at [22, 13] on icon at bounding box center [19, 17] width 16 height 16
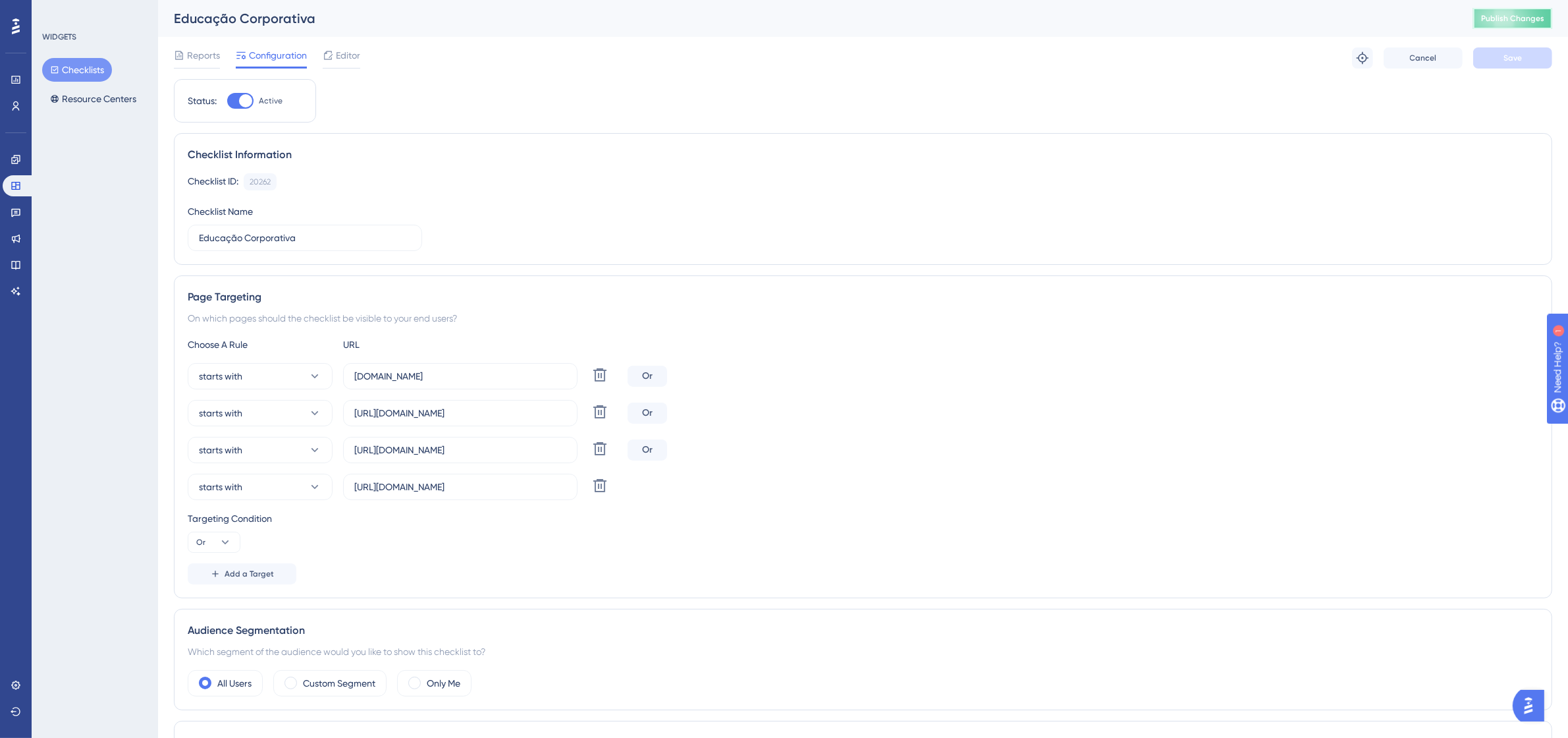
click at [1519, 18] on span "Publish Changes" at bounding box center [1513, 19] width 64 height 11
click at [209, 57] on span "Reports" at bounding box center [203, 56] width 33 height 16
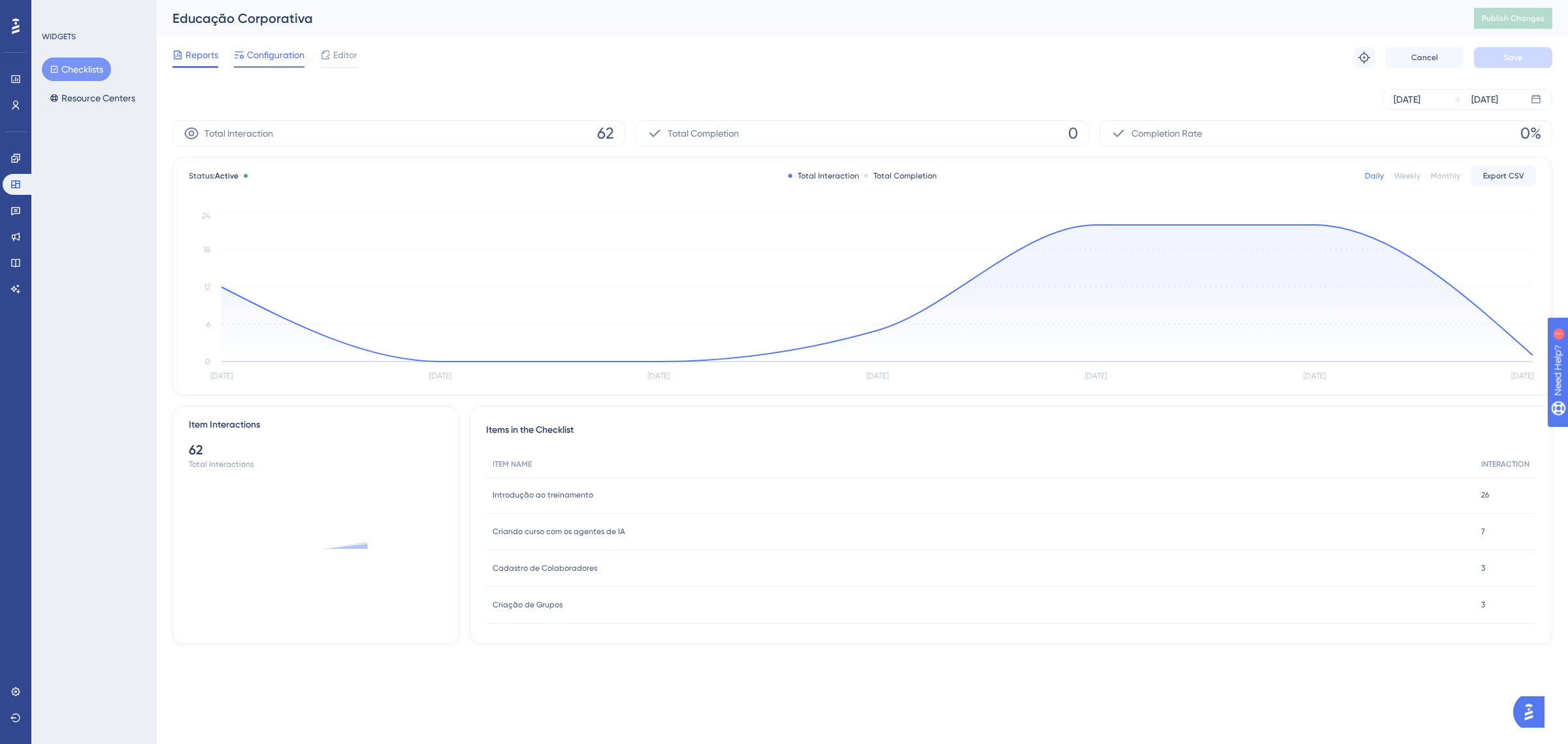
click at [274, 50] on span "Configuration" at bounding box center [276, 55] width 58 height 16
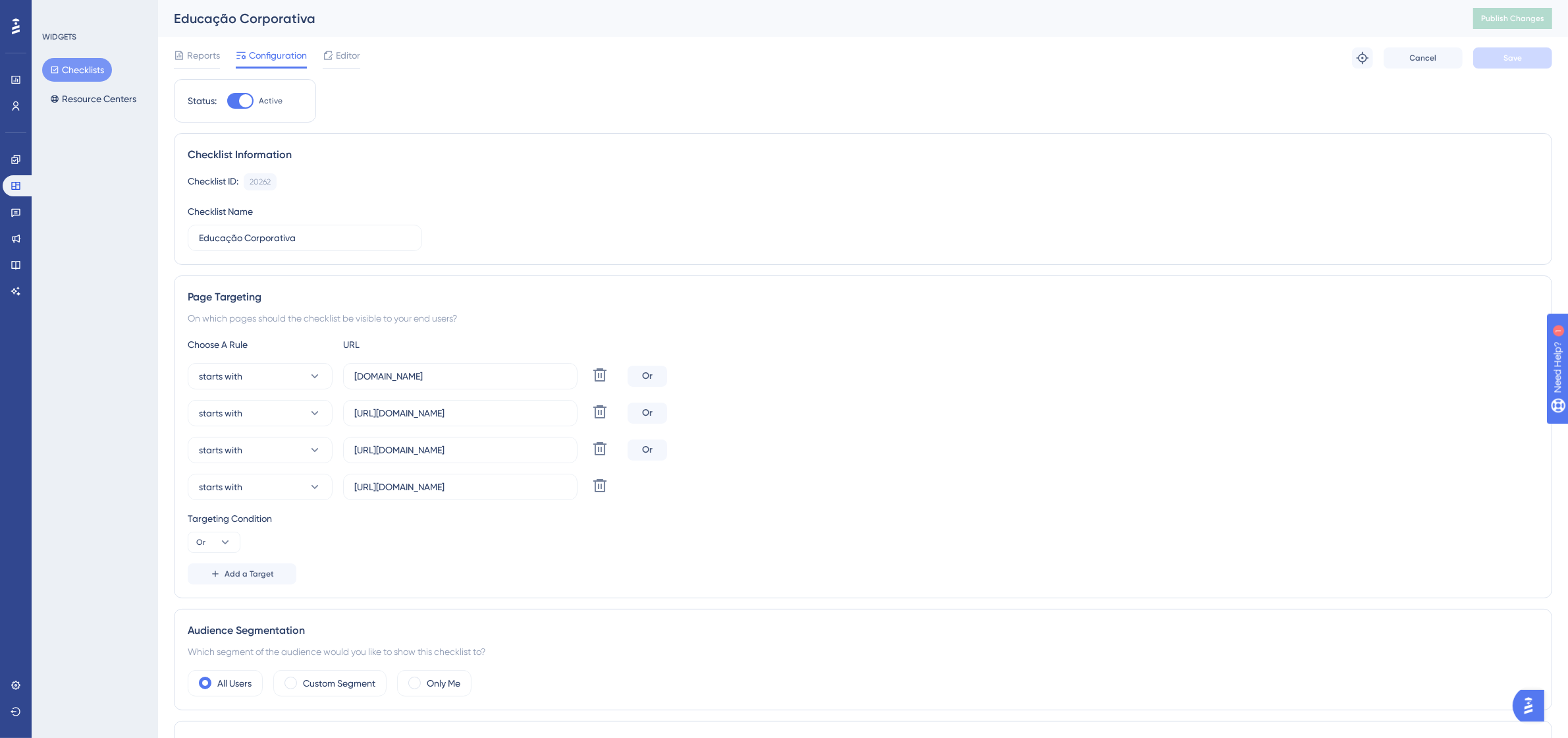
click at [257, 55] on span "Configuration" at bounding box center [278, 56] width 58 height 16
click at [320, 57] on div "Reports Configuration Editor" at bounding box center [267, 58] width 186 height 21
click at [339, 57] on span "Editor" at bounding box center [348, 56] width 25 height 16
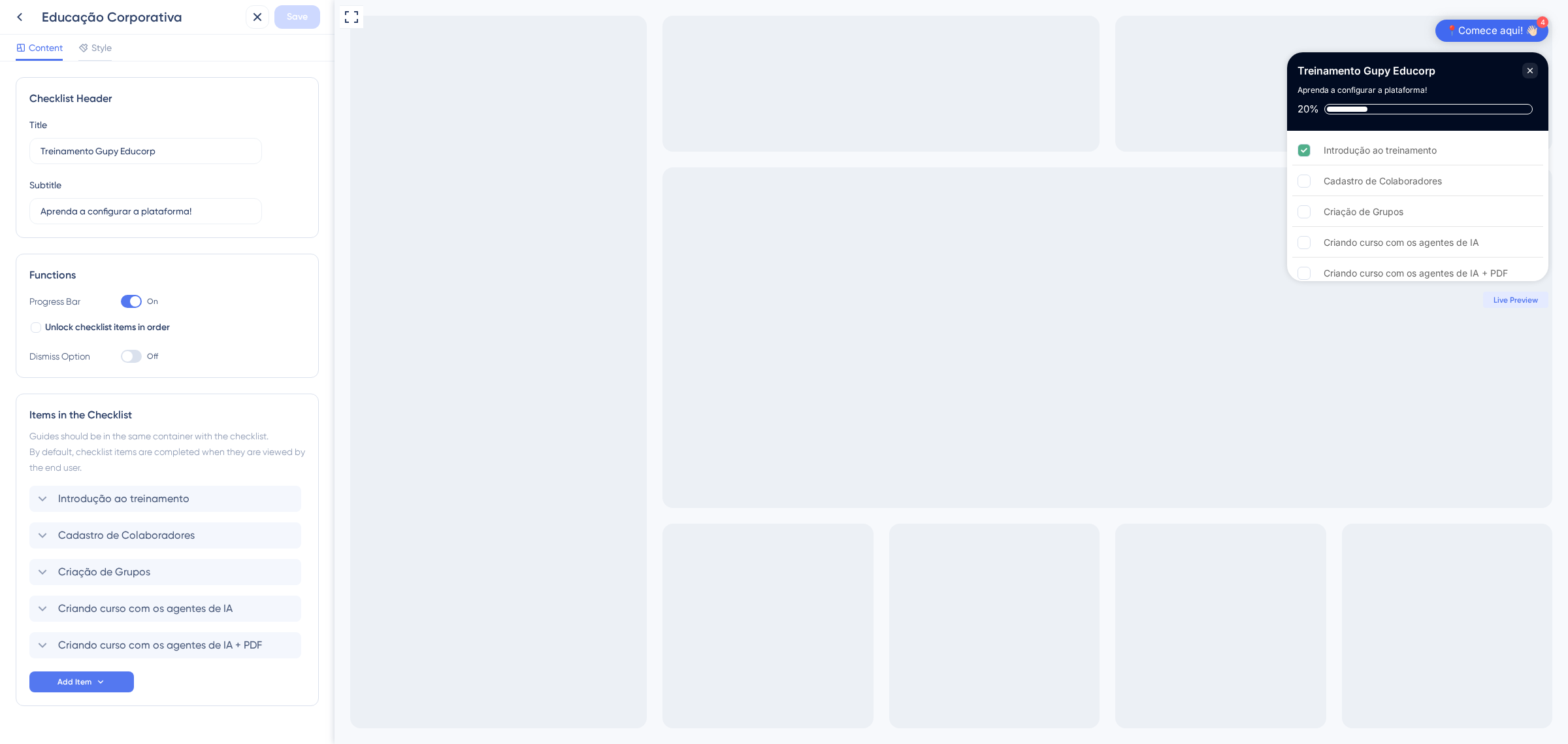
click at [288, 178] on div "Title Treinamento Gupy Educorp Subtitle Aprenda a configurar a plataforma!" at bounding box center [167, 170] width 275 height 107
click at [147, 199] on label "Aprenda a configurar a plataforma!" at bounding box center [146, 211] width 232 height 26
click at [147, 204] on input "Aprenda a configurar a plataforma!" at bounding box center [146, 211] width 210 height 14
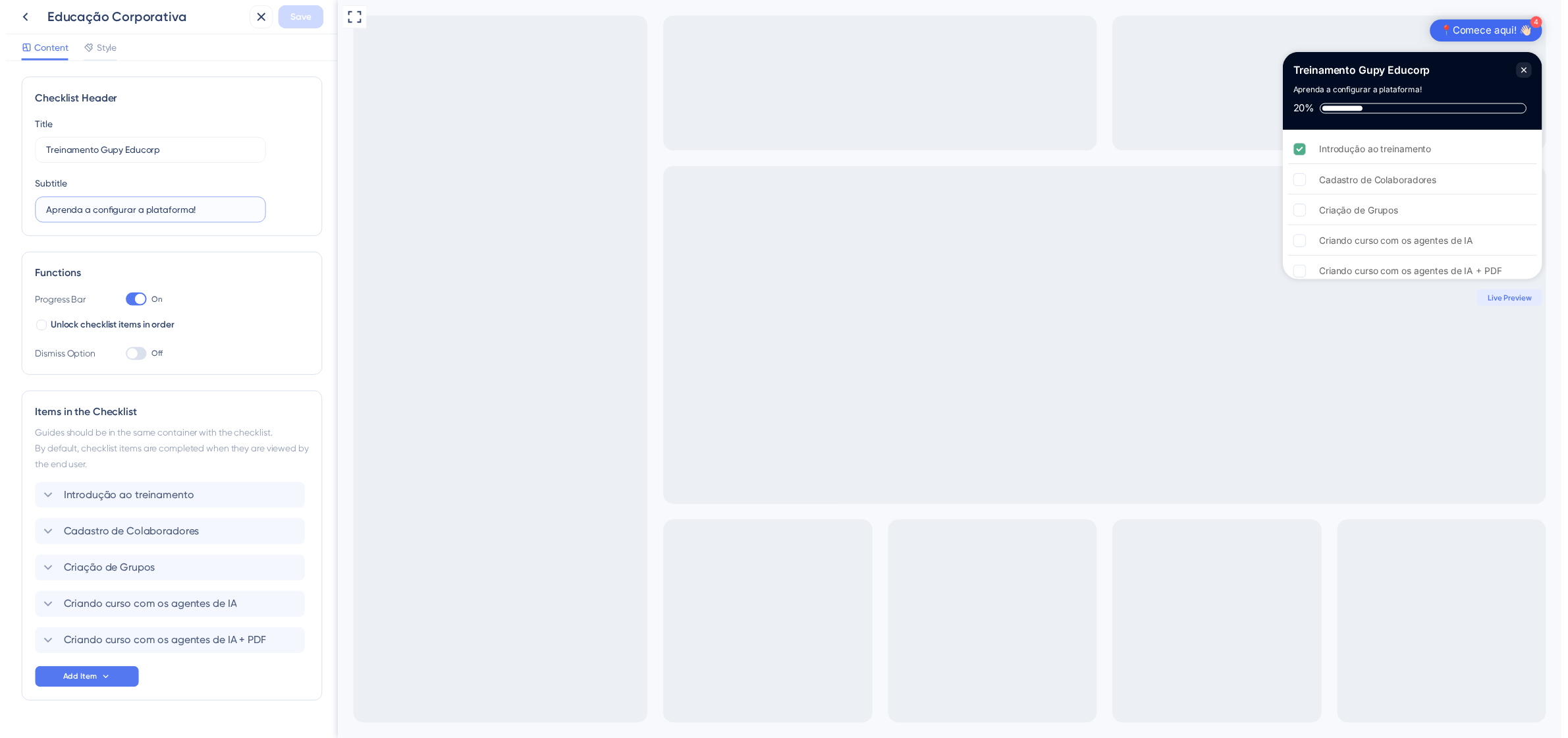
scroll to position [30, 0]
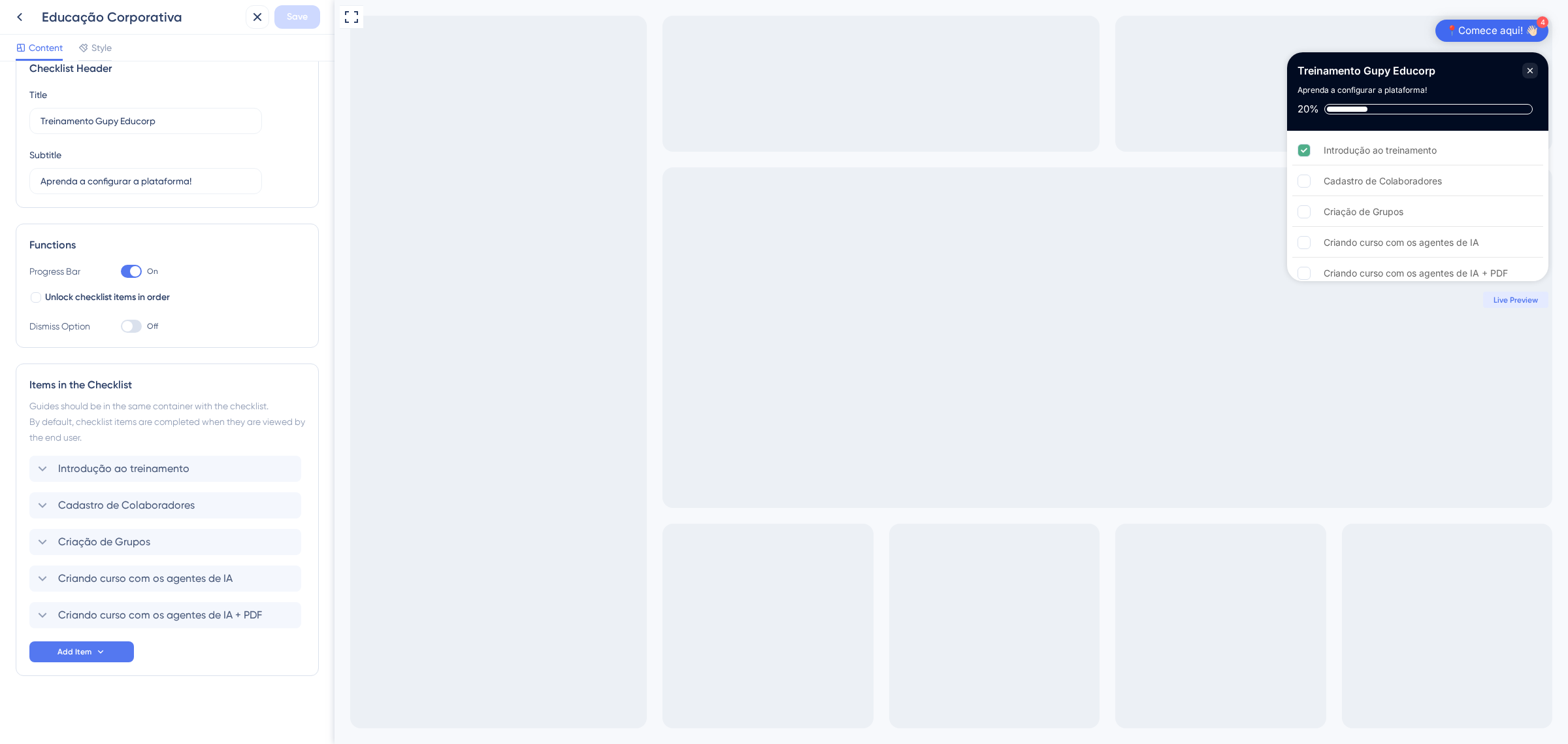
click at [593, 11] on div "Full Screen Preview 4 📍Comece aqui! 👋🏻 Treinamento Gupy Educorp Aprenda a confi…" at bounding box center [951, 372] width 1234 height 744
click at [25, 15] on icon at bounding box center [19, 17] width 16 height 16
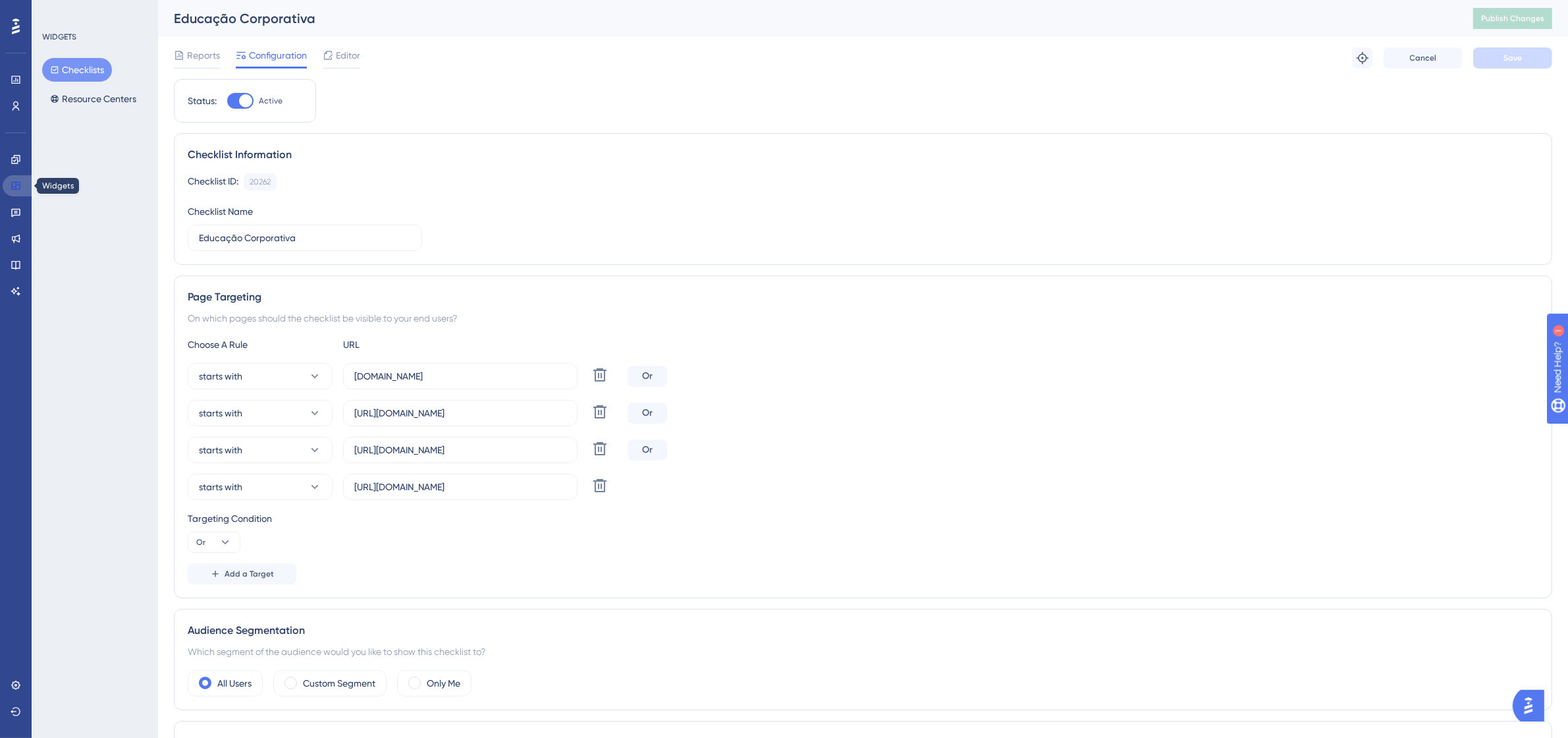
click at [8, 187] on link at bounding box center [19, 186] width 32 height 21
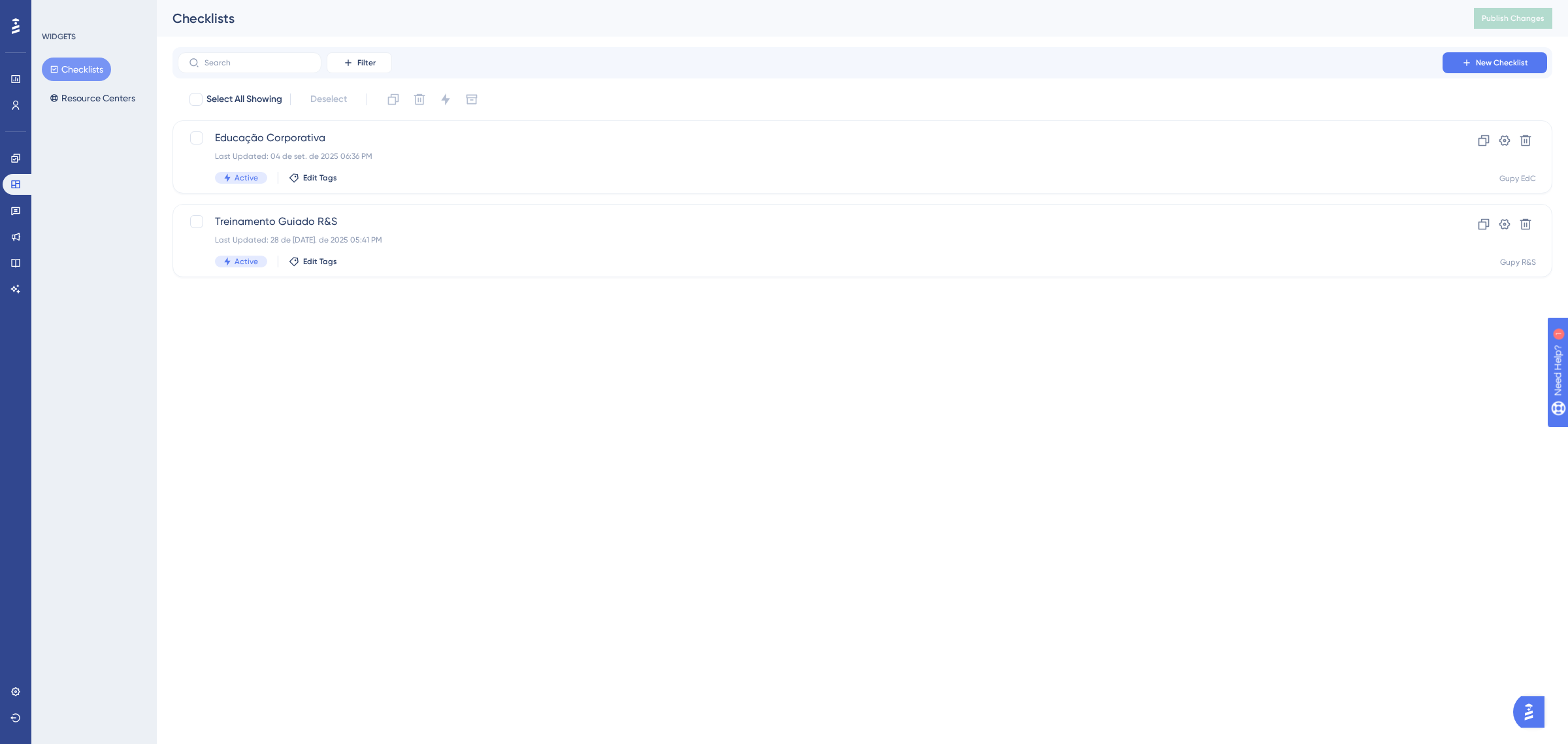
click at [20, 171] on div "Engagement Widgets Feedback Product Updates Knowledge Base AI Assistant" at bounding box center [16, 223] width 26 height 152
click at [20, 162] on icon at bounding box center [16, 158] width 11 height 11
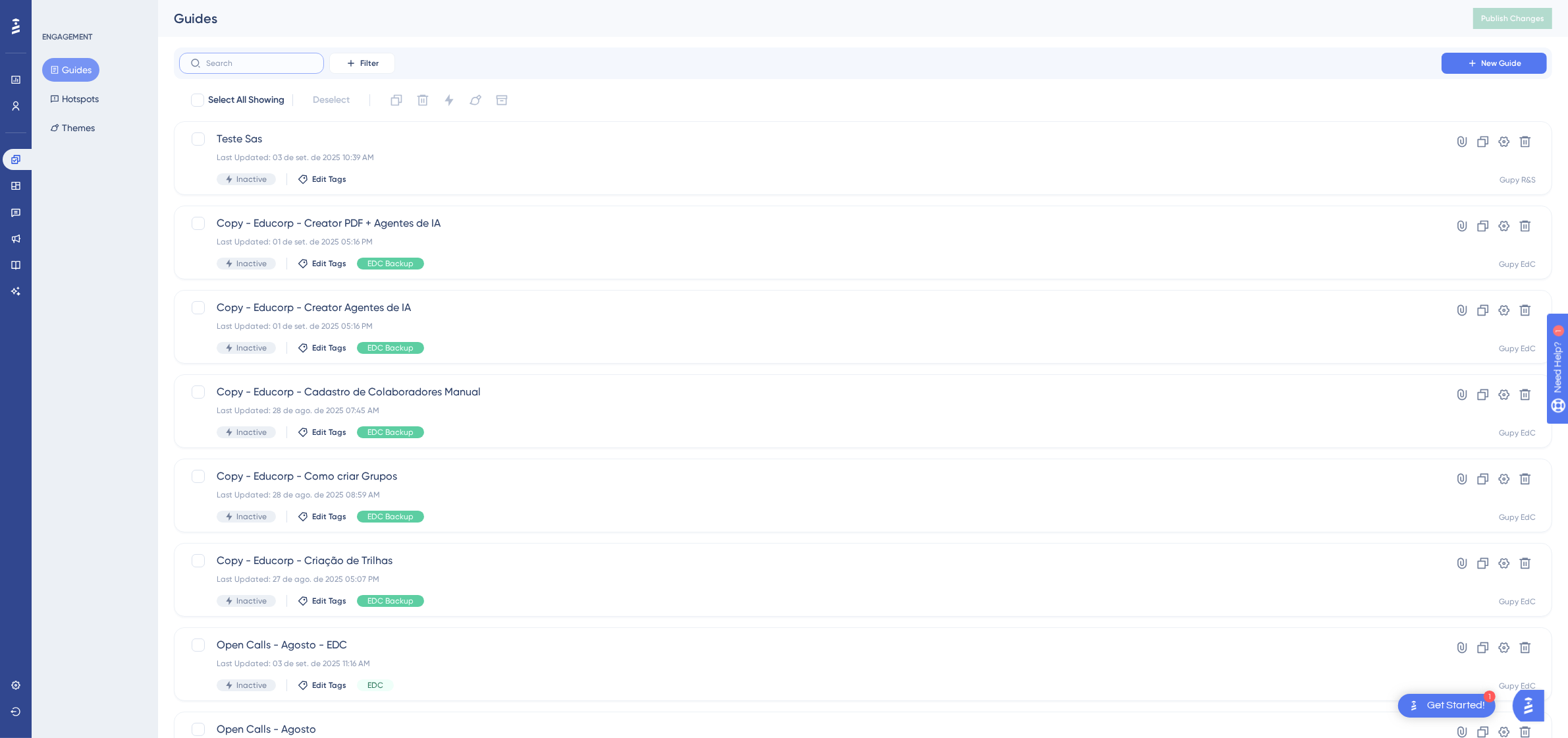
click at [273, 64] on input "text" at bounding box center [259, 63] width 107 height 9
type input "e"
click at [369, 58] on span "Filter" at bounding box center [369, 64] width 19 height 11
click at [278, 66] on input "text" at bounding box center [259, 63] width 107 height 9
click at [345, 61] on button "Filter" at bounding box center [362, 64] width 66 height 21
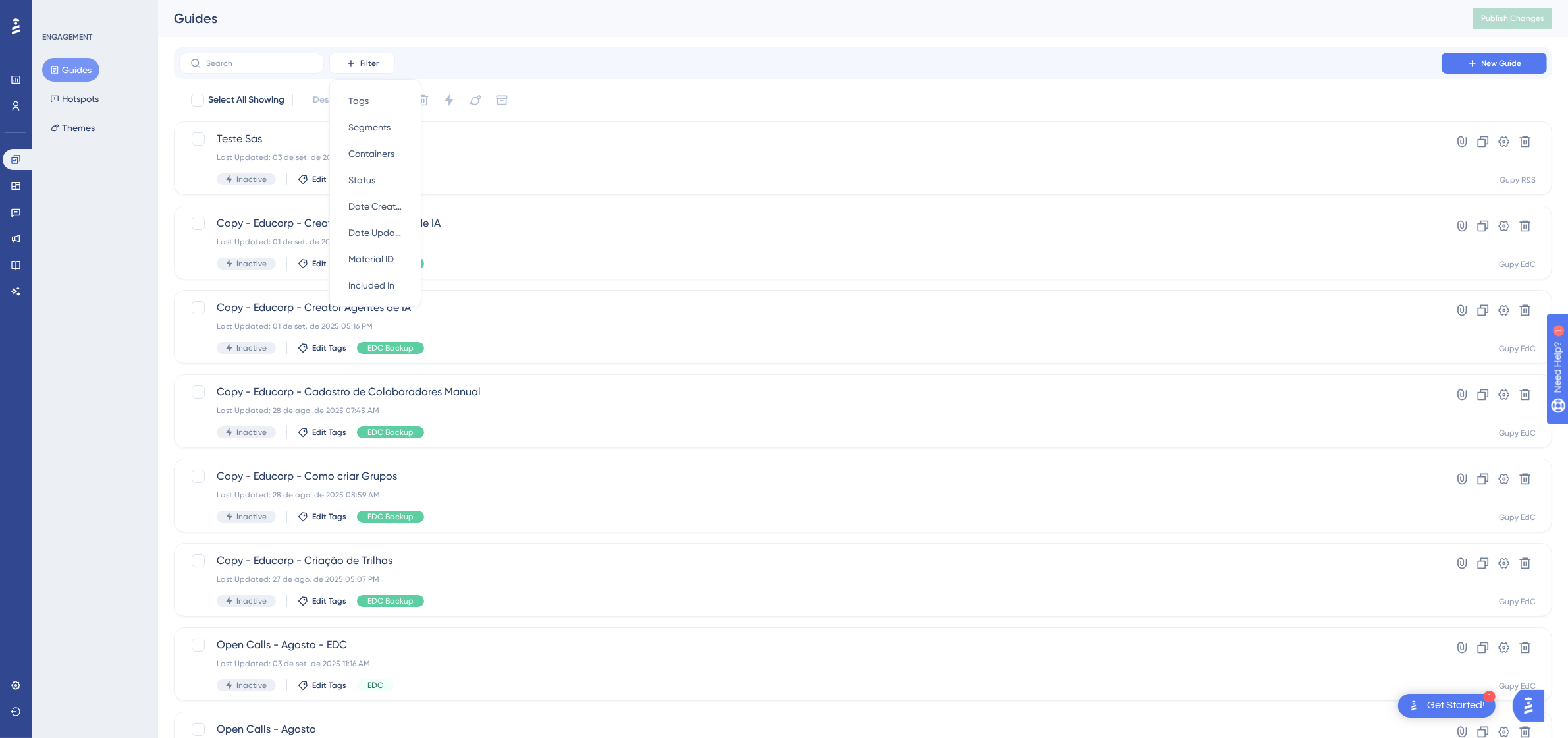
click at [581, 24] on div "Guides" at bounding box center [807, 18] width 1267 height 19
click at [17, 103] on icon at bounding box center [16, 106] width 7 height 9
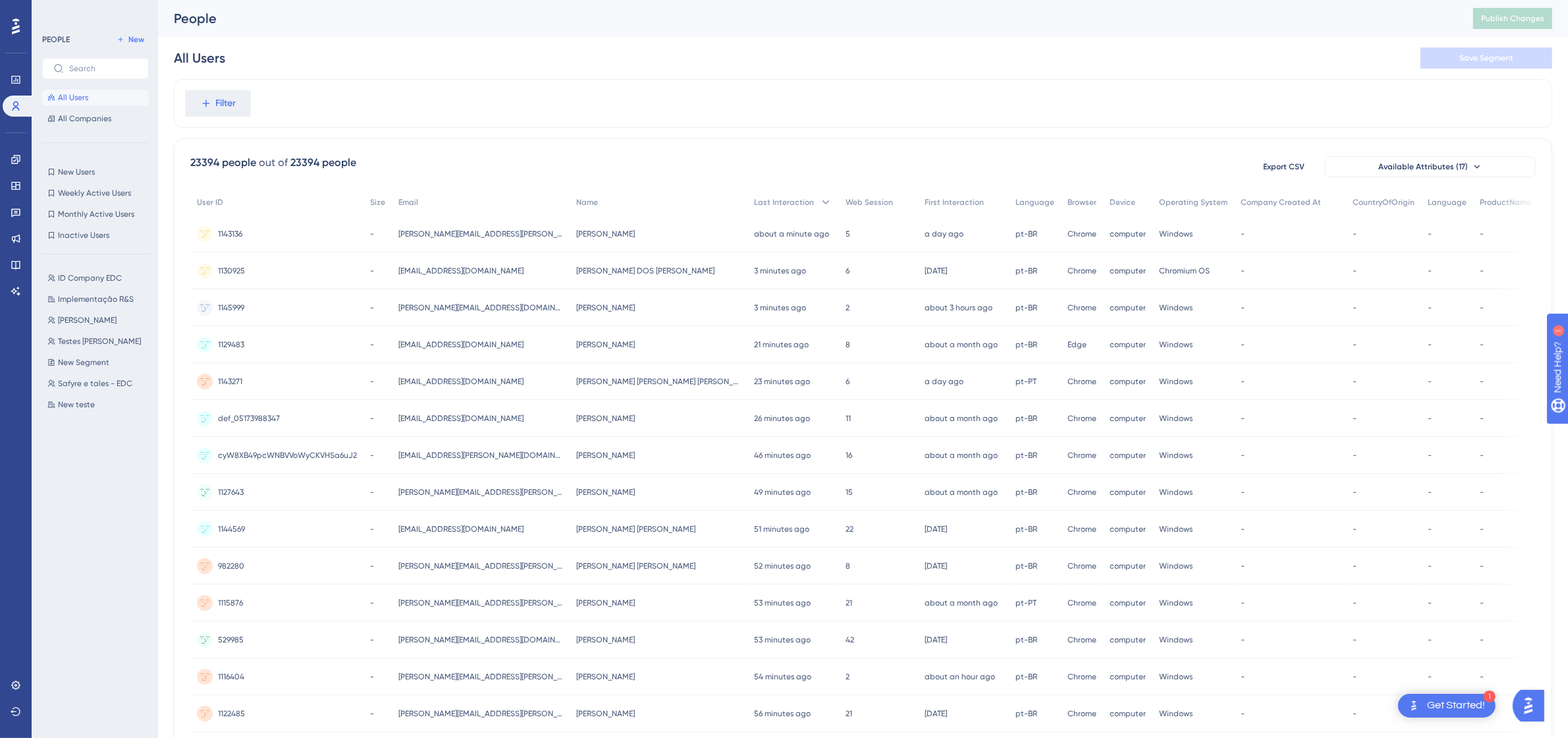
drag, startPoint x: 557, startPoint y: 25, endPoint x: 501, endPoint y: 4, distance: 59.8
click at [557, 25] on div "People" at bounding box center [807, 18] width 1267 height 19
click at [19, 183] on icon at bounding box center [16, 186] width 11 height 11
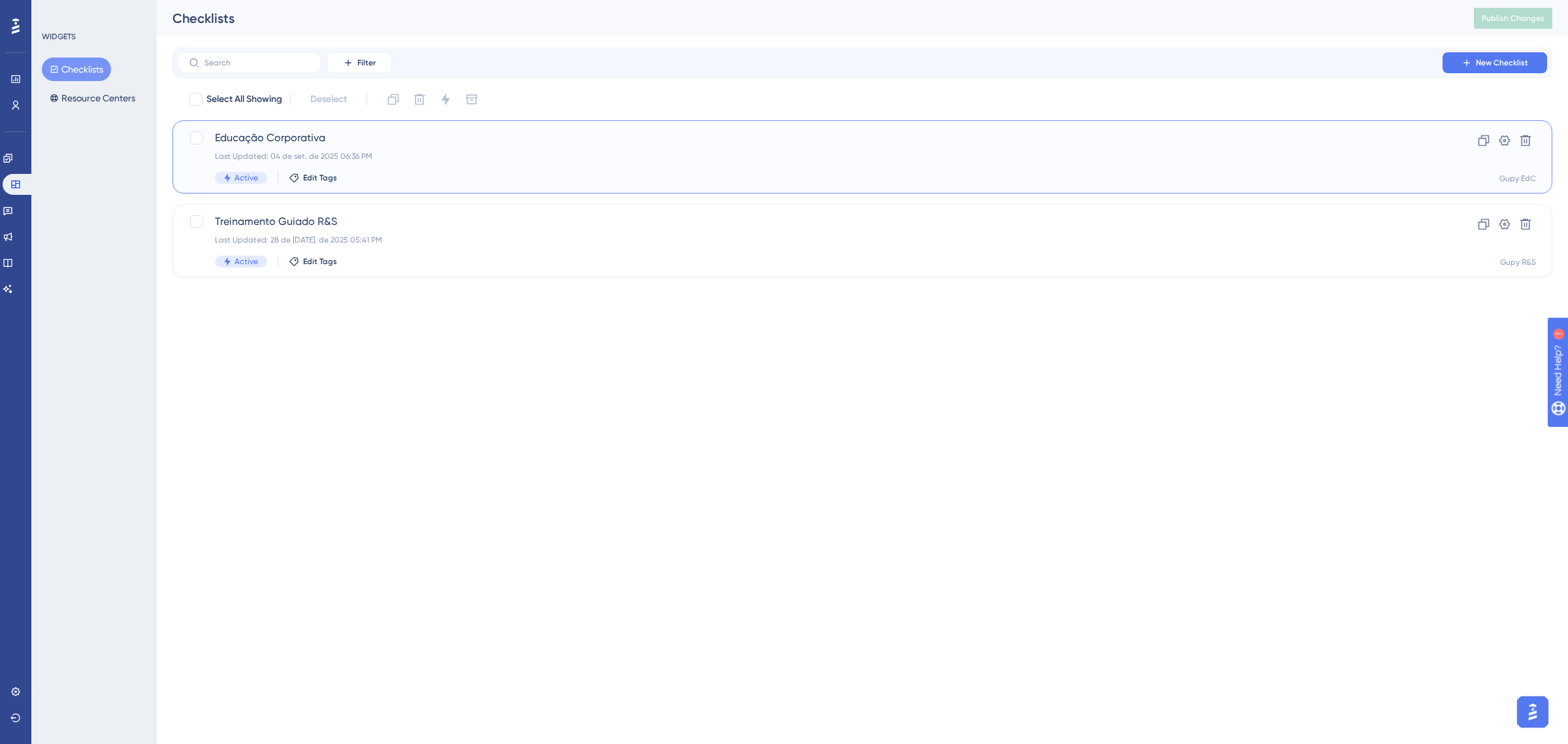
click at [371, 149] on div "Educação Corporativa Last Updated: 04 de set. de 2025 06:36 PM Active Edit Tags" at bounding box center [810, 156] width 1191 height 54
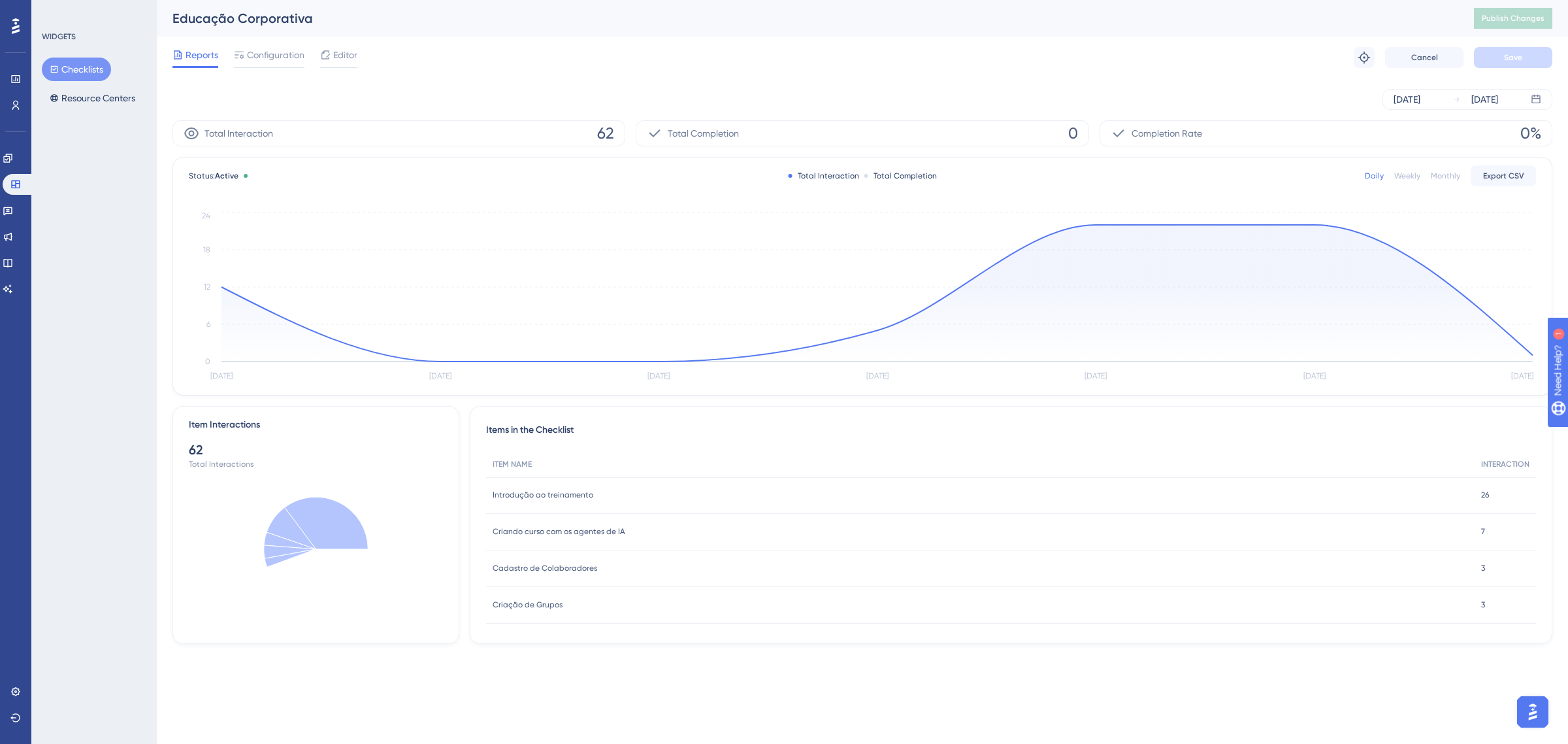
click at [286, 42] on div "Reports Configuration Editor Troubleshoot Cancel Save" at bounding box center [863, 58] width 1380 height 42
click at [340, 54] on span "Editor" at bounding box center [346, 55] width 25 height 16
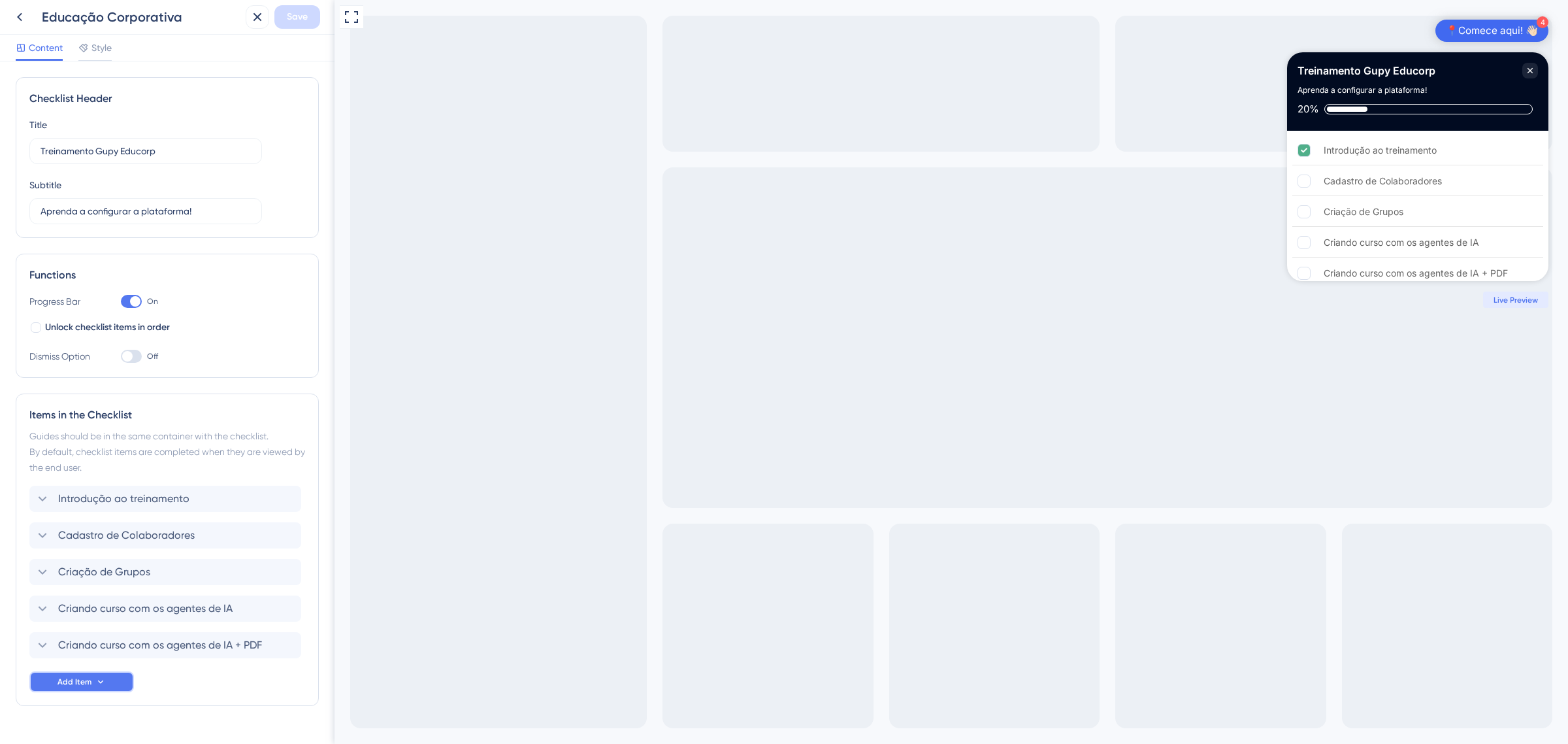
click at [104, 691] on button "Add Item" at bounding box center [82, 682] width 104 height 21
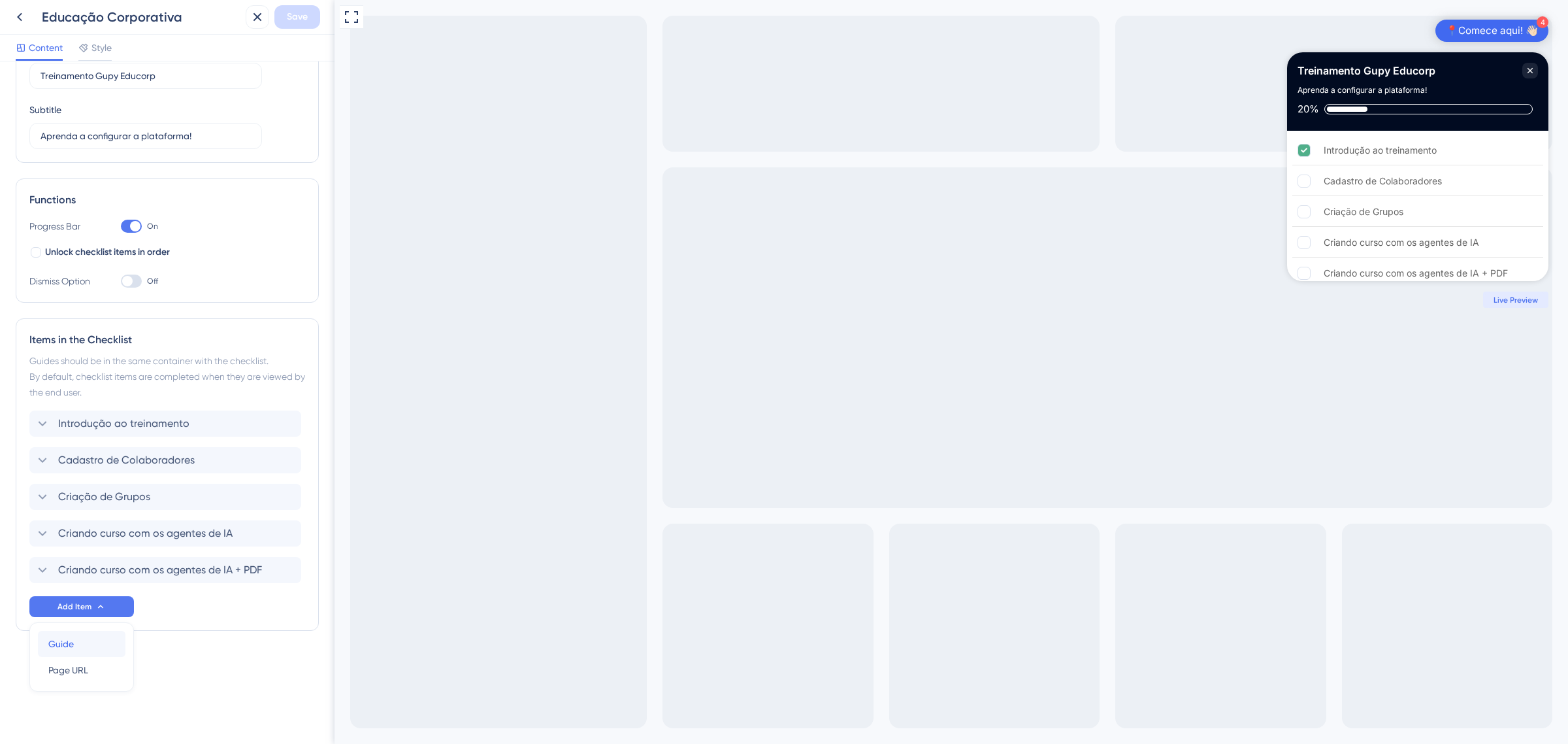
click at [78, 643] on div "Guide Guide" at bounding box center [82, 644] width 67 height 26
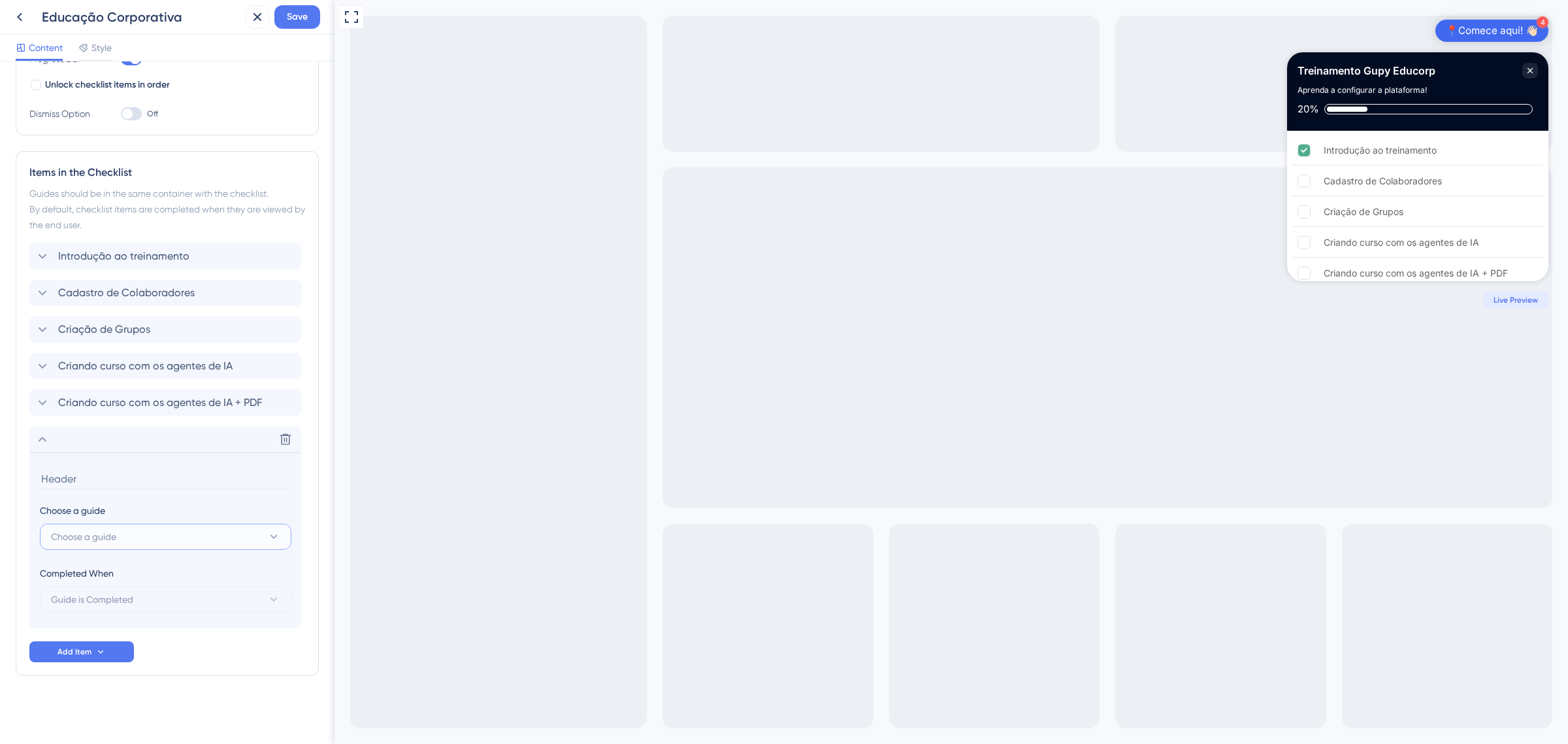
click at [106, 535] on span "Choose a guide" at bounding box center [83, 537] width 66 height 16
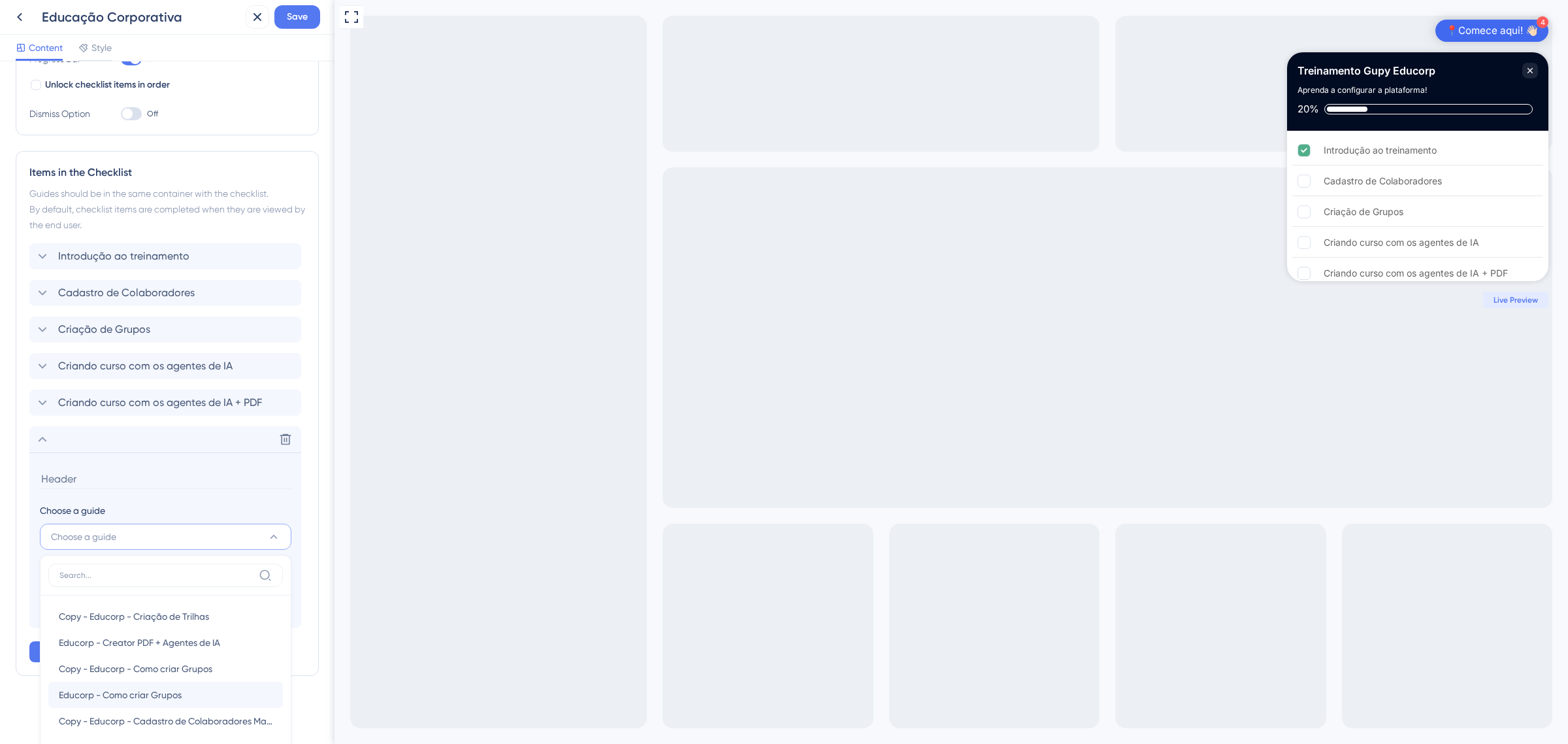
scroll to position [409, 0]
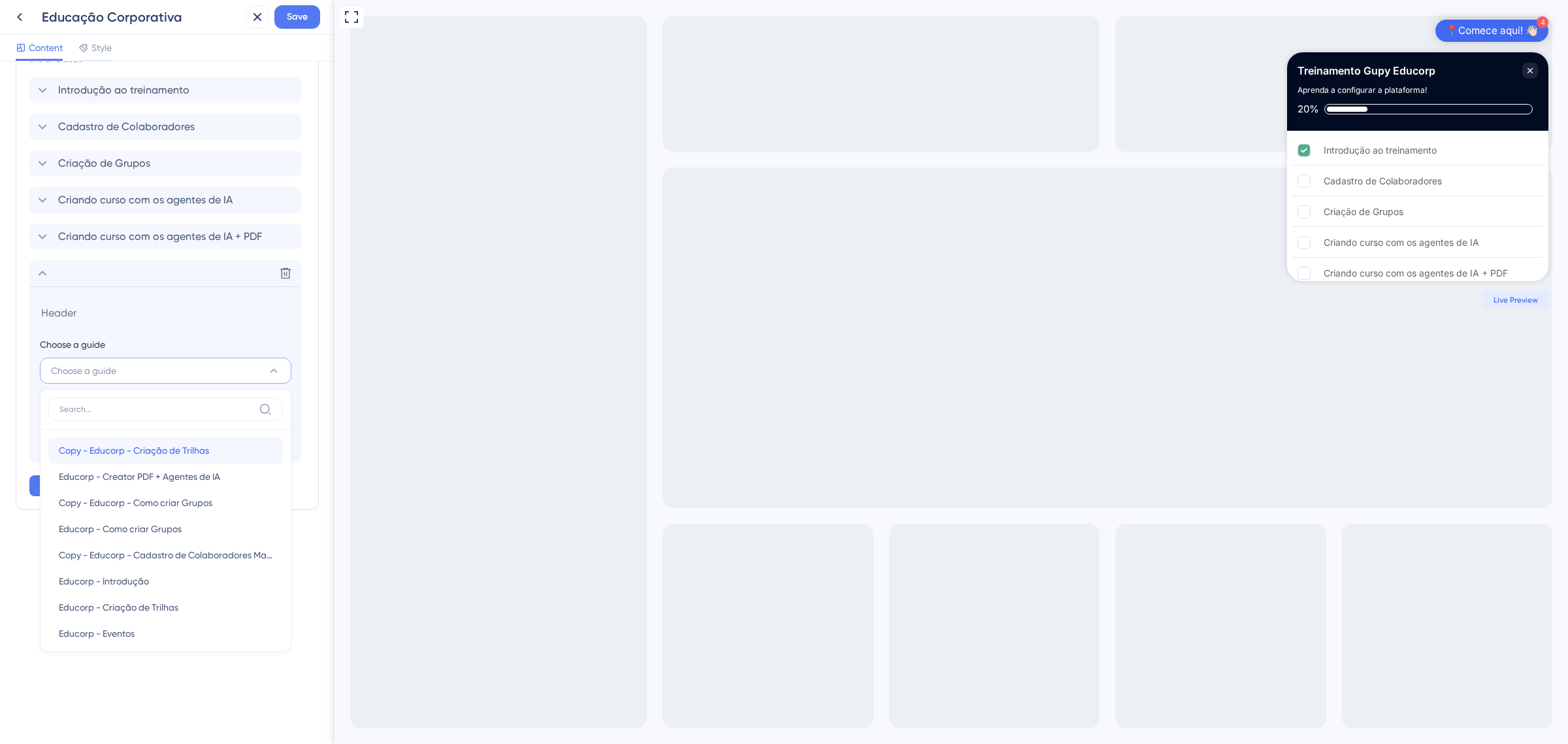
click at [181, 452] on span "Copy - Educorp - Criação de Trilhas" at bounding box center [133, 450] width 150 height 16
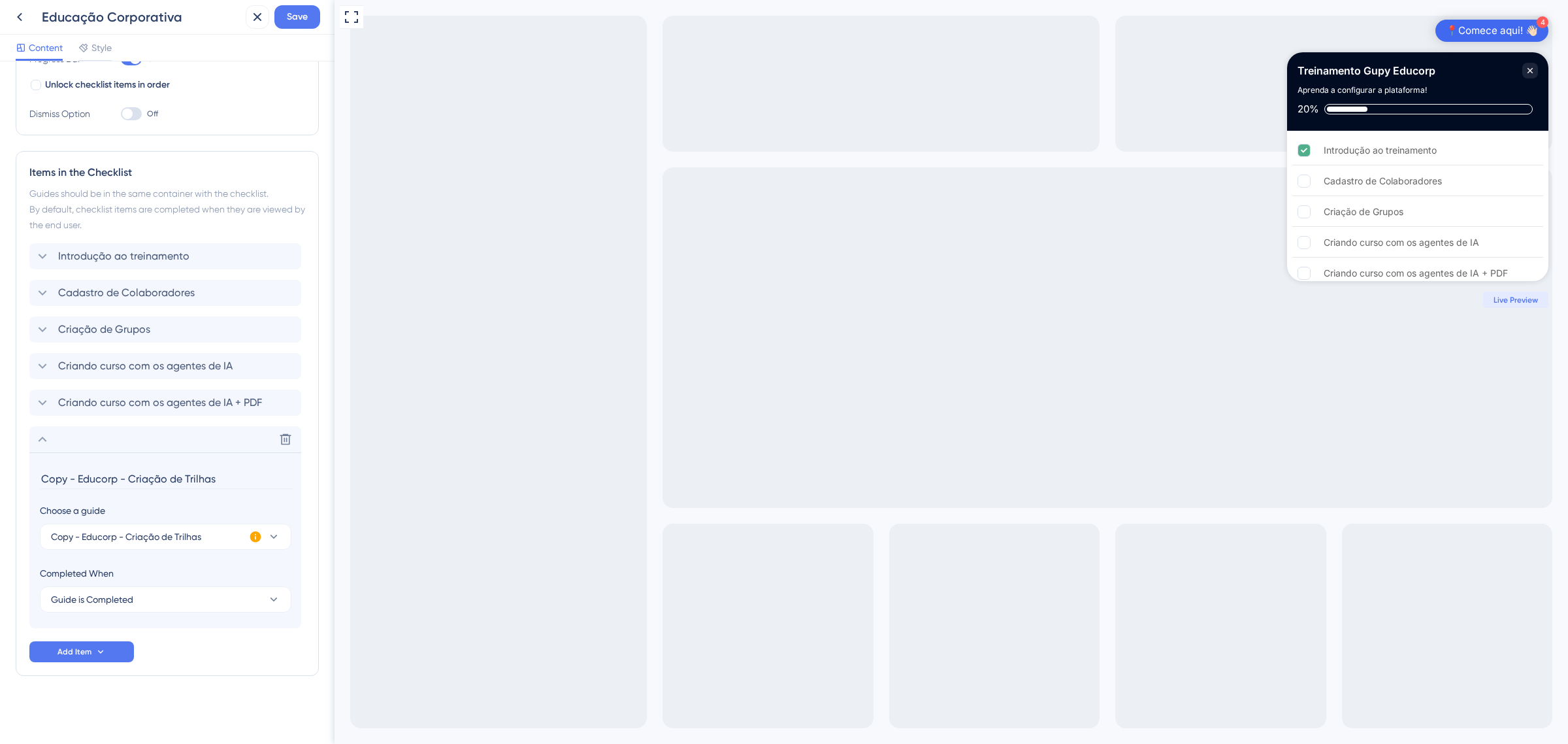
type input "Copy - Educorp - Criação de Trilhas"
click at [37, 433] on icon at bounding box center [42, 440] width 16 height 16
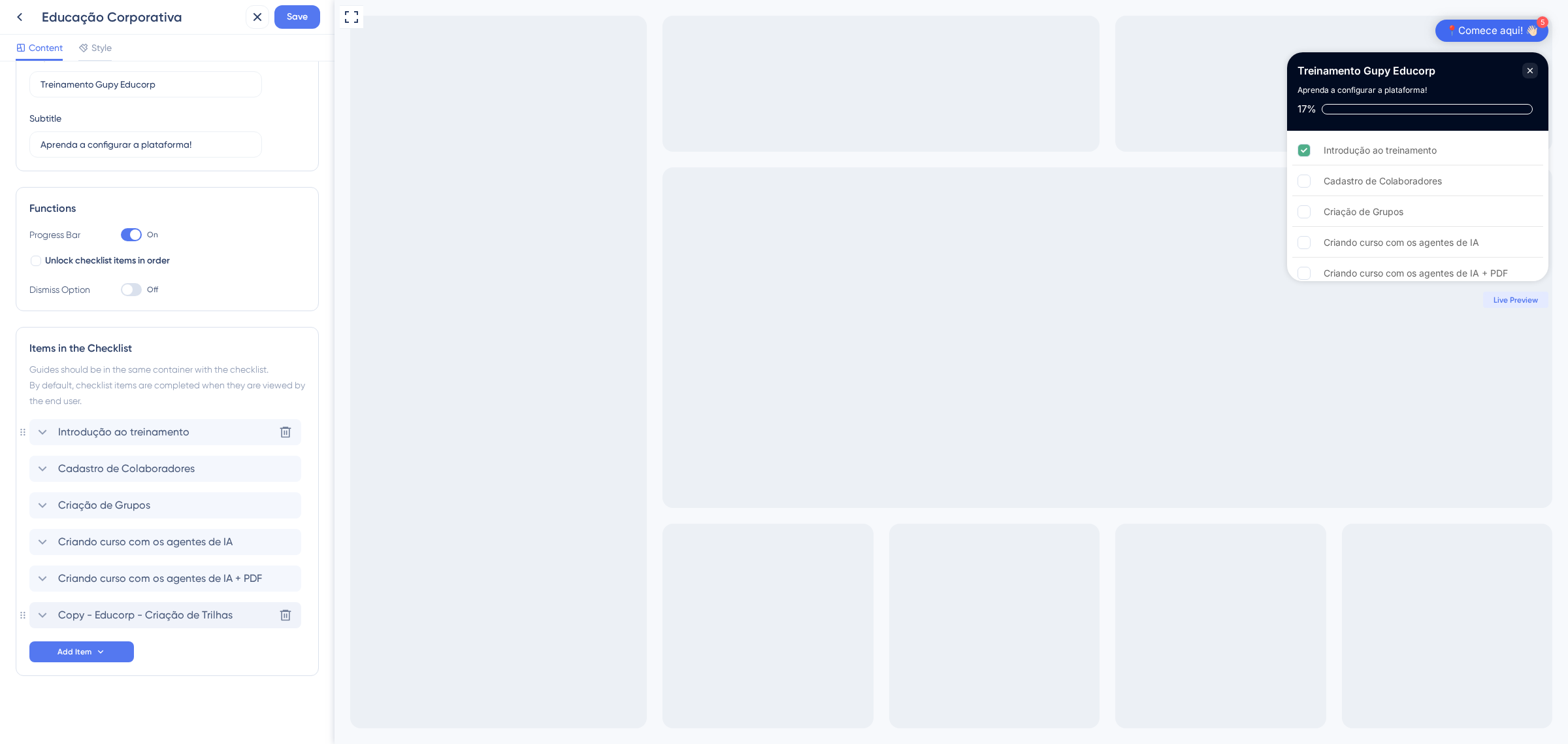
scroll to position [67, 0]
click at [285, 469] on icon at bounding box center [285, 469] width 13 height 13
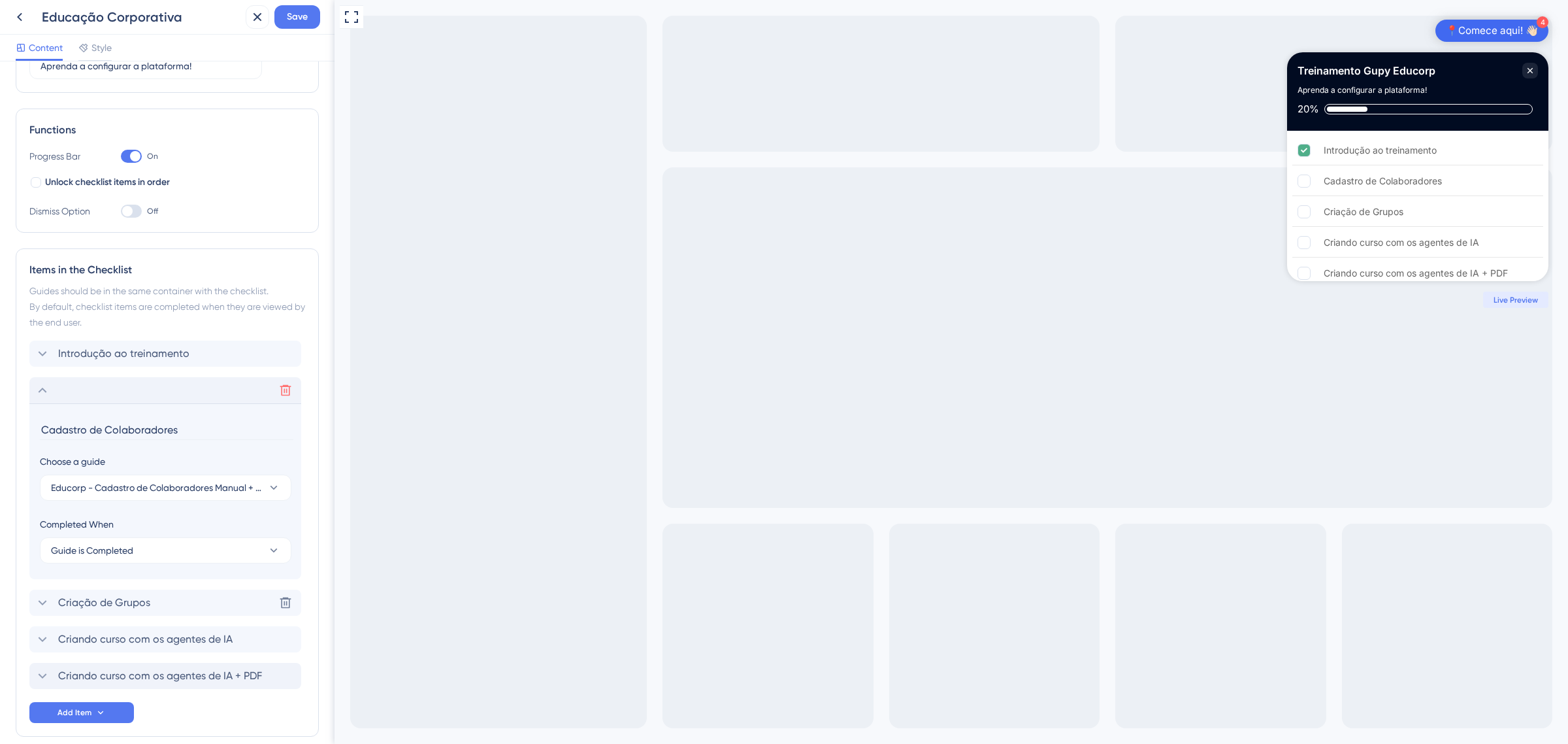
scroll to position [206, 0]
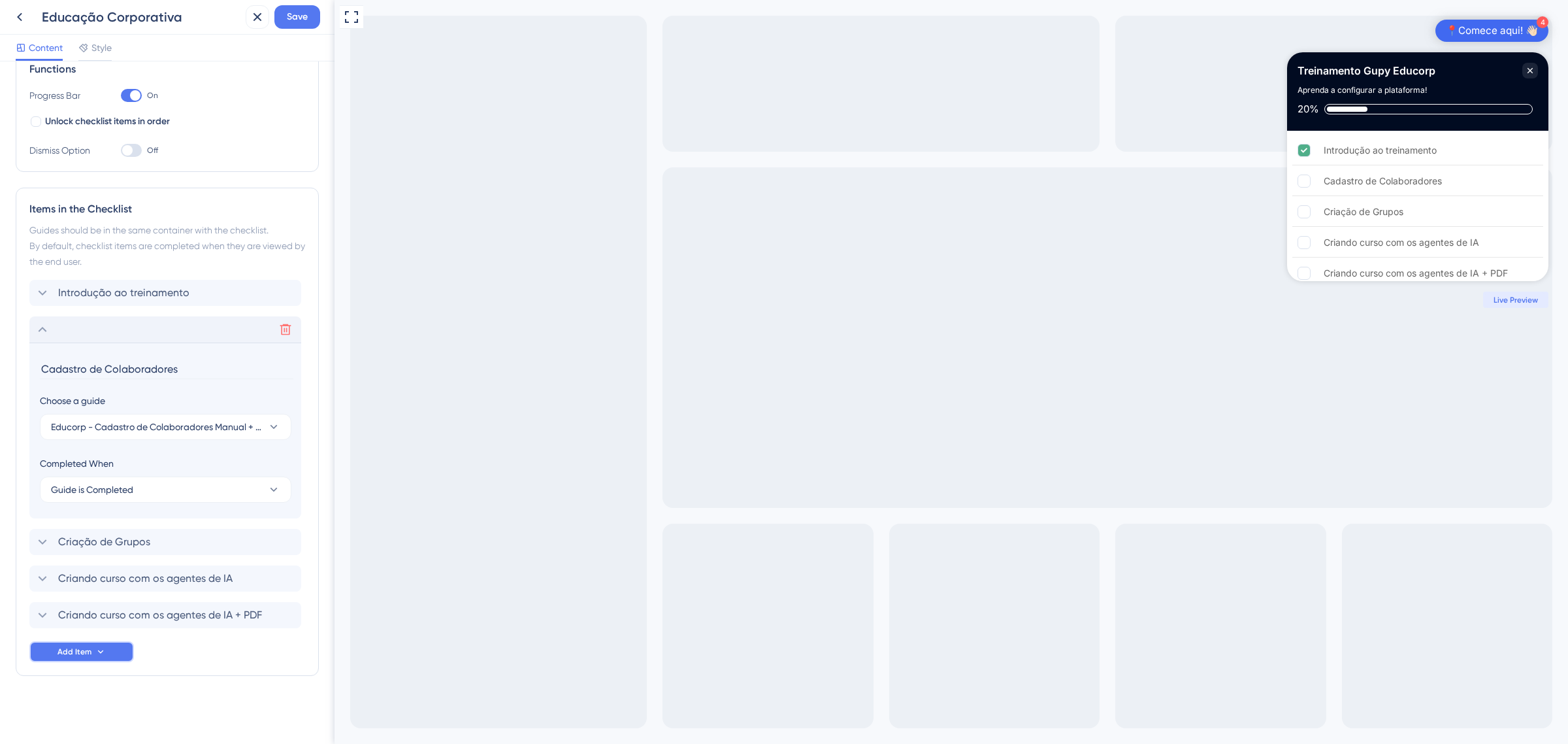
click at [73, 653] on span "Add Item" at bounding box center [75, 652] width 34 height 11
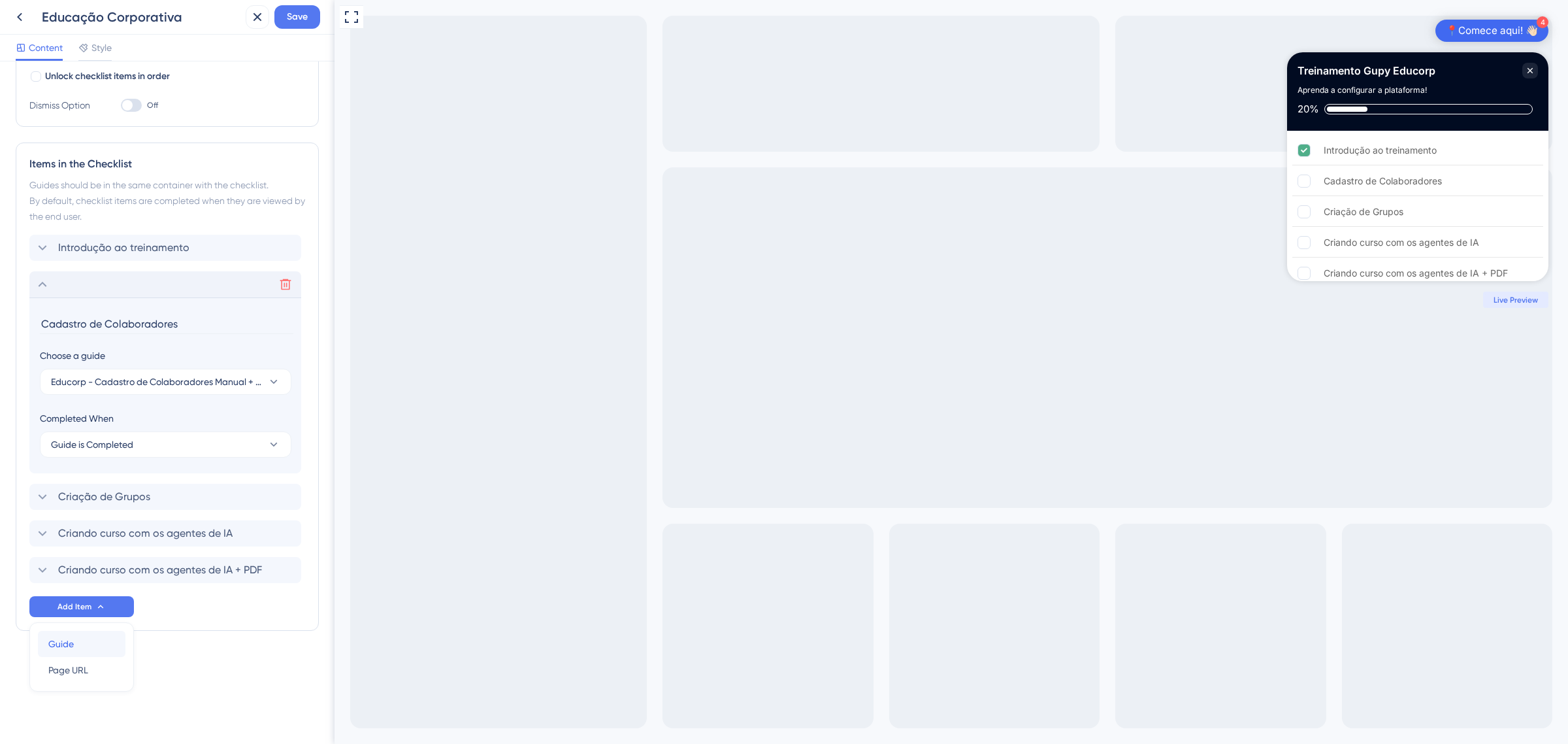
click at [70, 653] on div "Guide Guide" at bounding box center [82, 644] width 67 height 26
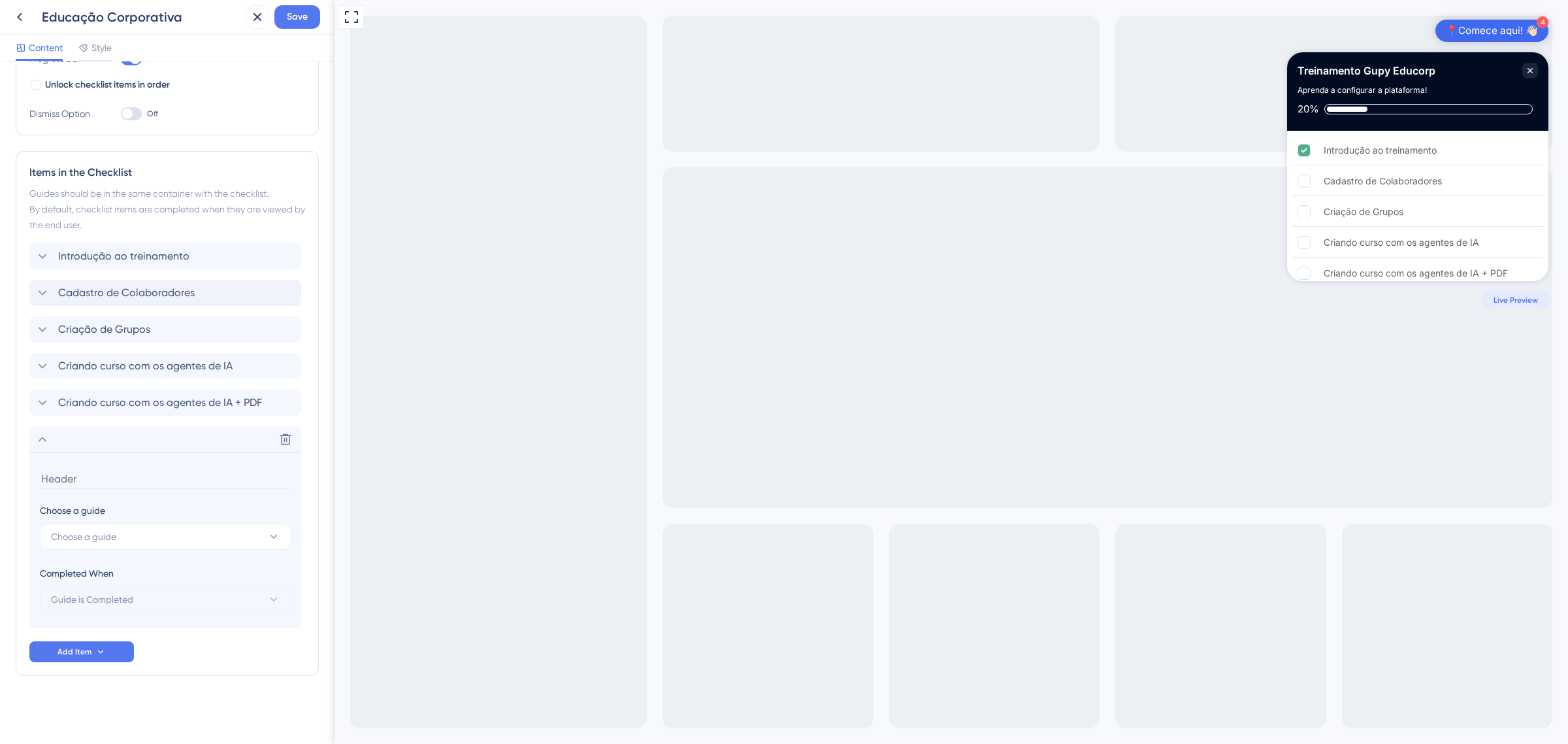
click at [127, 554] on section "Choose a guide Choose a guide Completed When Guide is Completed" at bounding box center [166, 540] width 272 height 175
click at [140, 540] on button "Choose a guide" at bounding box center [165, 537] width 252 height 26
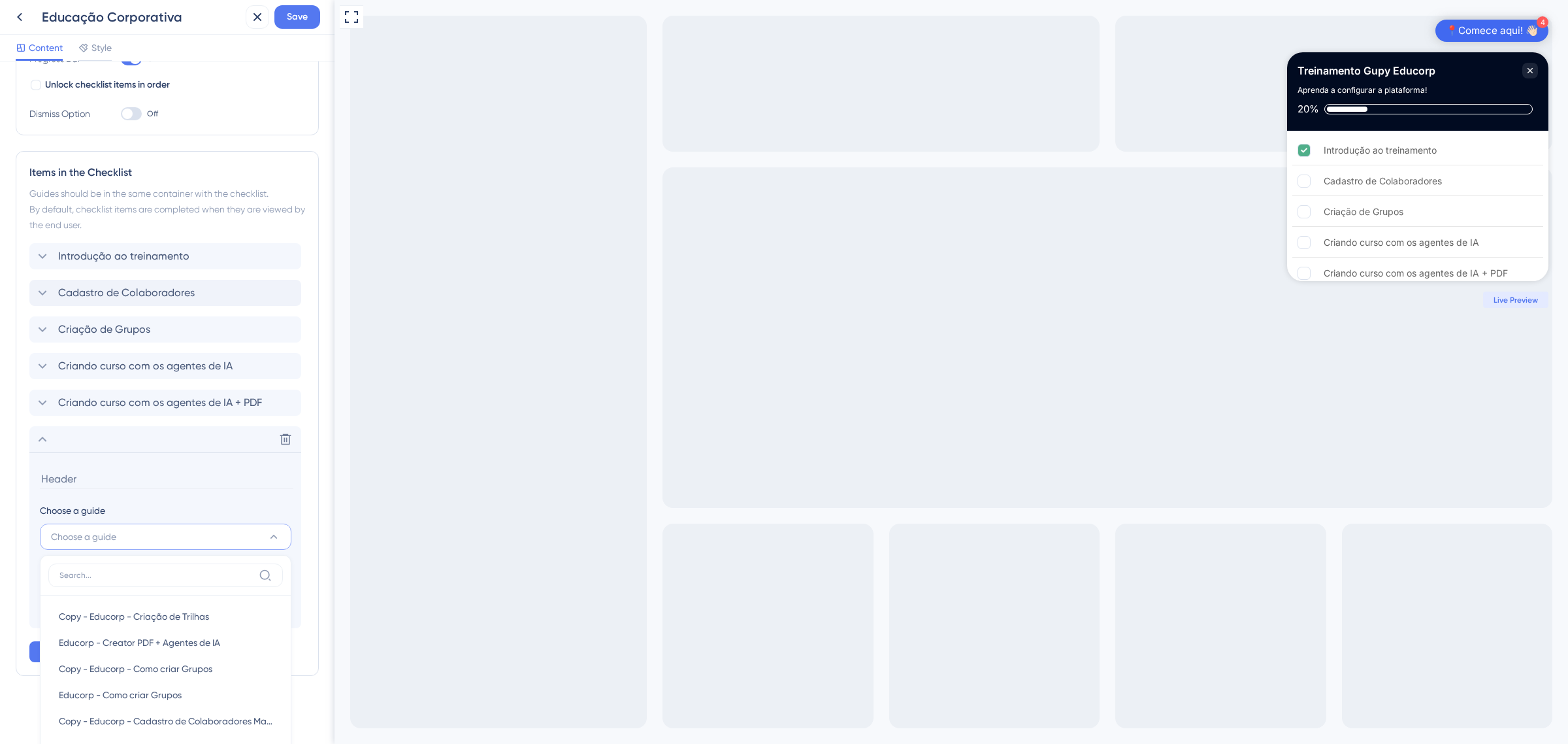
scroll to position [409, 0]
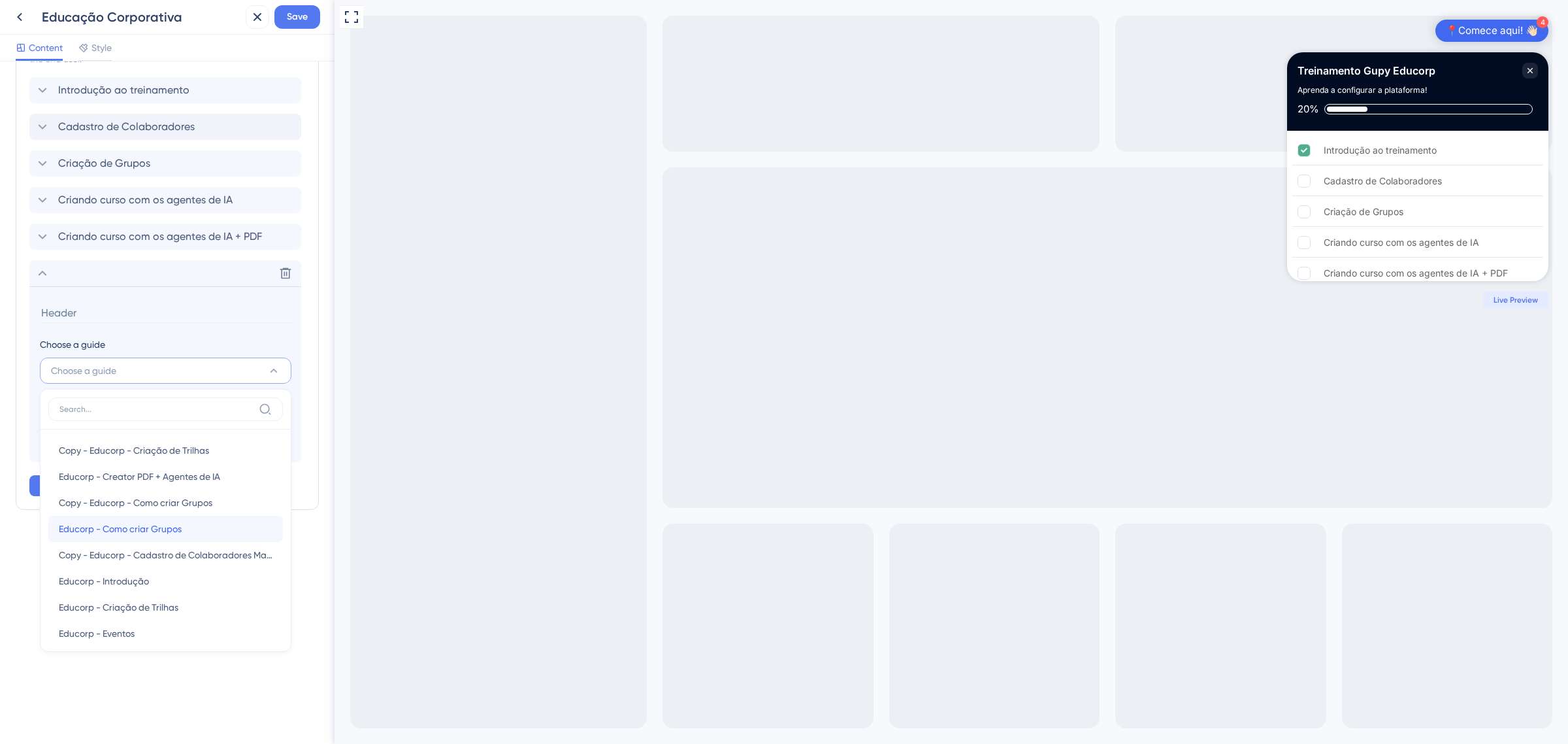
click at [165, 526] on span "Educorp - Como criar Grupos" at bounding box center [120, 529] width 123 height 16
type input "Educorp - Como criar Grupos"
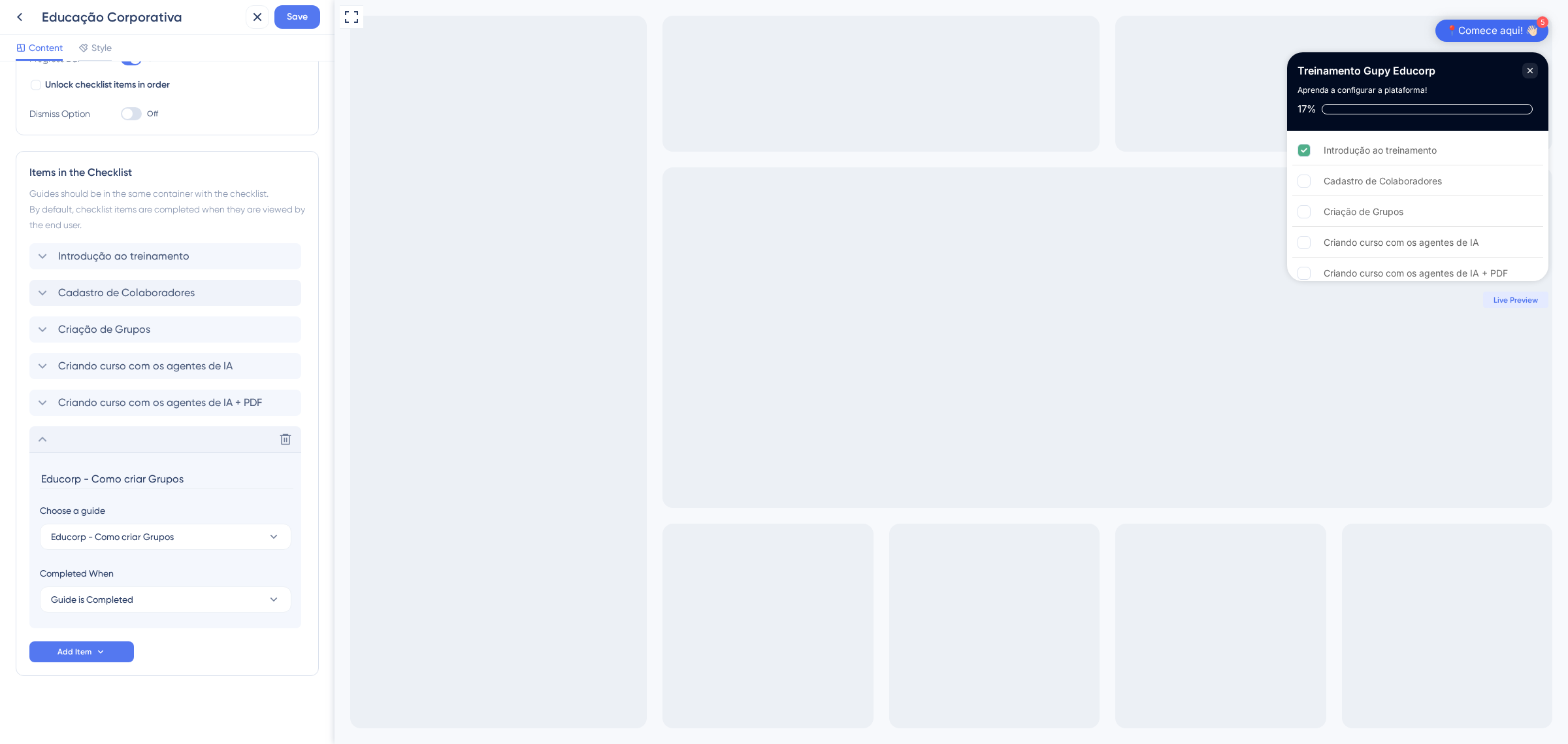
click at [41, 443] on icon at bounding box center [42, 440] width 16 height 16
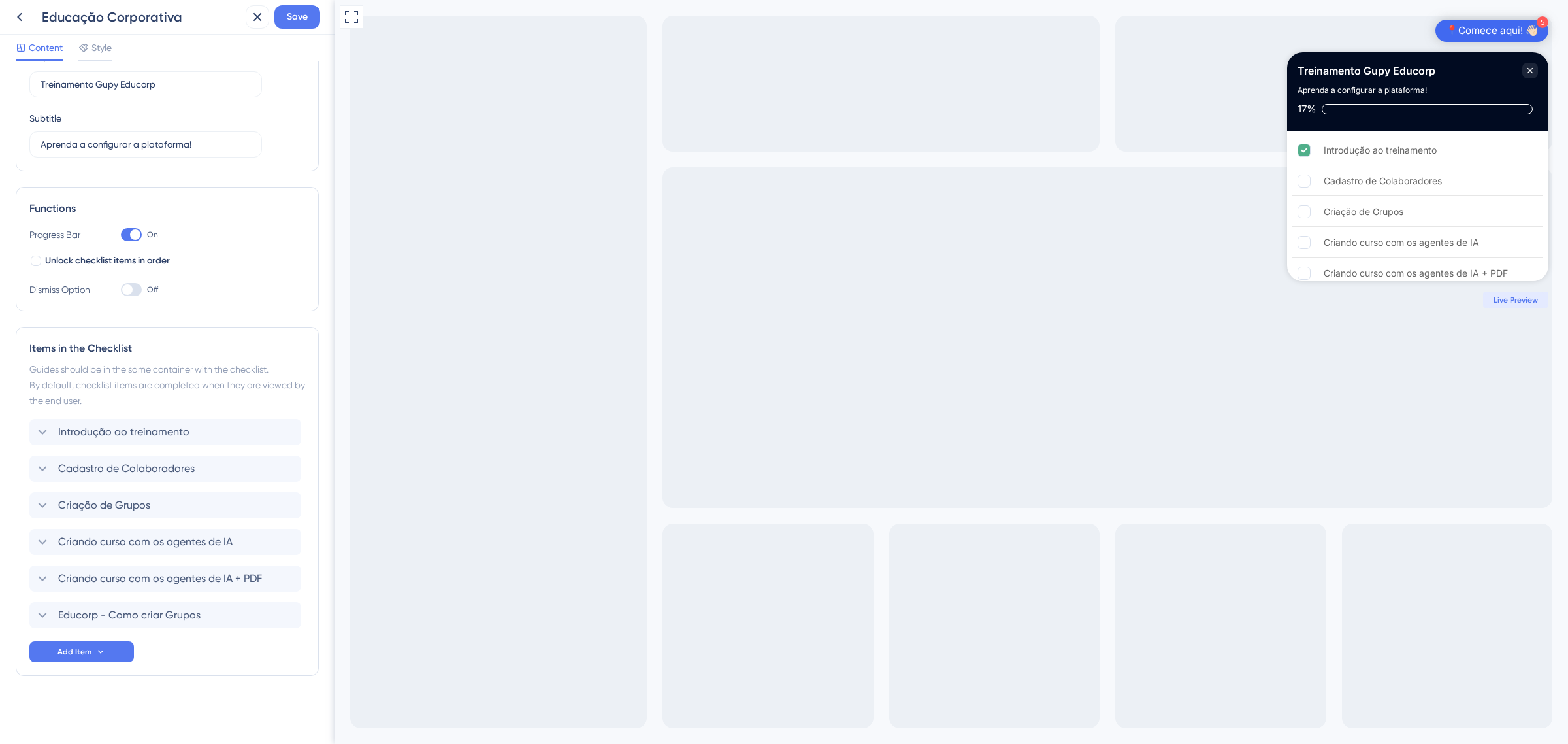
click at [25, 610] on div "Items in the Checklist Guides should be in the same container with the checklis…" at bounding box center [167, 502] width 303 height 349
click at [22, 619] on div "Items in the Checklist Guides should be in the same container with the checklis…" at bounding box center [167, 502] width 303 height 349
click at [26, 619] on div "Items in the Checklist Guides should be in the same container with the checklis…" at bounding box center [167, 502] width 303 height 349
click at [285, 619] on icon at bounding box center [286, 615] width 11 height 11
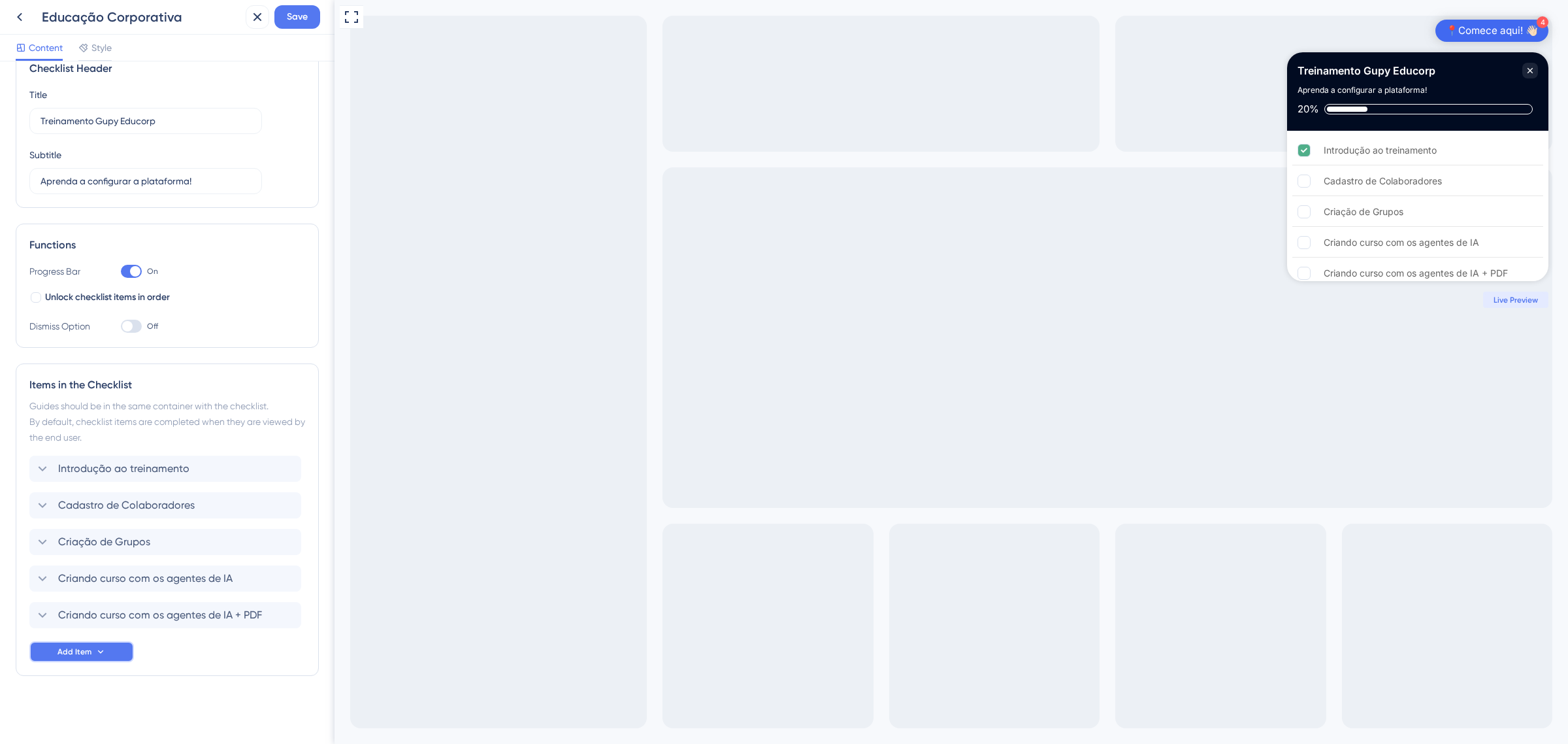
click at [55, 645] on button "Add Item" at bounding box center [82, 652] width 104 height 21
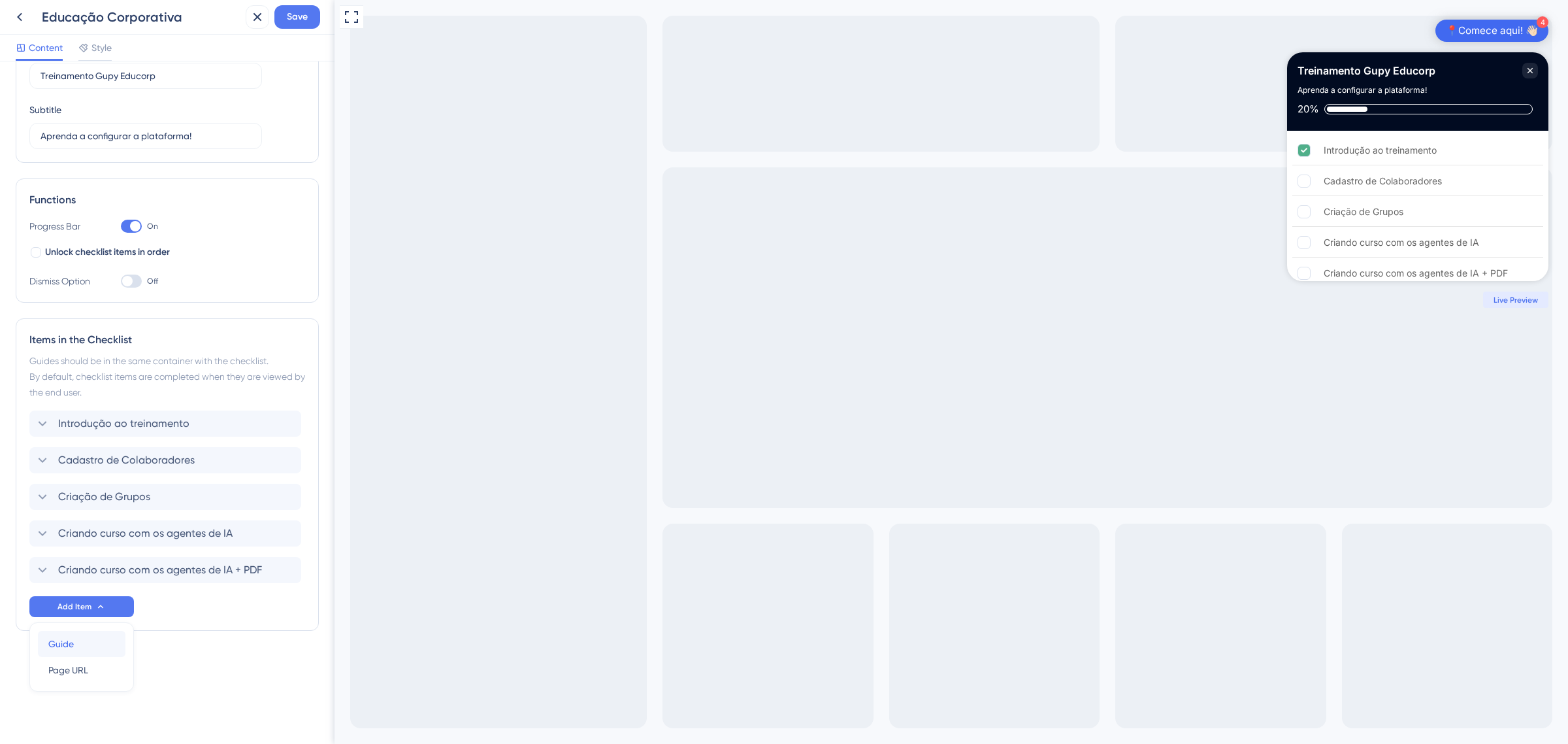
click at [69, 636] on span "Guide" at bounding box center [61, 644] width 25 height 16
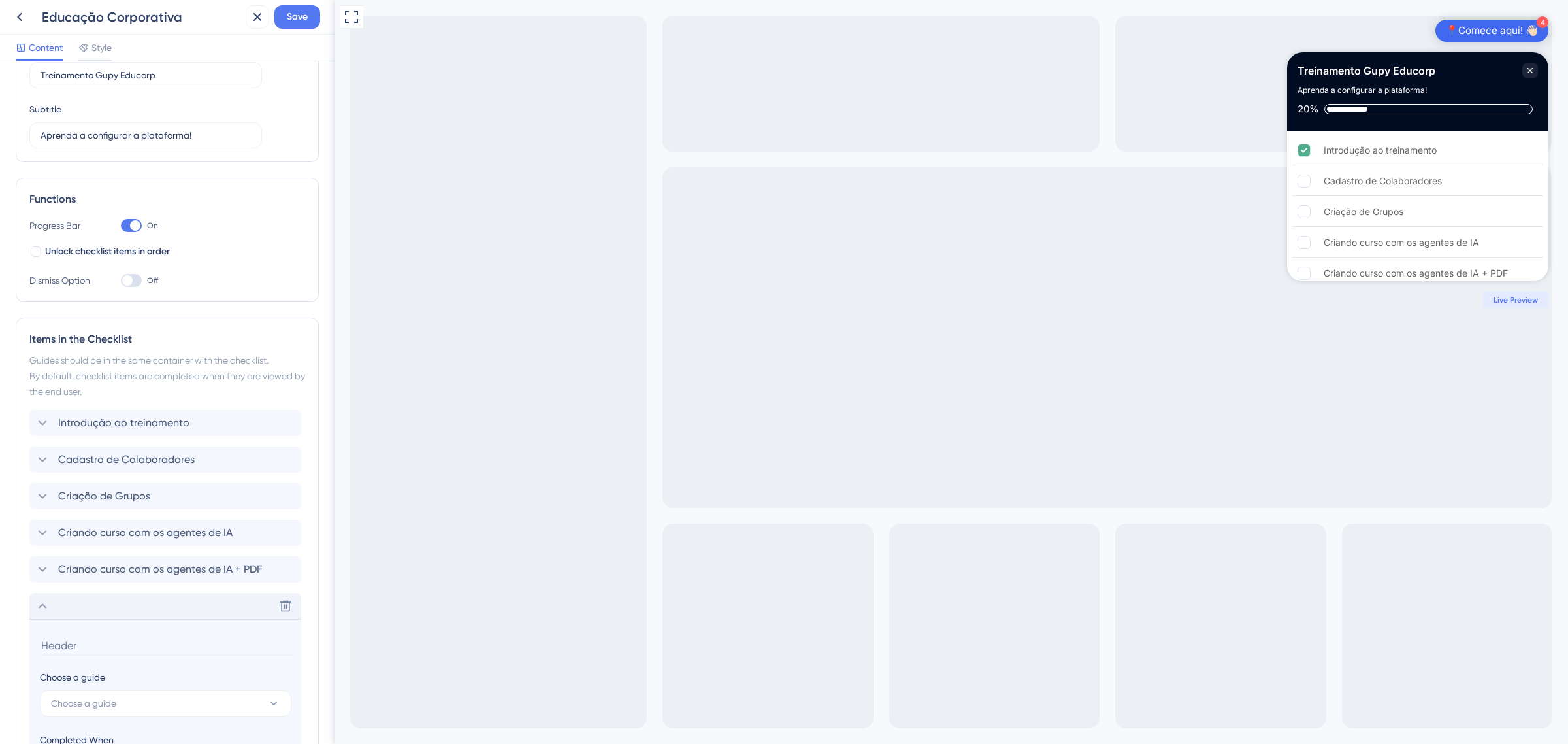
scroll to position [242, 0]
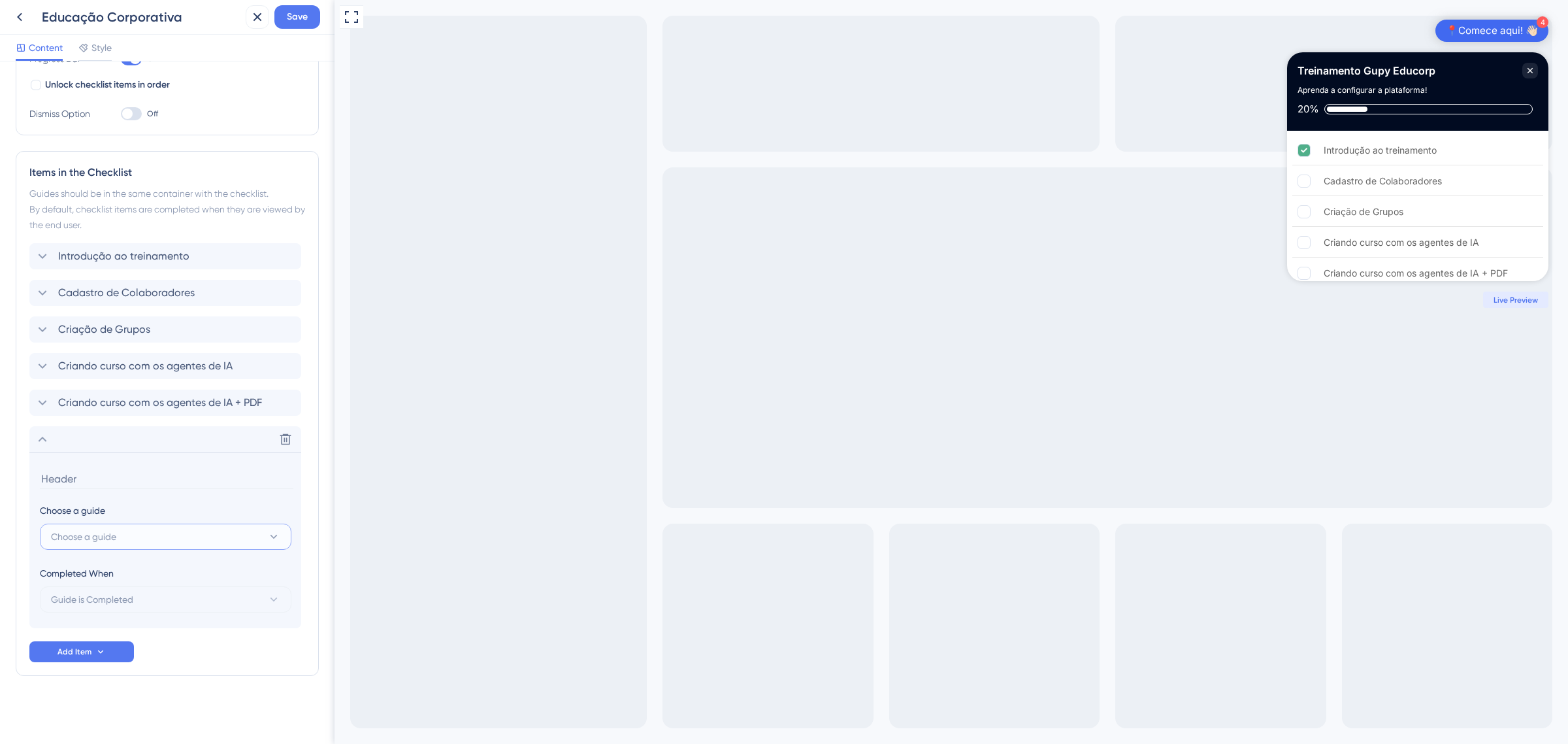
click at [174, 549] on button "Choose a guide" at bounding box center [165, 537] width 252 height 26
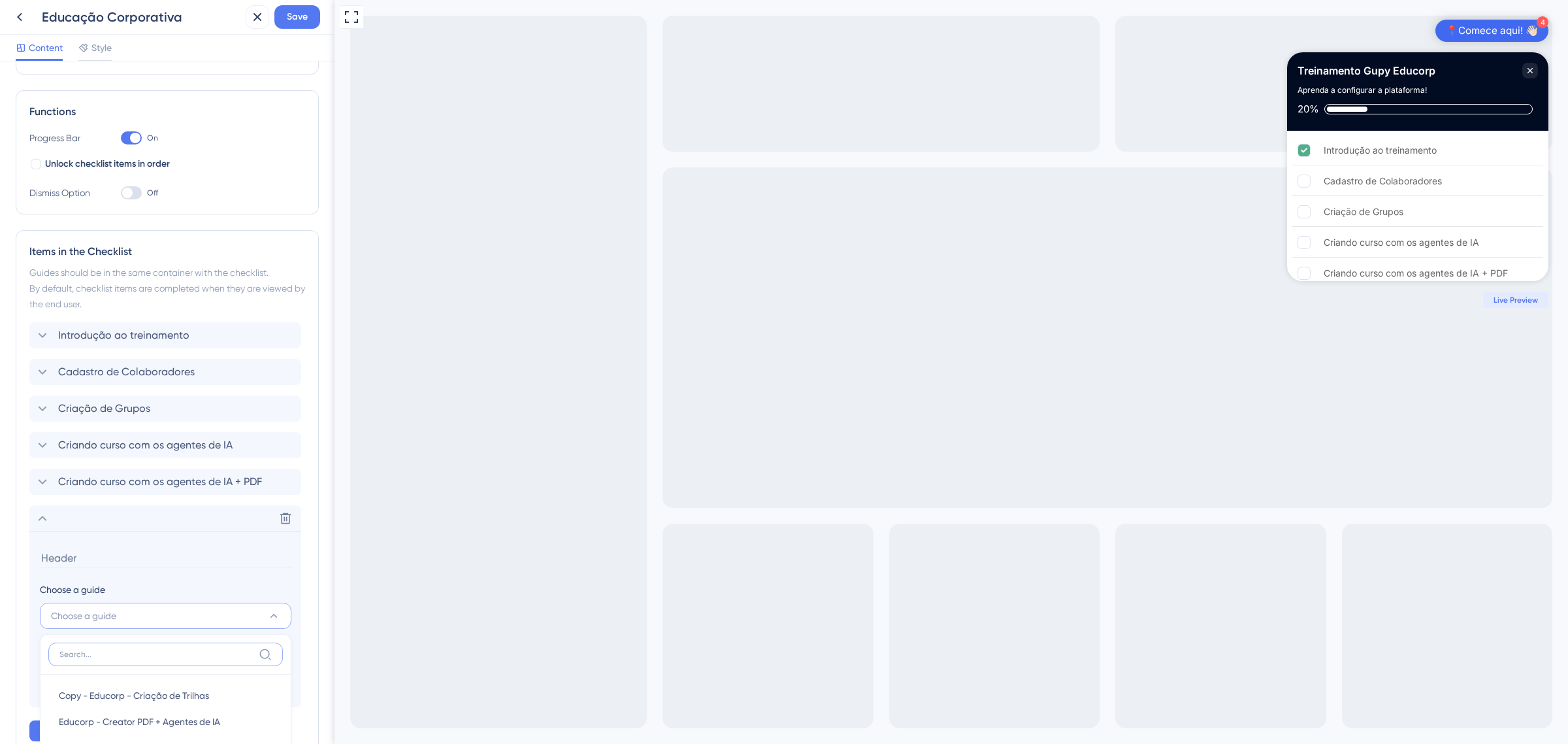
scroll to position [327, 0]
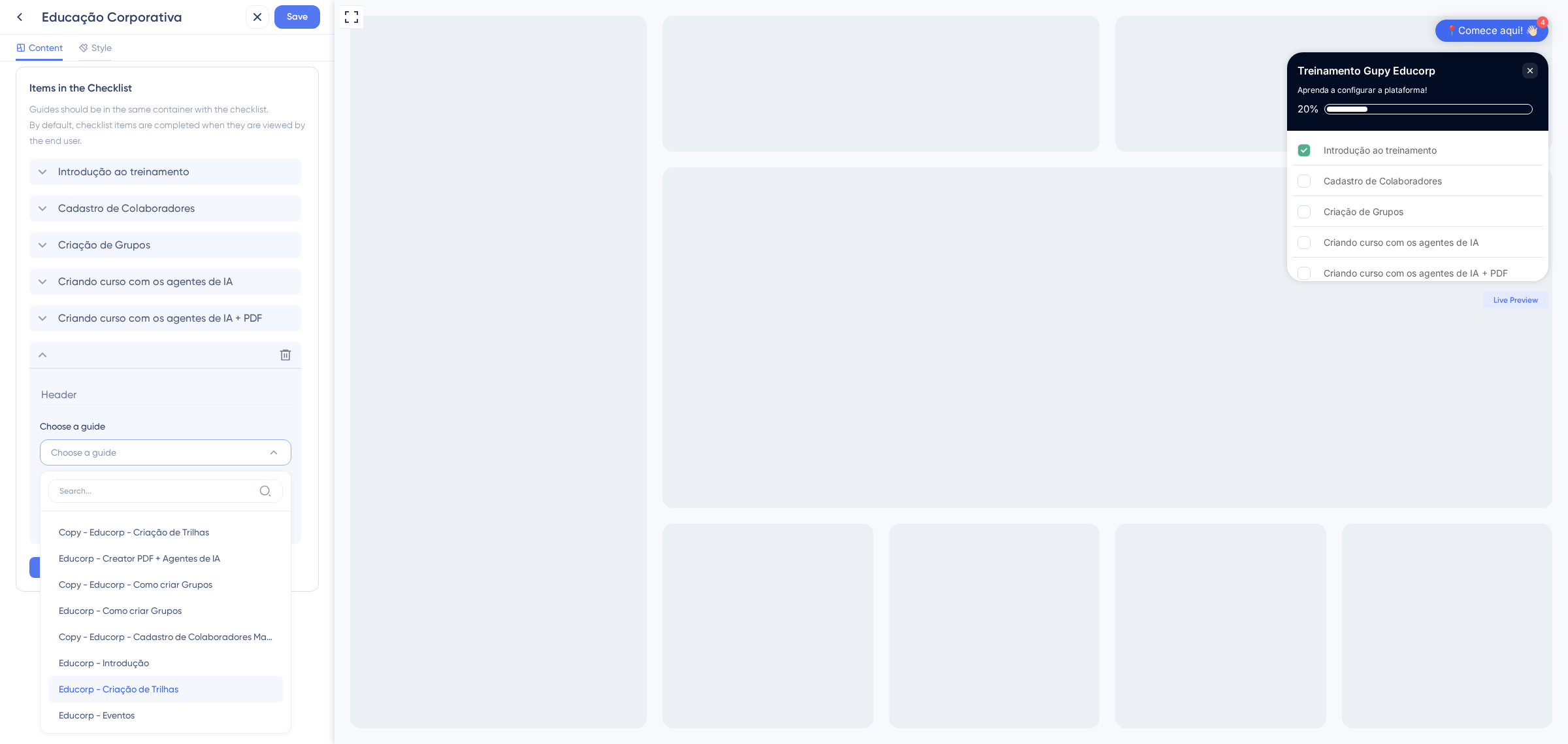
click at [153, 691] on span "Educorp - Criação de Trilhas" at bounding box center [118, 689] width 119 height 16
type input "Educorp - Criação de Trilhas"
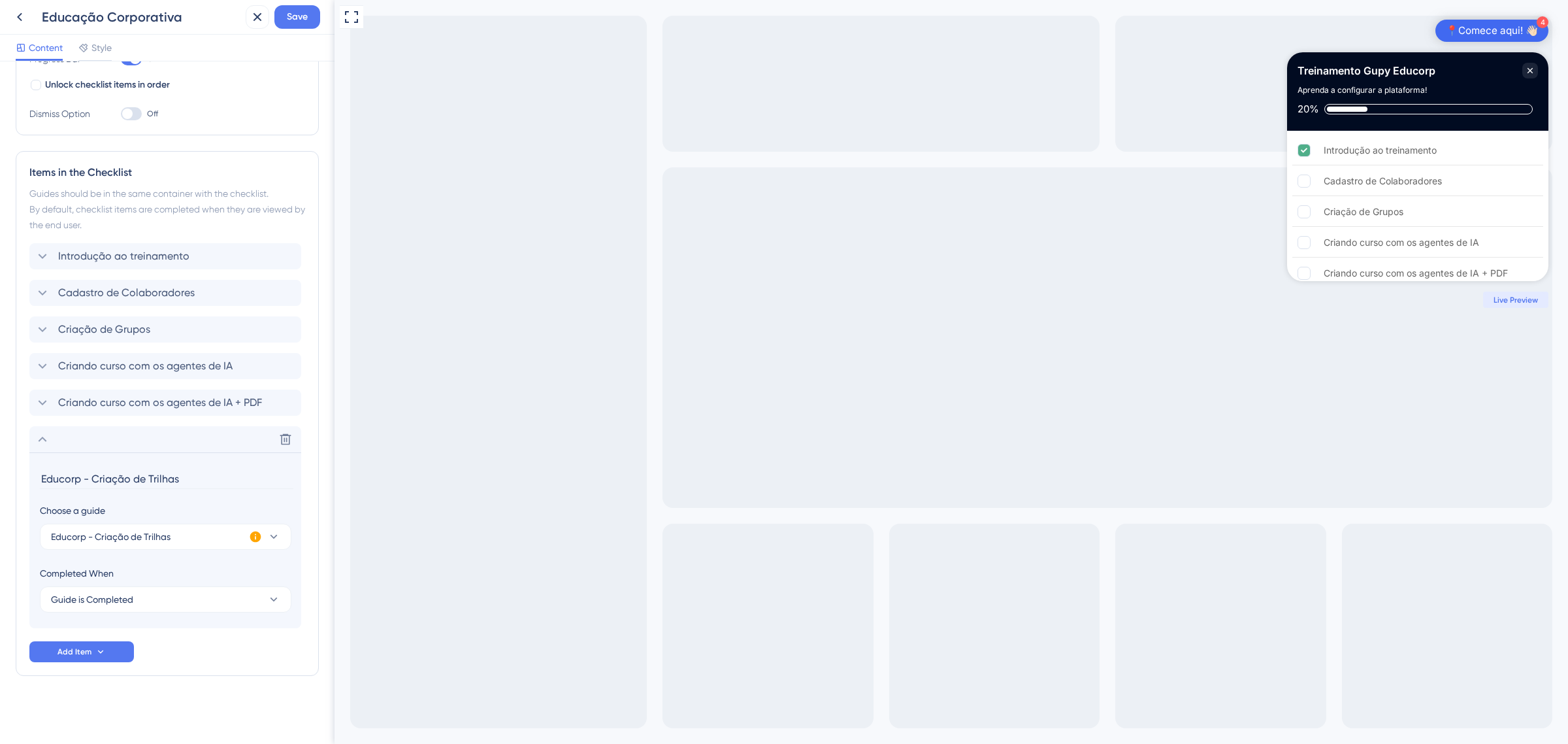
scroll to position [242, 0]
click at [34, 442] on div "Delete" at bounding box center [166, 440] width 272 height 26
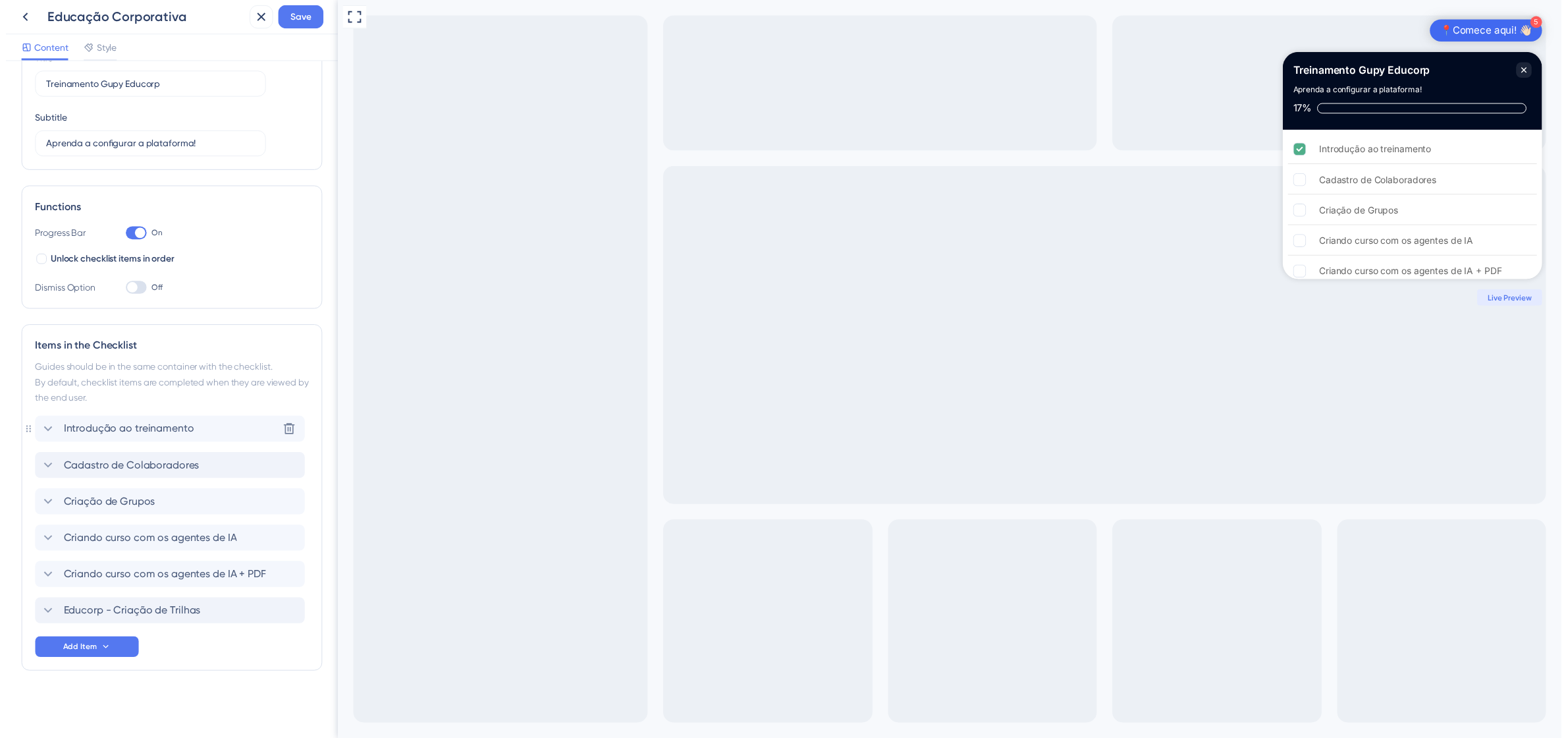
scroll to position [67, 0]
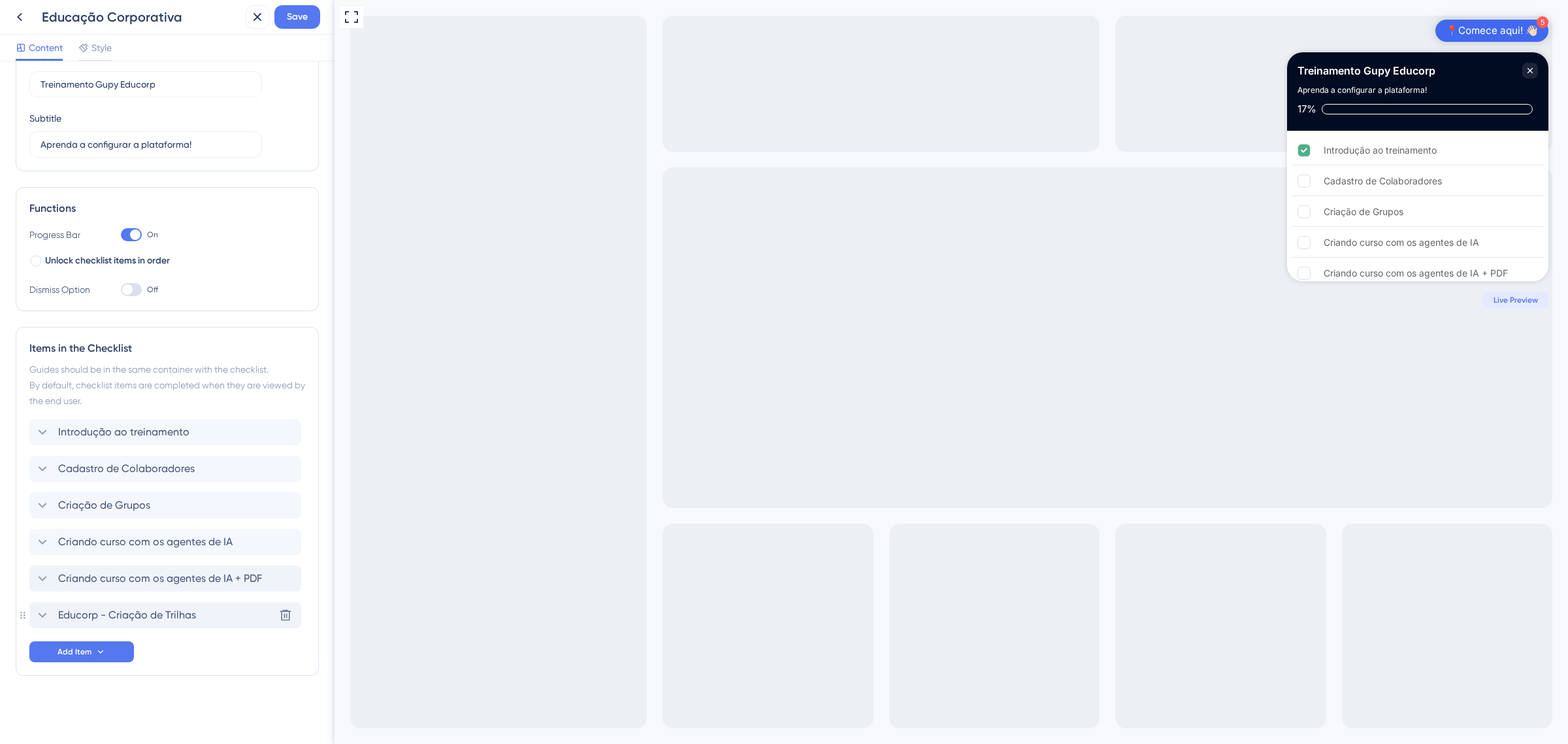
drag, startPoint x: 28, startPoint y: 617, endPoint x: 34, endPoint y: 586, distance: 31.6
click at [34, 586] on div "Items in the Checklist Guides should be in the same container with the checklis…" at bounding box center [167, 502] width 303 height 349
click at [291, 13] on span "Save" at bounding box center [297, 17] width 21 height 16
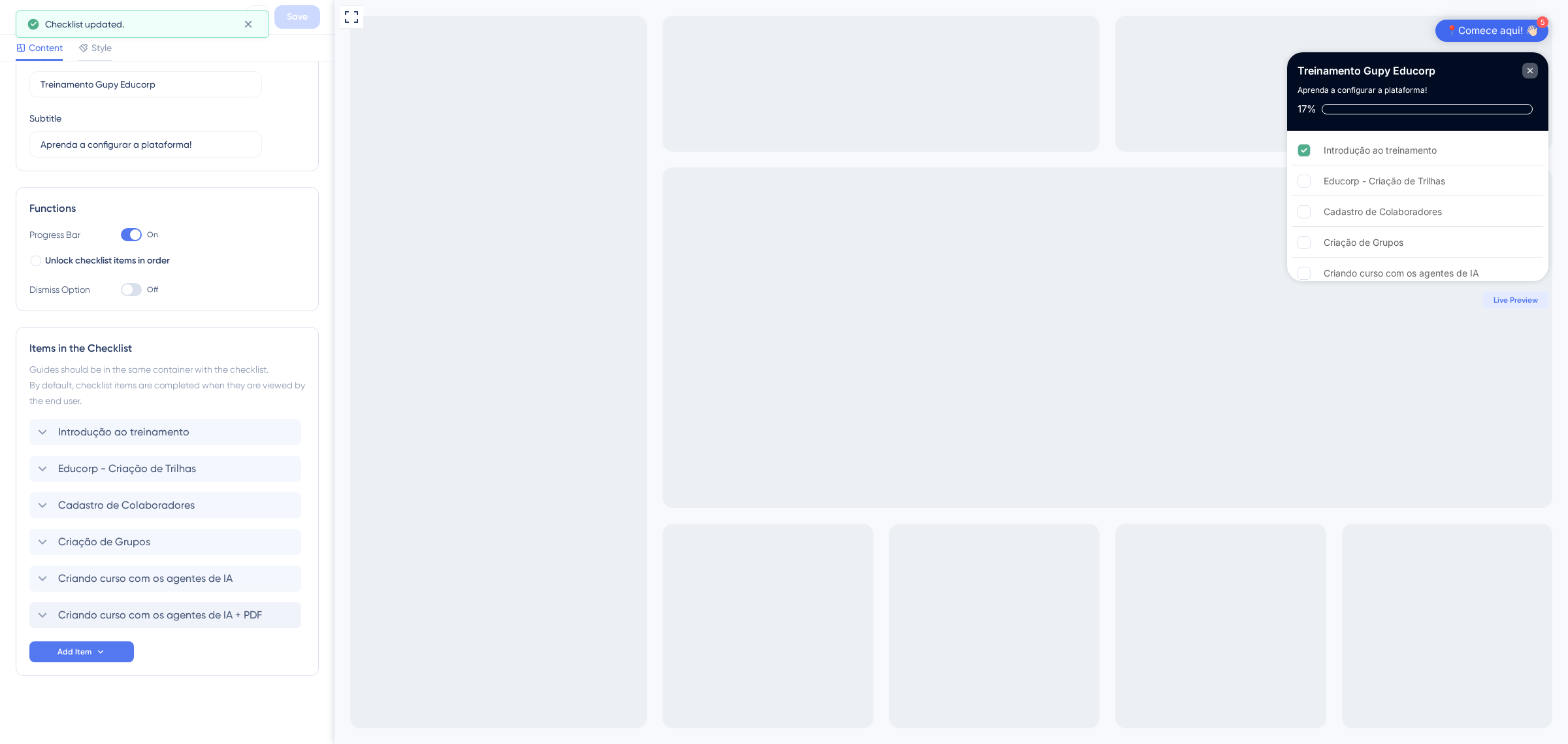
click at [1525, 69] on icon "Close Checklist" at bounding box center [1530, 71] width 11 height 11
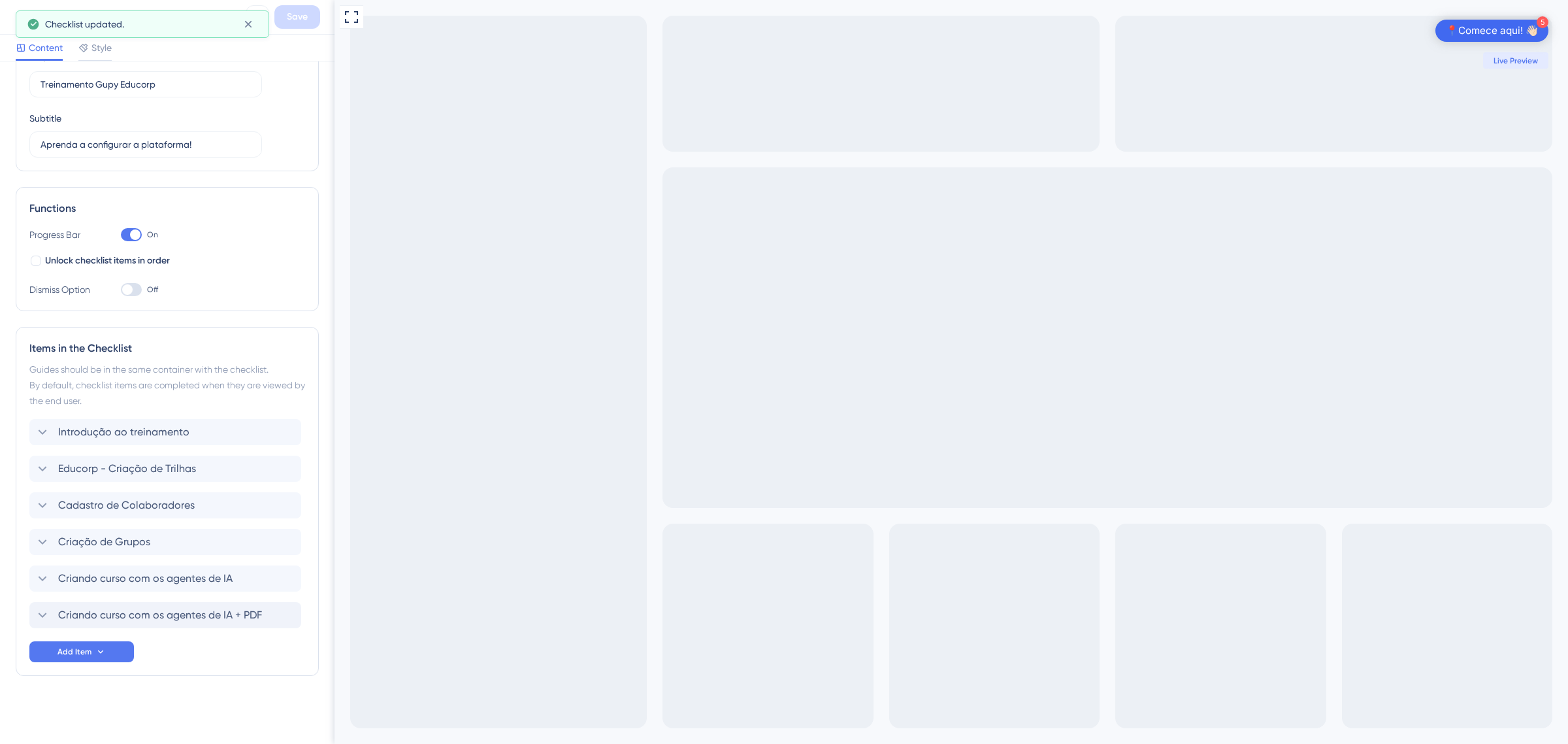
click at [460, 363] on div "Full Screen Preview 5 📍Comece aqui! 👋🏻 Live Preview" at bounding box center [951, 372] width 1234 height 744
click at [21, 19] on icon at bounding box center [19, 18] width 5 height 9
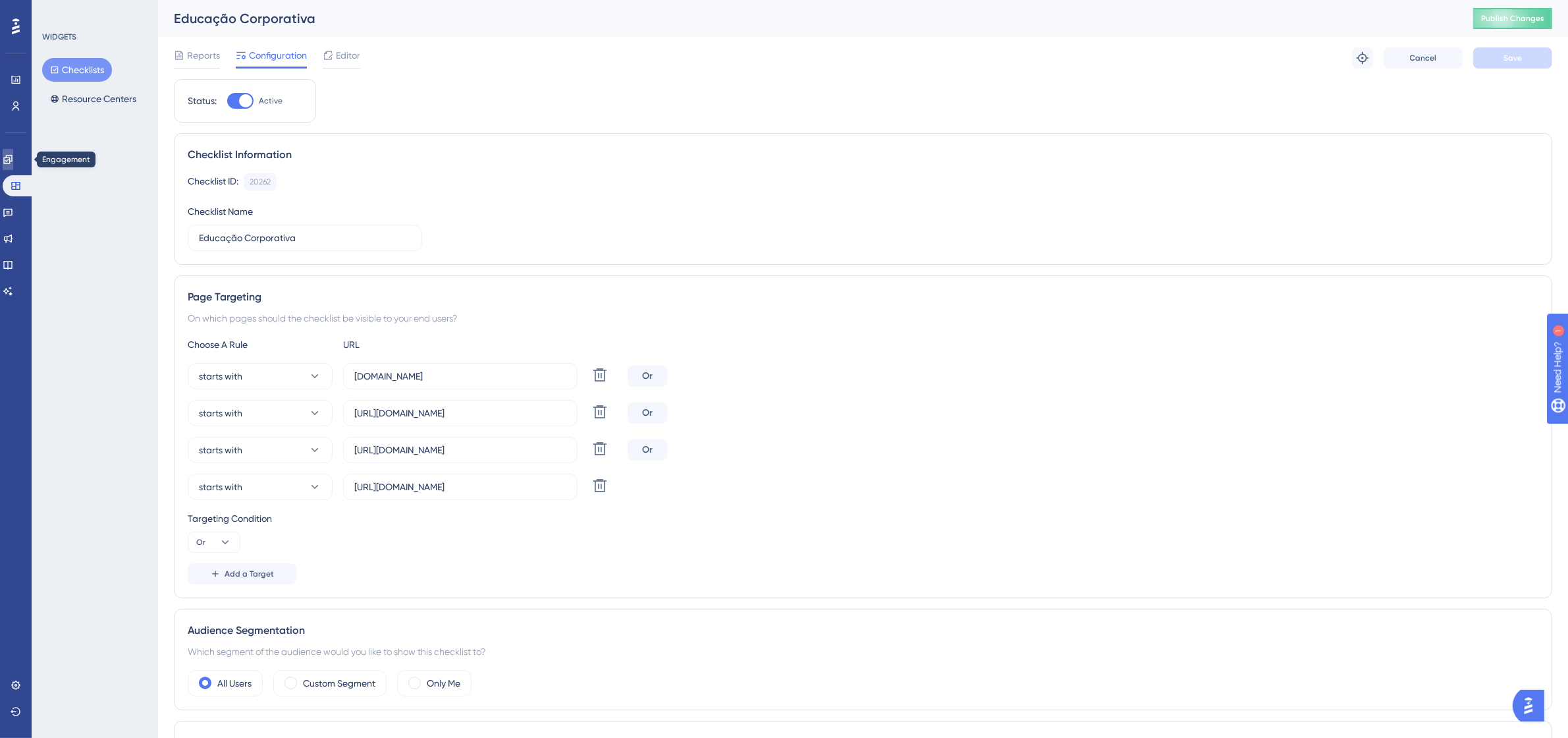
click at [13, 162] on icon at bounding box center [8, 159] width 11 height 11
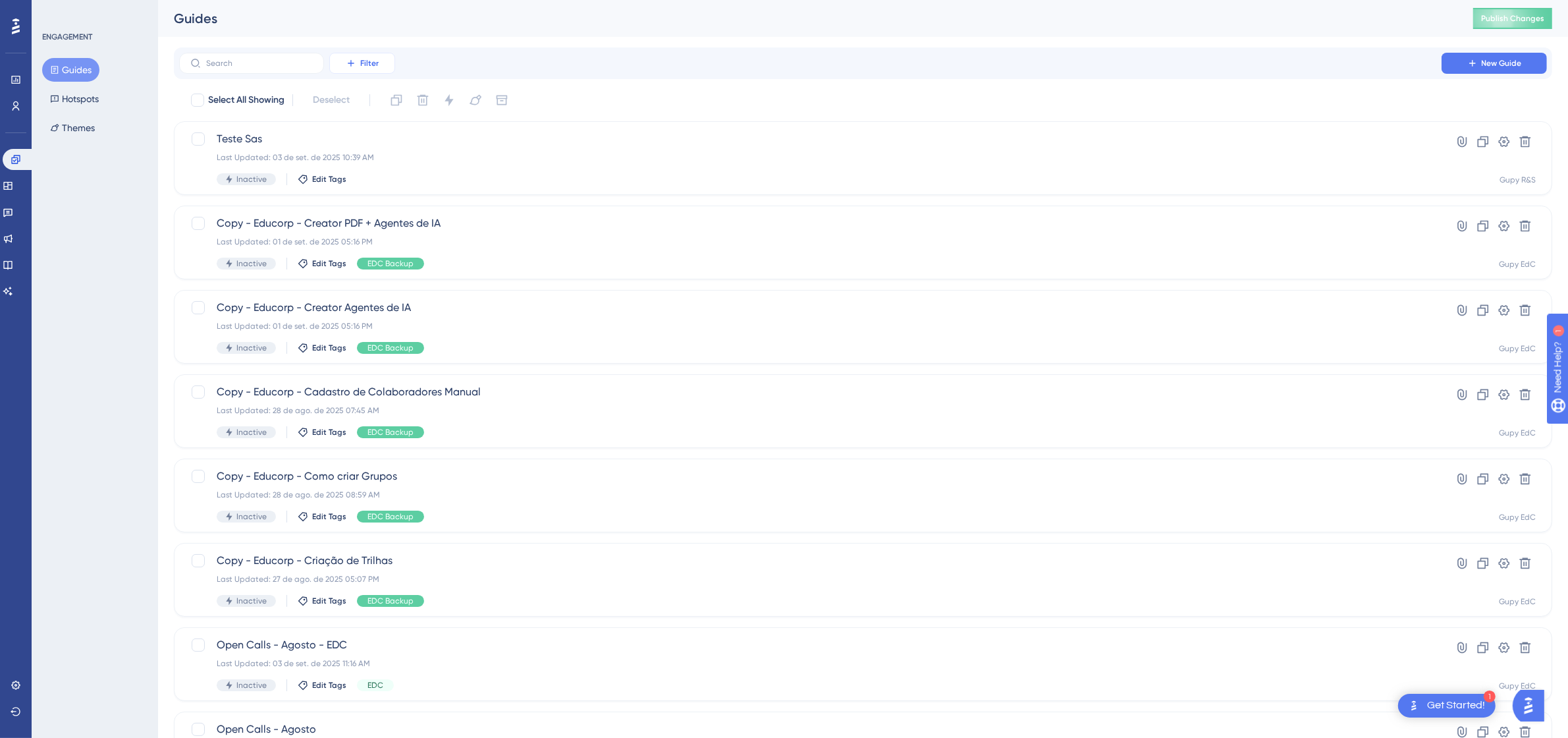
click at [380, 71] on button "Filter" at bounding box center [362, 64] width 66 height 21
click at [369, 103] on div "Tags Tags" at bounding box center [375, 101] width 54 height 27
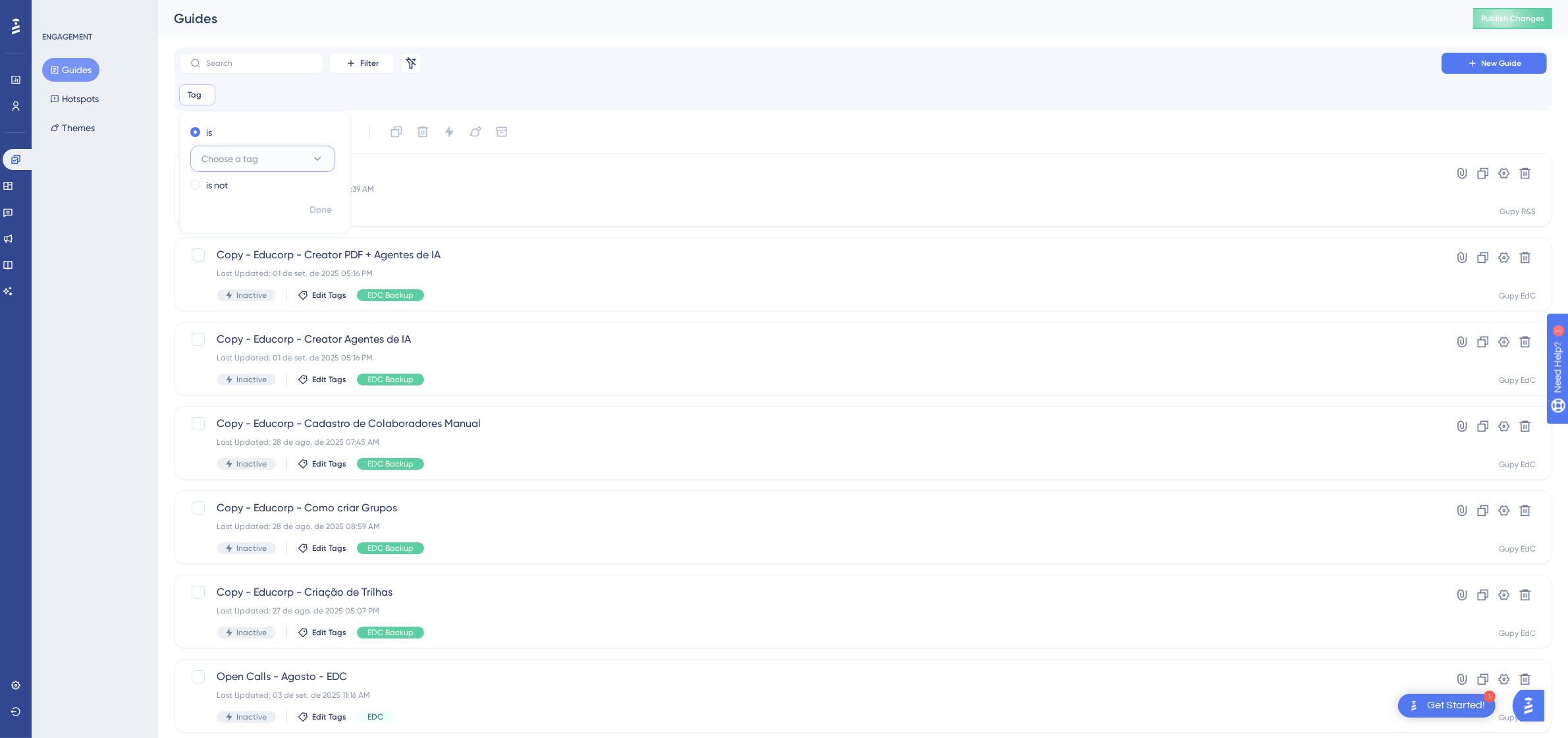
click at [270, 163] on button "Choose a tag" at bounding box center [263, 159] width 145 height 27
type input "ed"
click at [239, 232] on div "EDC EDC" at bounding box center [263, 240] width 107 height 27
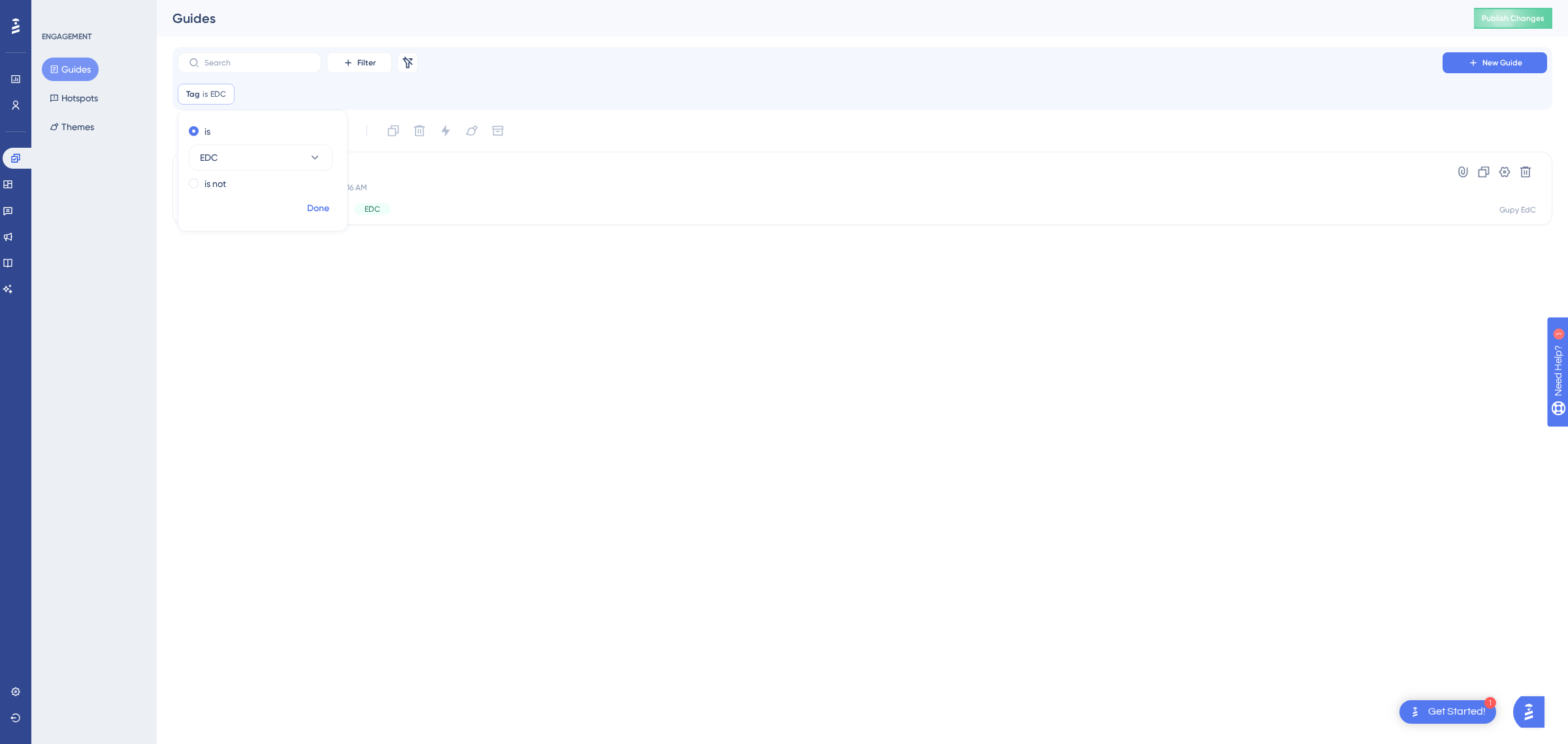
click at [318, 213] on span "Done" at bounding box center [317, 209] width 22 height 16
click at [217, 98] on span "EDC" at bounding box center [218, 94] width 16 height 11
click at [227, 96] on icon at bounding box center [225, 94] width 8 height 8
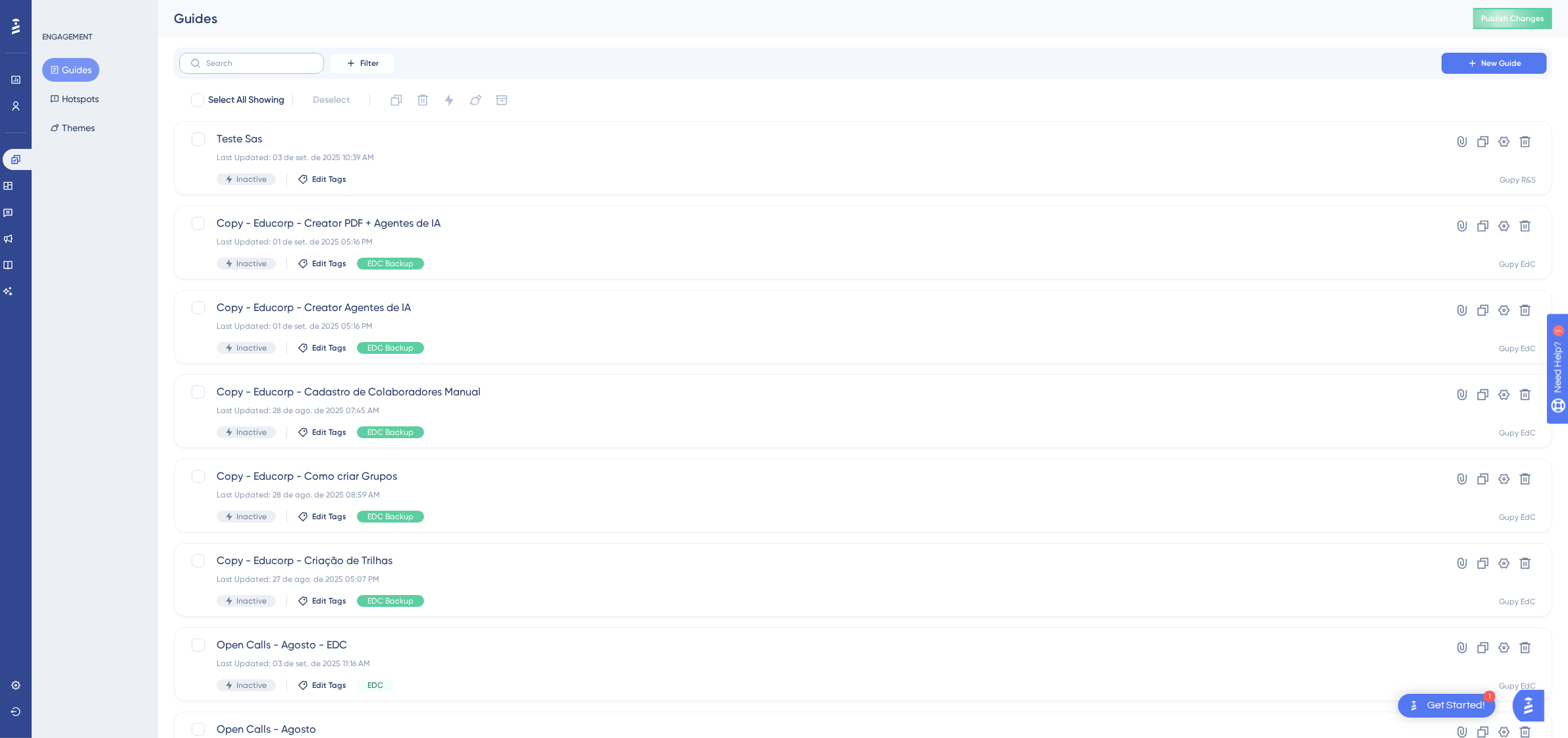
click at [241, 70] on label at bounding box center [252, 64] width 145 height 21
click at [241, 68] on input "text" at bounding box center [259, 63] width 107 height 9
type input "ed"
click at [372, 64] on span "Filter" at bounding box center [369, 64] width 19 height 11
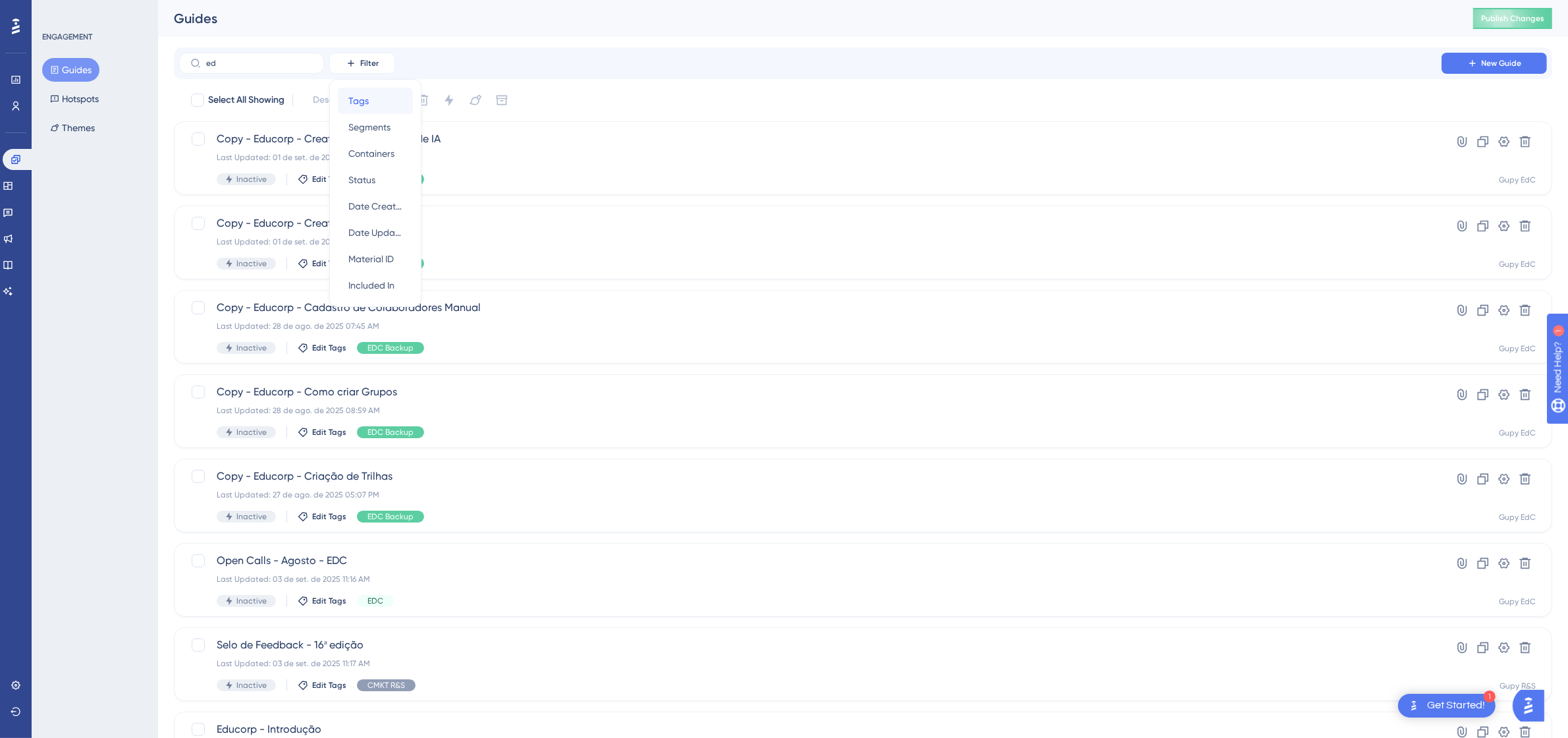
click at [367, 97] on span "Tags" at bounding box center [358, 101] width 20 height 16
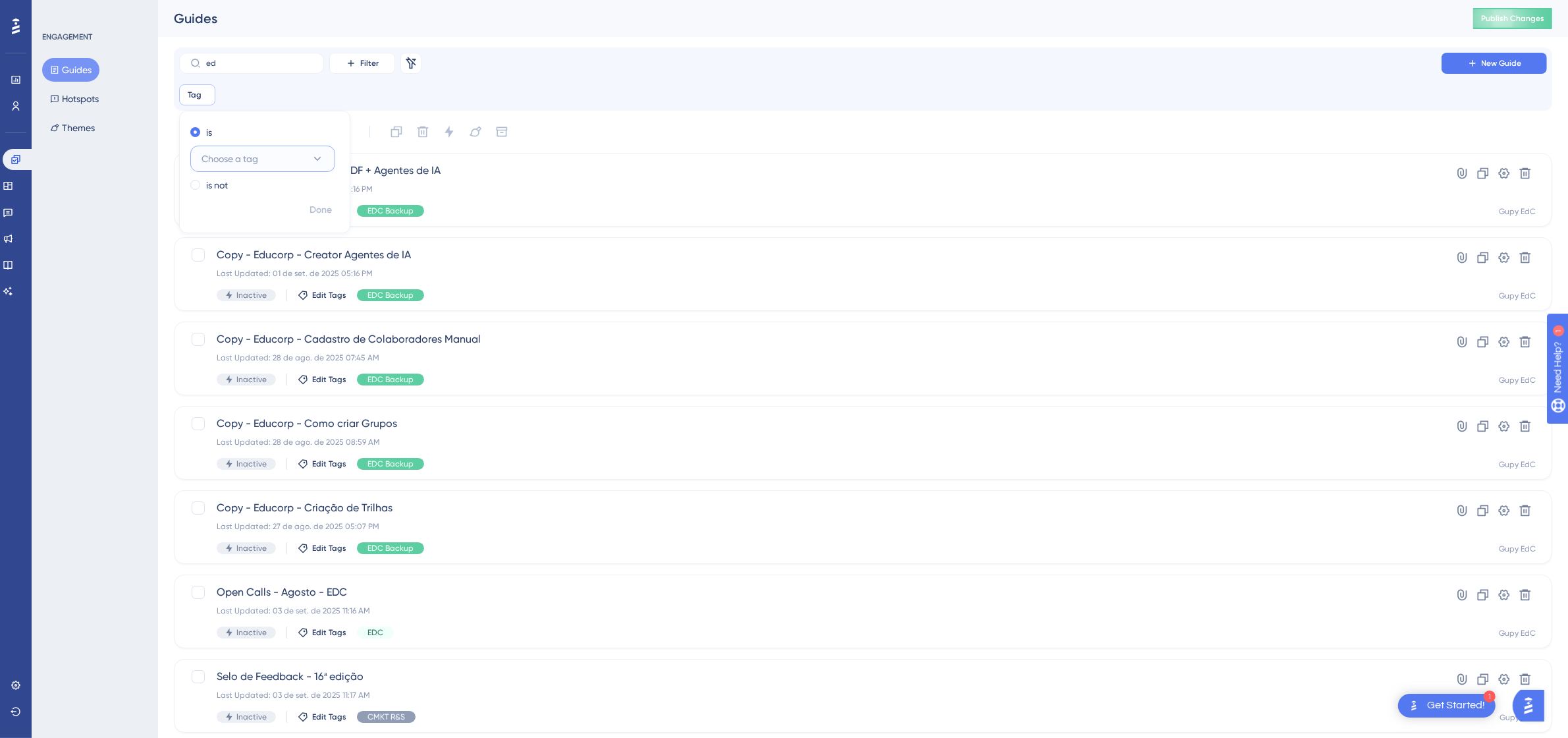
click at [277, 164] on button "Choose a tag" at bounding box center [263, 159] width 145 height 27
type input "ed"
click at [238, 237] on div "EDC EDC" at bounding box center [263, 240] width 107 height 27
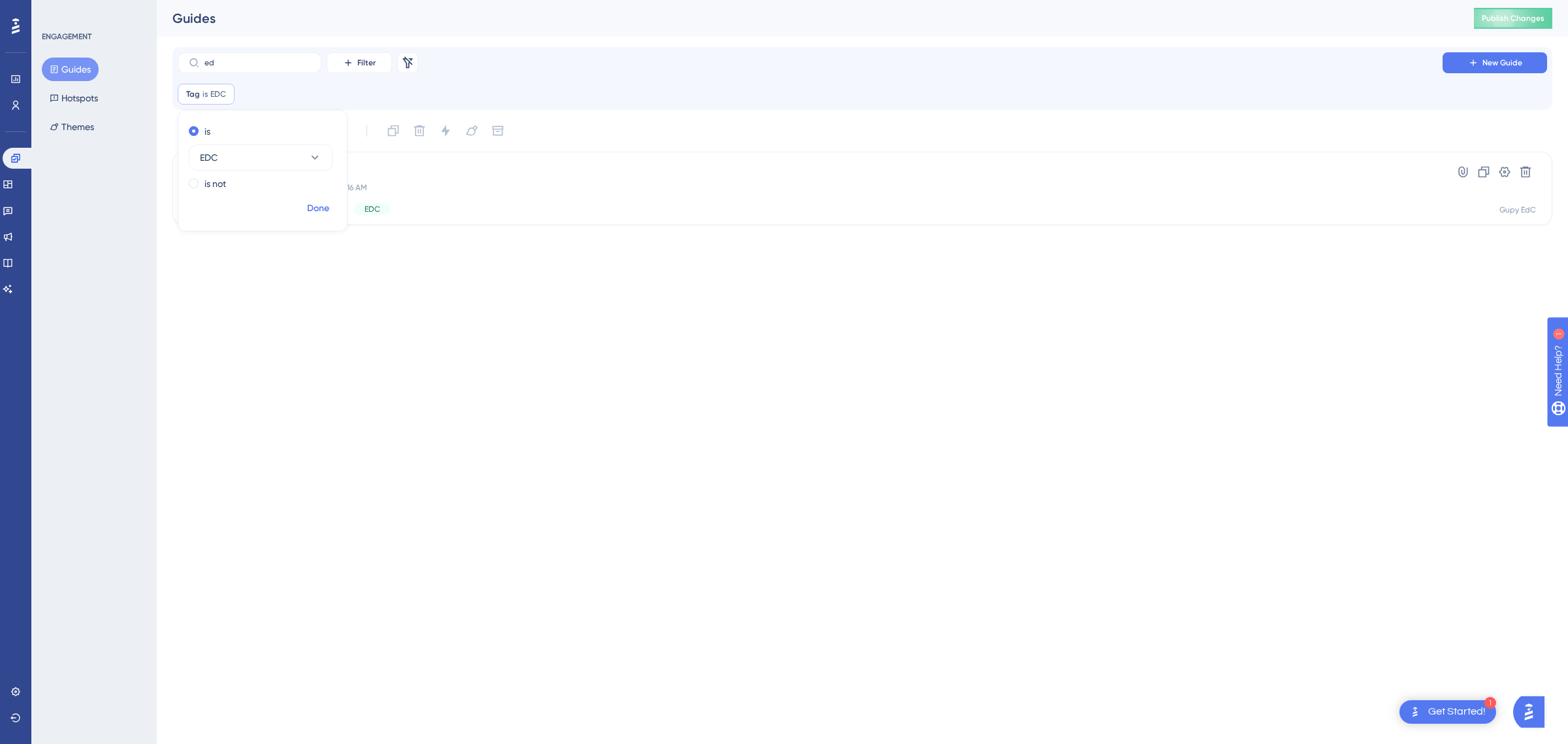
click at [318, 206] on span "Done" at bounding box center [317, 209] width 22 height 16
click at [279, 60] on input "ed" at bounding box center [257, 62] width 106 height 9
click at [361, 63] on span "Filter" at bounding box center [367, 63] width 18 height 11
click at [354, 102] on span "Tags" at bounding box center [355, 100] width 20 height 16
click at [328, 154] on span "Choose a tag" at bounding box center [317, 158] width 56 height 16
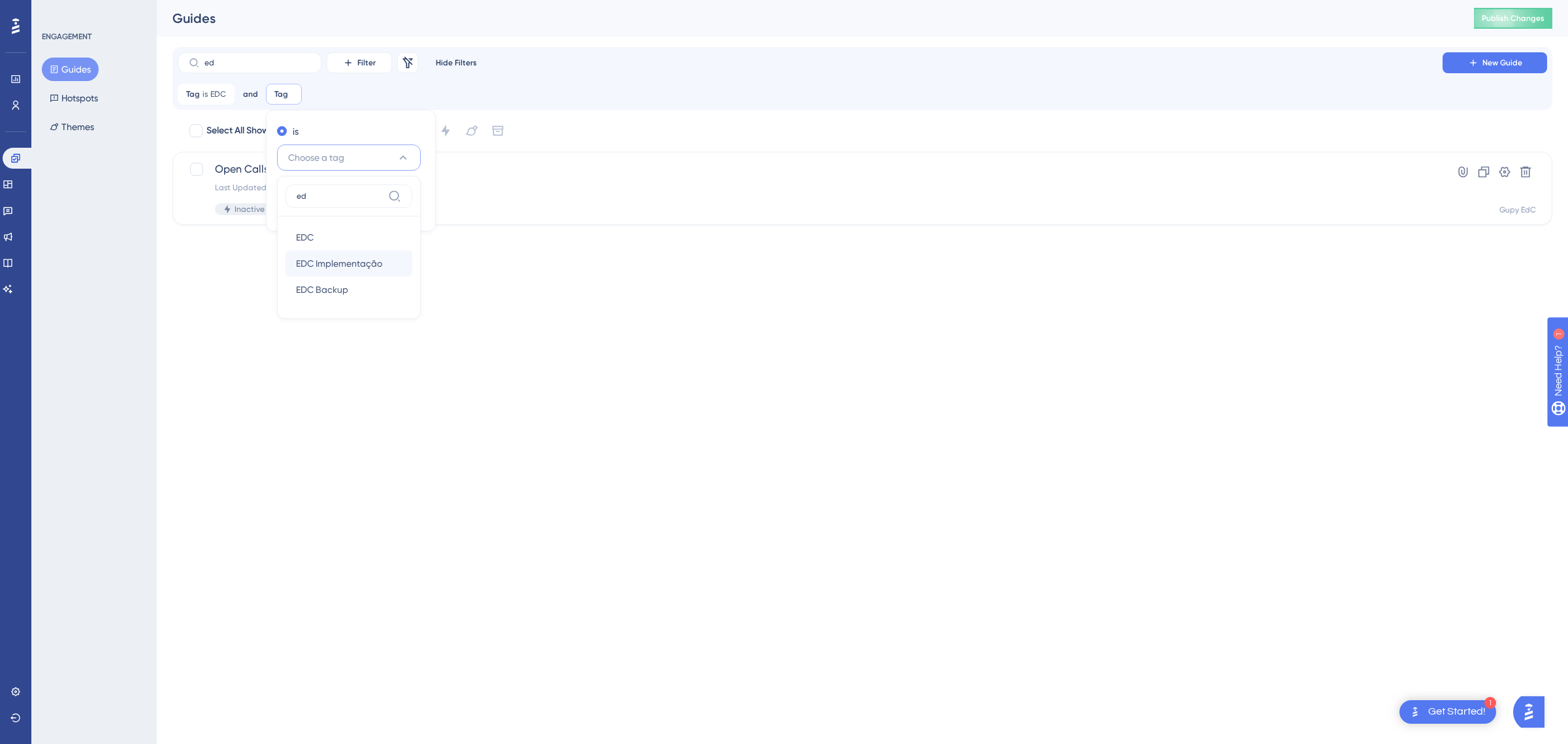
type input "ed"
click at [335, 266] on span "EDC Implementação" at bounding box center [339, 263] width 86 height 16
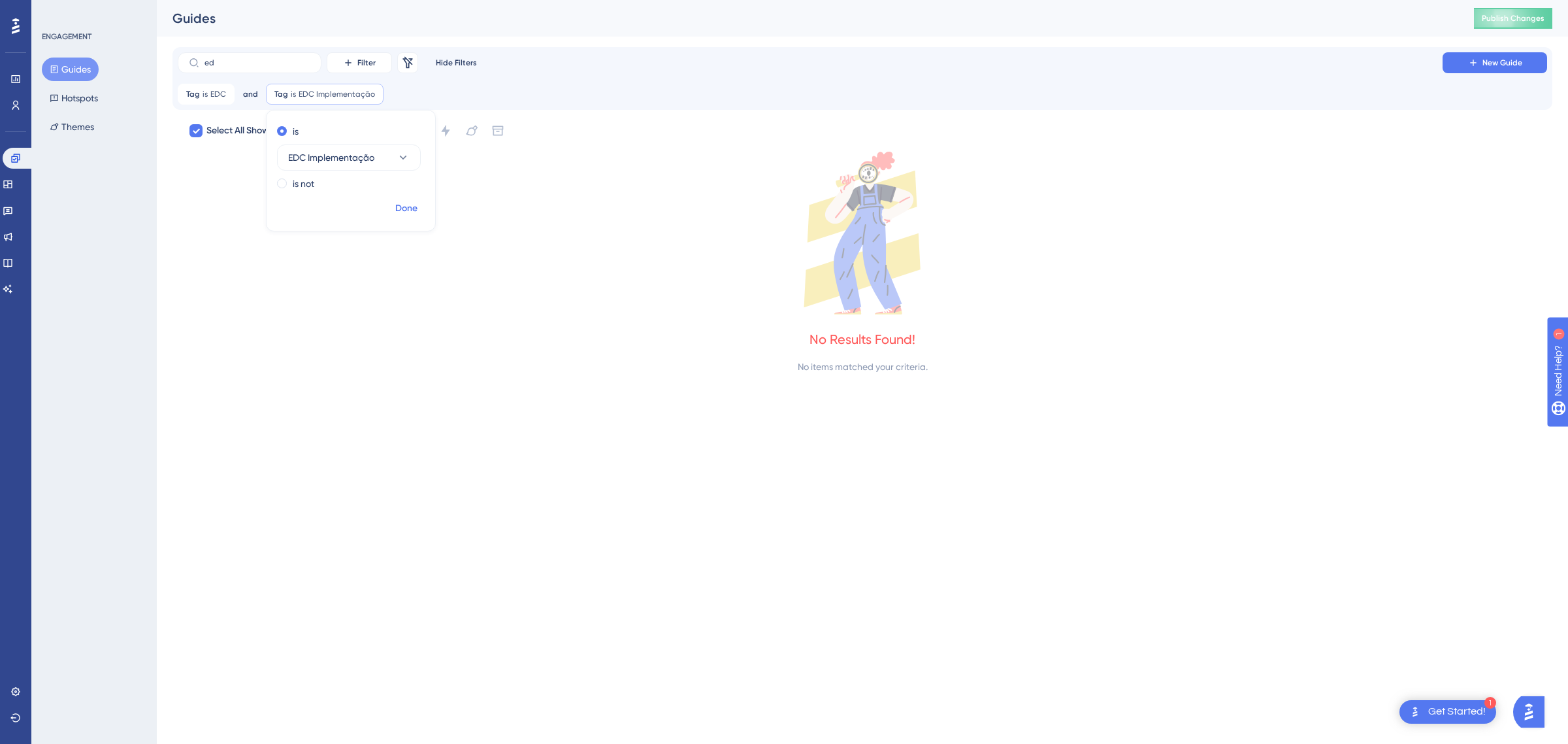
click at [410, 204] on span "Done" at bounding box center [406, 209] width 22 height 16
click at [224, 94] on icon at bounding box center [225, 94] width 8 height 8
checkbox input "false"
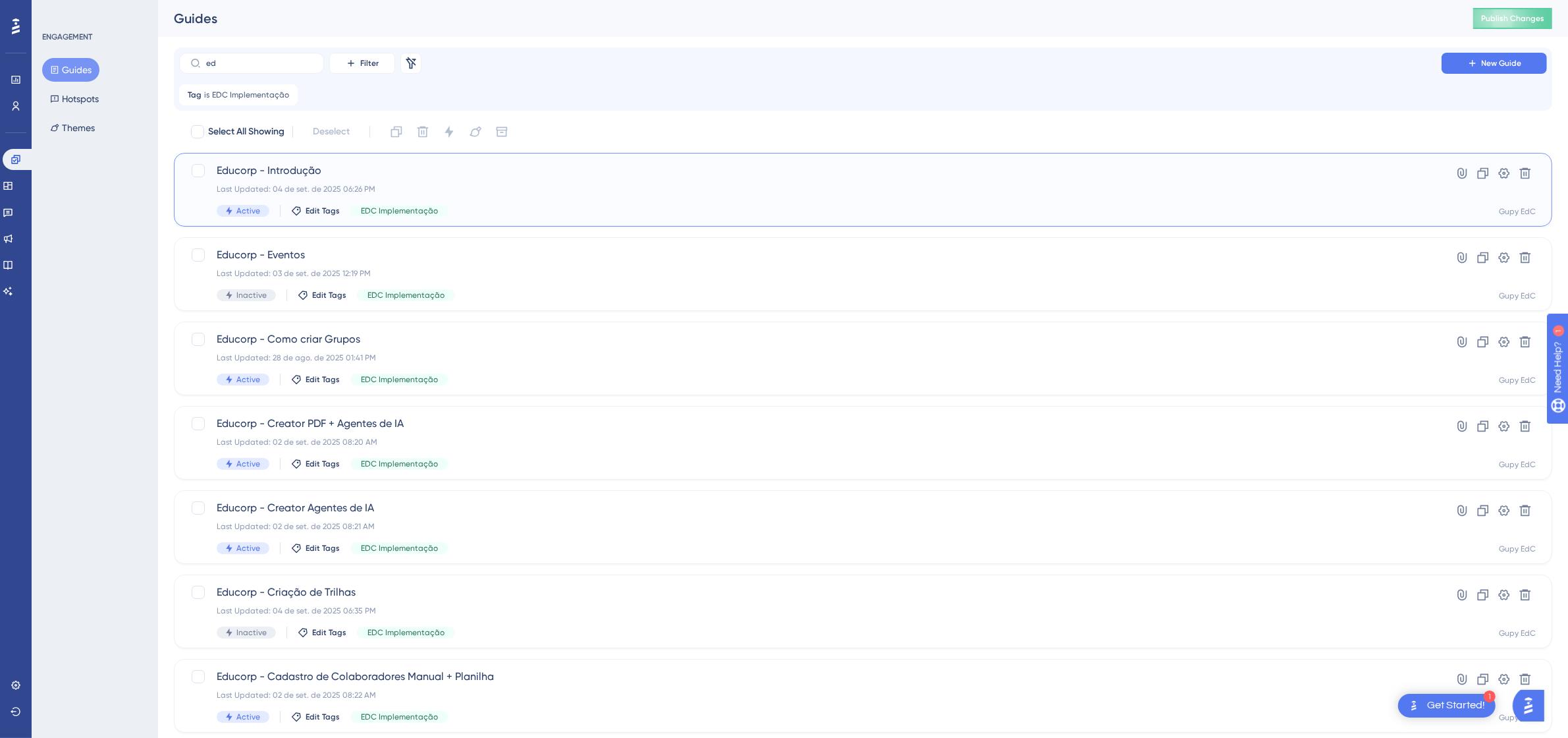
click at [311, 166] on span "Educorp - Introdução" at bounding box center [811, 171] width 1188 height 16
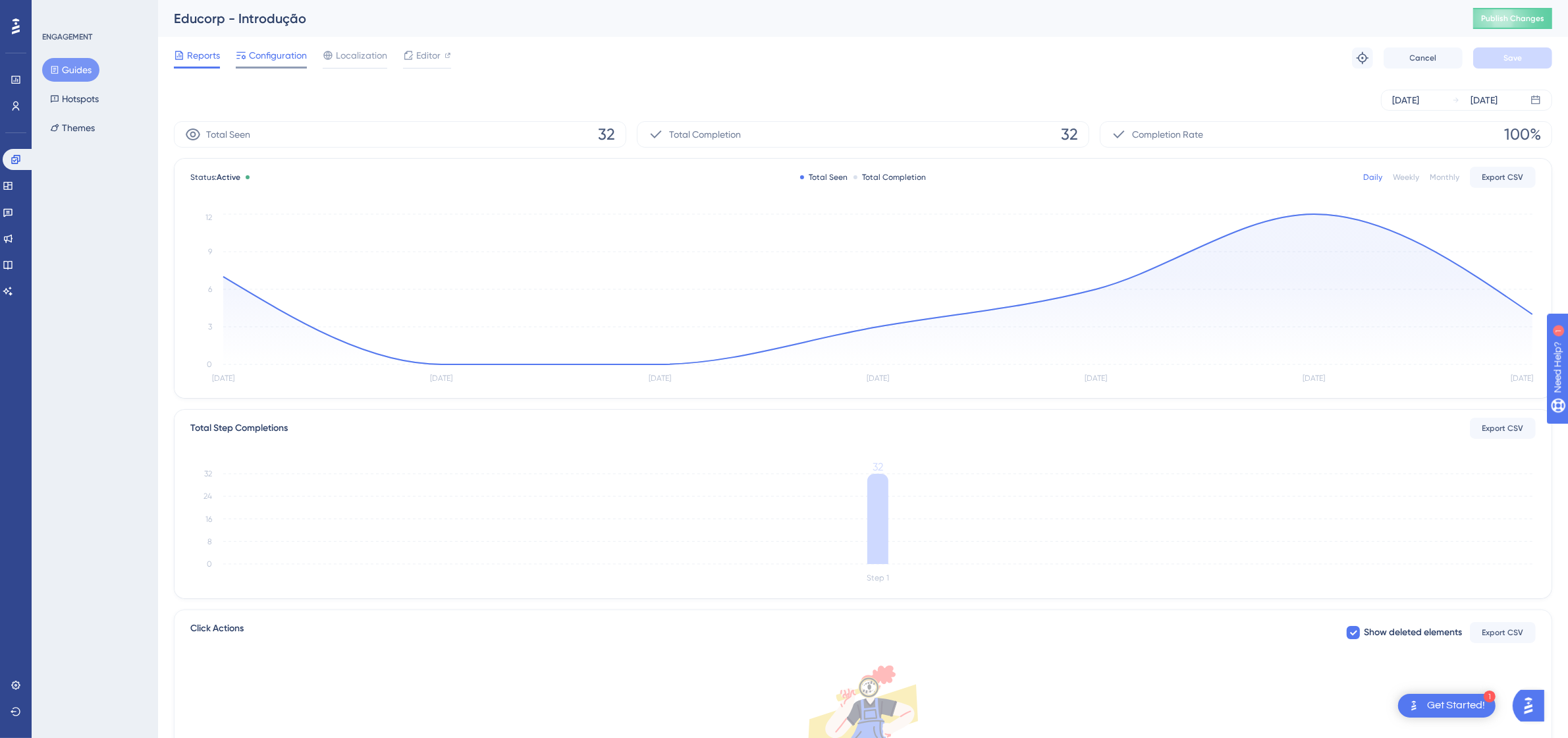
click at [293, 53] on span "Configuration" at bounding box center [278, 56] width 58 height 16
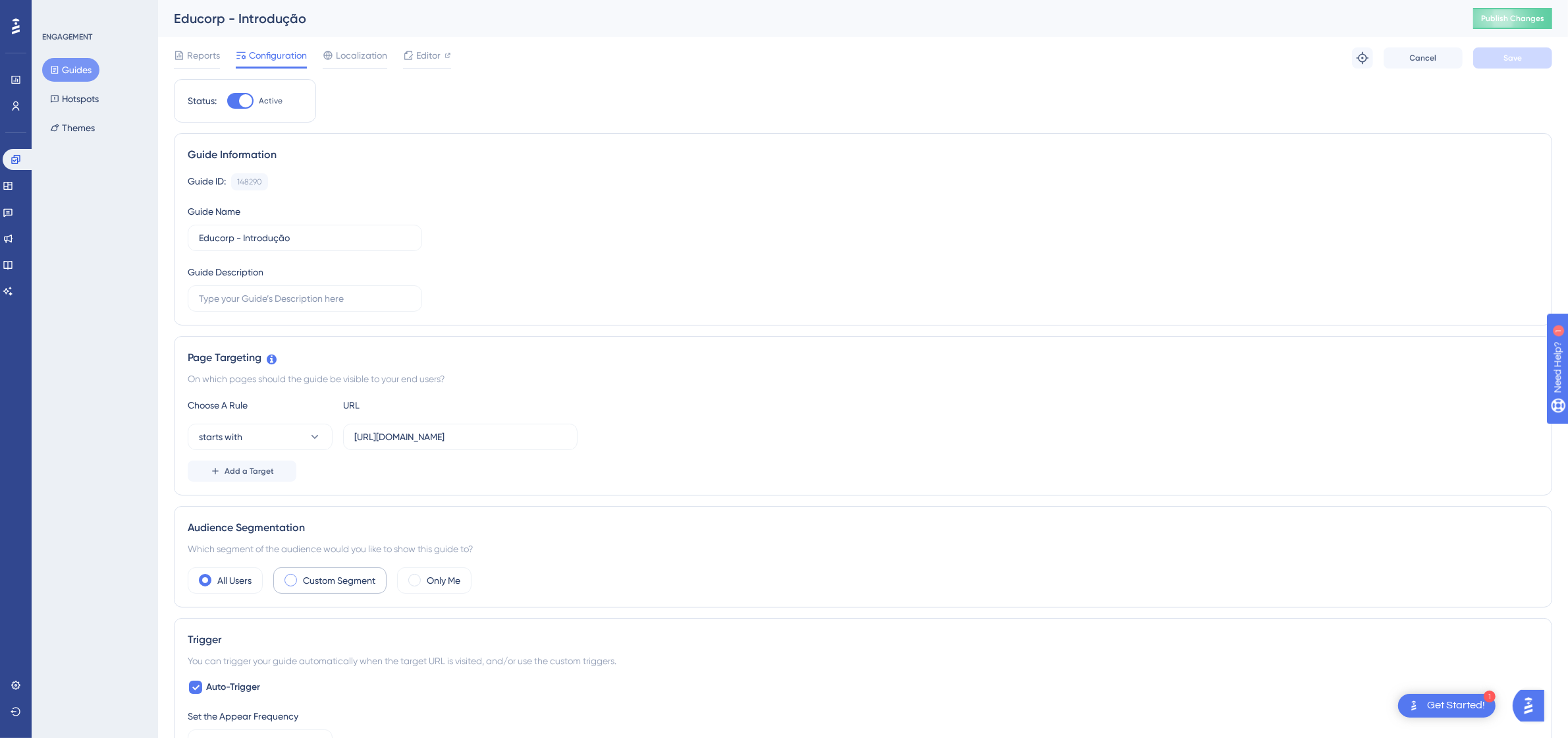
click at [361, 578] on label "Custom Segment" at bounding box center [339, 581] width 72 height 16
click at [265, 619] on button "matches" at bounding box center [260, 620] width 145 height 27
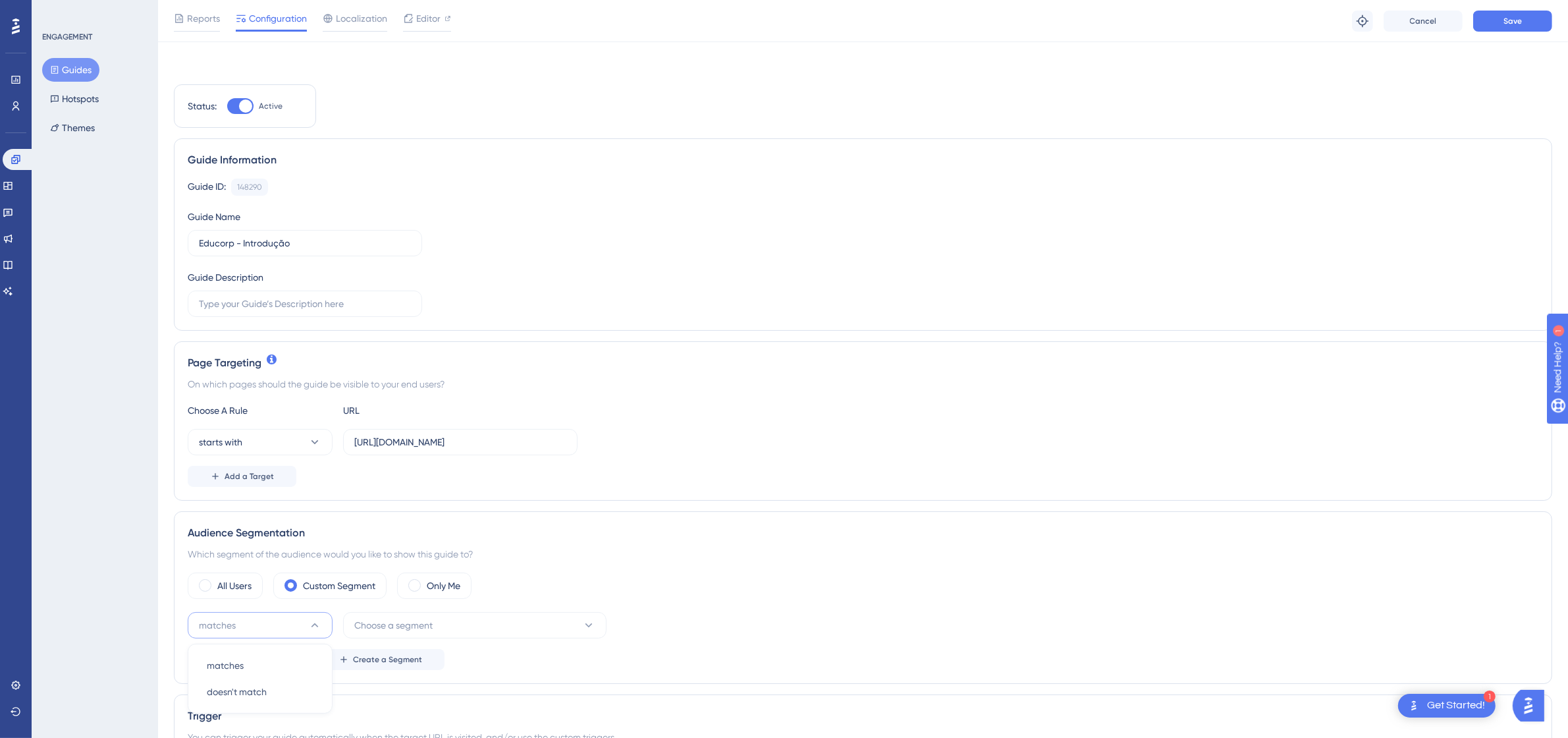
scroll to position [307, 0]
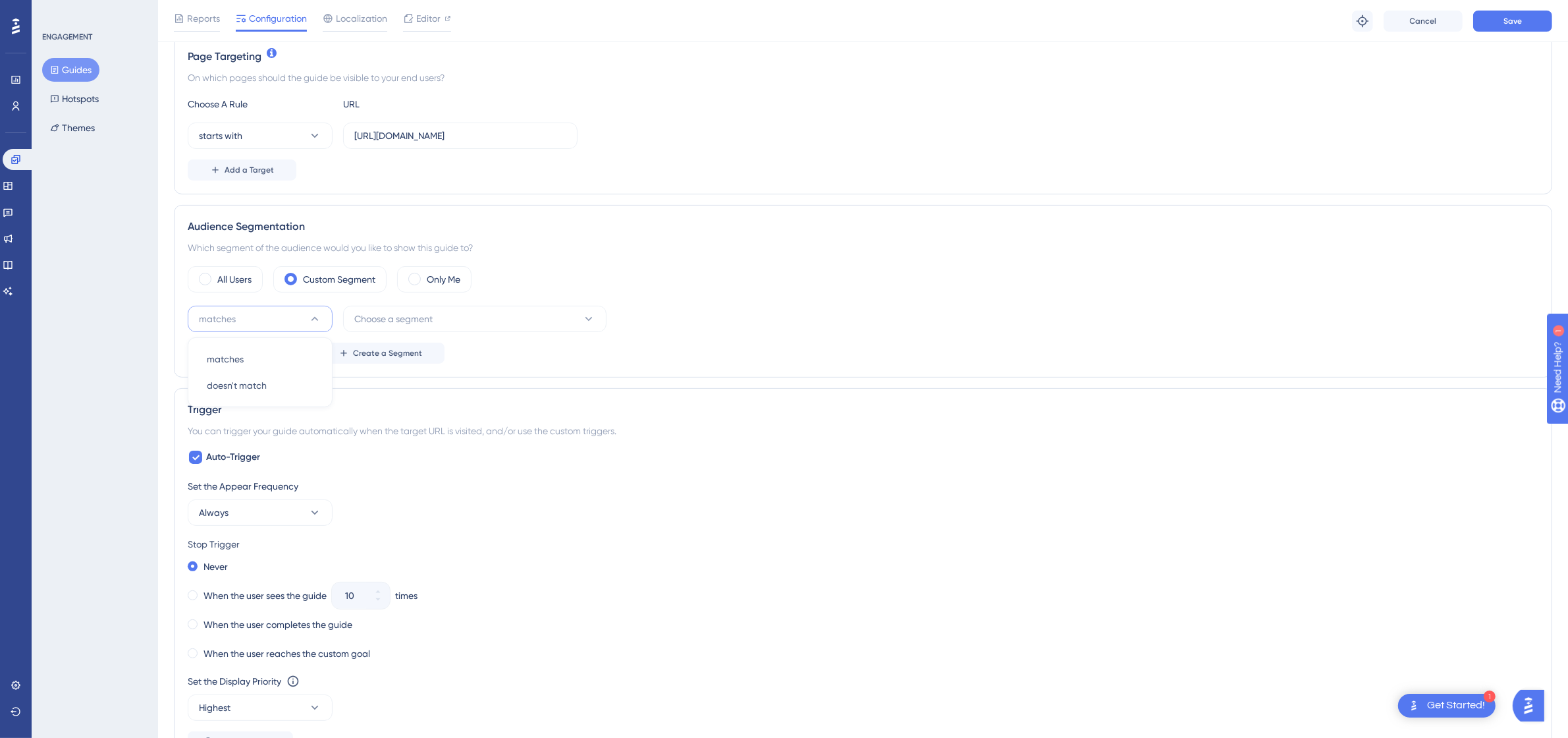
click at [624, 311] on div "matches matches matches doesn't match doesn't match Choose a segment" at bounding box center [863, 319] width 1351 height 27
click at [433, 311] on span "Choose a segment" at bounding box center [393, 319] width 79 height 16
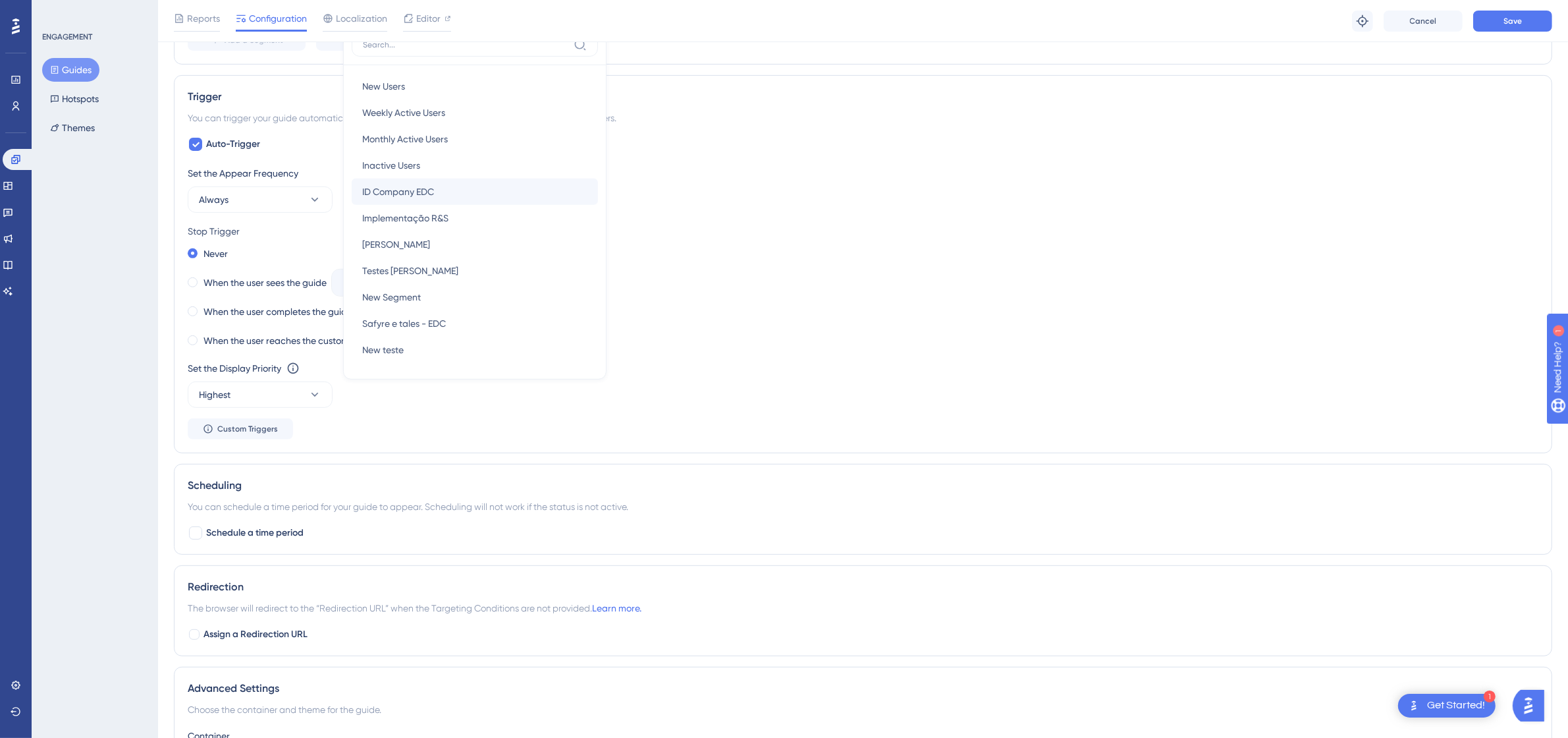
scroll to position [536, 0]
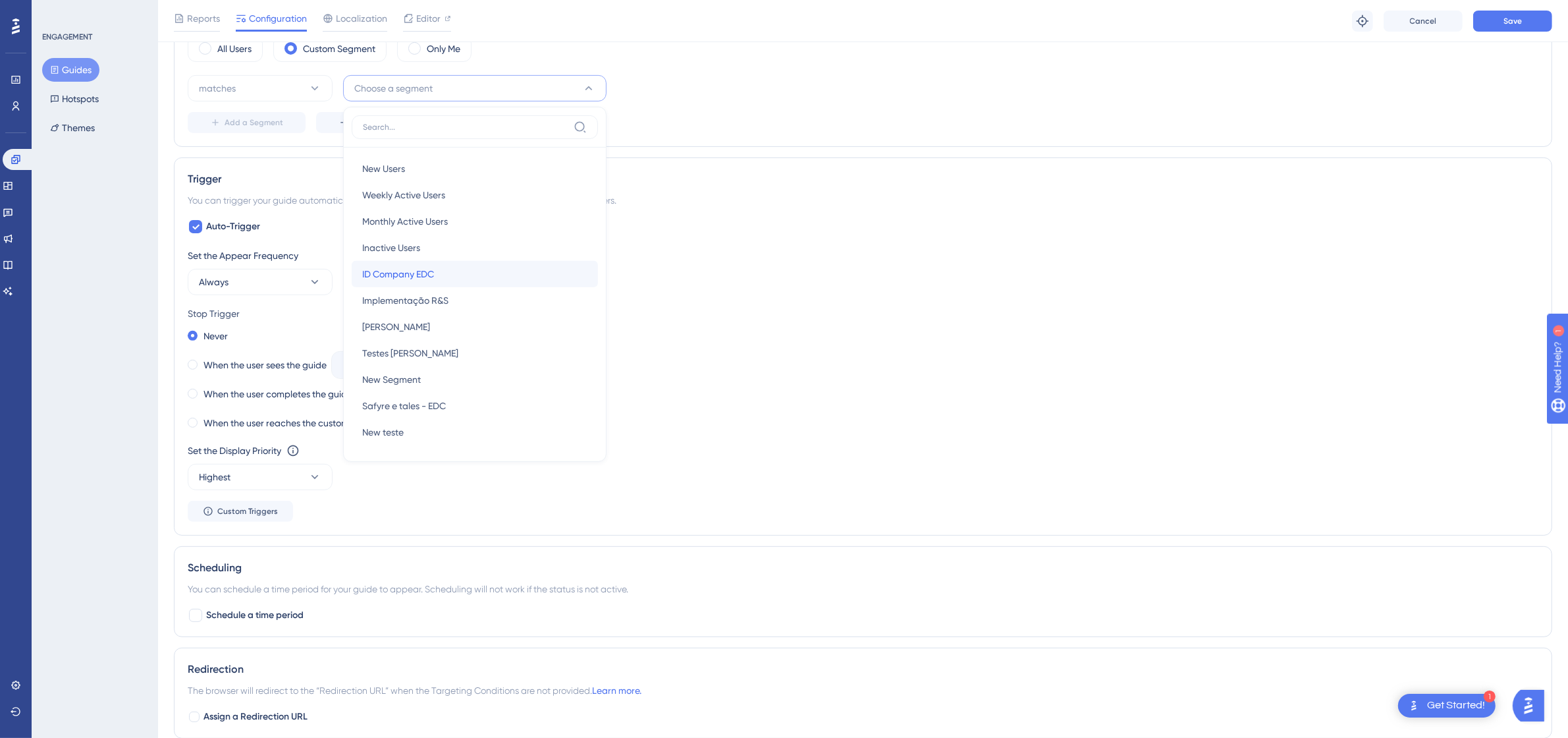
click at [455, 274] on div "ID Company EDC ID Company EDC" at bounding box center [475, 274] width 225 height 27
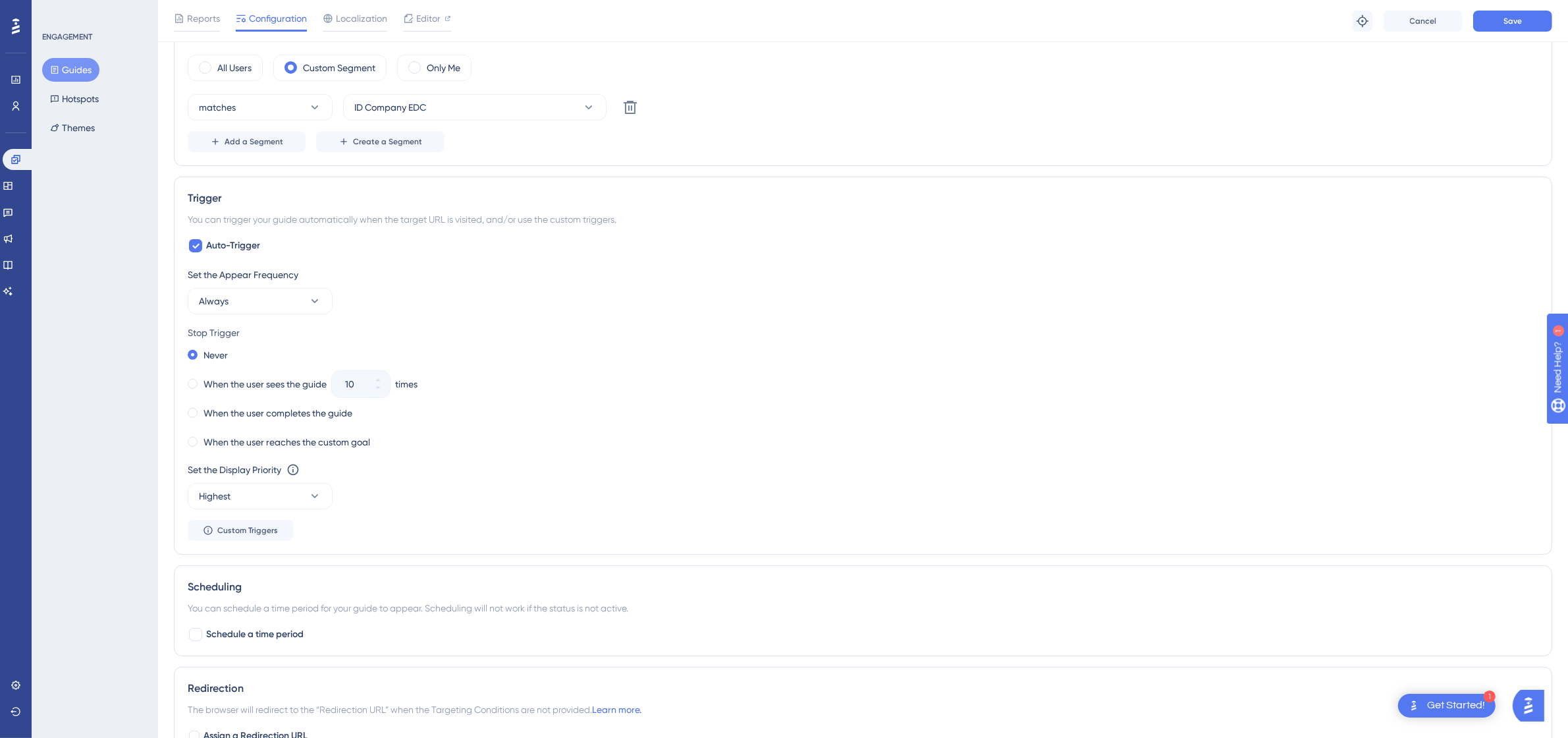
scroll to position [454, 0]
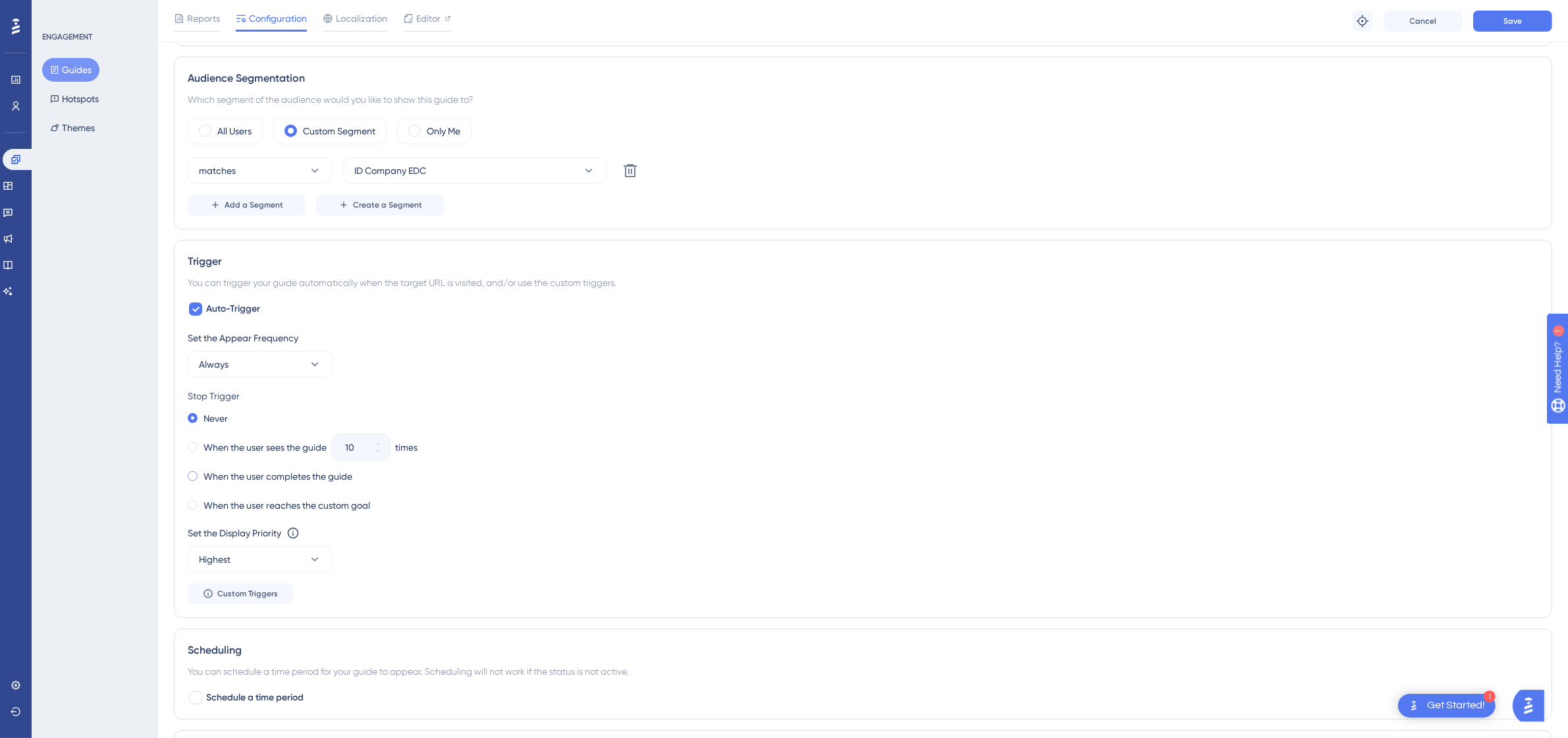
click at [247, 475] on label "When the user completes the guide" at bounding box center [278, 476] width 148 height 16
click at [1492, 33] on div "Reports Configuration Localization Editor Troubleshoot Cancel Save" at bounding box center [863, 21] width 1410 height 42
click at [1503, 30] on button "Save" at bounding box center [1512, 21] width 79 height 21
click at [64, 72] on button "Guides" at bounding box center [71, 70] width 57 height 24
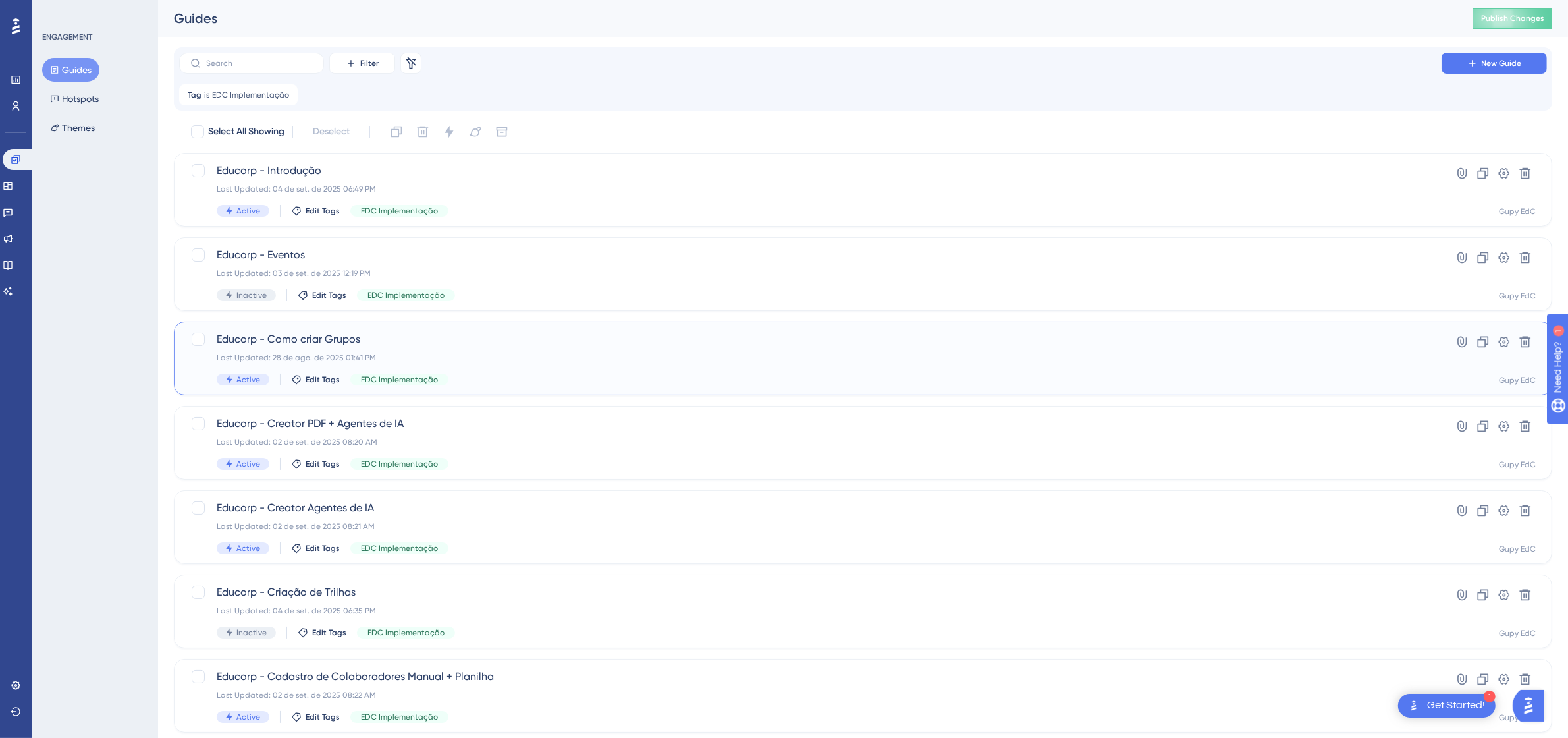
click at [392, 353] on div "Last Updated: 28 de ago. de 2025 01:41 PM" at bounding box center [811, 358] width 1188 height 11
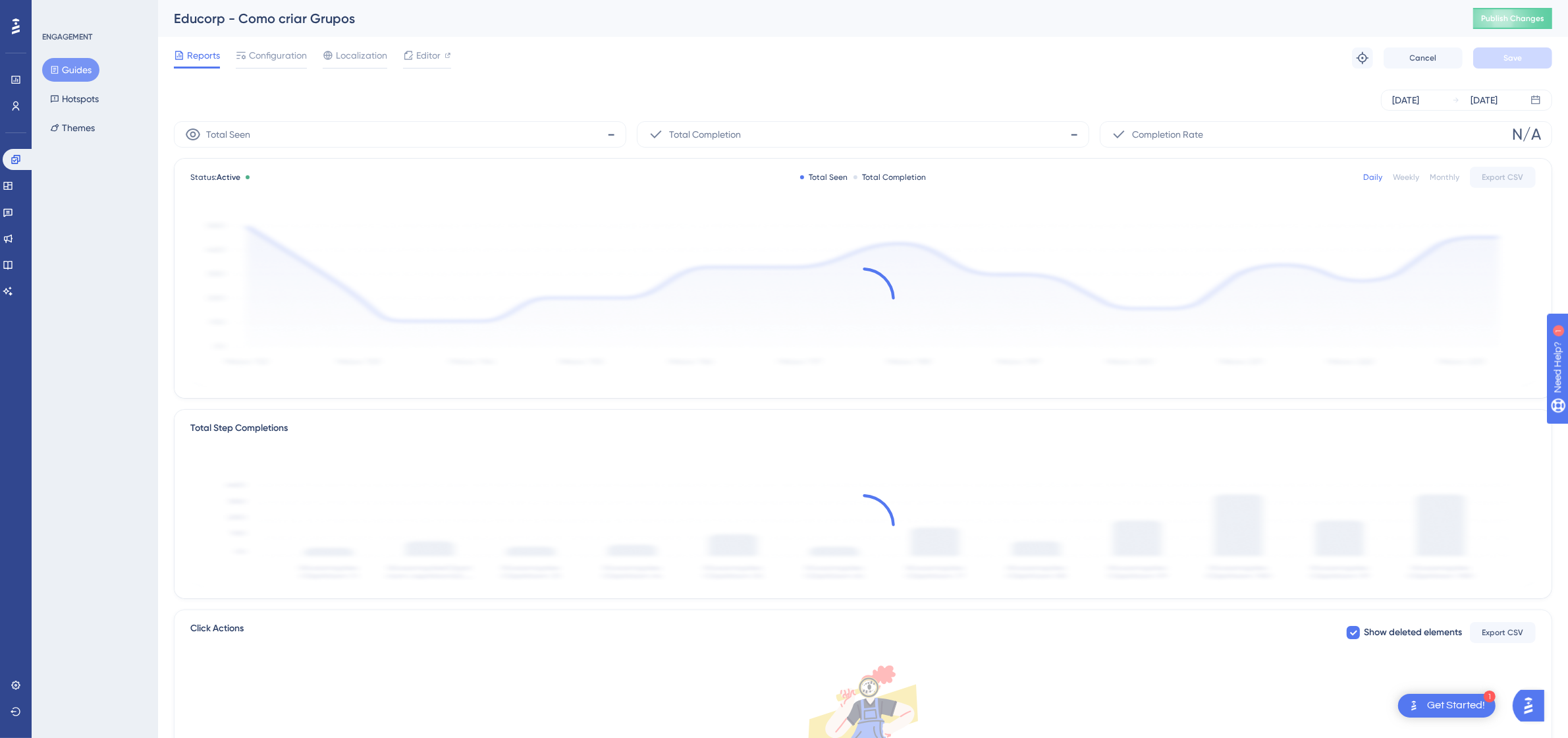
click at [240, 28] on div "Educorp - Como criar Grupos Publish Changes" at bounding box center [863, 19] width 1410 height 37
click at [282, 66] on div at bounding box center [271, 67] width 71 height 2
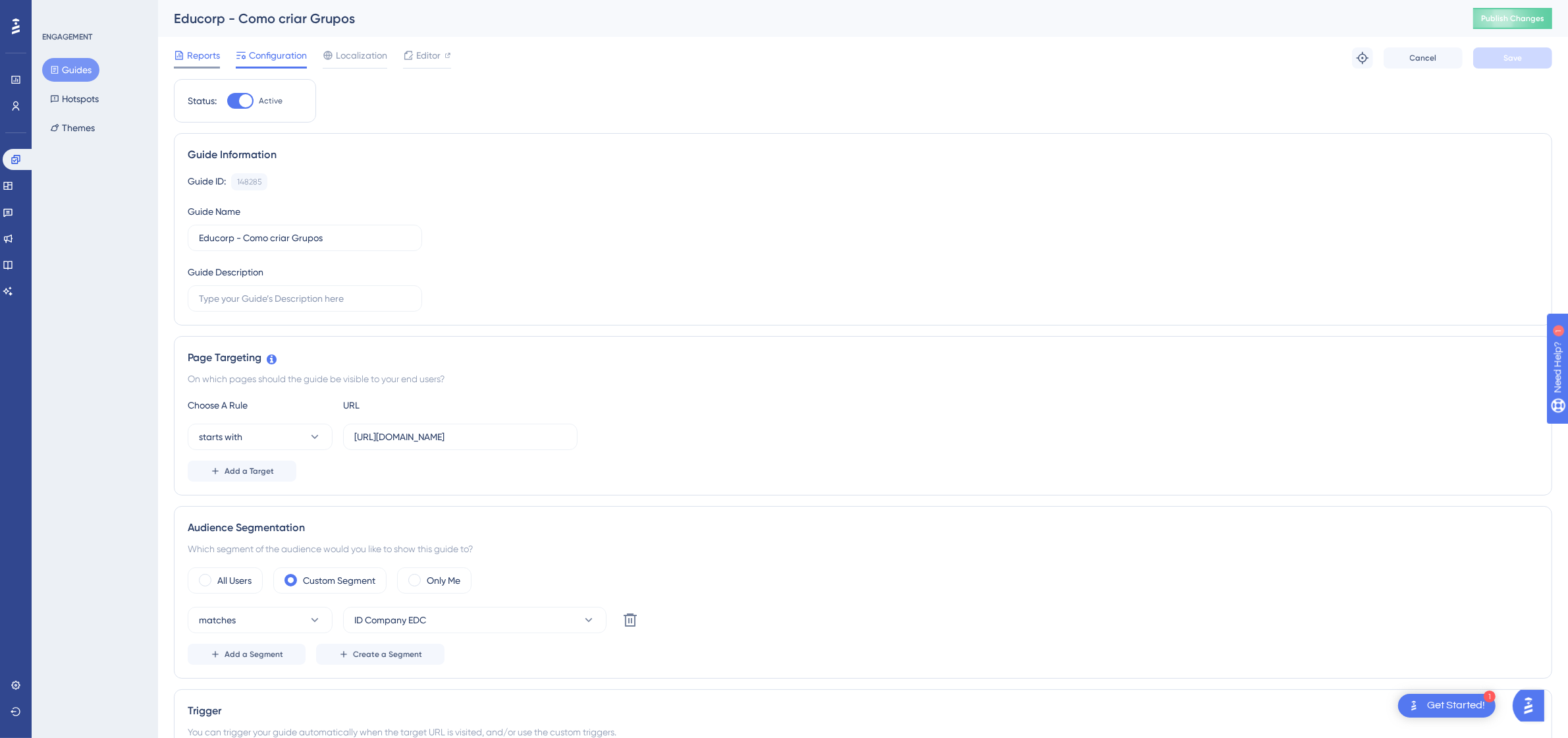
click at [192, 57] on span "Reports" at bounding box center [203, 56] width 33 height 16
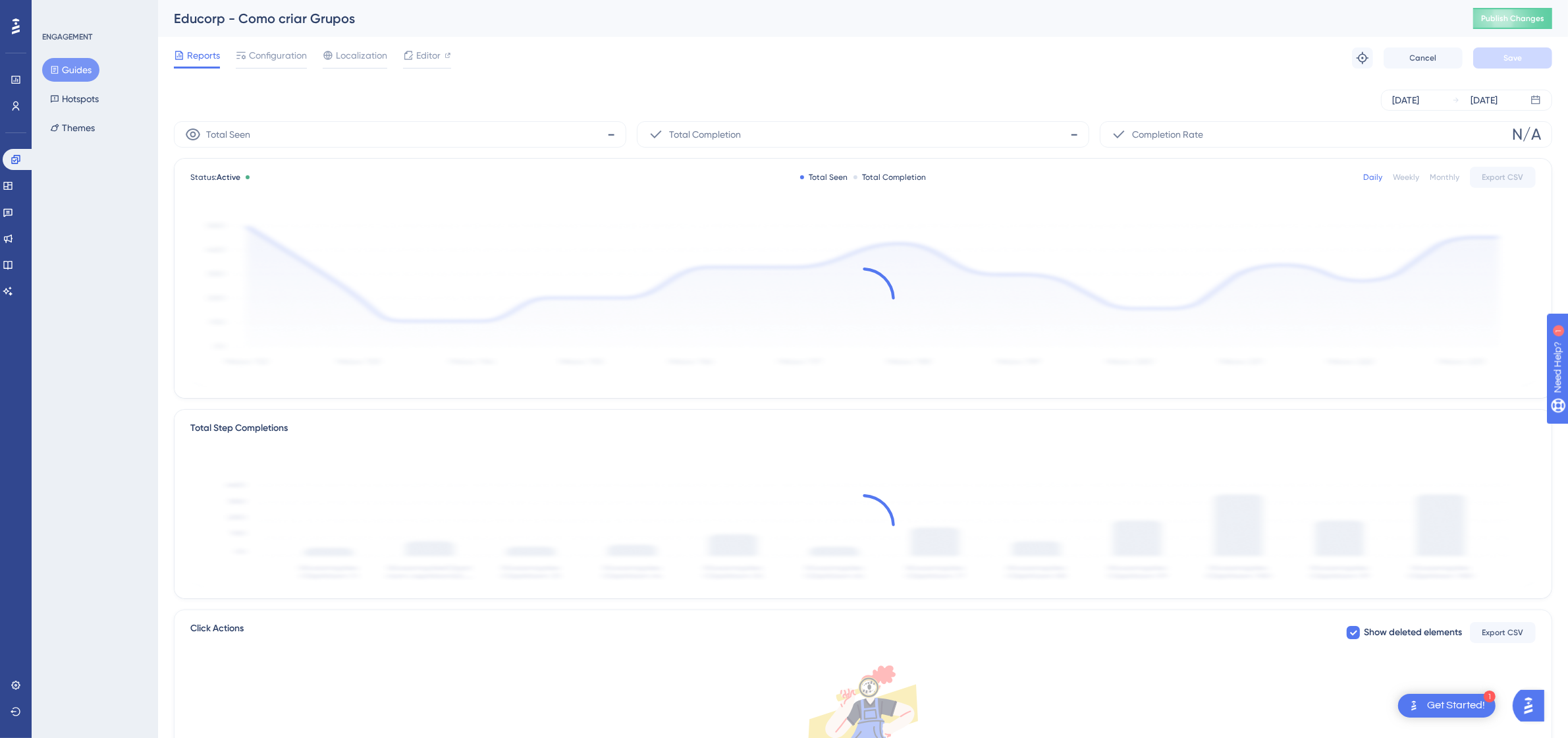
click at [61, 73] on button "Guides" at bounding box center [71, 70] width 57 height 24
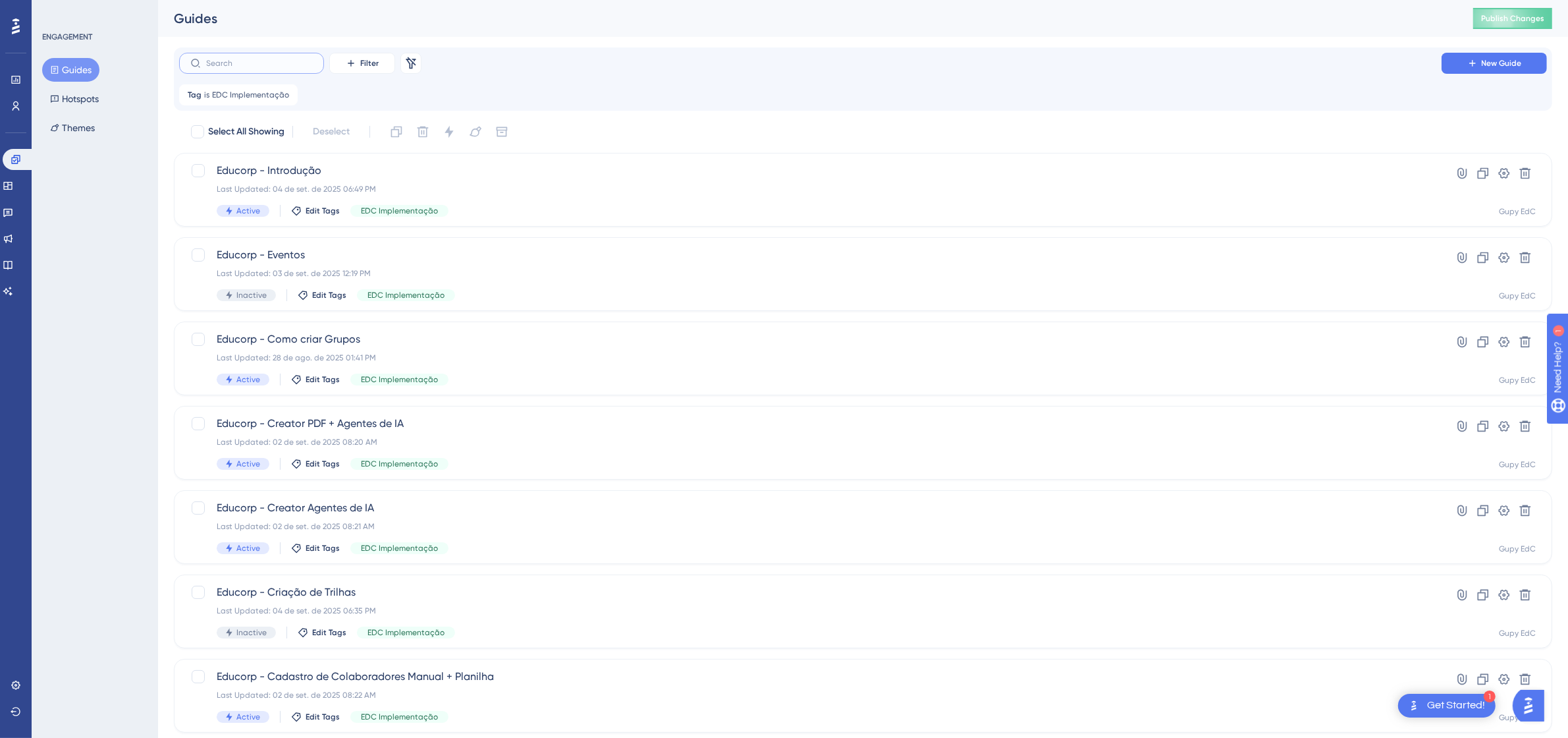
click at [247, 64] on input "text" at bounding box center [259, 63] width 107 height 9
type input "c"
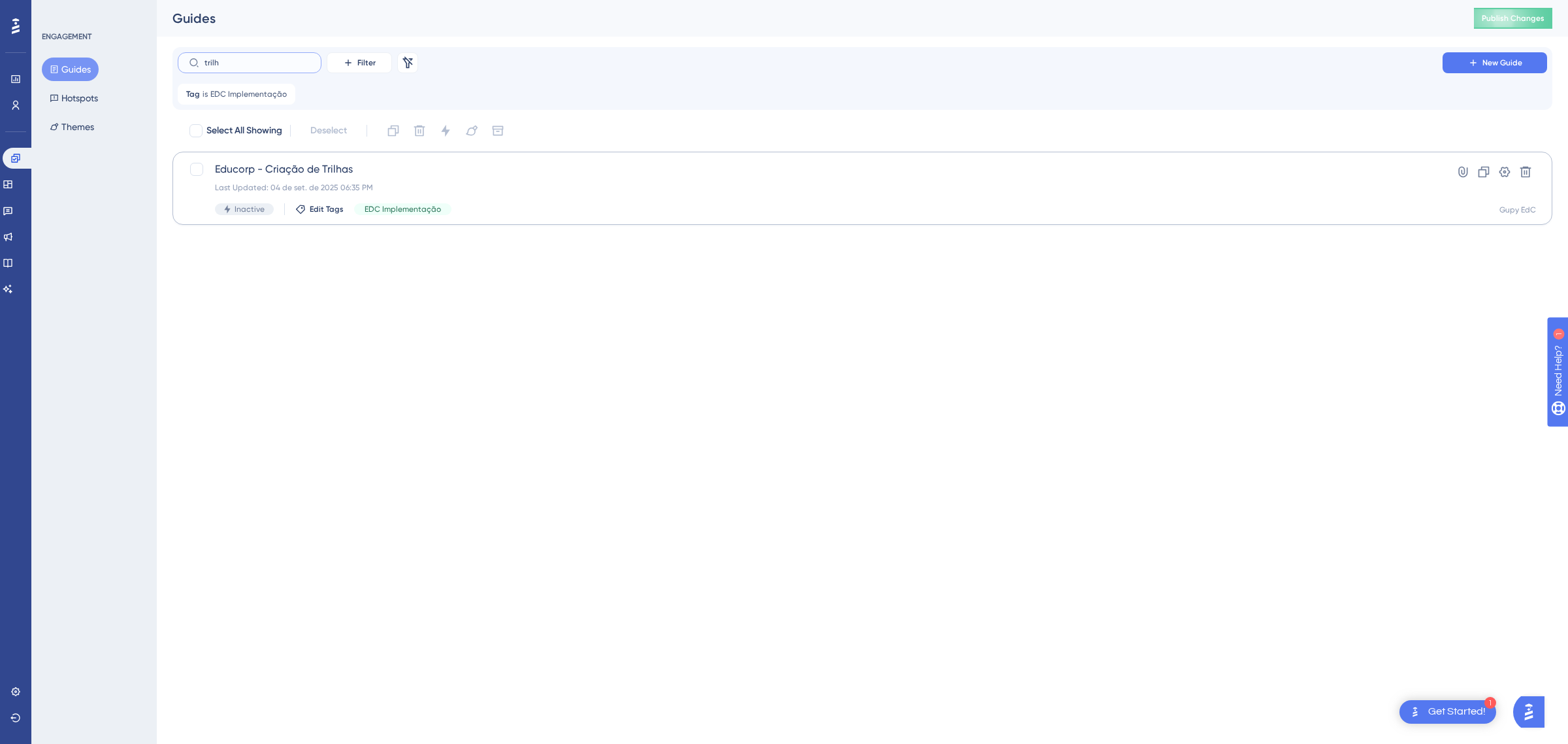
type input "trilh"
click at [229, 168] on span "Educorp - Criação de Trilhas" at bounding box center [810, 169] width 1191 height 16
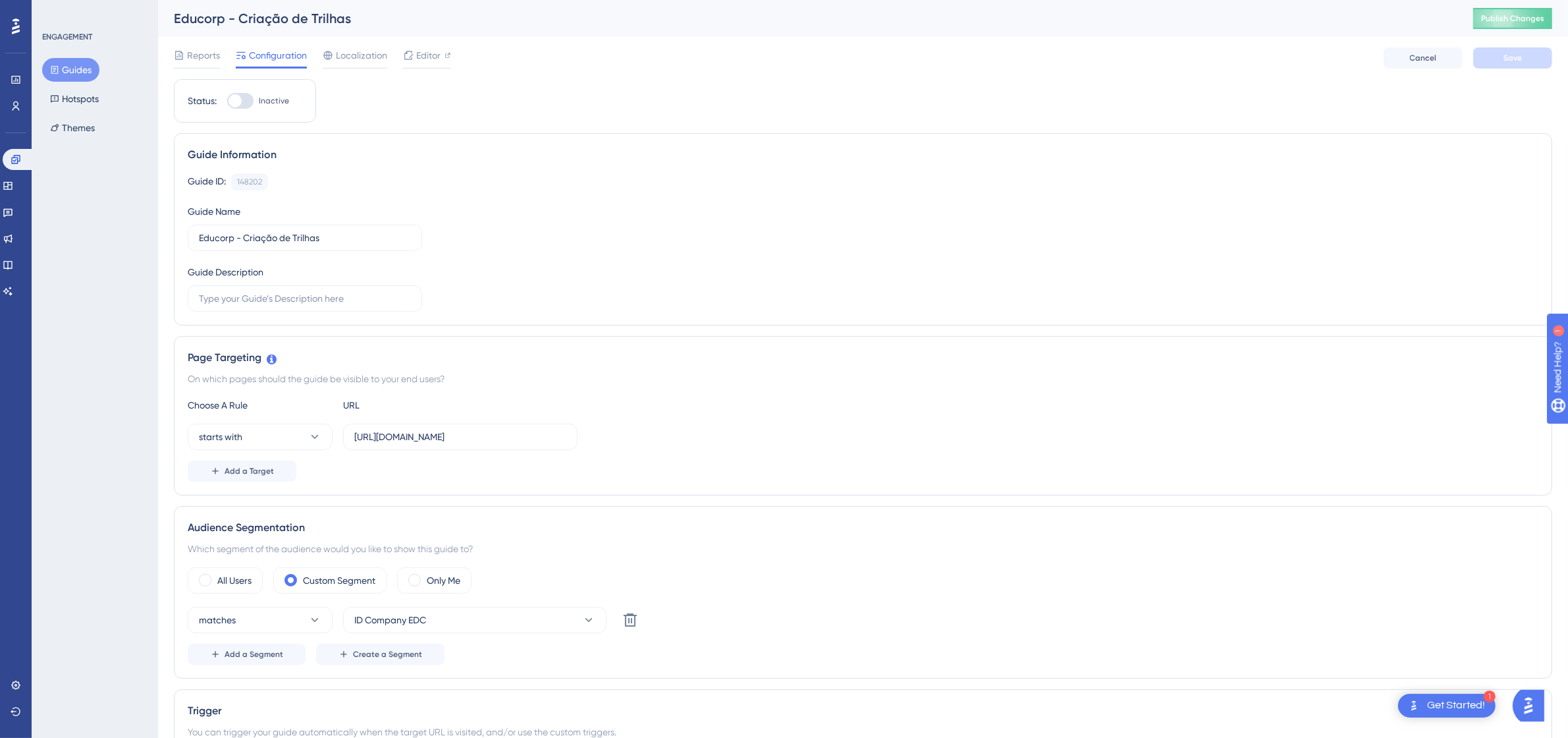
click at [242, 97] on div at bounding box center [240, 101] width 27 height 16
click at [227, 101] on input "Inactive" at bounding box center [226, 101] width 1 height 1
checkbox input "true"
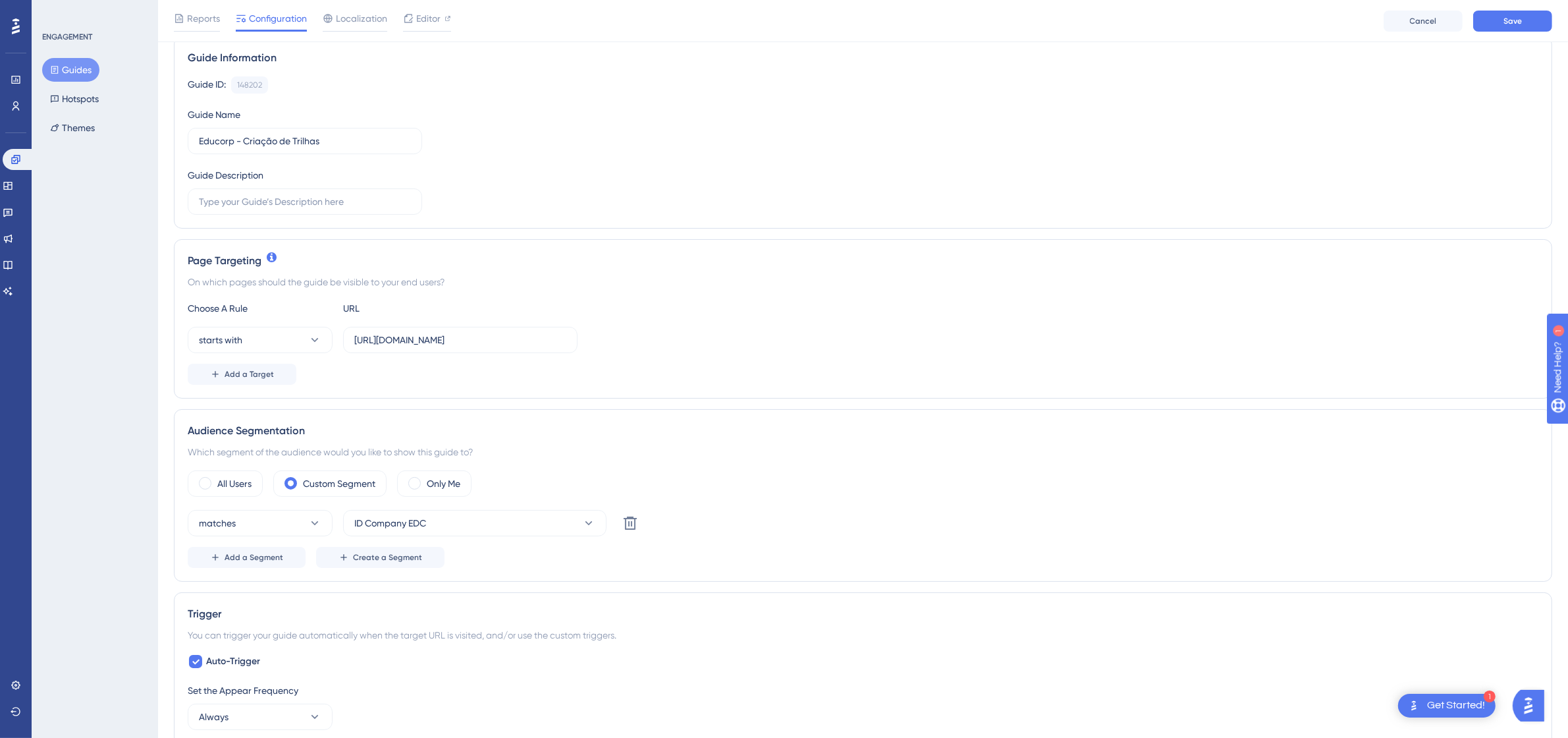
scroll to position [247, 0]
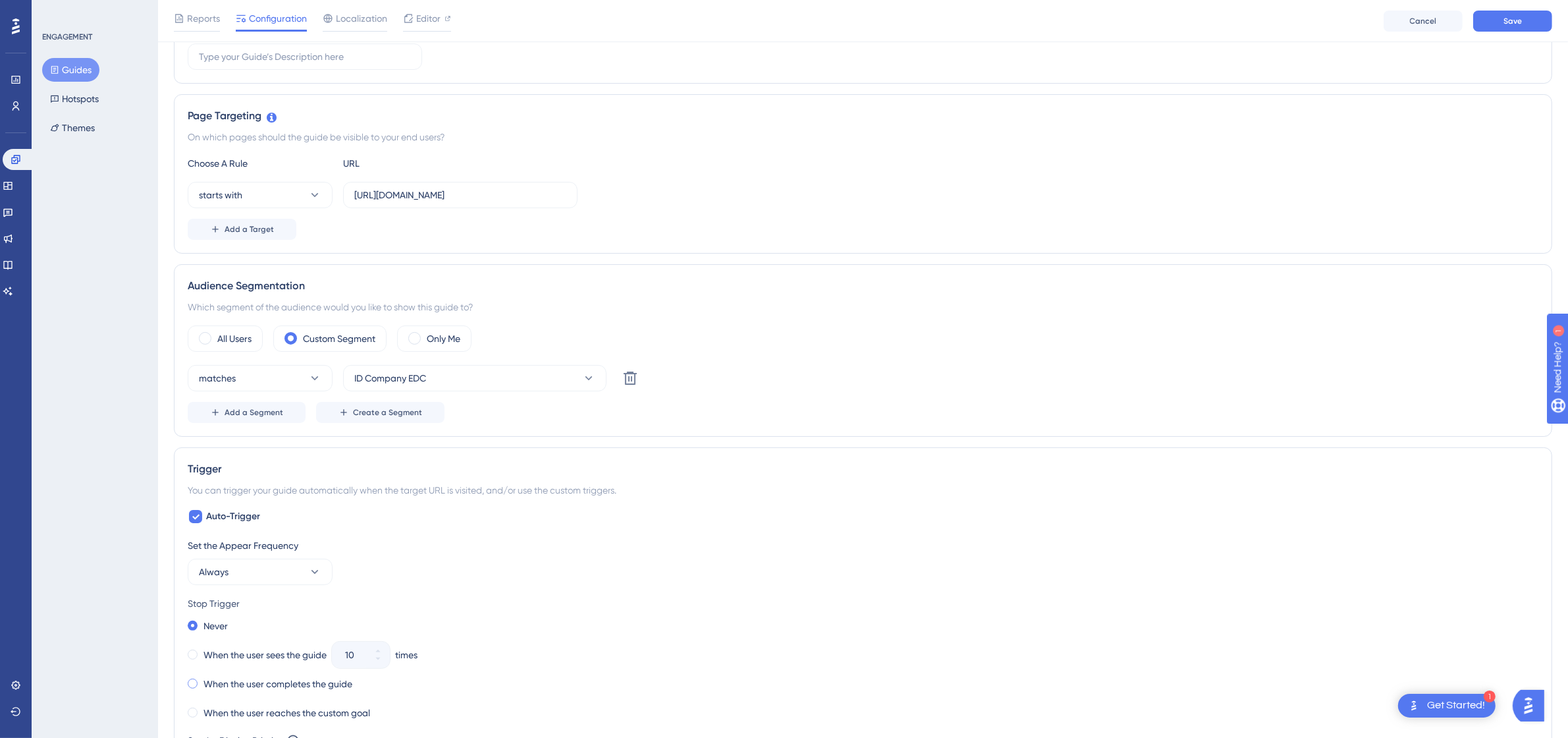
click at [273, 682] on label "When the user completes the guide" at bounding box center [278, 684] width 148 height 16
click at [1505, 13] on button "Save" at bounding box center [1512, 21] width 79 height 21
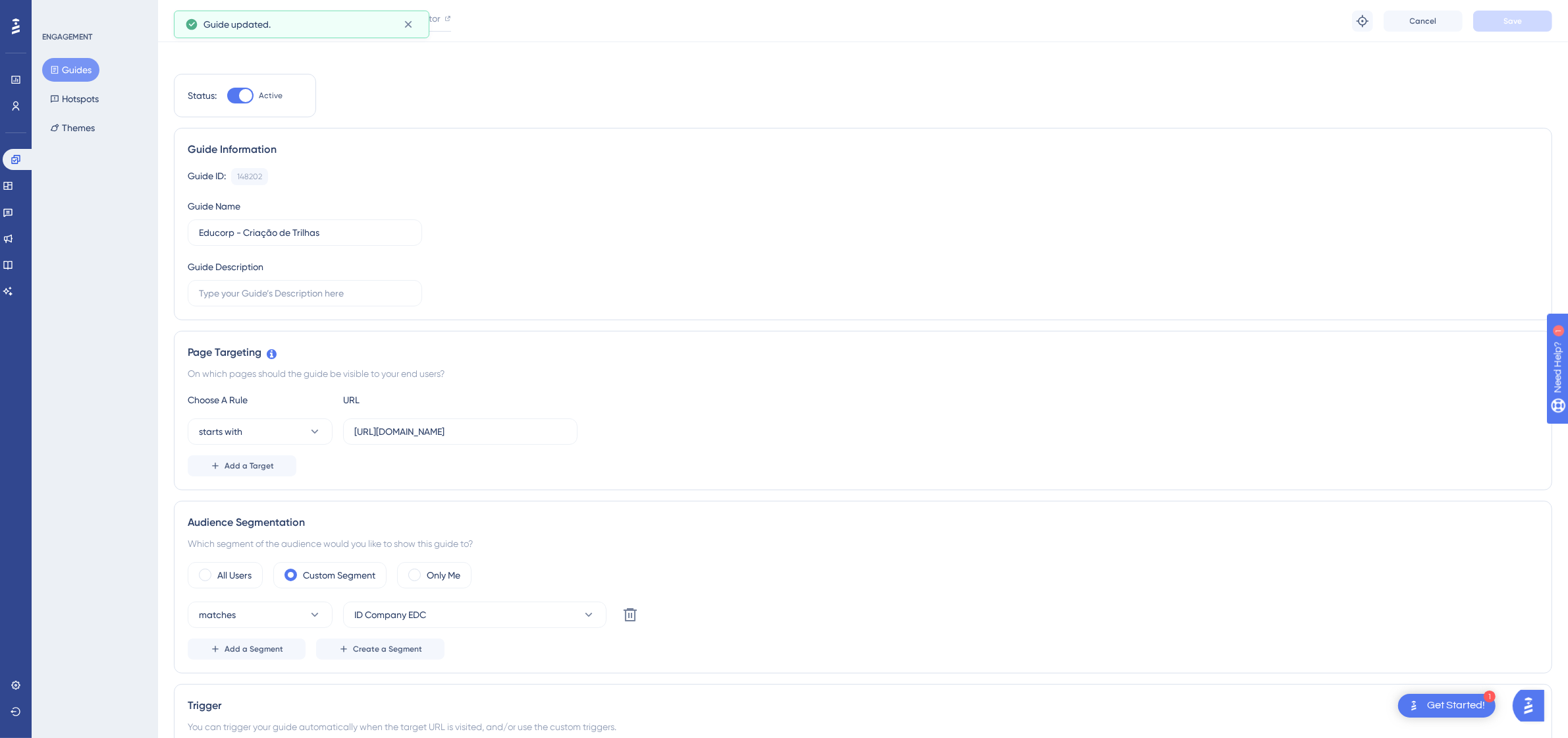
scroll to position [0, 0]
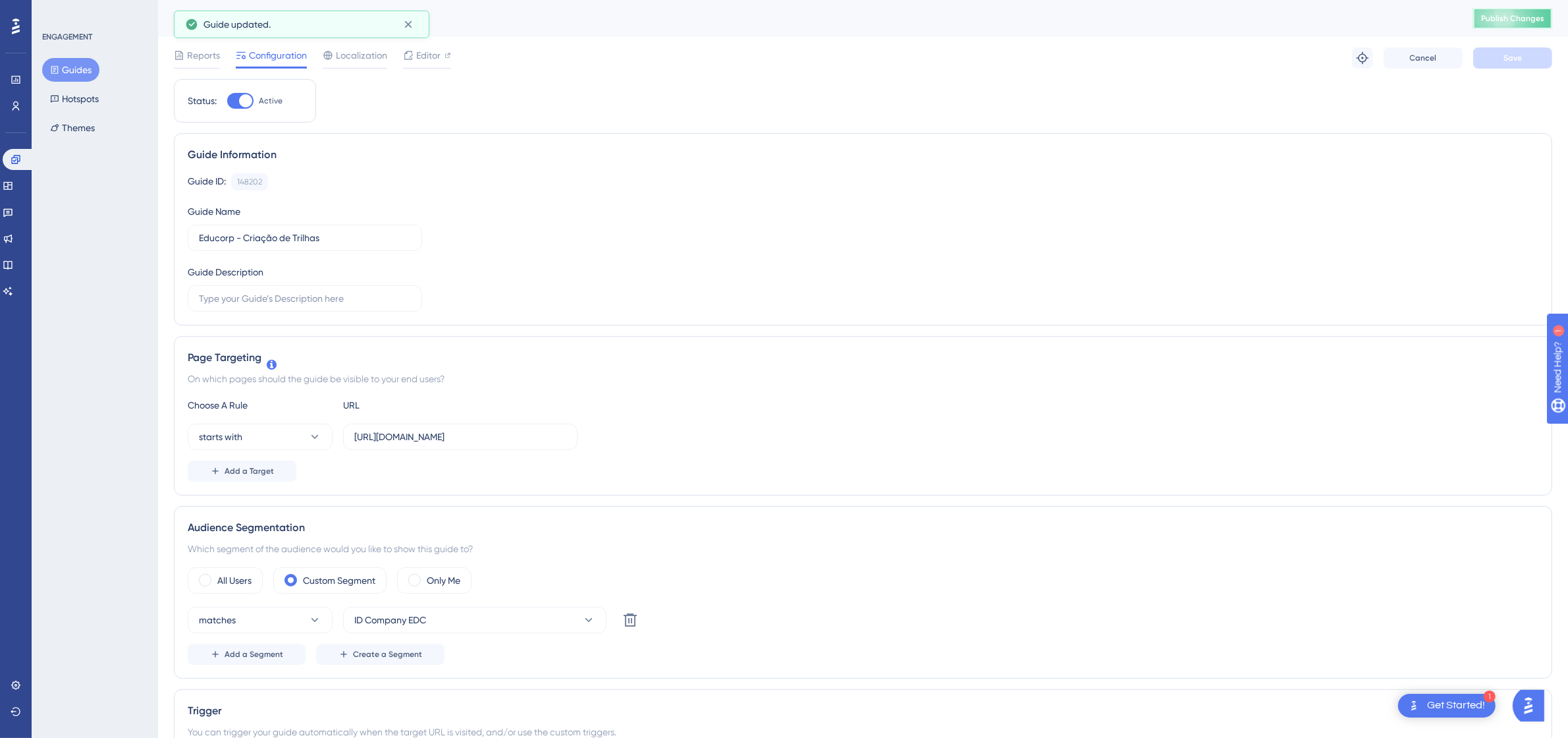
click at [1513, 24] on button "Publish Changes" at bounding box center [1512, 19] width 79 height 21
